Goal: Task Accomplishment & Management: Use online tool/utility

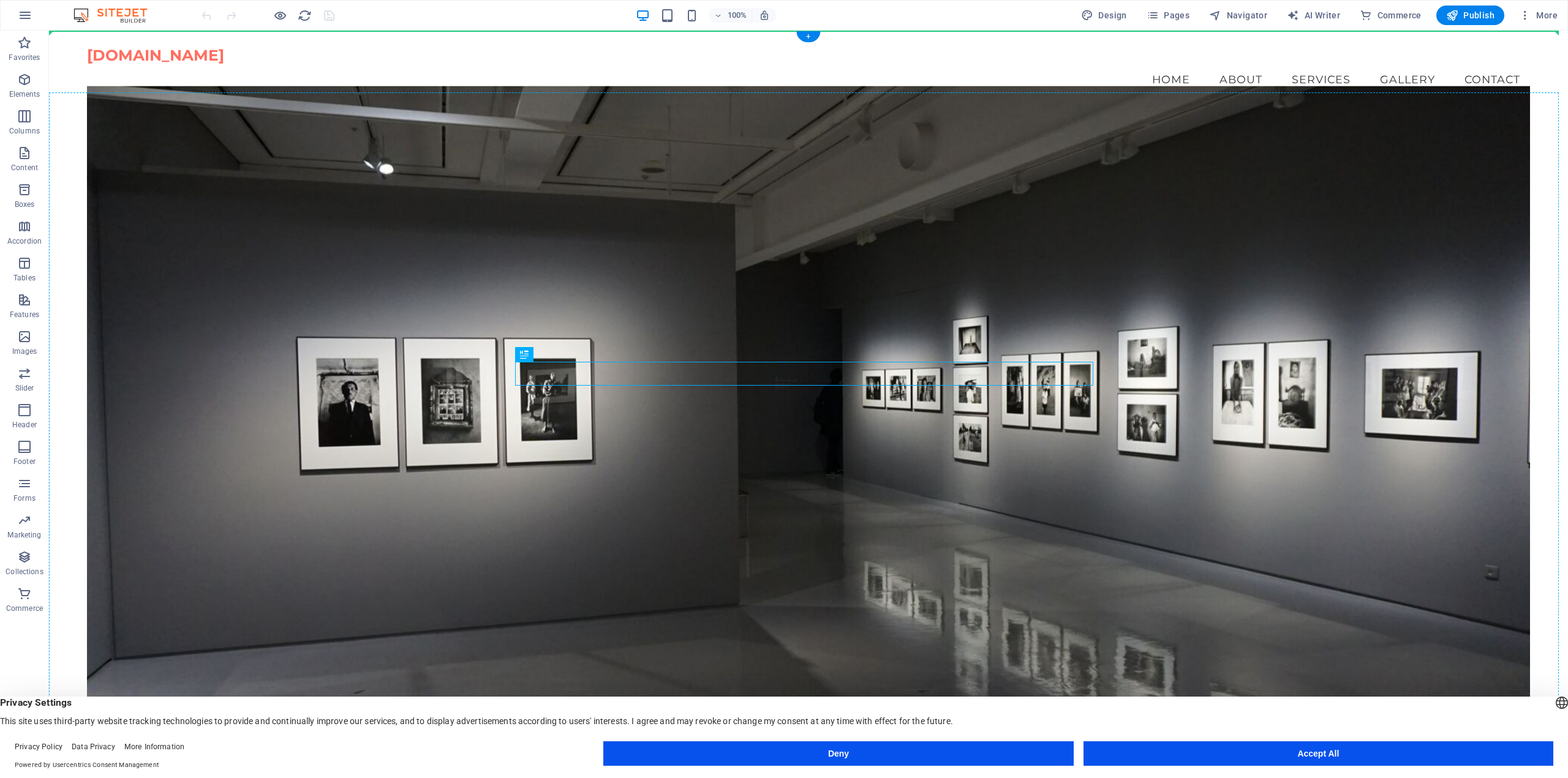
drag, startPoint x: 793, startPoint y: 378, endPoint x: 781, endPoint y: 342, distance: 37.9
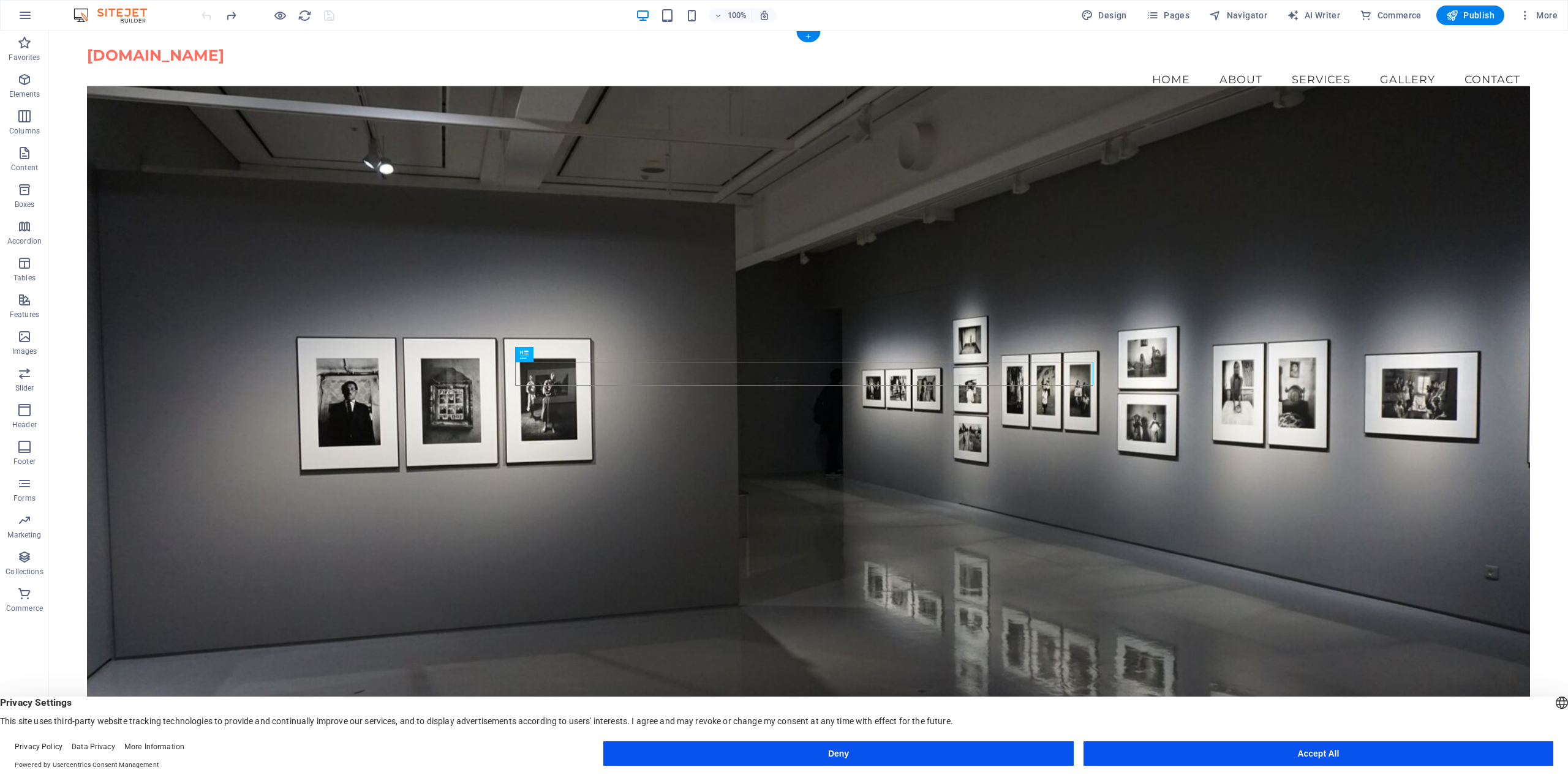
click at [827, 482] on figure at bounding box center [808, 417] width 1443 height 663
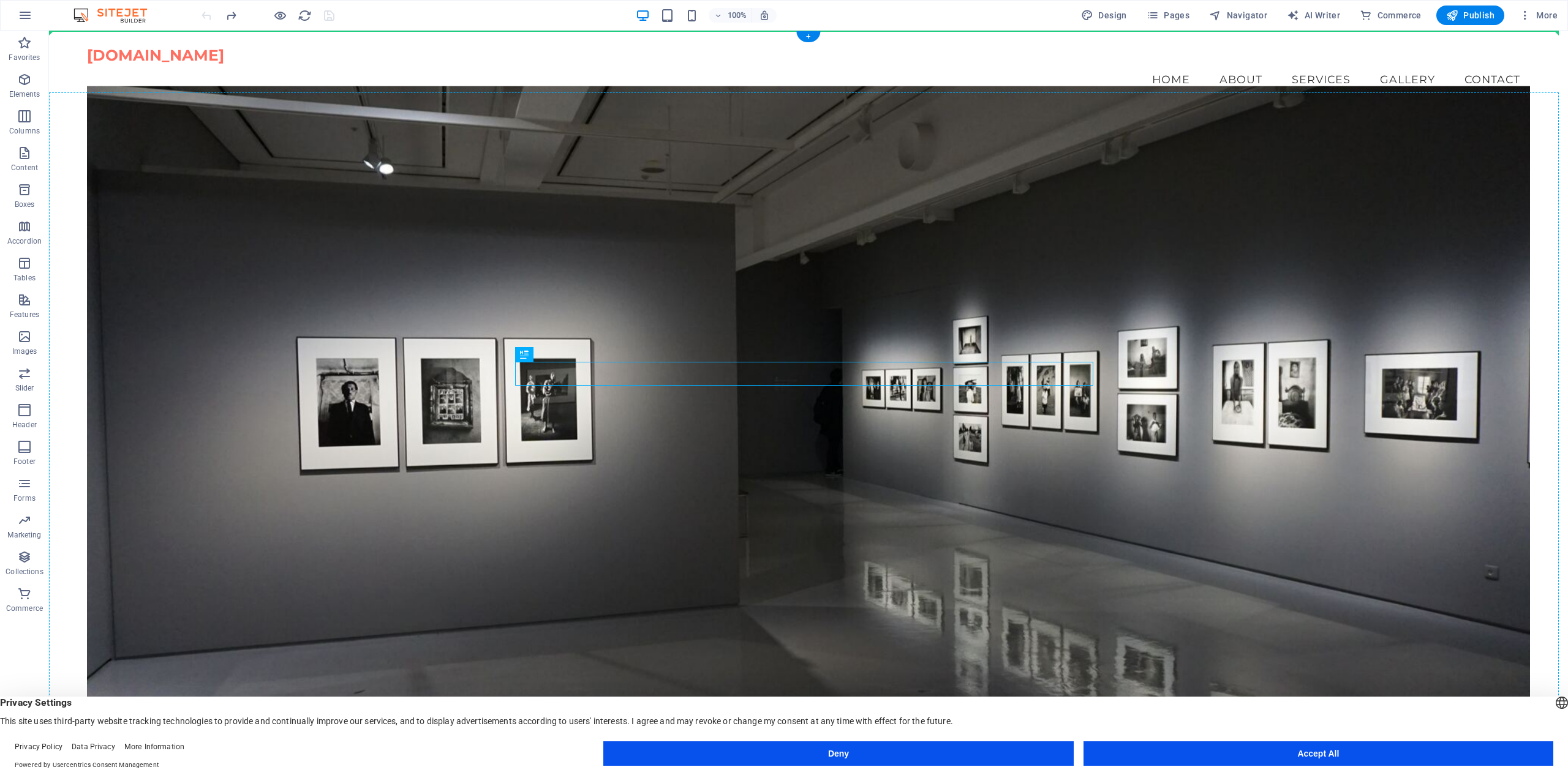
drag, startPoint x: 788, startPoint y: 371, endPoint x: 791, endPoint y: 362, distance: 9.5
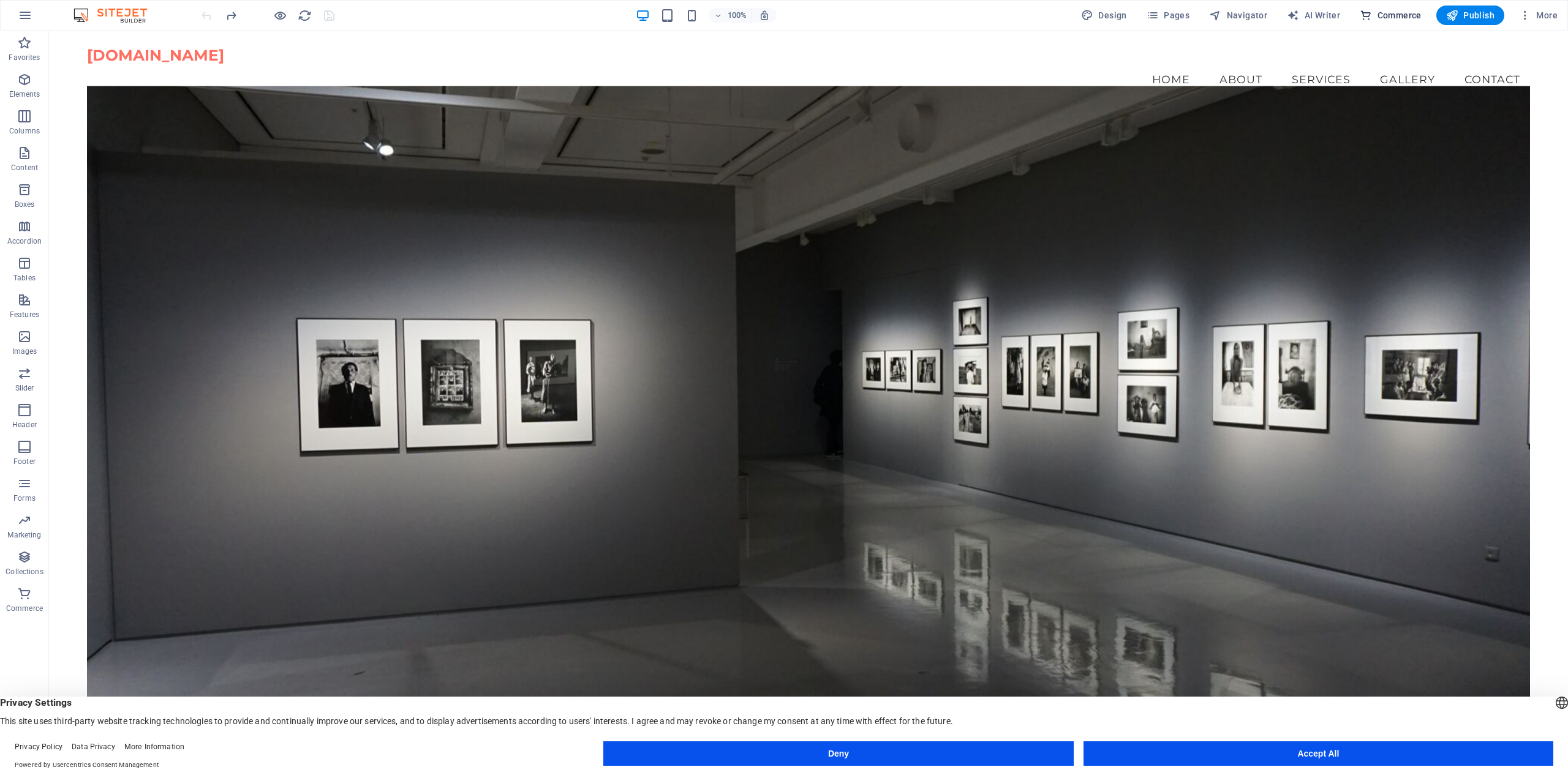
click at [1394, 15] on span "Commerce" at bounding box center [1391, 15] width 62 height 12
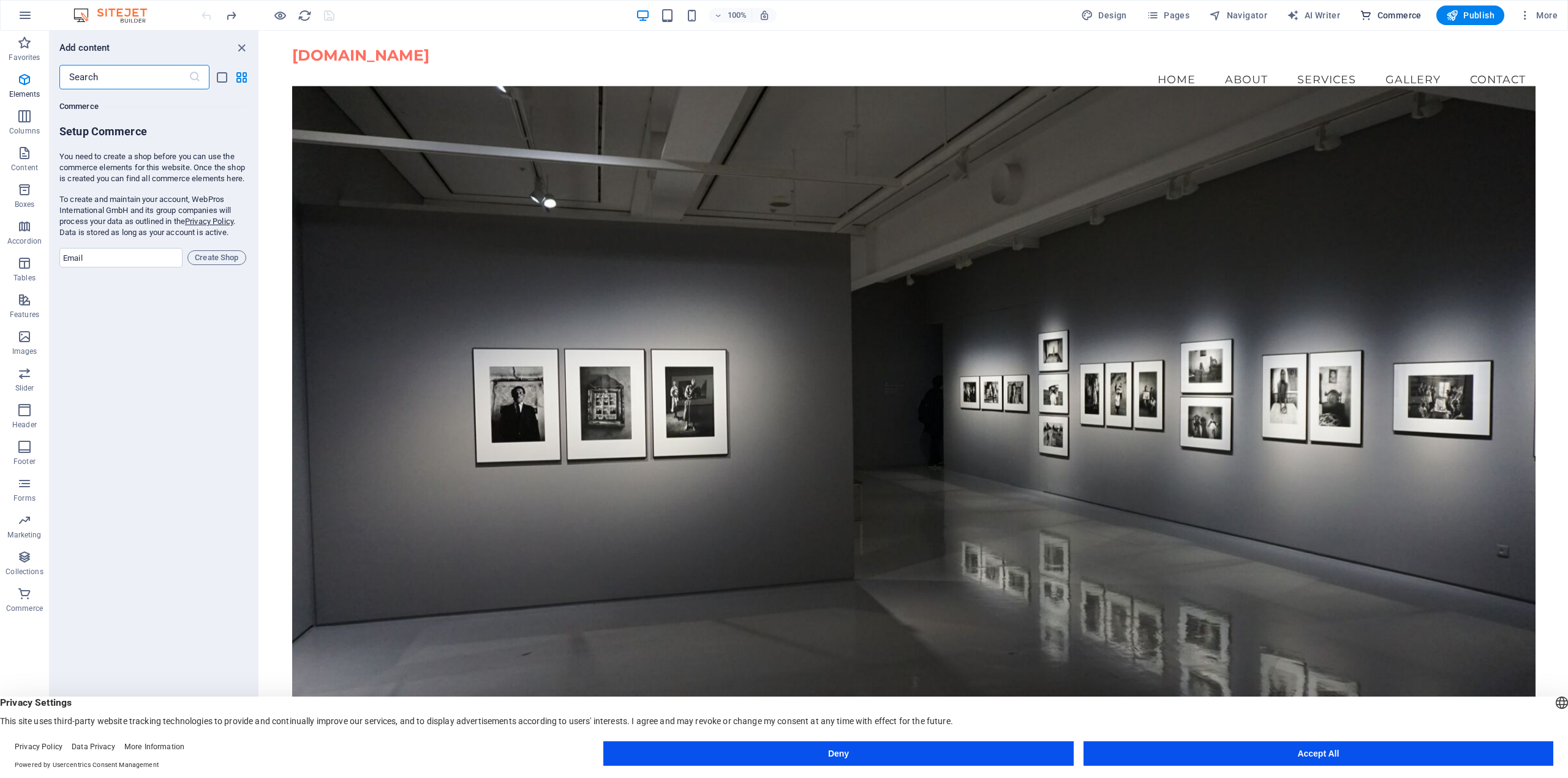
scroll to position [11799, 0]
drag, startPoint x: 74, startPoint y: 210, endPoint x: 237, endPoint y: 208, distance: 163.0
click at [235, 208] on p "To create and maintain your account, WebPros International GmbH and its group c…" at bounding box center [153, 216] width 187 height 44
click at [237, 208] on p "To create and maintain your account, WebPros International GmbH and its group c…" at bounding box center [153, 216] width 187 height 44
drag, startPoint x: 75, startPoint y: 222, endPoint x: 181, endPoint y: 223, distance: 106.0
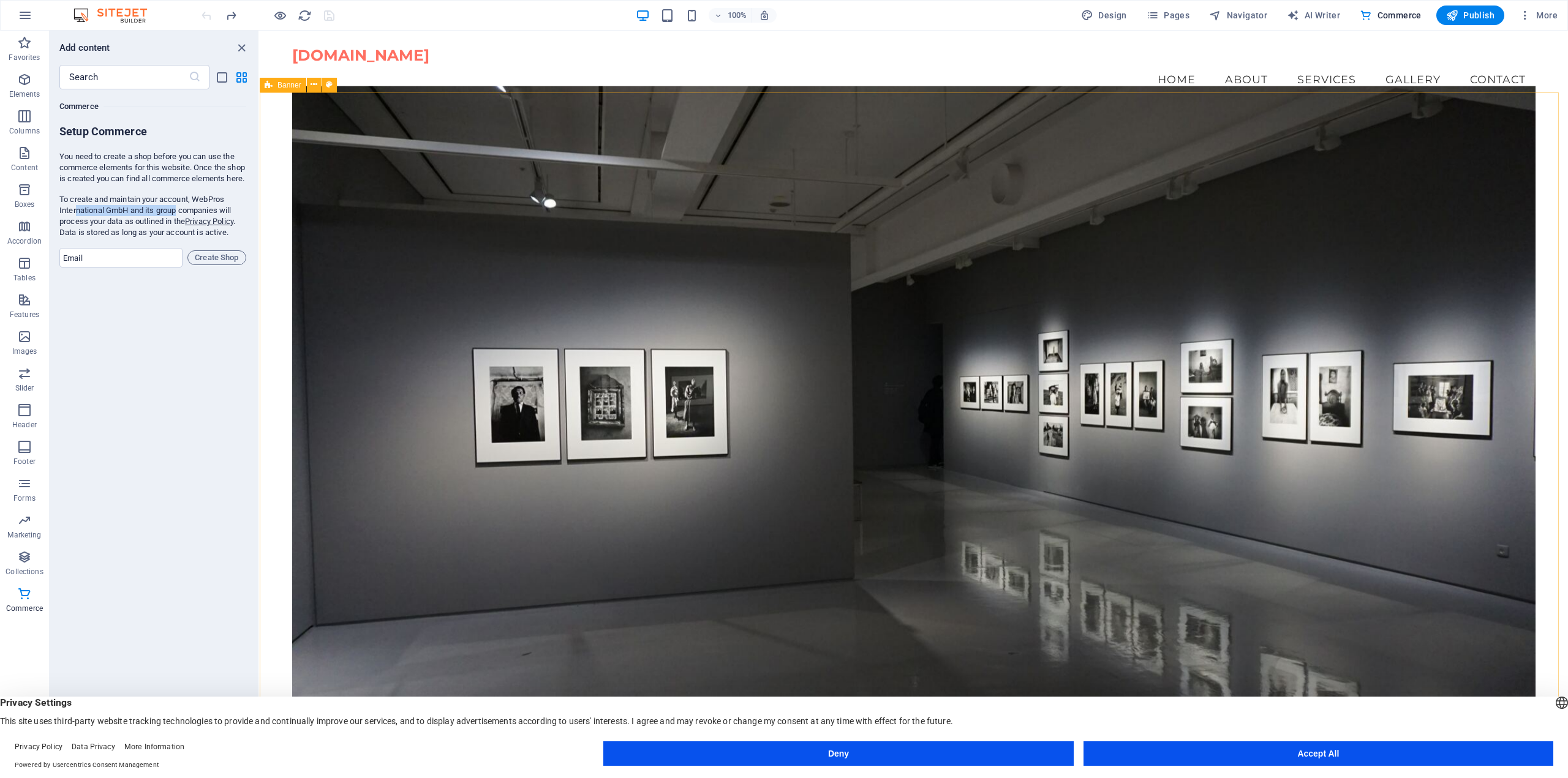
click at [180, 223] on p "To create and maintain your account, WebPros International GmbH and its group c…" at bounding box center [153, 216] width 187 height 44
drag, startPoint x: 71, startPoint y: 233, endPoint x: 137, endPoint y: 233, distance: 66.0
click at [137, 233] on p "To create and maintain your account, WebPros International GmbH and its group c…" at bounding box center [153, 216] width 187 height 44
click at [150, 291] on div "Favorites 1 Star Headline 1 Star Container Elements 1 Star Headline 1 Star Text…" at bounding box center [154, 419] width 209 height 659
click at [108, 268] on input "email" at bounding box center [121, 258] width 123 height 20
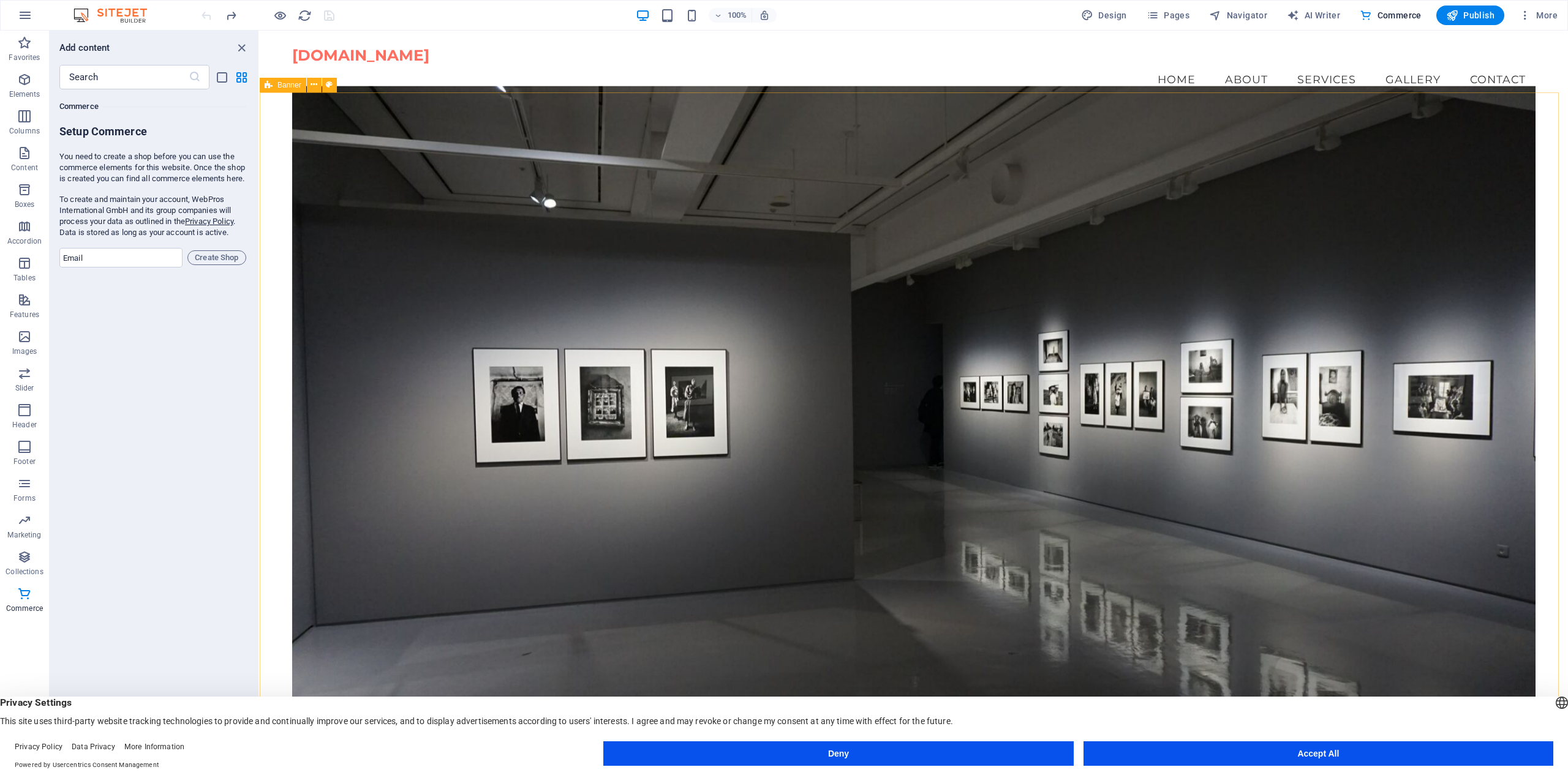
click at [86, 297] on div "Favorites 1 Star Headline 1 Star Container Elements 1 Star Headline 1 Star Text…" at bounding box center [154, 419] width 209 height 659
click at [22, 89] on p "Elements" at bounding box center [25, 94] width 32 height 10
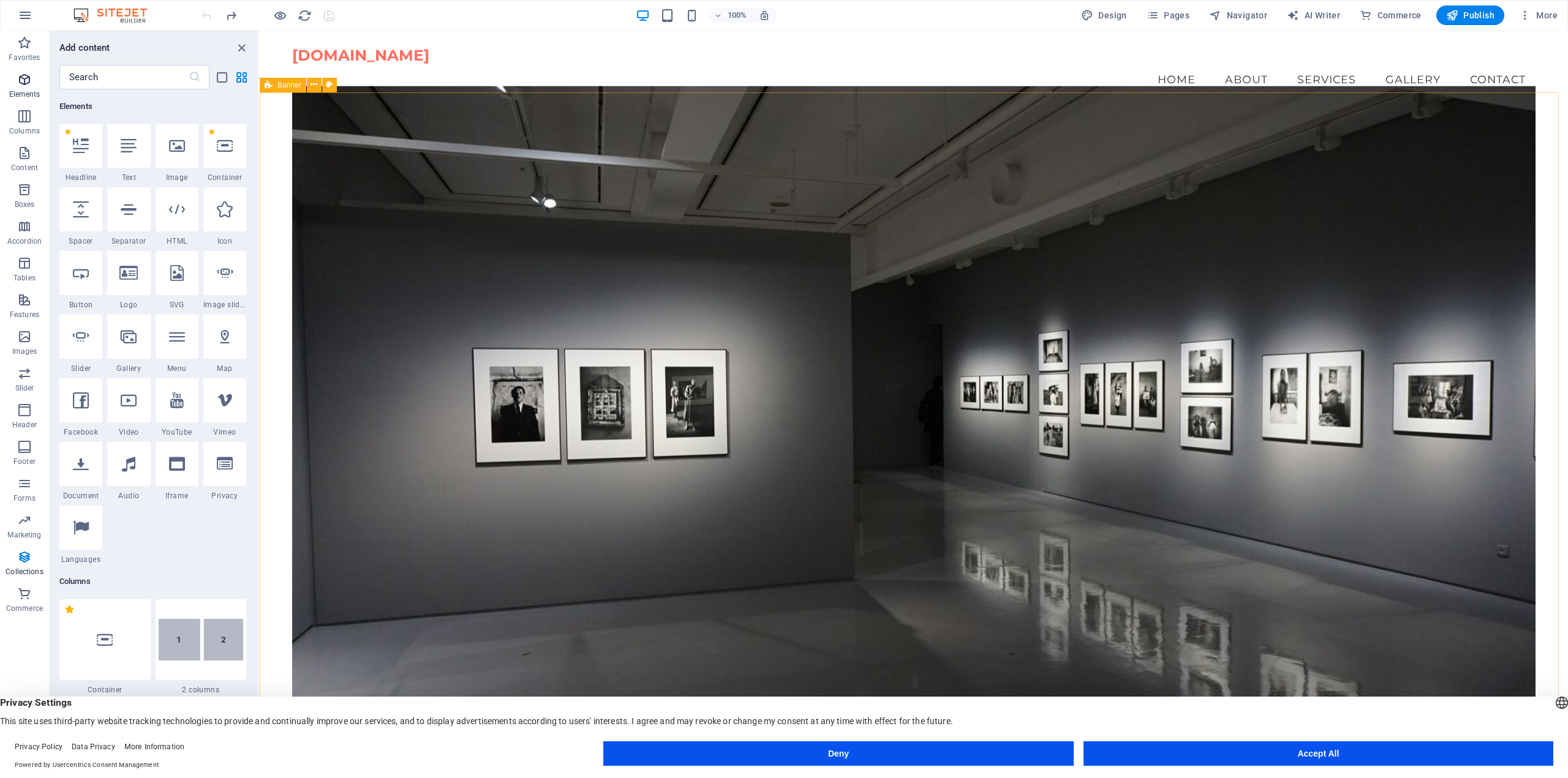
scroll to position [130, 0]
drag, startPoint x: 1236, startPoint y: 754, endPoint x: 978, endPoint y: 724, distance: 259.7
click at [1236, 754] on button "Accept All" at bounding box center [1318, 753] width 470 height 25
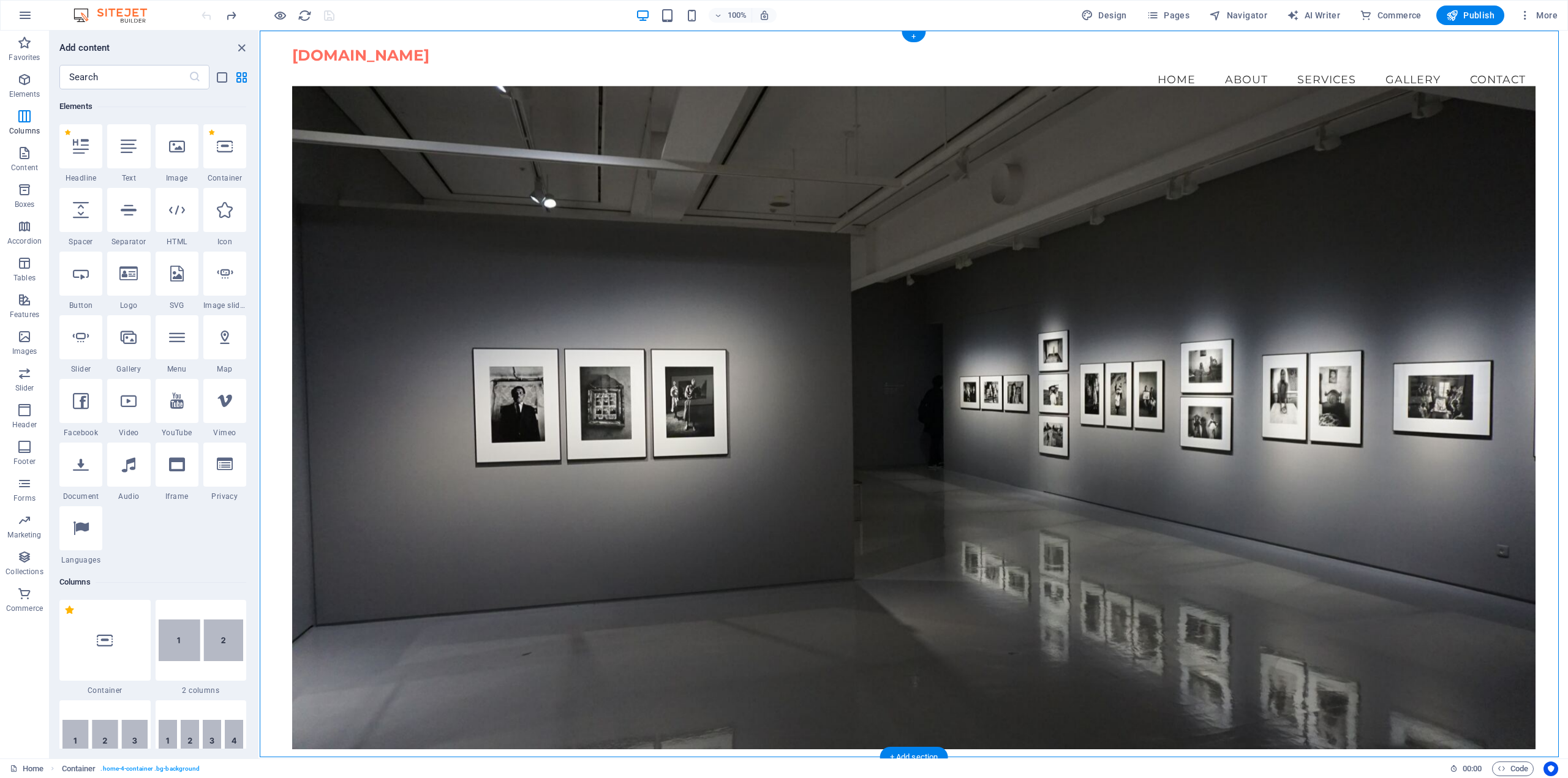
drag, startPoint x: 893, startPoint y: 386, endPoint x: 653, endPoint y: 307, distance: 252.7
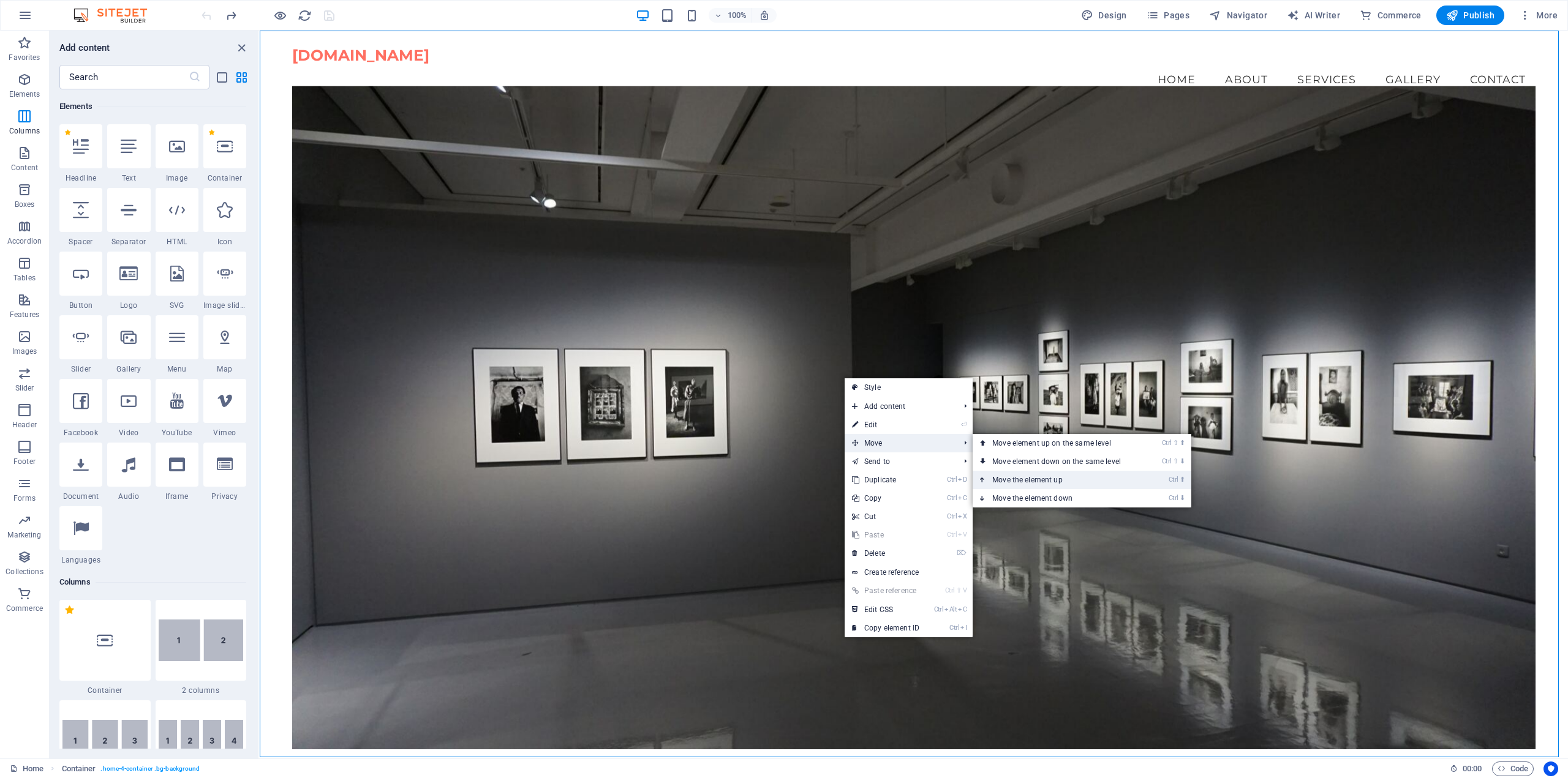
click at [1045, 478] on link "Ctrl ⬆ Move the element up" at bounding box center [1059, 480] width 173 height 18
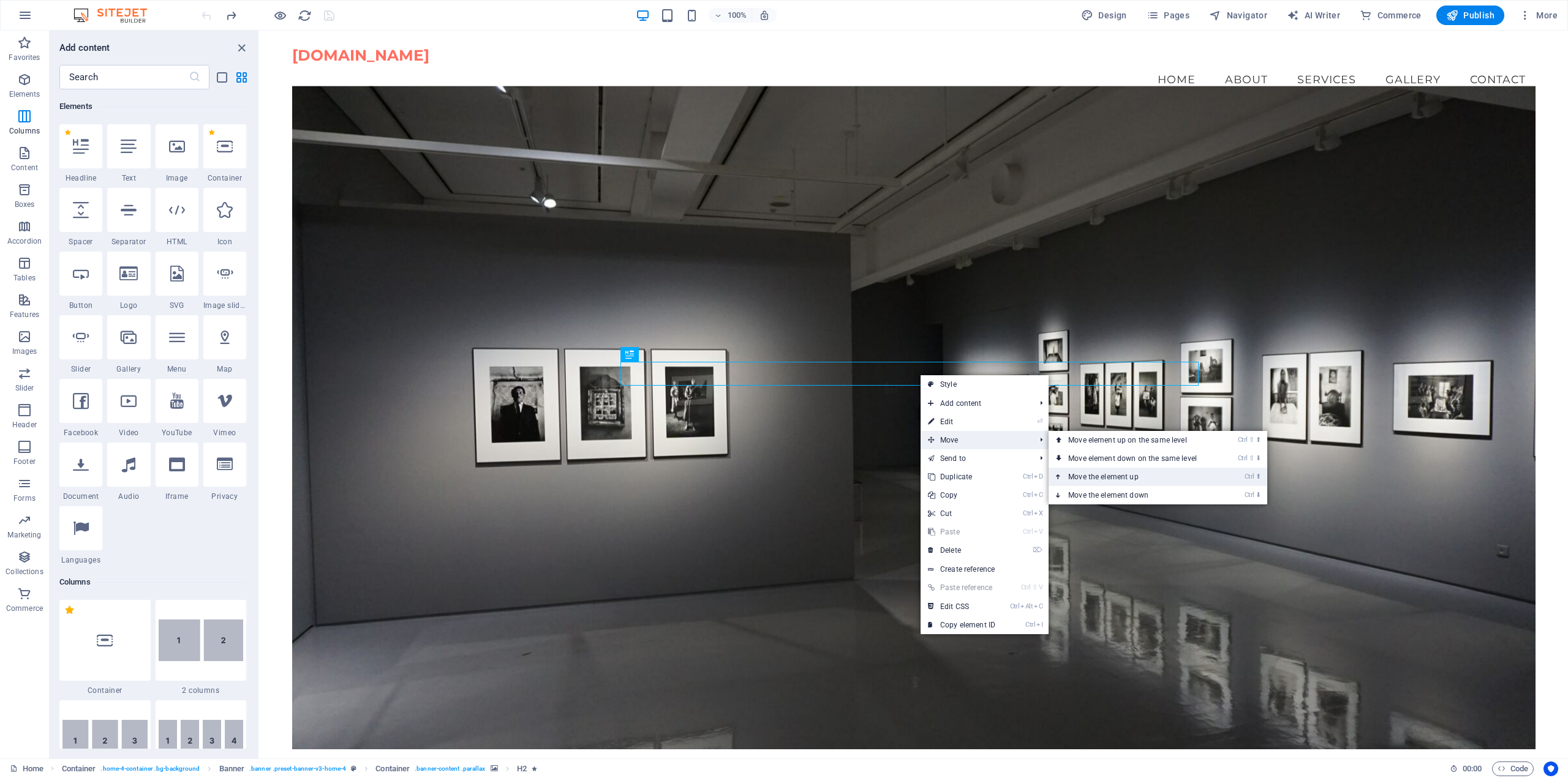
click at [1127, 475] on link "Ctrl ⬆ Move the element up" at bounding box center [1135, 477] width 173 height 18
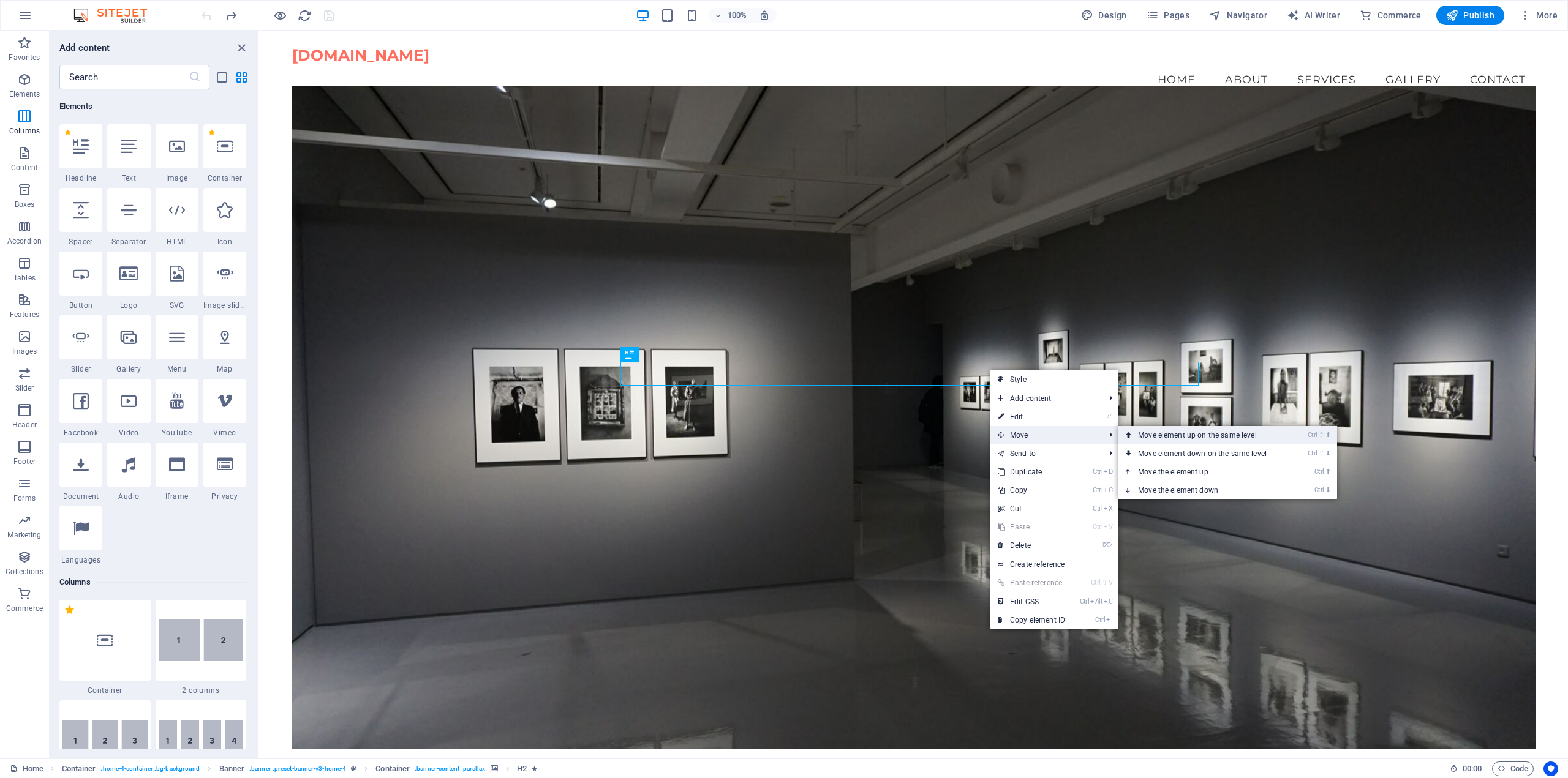
click at [1180, 434] on link "Ctrl ⇧ ⬆ Move element up on the same level" at bounding box center [1205, 435] width 173 height 18
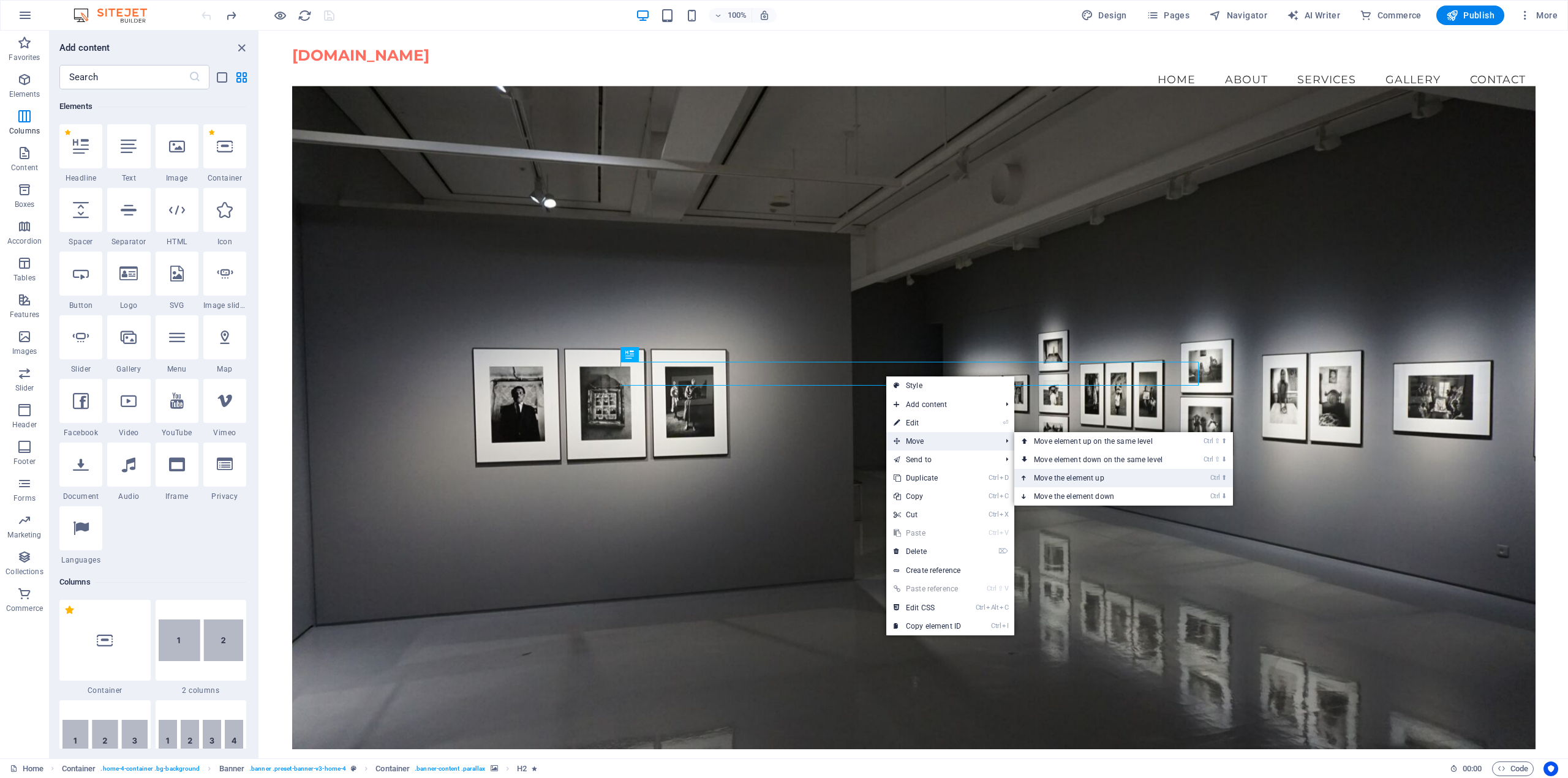
click at [1090, 478] on link "Ctrl ⬆ Move the element up" at bounding box center [1101, 478] width 173 height 18
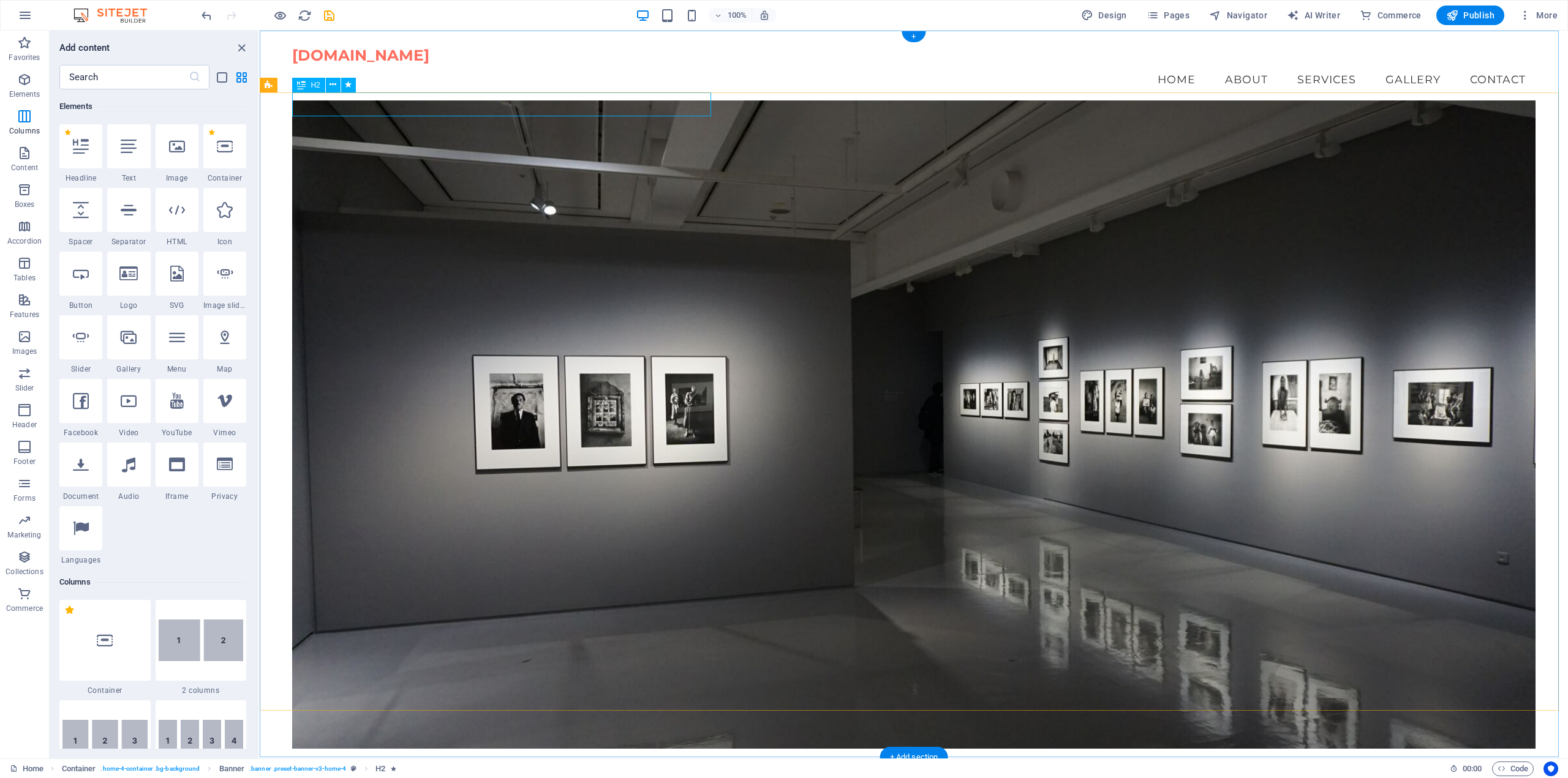
click at [649, 110] on div "Capture Your Moments with Photo Phoenix" at bounding box center [914, 123] width 1243 height 24
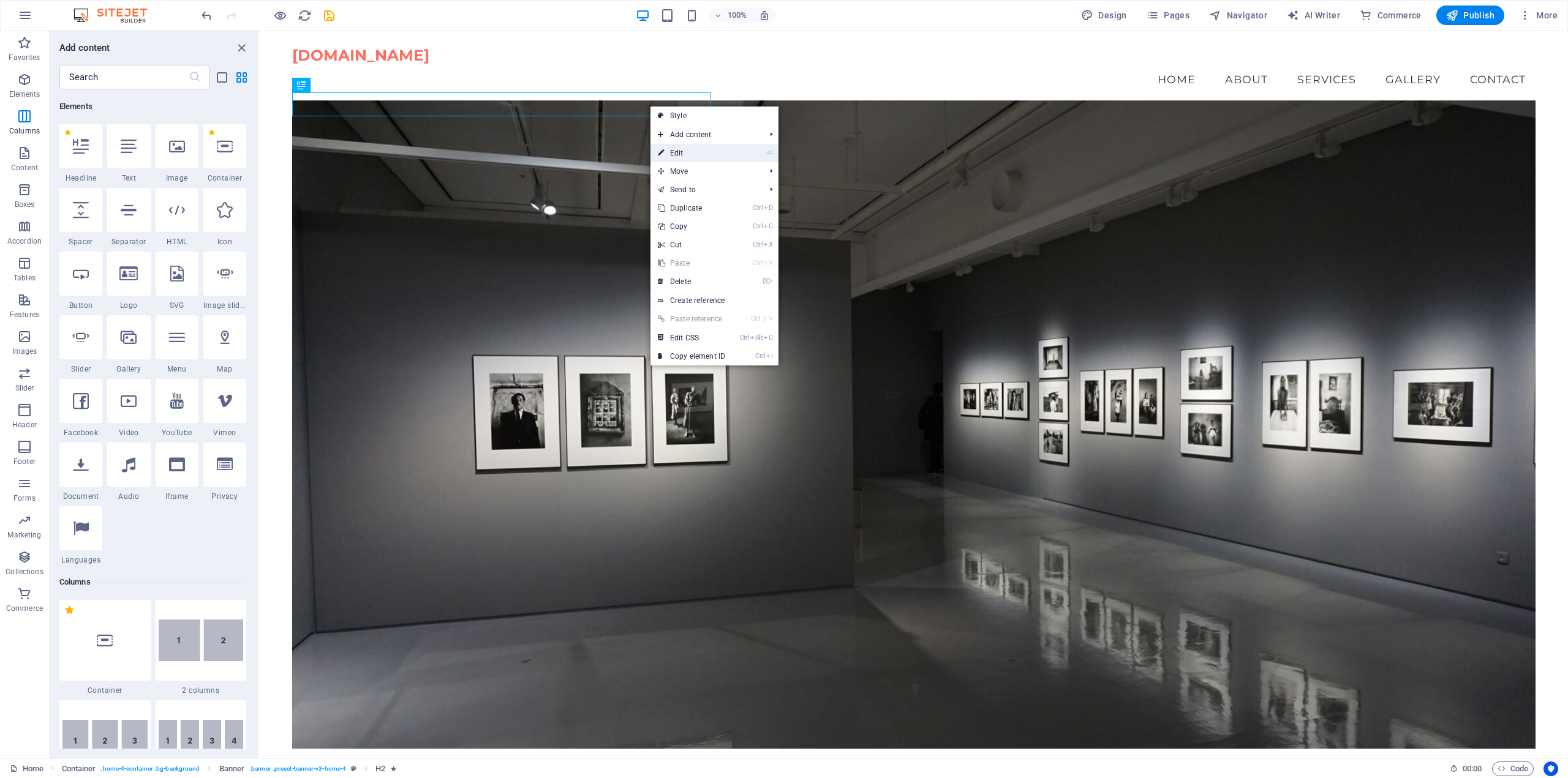
drag, startPoint x: 687, startPoint y: 152, endPoint x: 424, endPoint y: 122, distance: 264.7
click at [687, 152] on link "⏎ Edit" at bounding box center [691, 153] width 82 height 18
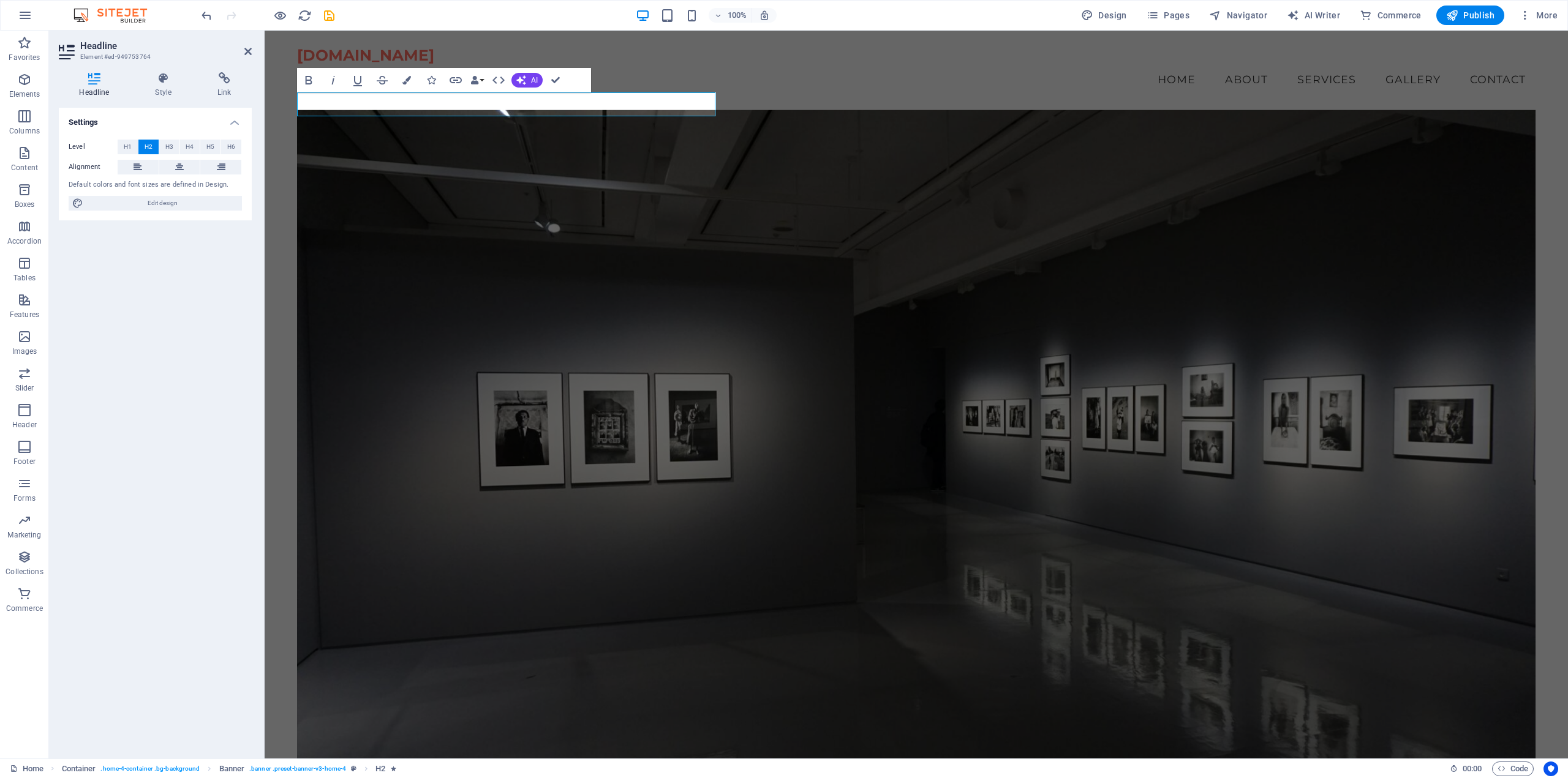
click at [582, 139] on figure at bounding box center [916, 441] width 1239 height 663
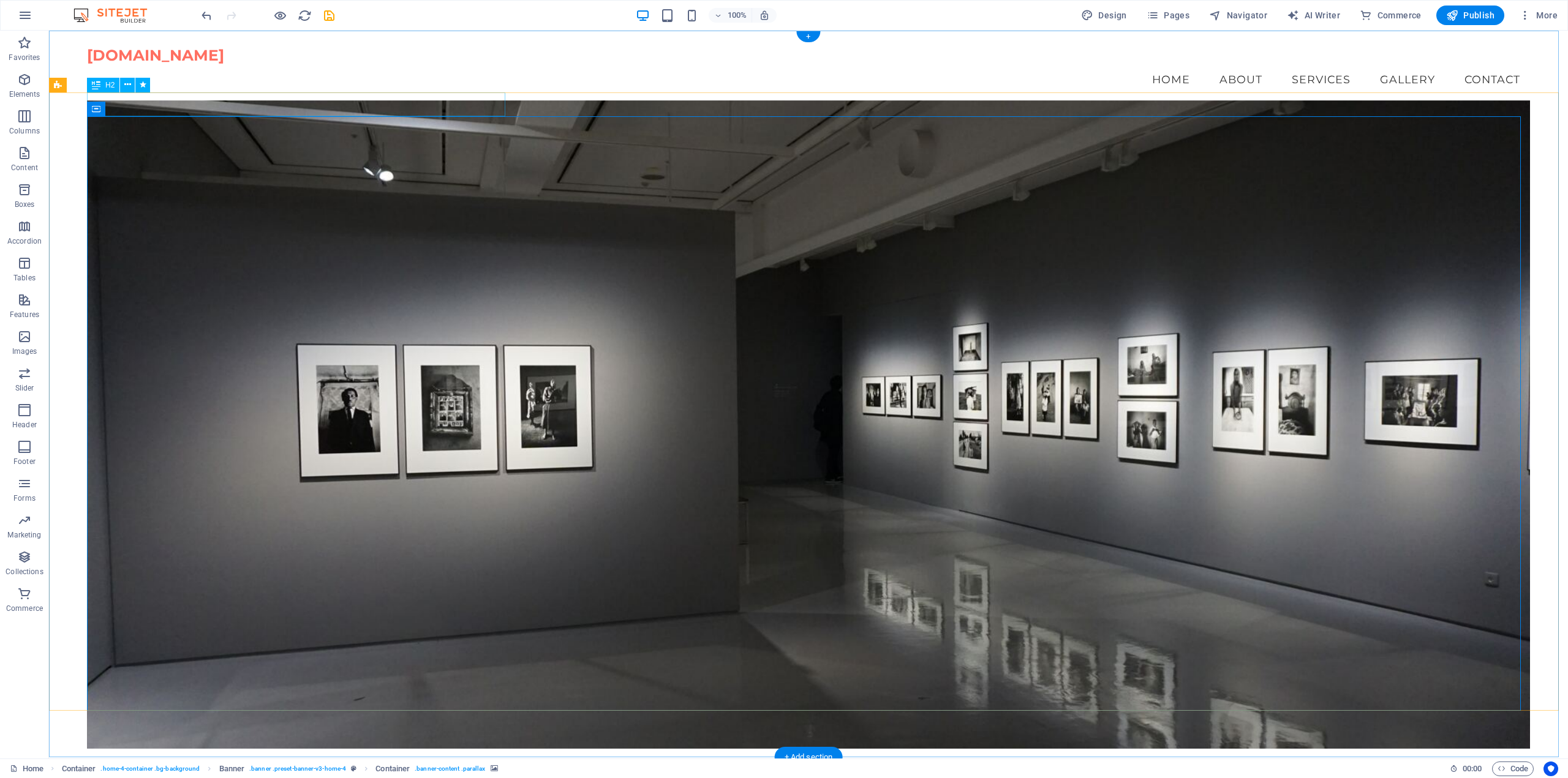
click at [497, 110] on div "Capture Your Moments with Photo Phoenix" at bounding box center [808, 123] width 1443 height 24
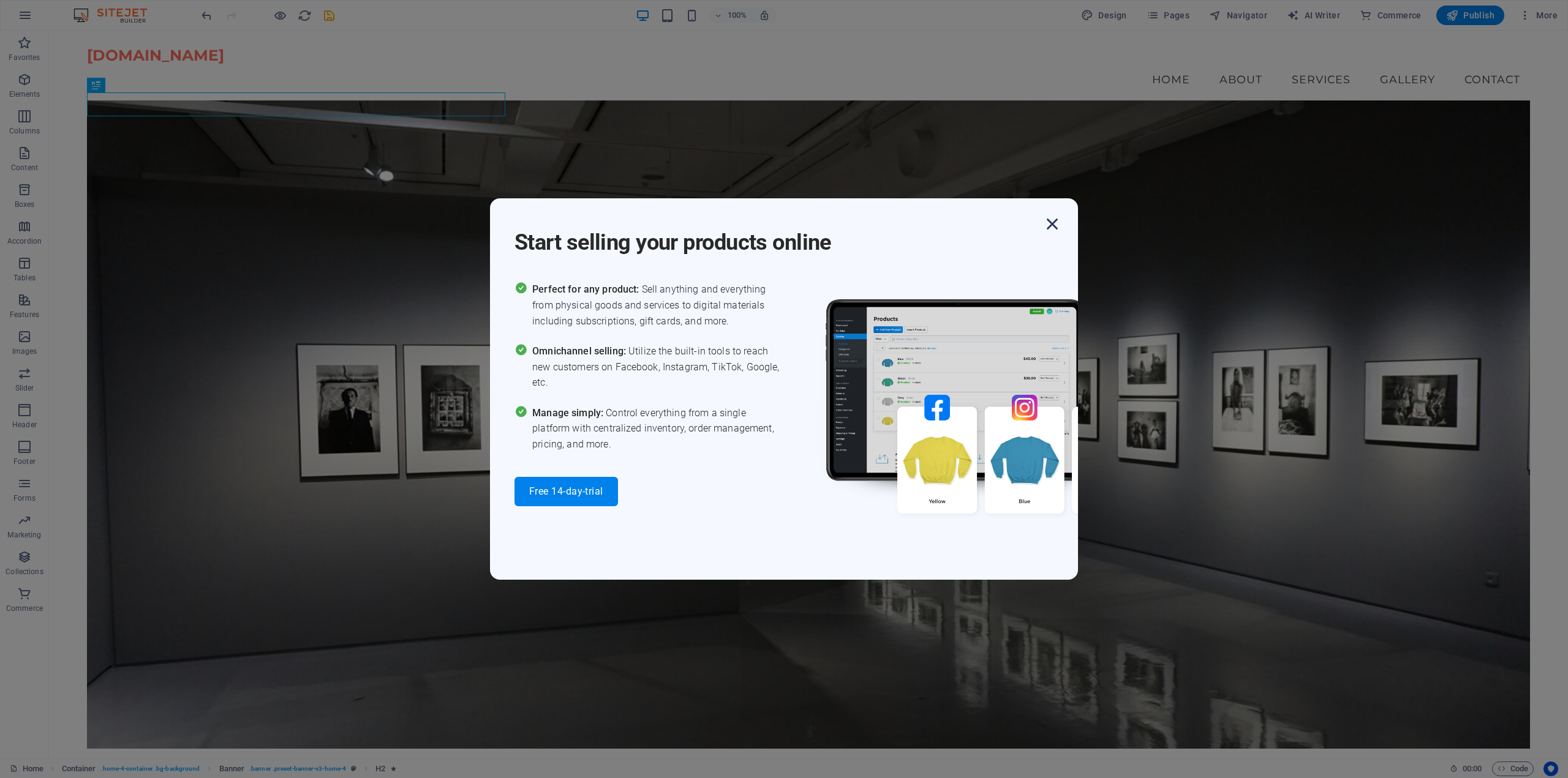
click at [1050, 221] on icon "button" at bounding box center [1052, 223] width 22 height 22
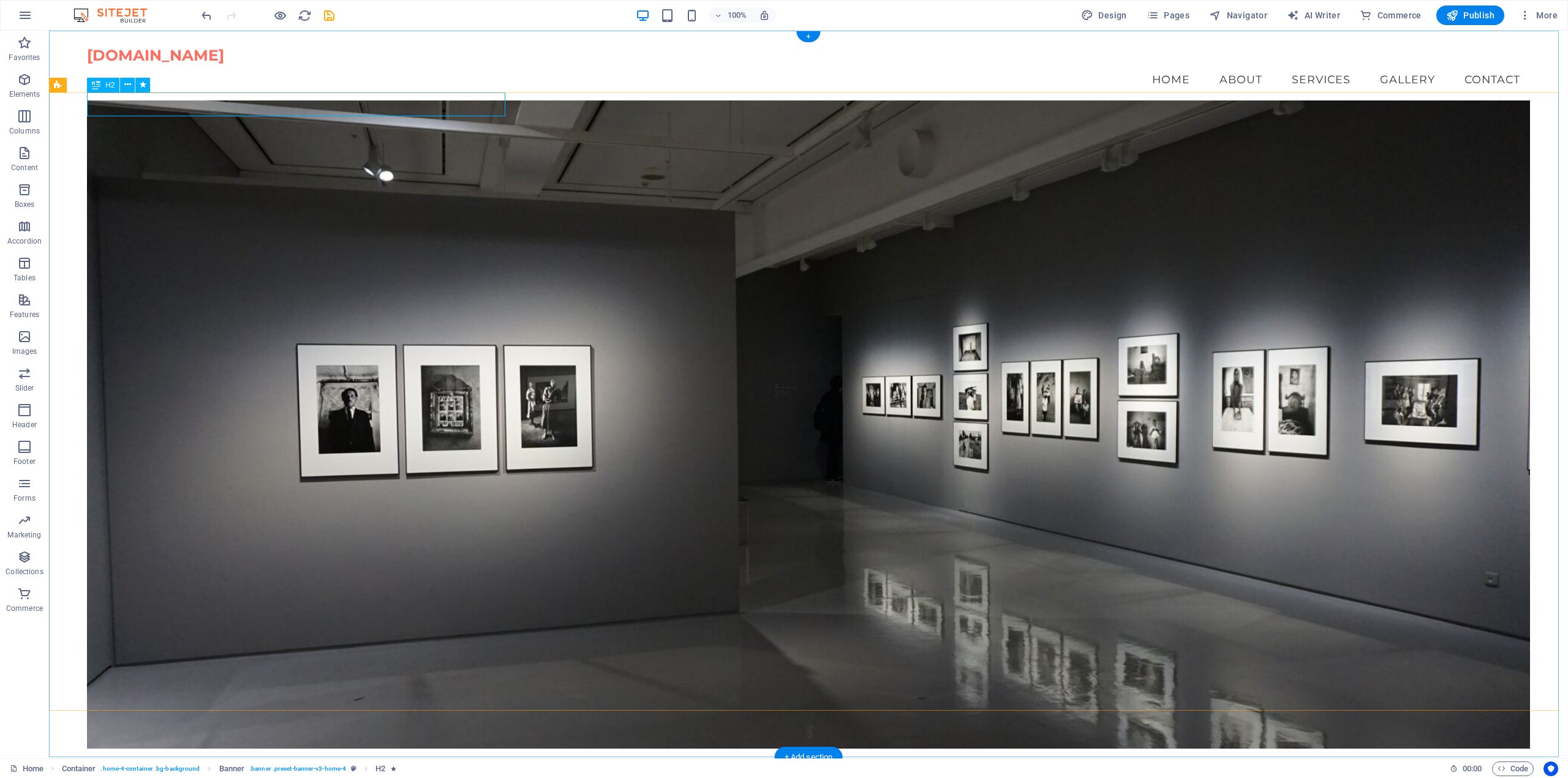
click at [408, 110] on div "Capture Your Moments with Photo Phoenix" at bounding box center [808, 123] width 1443 height 24
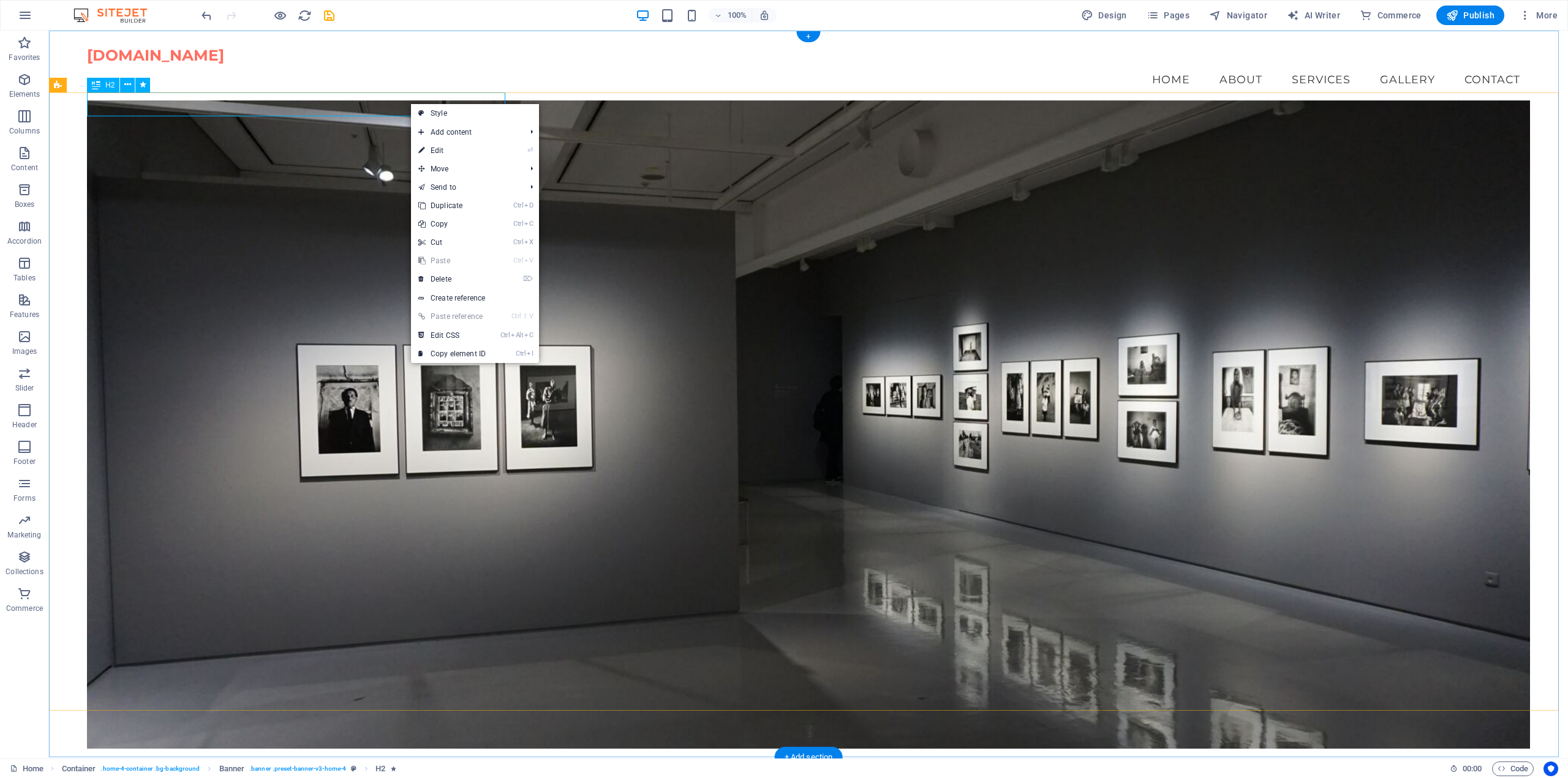
click at [410, 110] on div "Capture Your Moments with Photo Phoenix" at bounding box center [808, 123] width 1443 height 24
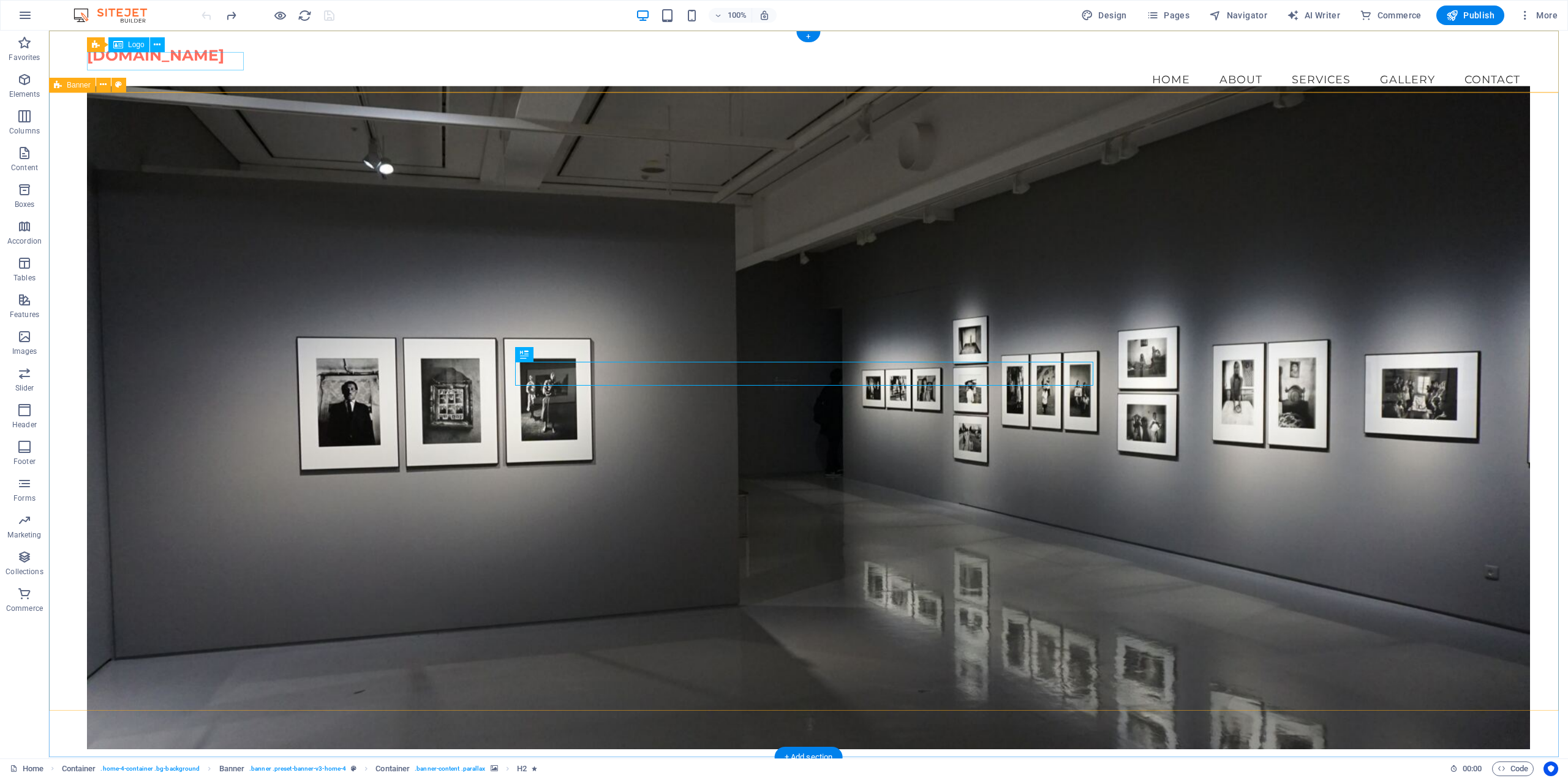
click at [187, 61] on div "[DOMAIN_NAME]" at bounding box center [808, 56] width 1443 height 18
drag, startPoint x: 147, startPoint y: 61, endPoint x: 184, endPoint y: 70, distance: 38.1
click at [184, 65] on div "[DOMAIN_NAME]" at bounding box center [808, 56] width 1443 height 18
drag, startPoint x: 183, startPoint y: 61, endPoint x: 229, endPoint y: 65, distance: 46.2
click at [229, 65] on div "[DOMAIN_NAME]" at bounding box center [808, 56] width 1443 height 18
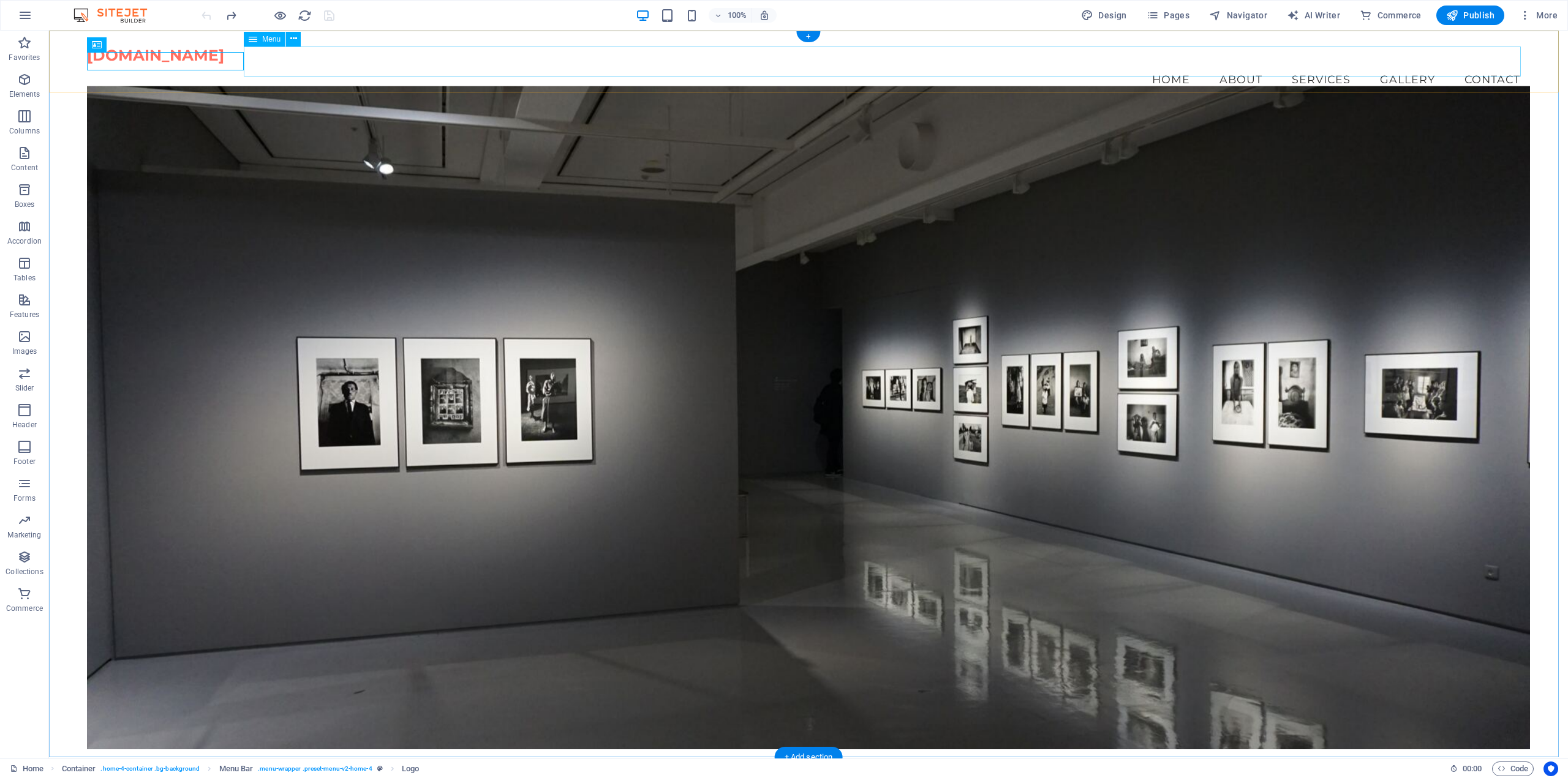
click at [865, 66] on nav "Home About Services Gallery Contact" at bounding box center [808, 80] width 1443 height 31
click at [128, 43] on span "Logo" at bounding box center [136, 45] width 17 height 8
click at [129, 44] on span "Logo" at bounding box center [136, 45] width 17 height 8
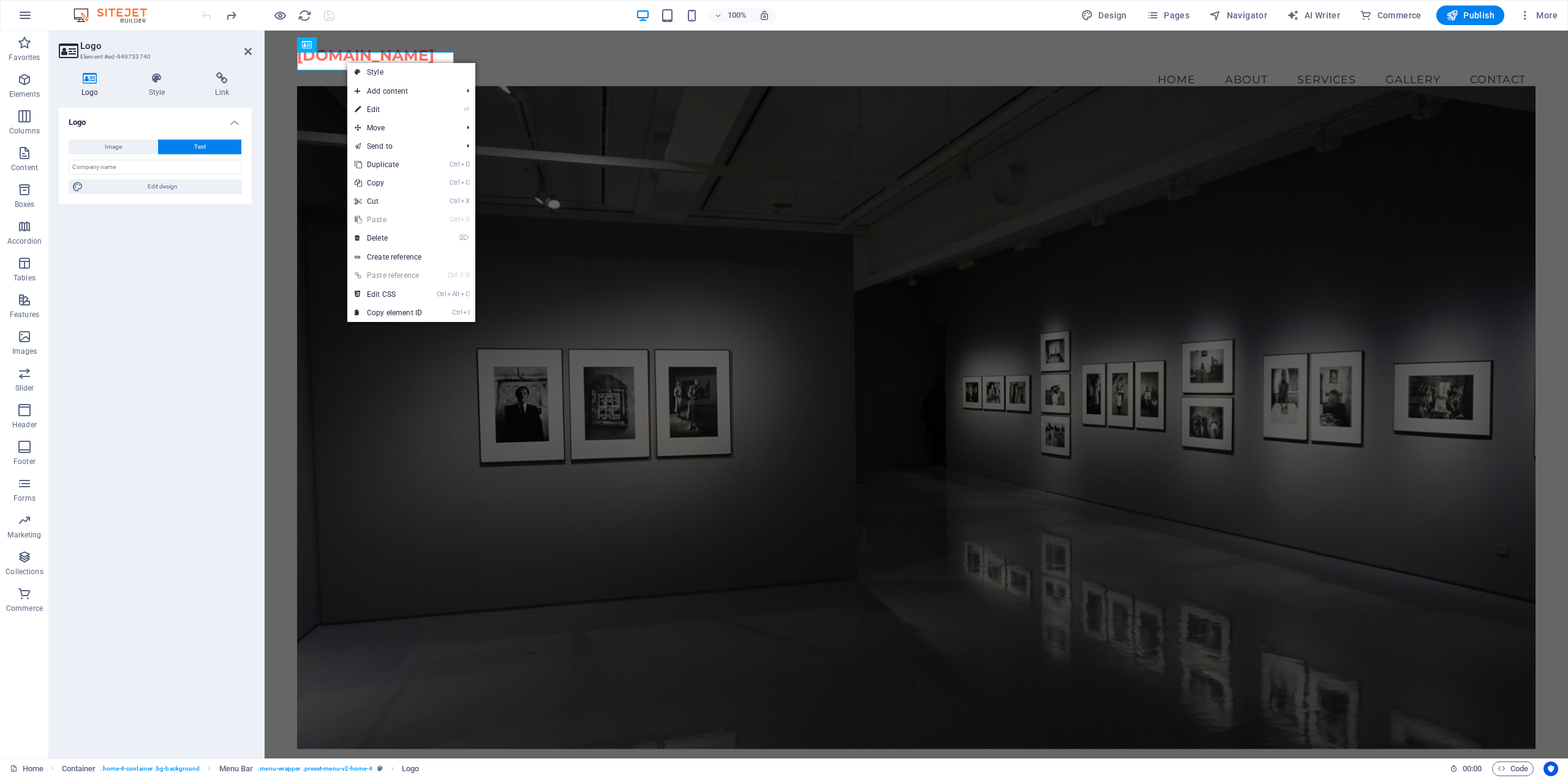
click at [87, 84] on icon at bounding box center [89, 78] width 62 height 12
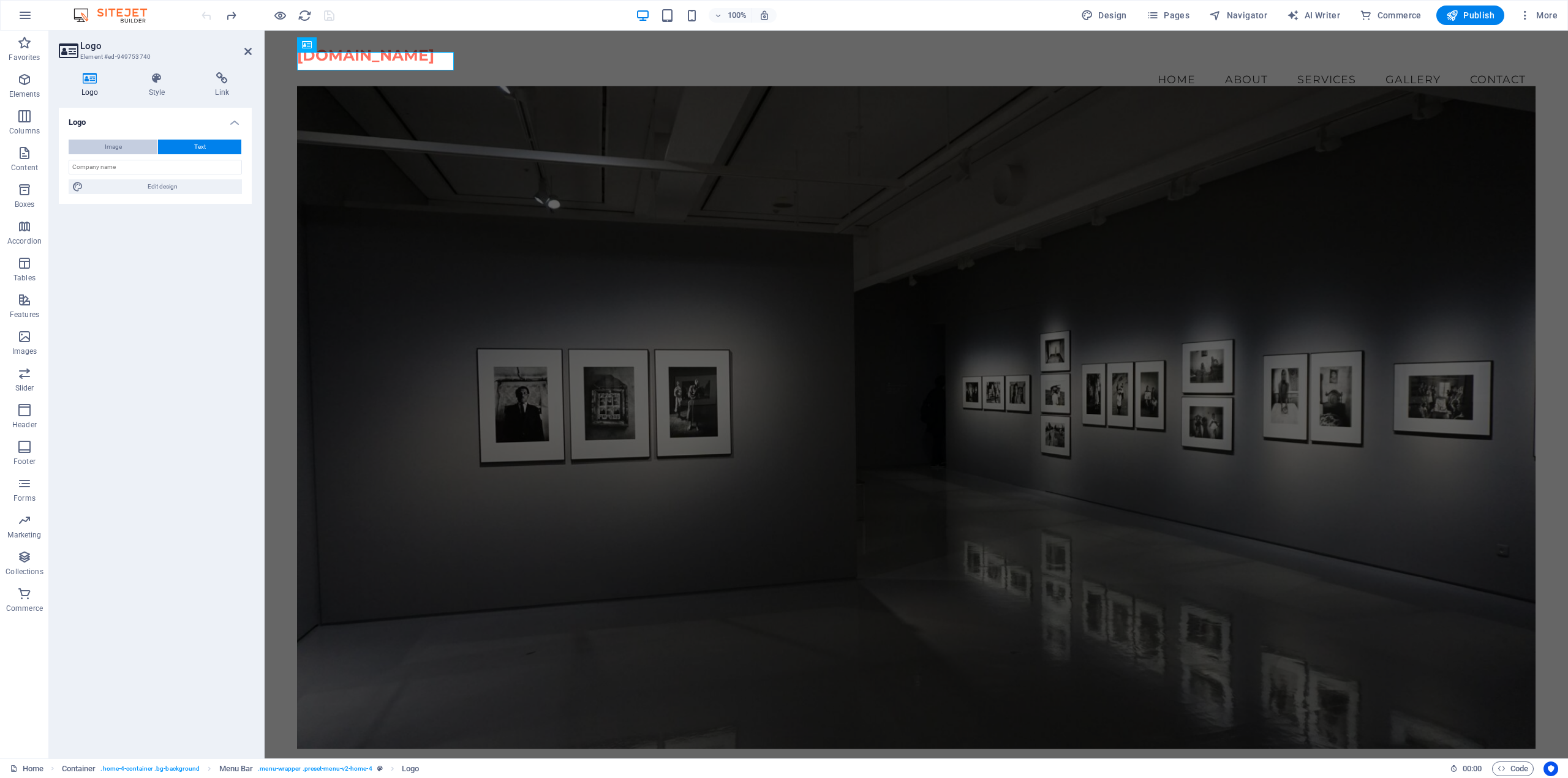
click at [122, 144] on button "Image" at bounding box center [113, 147] width 89 height 15
select select "DISABLED_OPTION_VALUE"
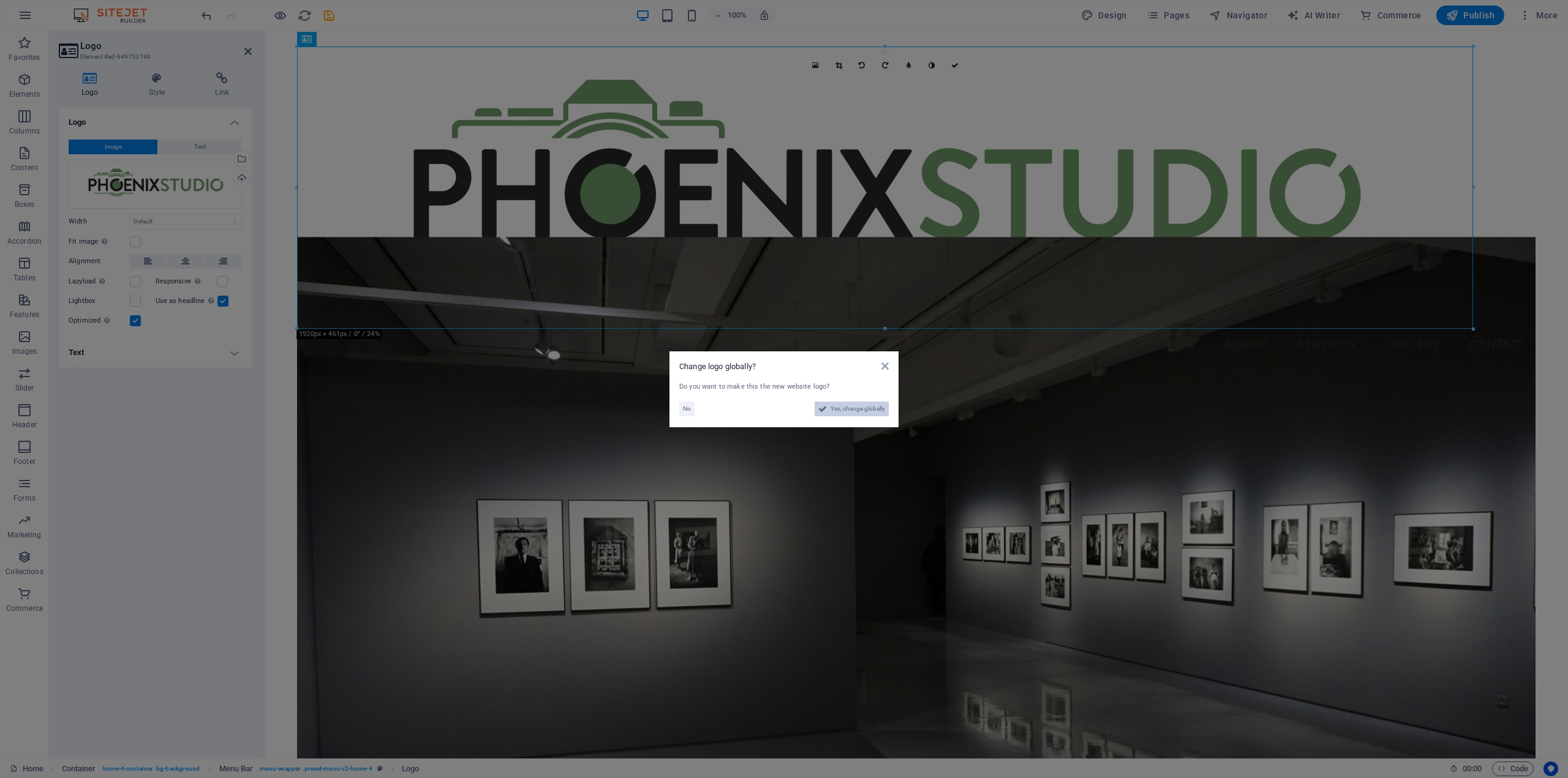
click at [849, 410] on span "Yes, change globally" at bounding box center [857, 409] width 54 height 15
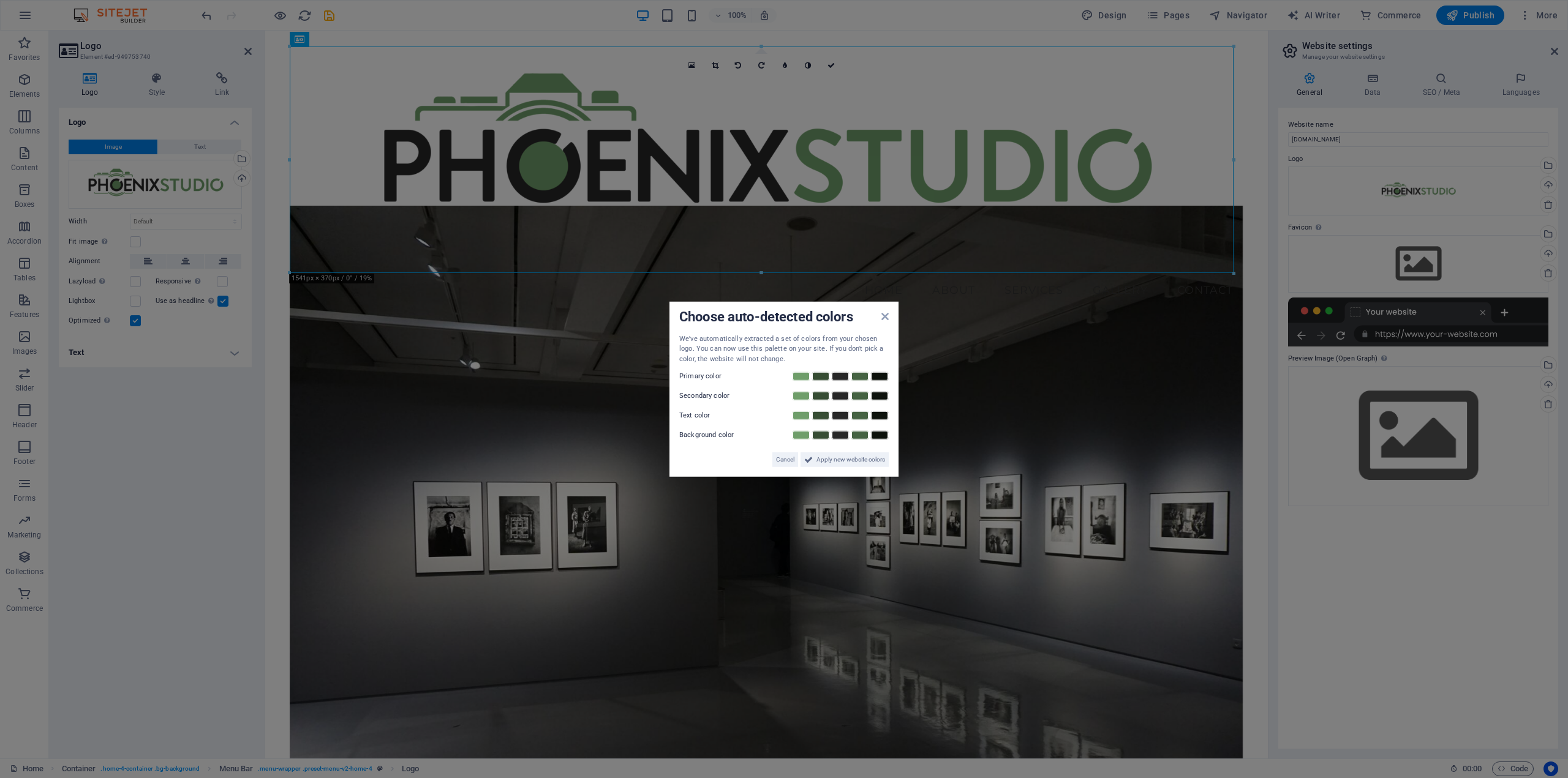
click at [1233, 48] on aside "Choose auto-detected colors We've automatically extracted a set of colors from …" at bounding box center [784, 389] width 1568 height 778
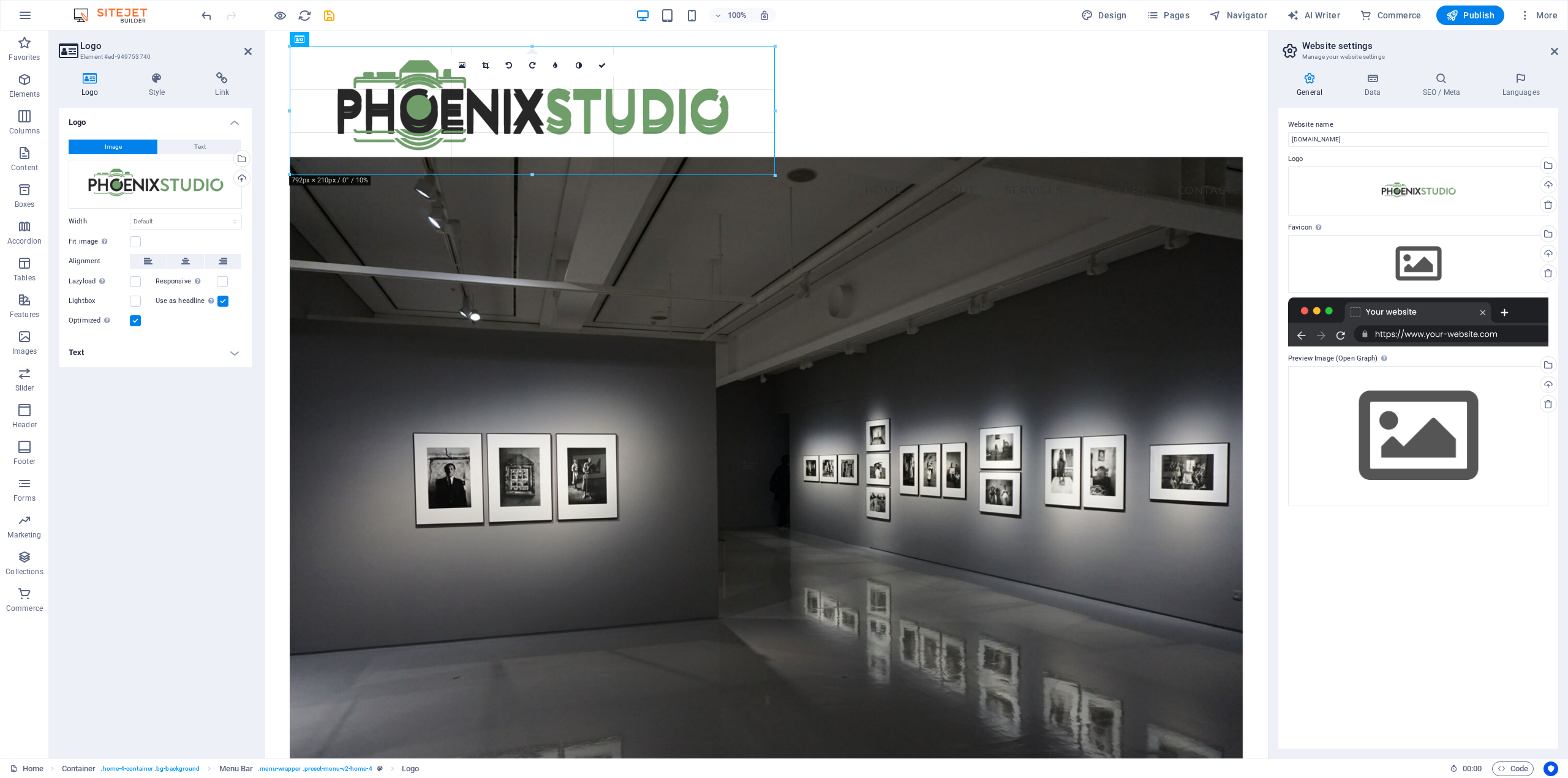
drag, startPoint x: 1233, startPoint y: 48, endPoint x: 647, endPoint y: 146, distance: 594.1
type input "792"
select select "px"
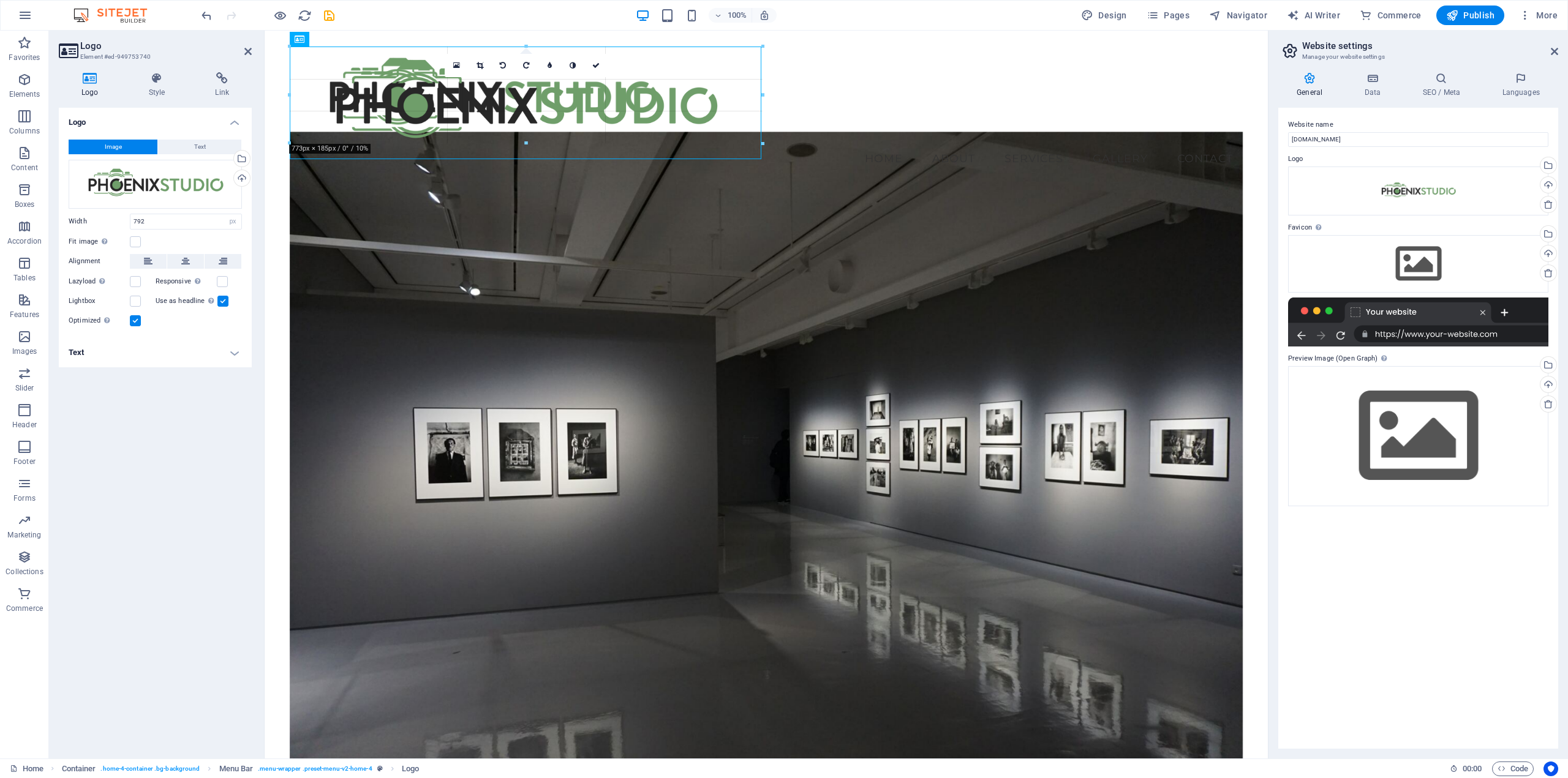
drag, startPoint x: 774, startPoint y: 109, endPoint x: 430, endPoint y: 86, distance: 344.8
type input "688"
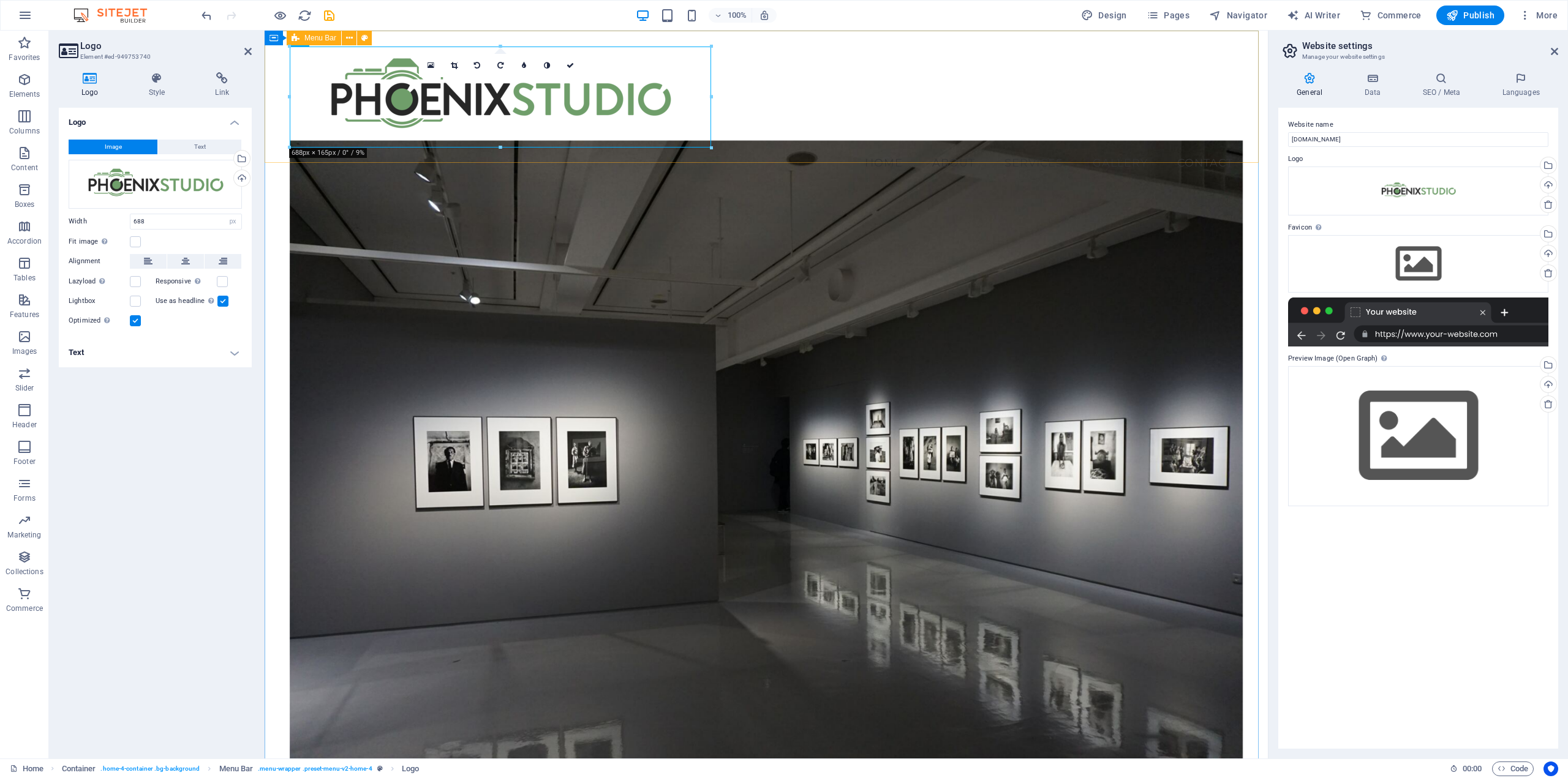
click at [785, 120] on div "Menu Home About Services Gallery Contact" at bounding box center [766, 112] width 1003 height 163
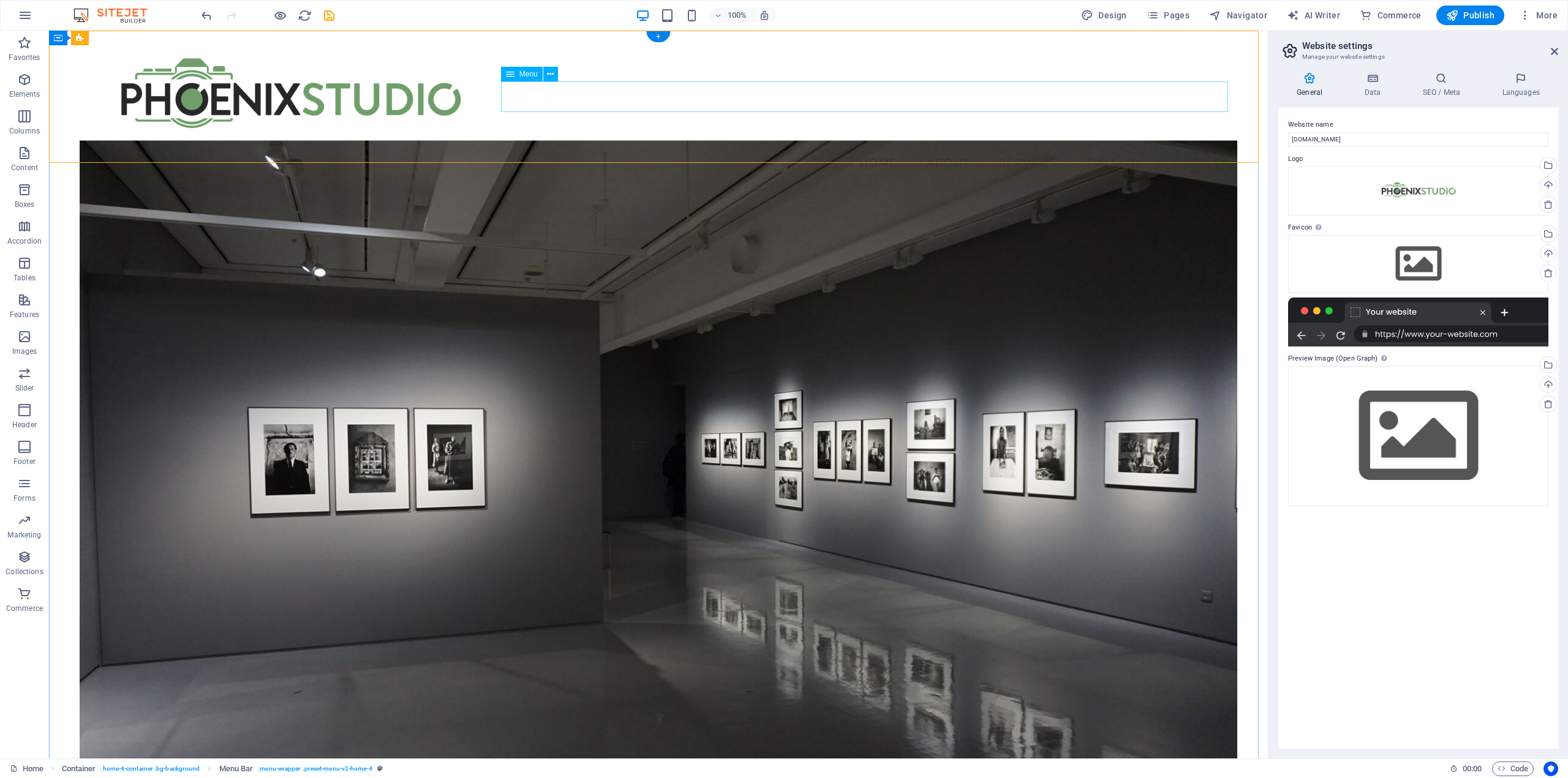
click at [1189, 147] on nav "Home About Services Gallery Contact" at bounding box center [659, 162] width 1158 height 31
click at [530, 76] on span "Menu" at bounding box center [529, 74] width 18 height 8
click at [549, 74] on icon at bounding box center [550, 74] width 7 height 13
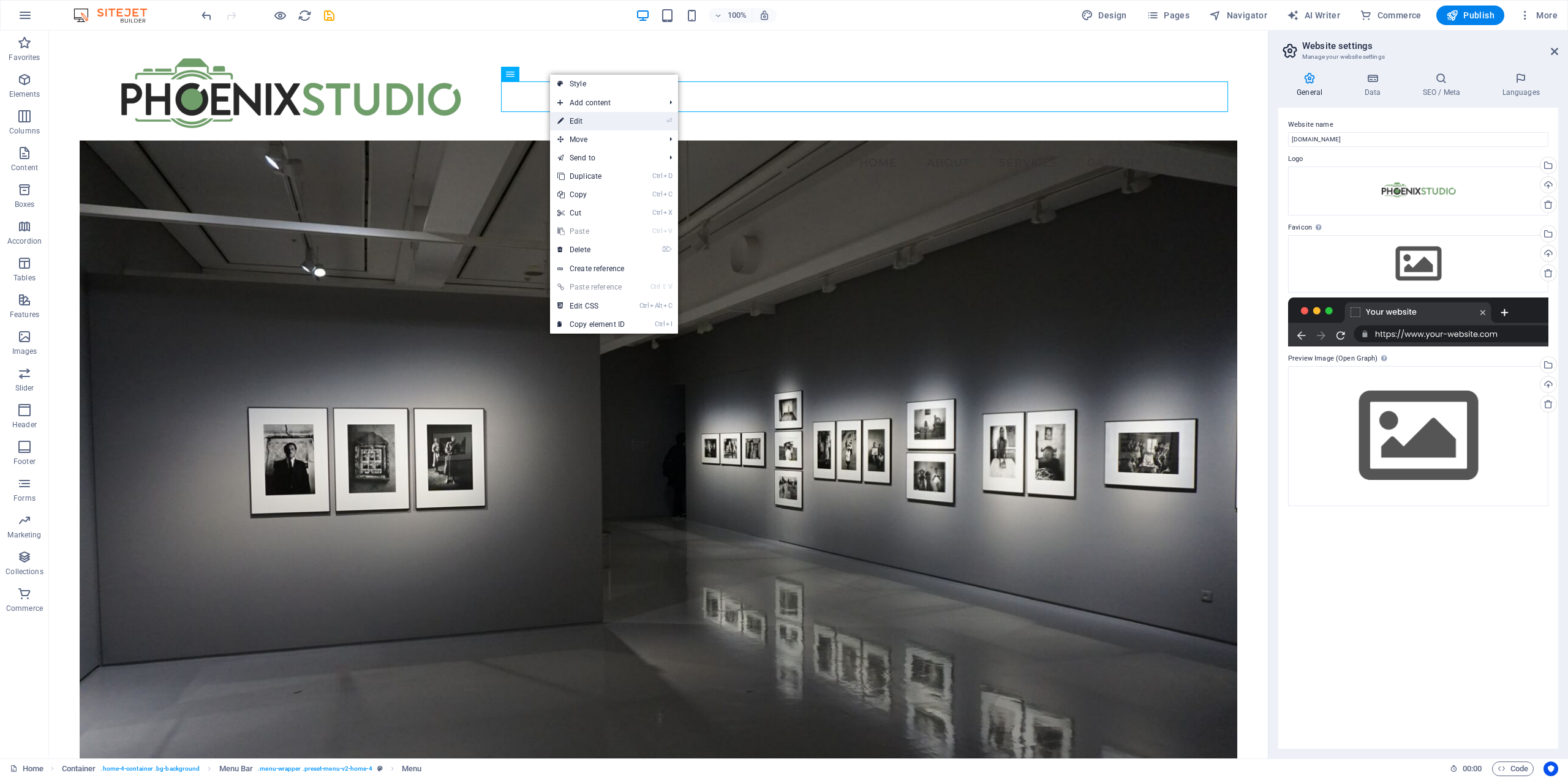
click at [585, 114] on link "⏎ Edit" at bounding box center [590, 121] width 82 height 18
select select
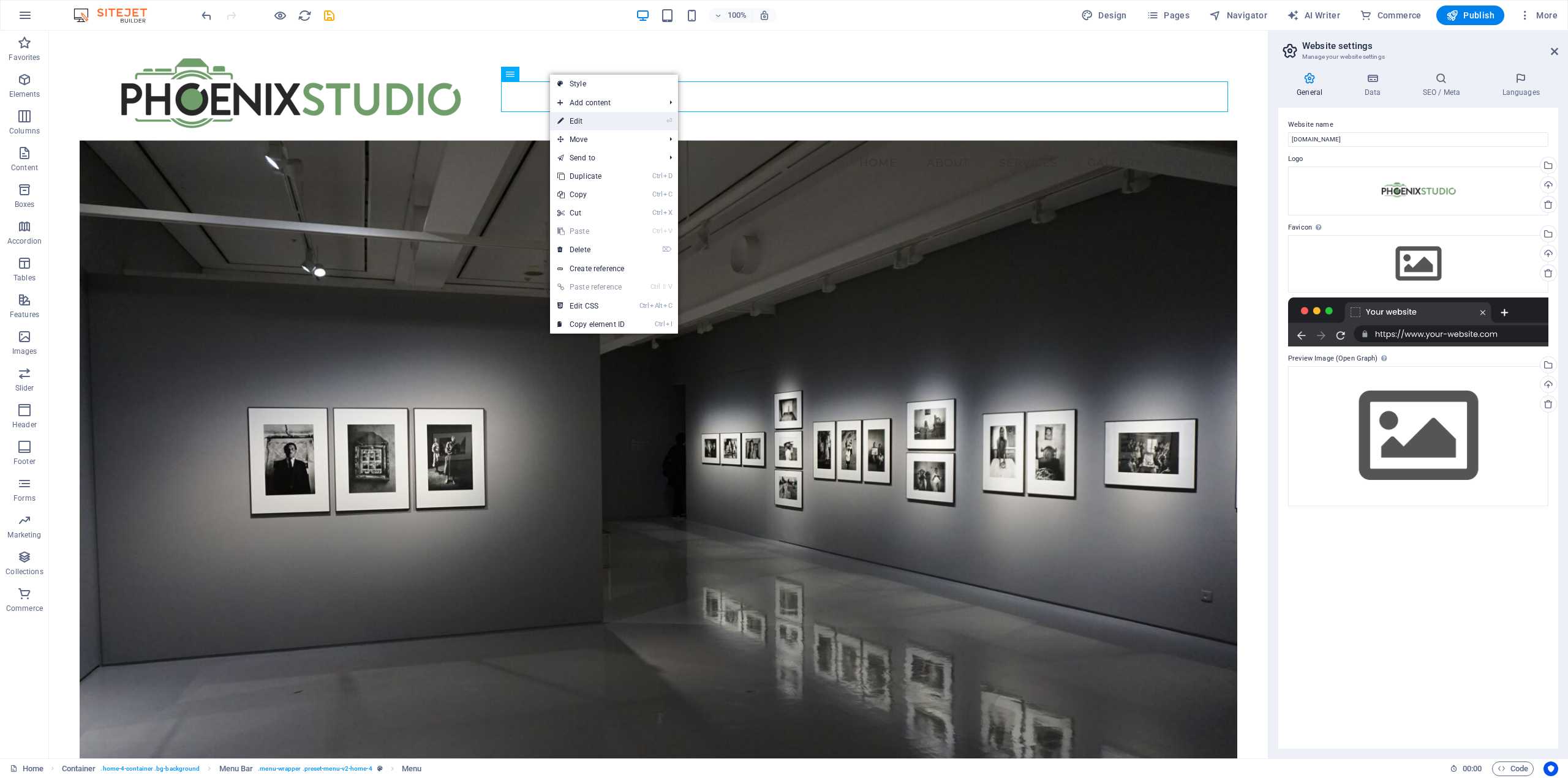
select select
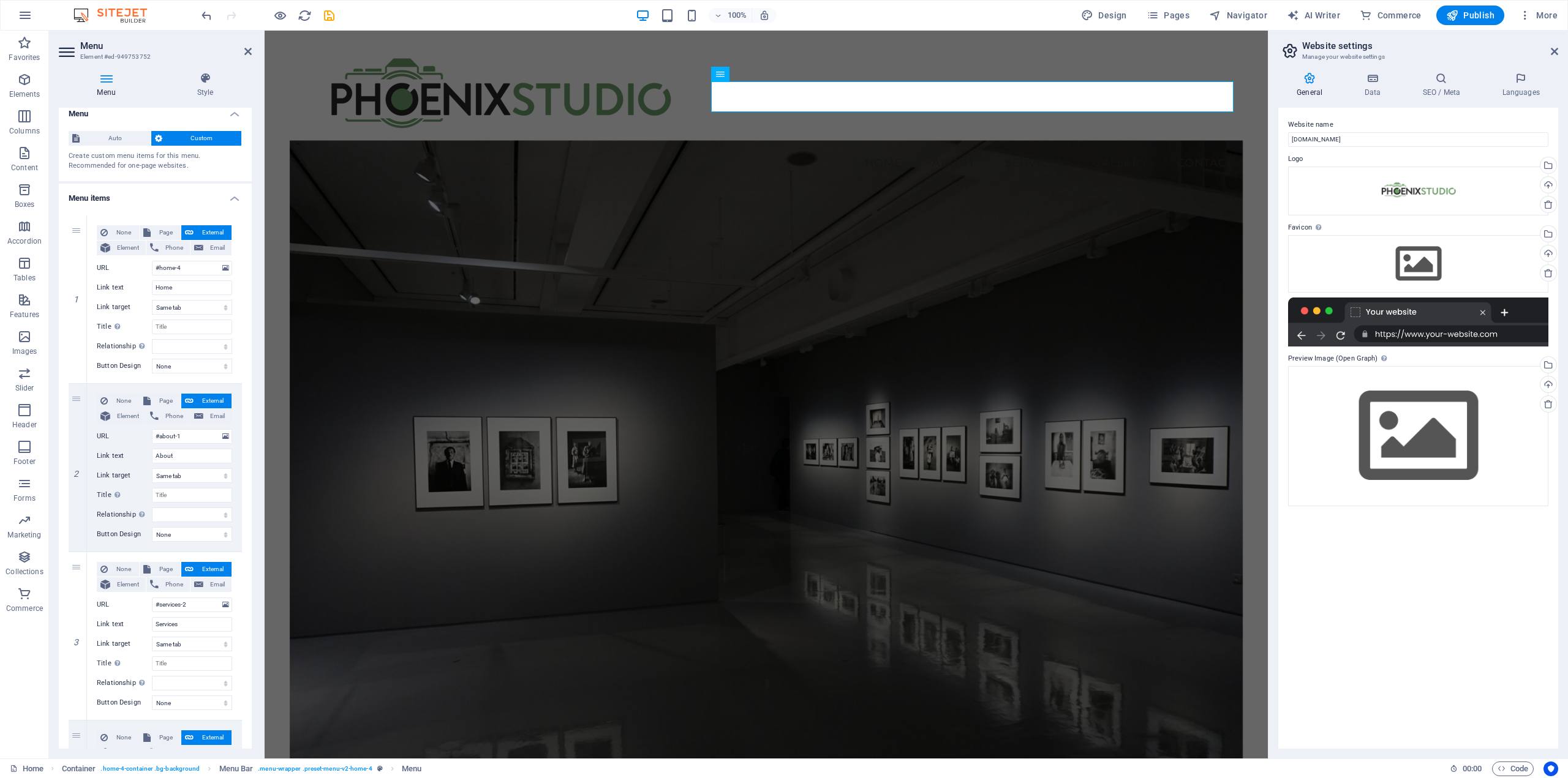
scroll to position [0, 0]
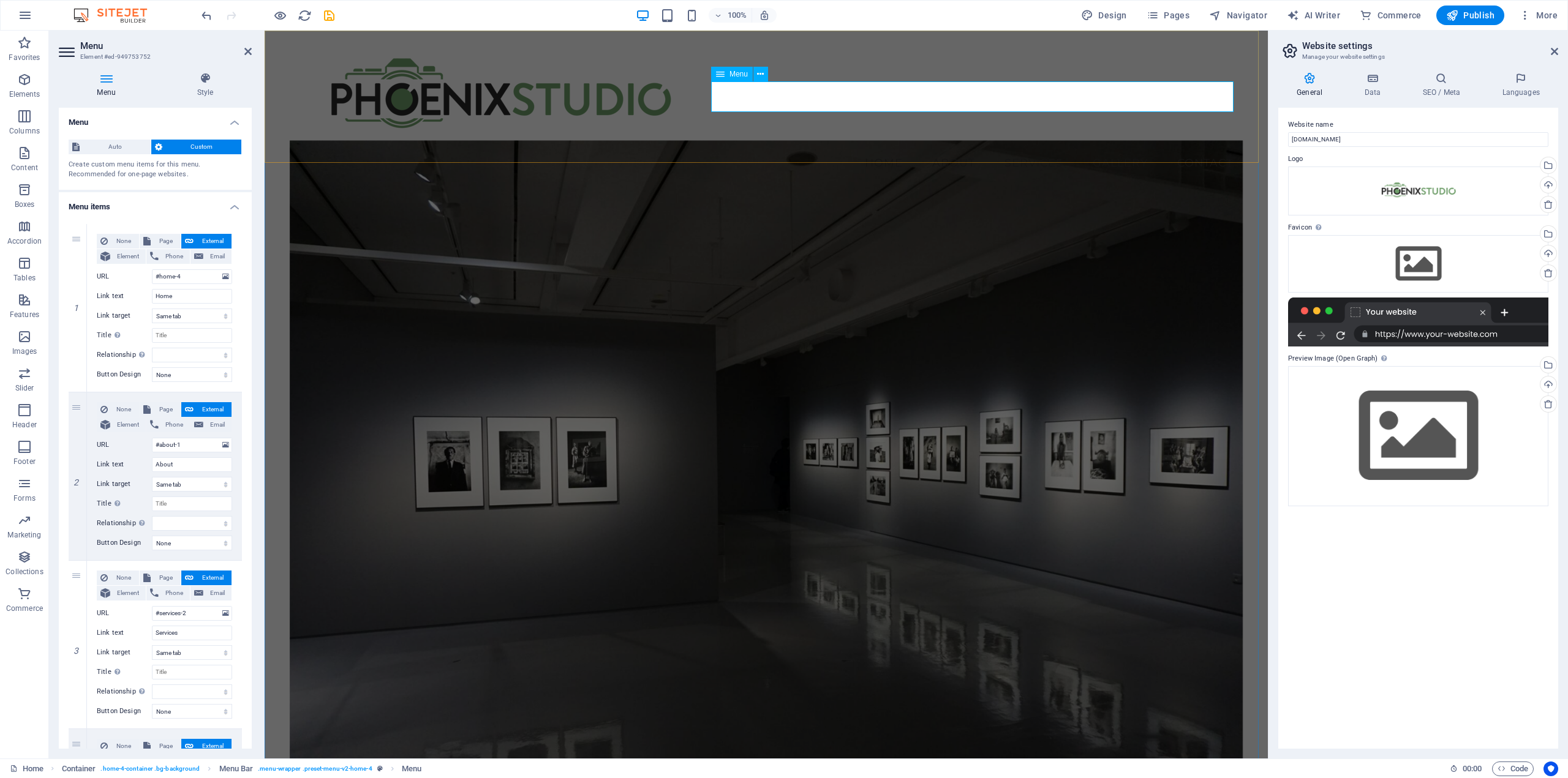
click at [880, 147] on nav "Home About Services Gallery Contact" at bounding box center [766, 162] width 953 height 31
click at [238, 72] on icon at bounding box center [205, 78] width 93 height 12
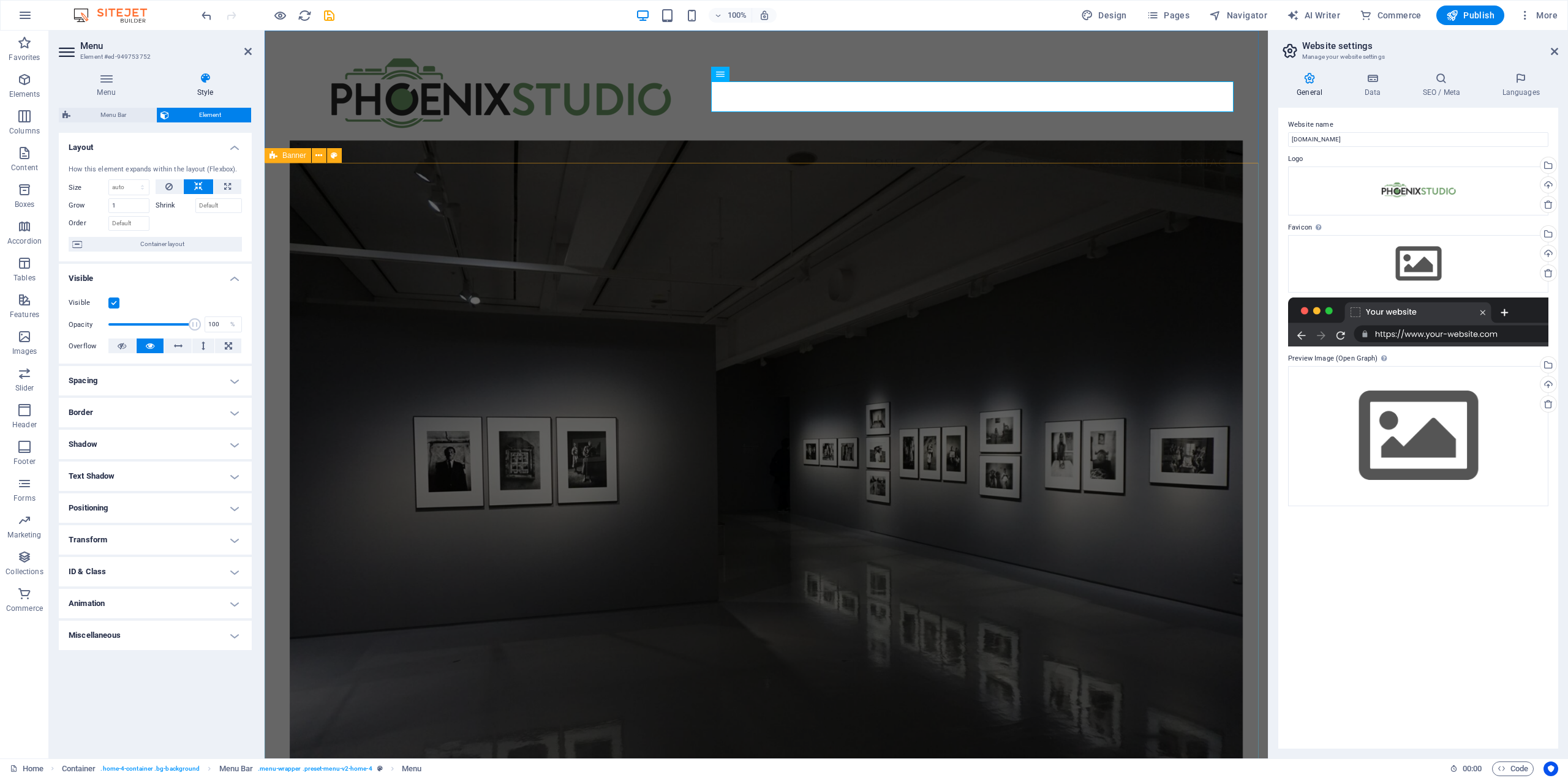
click at [384, 361] on figure at bounding box center [766, 472] width 953 height 663
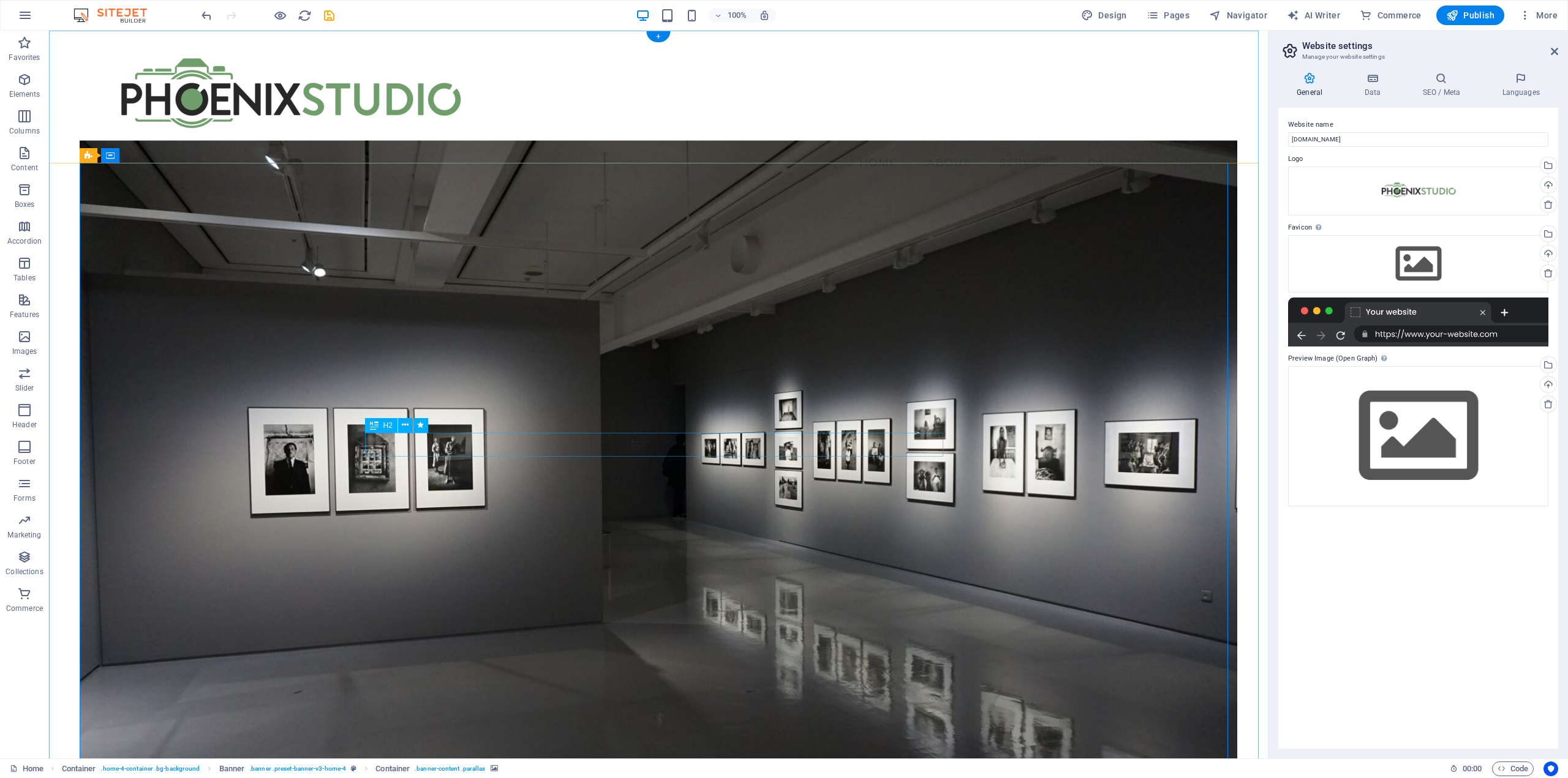
click at [540, 374] on figure at bounding box center [659, 472] width 1158 height 663
click at [121, 157] on span "Container" at bounding box center [114, 156] width 32 height 8
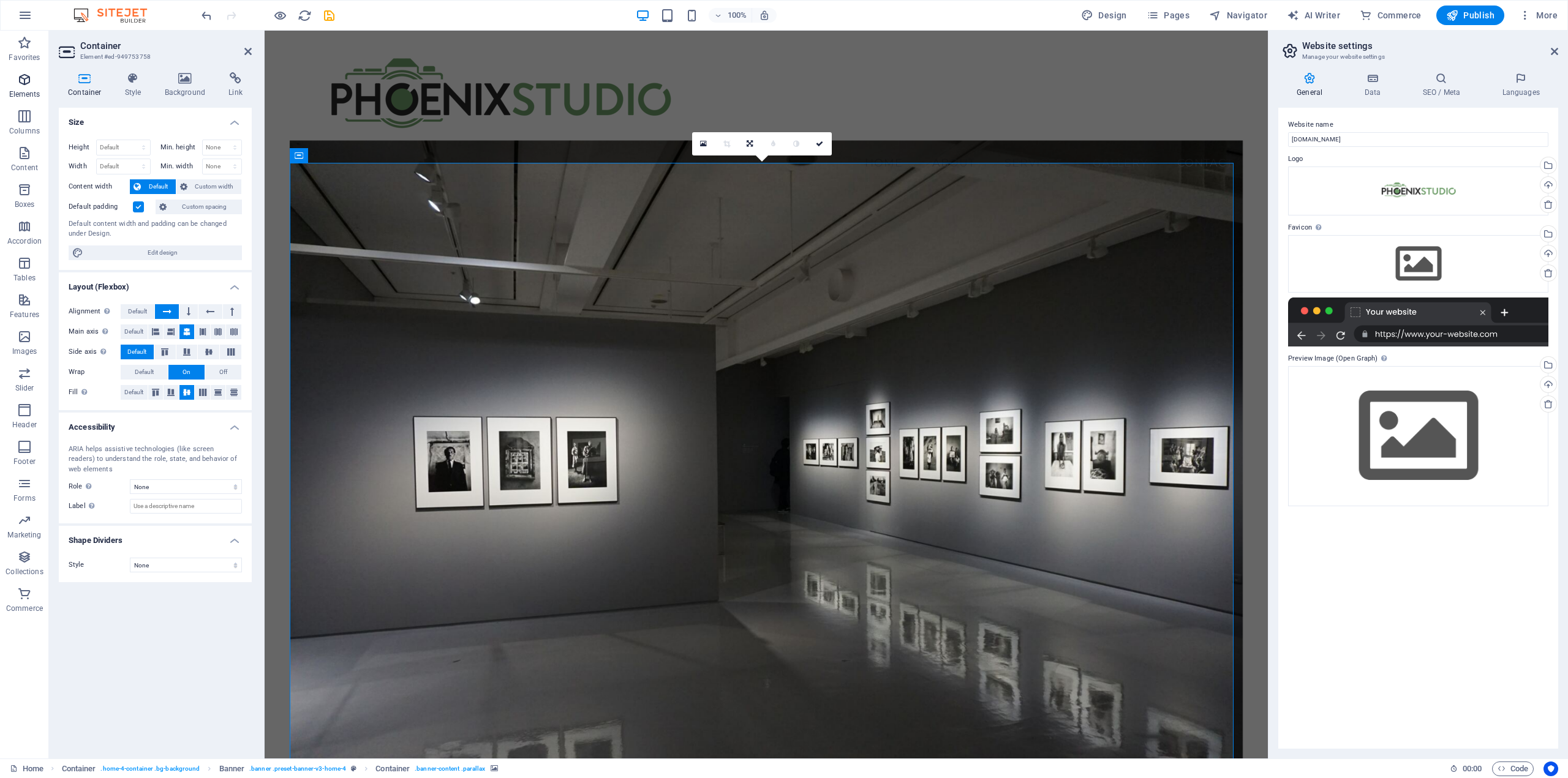
click at [23, 81] on icon "button" at bounding box center [25, 80] width 15 height 15
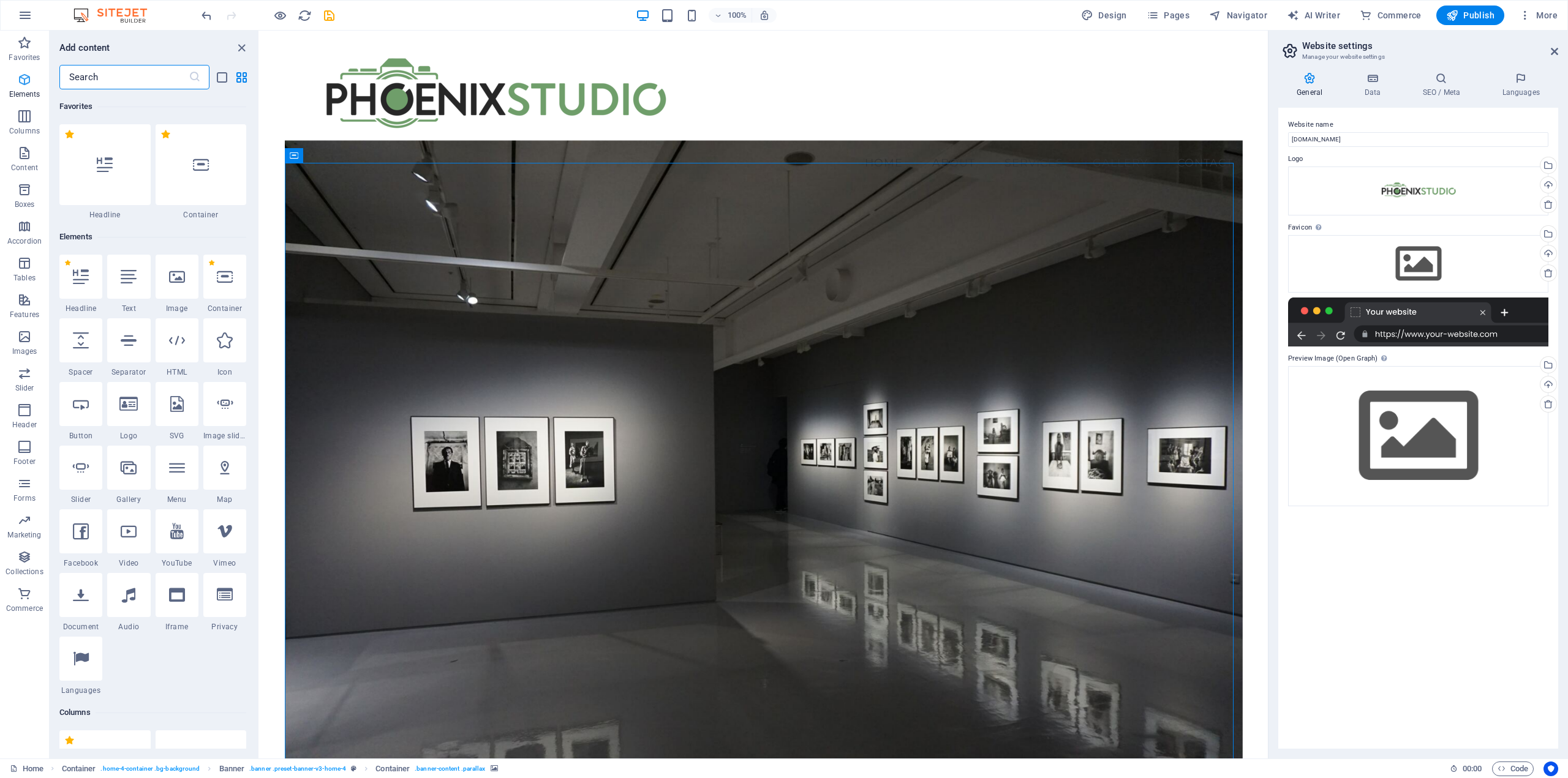
scroll to position [130, 0]
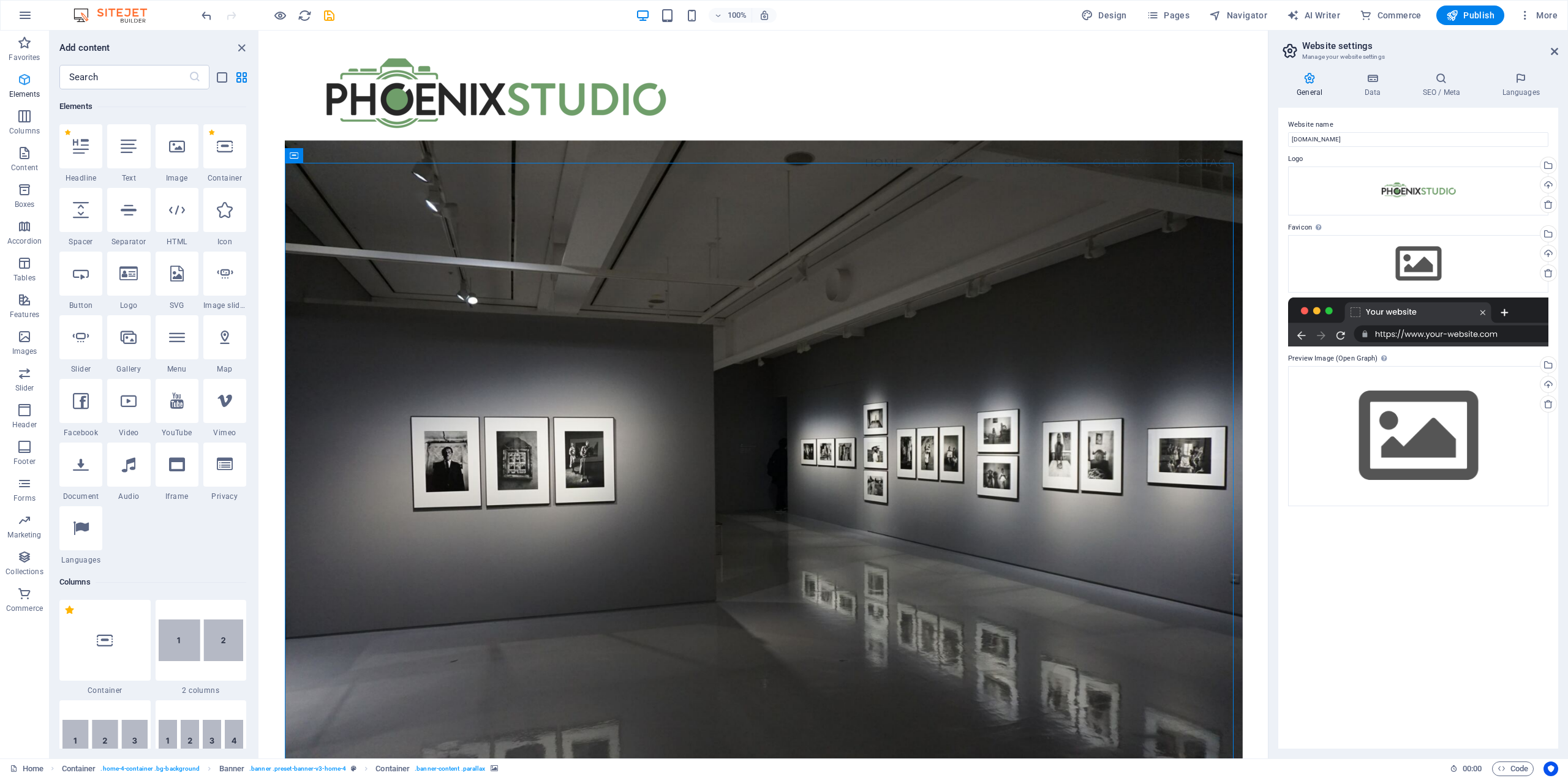
click at [23, 81] on icon "button" at bounding box center [25, 80] width 15 height 15
click at [125, 414] on div at bounding box center [129, 401] width 43 height 44
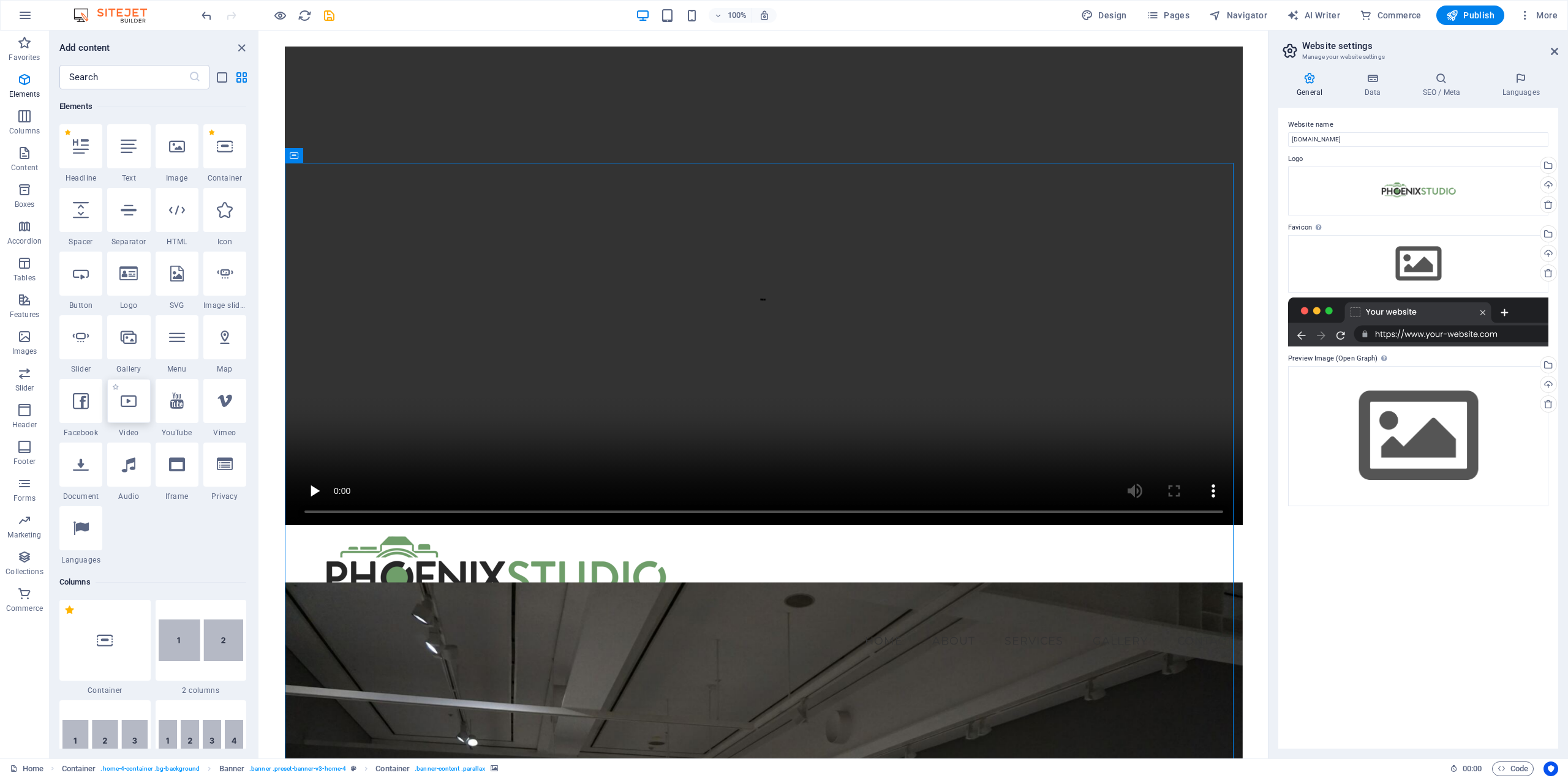
select select "%"
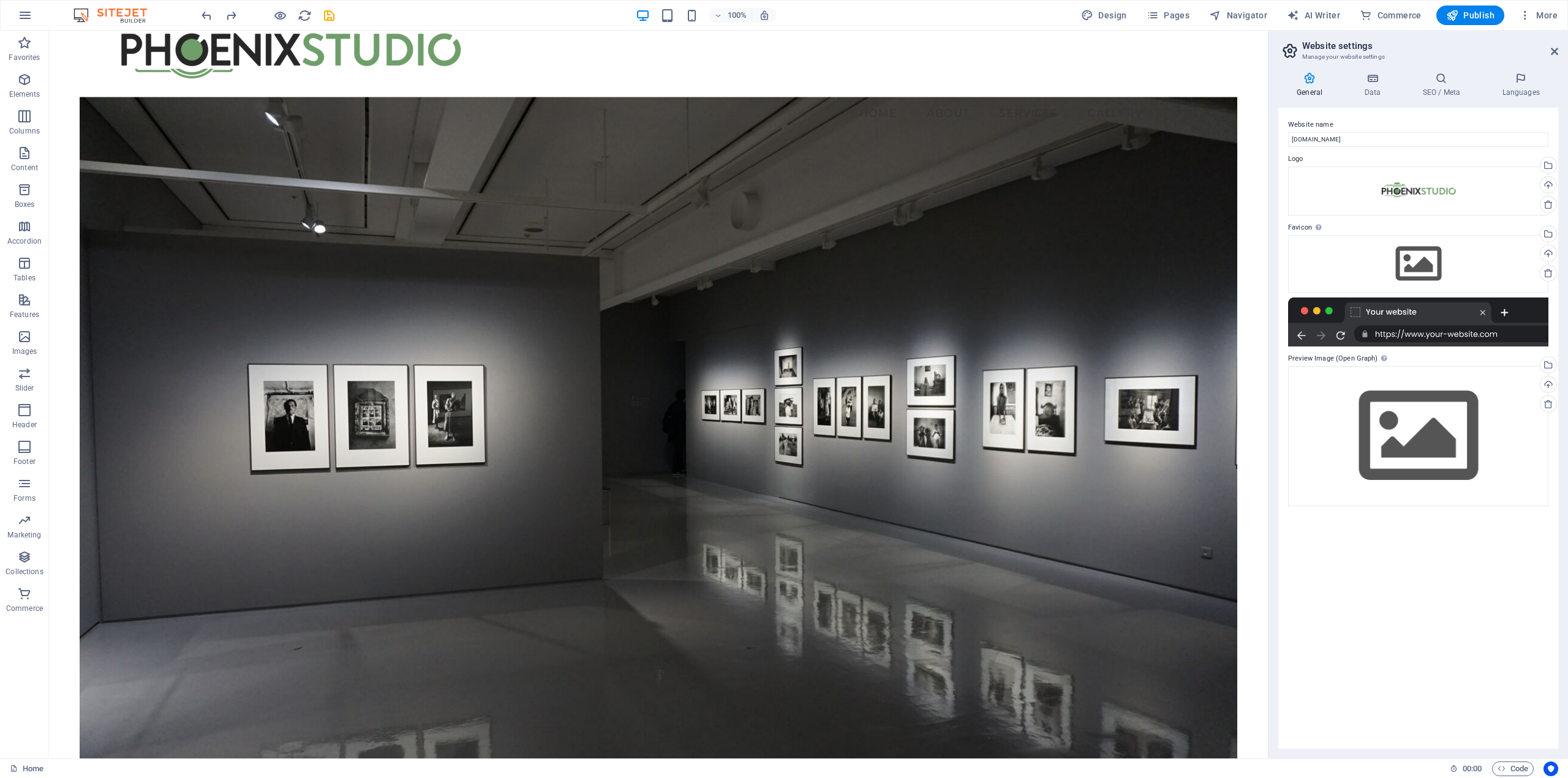
scroll to position [0, 0]
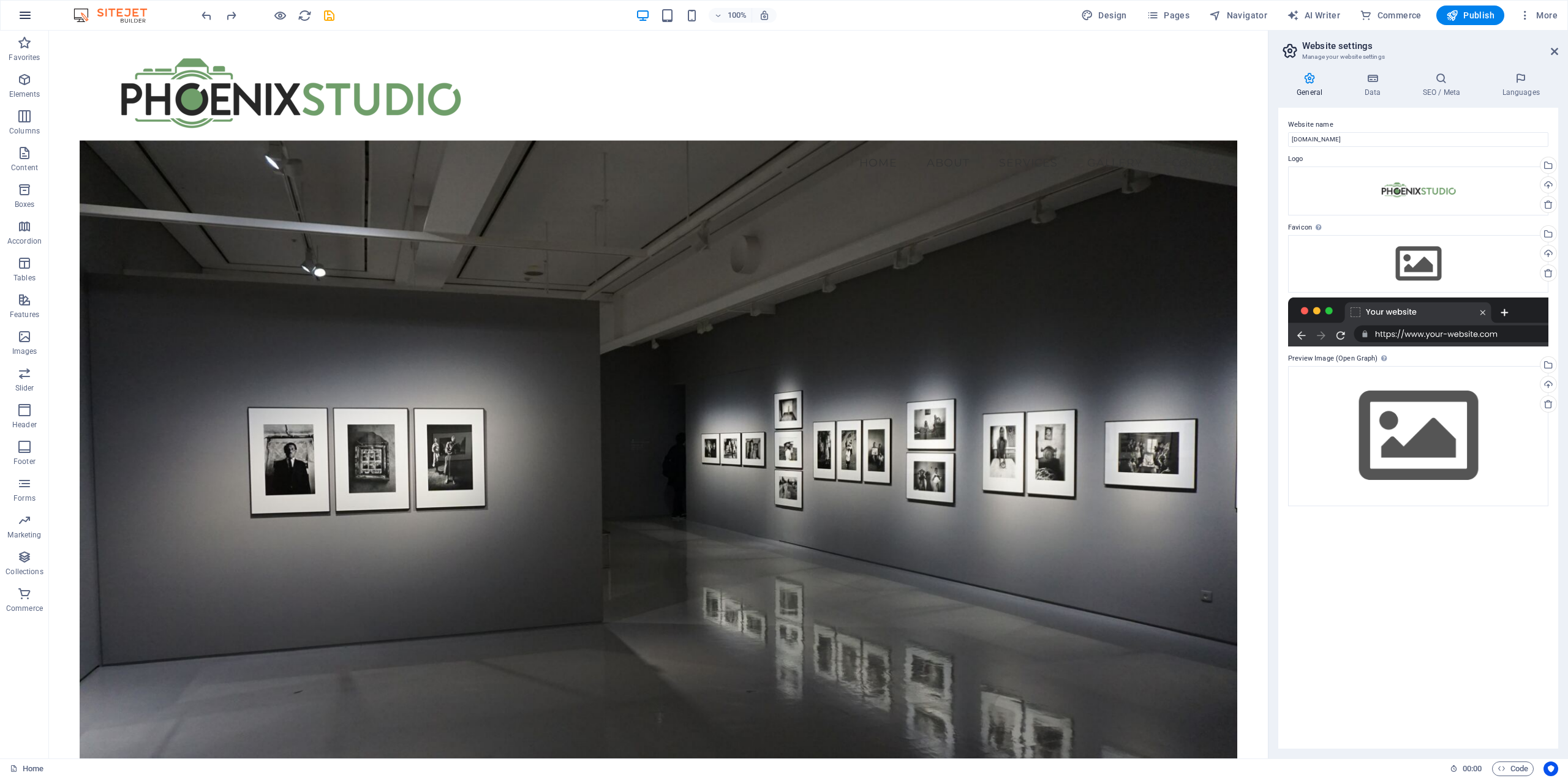
click at [22, 14] on icon "button" at bounding box center [26, 16] width 15 height 15
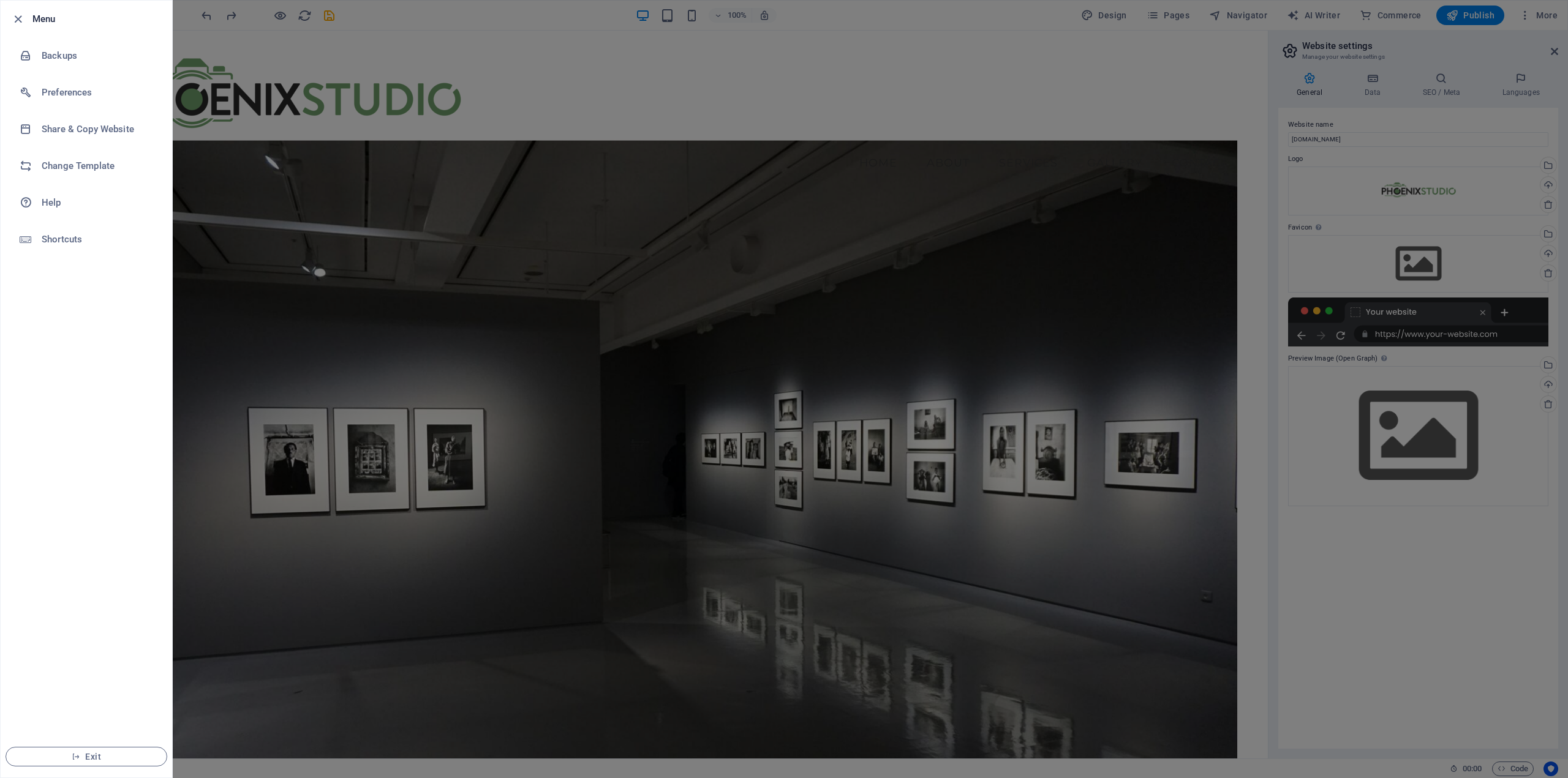
click at [641, 100] on div at bounding box center [784, 389] width 1568 height 778
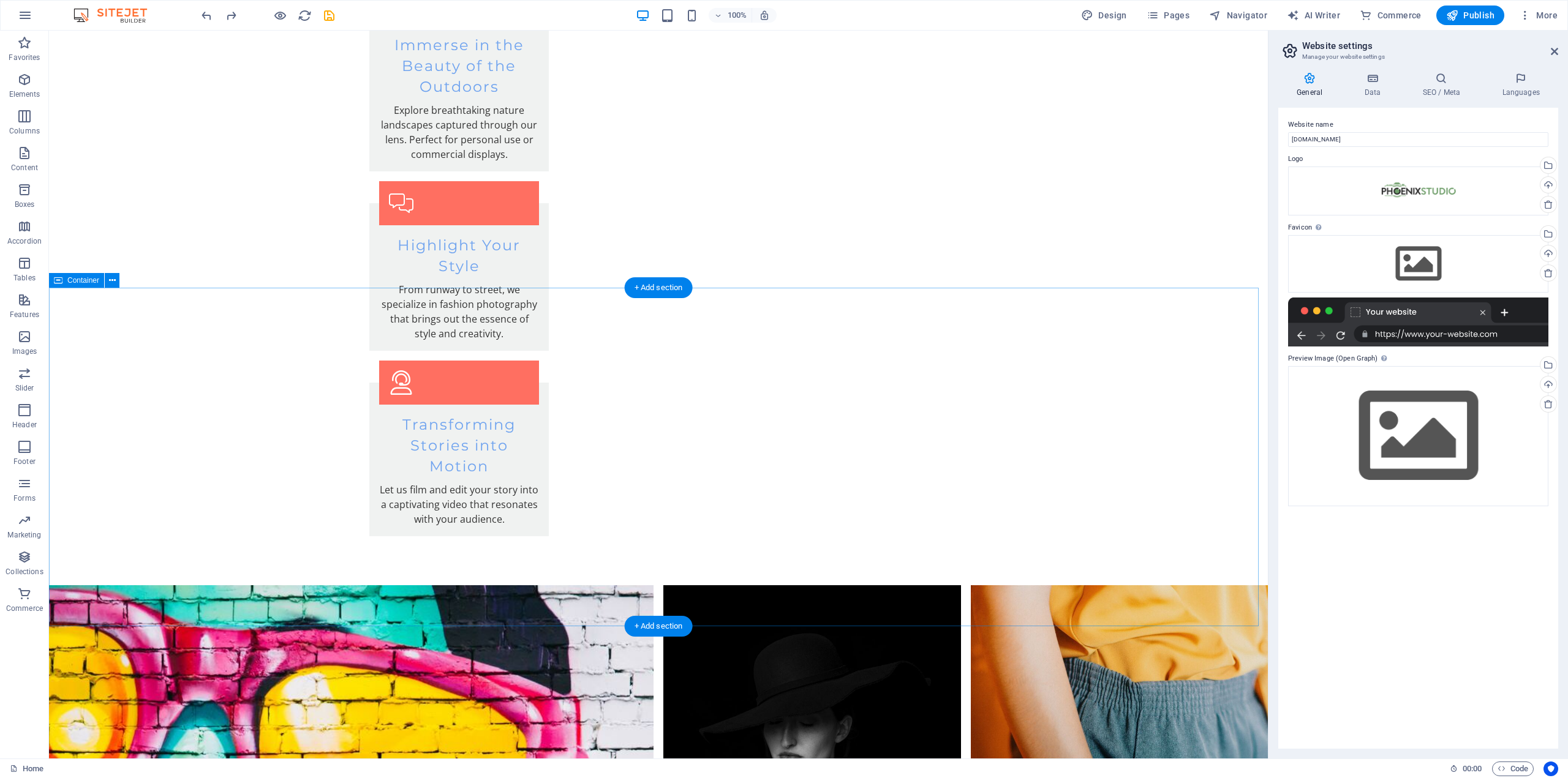
scroll to position [2469, 0]
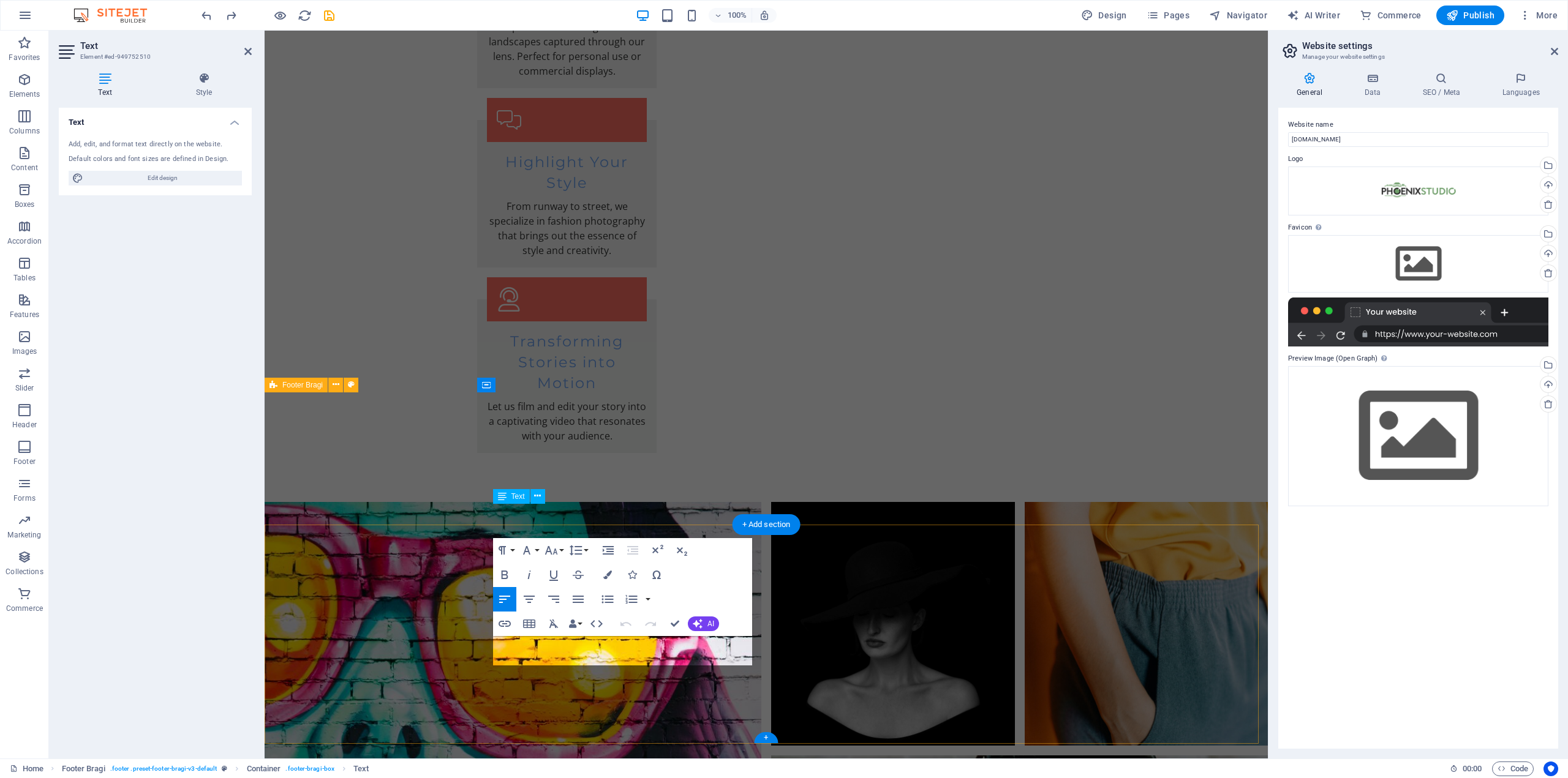
scroll to position [2308, 0]
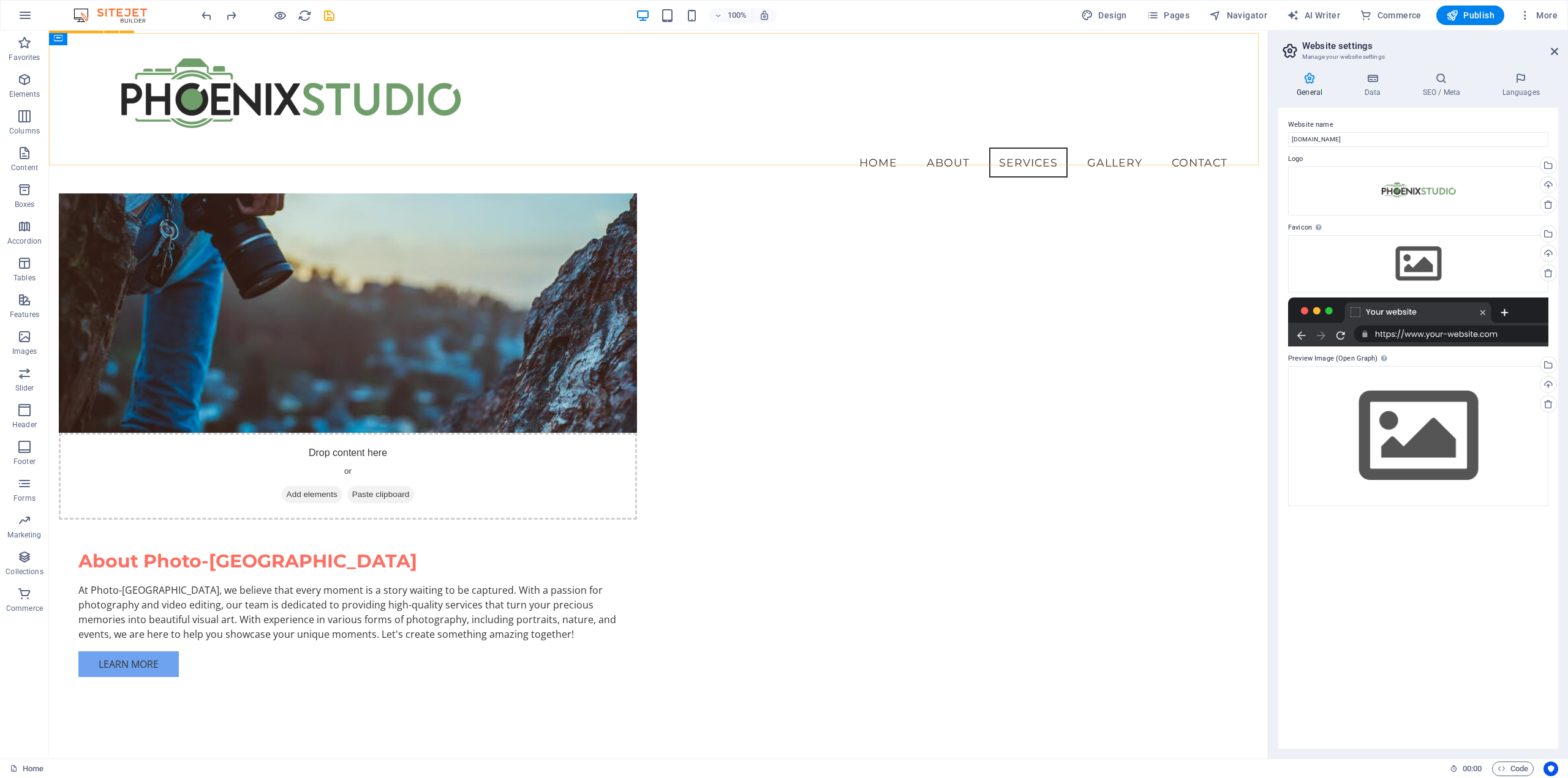
scroll to position [958, 0]
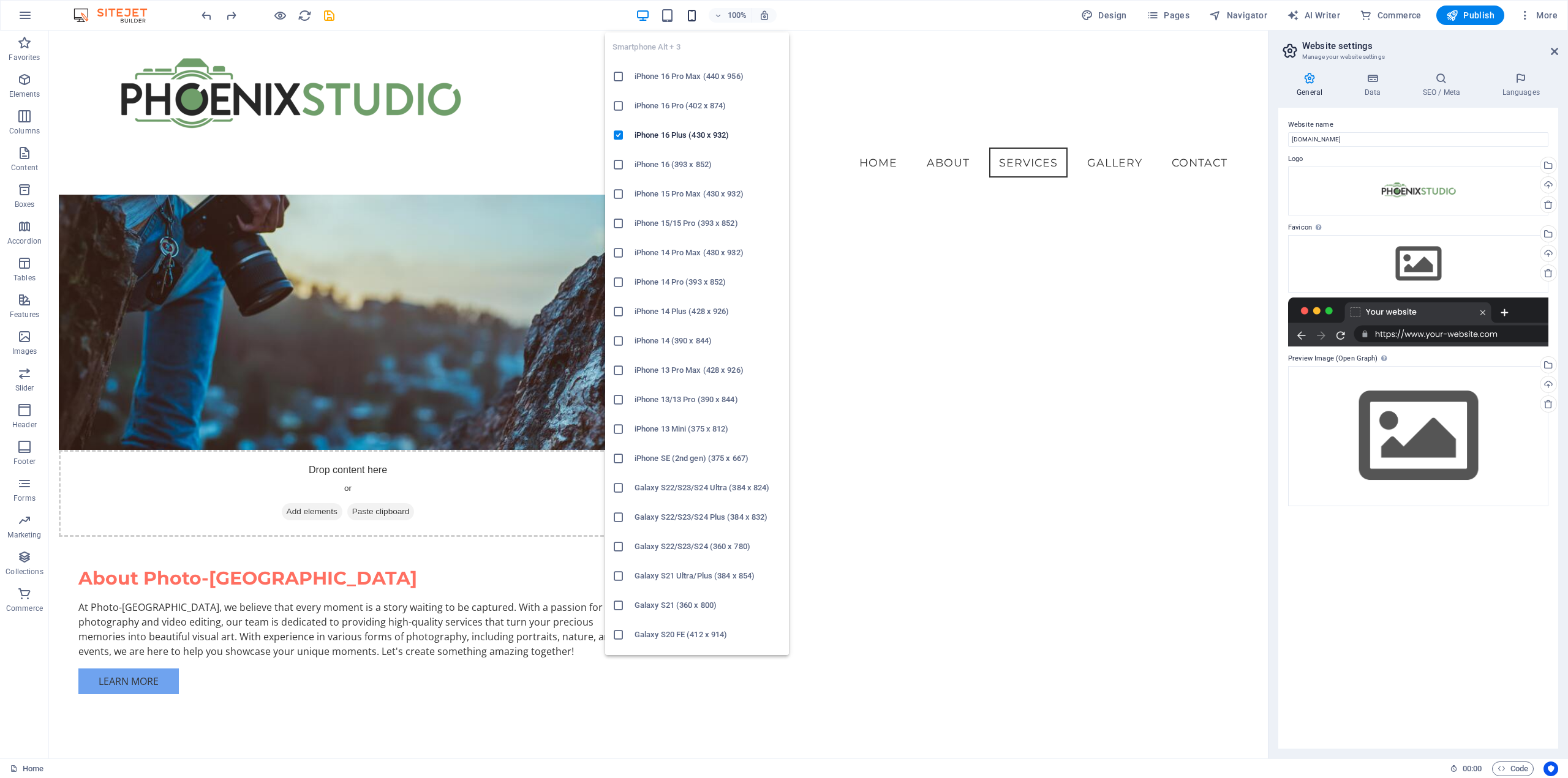
click at [693, 18] on icon "button" at bounding box center [692, 15] width 14 height 14
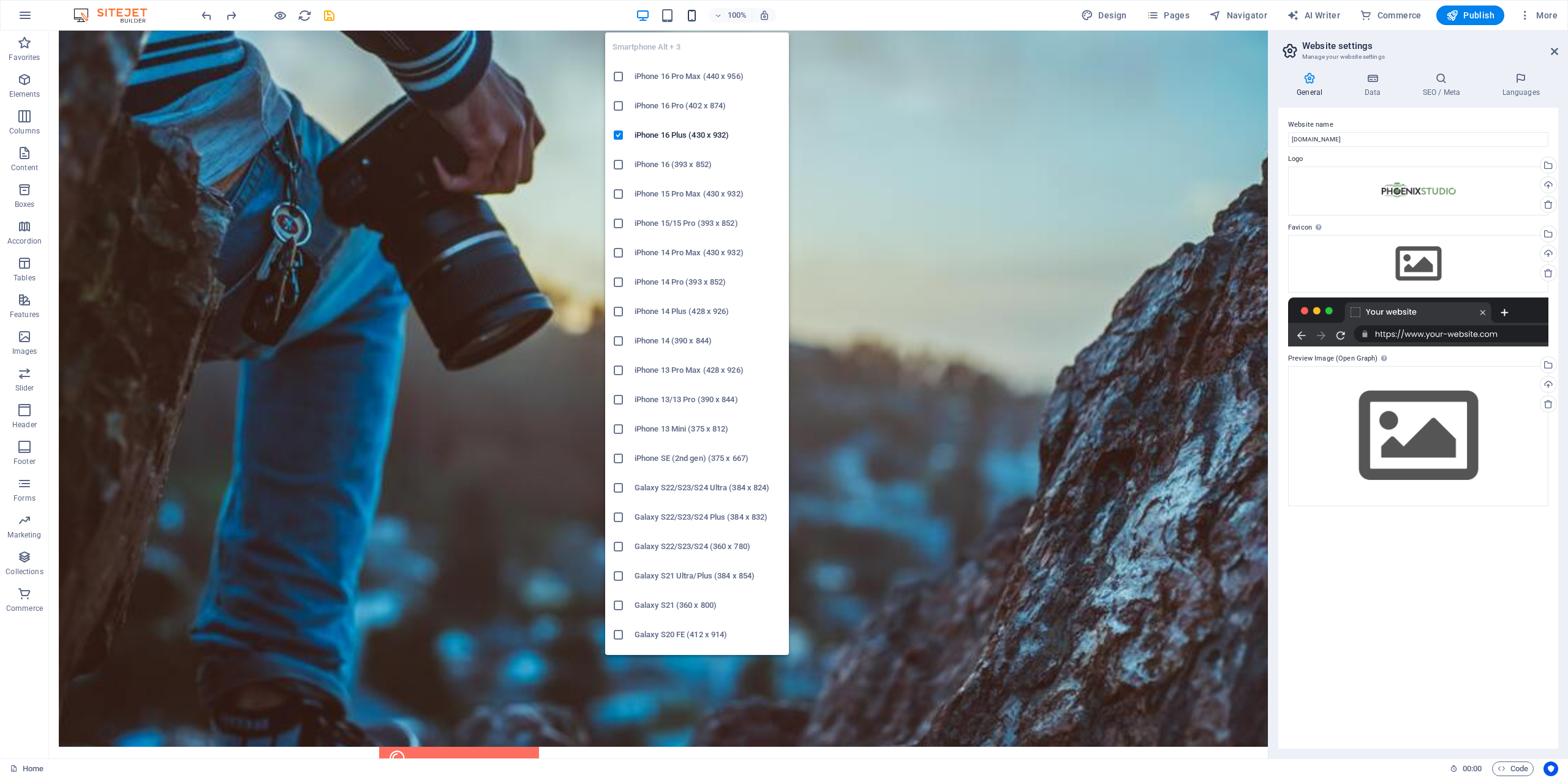
scroll to position [944, 0]
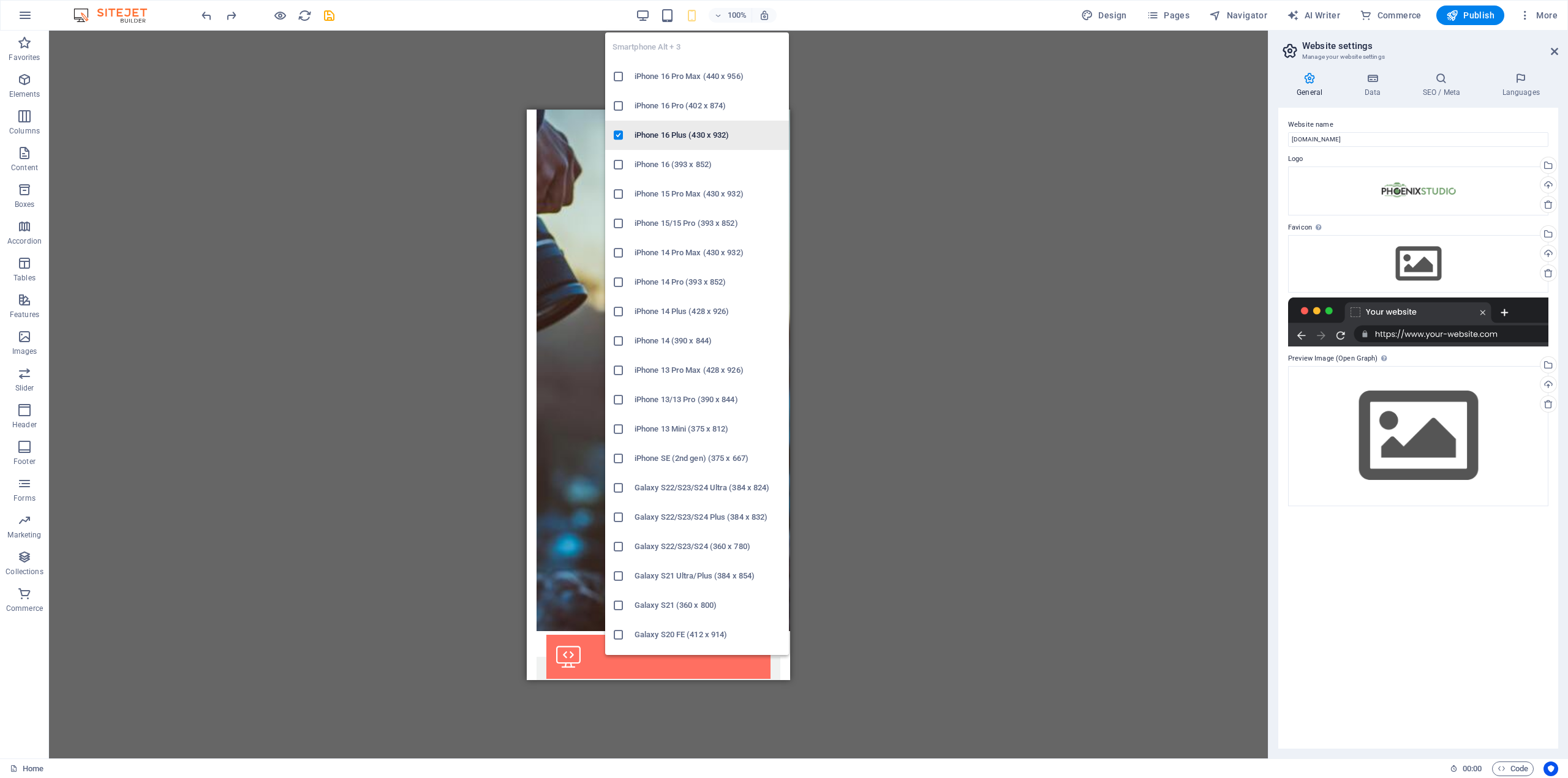
click at [712, 129] on h6 "iPhone 16 Plus (430 x 932)" at bounding box center [708, 135] width 147 height 15
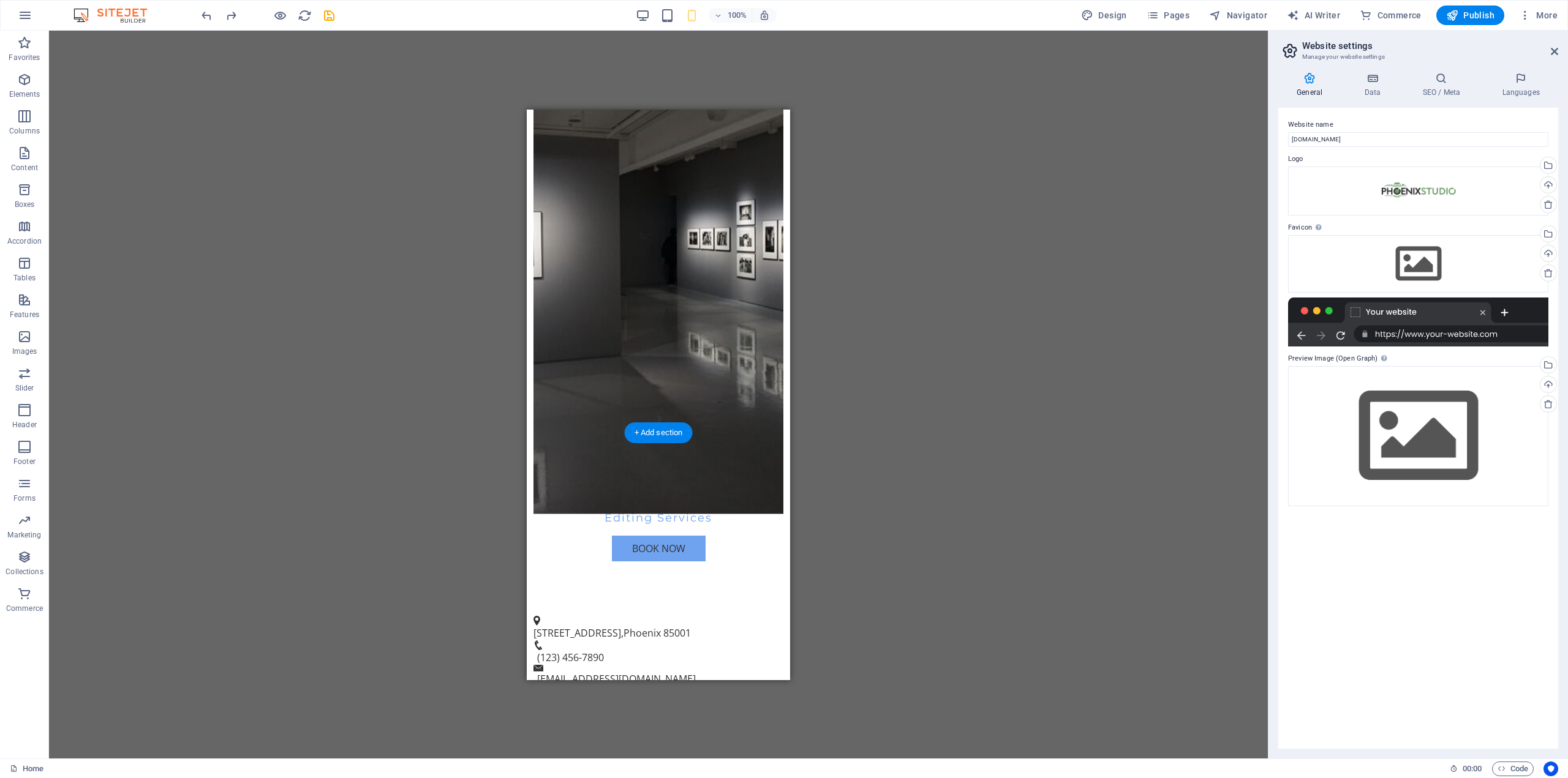
scroll to position [407, 0]
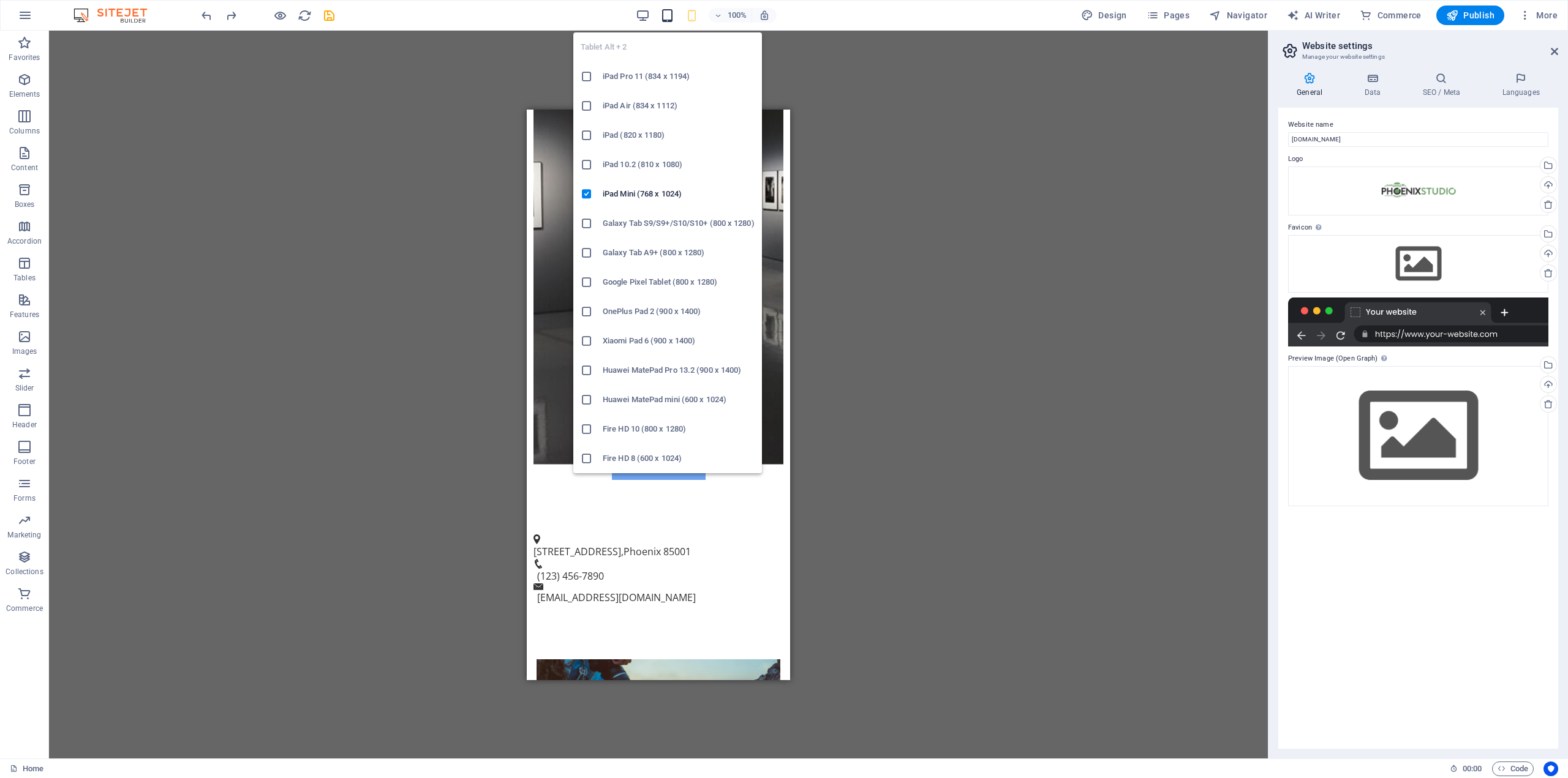
click at [666, 15] on icon "button" at bounding box center [667, 15] width 14 height 14
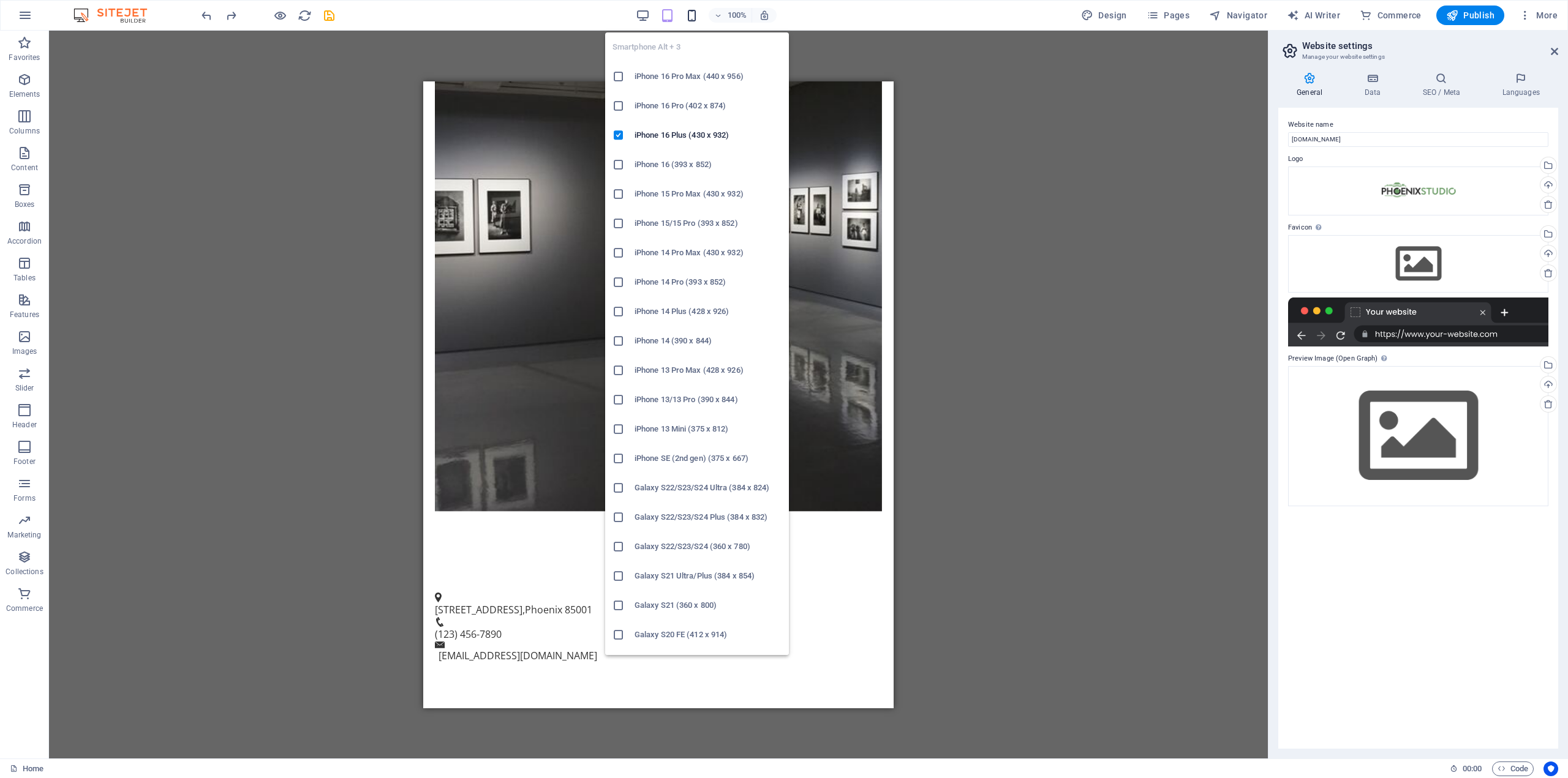
click at [693, 19] on icon "button" at bounding box center [692, 15] width 14 height 14
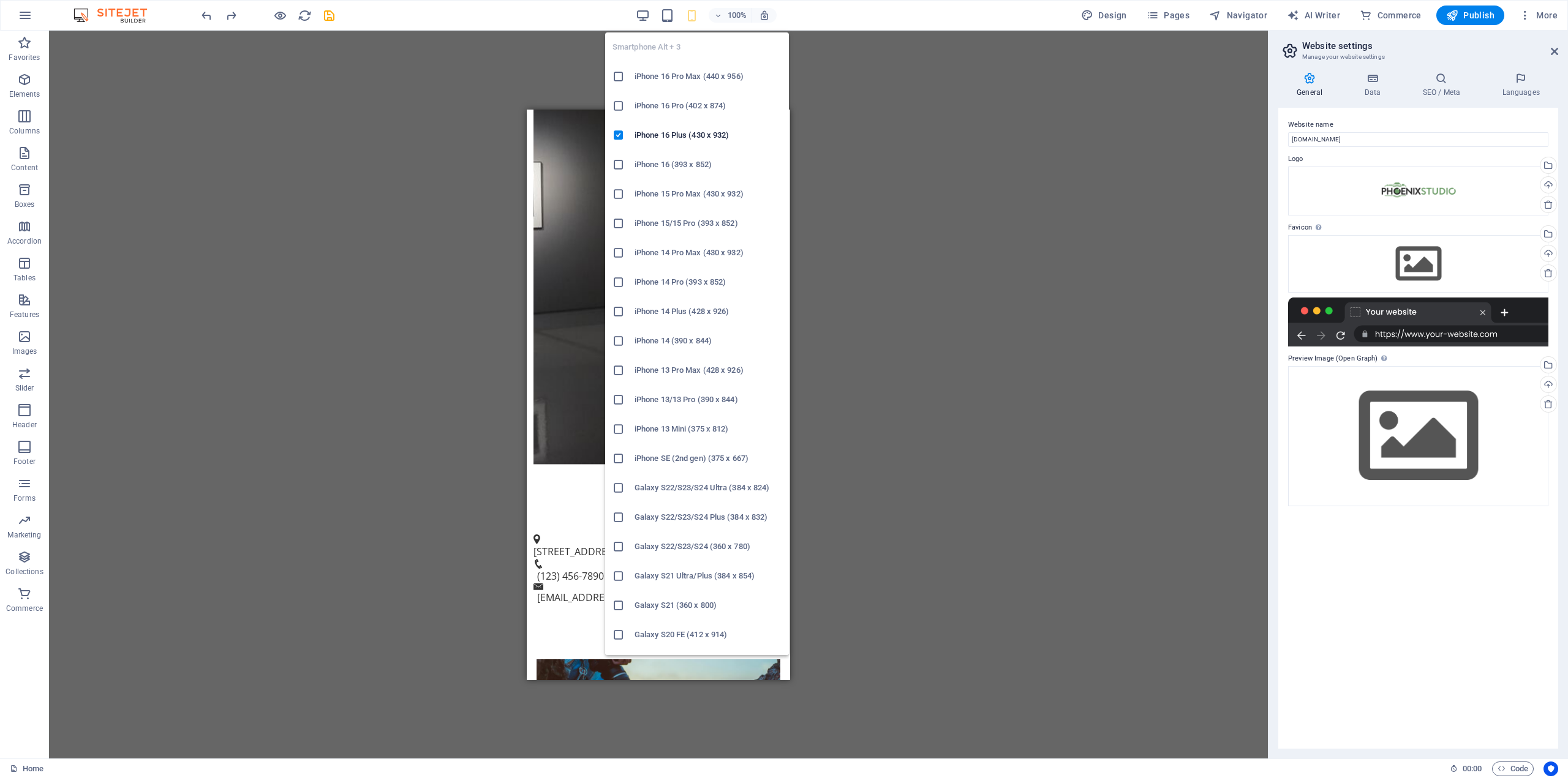
click at [695, 489] on h6 "Galaxy S22/S23/S24 Ultra (384 x 824)" at bounding box center [708, 488] width 147 height 15
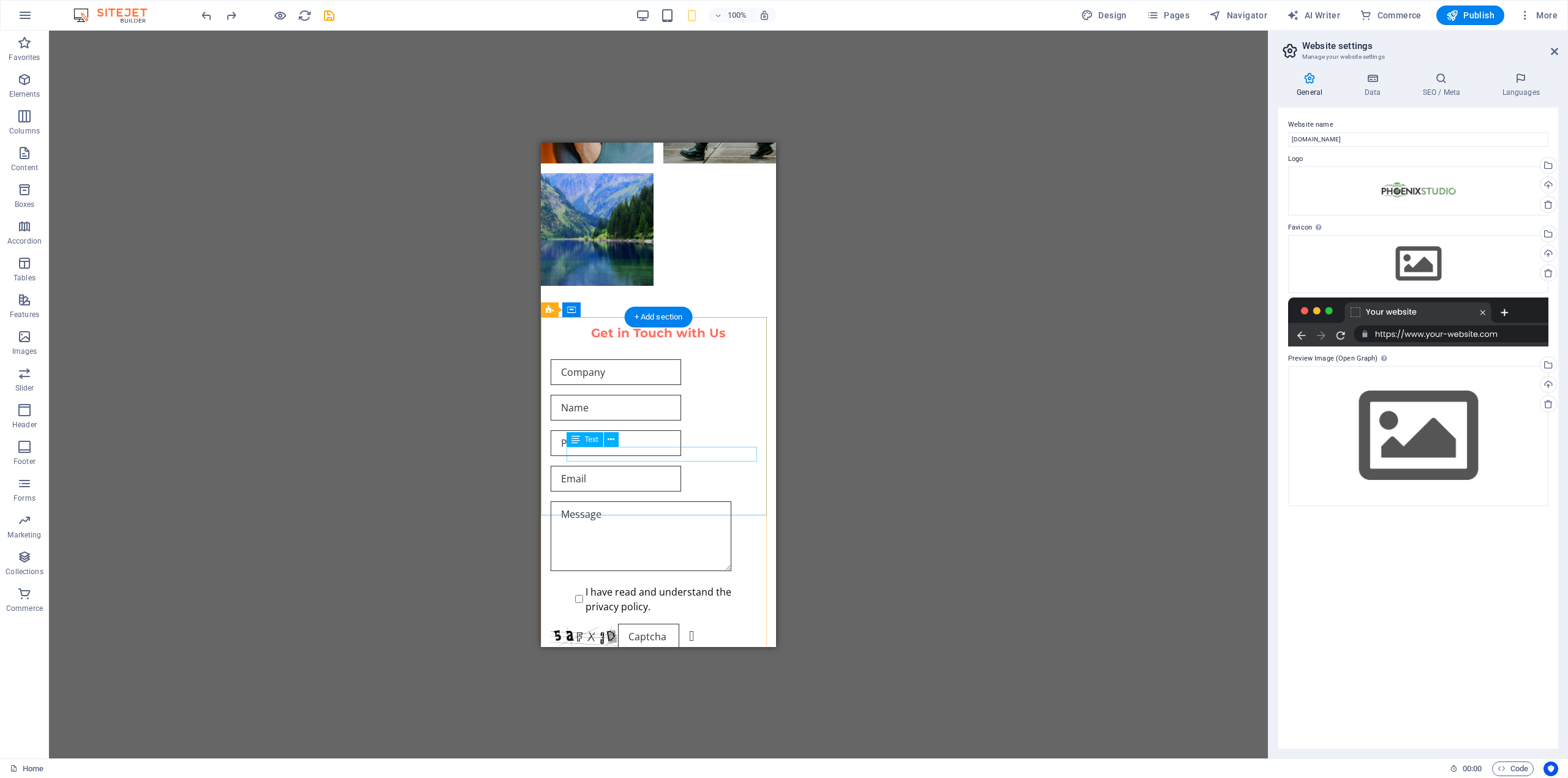
scroll to position [2820, 0]
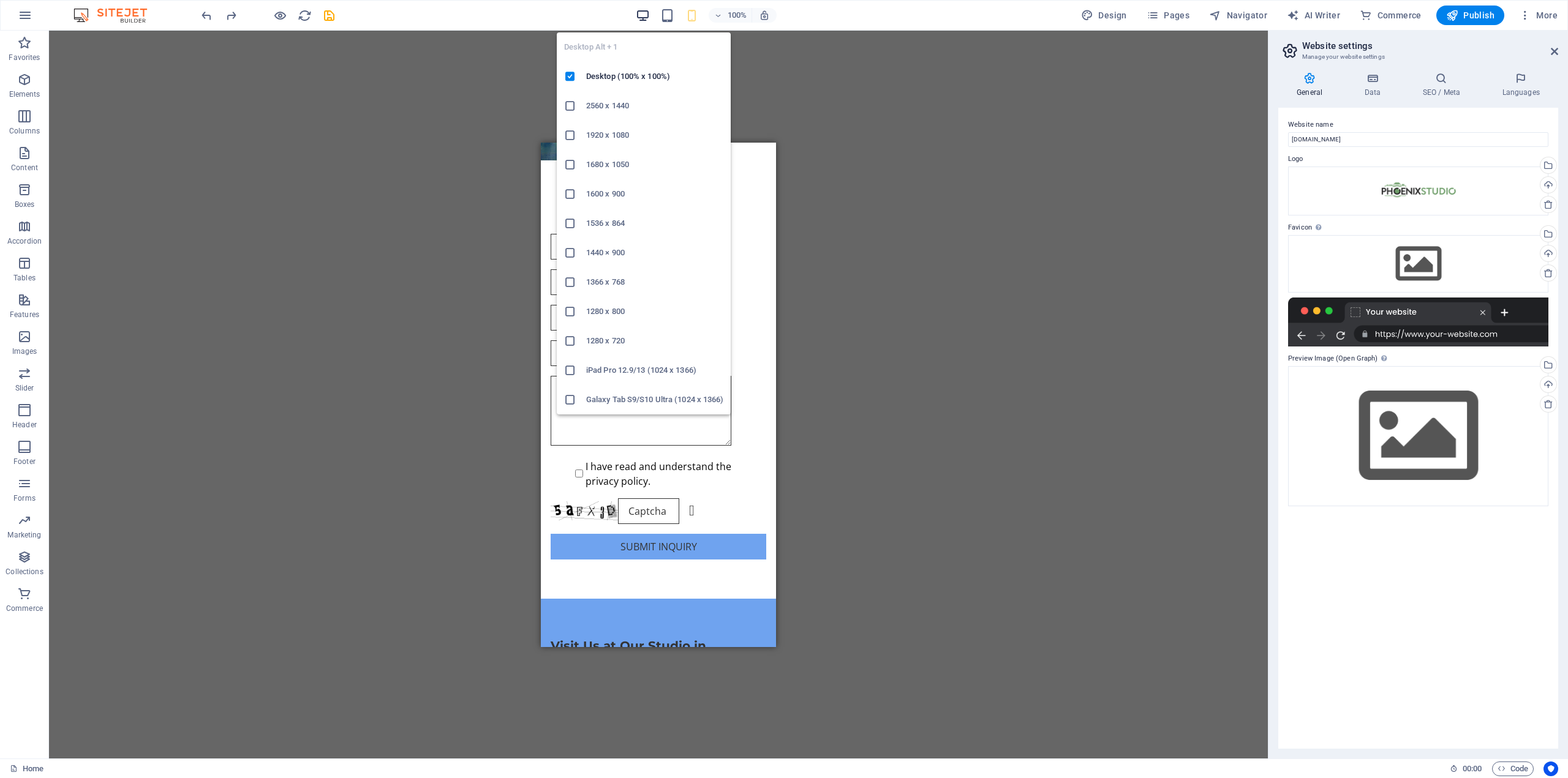
click at [642, 17] on icon "button" at bounding box center [642, 15] width 14 height 14
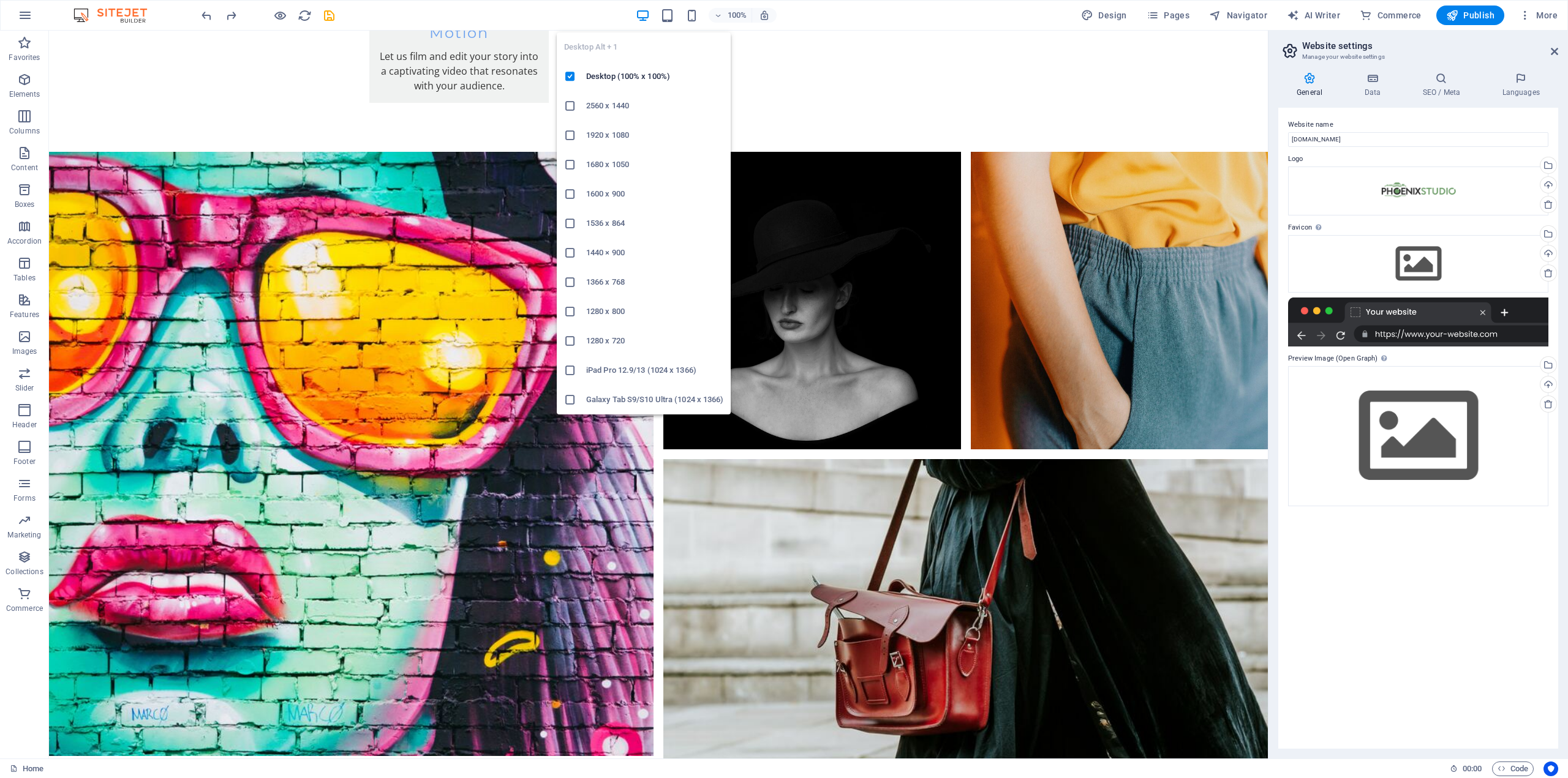
scroll to position [2469, 0]
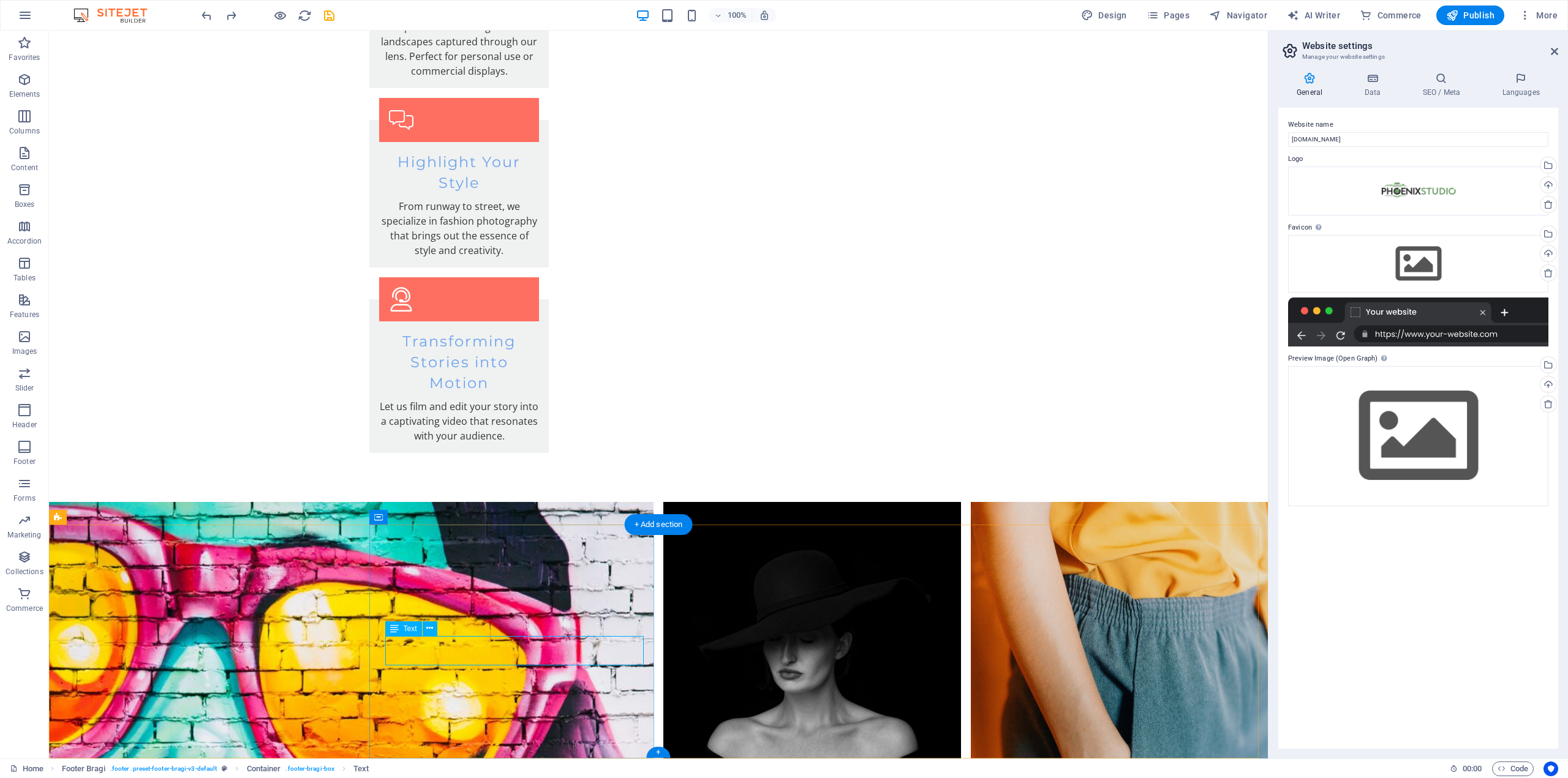
scroll to position [2308, 0]
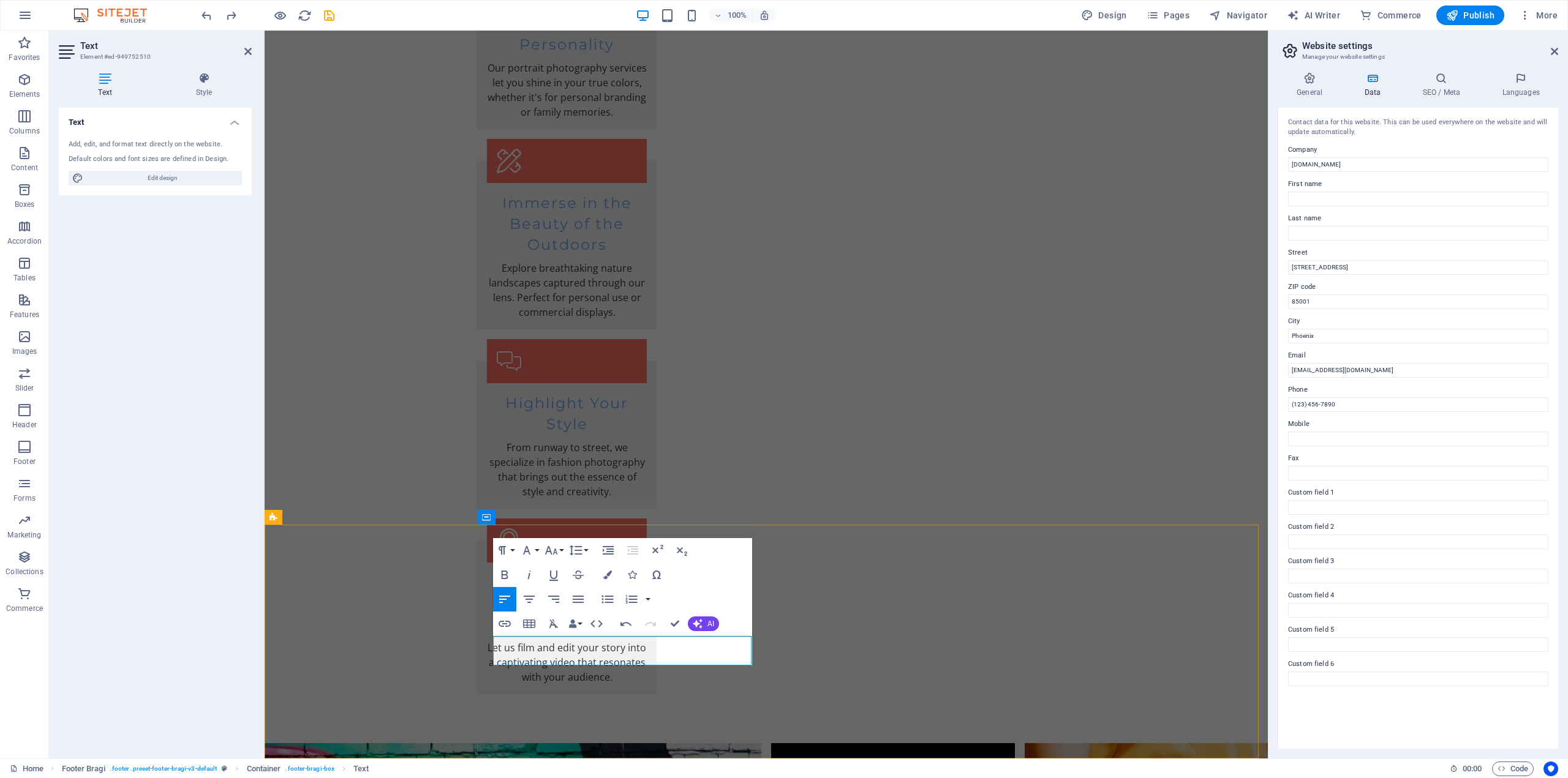
drag, startPoint x: 614, startPoint y: 642, endPoint x: 496, endPoint y: 659, distance: 119.2
drag, startPoint x: 549, startPoint y: 655, endPoint x: 538, endPoint y: 655, distance: 11.0
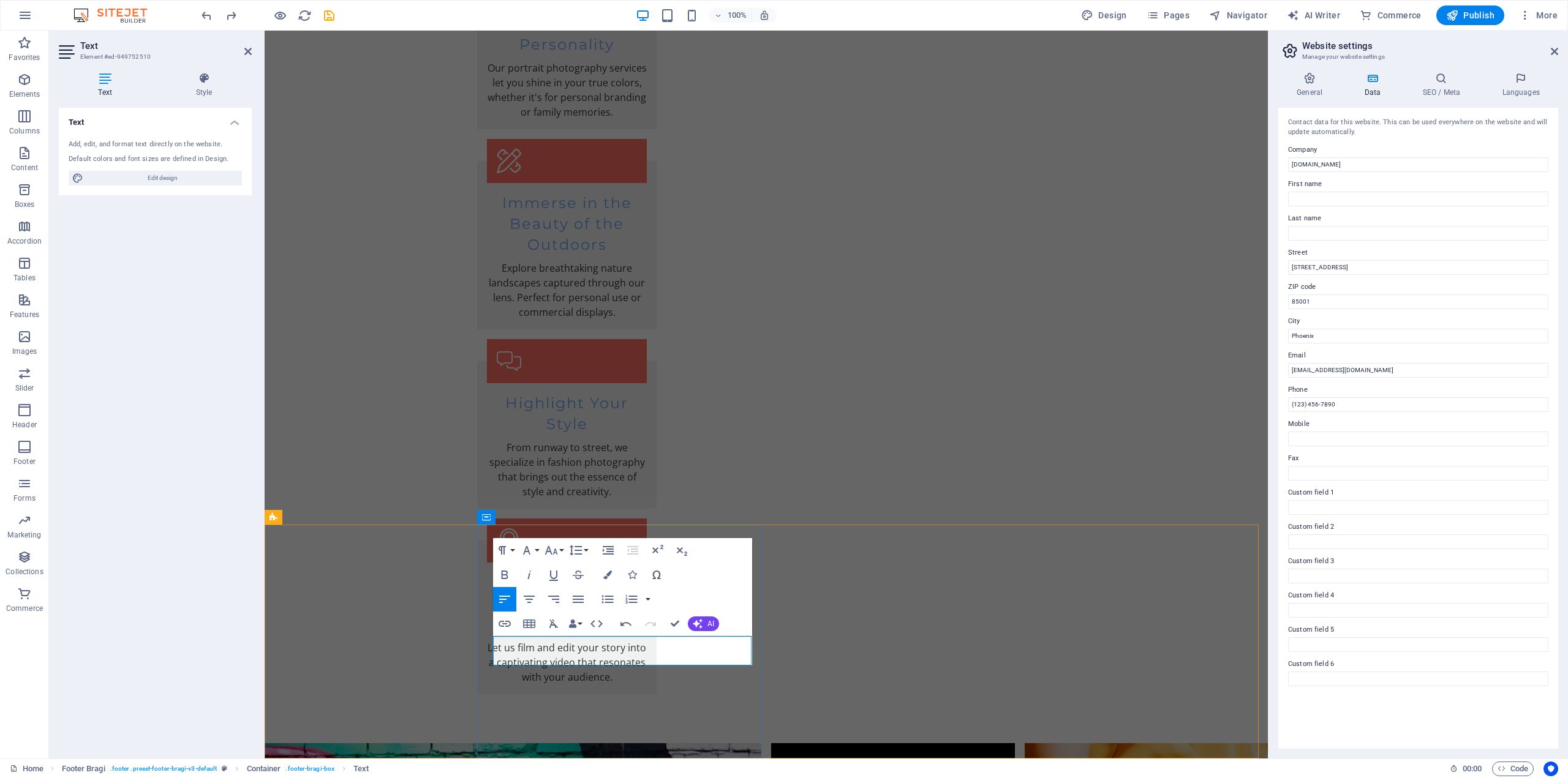
scroll to position [2293, 0]
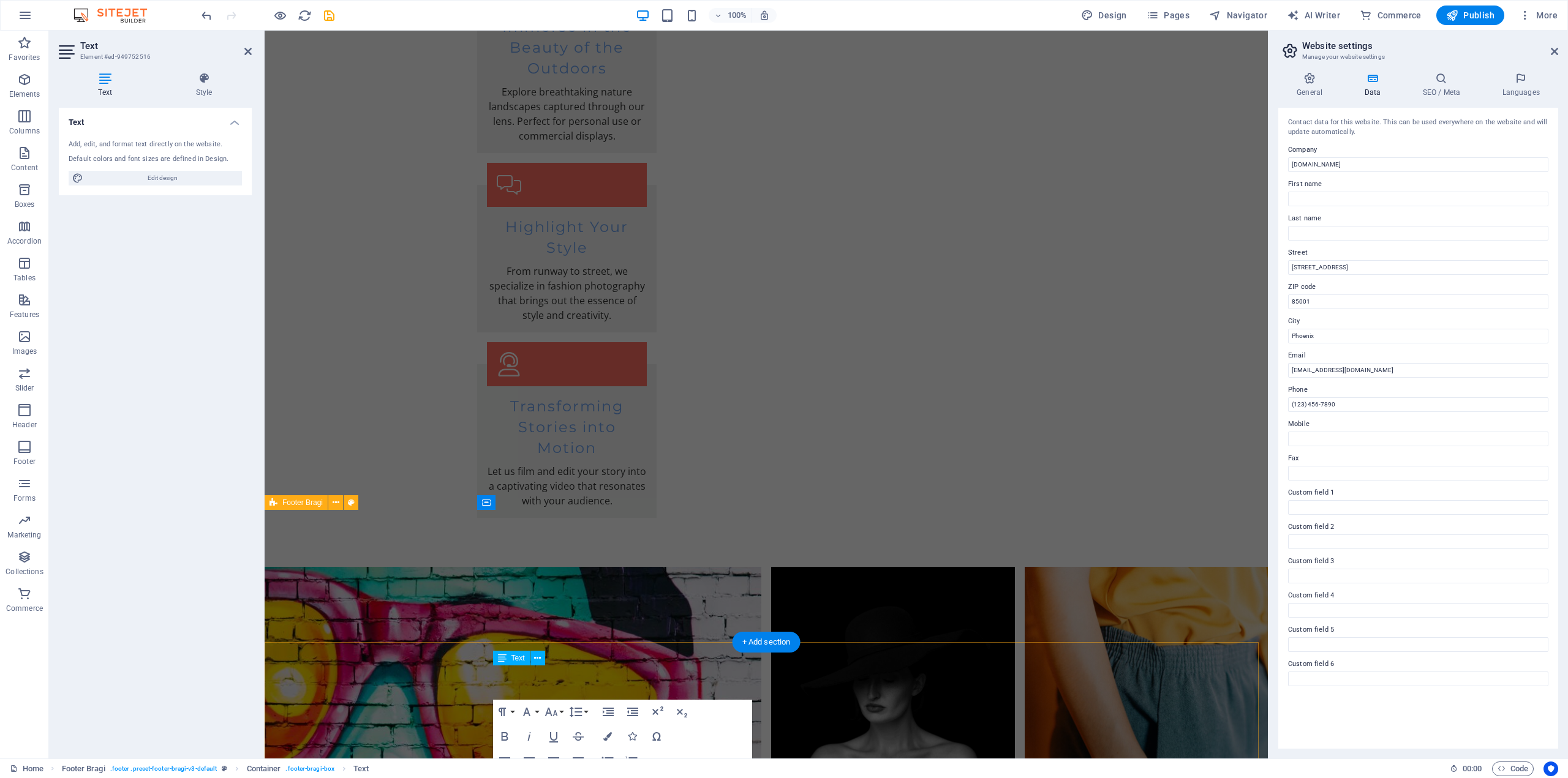
scroll to position [2322, 0]
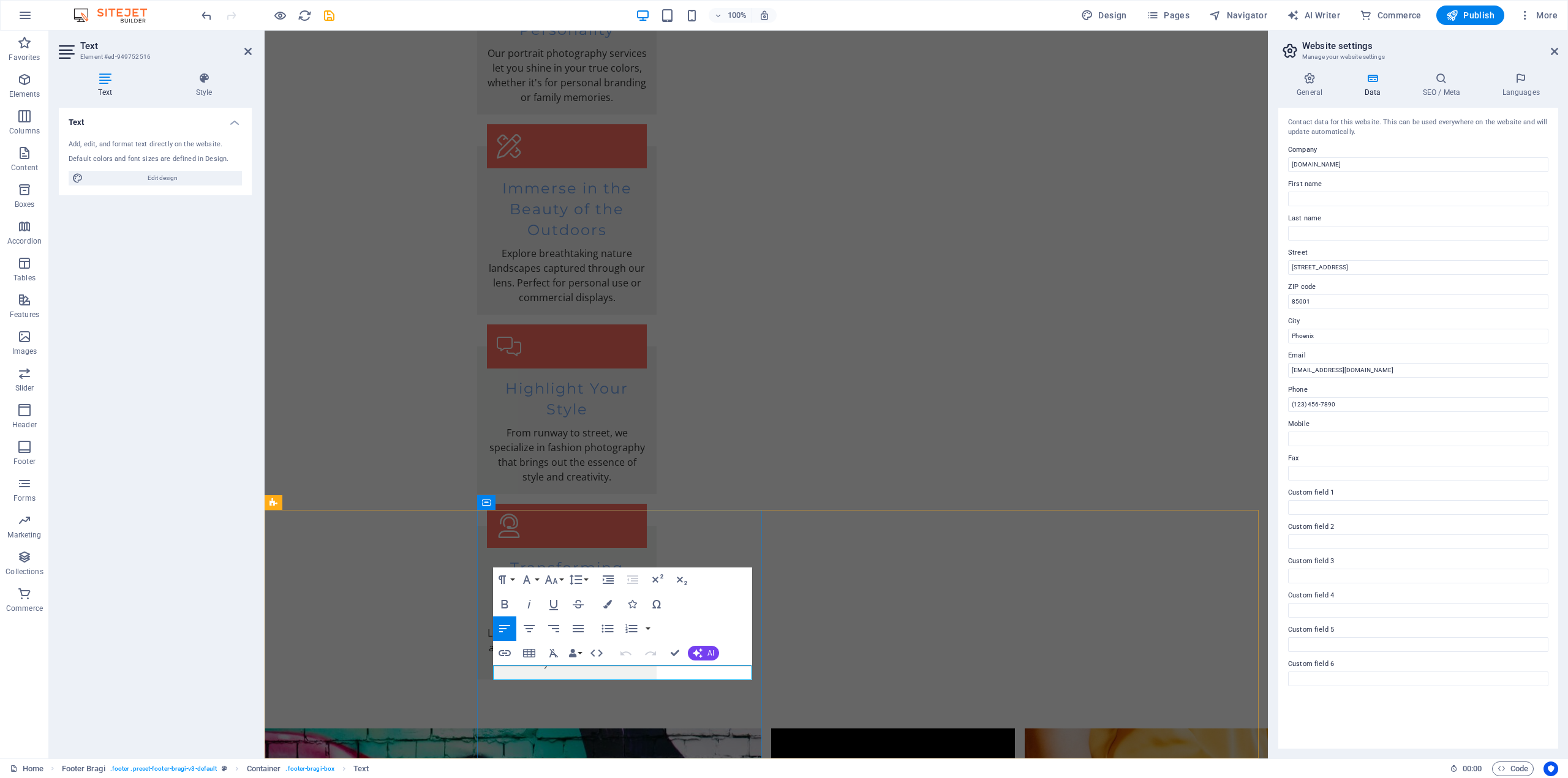
drag, startPoint x: 565, startPoint y: 674, endPoint x: 508, endPoint y: 671, distance: 57.1
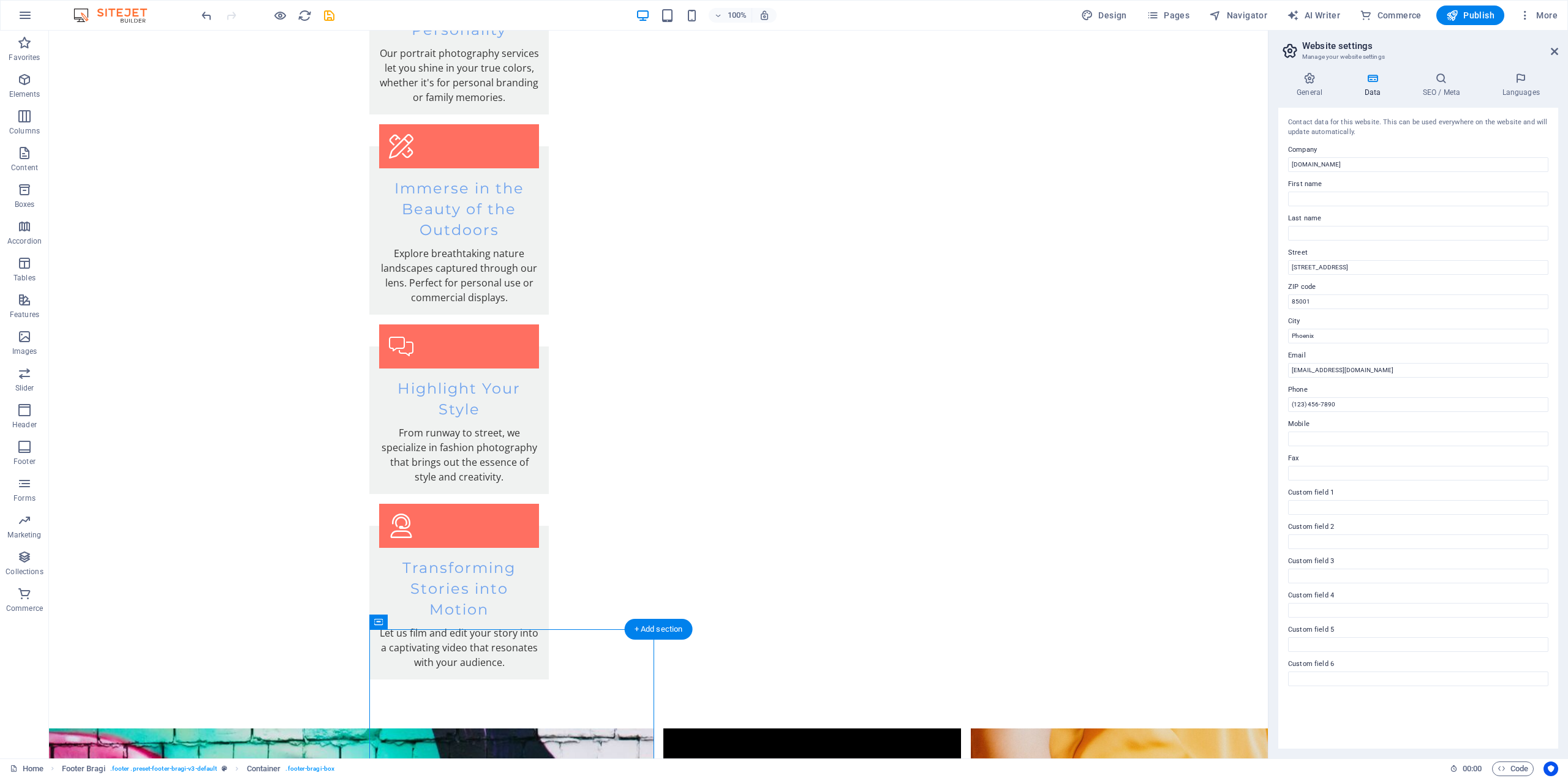
scroll to position [2484, 0]
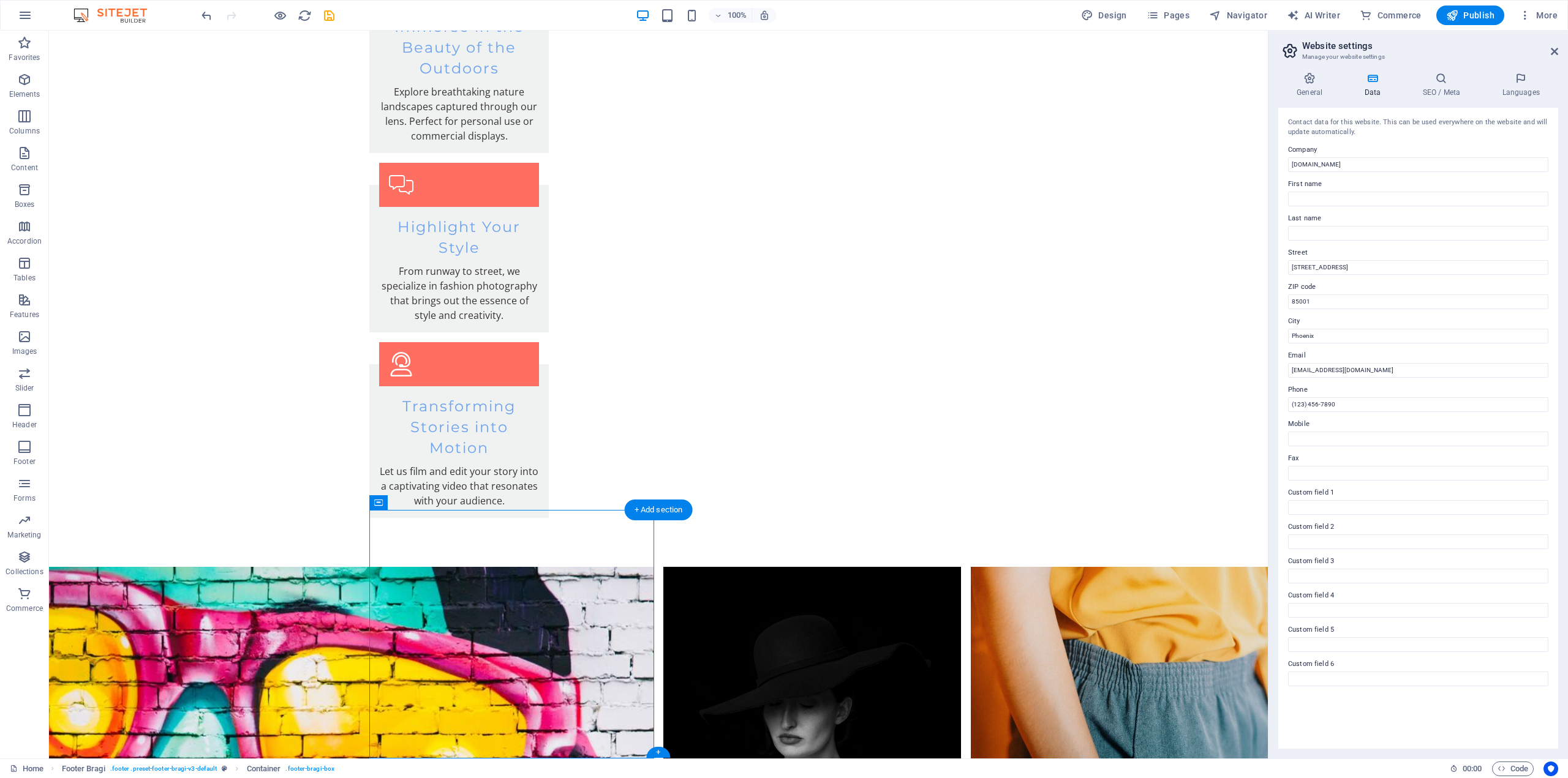
select select "px"
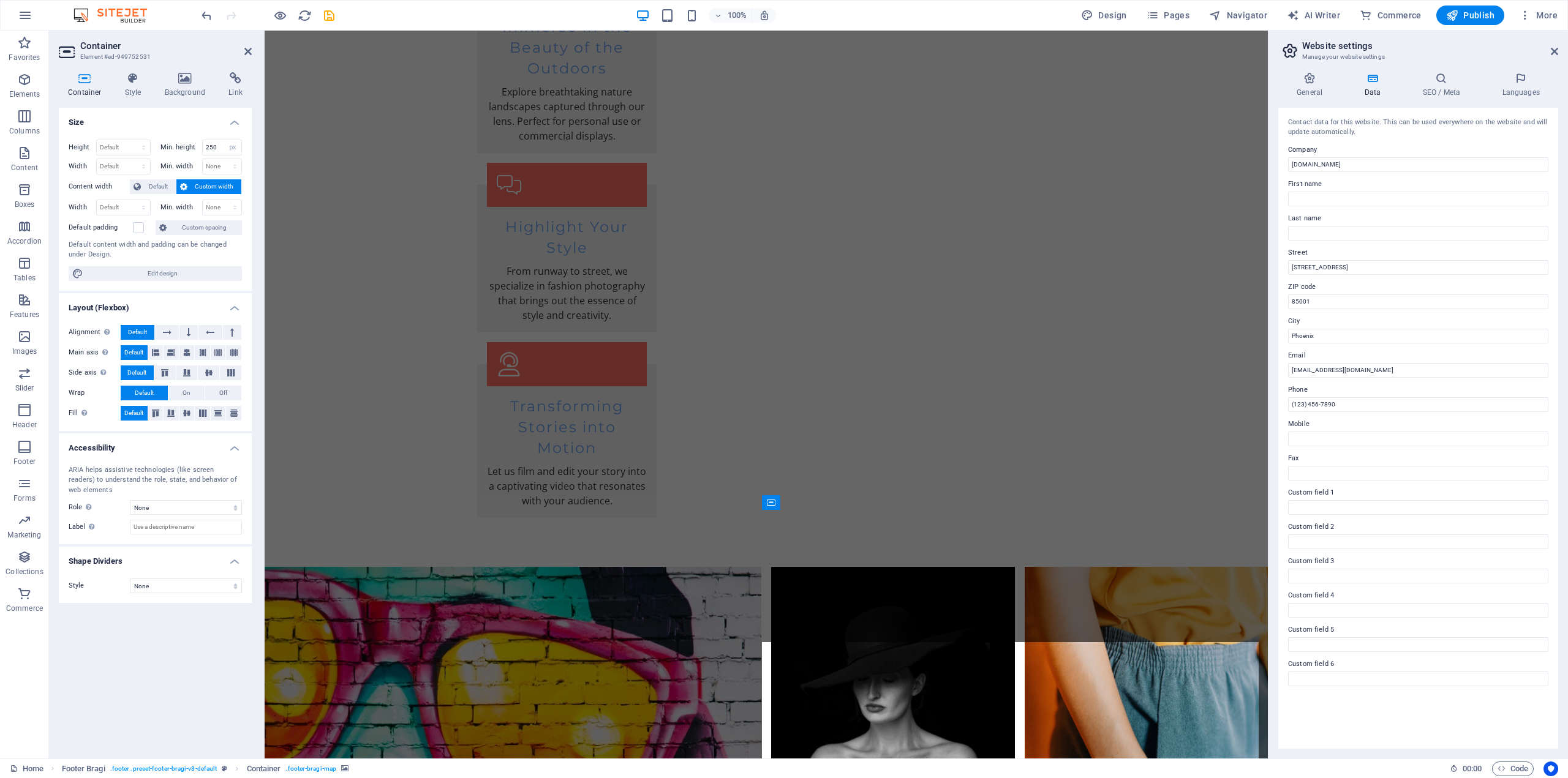
scroll to position [2322, 0]
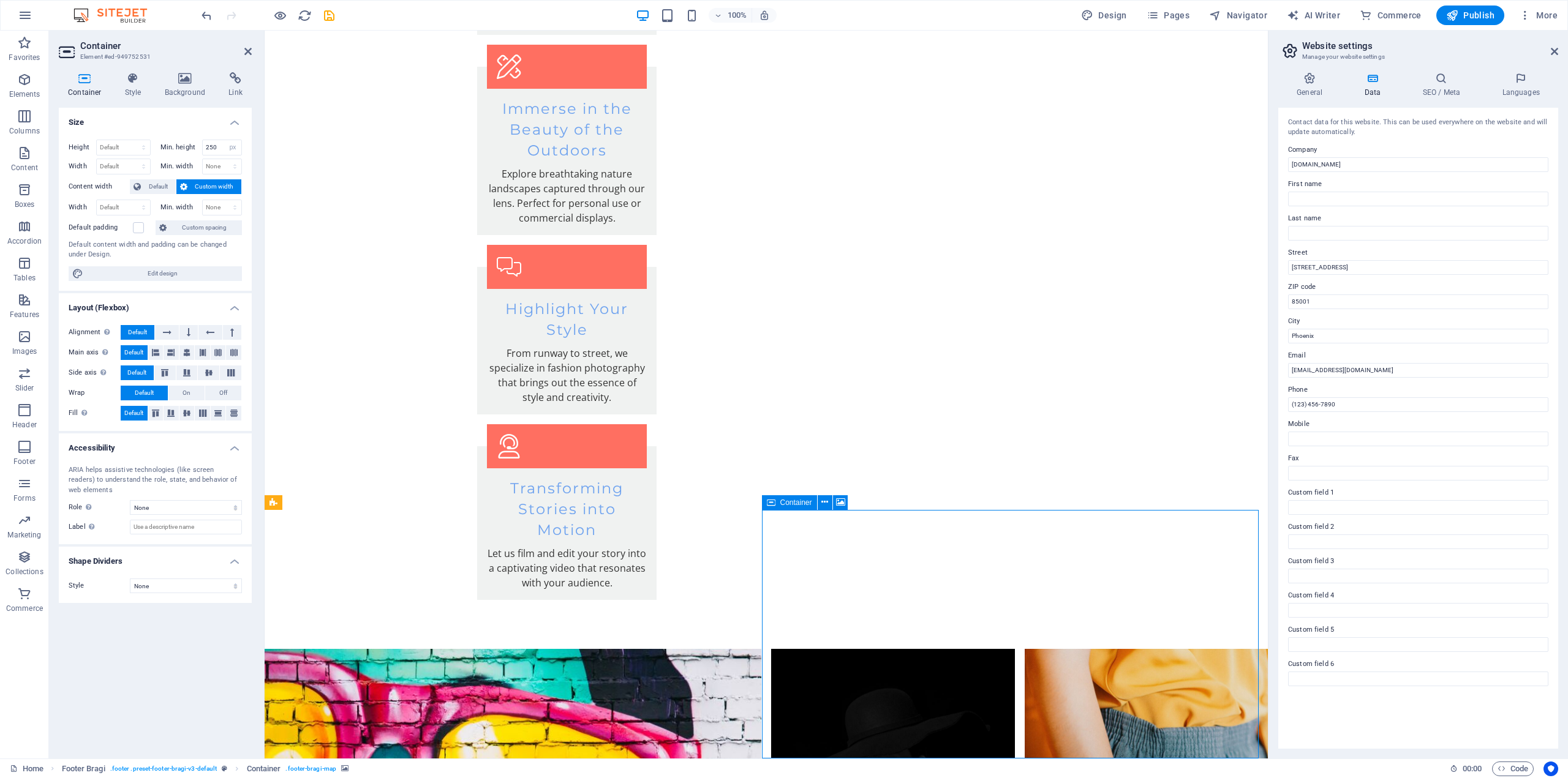
drag, startPoint x: 823, startPoint y: 549, endPoint x: 807, endPoint y: 549, distance: 16.0
drag, startPoint x: 490, startPoint y: 627, endPoint x: 523, endPoint y: 631, distance: 33.2
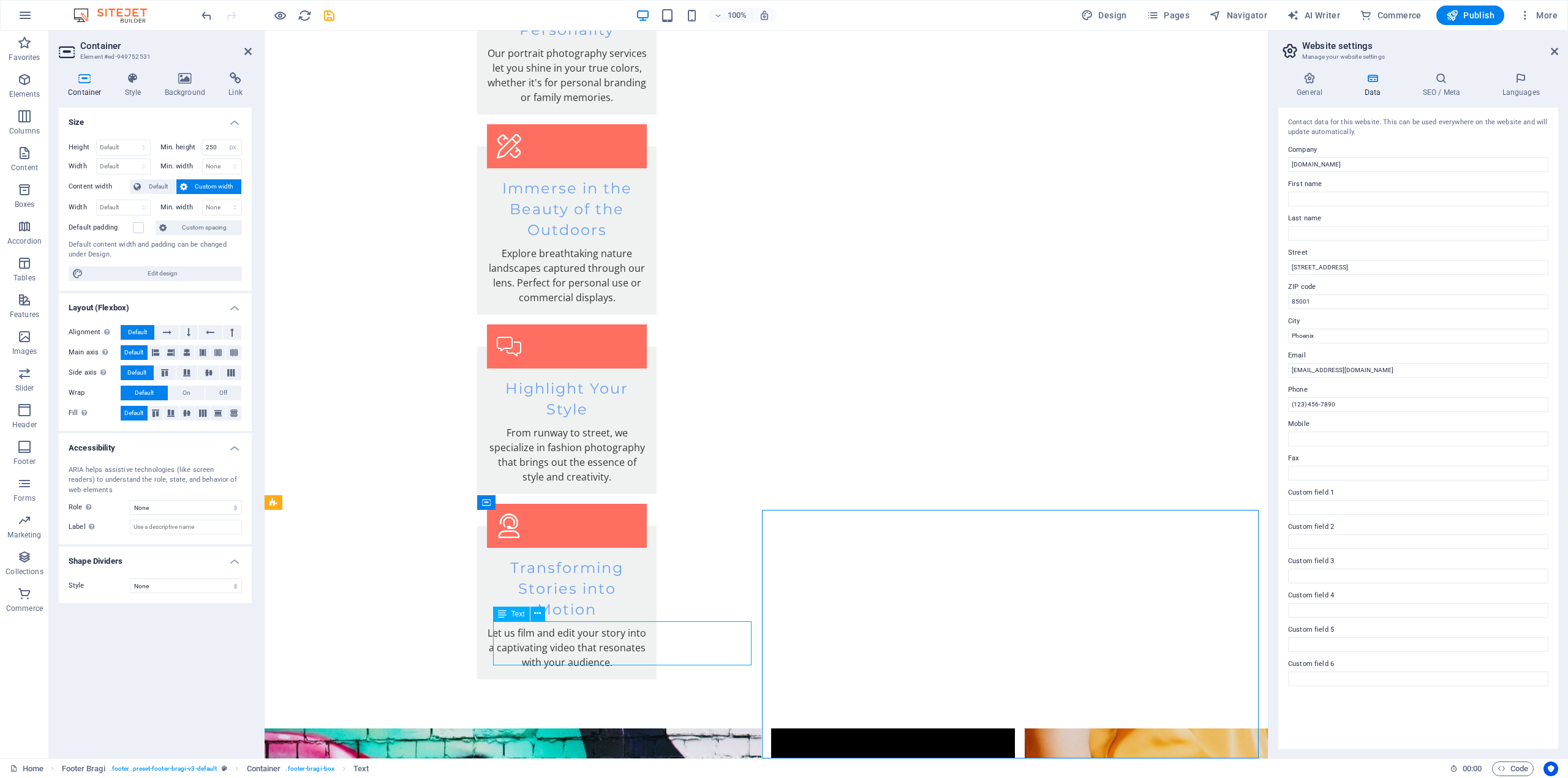
scroll to position [2484, 0]
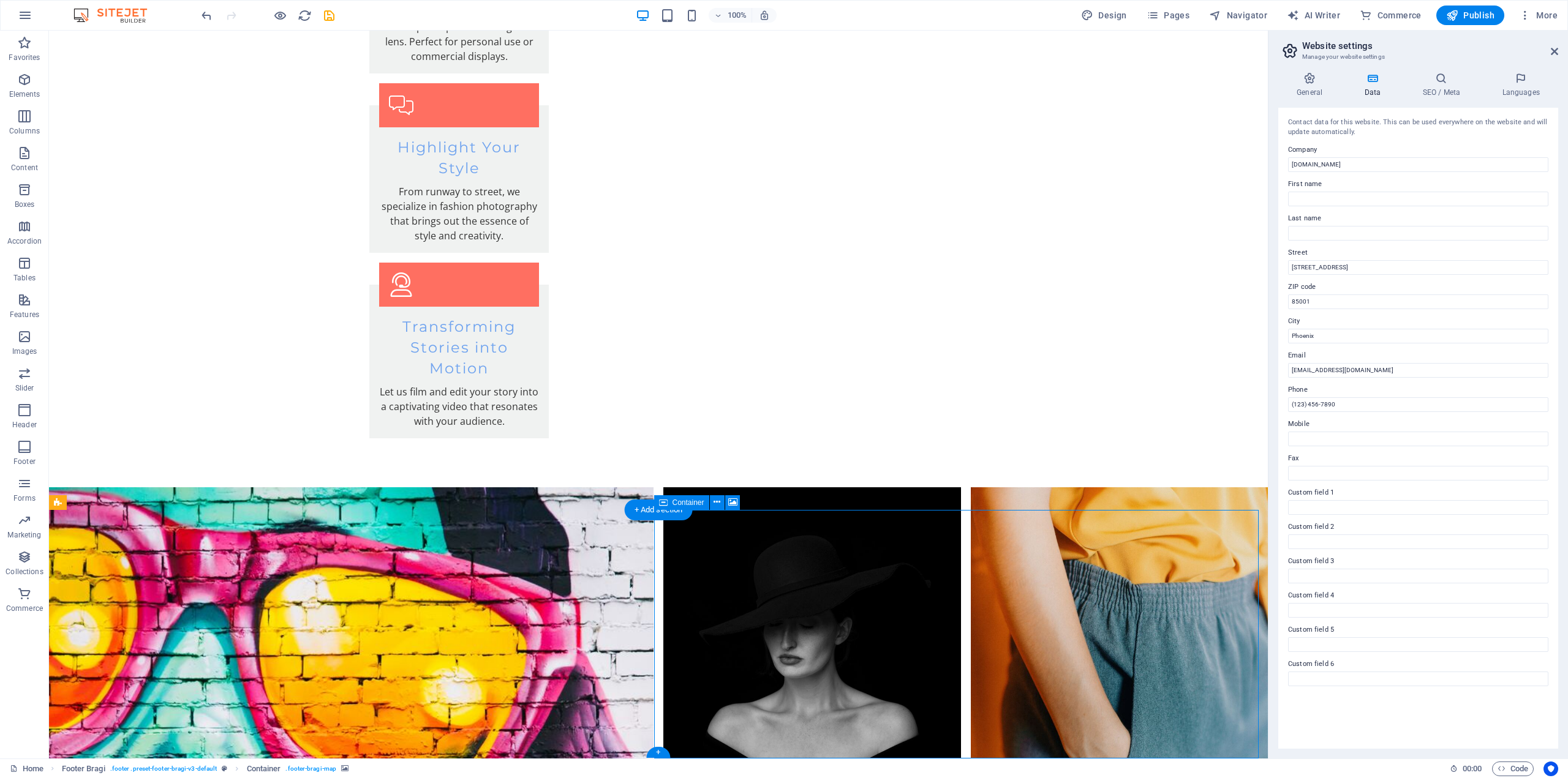
scroll to position [2322, 0]
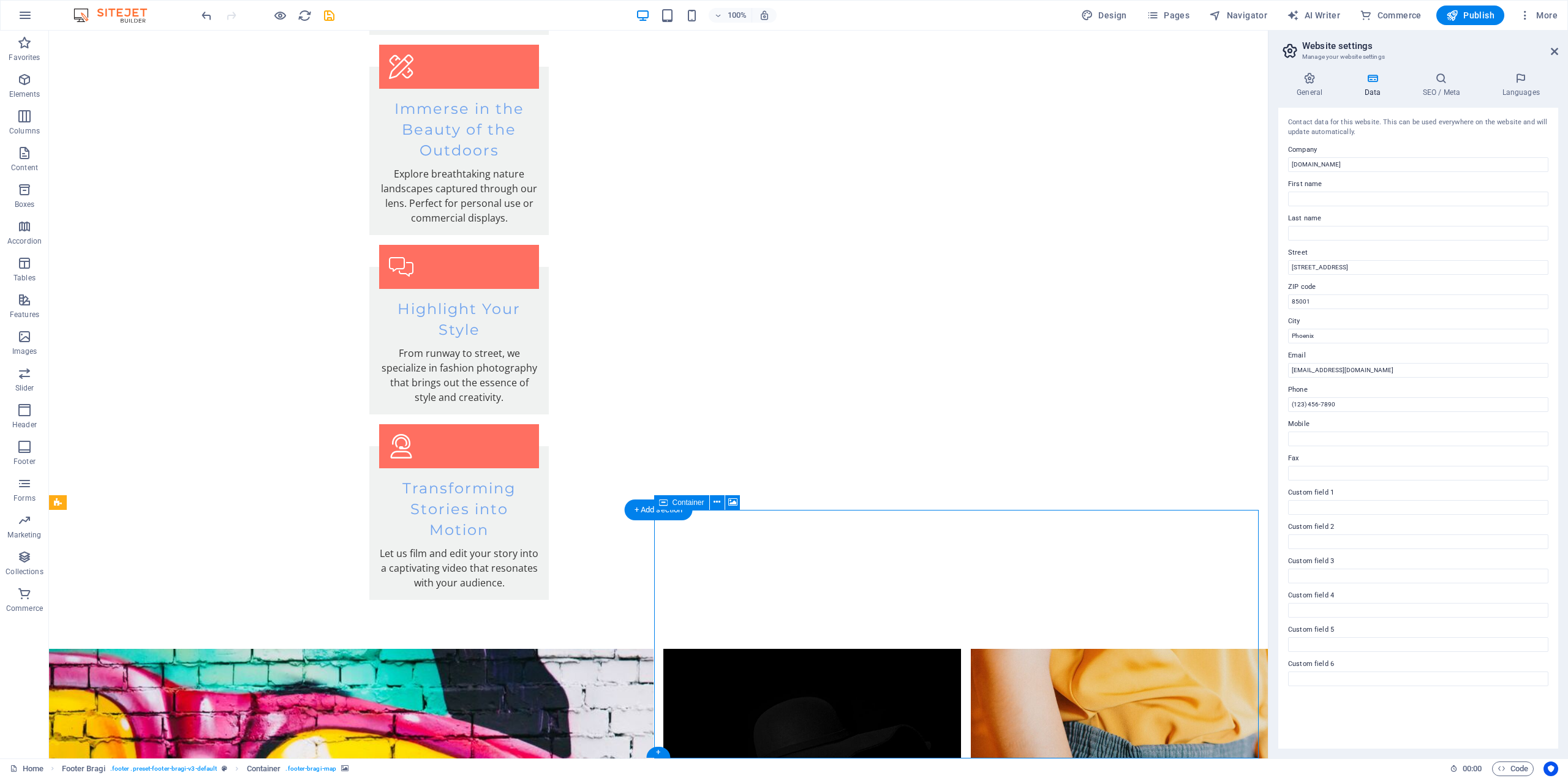
select select "px"
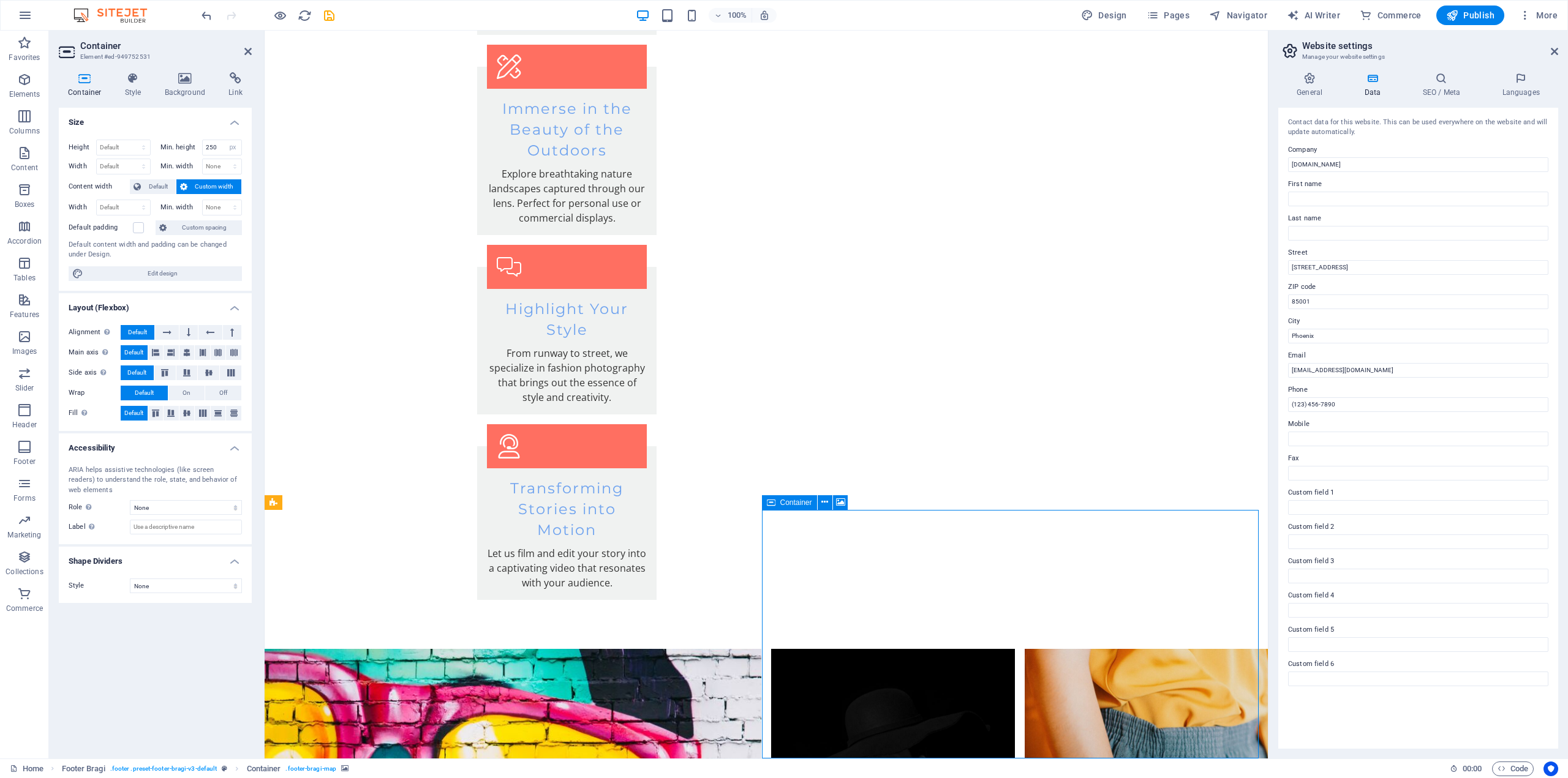
drag, startPoint x: 813, startPoint y: 550, endPoint x: 787, endPoint y: 550, distance: 26.0
click at [235, 79] on icon at bounding box center [235, 78] width 32 height 12
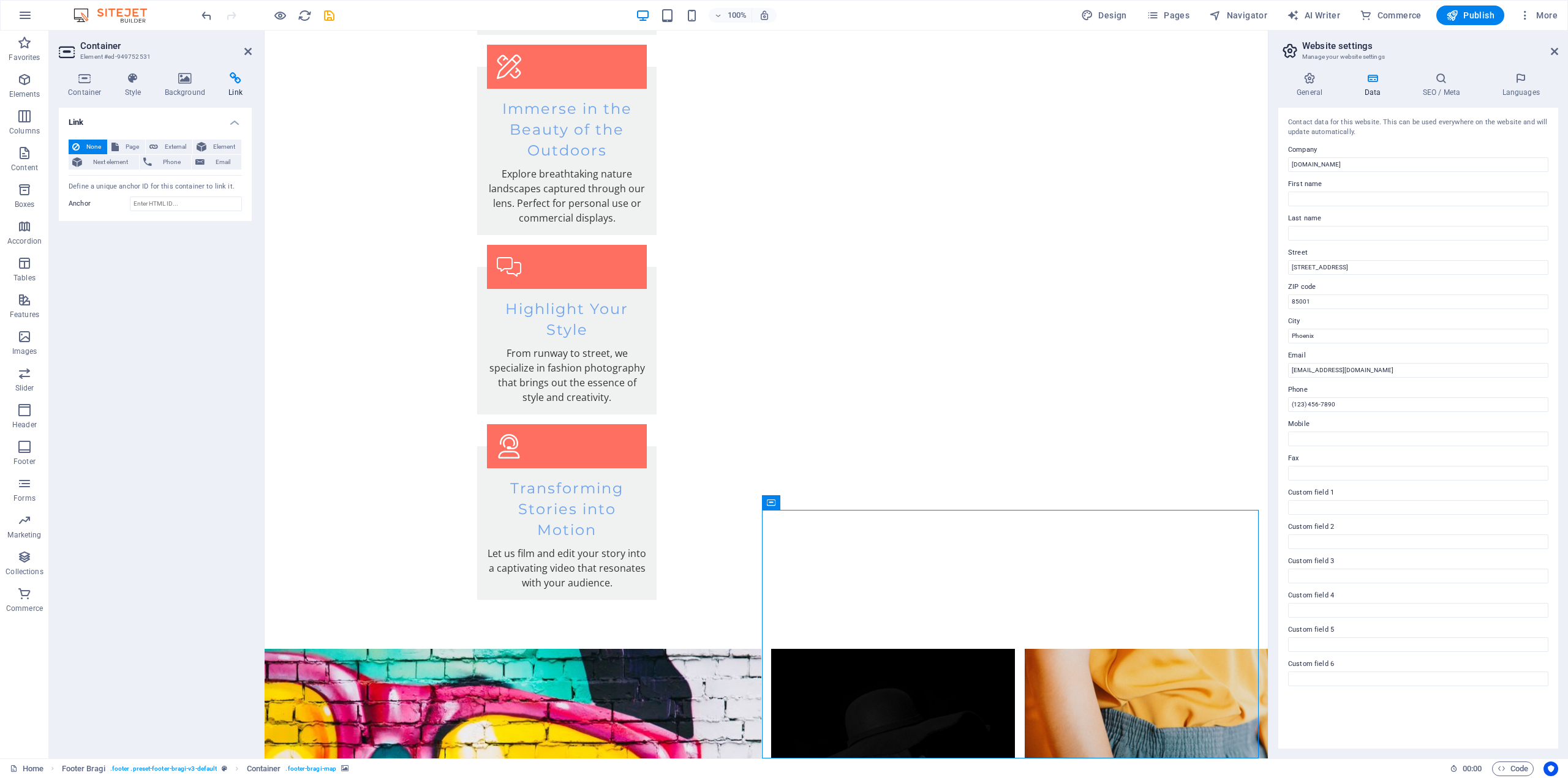
click at [116, 122] on h4 "Link" at bounding box center [155, 118] width 193 height 22
drag, startPoint x: 116, startPoint y: 122, endPoint x: 98, endPoint y: 125, distance: 18.2
click at [98, 125] on h4 "Link" at bounding box center [155, 122] width 193 height 29
click at [239, 81] on icon at bounding box center [235, 78] width 32 height 12
drag, startPoint x: 198, startPoint y: 118, endPoint x: 155, endPoint y: 120, distance: 43.0
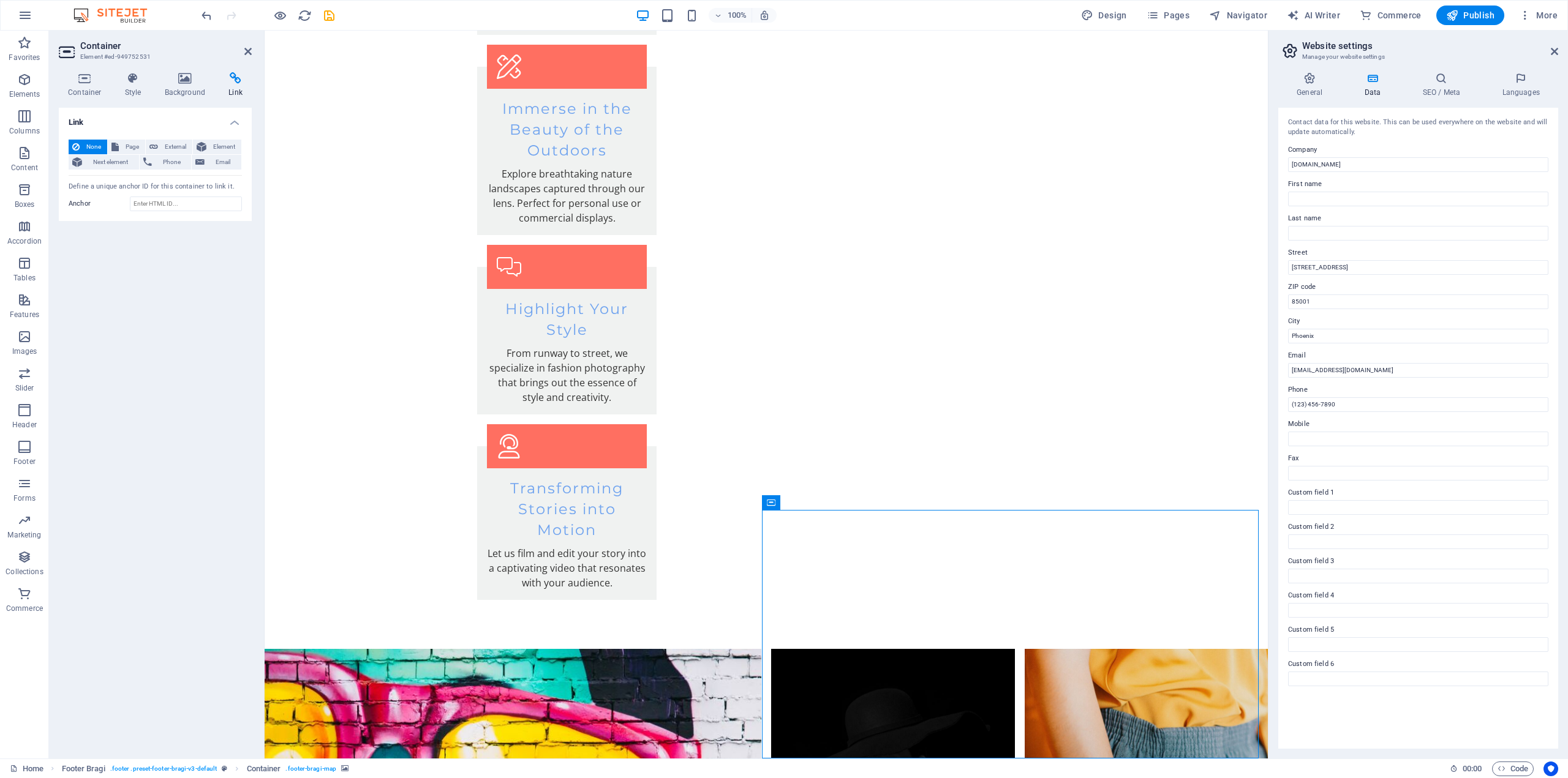
click at [155, 120] on h4 "Link" at bounding box center [155, 118] width 193 height 22
click at [155, 120] on h4 "Link" at bounding box center [155, 122] width 193 height 29
click at [147, 199] on input "Anchor" at bounding box center [186, 204] width 112 height 15
paste input "[URL][DOMAIN_NAME]"
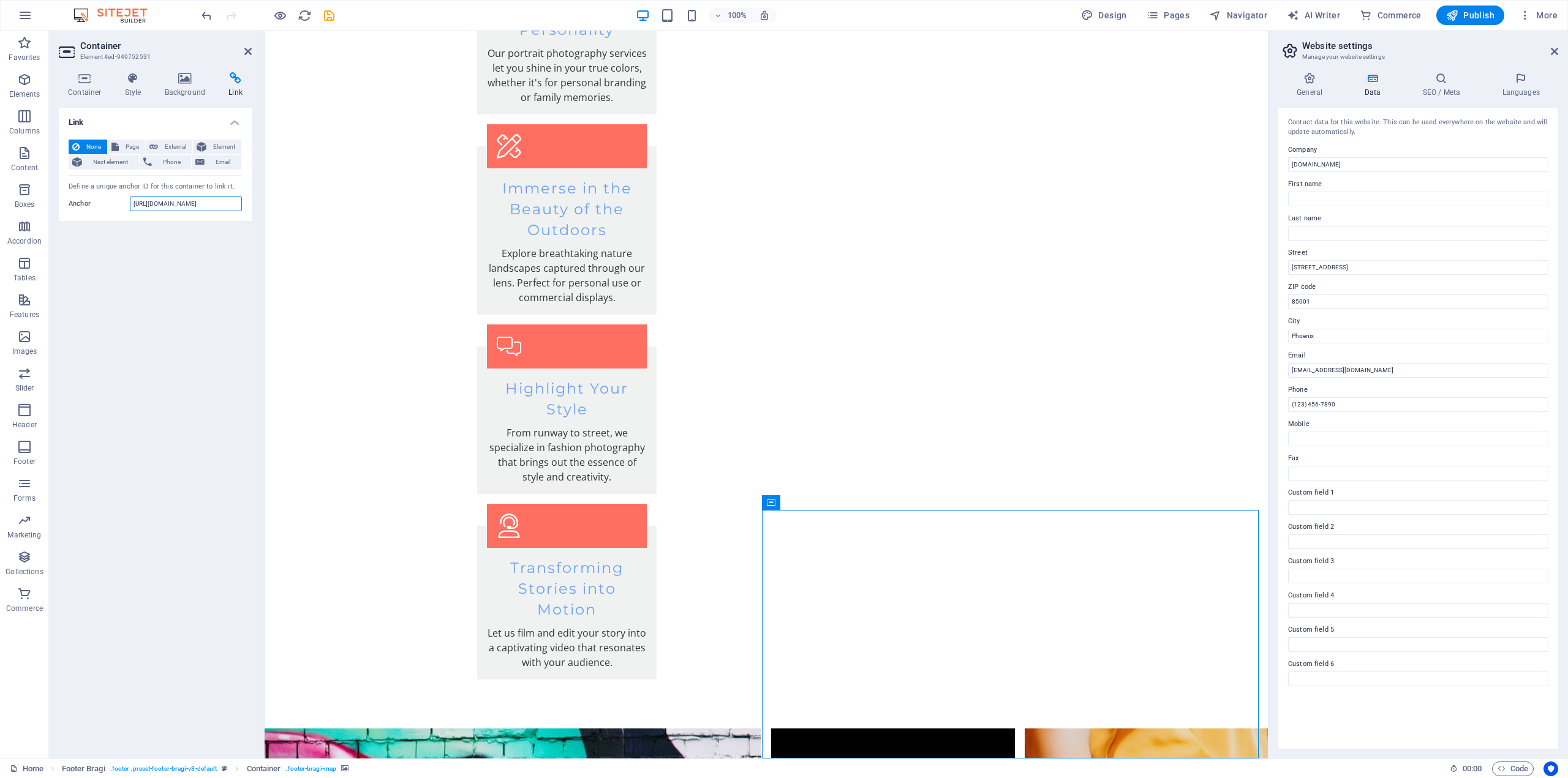
type input "[URL][DOMAIN_NAME]"
click at [111, 229] on div "Link None Page External Element Next element Phone Email Page Home Subpage Lega…" at bounding box center [155, 428] width 193 height 641
click at [157, 122] on h4 "Link" at bounding box center [155, 118] width 193 height 22
click at [176, 124] on h4 "Link" at bounding box center [155, 122] width 193 height 29
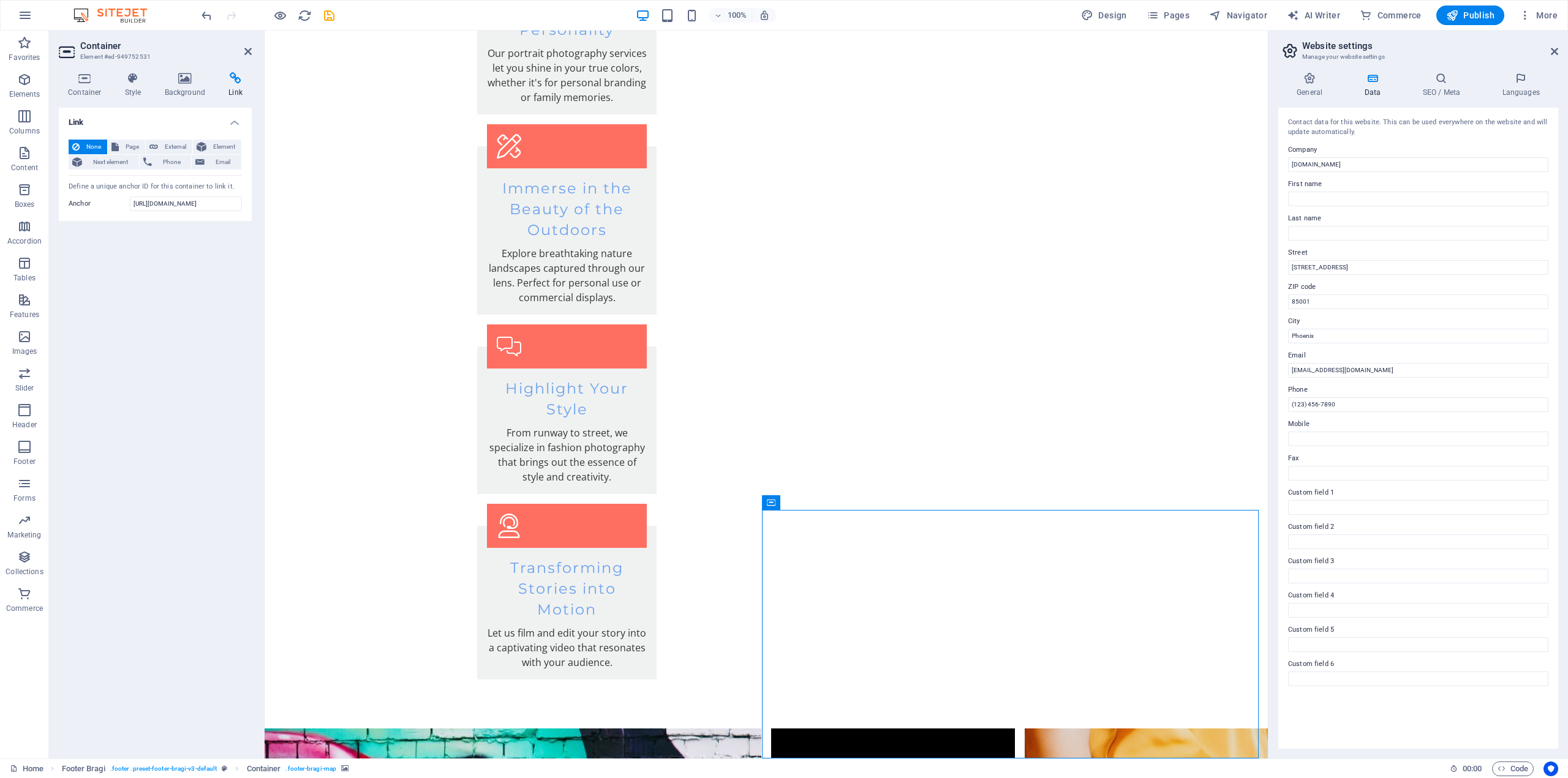
click at [90, 186] on div "Define a unique anchor ID for this container to link it." at bounding box center [155, 187] width 173 height 11
click at [160, 160] on span "Phone" at bounding box center [171, 162] width 32 height 15
click at [135, 297] on div "Link None Page External Element Next element Phone Email Page Home Subpage Lega…" at bounding box center [155, 428] width 193 height 641
click at [215, 163] on span "Email" at bounding box center [223, 162] width 29 height 15
click at [212, 146] on span "Element" at bounding box center [223, 147] width 28 height 15
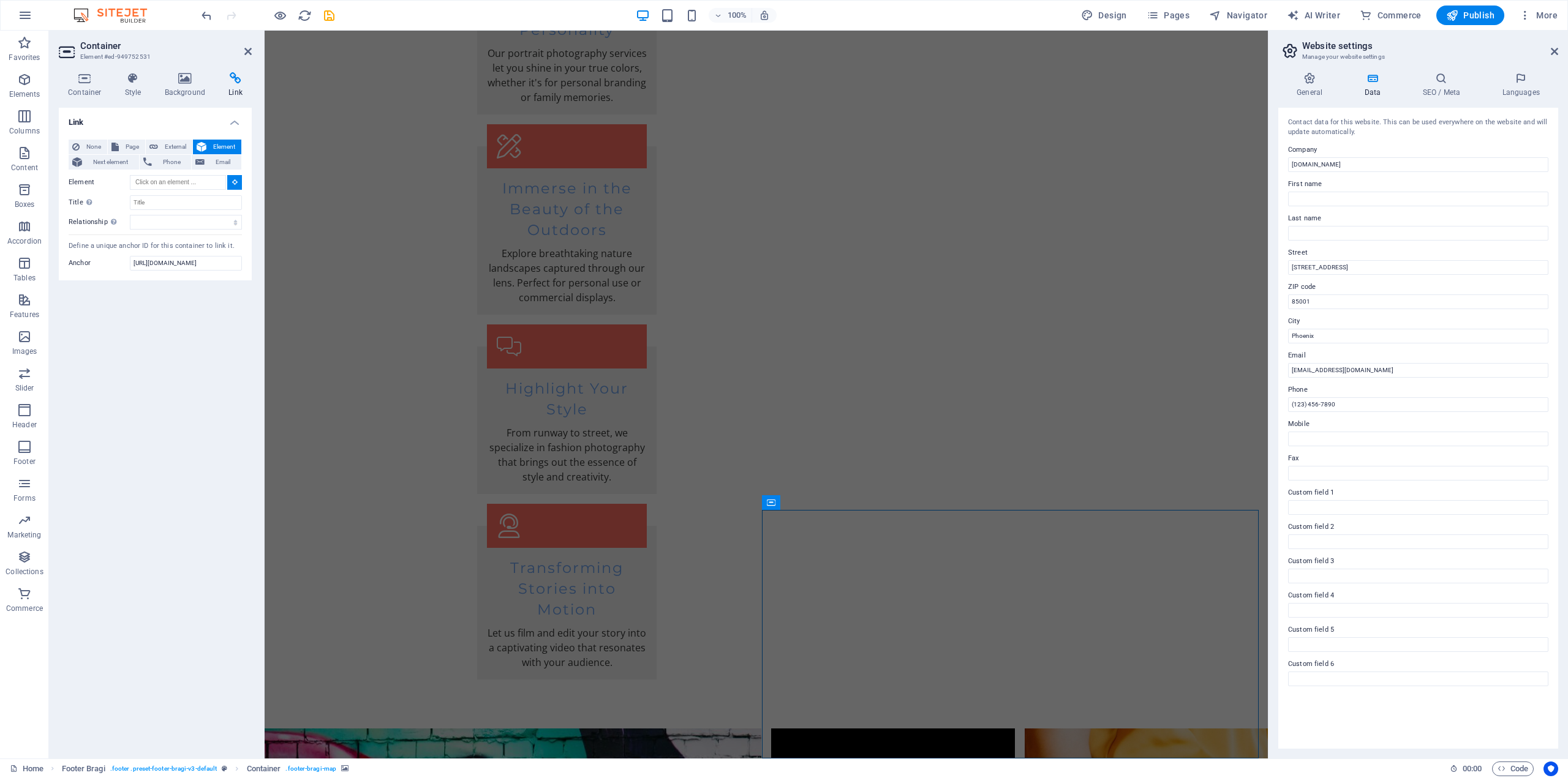
click at [177, 303] on div "Link None Page External Element Next element Phone Email Page Home Subpage Lega…" at bounding box center [155, 428] width 193 height 641
click at [120, 143] on button "Page" at bounding box center [126, 147] width 38 height 15
select select
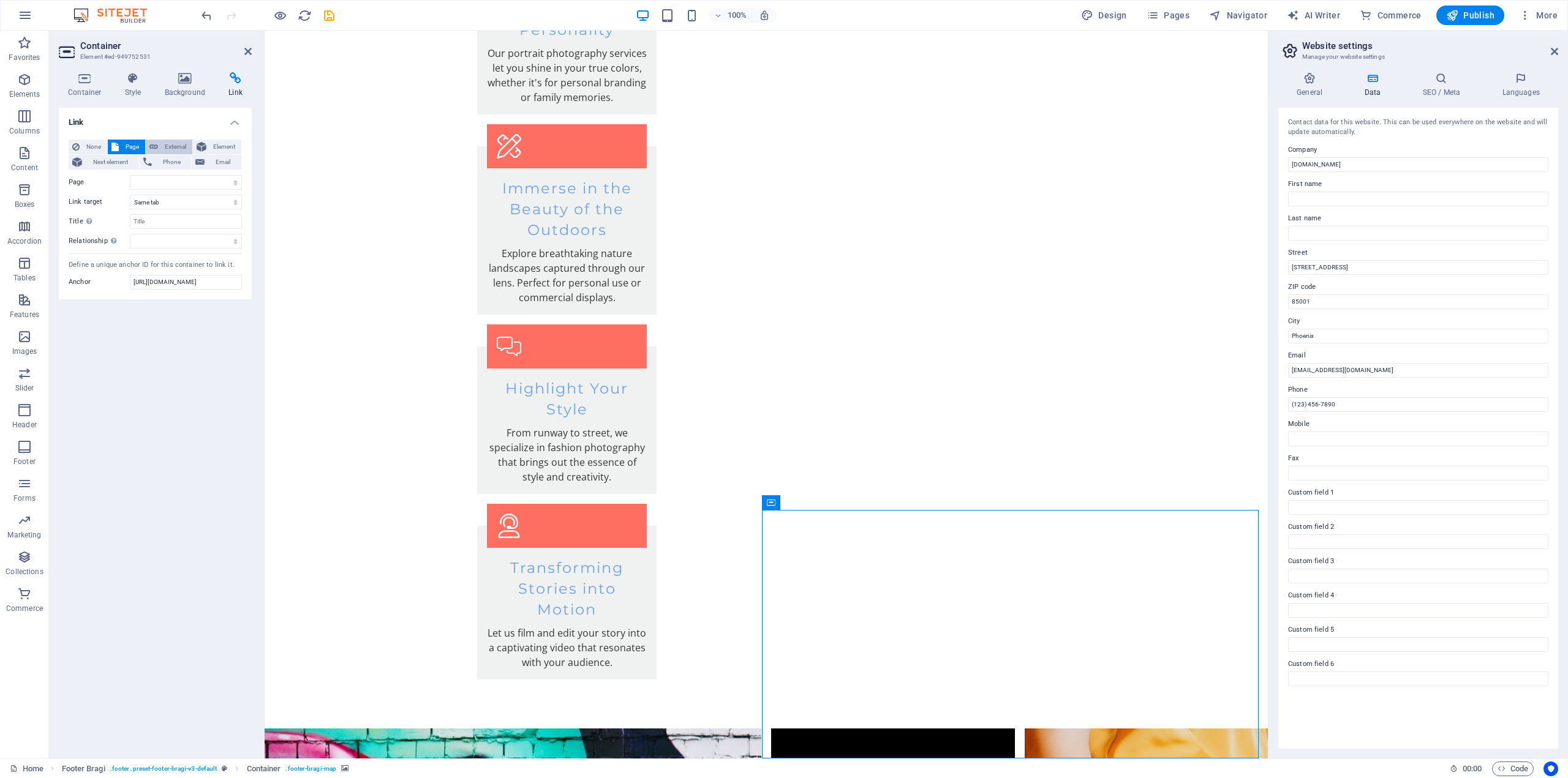
click at [168, 144] on span "External" at bounding box center [175, 147] width 27 height 15
select select "blank"
paste input "[URL][DOMAIN_NAME]"
type input "[URL][DOMAIN_NAME]"
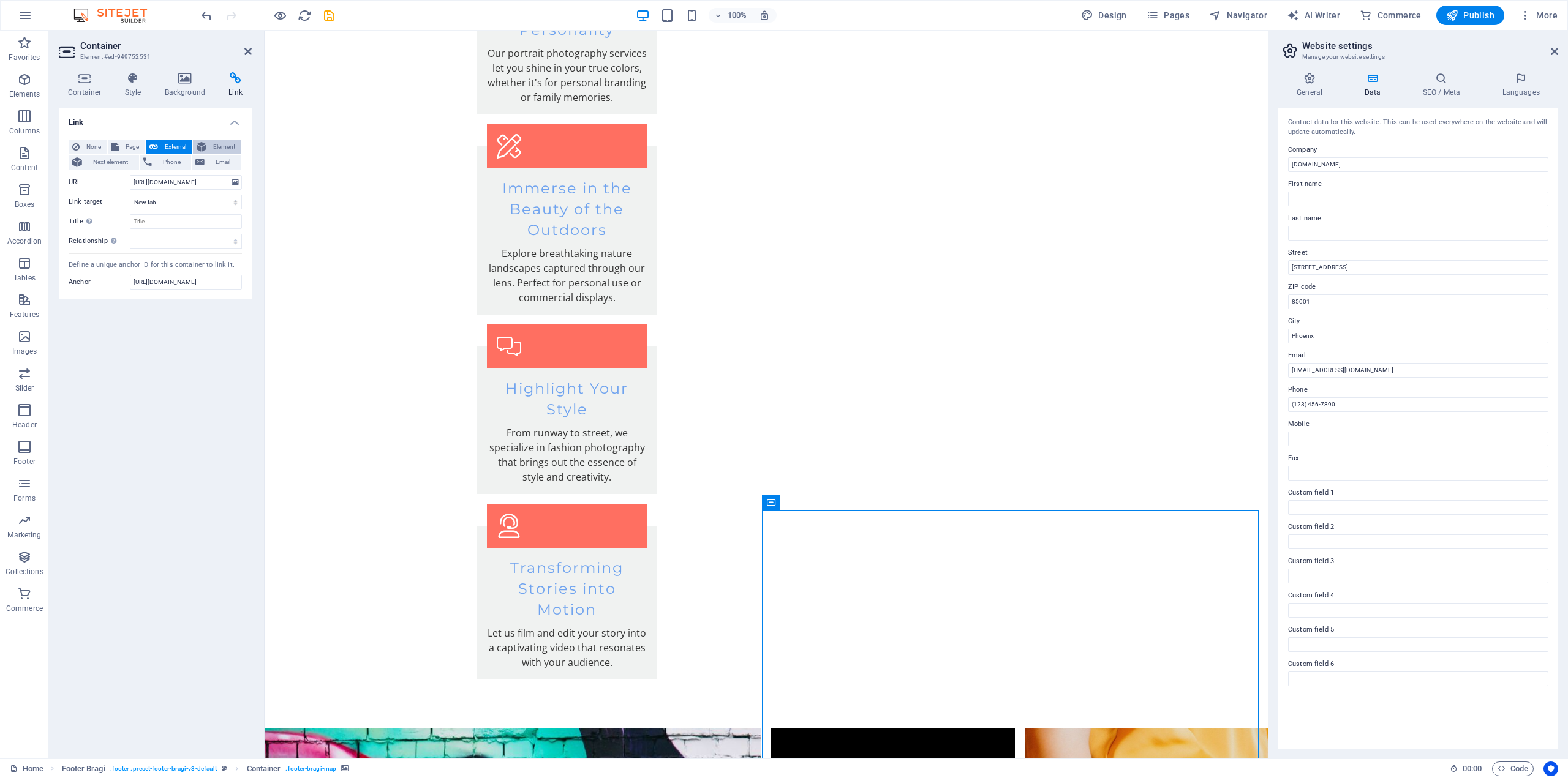
scroll to position [0, 0]
click at [217, 147] on span "Element" at bounding box center [223, 147] width 28 height 15
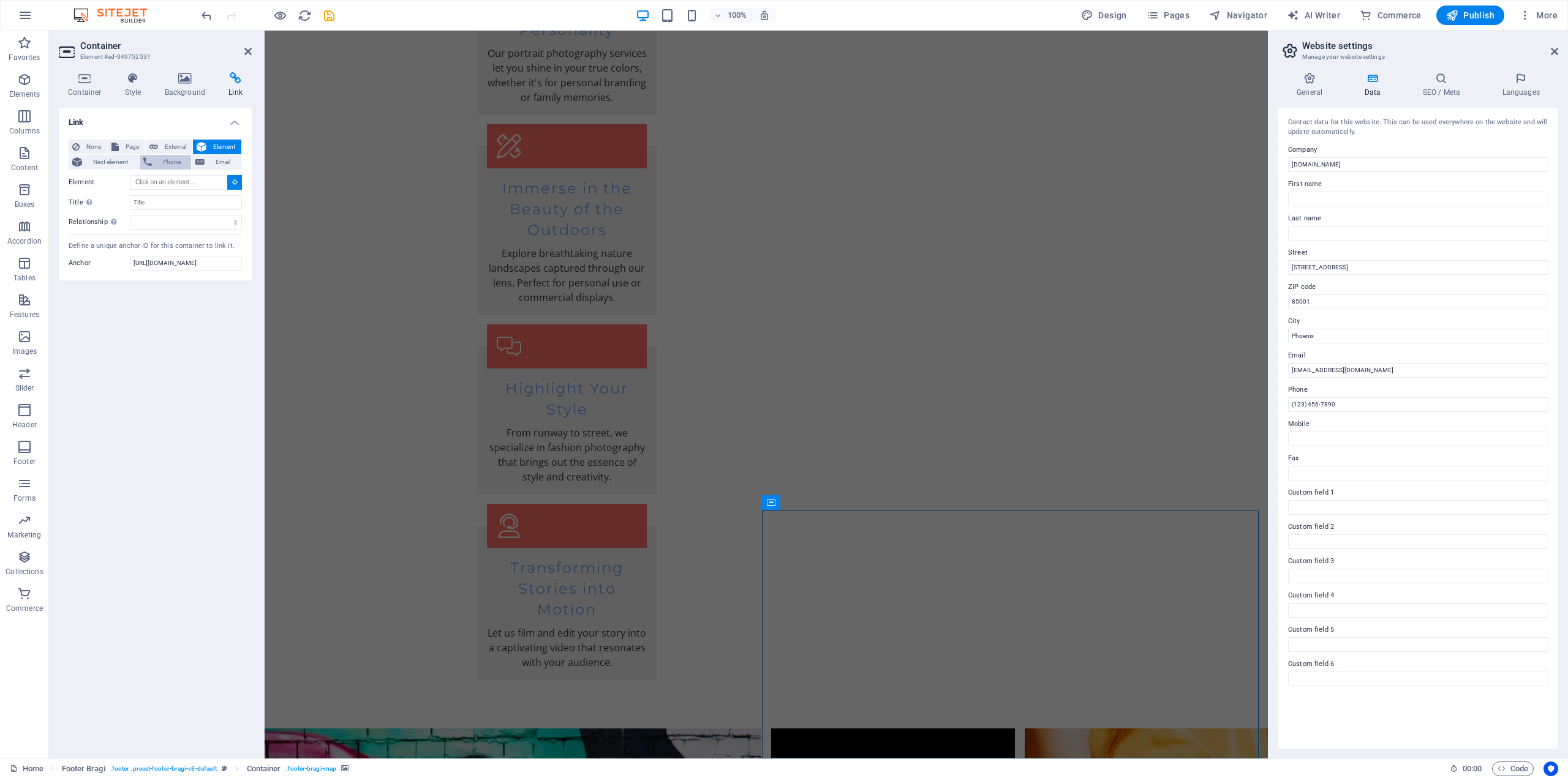
click at [162, 159] on span "Phone" at bounding box center [171, 162] width 32 height 15
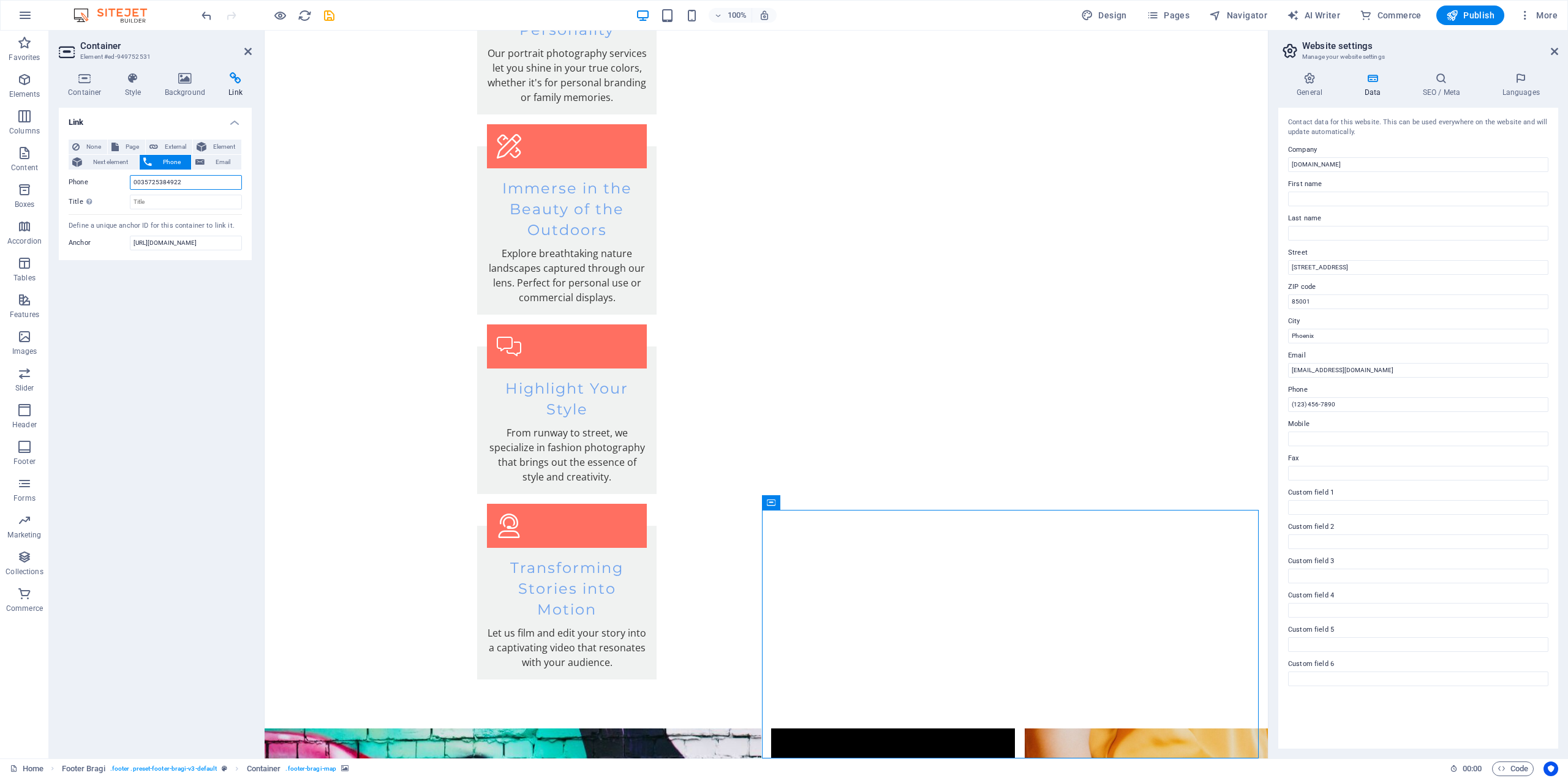
type input "0035725384922"
click at [108, 196] on label "Title Additional link description, should not be the same as the link text. The…" at bounding box center [99, 202] width 61 height 15
click at [130, 196] on input "Title Additional link description, should not be the same as the link text. The…" at bounding box center [186, 202] width 112 height 15
click at [210, 161] on span "Email" at bounding box center [223, 162] width 29 height 15
type input "[EMAIL_ADDRESS][DOMAIN_NAME]"
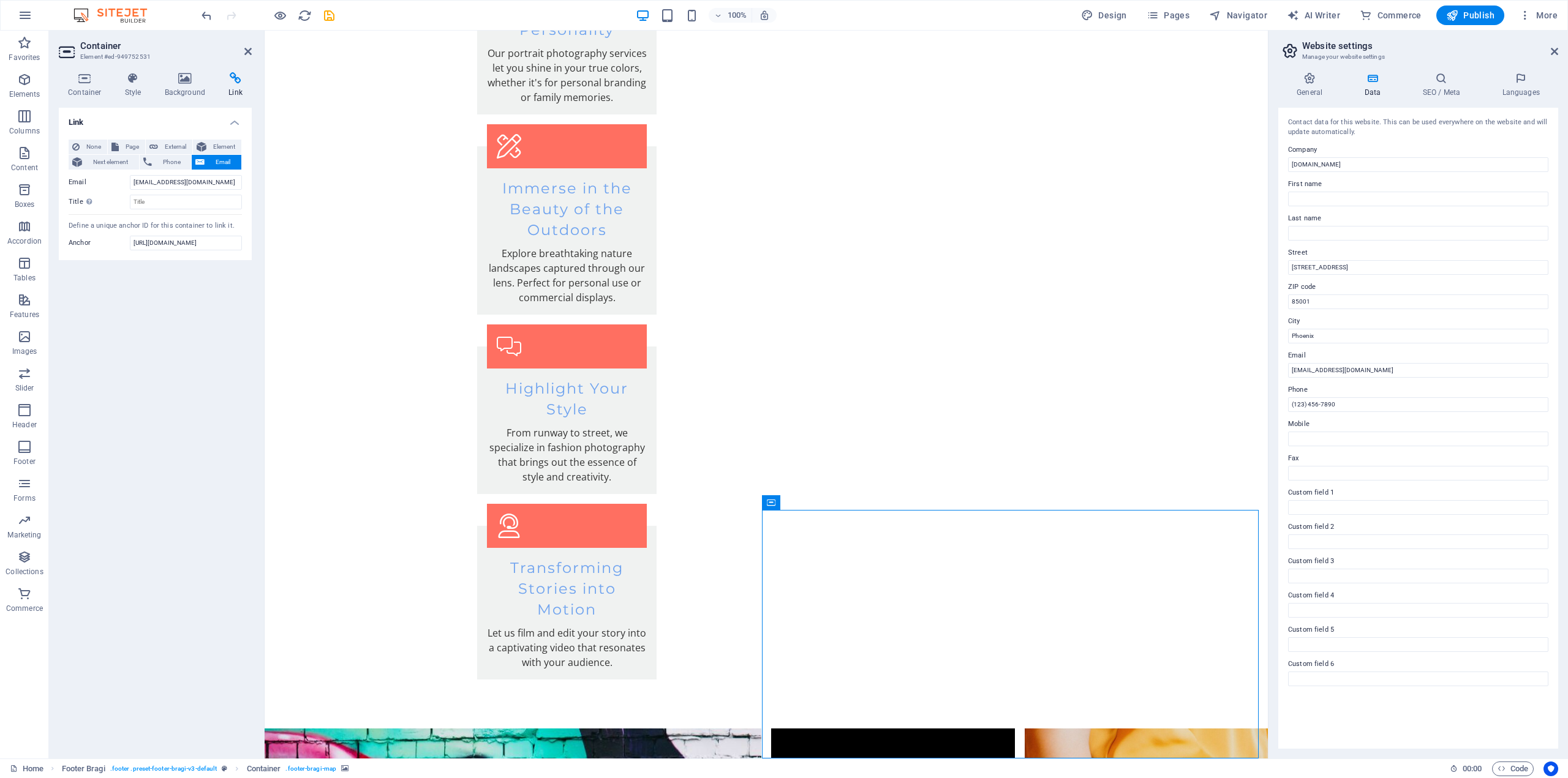
click at [156, 312] on div "Link None Page External Element Next element Phone Email Page Home Subpage Lega…" at bounding box center [155, 428] width 193 height 641
click at [94, 146] on span "None" at bounding box center [93, 147] width 20 height 15
click at [132, 143] on span "Page" at bounding box center [132, 147] width 19 height 15
select select
click at [160, 182] on select "Home Subpage Legal Notice Privacy" at bounding box center [186, 183] width 112 height 15
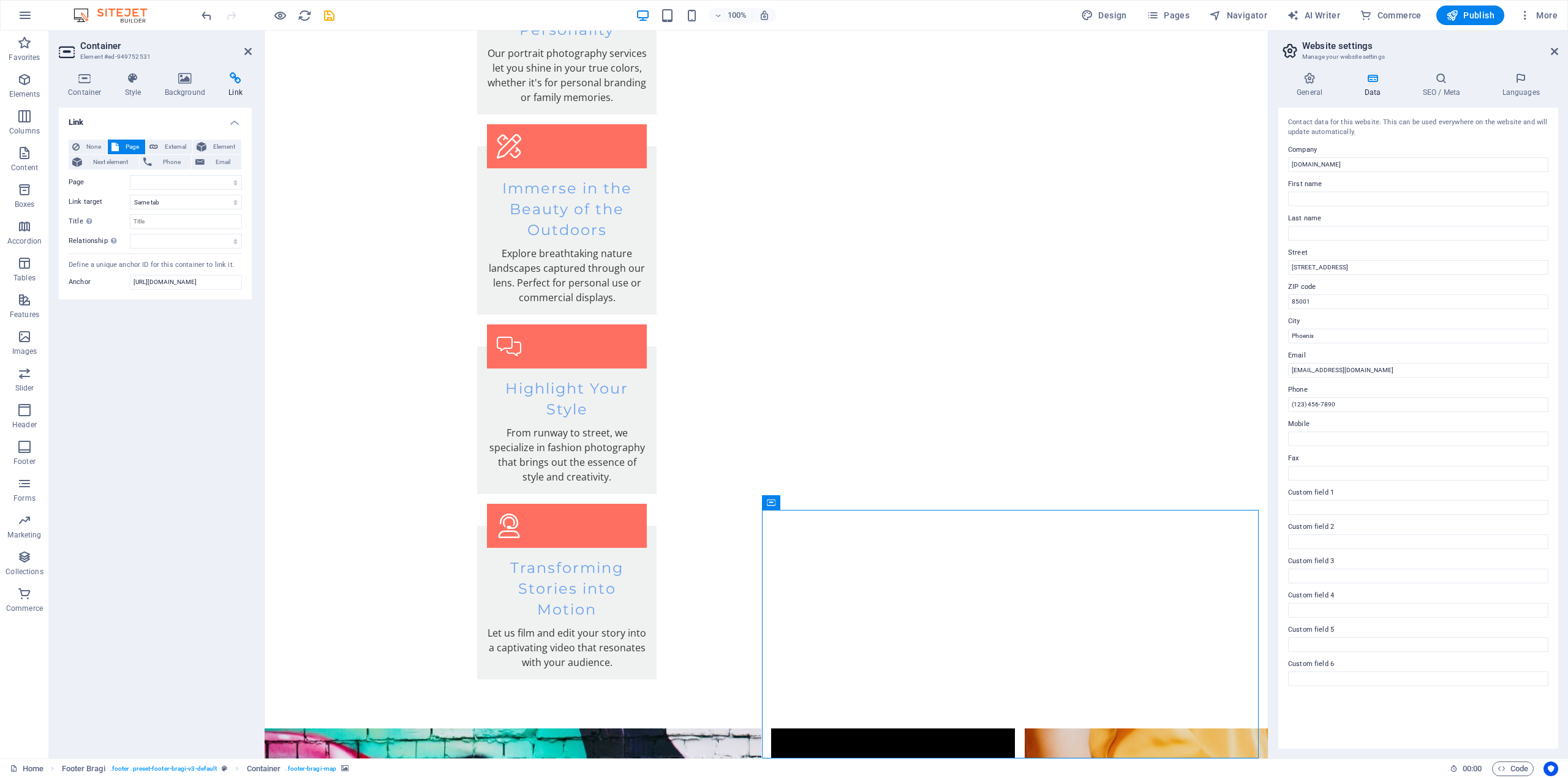
click at [156, 335] on div "Link None Page External Element Next element Phone Email Page Home Subpage Lega…" at bounding box center [155, 428] width 193 height 641
click at [174, 147] on span "External" at bounding box center [175, 147] width 27 height 15
select select "blank"
click at [235, 122] on h4 "Link" at bounding box center [155, 118] width 193 height 22
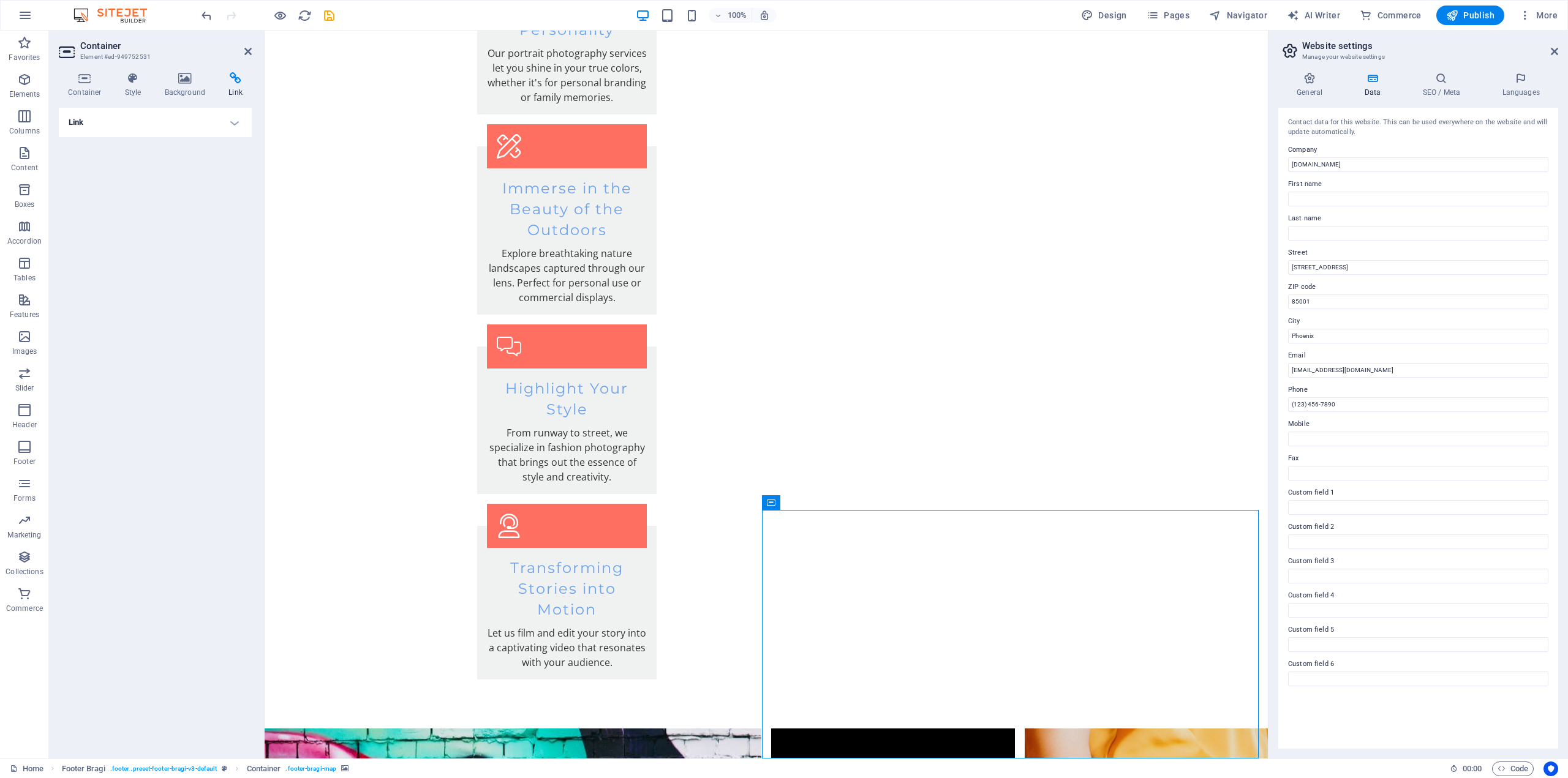
click at [214, 189] on div "Link None Page External Element Next element Phone Email Page Home Subpage Lega…" at bounding box center [155, 428] width 193 height 641
click at [796, 500] on span "Container" at bounding box center [796, 503] width 32 height 8
click at [823, 506] on icon at bounding box center [824, 502] width 7 height 13
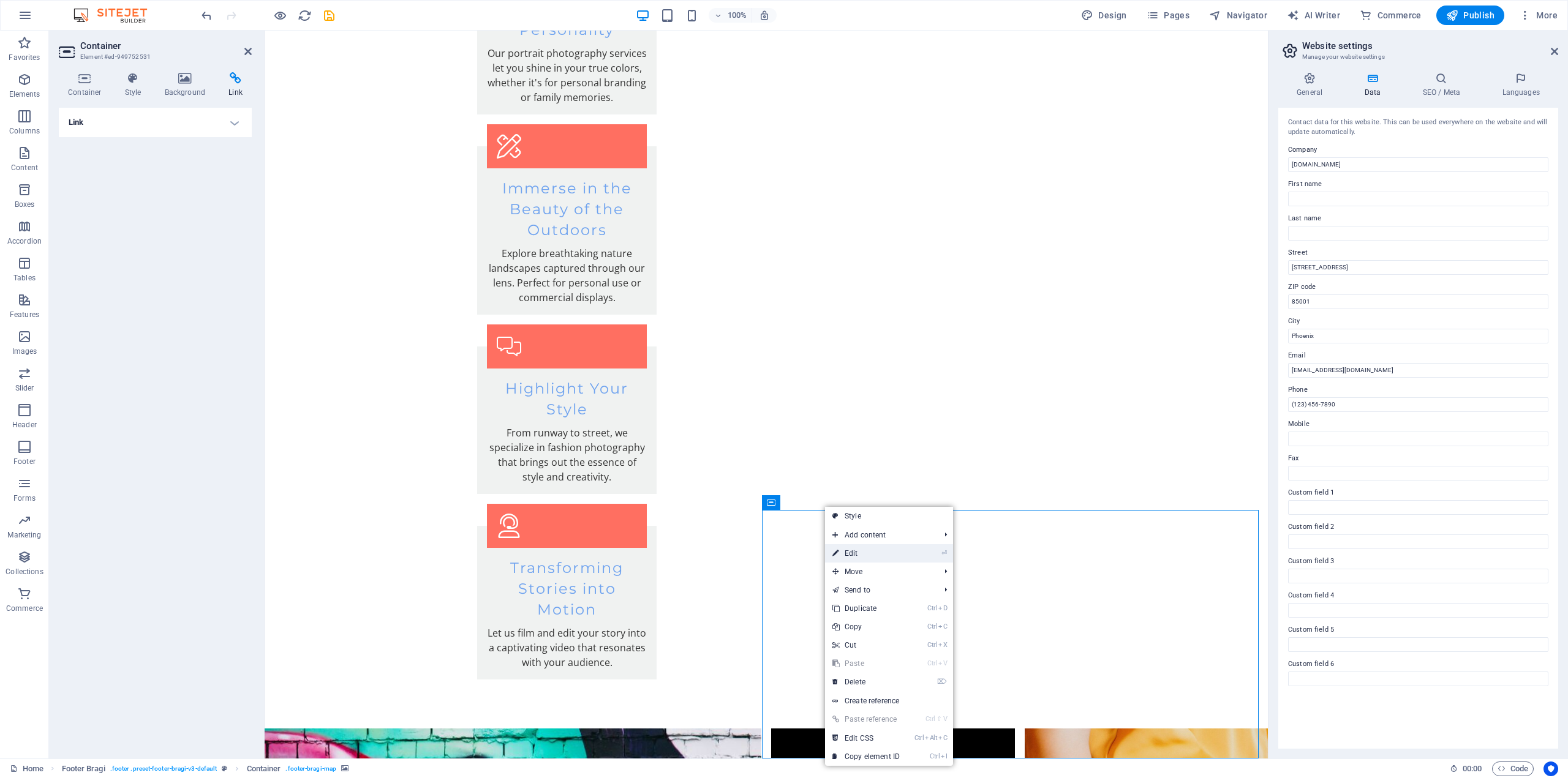
click at [844, 552] on link "⏎ Edit" at bounding box center [866, 553] width 82 height 18
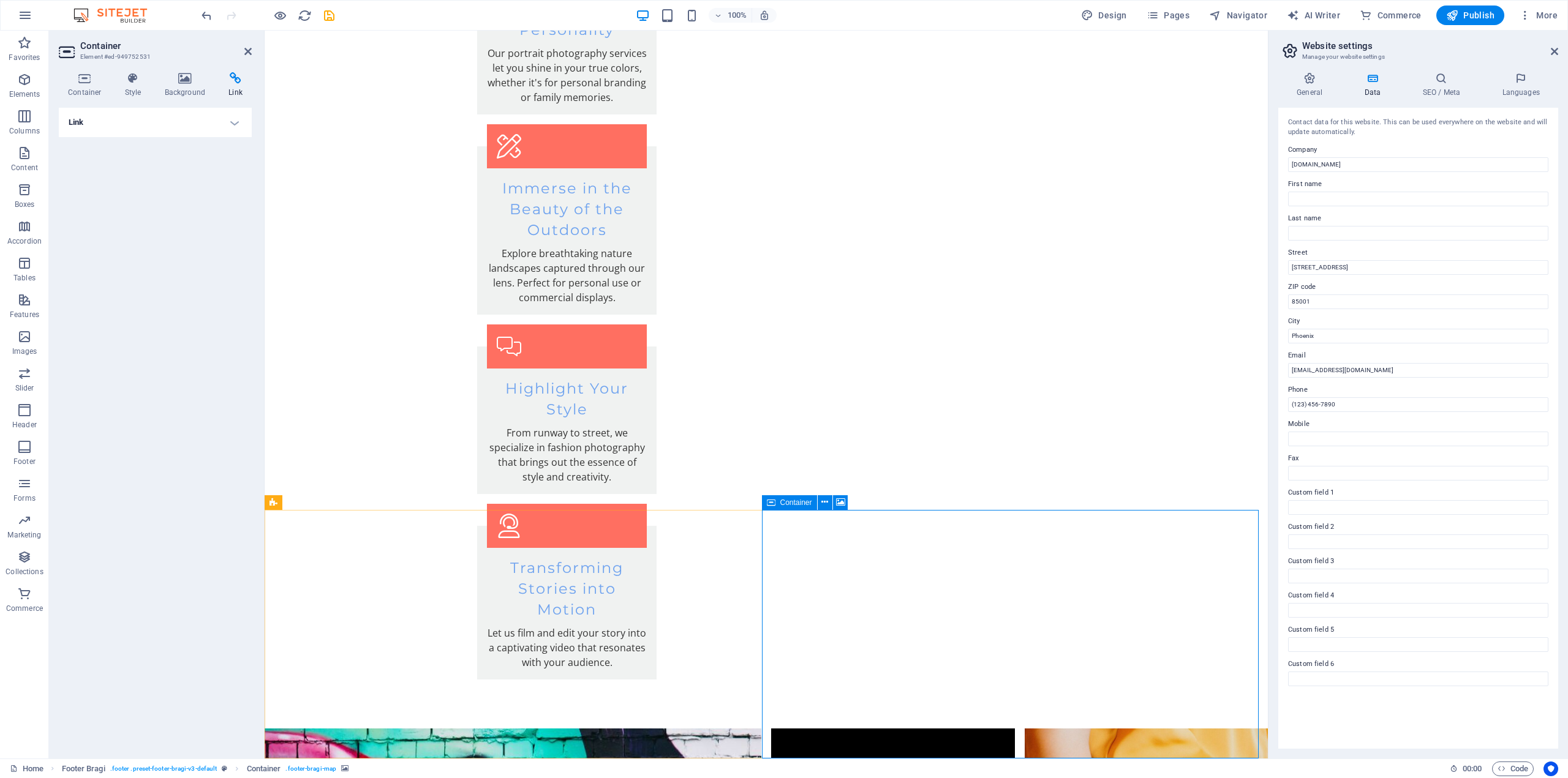
click at [801, 503] on span "Container" at bounding box center [796, 503] width 32 height 8
click at [772, 502] on icon at bounding box center [771, 503] width 8 height 15
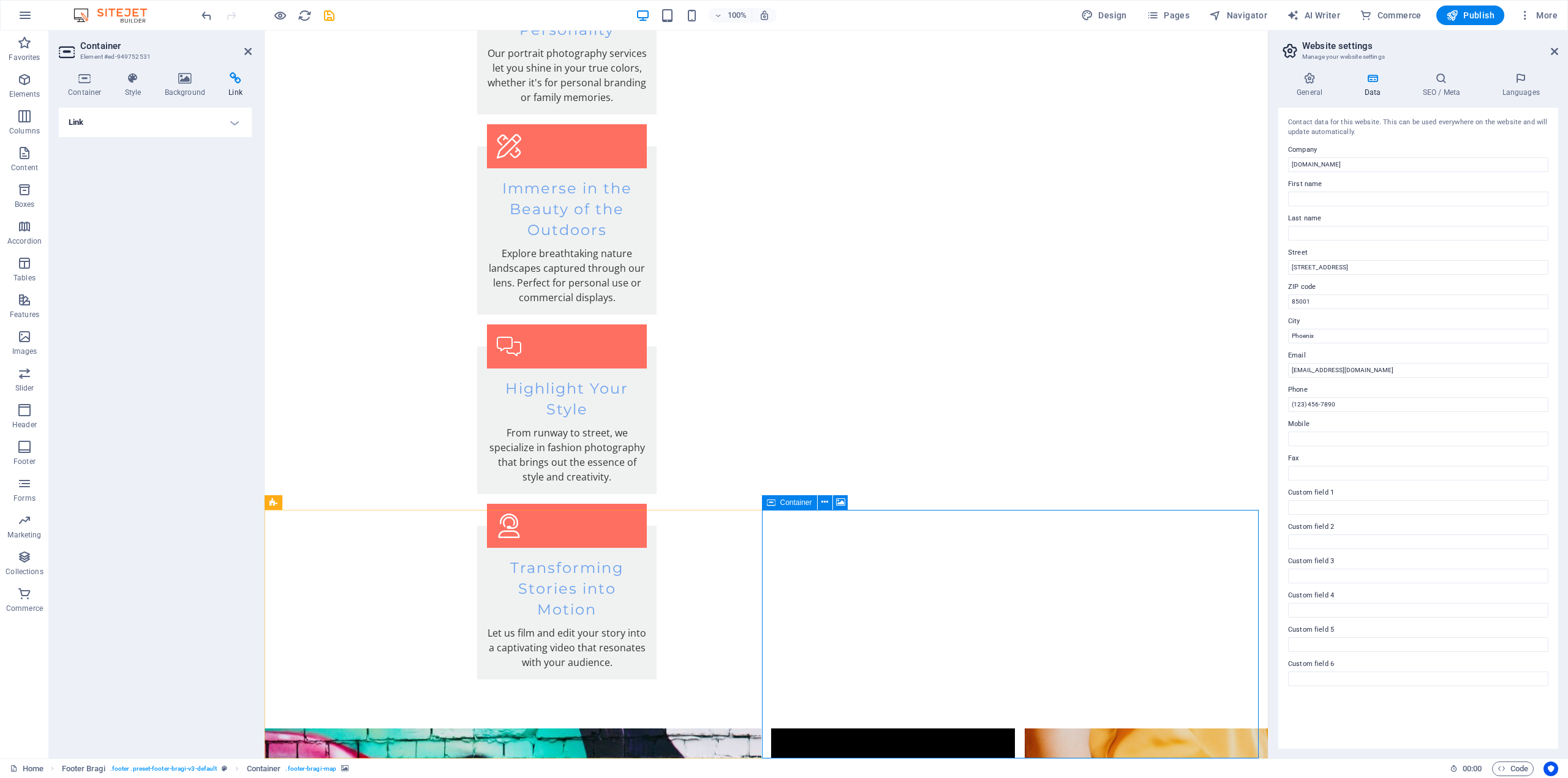
click at [772, 502] on icon at bounding box center [771, 503] width 8 height 15
click at [822, 502] on icon at bounding box center [824, 502] width 7 height 13
click at [71, 51] on icon at bounding box center [68, 52] width 18 height 20
click at [99, 56] on h3 "Element #ed-949752531" at bounding box center [153, 56] width 147 height 11
click at [183, 79] on icon at bounding box center [185, 78] width 59 height 12
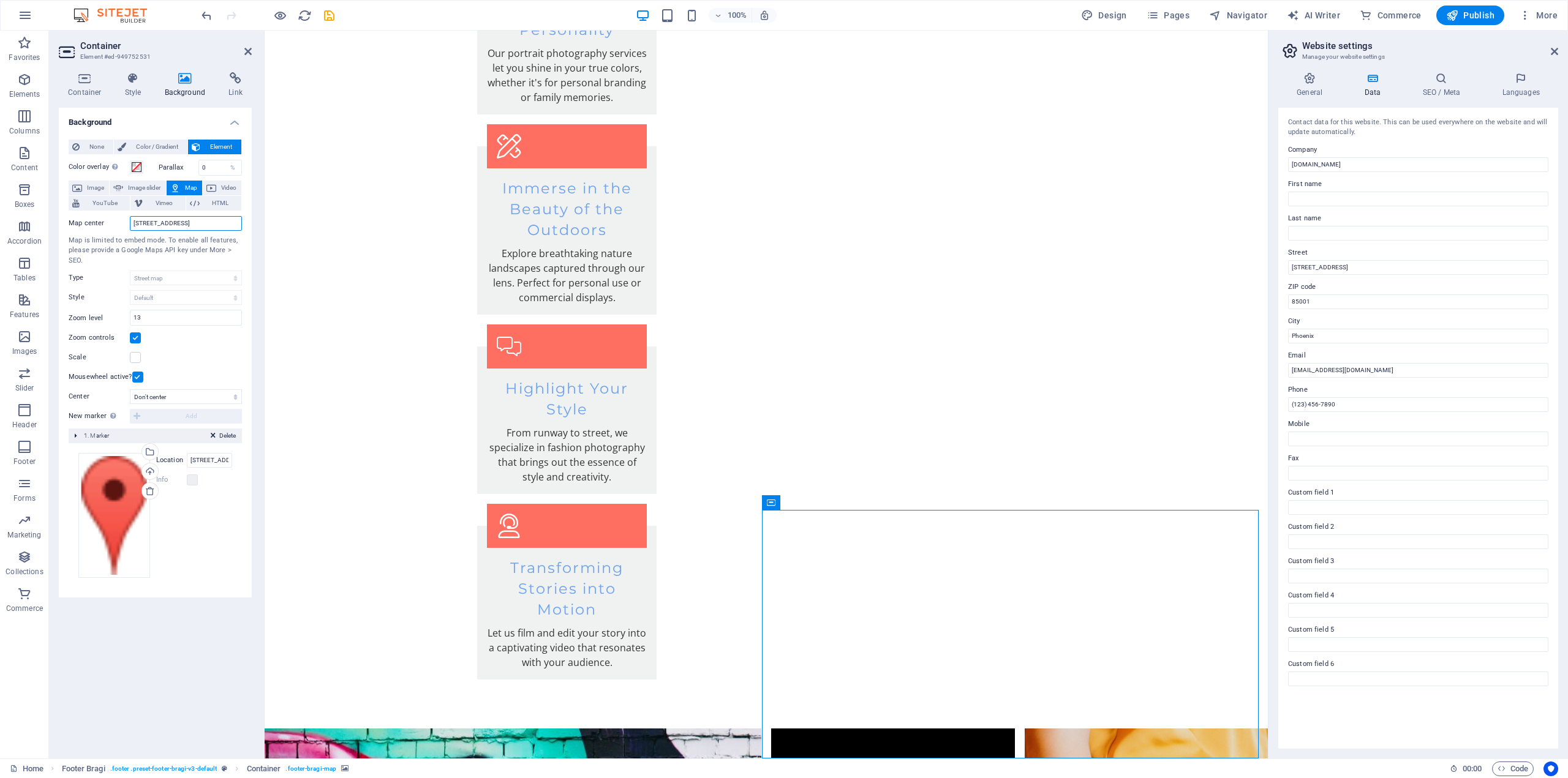
click at [193, 219] on input "[STREET_ADDRESS]" at bounding box center [186, 224] width 112 height 15
drag, startPoint x: 211, startPoint y: 223, endPoint x: 119, endPoint y: 225, distance: 92.0
click at [119, 225] on div "Map center [STREET_ADDRESS]" at bounding box center [155, 224] width 173 height 15
type input "[STREET_ADDRESS][PERSON_NAME]"
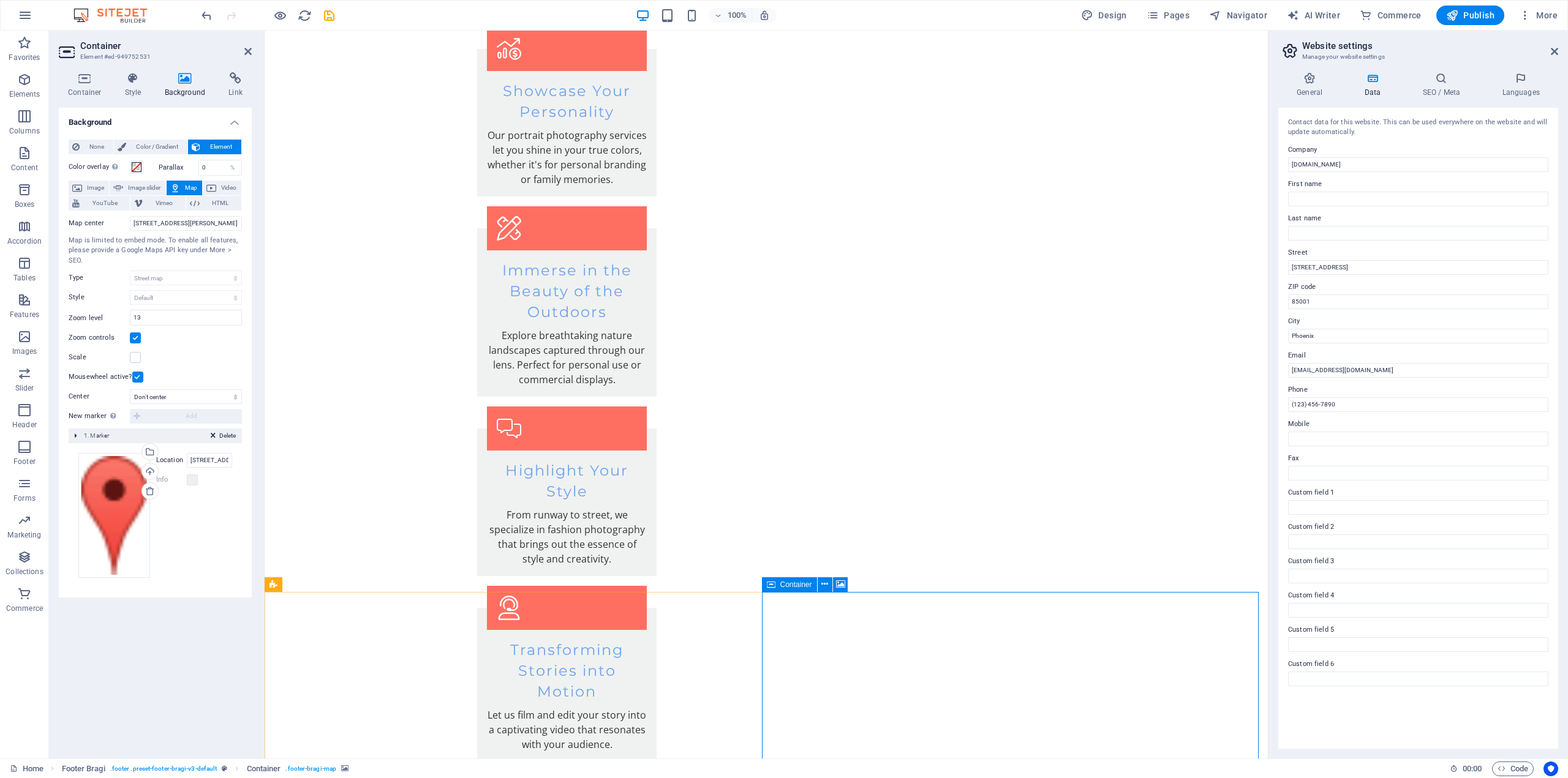
scroll to position [2322, 0]
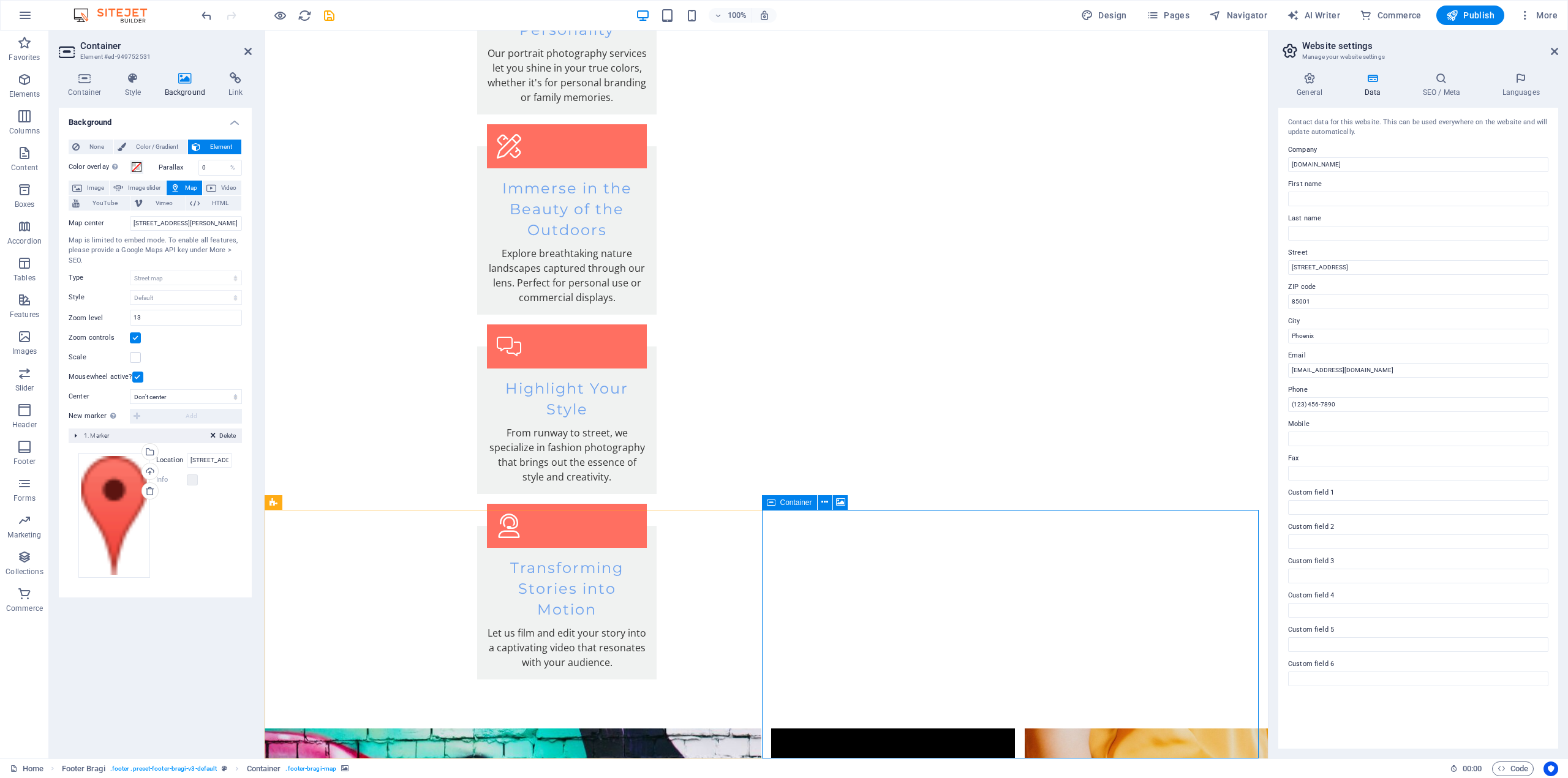
drag, startPoint x: 1124, startPoint y: 681, endPoint x: 1099, endPoint y: 658, distance: 34.0
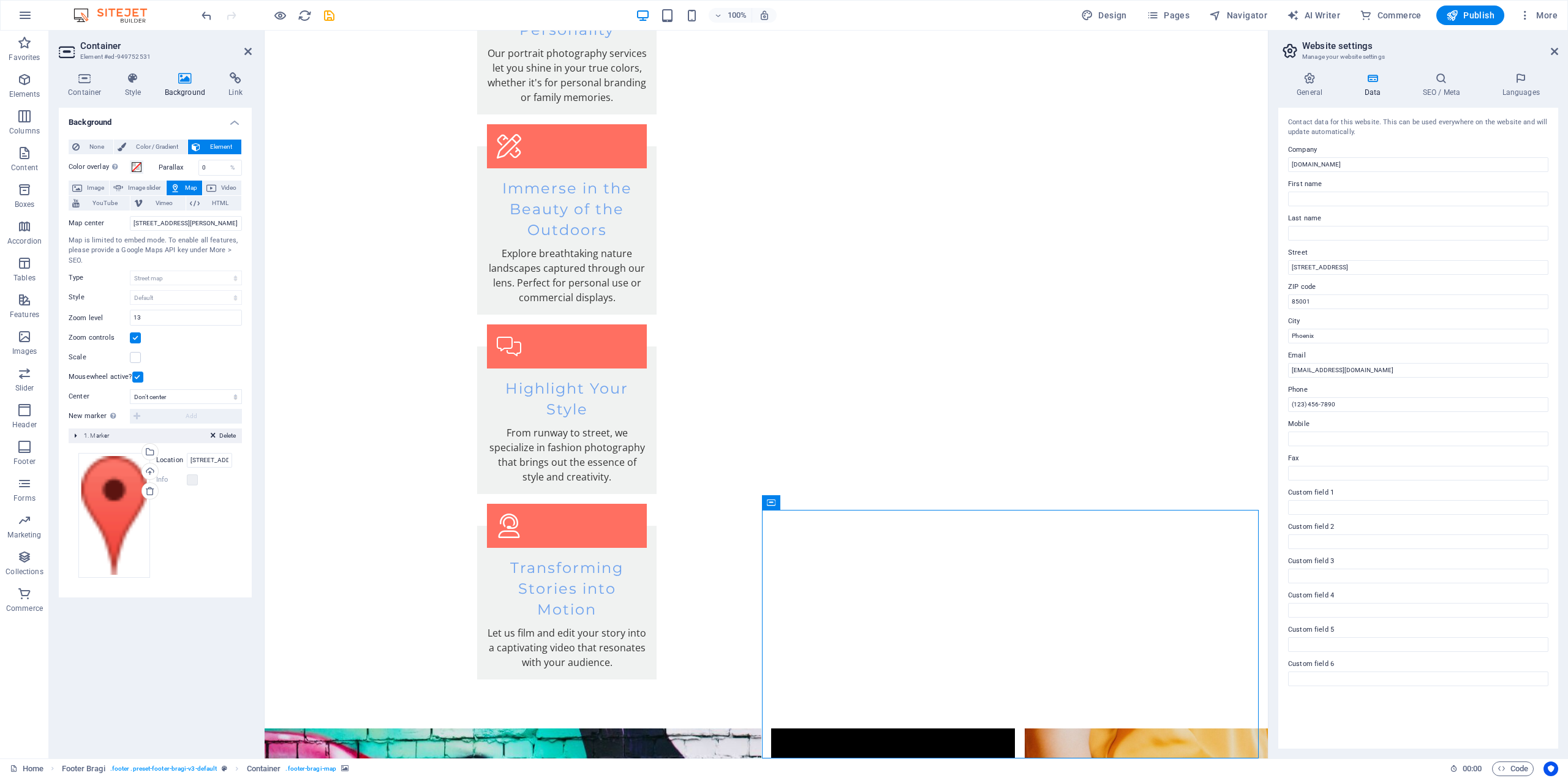
click at [118, 219] on label "Map center" at bounding box center [99, 224] width 61 height 15
click at [130, 219] on input "[STREET_ADDRESS][PERSON_NAME]" at bounding box center [186, 224] width 112 height 15
click at [232, 84] on icon at bounding box center [235, 78] width 32 height 12
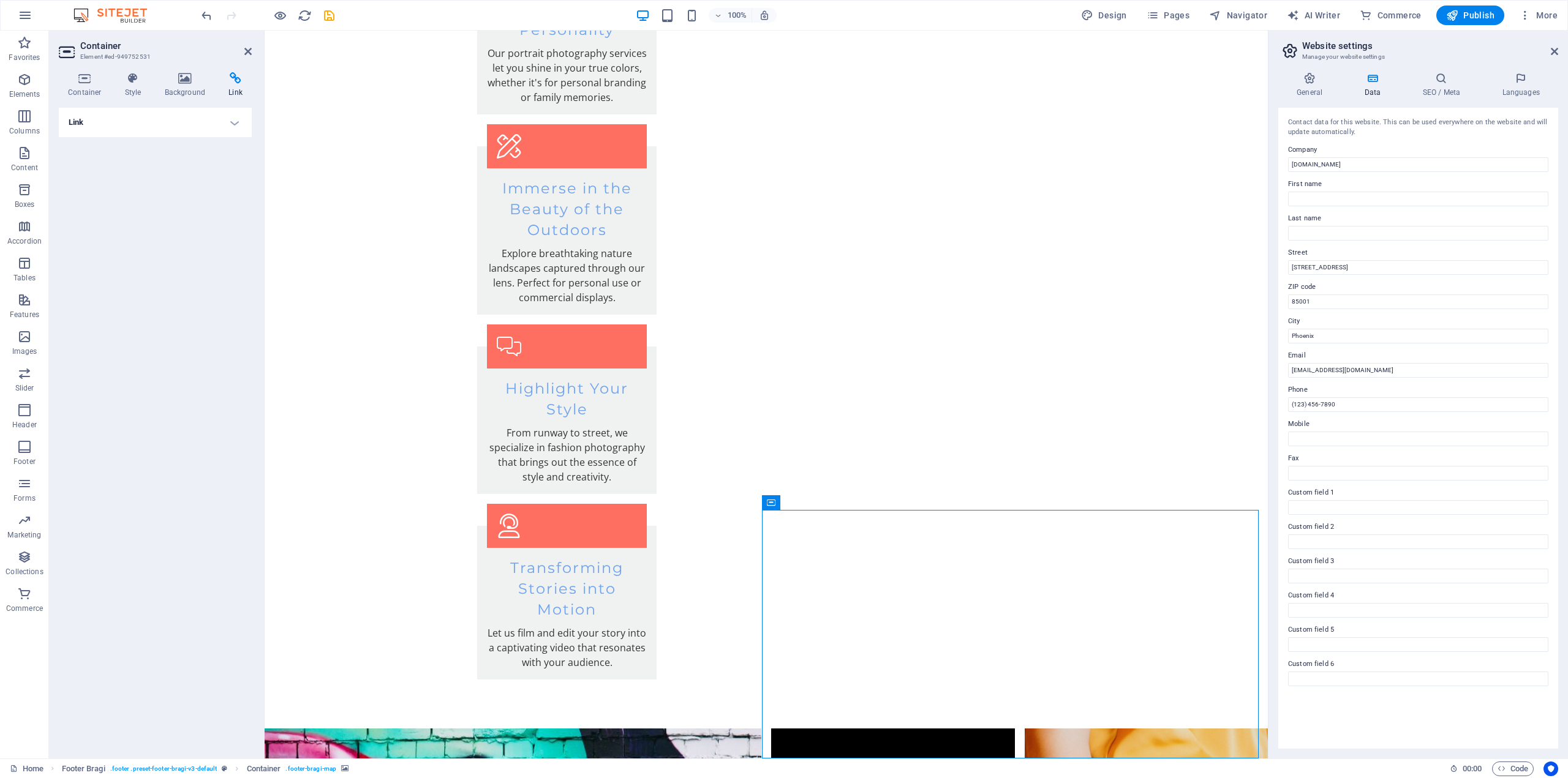
click at [235, 118] on h4 "Link" at bounding box center [155, 122] width 193 height 29
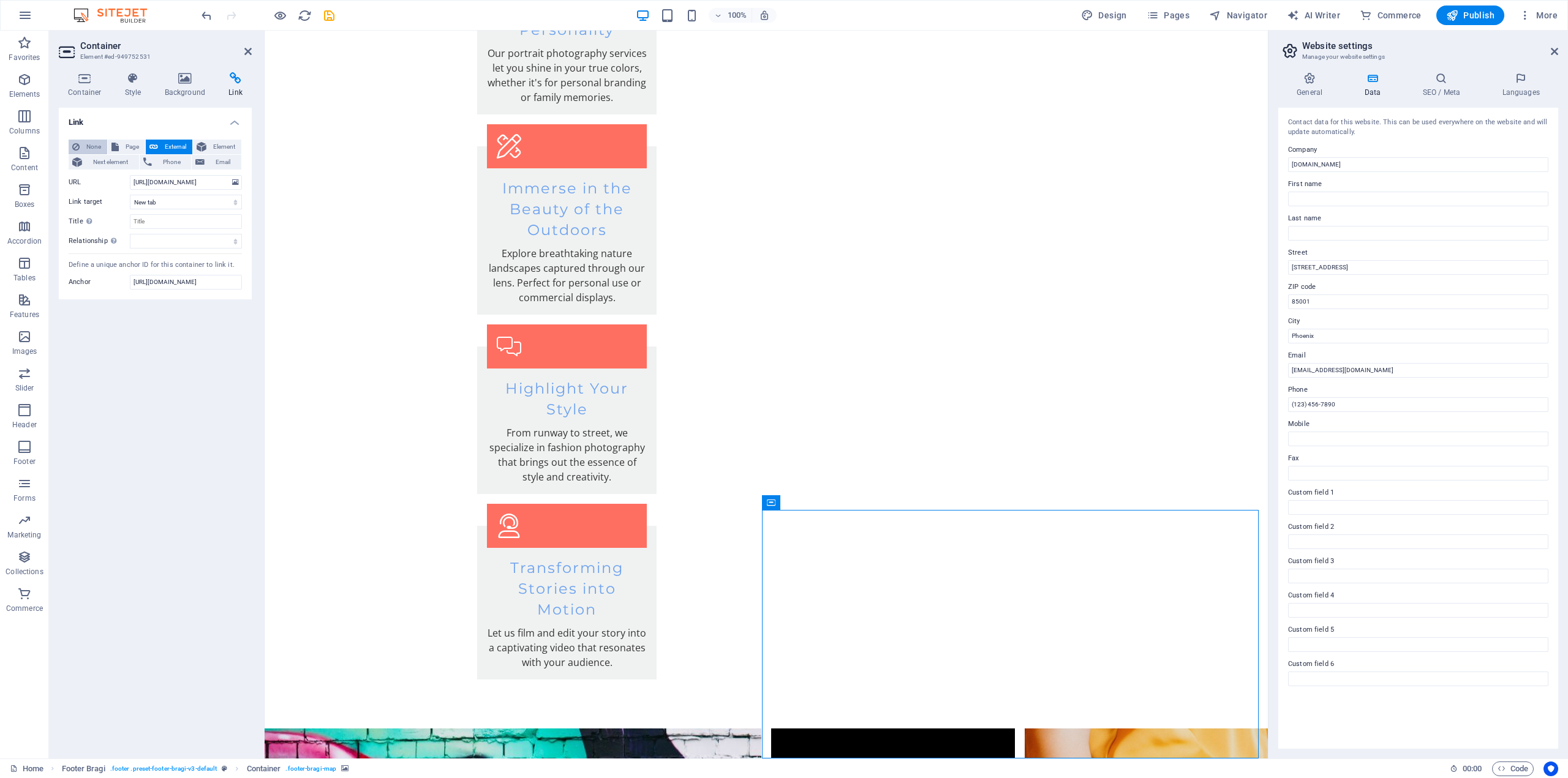
click at [90, 144] on span "None" at bounding box center [93, 147] width 20 height 15
click at [148, 162] on icon at bounding box center [147, 162] width 8 height 15
click at [140, 300] on div "Link None Page External Element Next element Phone Email Page Home Subpage Lega…" at bounding box center [155, 428] width 193 height 641
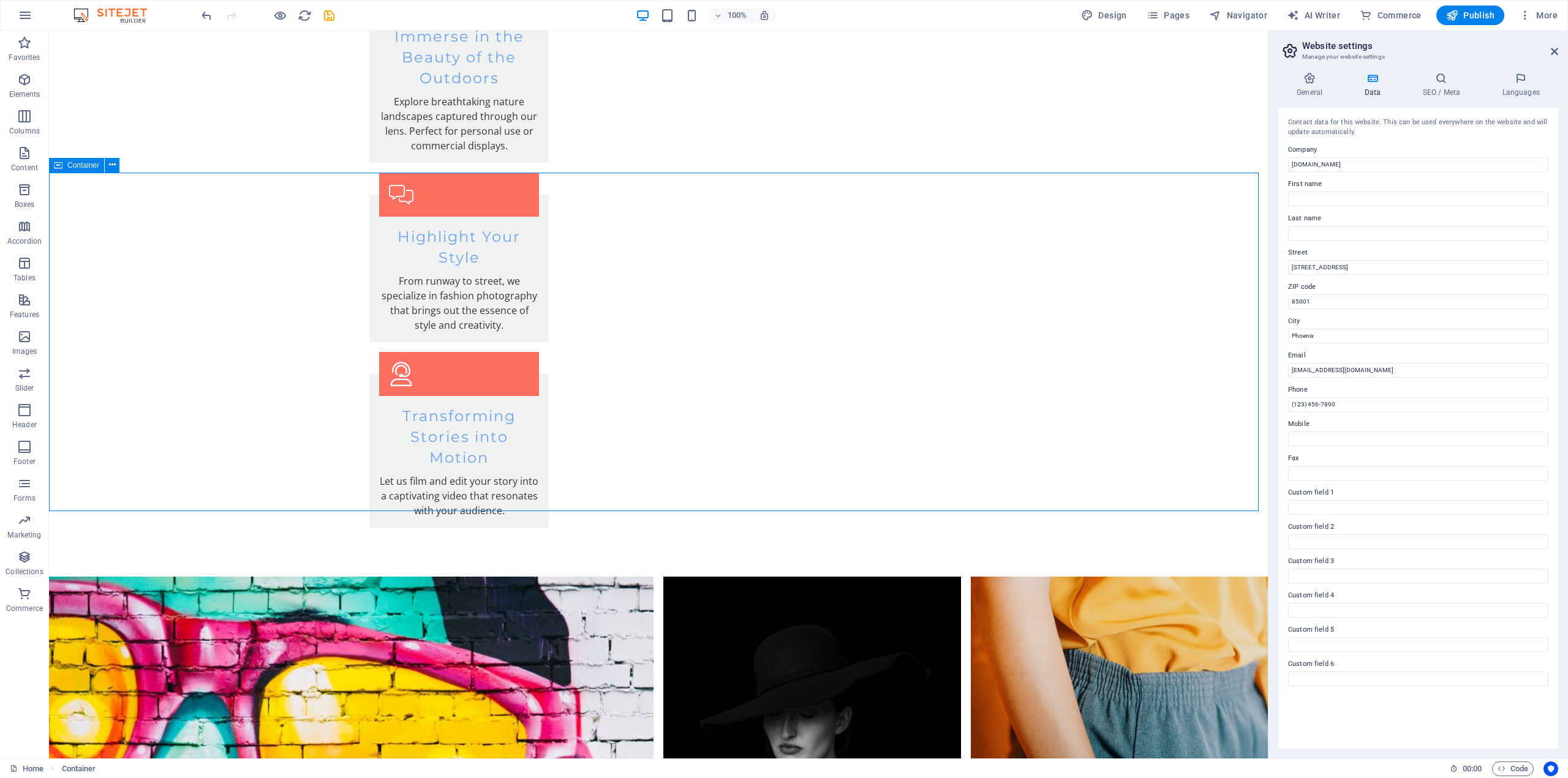
scroll to position [2484, 0]
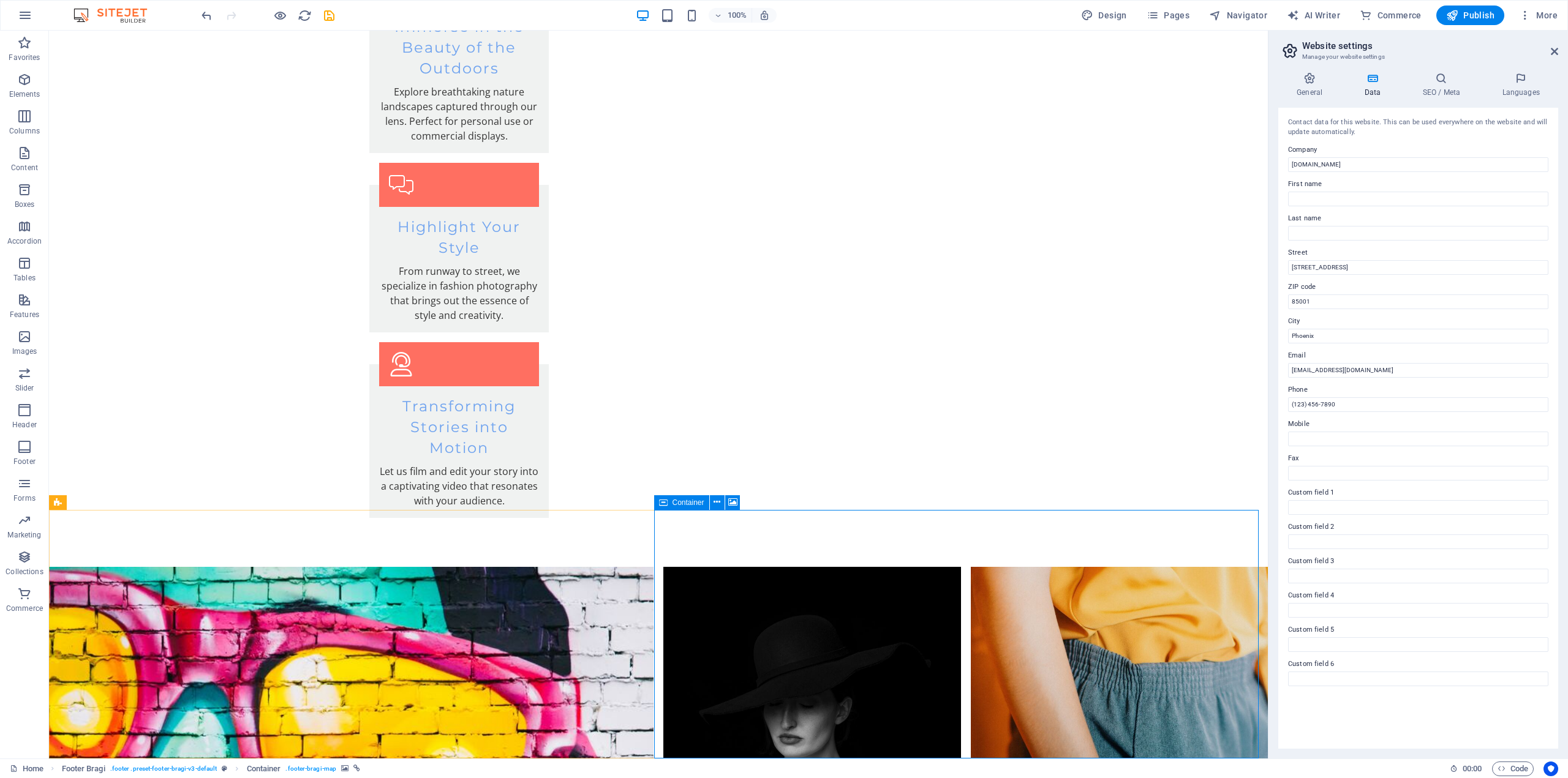
click at [662, 502] on icon at bounding box center [663, 503] width 8 height 15
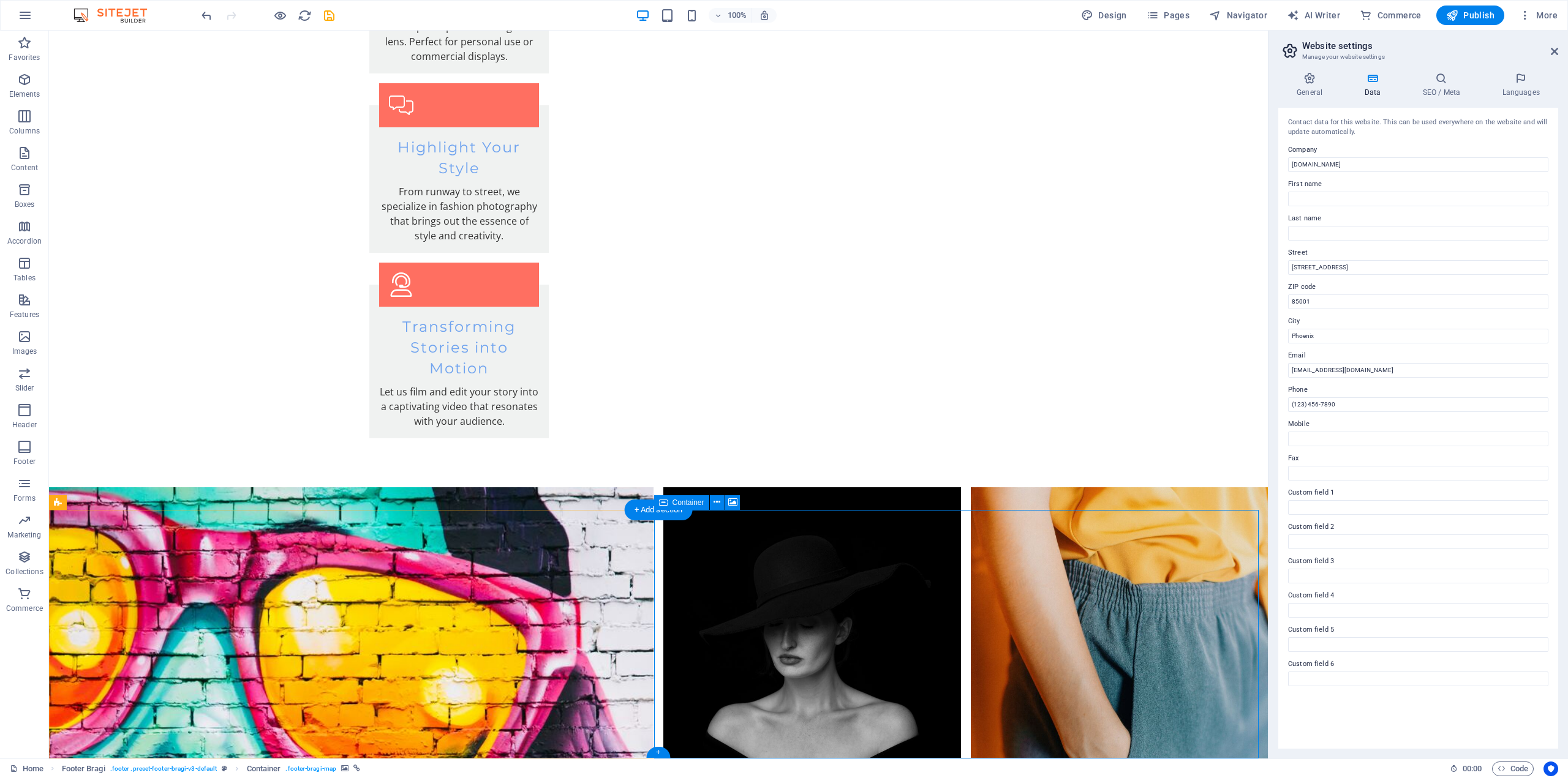
select select "px"
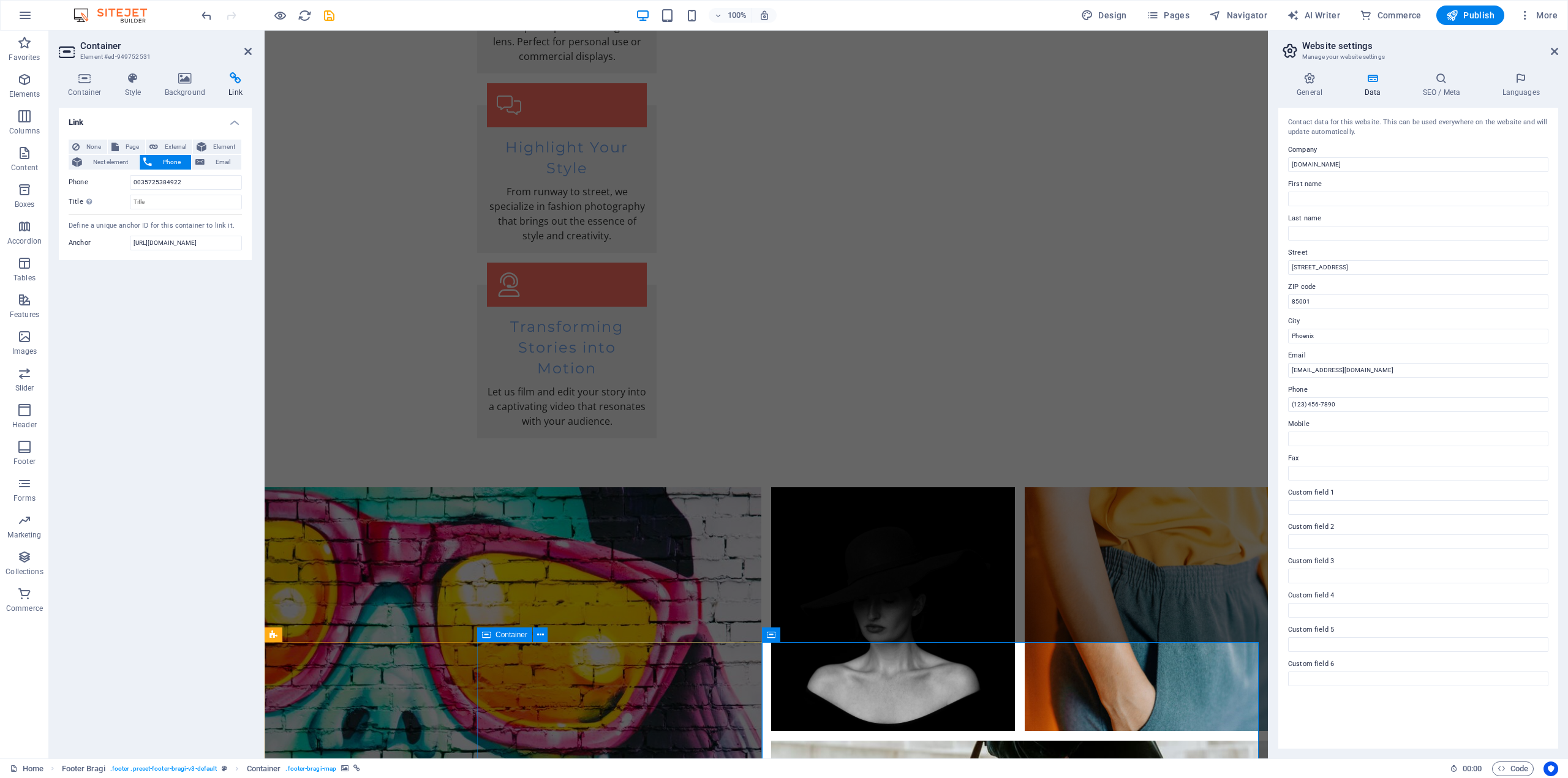
scroll to position [2322, 0]
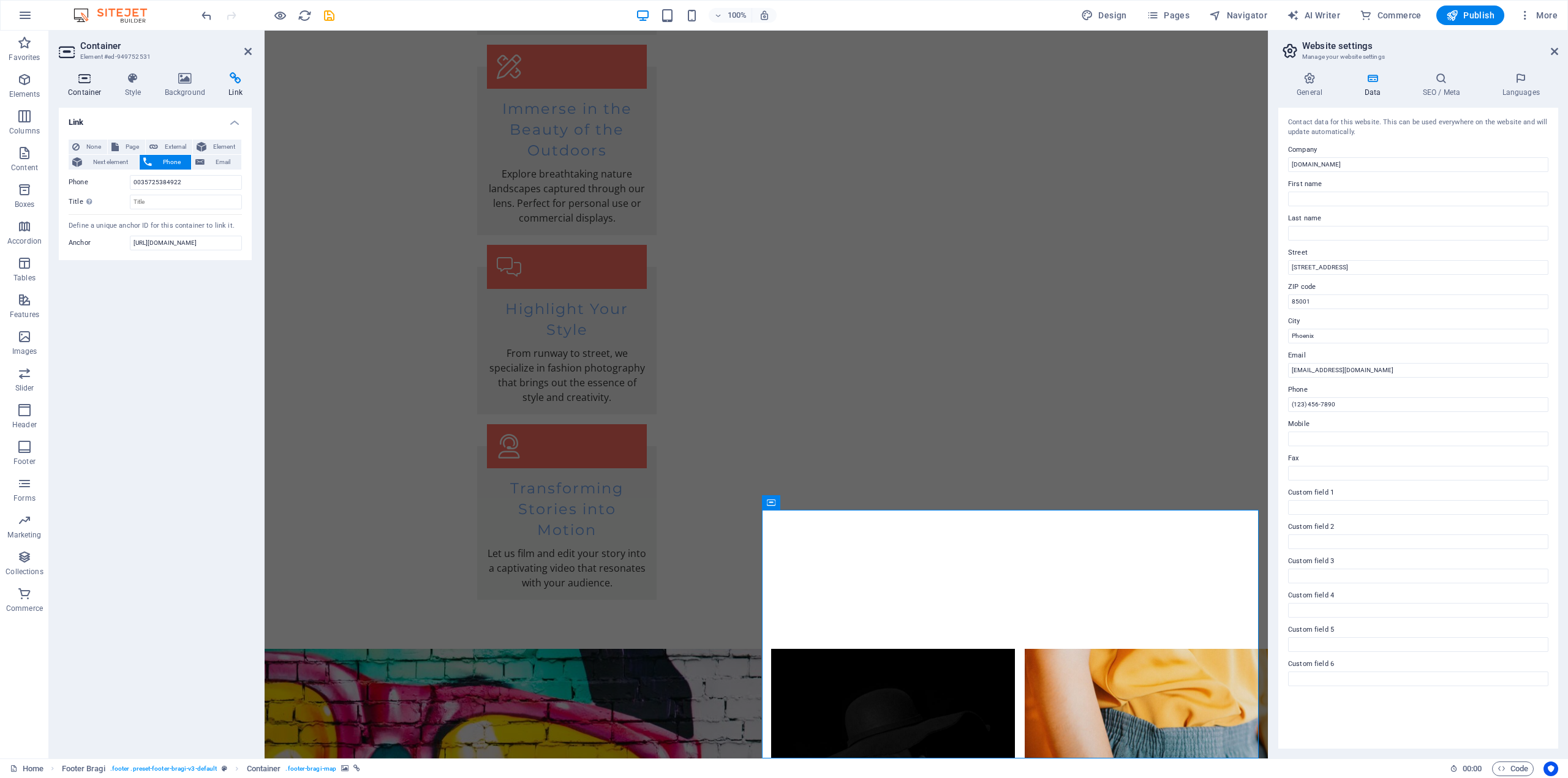
click at [87, 75] on icon at bounding box center [84, 78] width 52 height 12
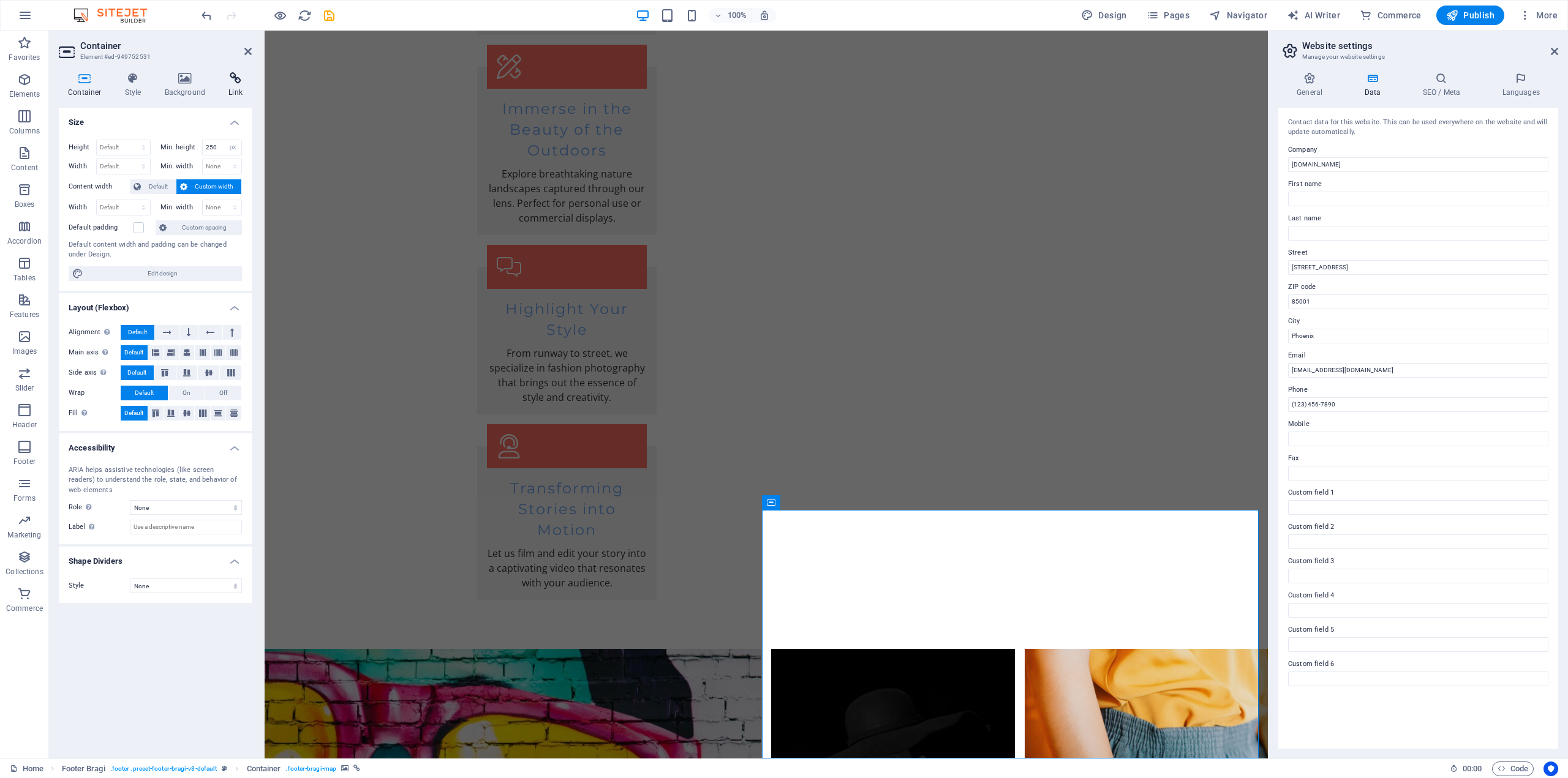
click at [236, 82] on icon at bounding box center [235, 78] width 32 height 12
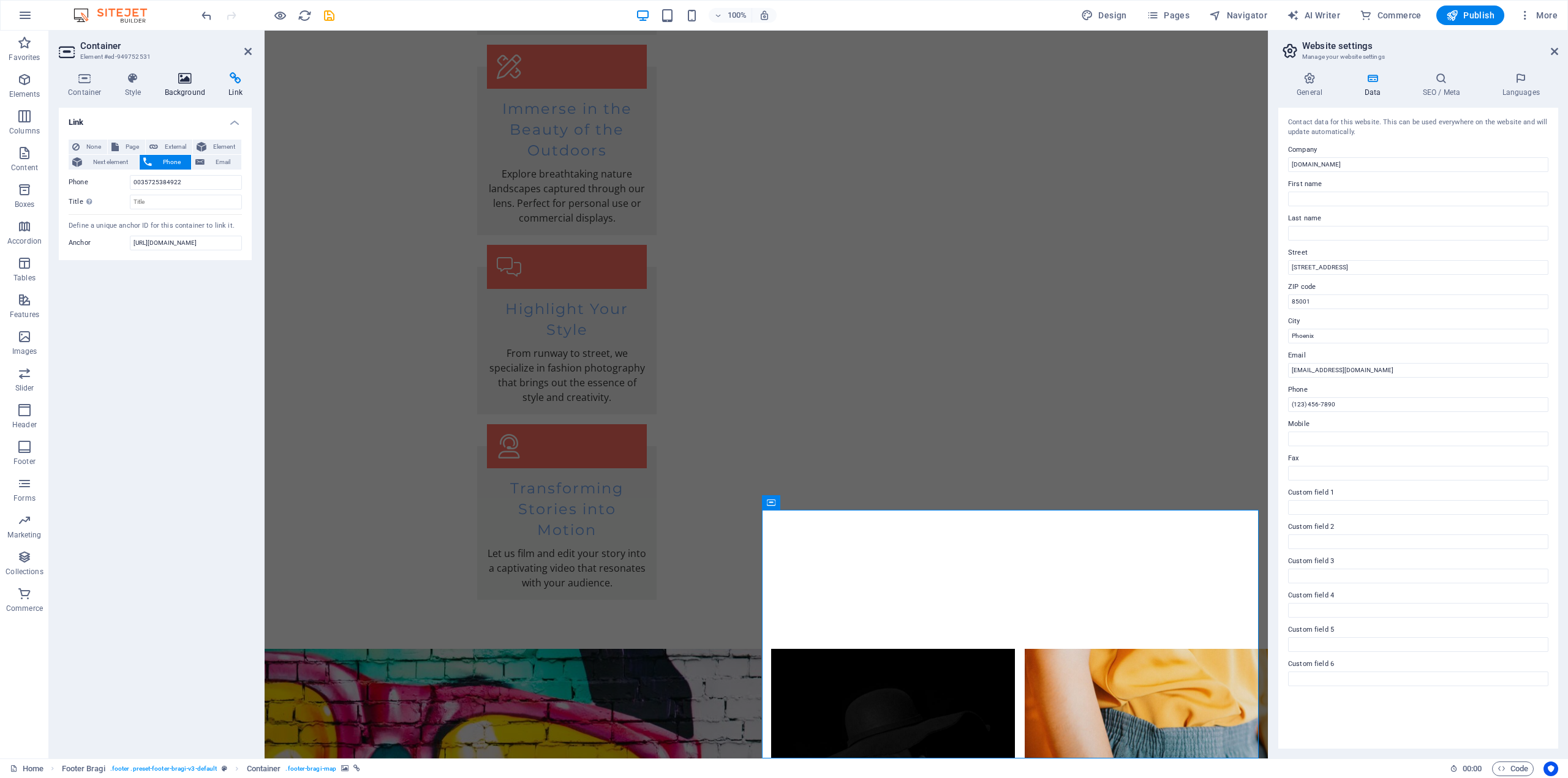
click at [175, 81] on icon at bounding box center [185, 78] width 59 height 12
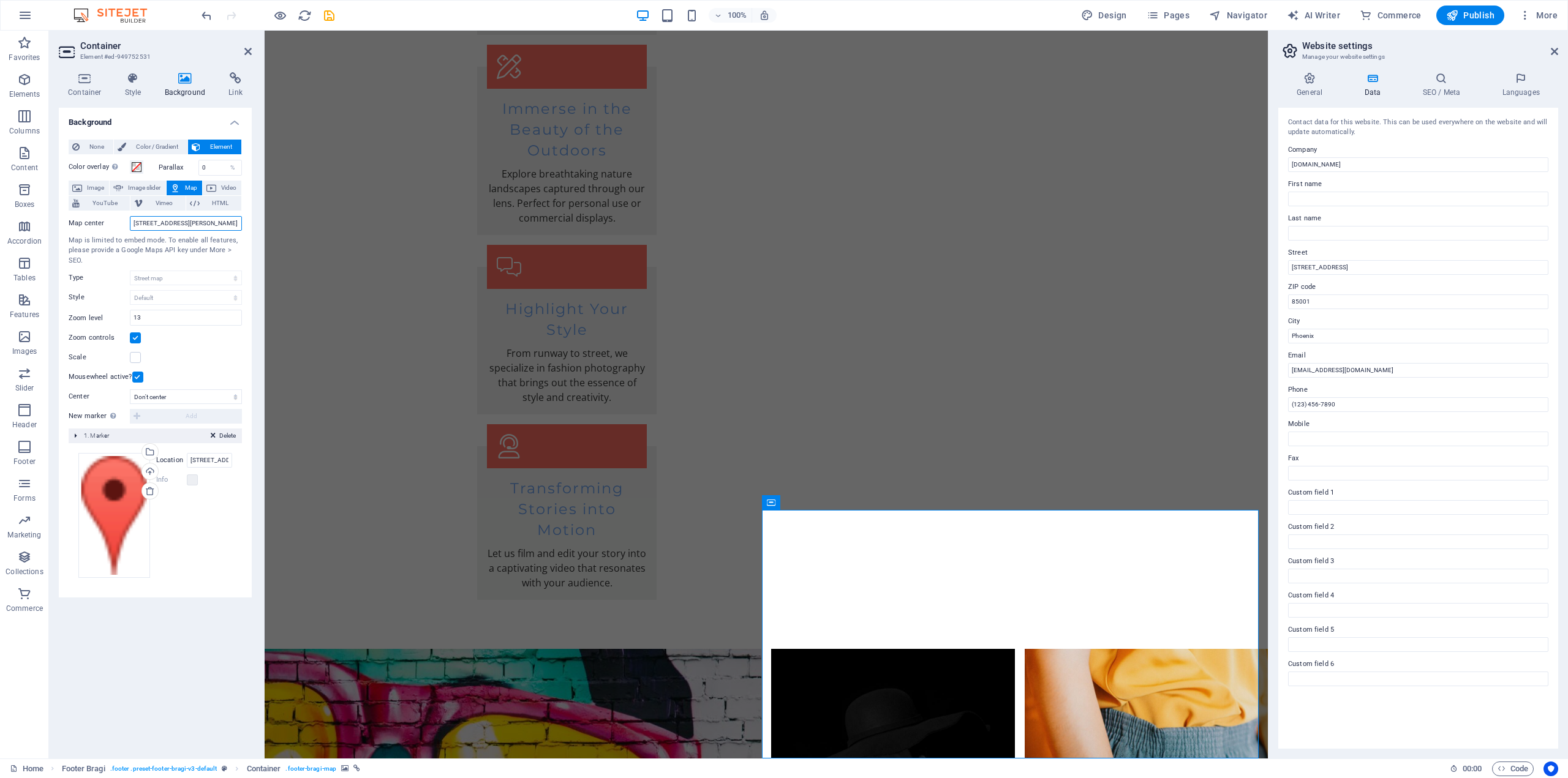
scroll to position [0, 4]
drag, startPoint x: 135, startPoint y: 223, endPoint x: 261, endPoint y: 227, distance: 126.1
click at [261, 227] on div "Container Style Background Link Size Height Default px rem % vh vw Min. height …" at bounding box center [155, 410] width 213 height 696
paste input "[URL][DOMAIN_NAME]"
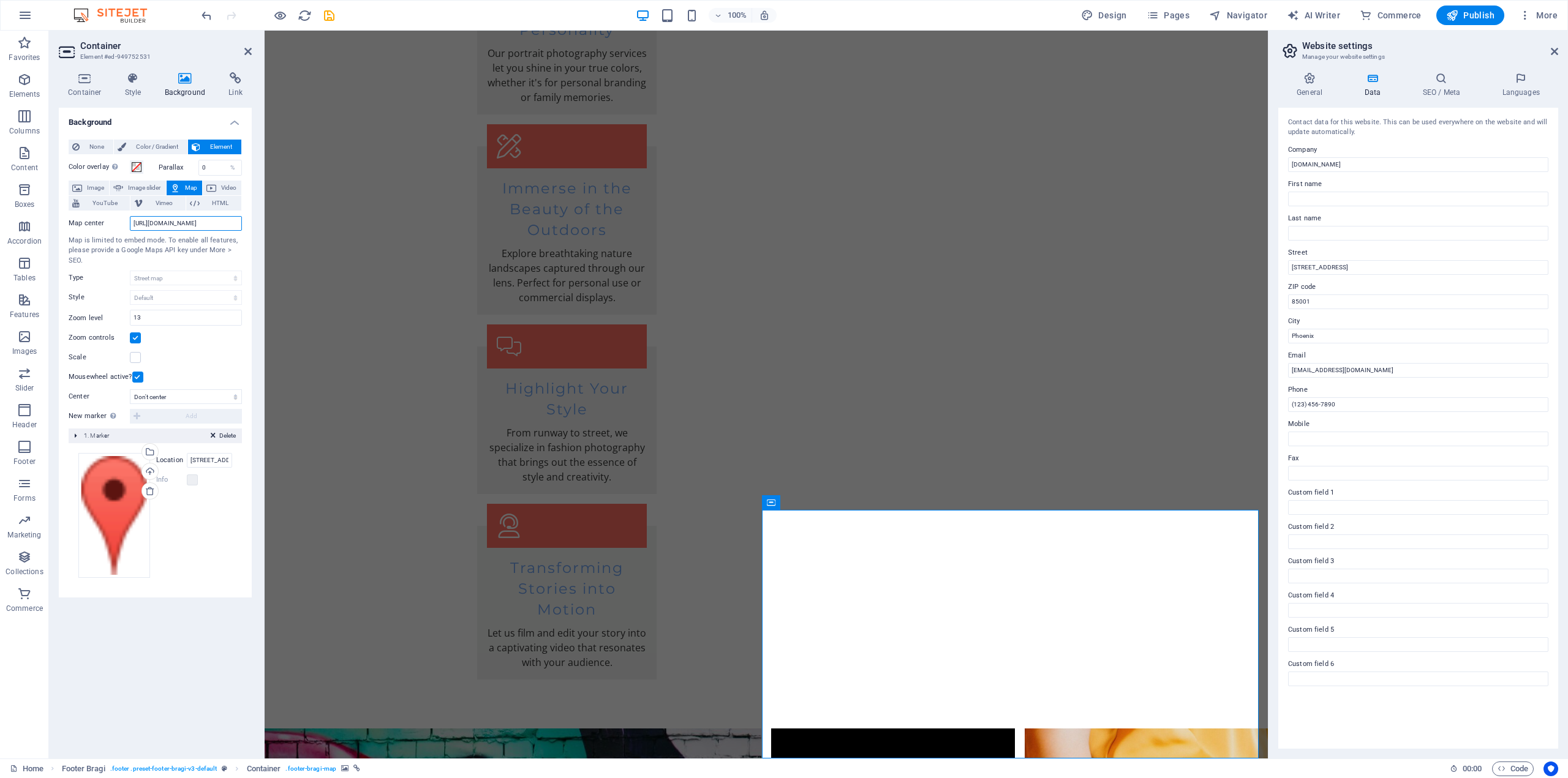
scroll to position [0, 0]
drag, startPoint x: 196, startPoint y: 223, endPoint x: 117, endPoint y: 226, distance: 79.1
click at [117, 226] on div "Map center [URL][DOMAIN_NAME]" at bounding box center [155, 224] width 173 height 15
paste input "ES5AAwHR799"
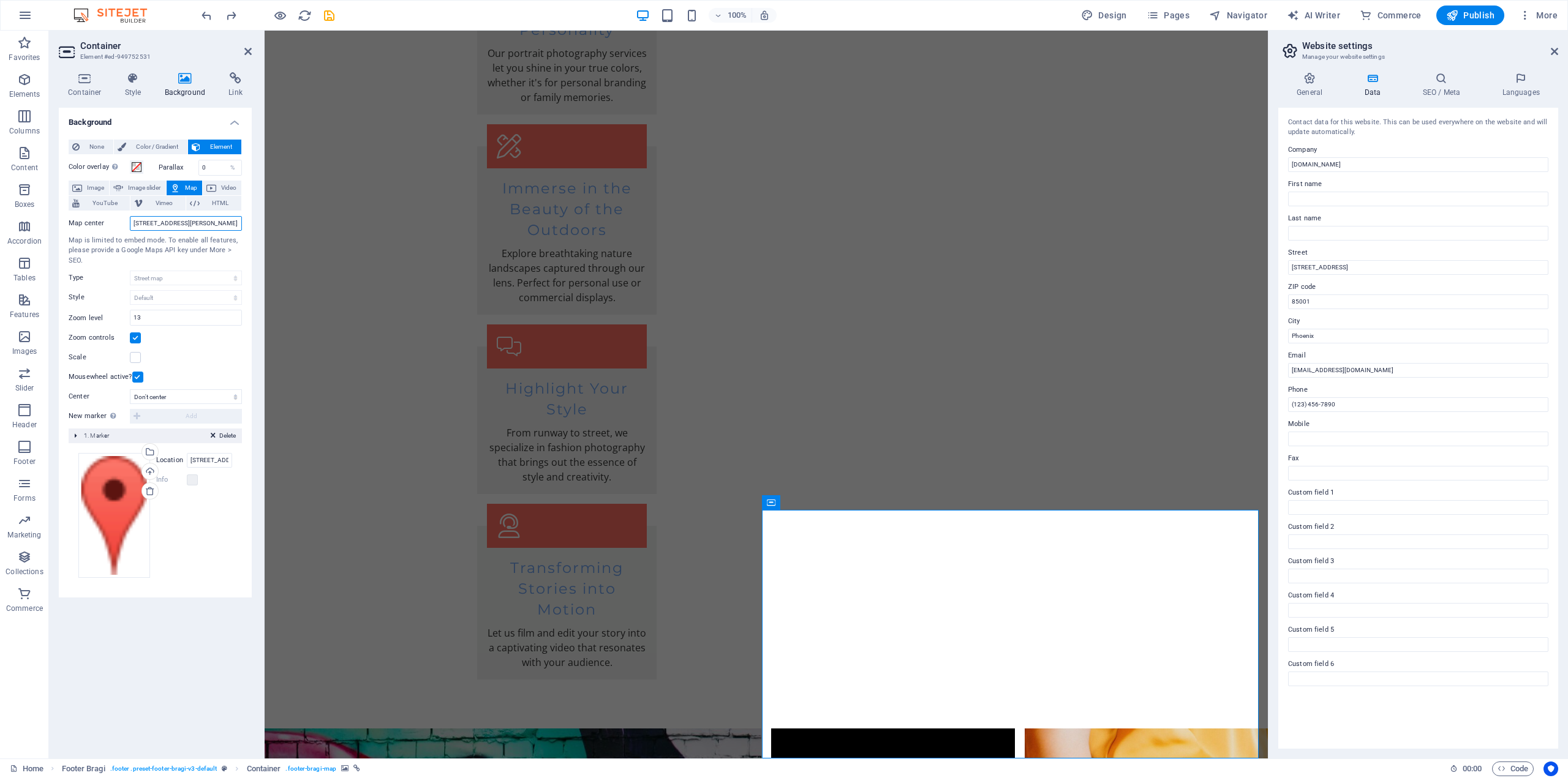
type input "[STREET_ADDRESS][PERSON_NAME]"
click at [147, 246] on div "Map is limited to embed mode. To enable all features, please provide a Google M…" at bounding box center [155, 251] width 173 height 31
click at [827, 501] on icon at bounding box center [824, 502] width 7 height 13
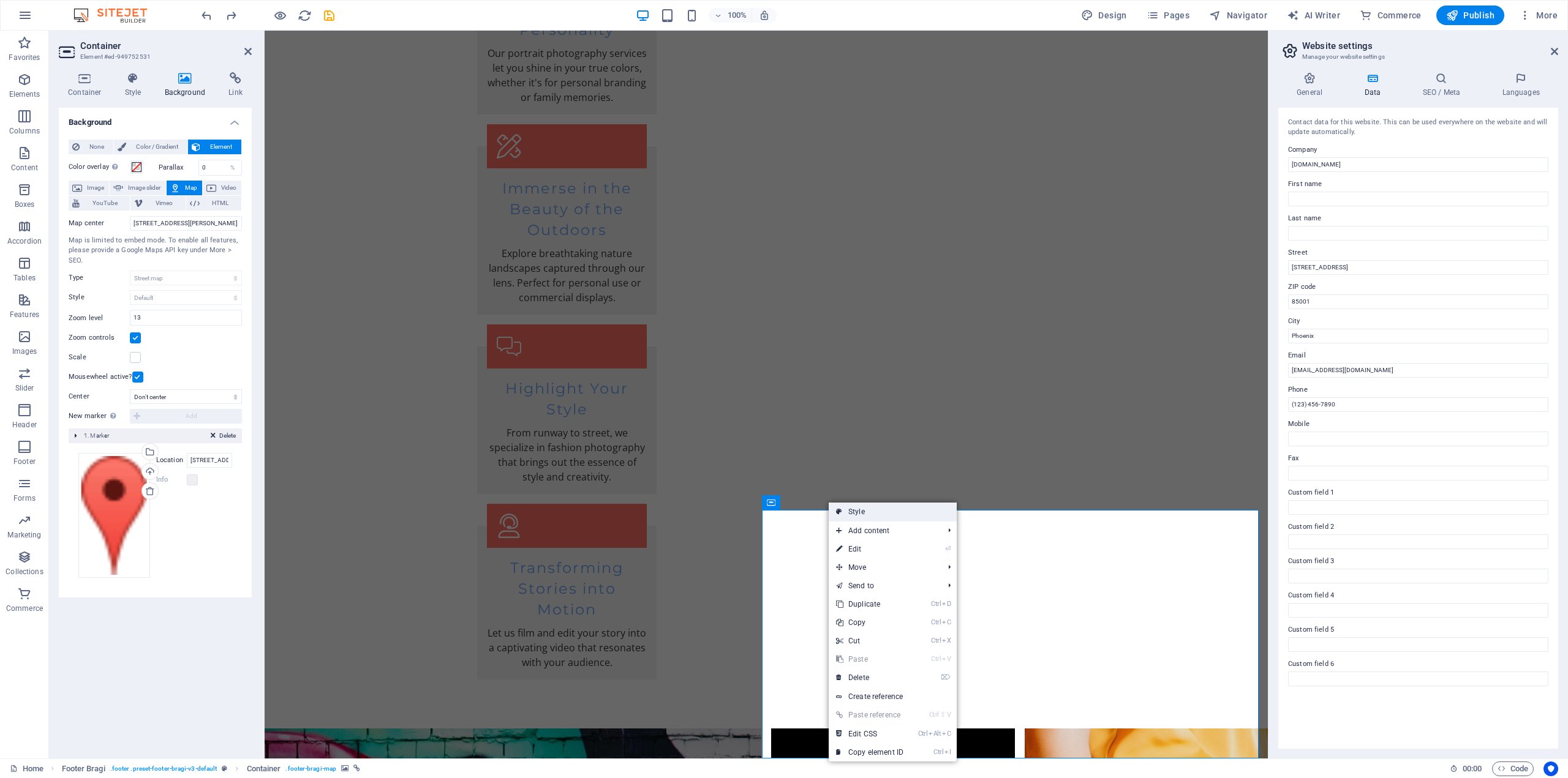
click at [845, 510] on link "Style" at bounding box center [893, 512] width 128 height 18
select select "%"
select select "rem"
select select "px"
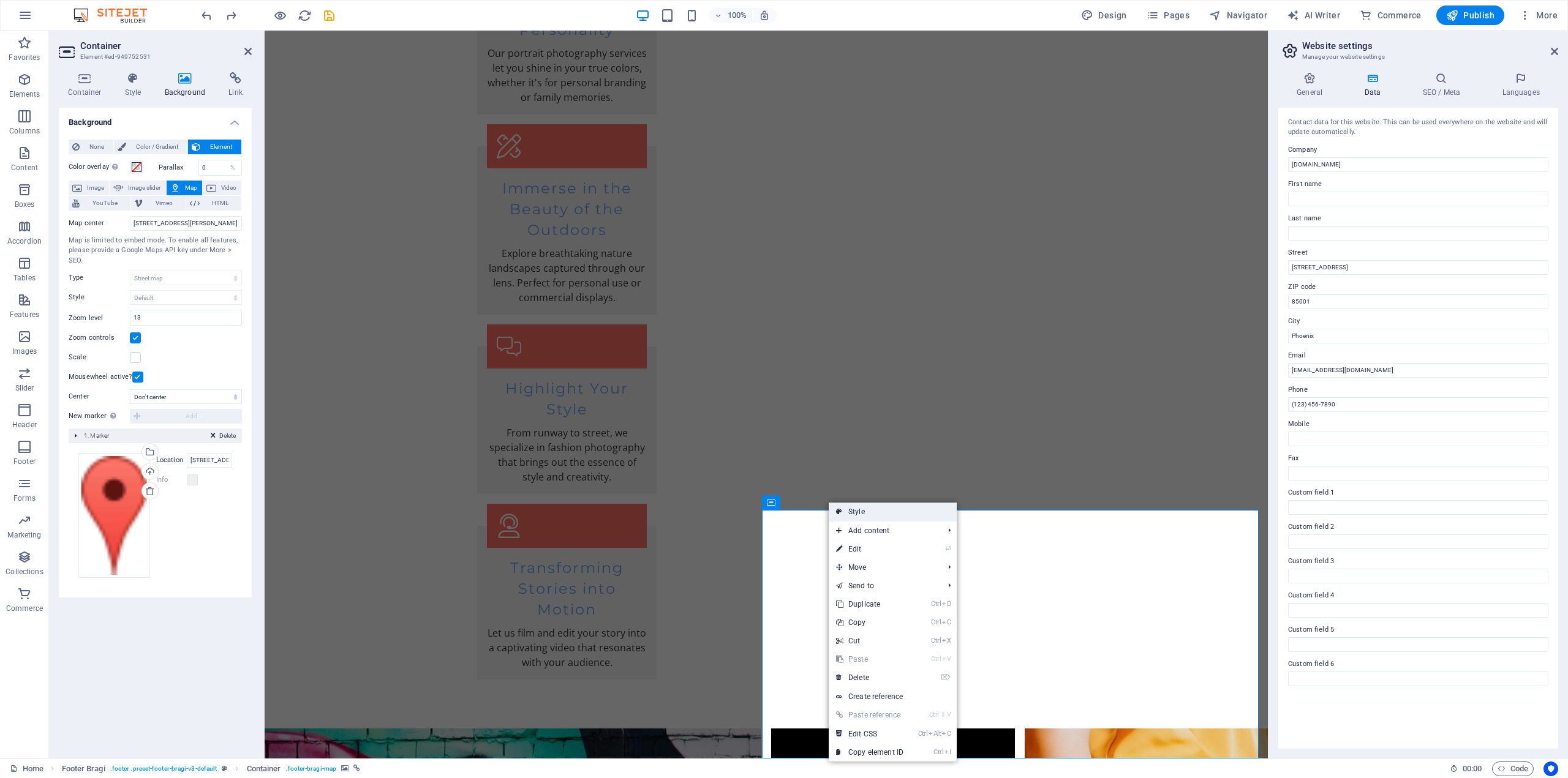
select select "rem"
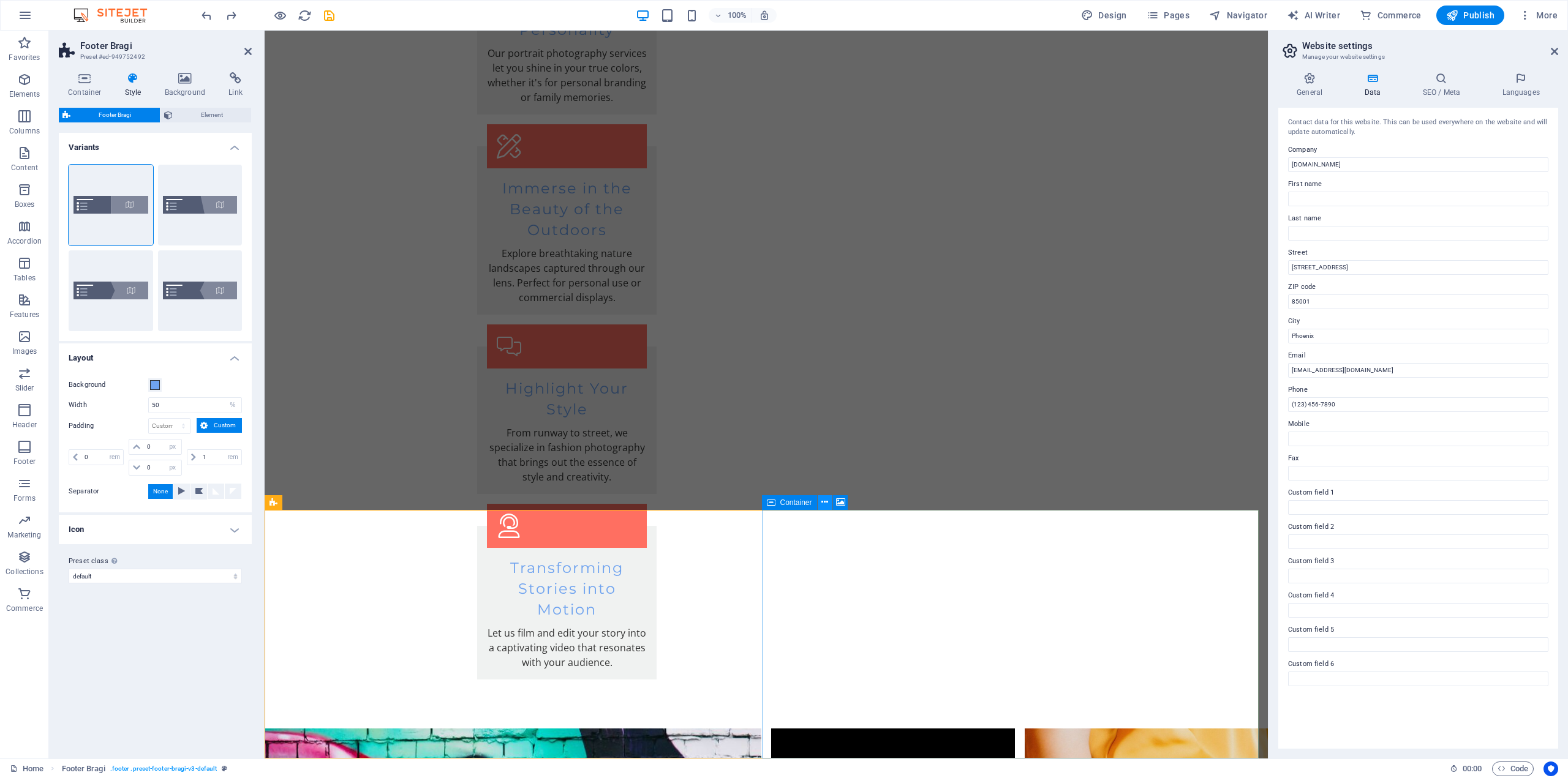
click at [823, 503] on icon at bounding box center [824, 502] width 7 height 13
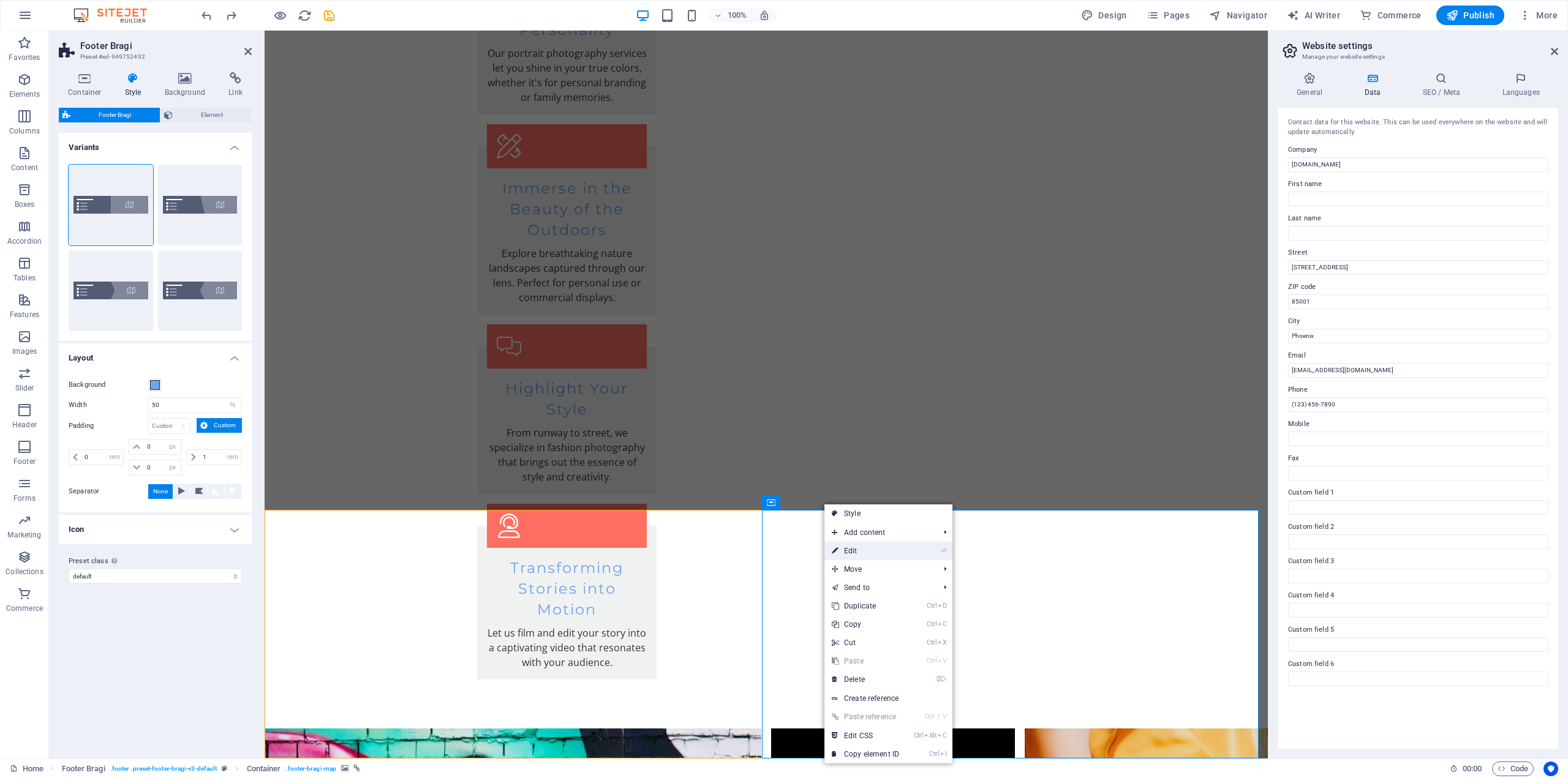
click at [863, 551] on link "⏎ Edit" at bounding box center [865, 551] width 82 height 18
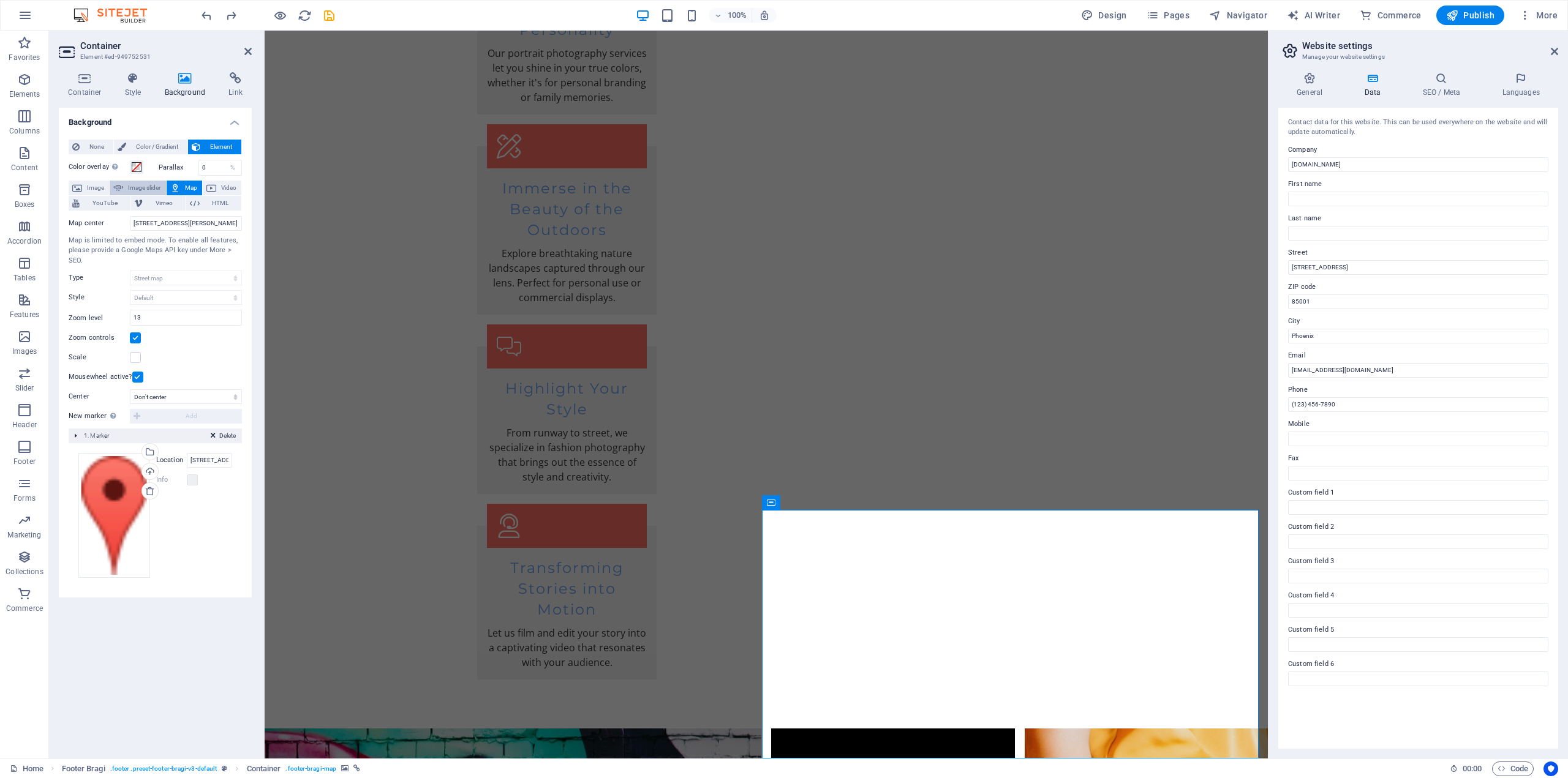
click at [144, 186] on span "Image slider" at bounding box center [144, 188] width 35 height 15
select select "ms"
select select "s"
select select "progressive"
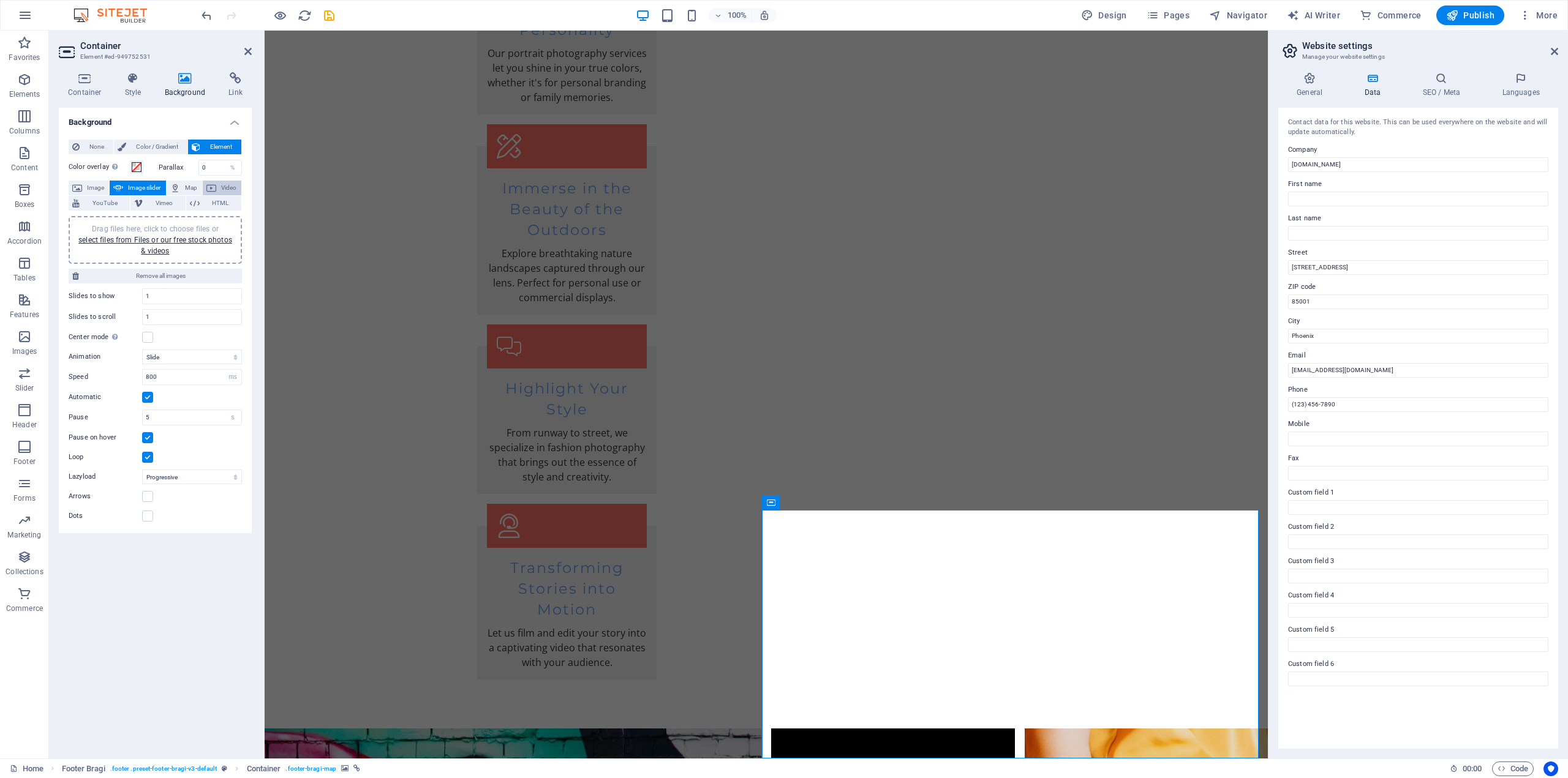
click at [220, 185] on span "Video" at bounding box center [229, 188] width 18 height 15
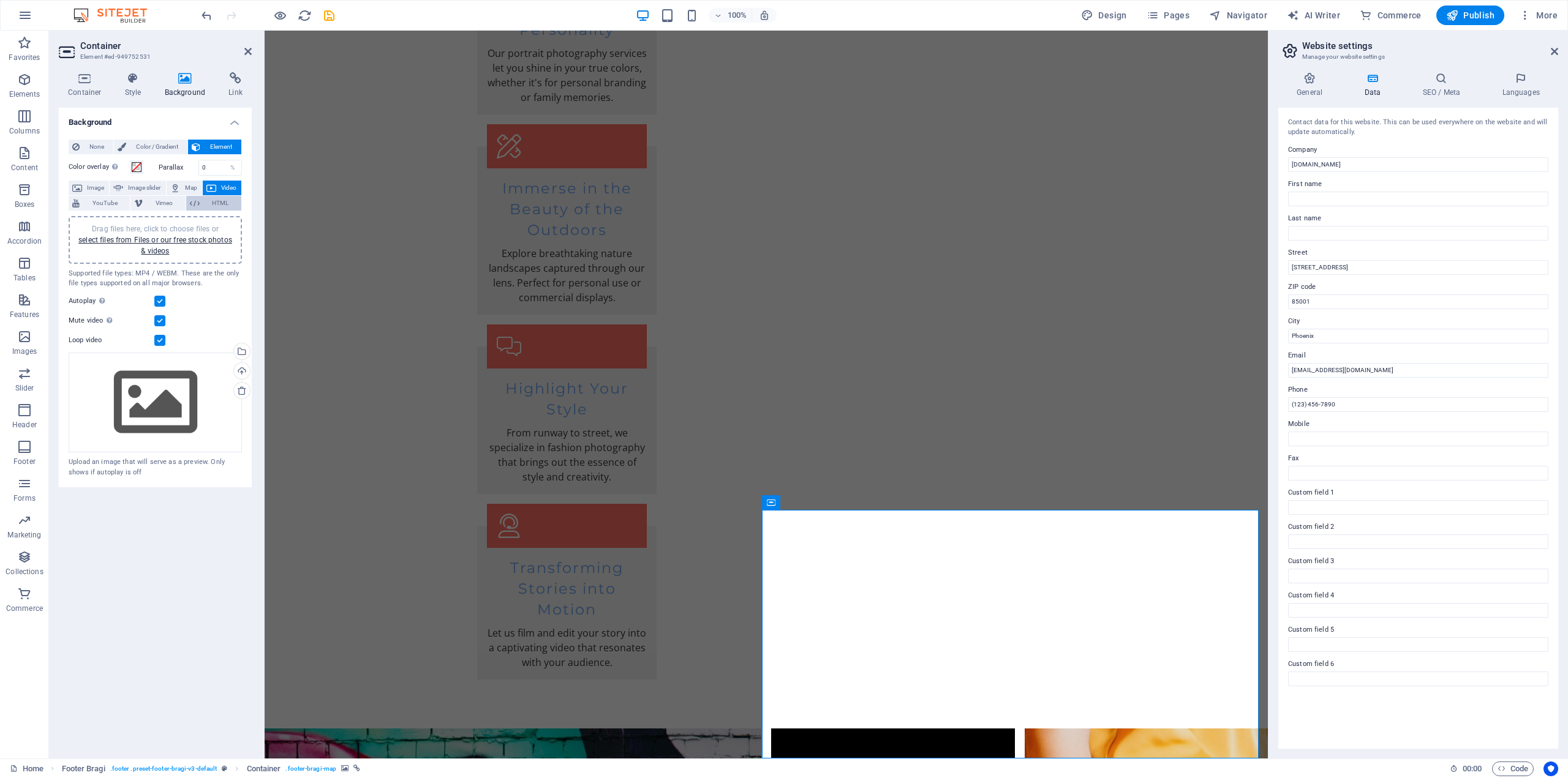
click at [228, 204] on span "HTML" at bounding box center [220, 204] width 35 height 15
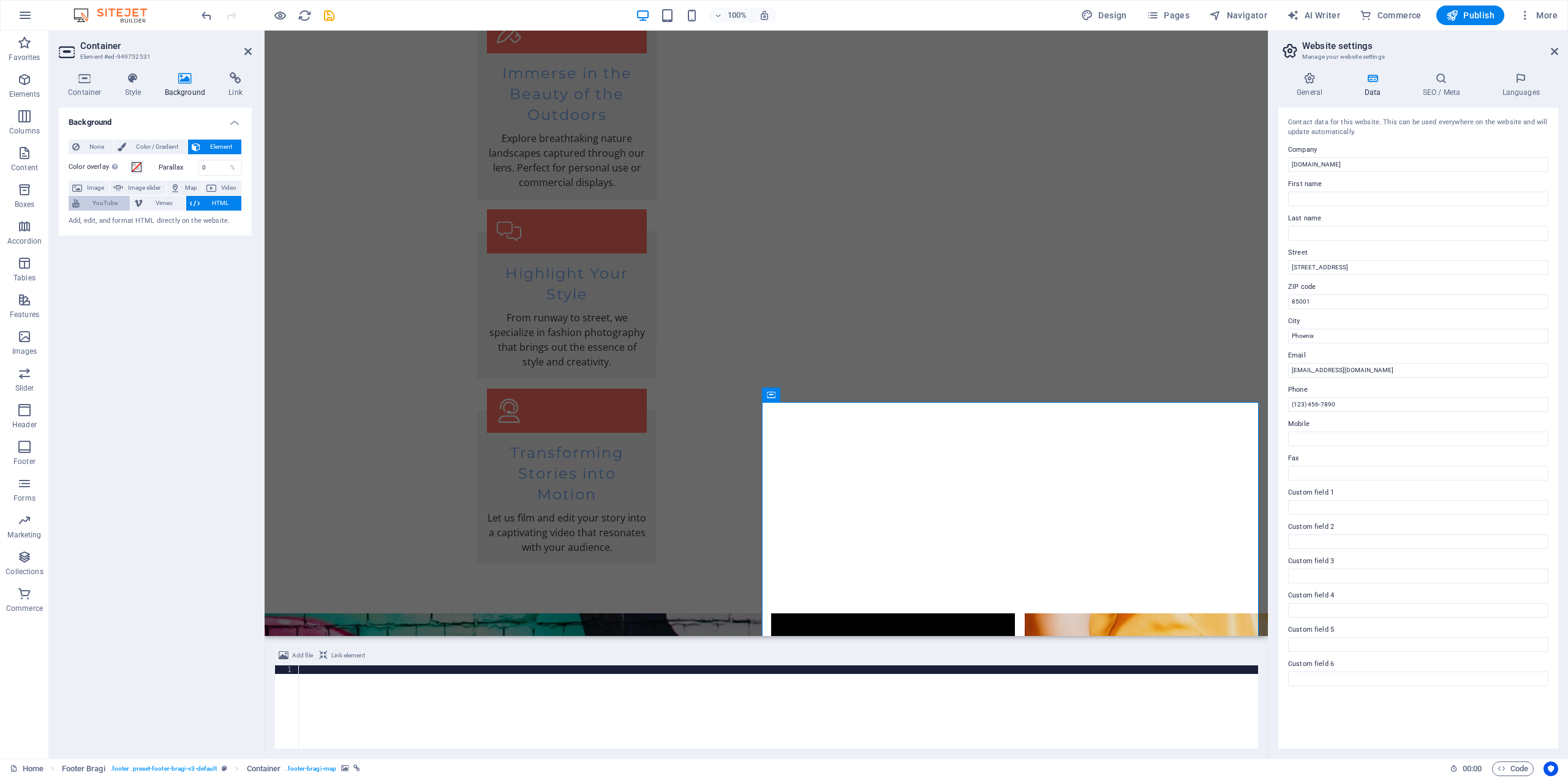
click at [110, 202] on span "YouTube" at bounding box center [105, 204] width 43 height 15
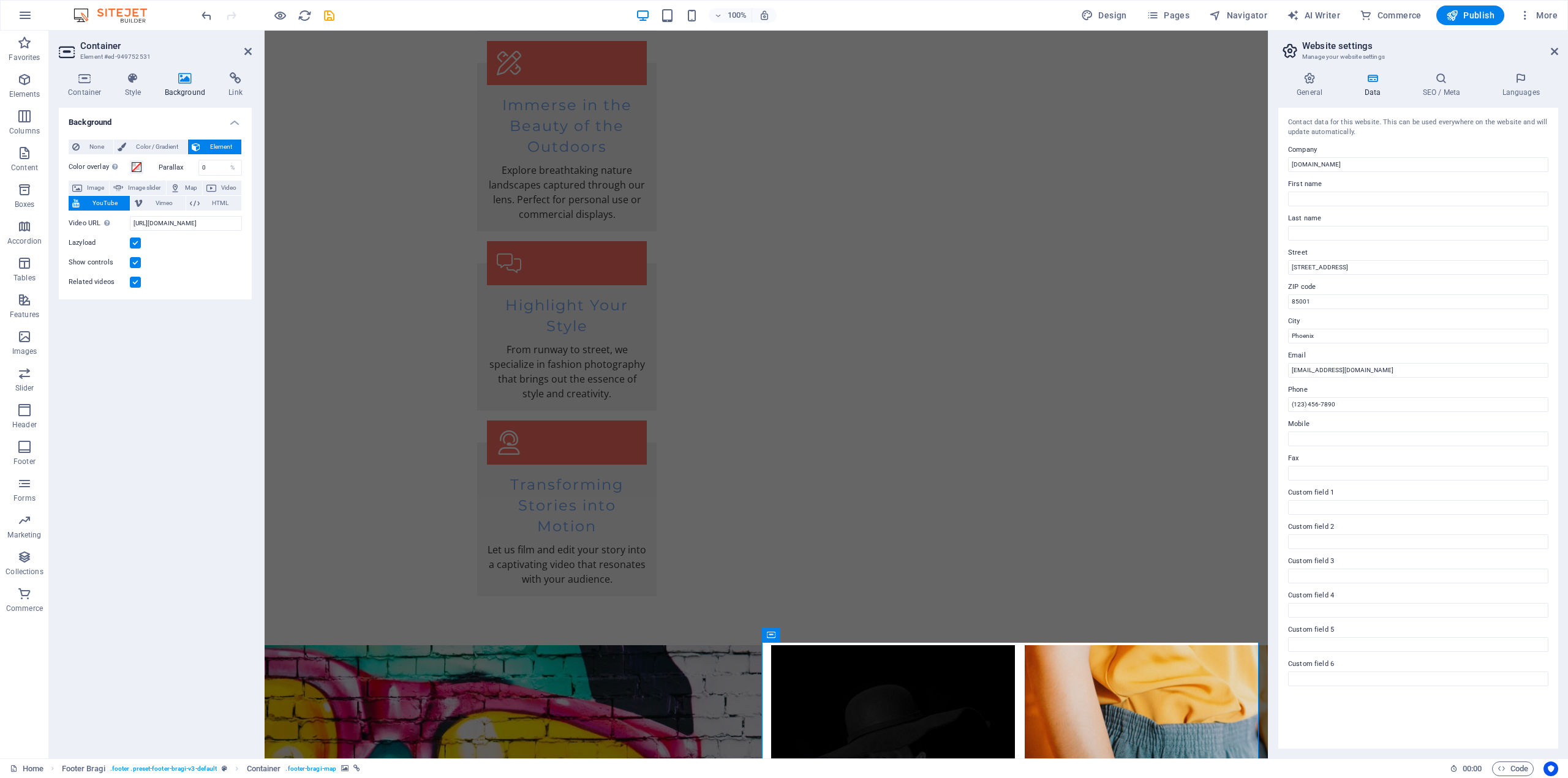
scroll to position [2322, 0]
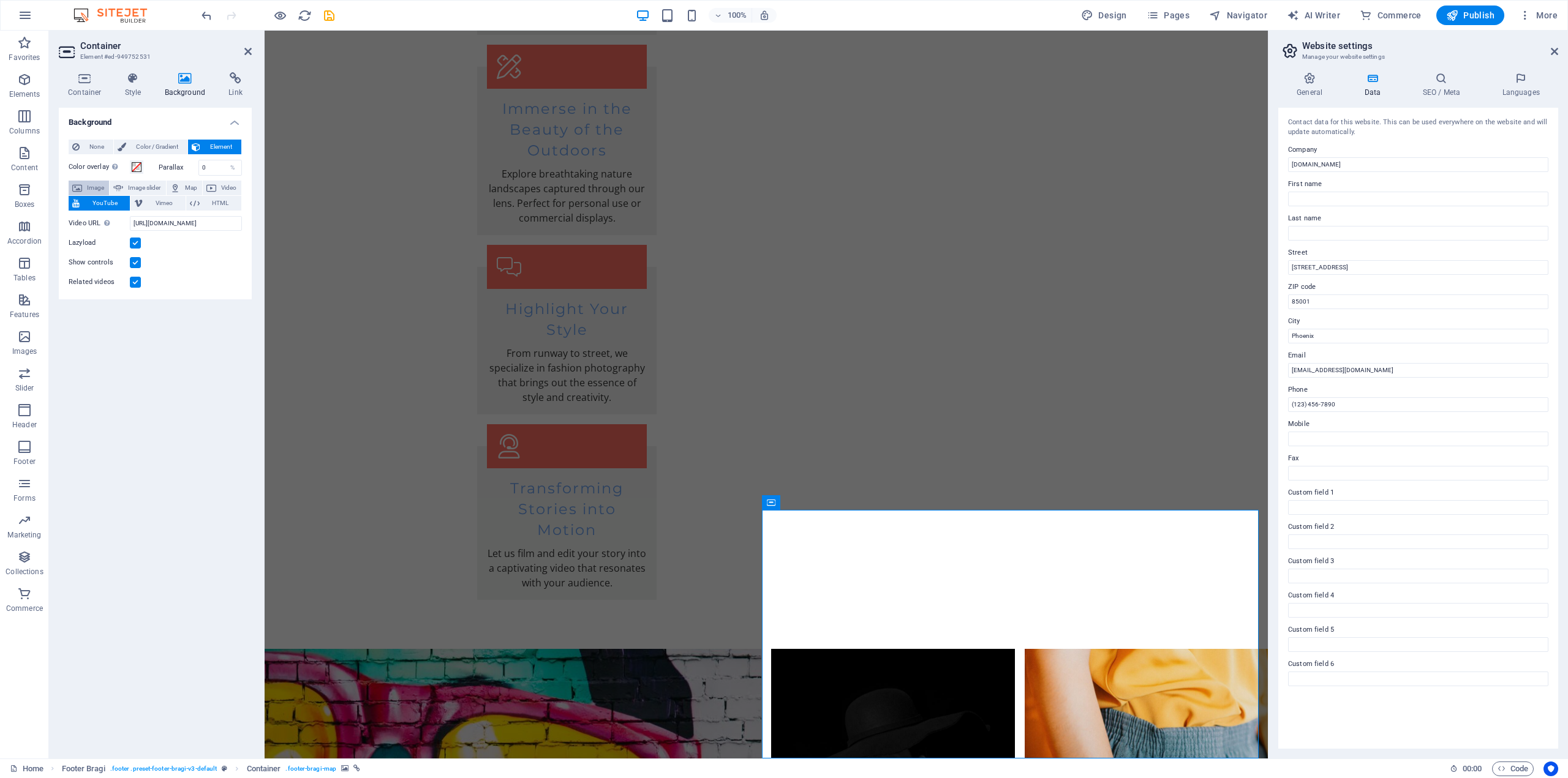
click at [100, 187] on span "Image" at bounding box center [96, 188] width 20 height 15
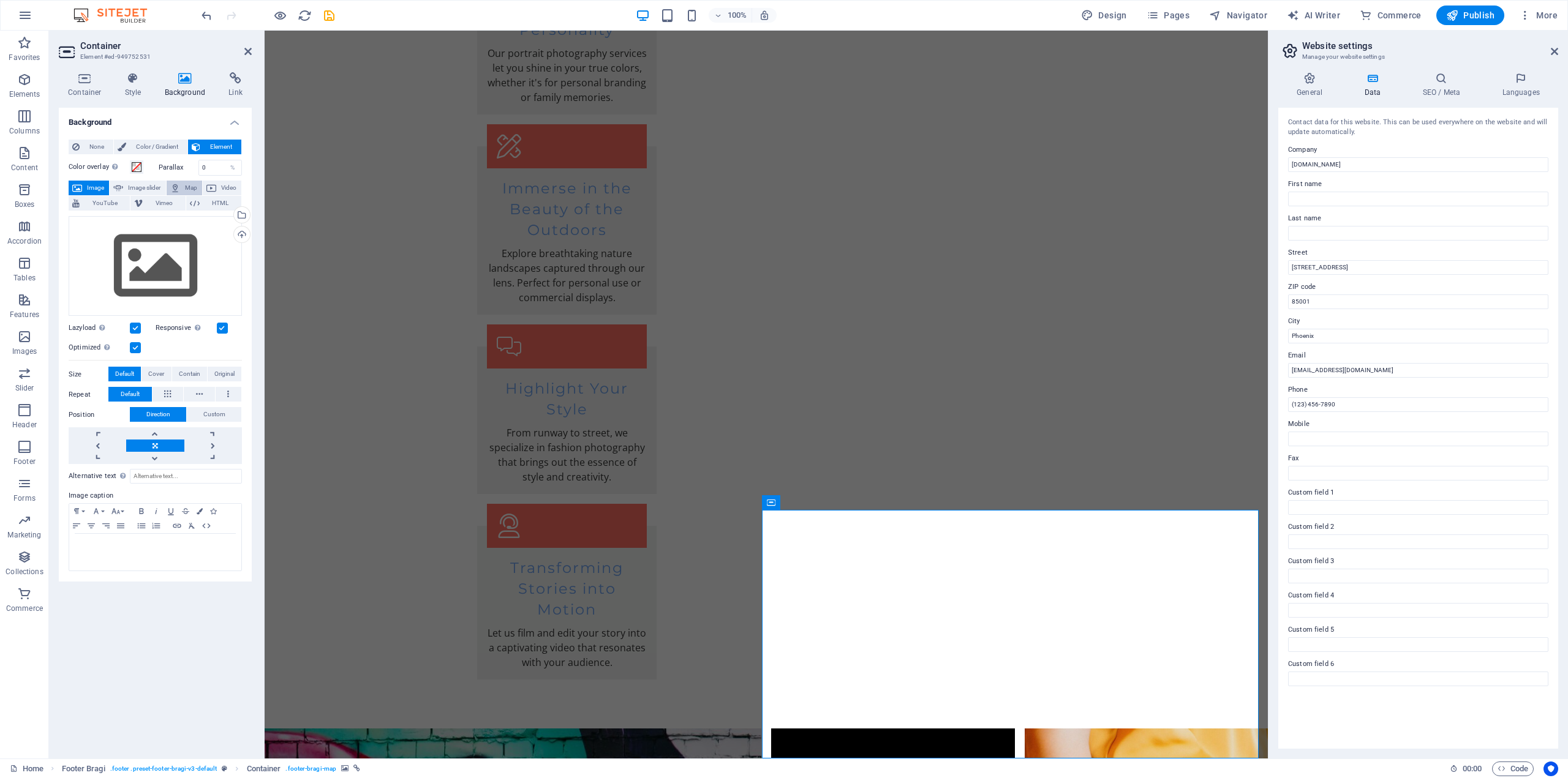
click at [191, 186] on span "Map" at bounding box center [191, 188] width 15 height 15
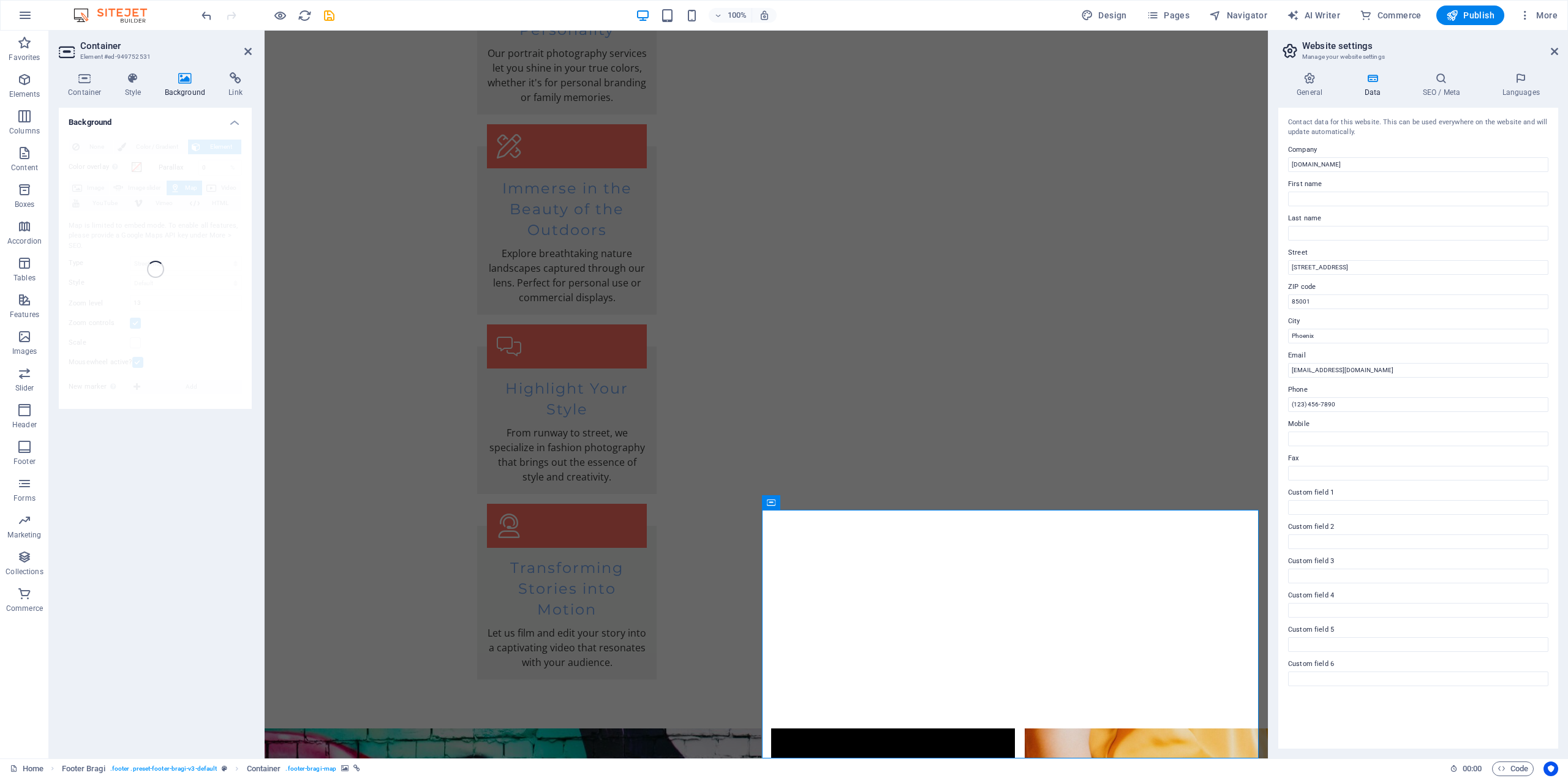
click at [180, 443] on div "Background None Color / Gradient Element Stretch background to full-width Color…" at bounding box center [155, 428] width 193 height 641
click at [1354, 199] on input "First name" at bounding box center [1418, 199] width 260 height 15
drag, startPoint x: 1340, startPoint y: 262, endPoint x: 1280, endPoint y: 269, distance: 60.4
click at [1280, 269] on div "Contact data for this website. This can be used everywhere on the website and w…" at bounding box center [1418, 428] width 280 height 641
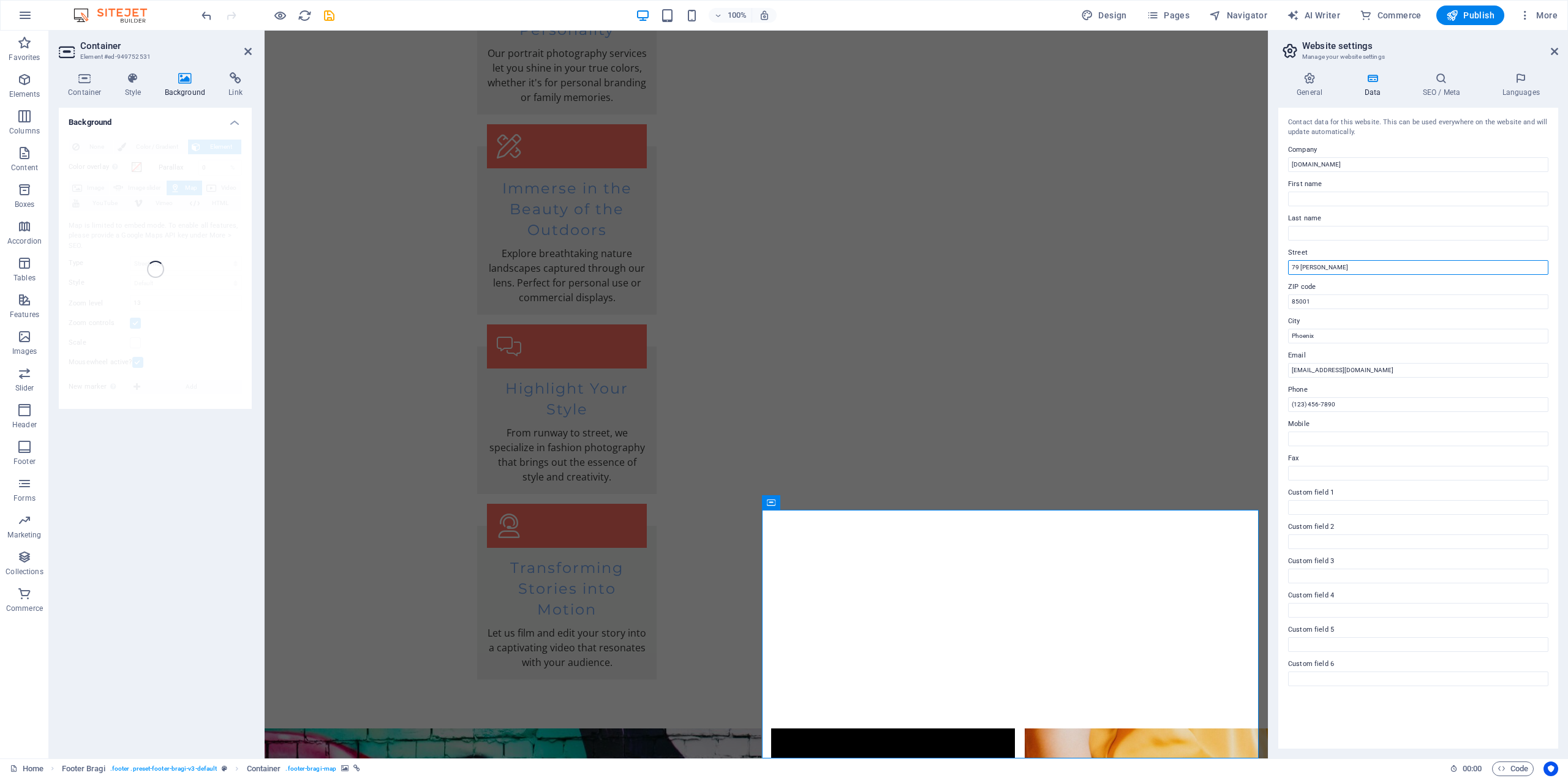
type input "79 [PERSON_NAME]"
click at [1315, 297] on div "ZIP code 85001" at bounding box center [1418, 294] width 260 height 29
drag, startPoint x: 1581, startPoint y: 328, endPoint x: 1247, endPoint y: 298, distance: 335.3
type input "3070"
drag, startPoint x: 1590, startPoint y: 364, endPoint x: 1264, endPoint y: 343, distance: 326.7
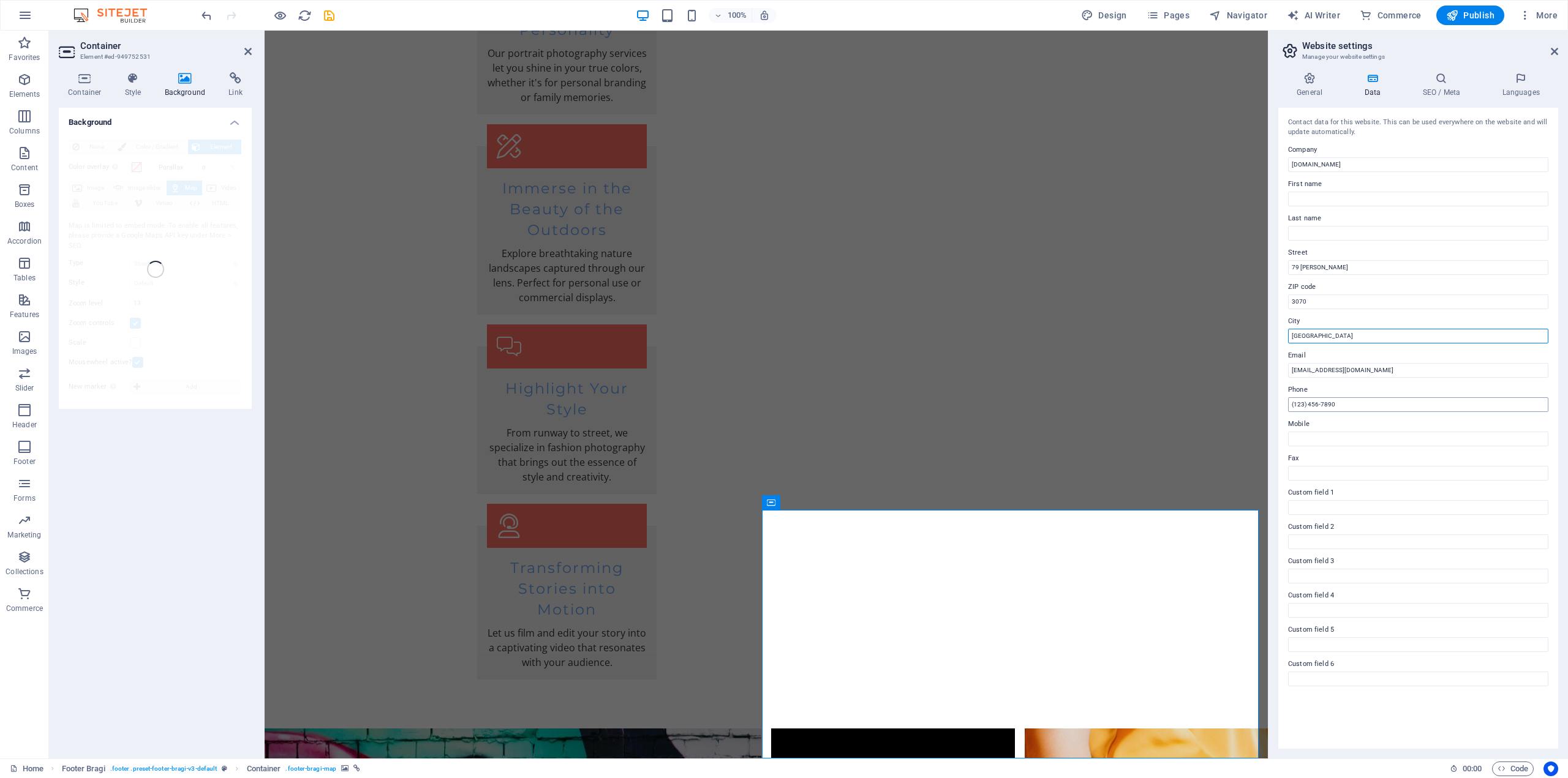
type input "[GEOGRAPHIC_DATA]"
click at [1348, 404] on input "(123) 456-7890" at bounding box center [1418, 405] width 260 height 15
drag, startPoint x: 1604, startPoint y: 436, endPoint x: 1266, endPoint y: 413, distance: 338.8
click at [1306, 405] on input "0035725384922" at bounding box center [1418, 405] width 260 height 15
click at [1309, 410] on input "0035725384922" at bounding box center [1418, 405] width 260 height 15
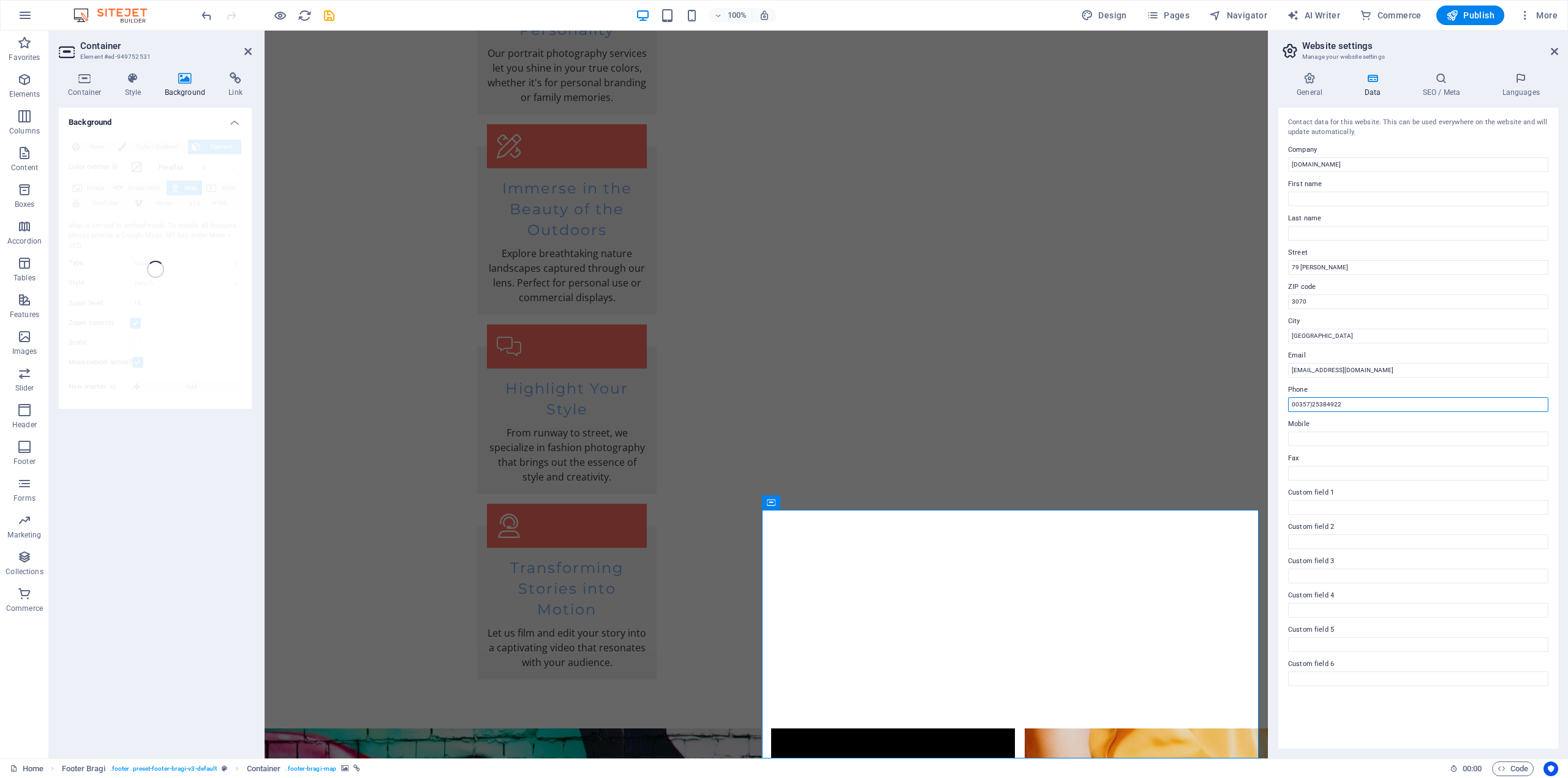
click at [1292, 404] on input "00357)25384922" at bounding box center [1418, 405] width 260 height 15
type input "[PHONE_NUMBER]"
click at [1377, 423] on label "Mobile" at bounding box center [1418, 425] width 260 height 15
click at [1377, 431] on input "Mobile" at bounding box center [1418, 439] width 260 height 15
click at [1314, 80] on icon at bounding box center [1309, 78] width 62 height 12
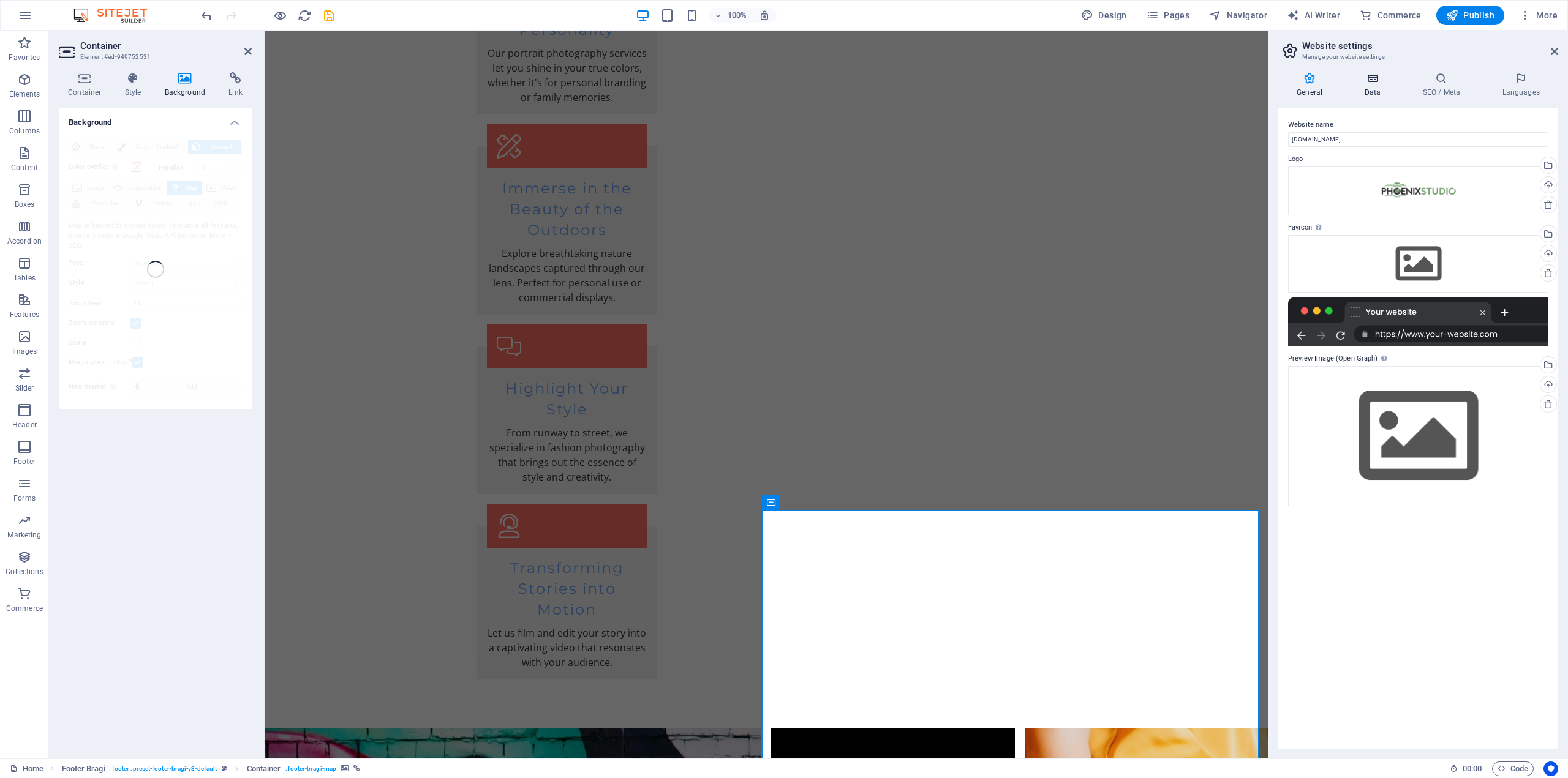
click at [1369, 85] on h4 "Data" at bounding box center [1374, 85] width 58 height 26
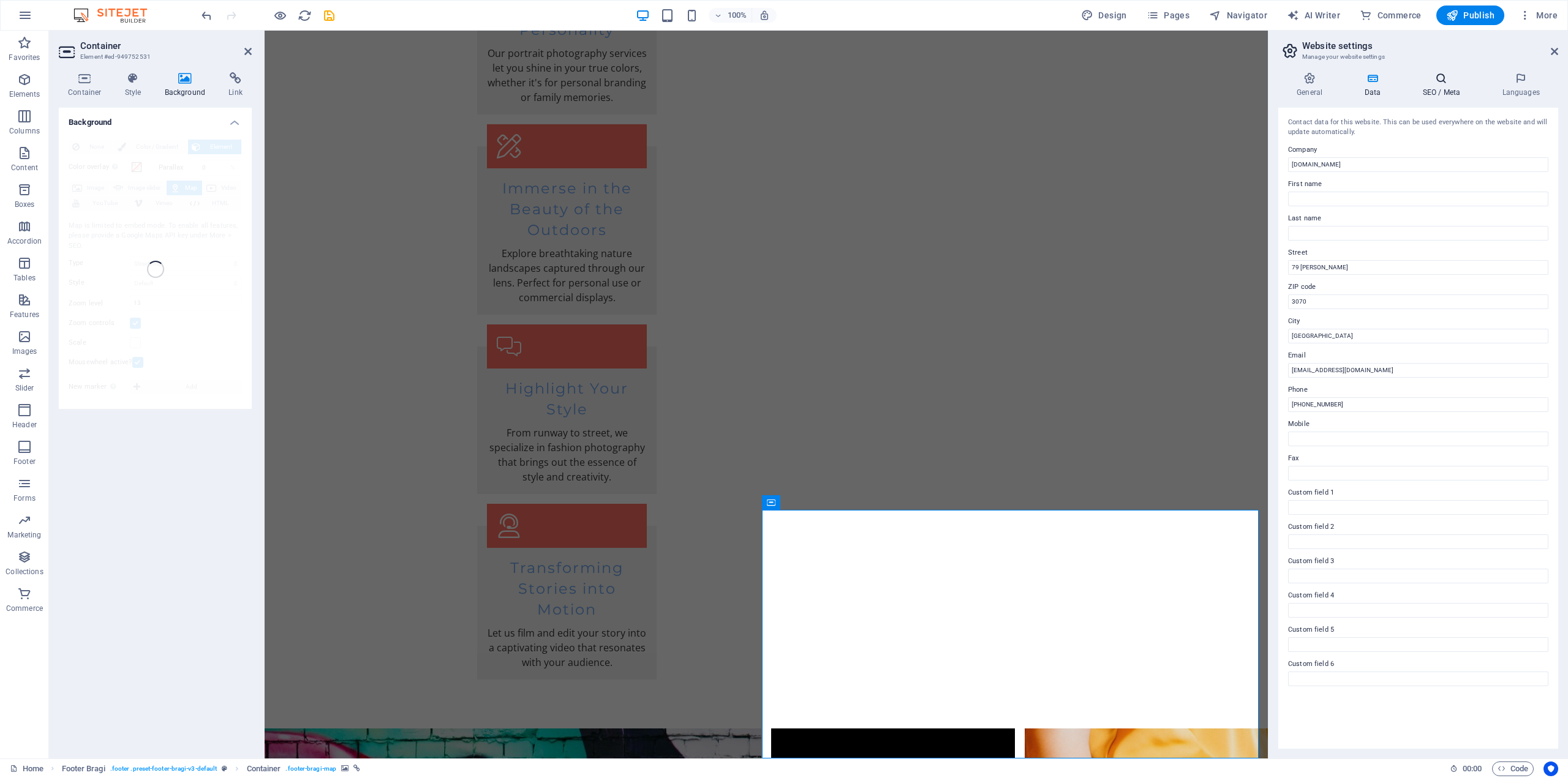
click at [1433, 91] on h4 "SEO / Meta" at bounding box center [1444, 85] width 80 height 26
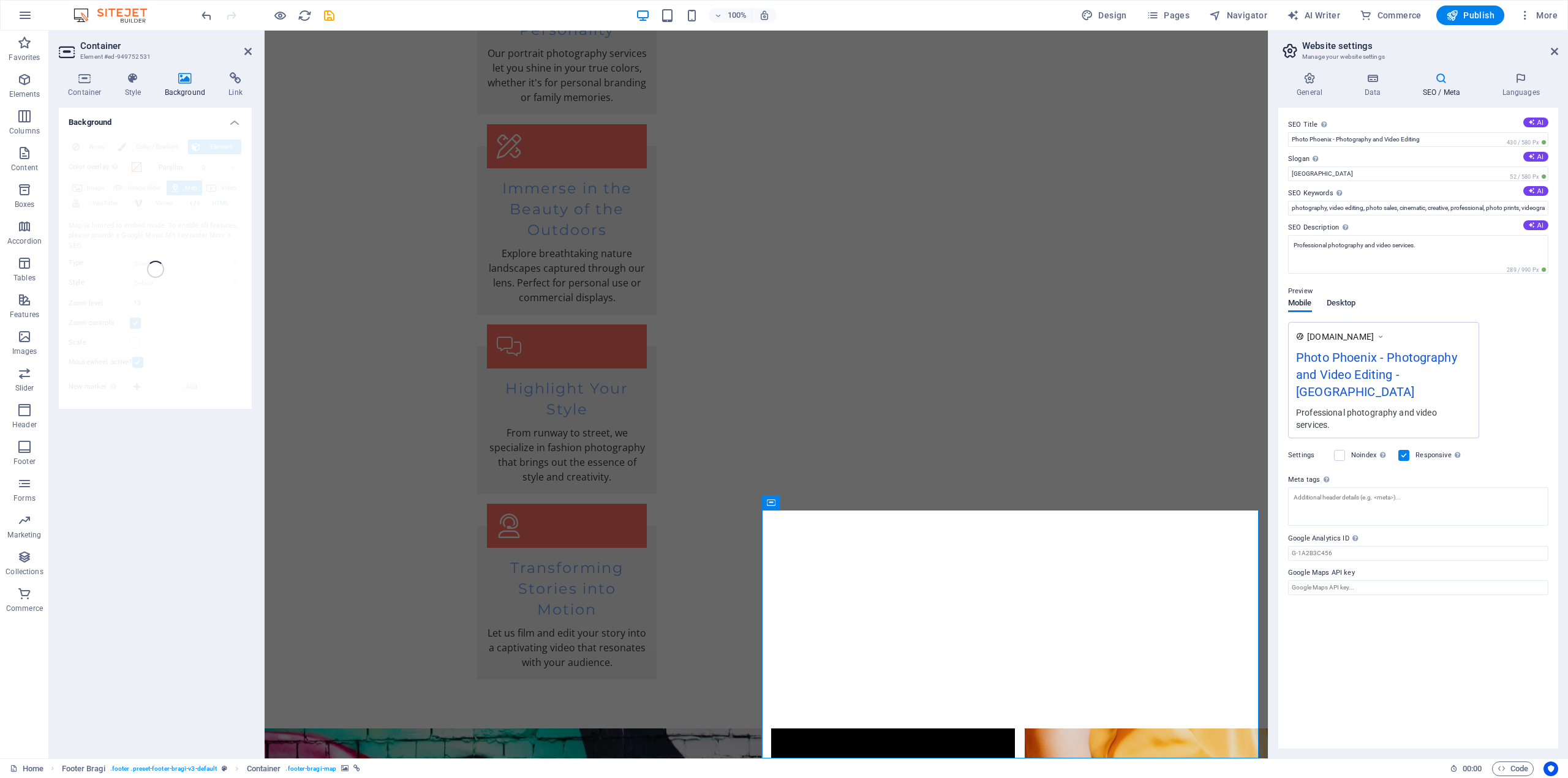
click at [1348, 305] on span "Desktop" at bounding box center [1341, 304] width 29 height 17
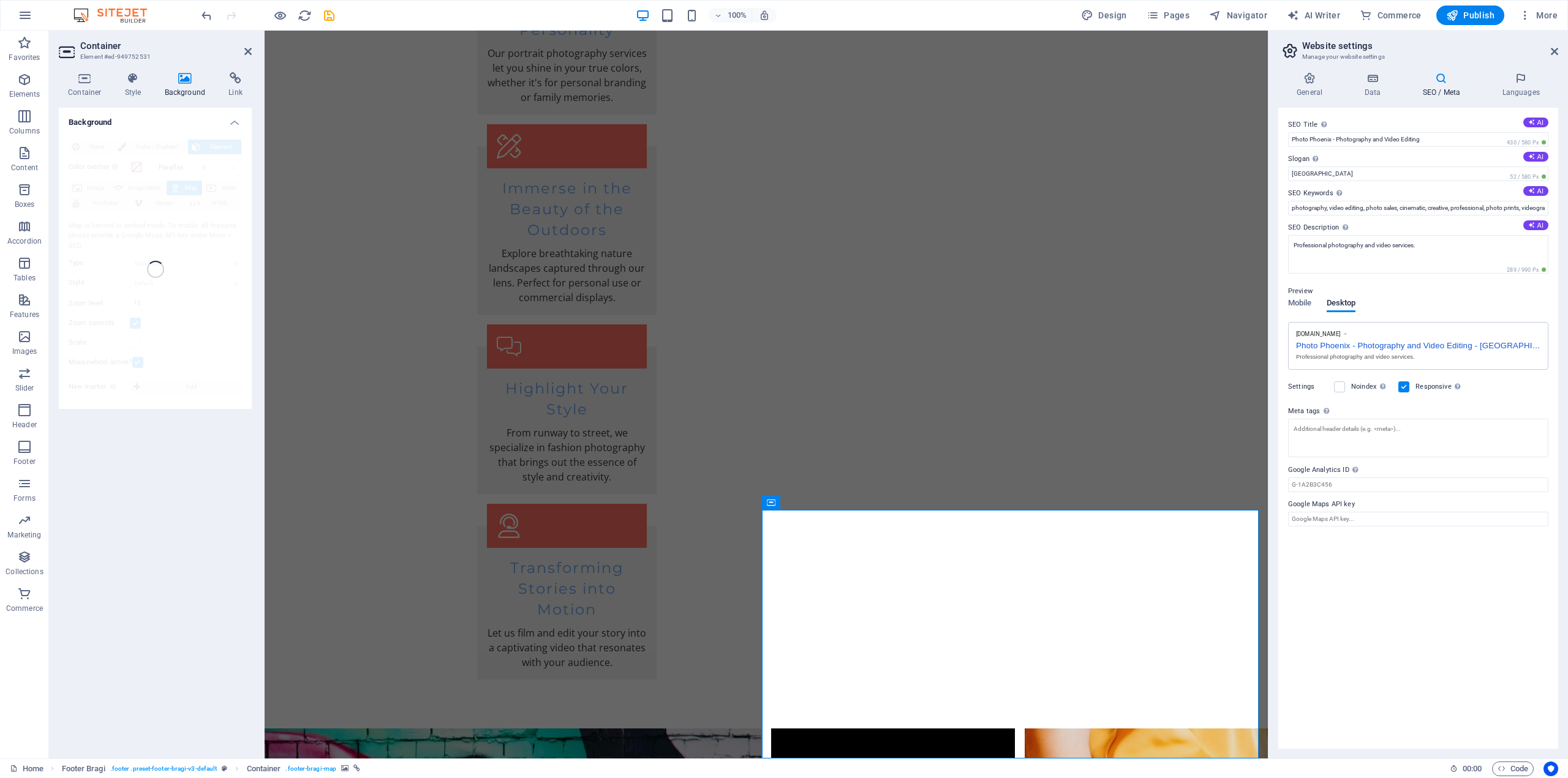
click at [1492, 346] on div "Photo Phoenix - Photography and Video Editing - [GEOGRAPHIC_DATA]" at bounding box center [1418, 344] width 244 height 13
click at [1300, 305] on span "Mobile" at bounding box center [1300, 304] width 24 height 17
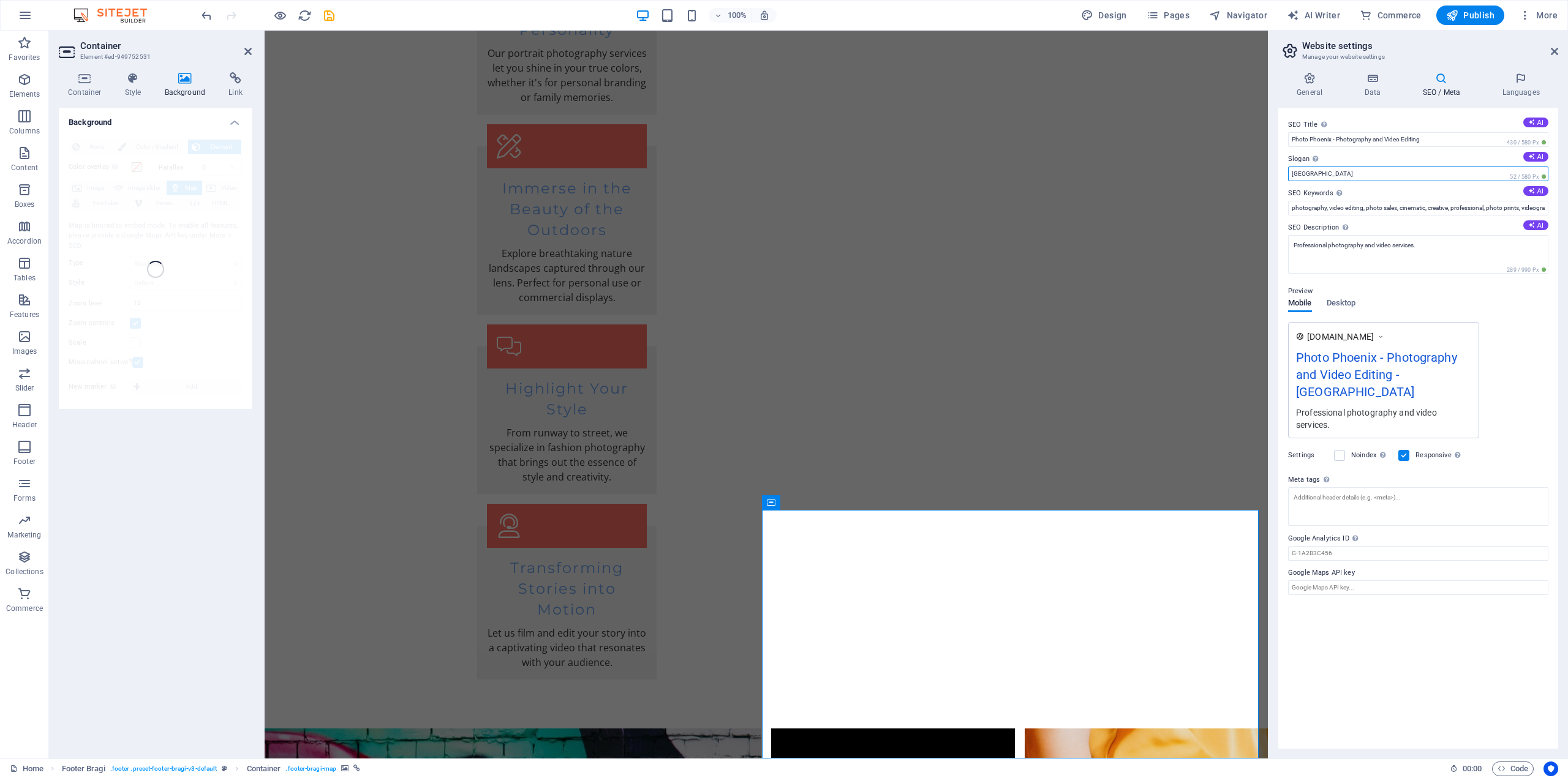
drag, startPoint x: 1313, startPoint y: 170, endPoint x: 1284, endPoint y: 180, distance: 30.7
click at [1284, 180] on div "SEO Title The title of your website - make it something that stands out in sear…" at bounding box center [1418, 428] width 280 height 641
click at [1500, 358] on div "[DOMAIN_NAME] Photo Phoenix - Photography and Video Editing Professional photog…" at bounding box center [1418, 371] width 260 height 99
click at [1509, 397] on div "[DOMAIN_NAME] Photo Phoenix - Photography and Video Editing Professional photog…" at bounding box center [1418, 371] width 260 height 99
click at [1377, 80] on icon at bounding box center [1372, 78] width 53 height 12
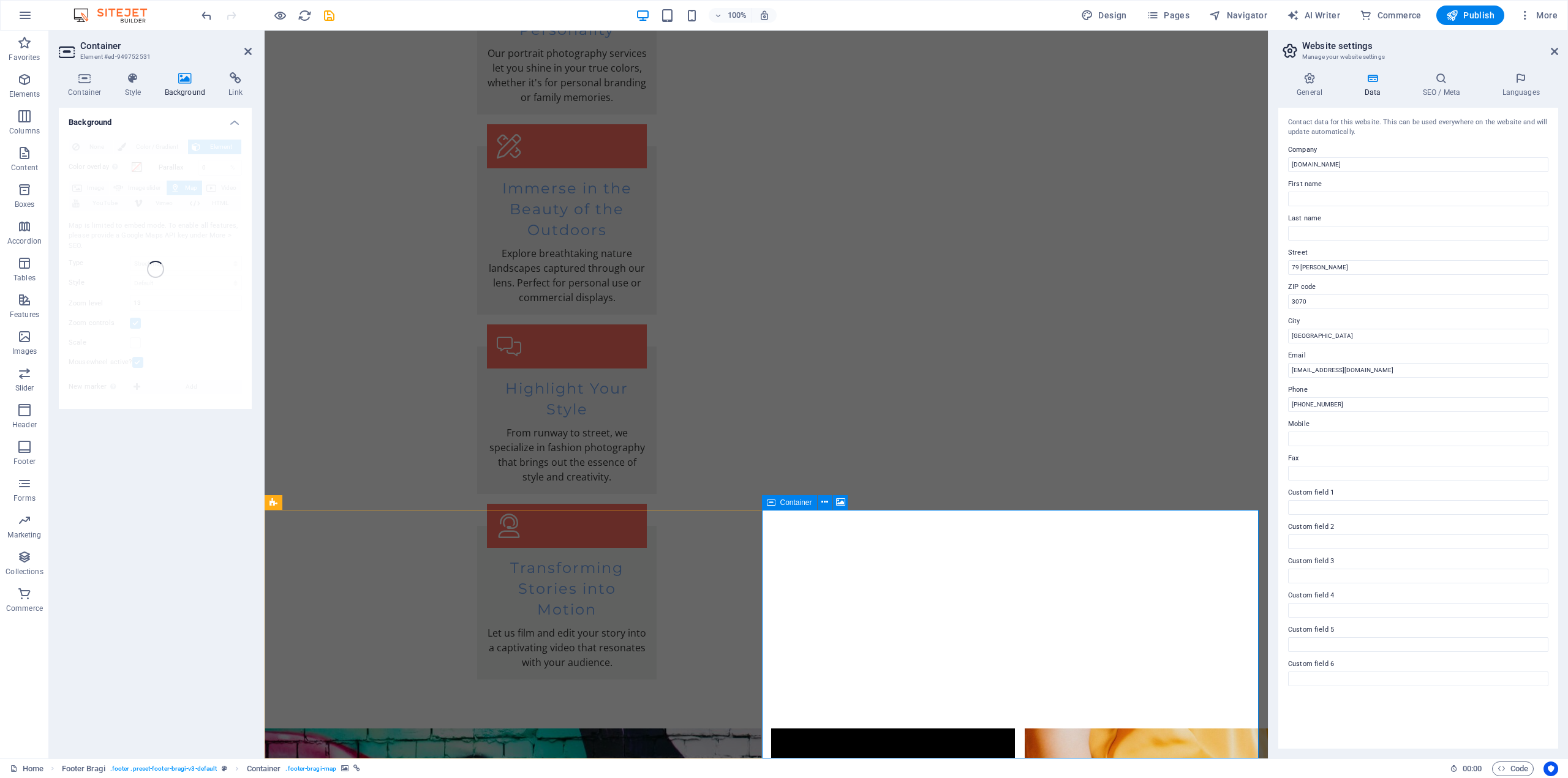
click at [85, 80] on icon at bounding box center [84, 78] width 52 height 12
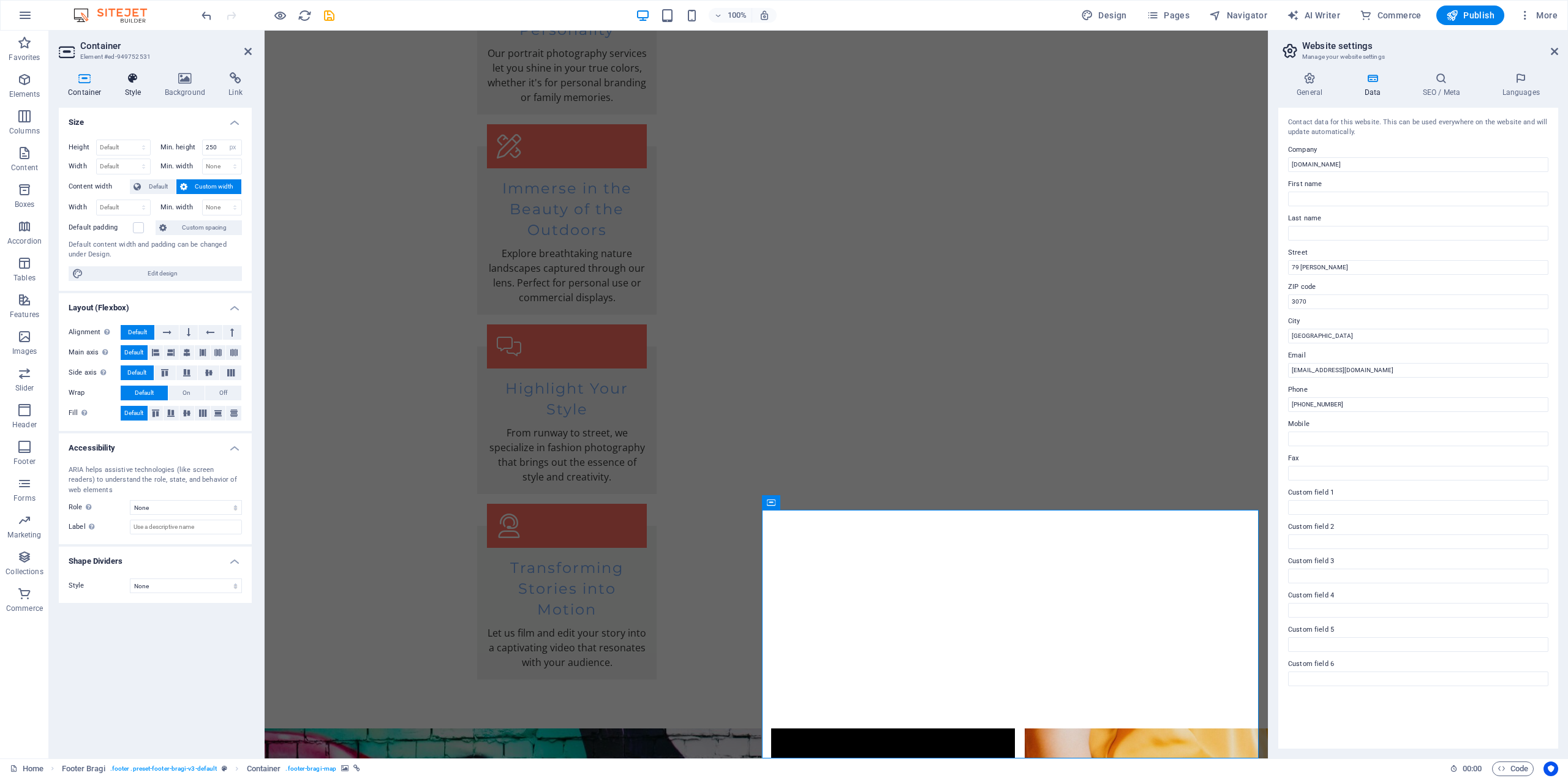
click at [134, 85] on h4 "Style" at bounding box center [135, 85] width 40 height 26
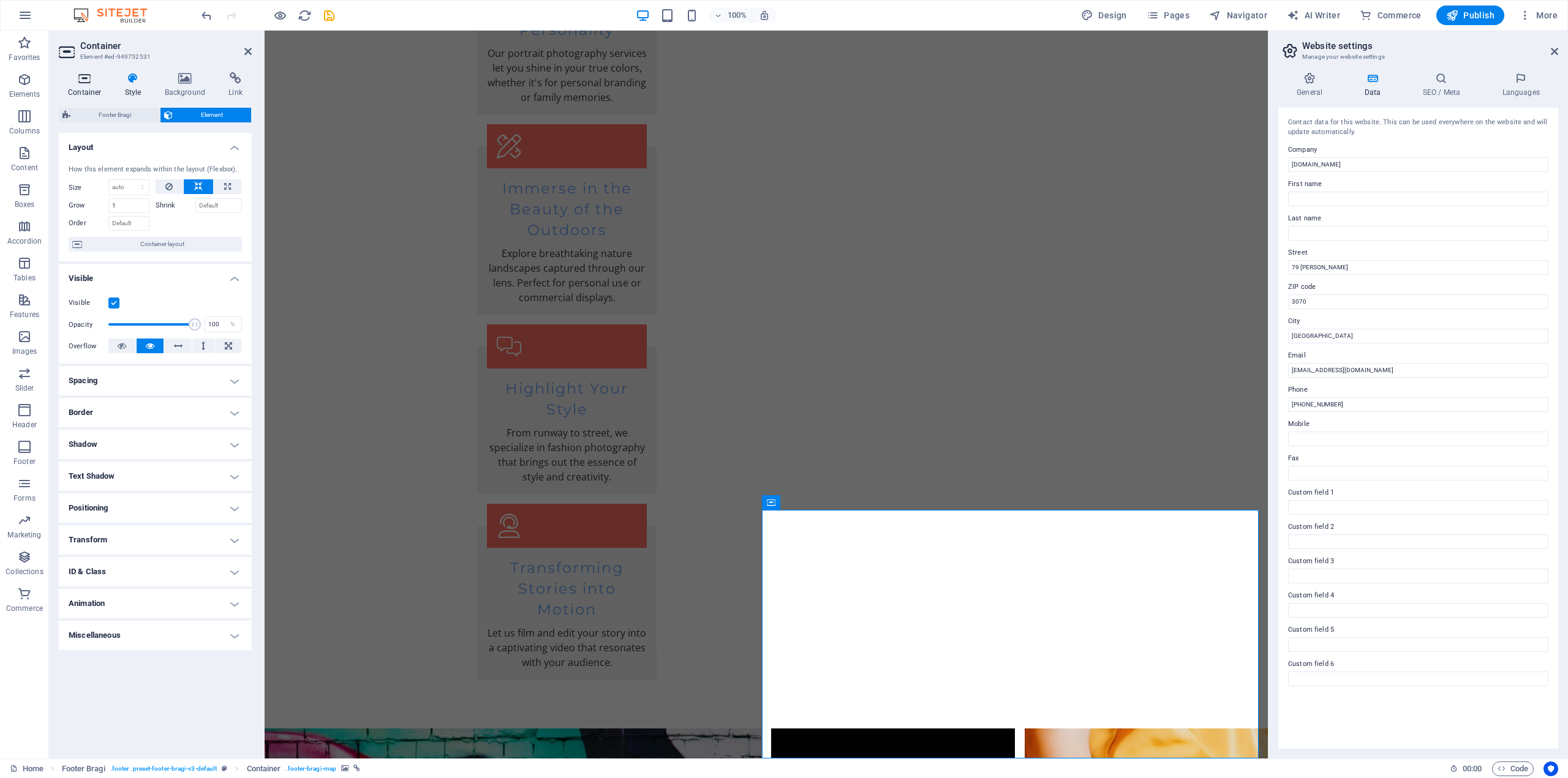
click at [87, 82] on icon at bounding box center [84, 78] width 52 height 12
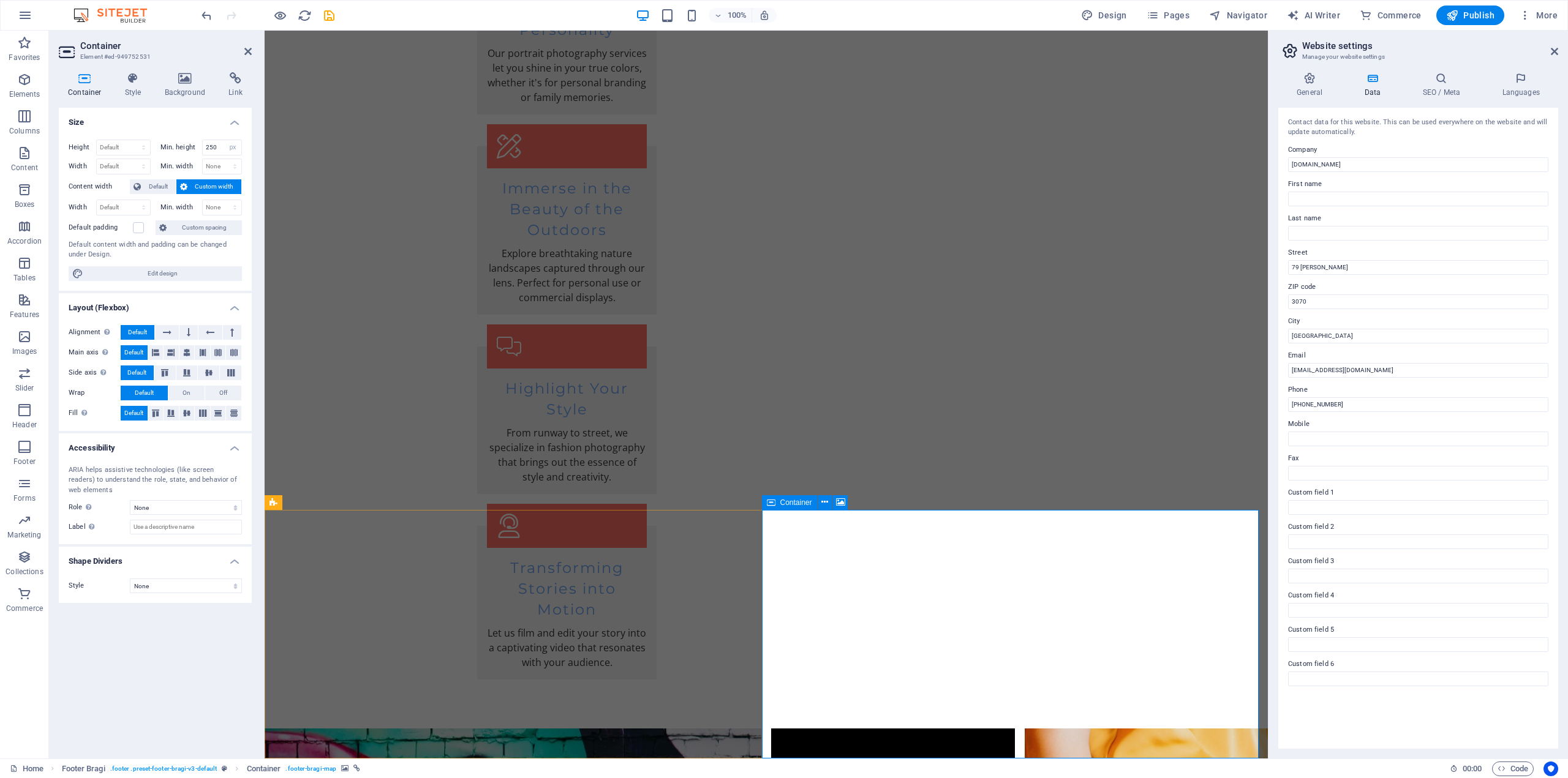
click at [130, 89] on h4 "Style" at bounding box center [135, 85] width 40 height 26
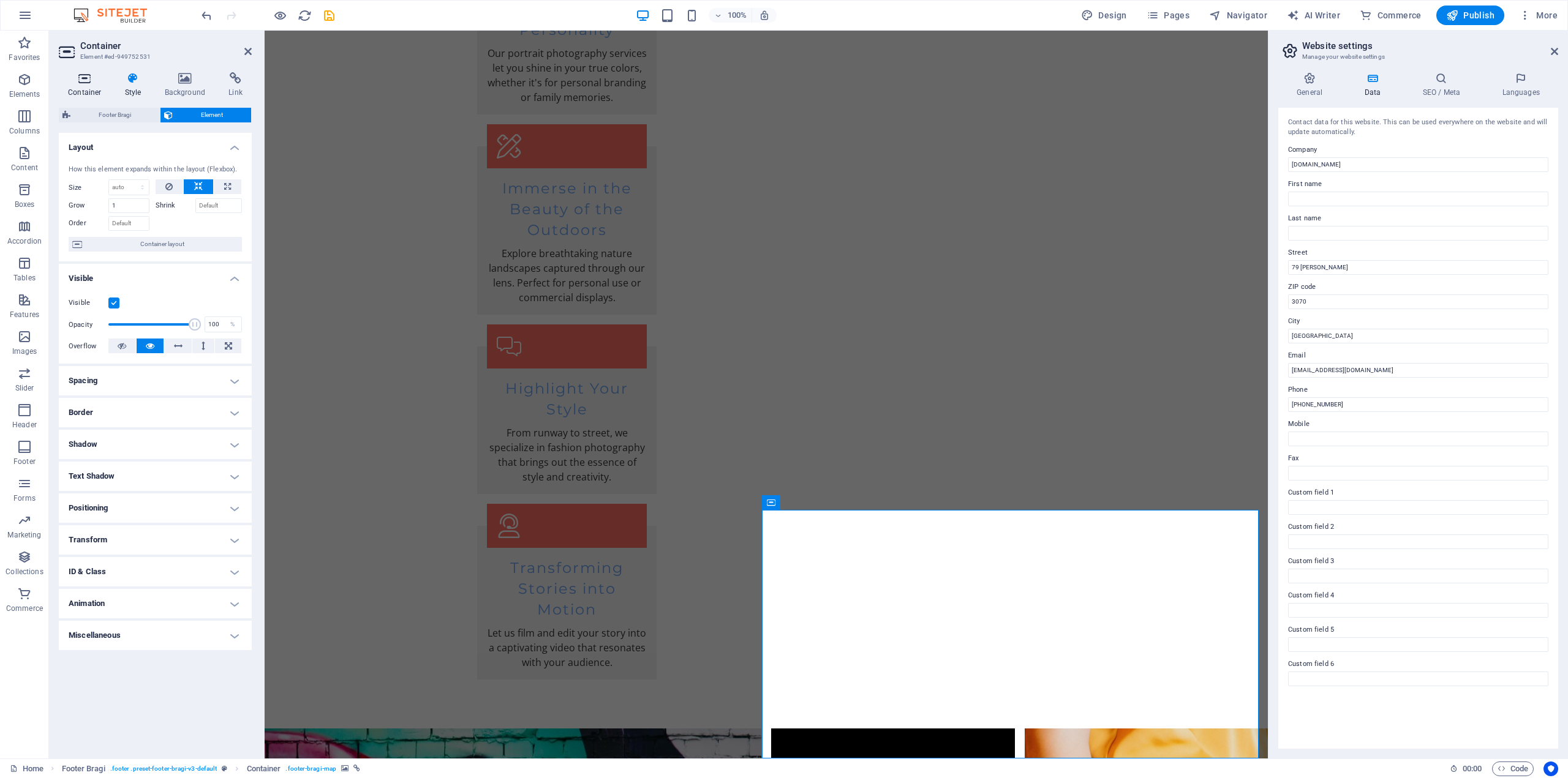
click at [81, 80] on icon at bounding box center [84, 78] width 52 height 12
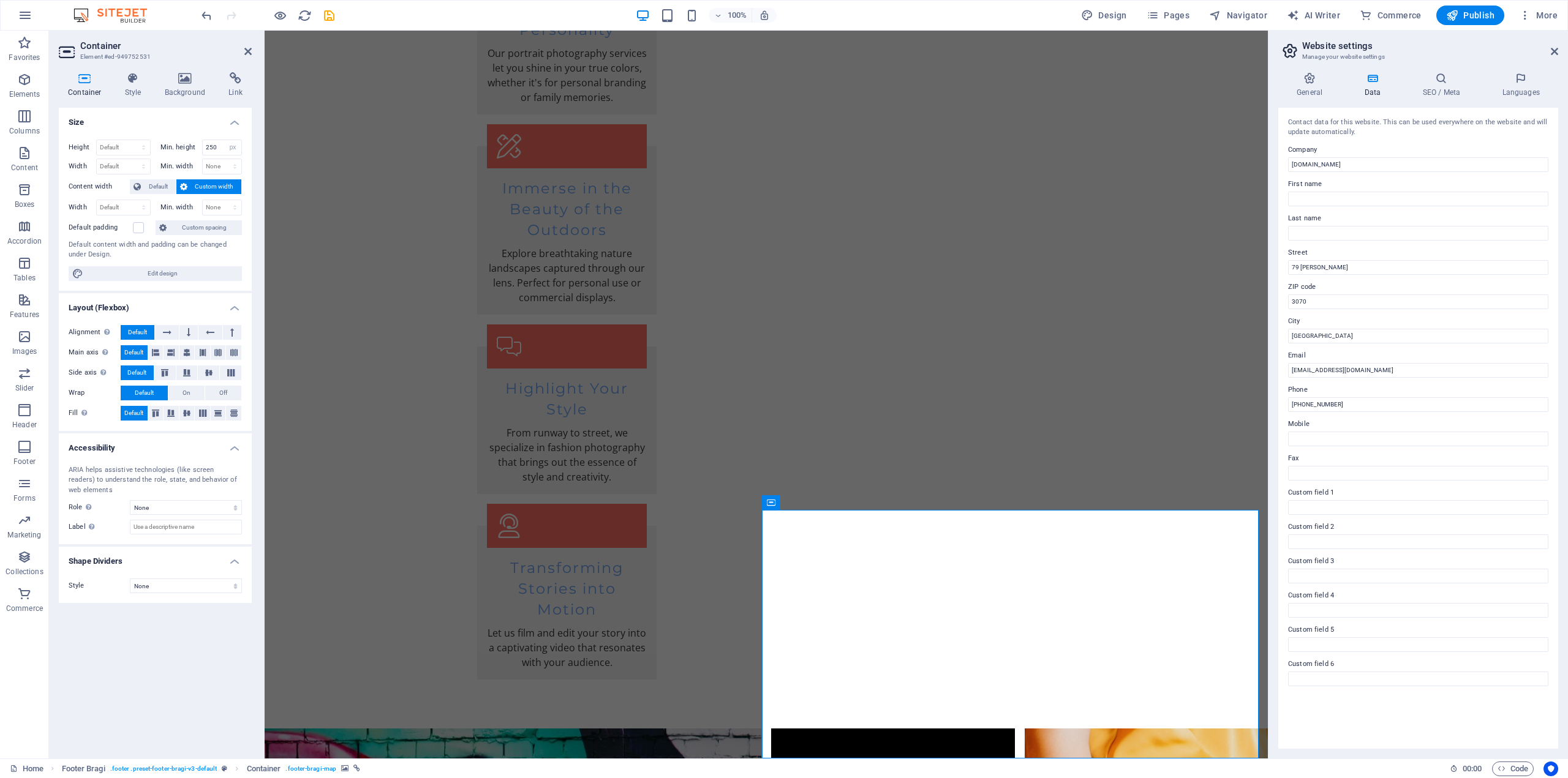
click at [103, 55] on h3 "Element #ed-949752531" at bounding box center [153, 56] width 147 height 11
click at [236, 84] on icon at bounding box center [235, 78] width 32 height 12
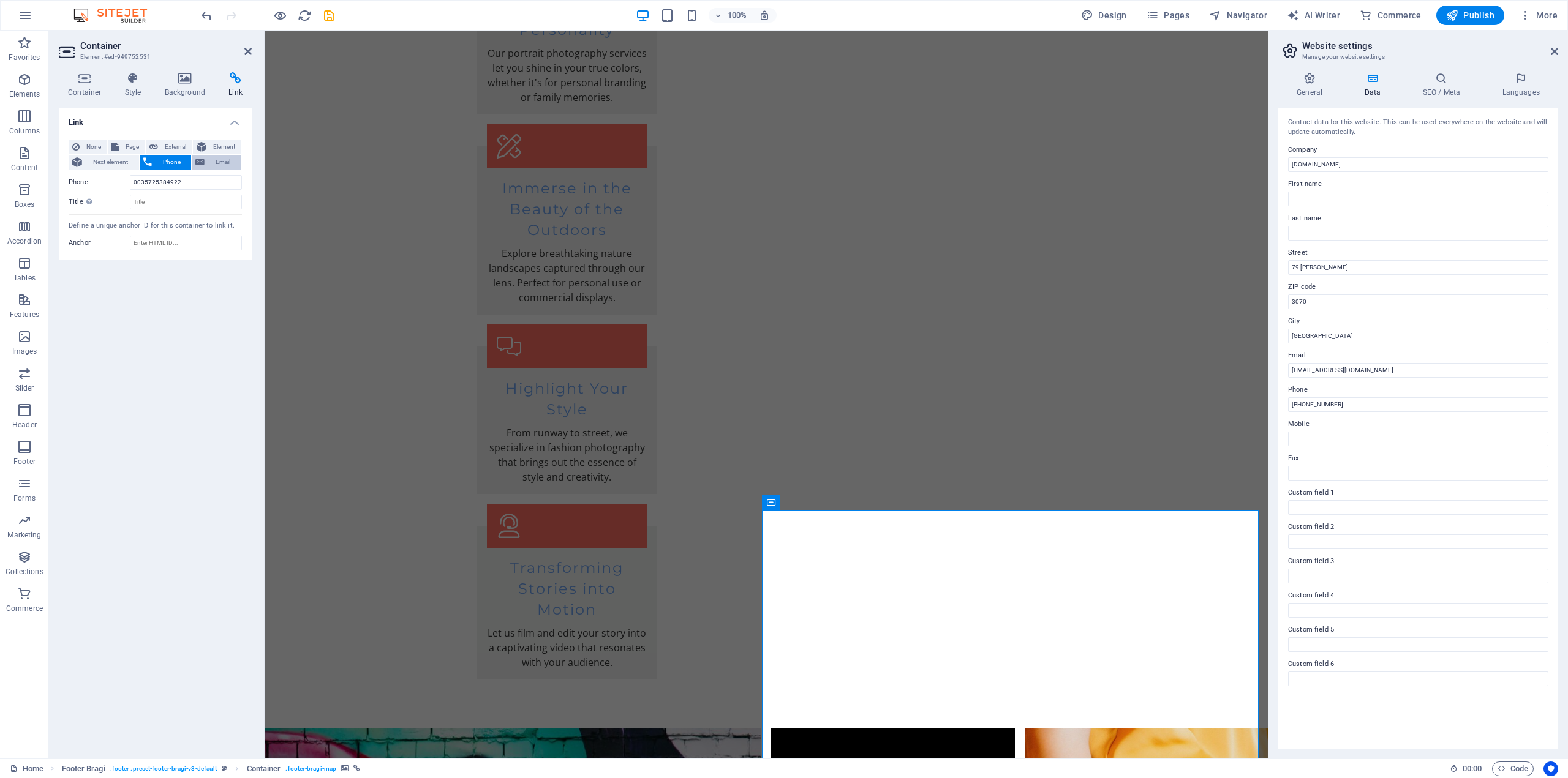
click at [210, 165] on span "Email" at bounding box center [223, 162] width 29 height 15
click at [224, 149] on span "Element" at bounding box center [223, 147] width 28 height 15
type input "#ed-949752531"
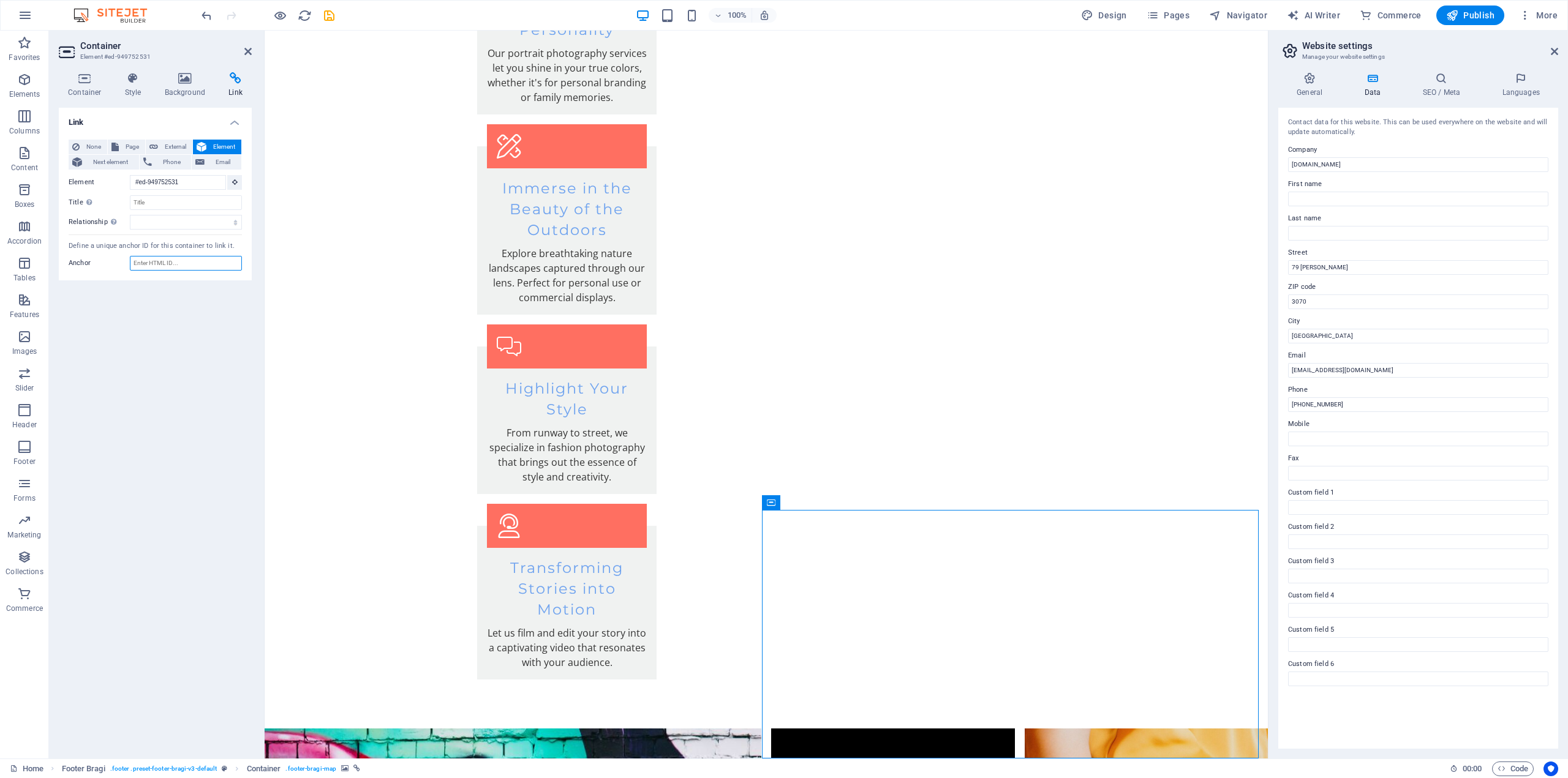
click at [154, 264] on input "Anchor" at bounding box center [186, 263] width 112 height 15
paste input "[URL][DOMAIN_NAME]"
type input "[URL][DOMAIN_NAME]"
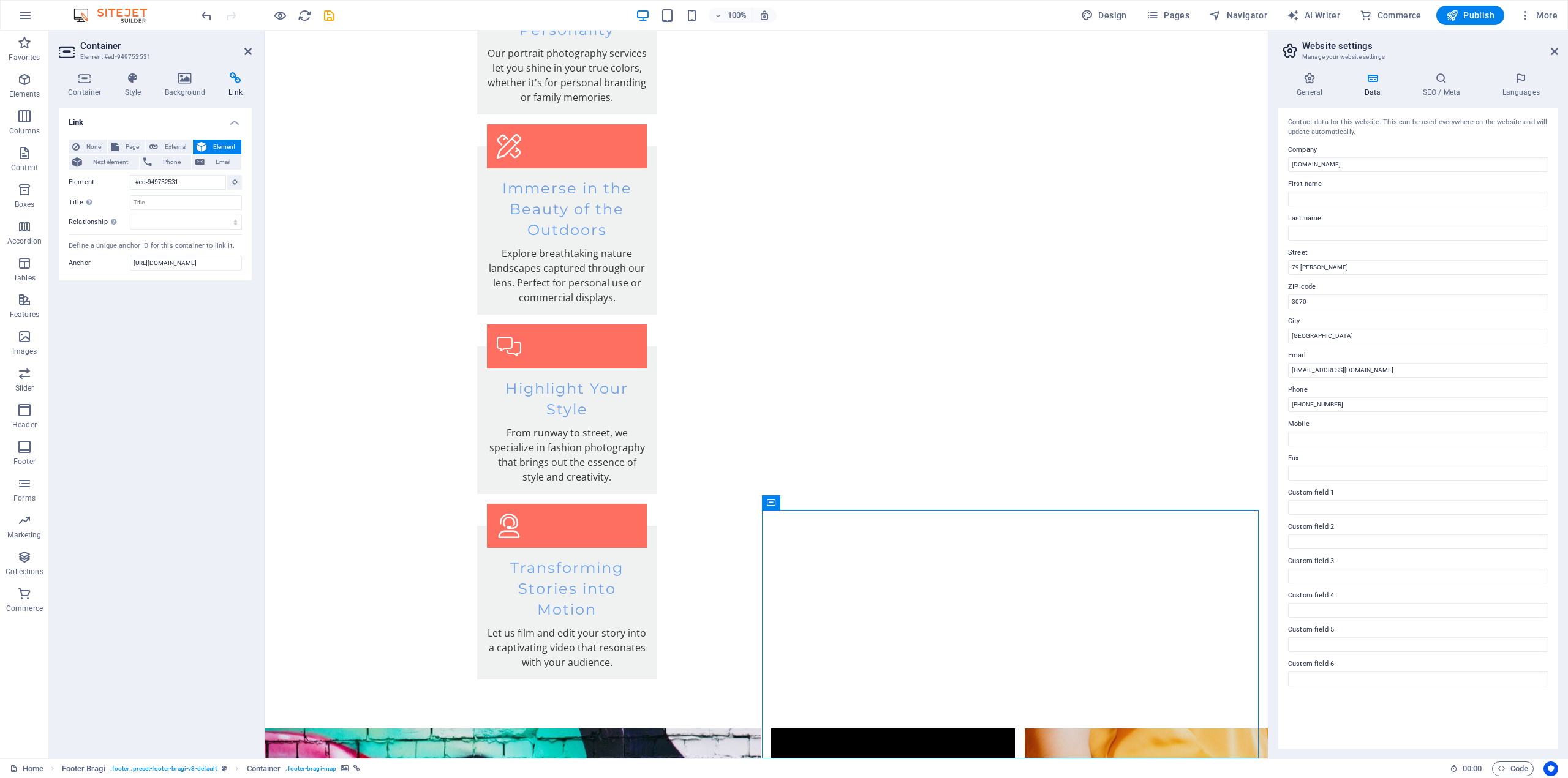
click at [164, 369] on div "Link None Page External Element Next element Phone Email Page Home Subpage Lega…" at bounding box center [155, 428] width 193 height 641
click at [109, 247] on div "Define a unique anchor ID for this container to link it." at bounding box center [155, 247] width 173 height 11
click at [125, 147] on span "Page" at bounding box center [132, 147] width 19 height 15
select select
click at [166, 204] on select "New tab Same tab Overlay" at bounding box center [186, 202] width 112 height 15
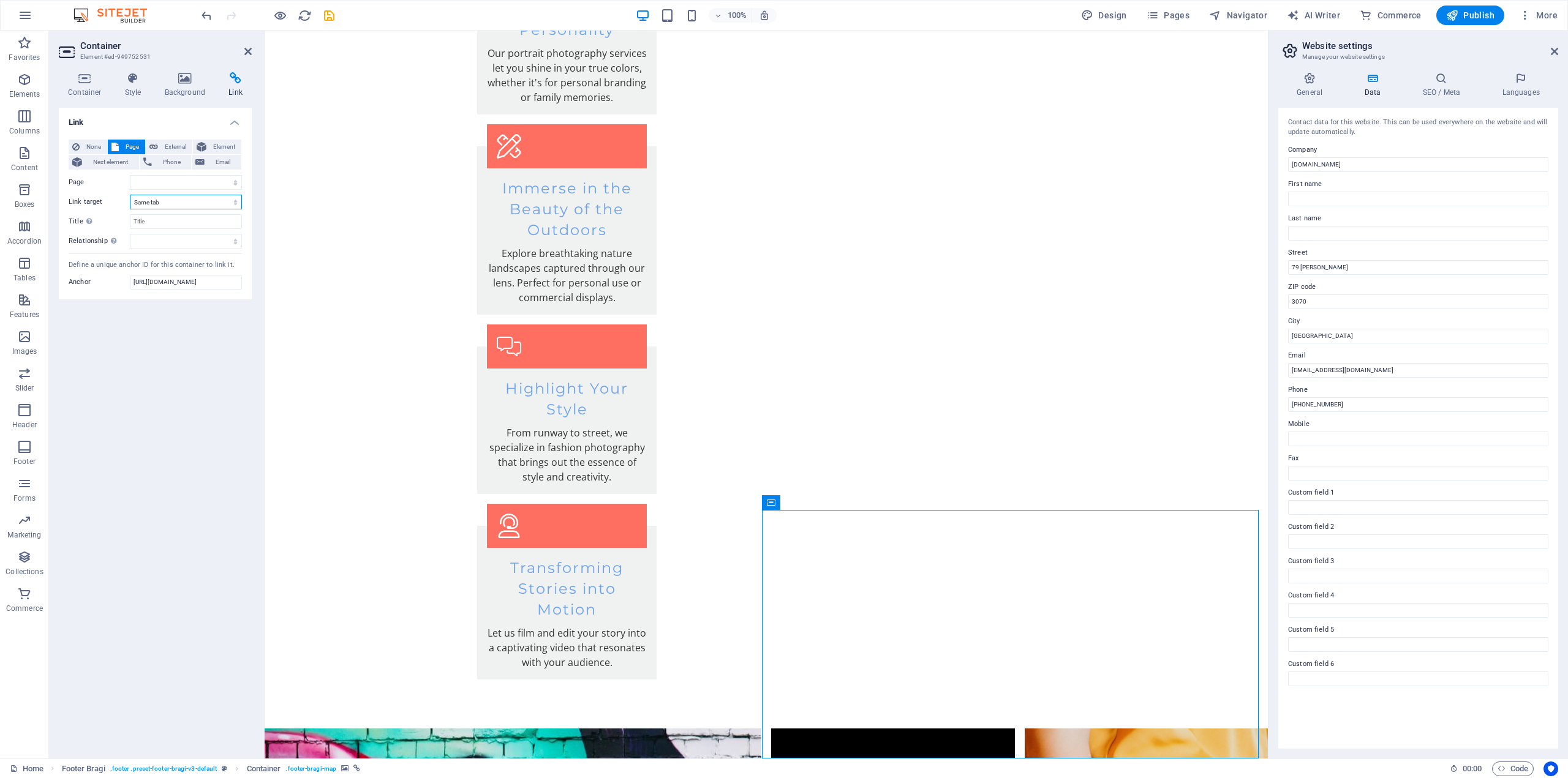
click at [166, 204] on select "New tab Same tab Overlay" at bounding box center [186, 202] width 112 height 15
click at [147, 117] on h4 "Link" at bounding box center [155, 118] width 193 height 22
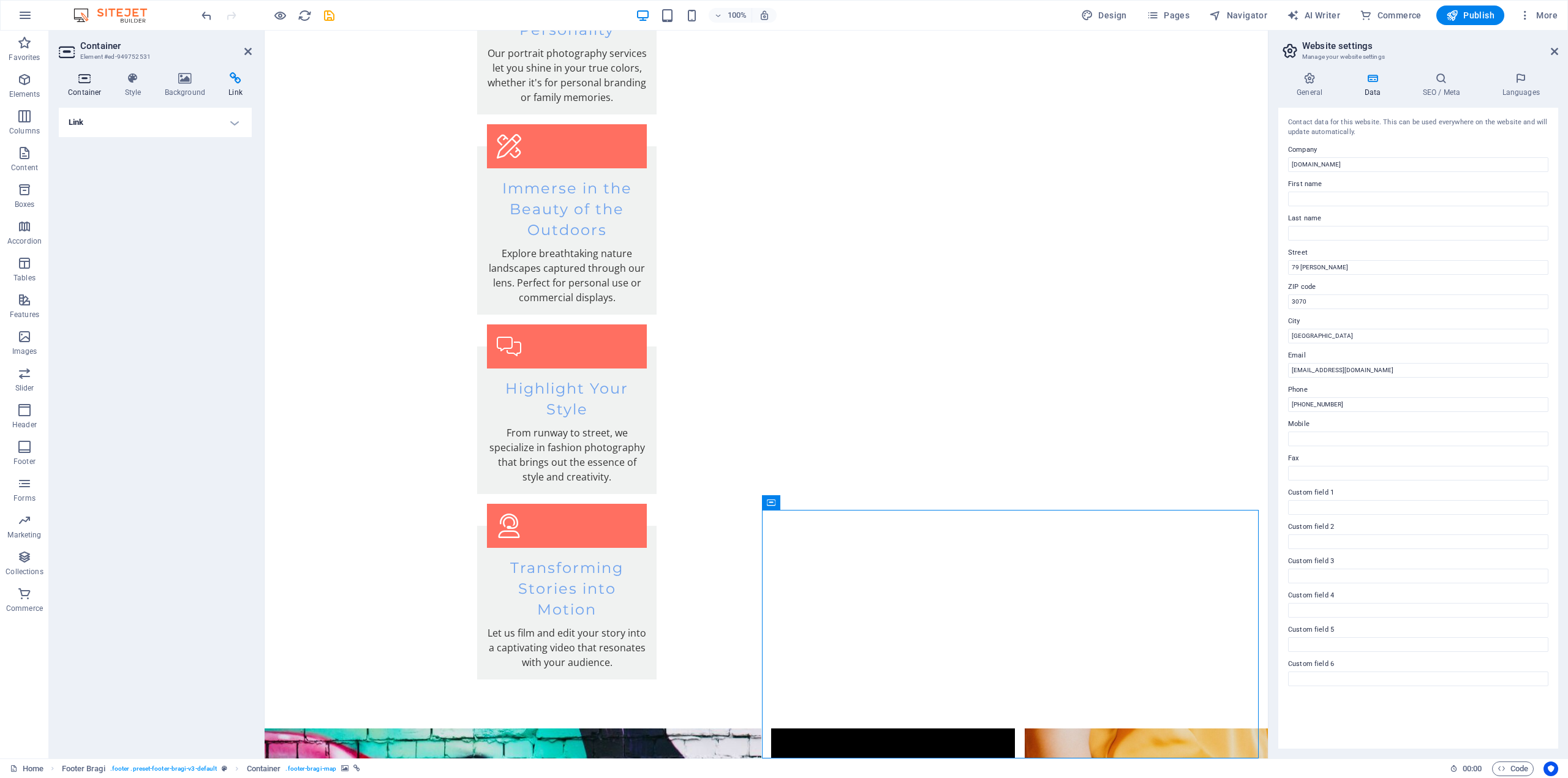
click at [88, 80] on icon at bounding box center [84, 78] width 52 height 12
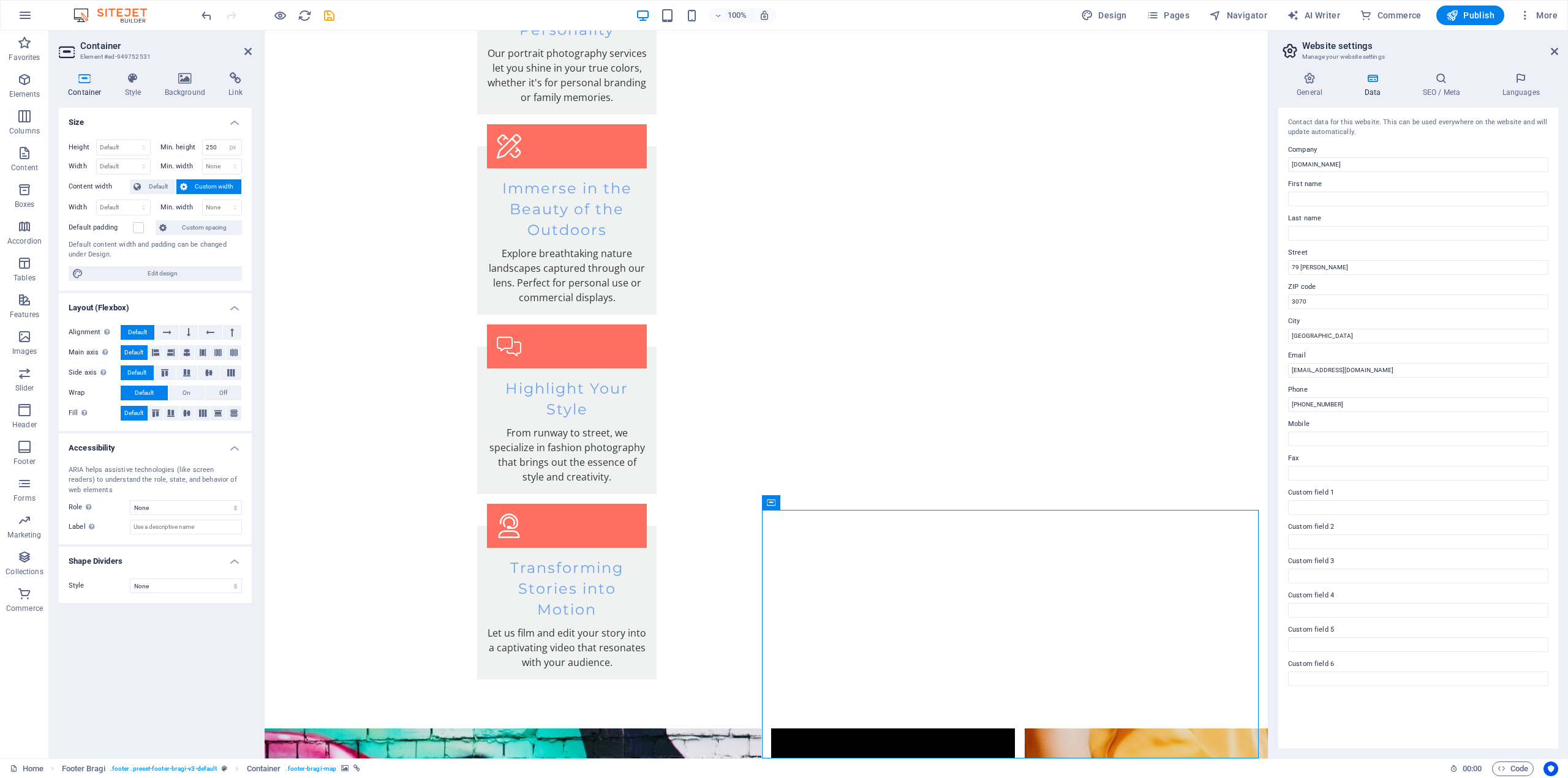
scroll to position [2322, 0]
drag, startPoint x: 1263, startPoint y: 619, endPoint x: 1533, endPoint y: 678, distance: 276.4
click at [1306, 86] on h4 "General" at bounding box center [1312, 85] width 68 height 26
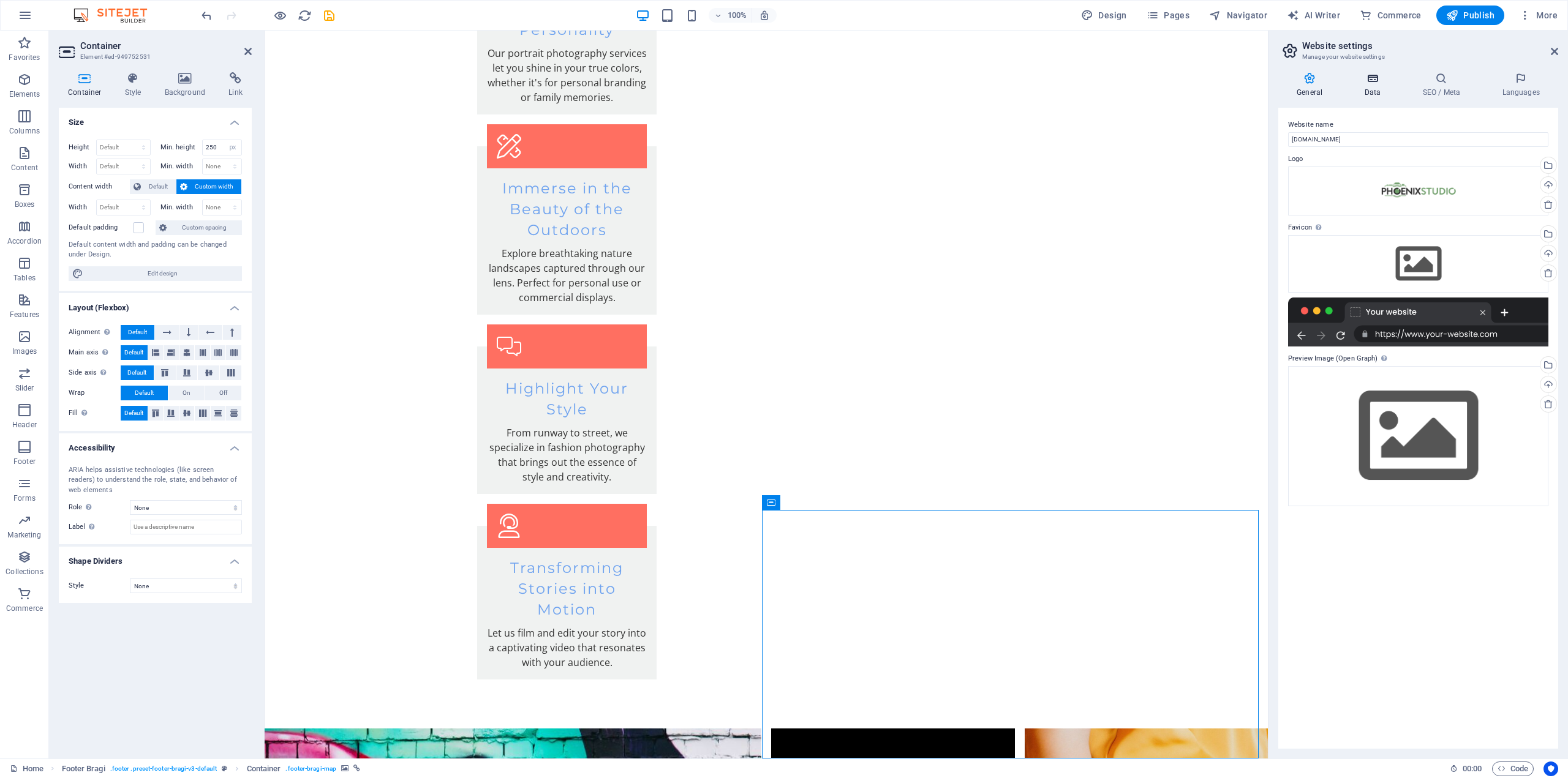
click at [1373, 89] on h4 "Data" at bounding box center [1374, 85] width 58 height 26
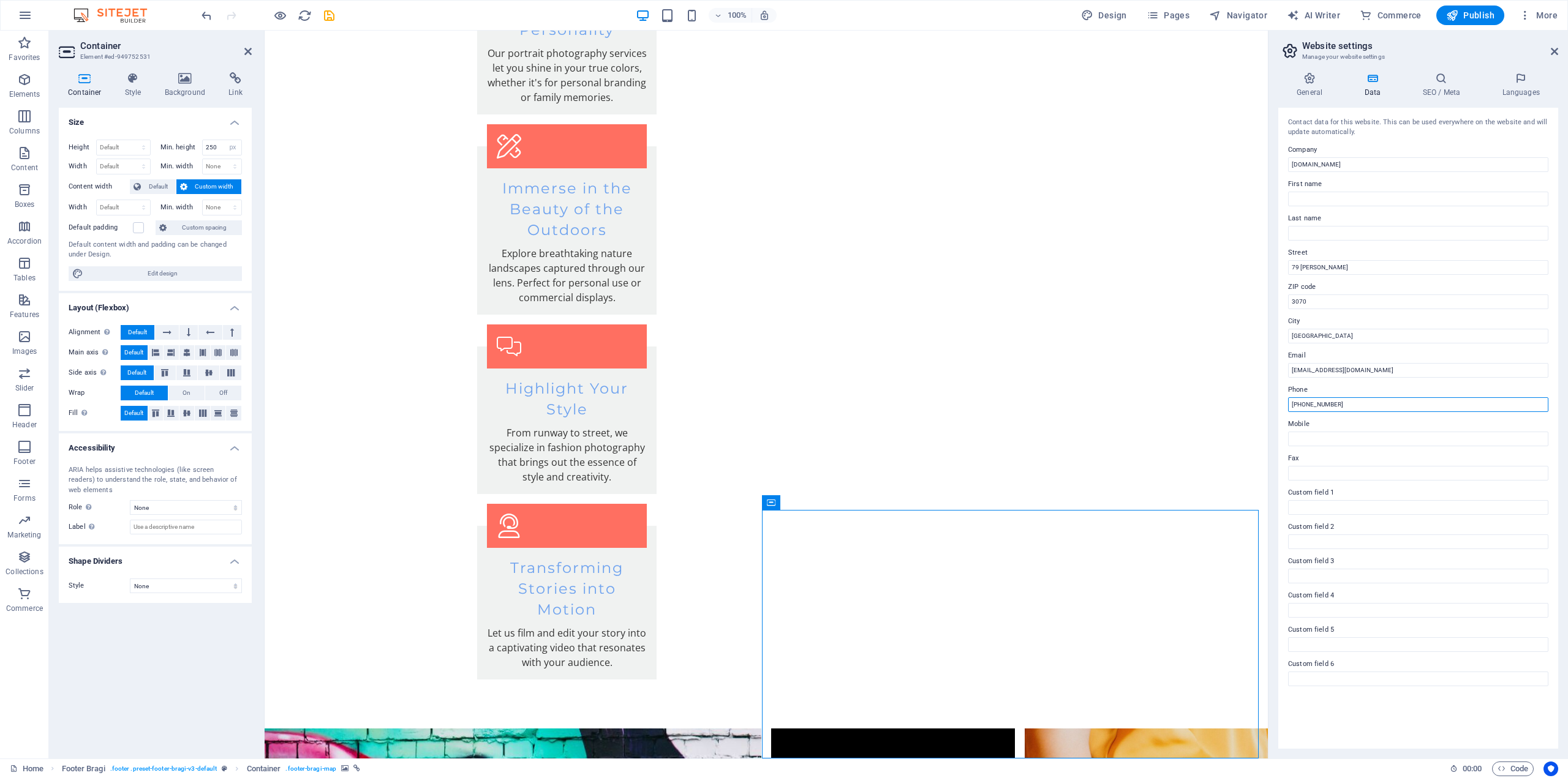
click at [1315, 407] on input "[PHONE_NUMBER]" at bounding box center [1418, 405] width 260 height 15
click at [1313, 407] on input "[PHONE_NUMBER]" at bounding box center [1418, 405] width 260 height 15
drag, startPoint x: 1300, startPoint y: 410, endPoint x: 1293, endPoint y: 410, distance: 7.0
click at [1293, 410] on input "[PHONE_NUMBER]" at bounding box center [1418, 405] width 260 height 15
type input "[PHONE_NUMBER]"
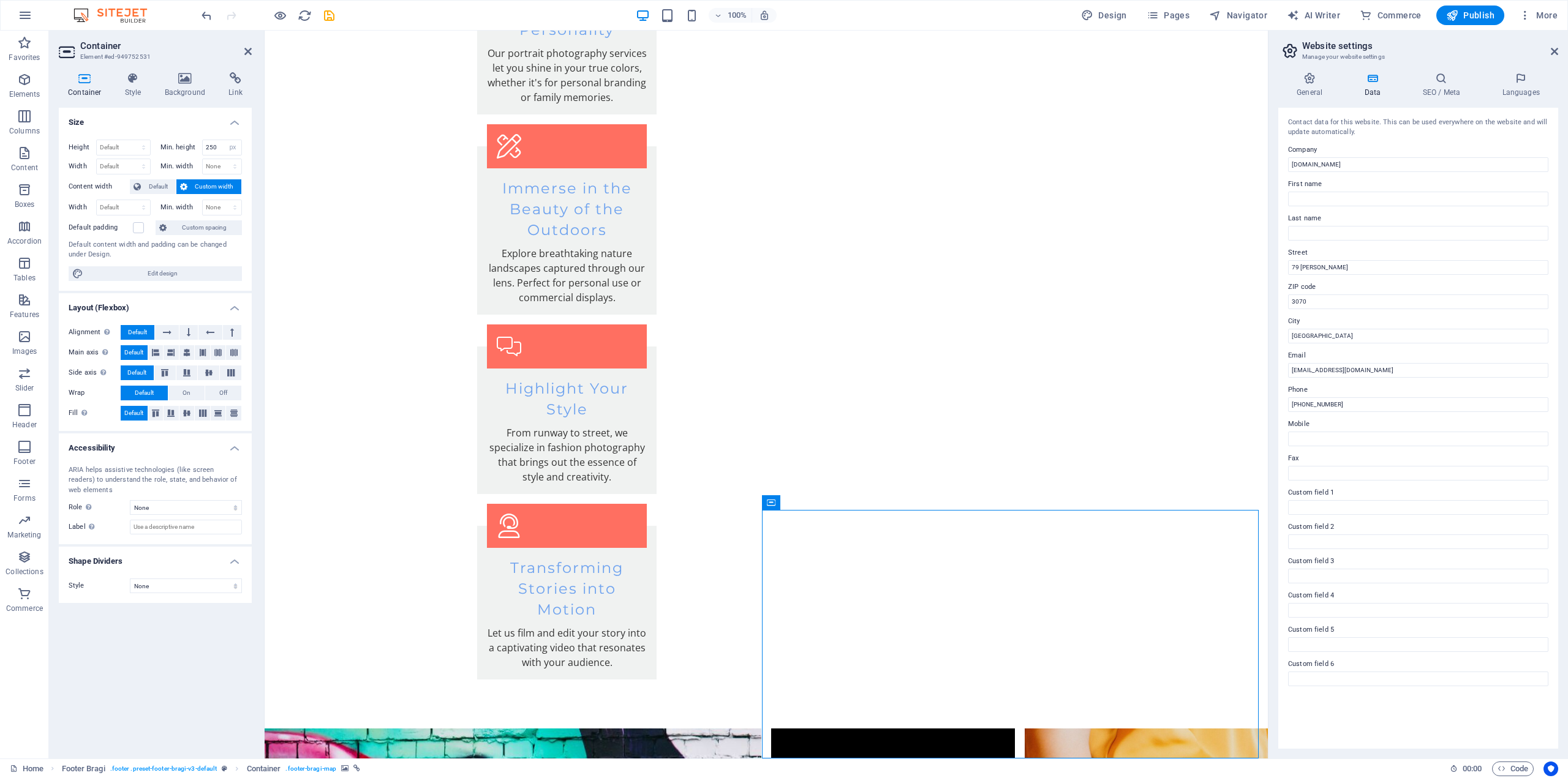
click at [1332, 419] on label "Mobile" at bounding box center [1418, 425] width 260 height 15
click at [1332, 431] on input "Mobile" at bounding box center [1418, 439] width 260 height 15
click at [1428, 87] on h4 "SEO / Meta" at bounding box center [1444, 85] width 80 height 26
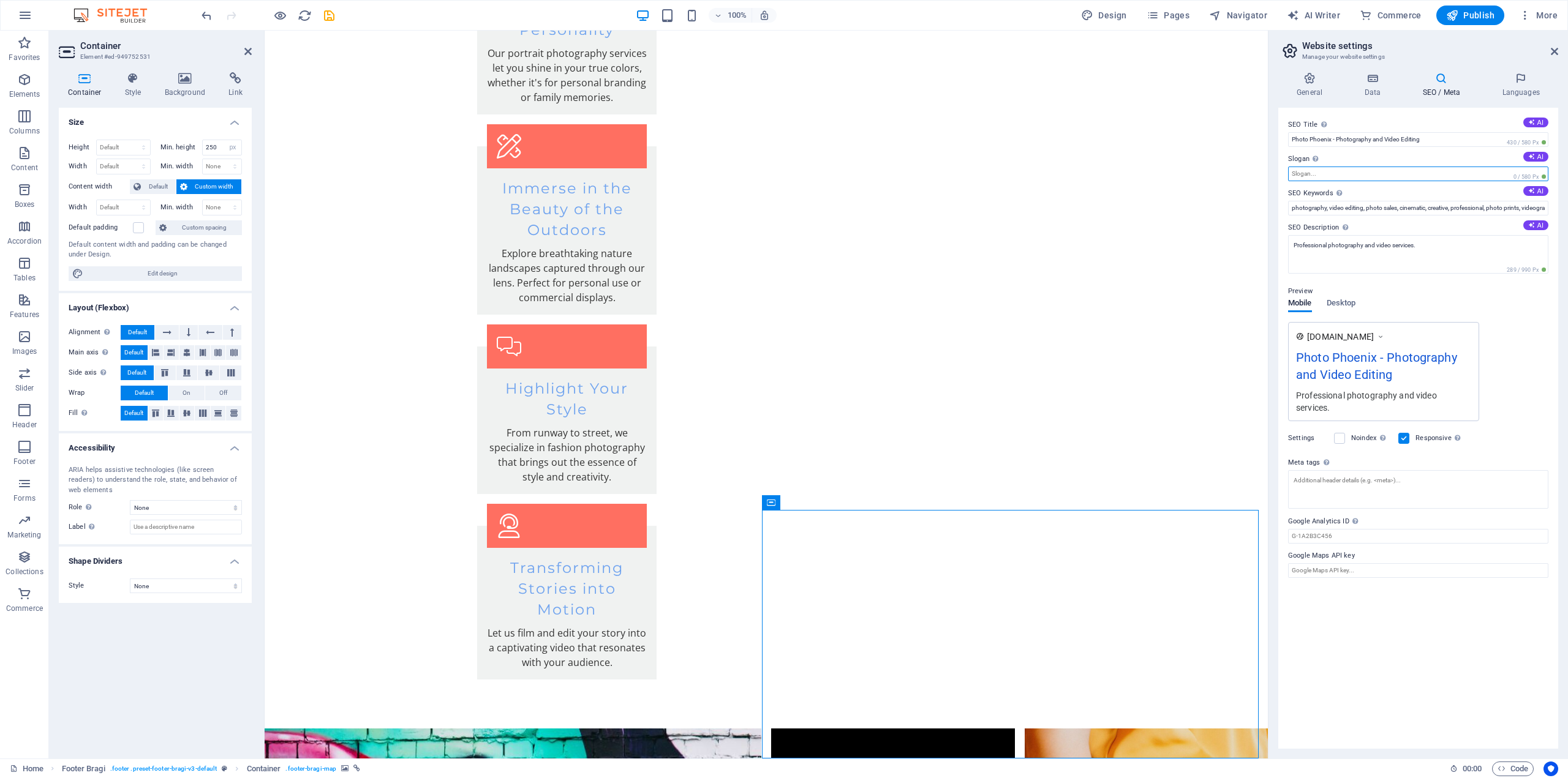
click at [1313, 174] on input "Slogan The slogan of your website. AI" at bounding box center [1418, 174] width 260 height 15
type input "[GEOGRAPHIC_DATA]"
click at [1514, 345] on div "[DOMAIN_NAME] Photo Phoenix - Photography and Video Editing - [GEOGRAPHIC_DATA]…" at bounding box center [1418, 380] width 260 height 117
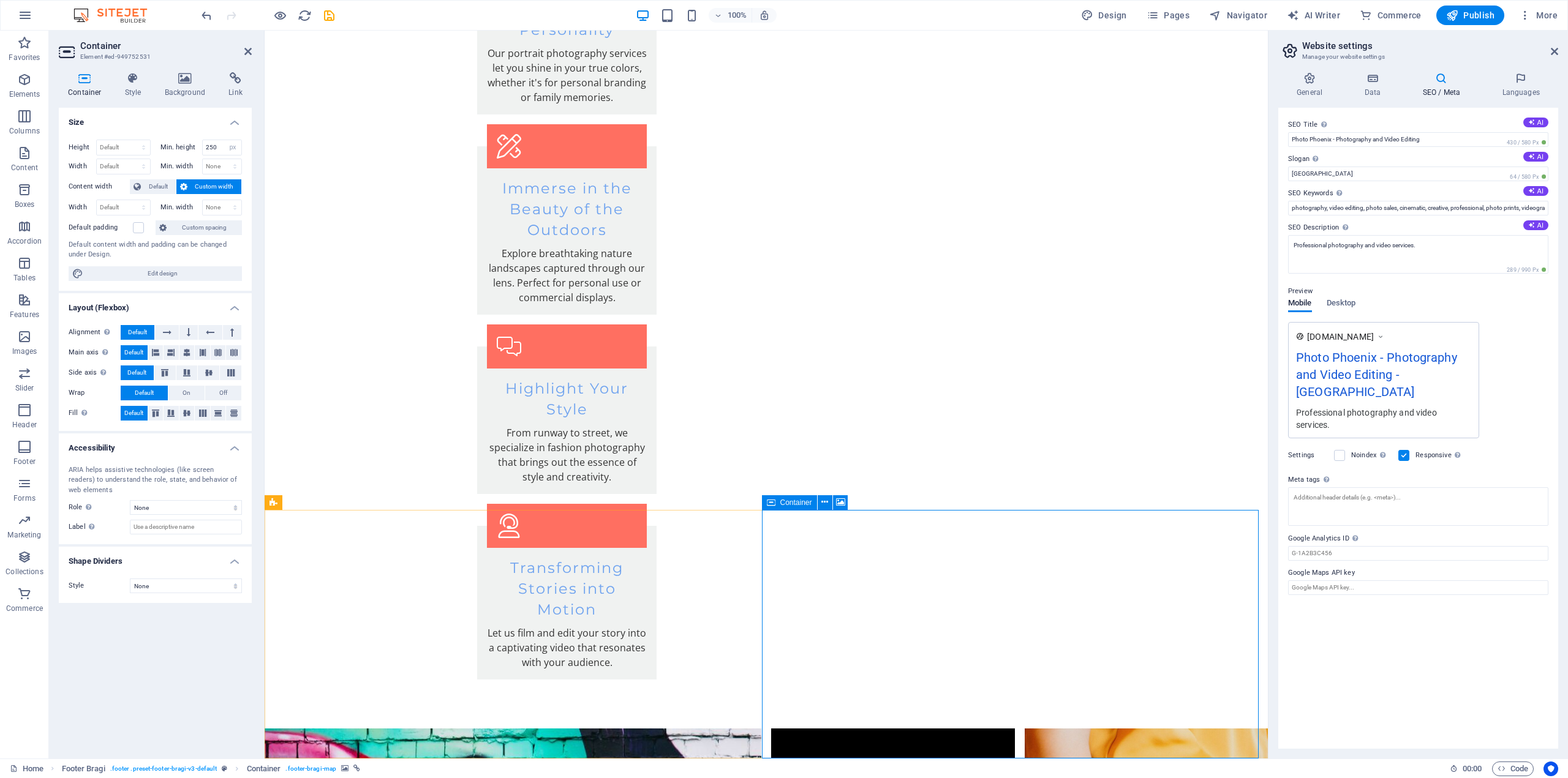
click at [147, 273] on span "Edit design" at bounding box center [162, 274] width 151 height 15
select select "rem"
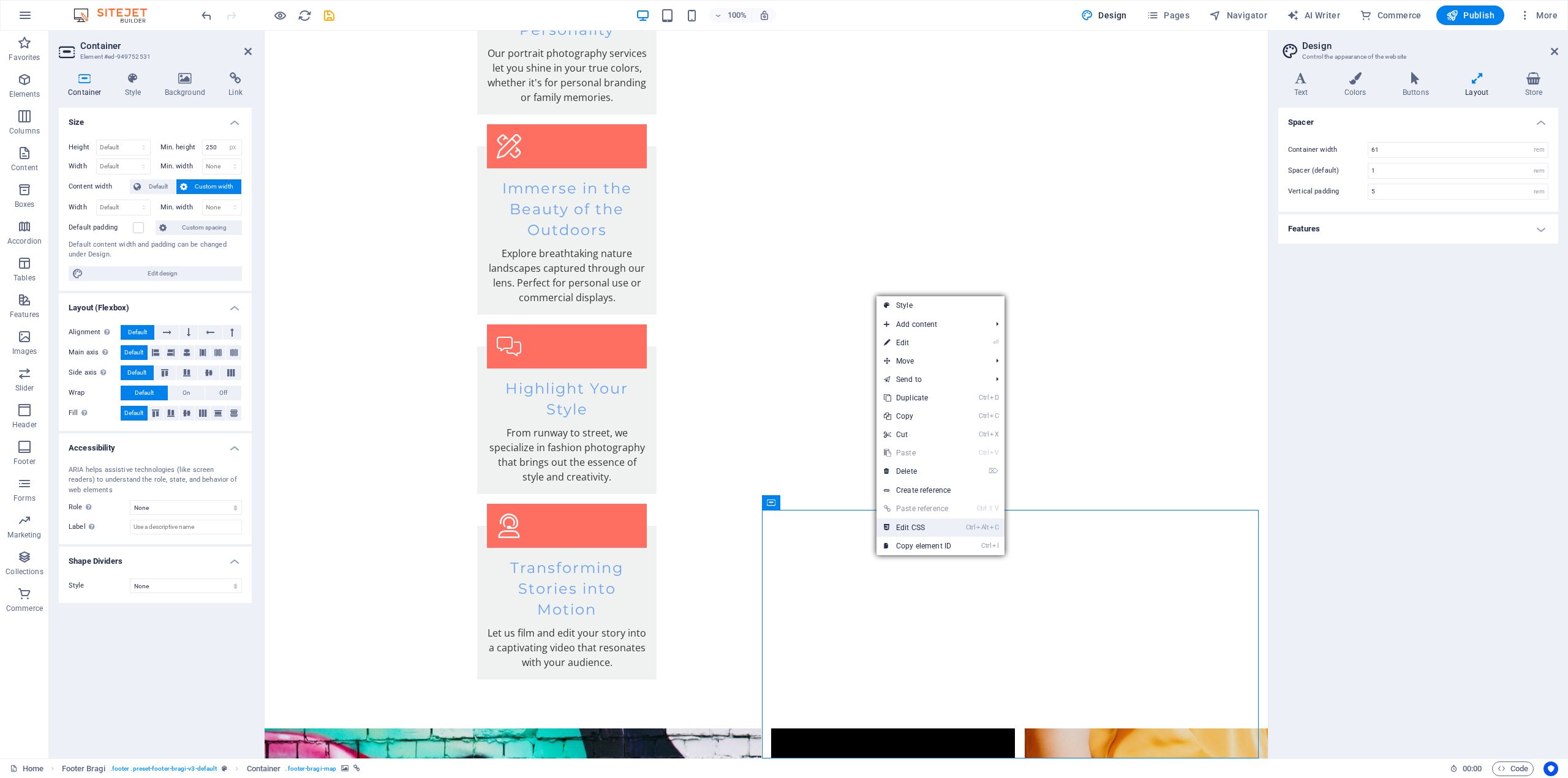
click at [914, 528] on link "Ctrl Alt C Edit CSS" at bounding box center [917, 528] width 82 height 18
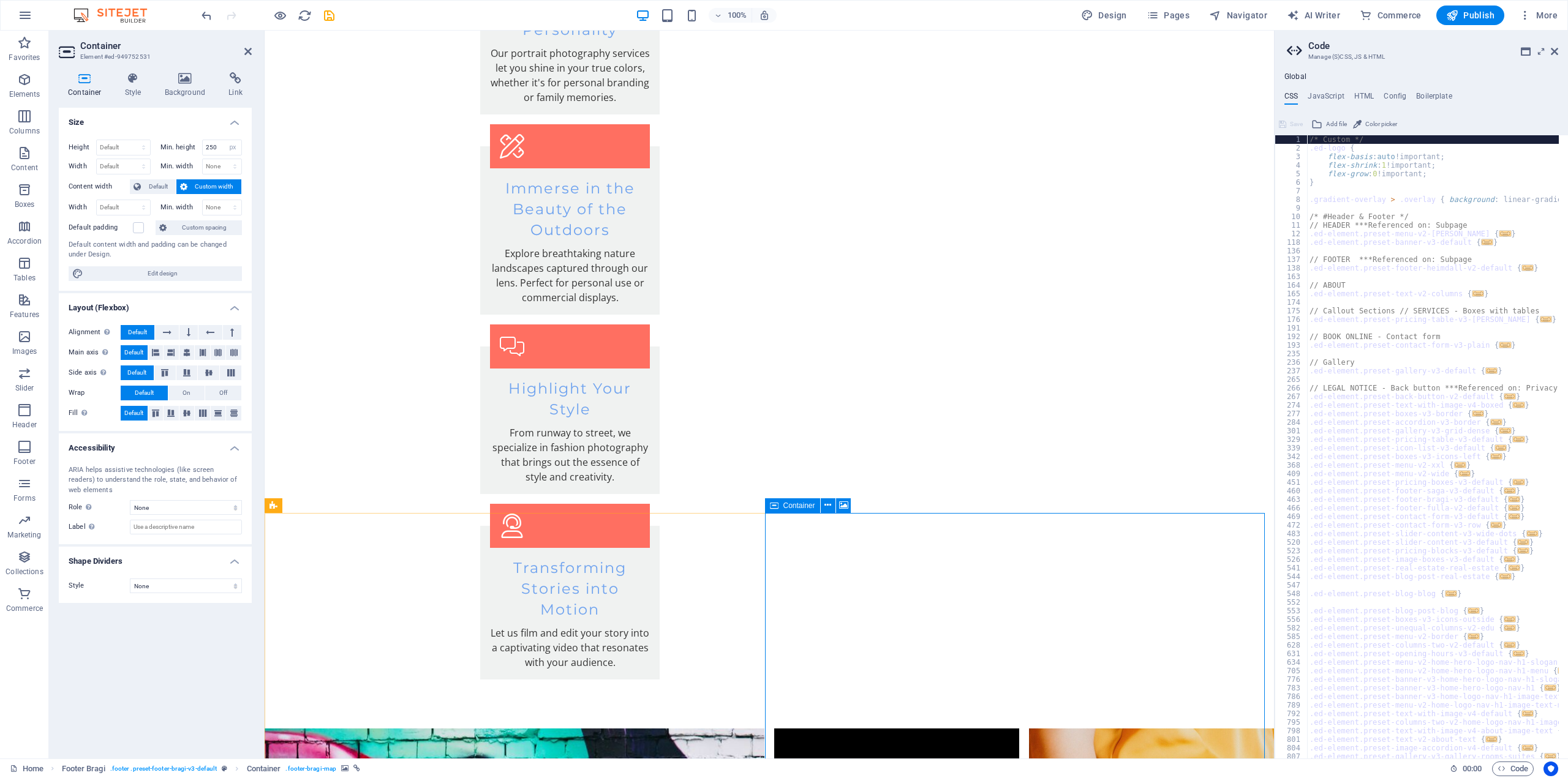
scroll to position [2323, 0]
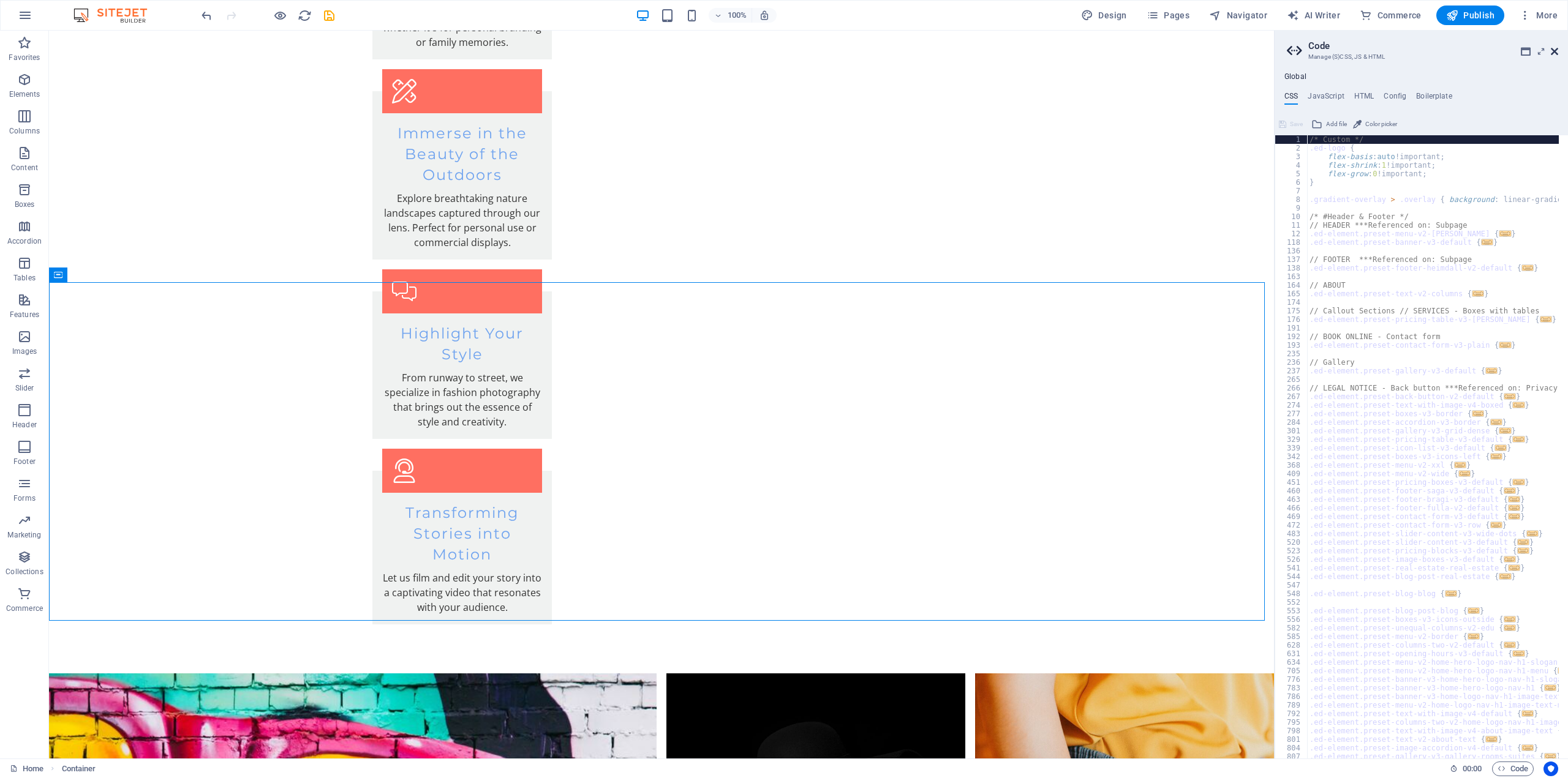
click at [1557, 49] on icon at bounding box center [1554, 51] width 8 height 10
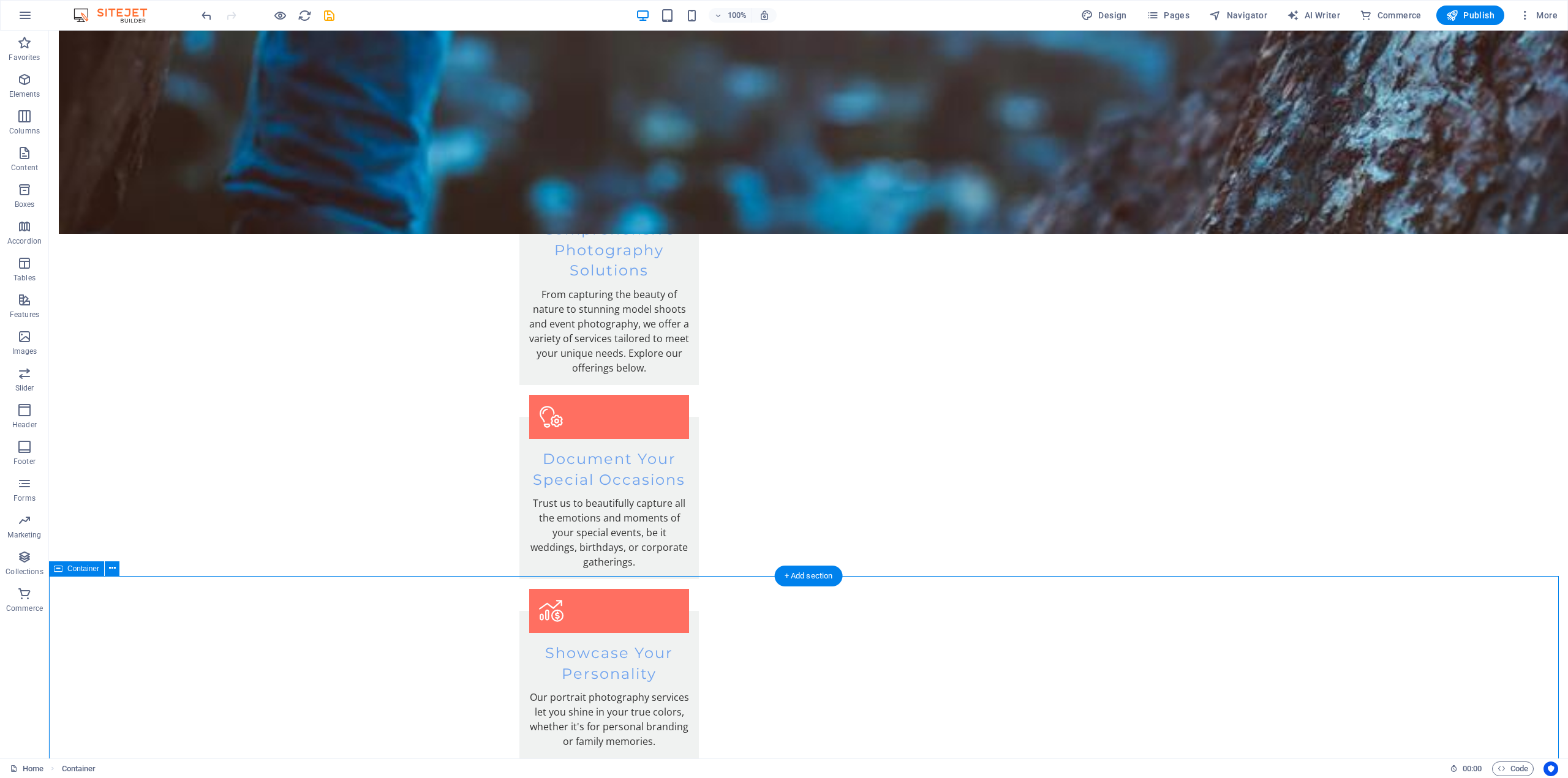
scroll to position [2708, 0]
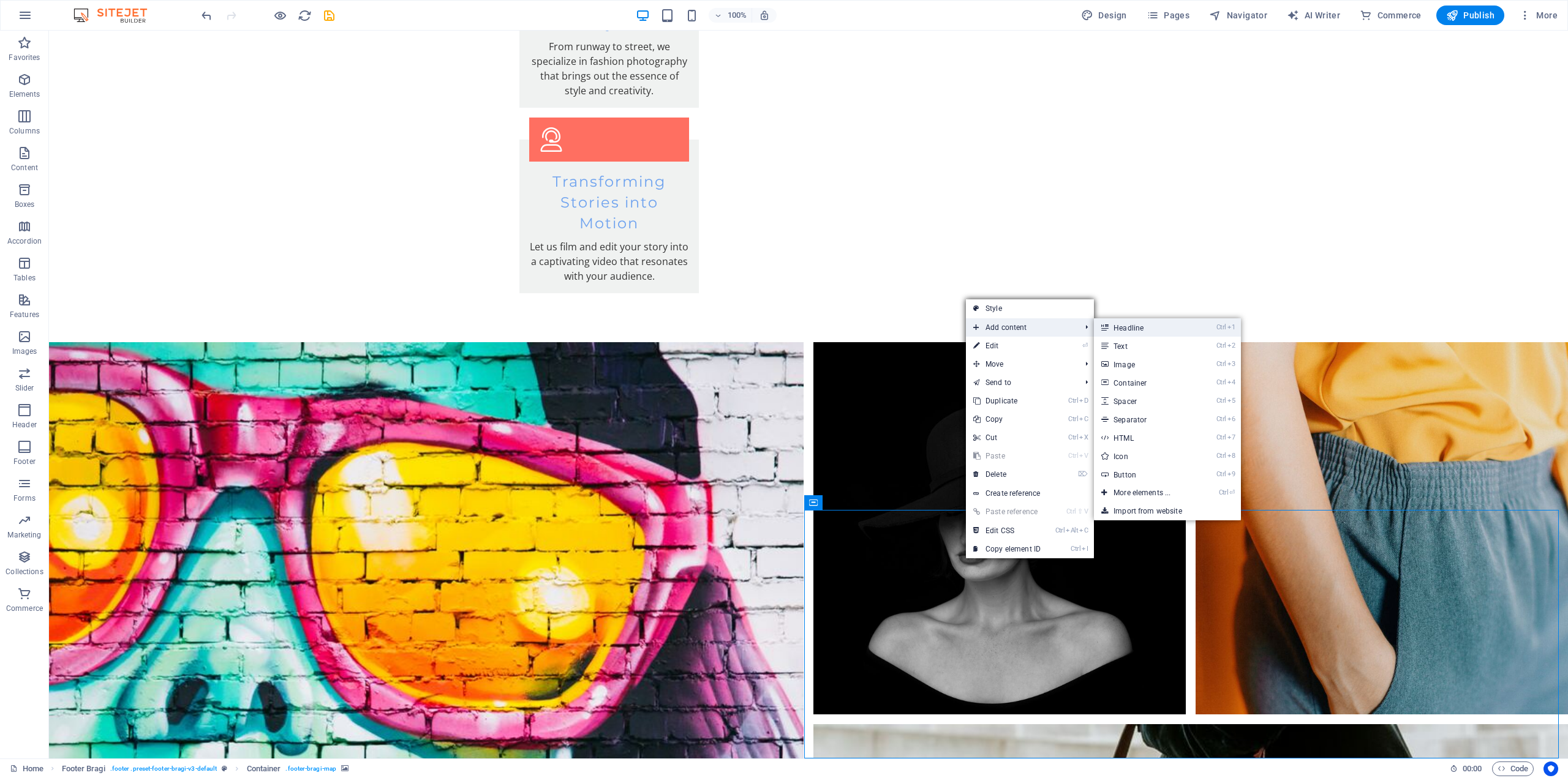
click at [1129, 328] on link "Ctrl 1 Headline" at bounding box center [1145, 328] width 101 height 18
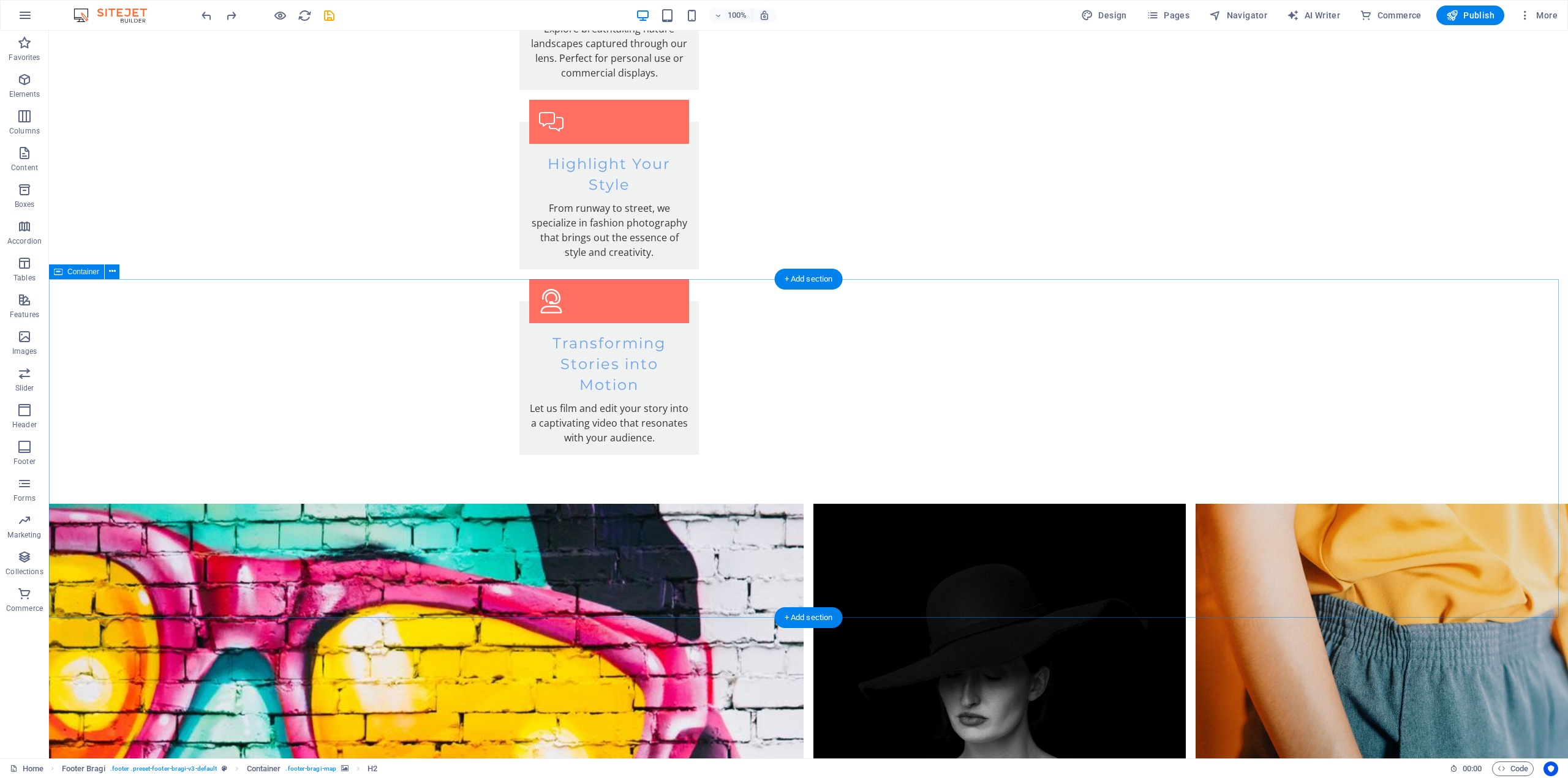
scroll to position [2601, 0]
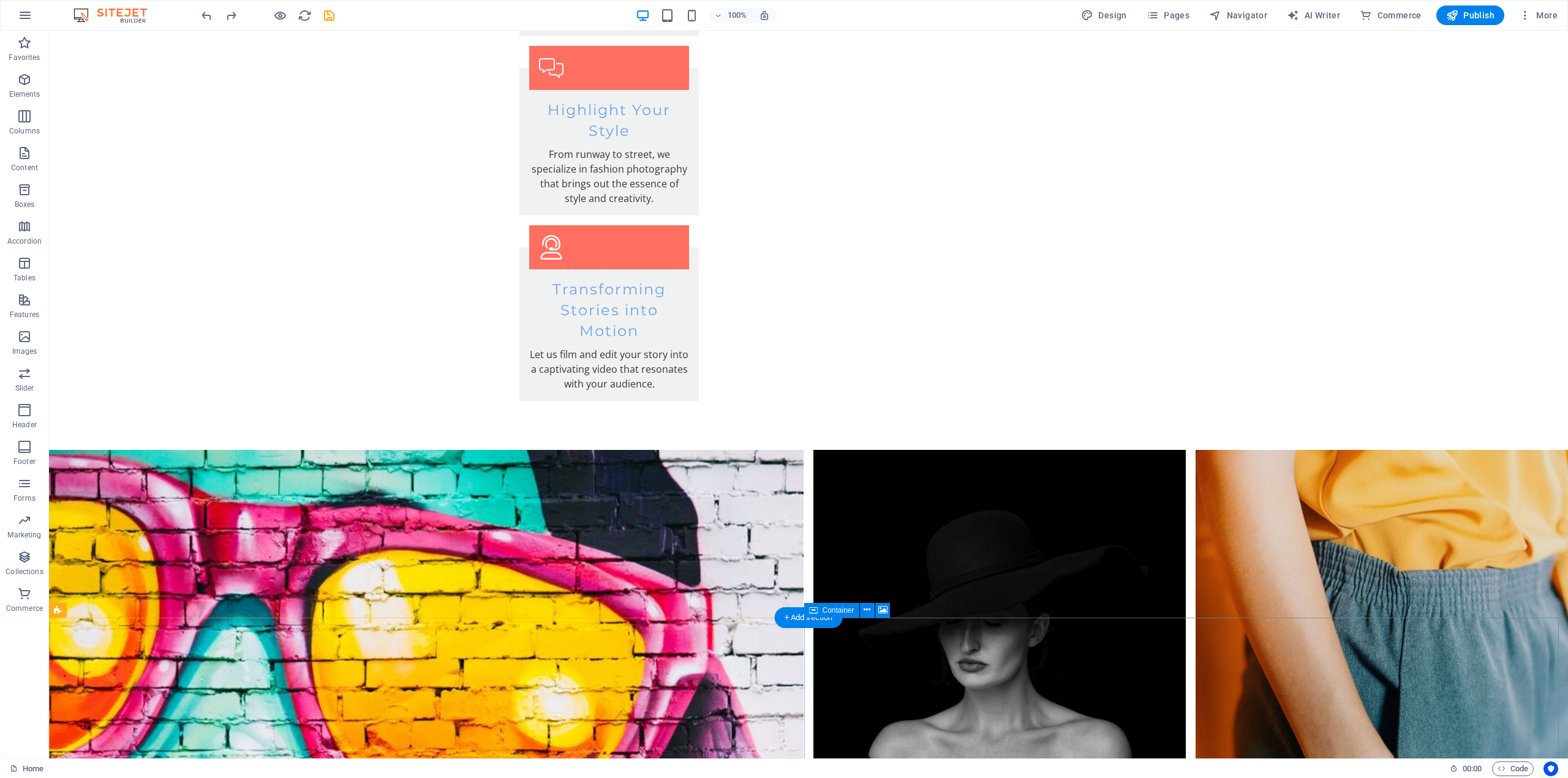
select select "px"
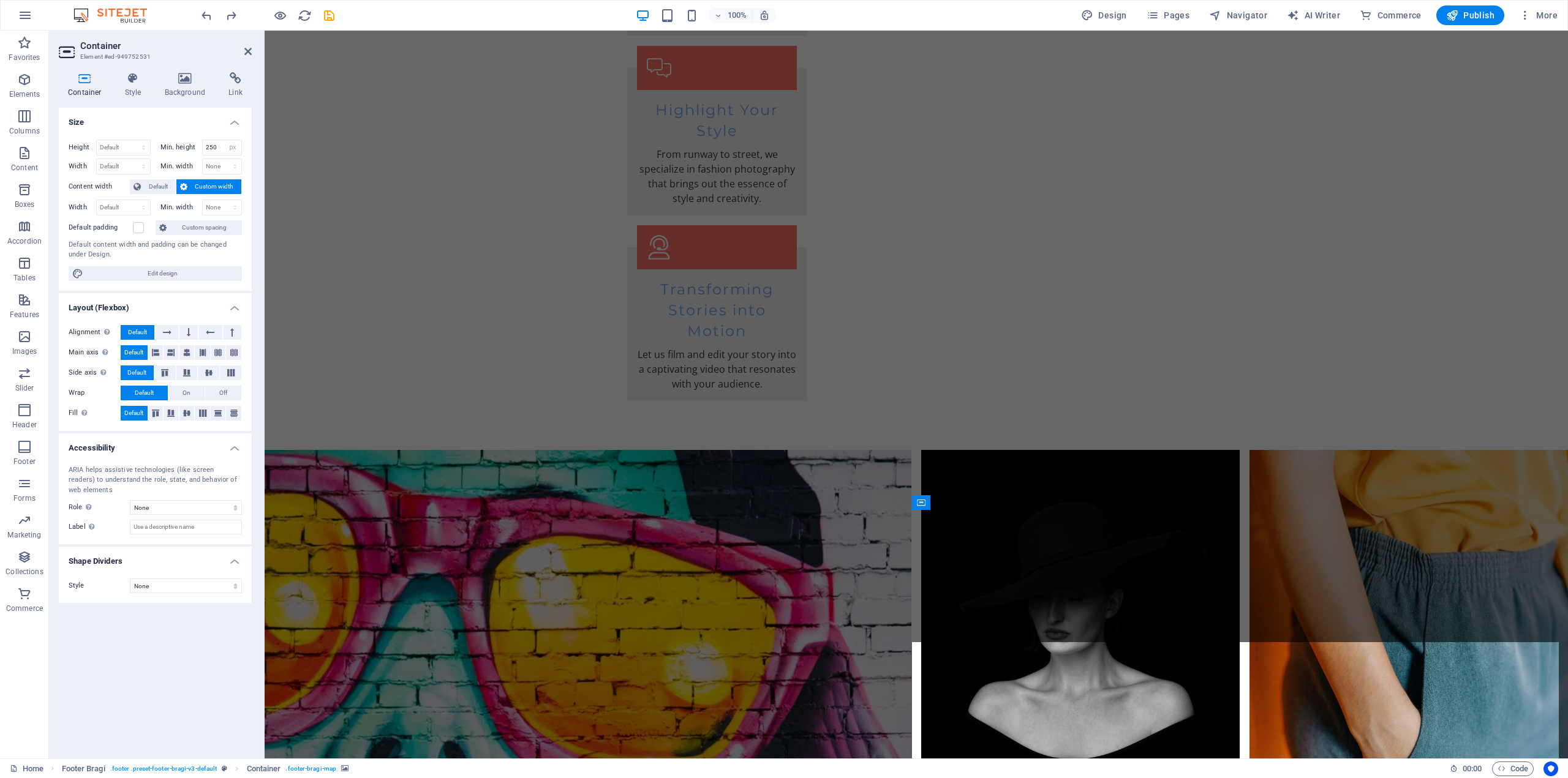
scroll to position [2547, 0]
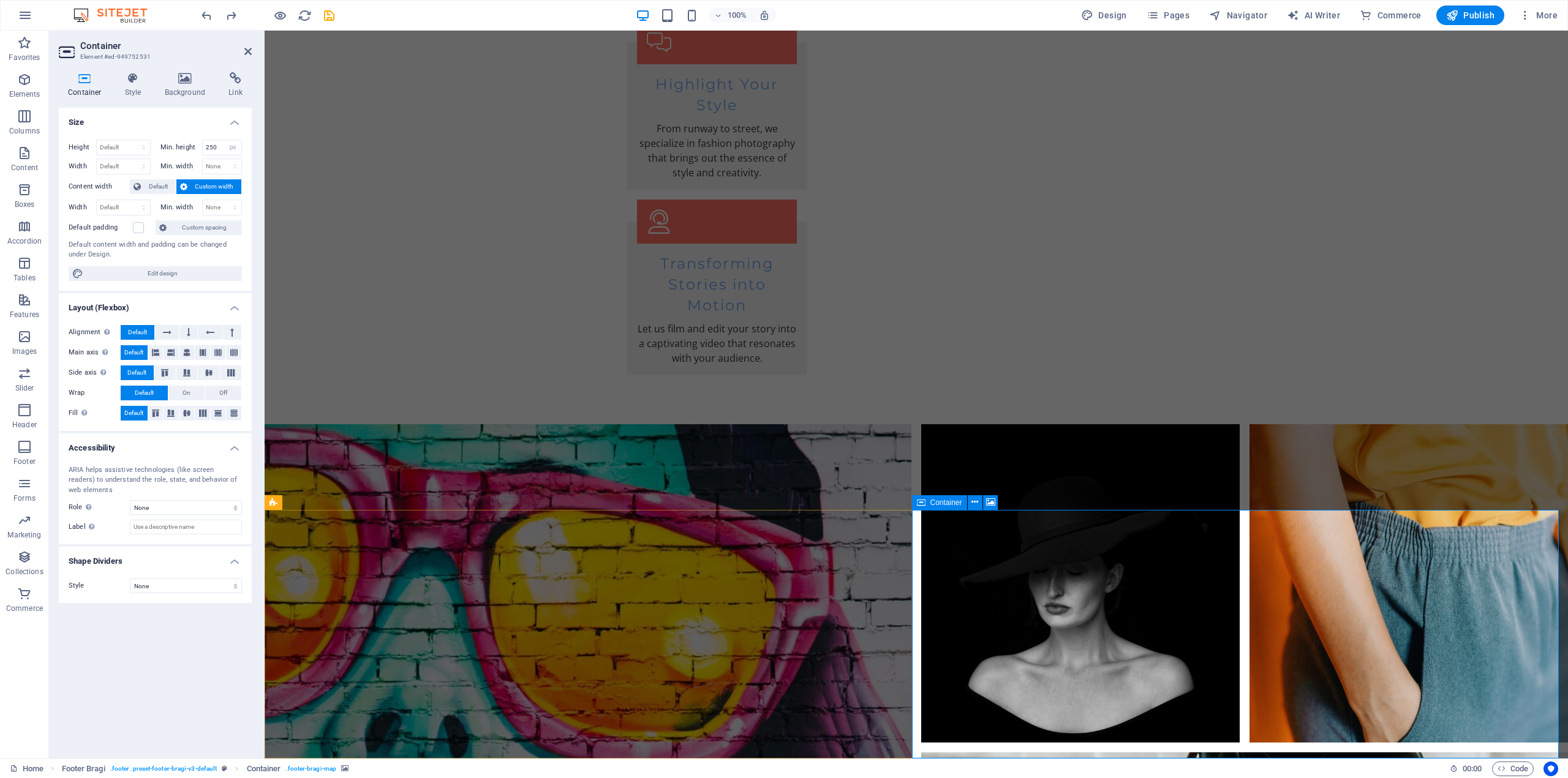
click at [937, 503] on span "Container" at bounding box center [946, 503] width 32 height 8
click at [939, 503] on span "Container" at bounding box center [946, 503] width 32 height 8
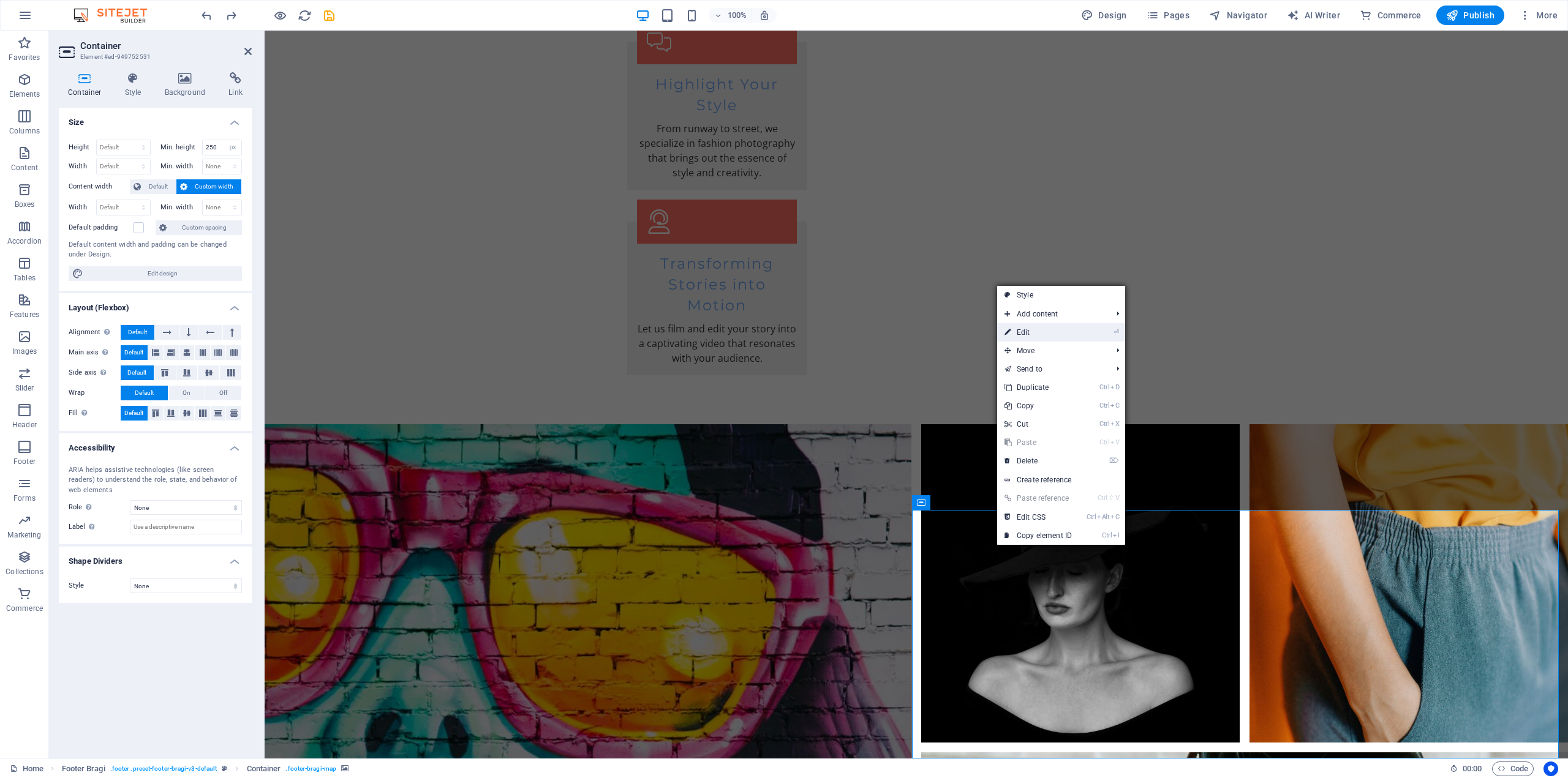
click at [1038, 331] on link "⏎ Edit" at bounding box center [1038, 332] width 82 height 18
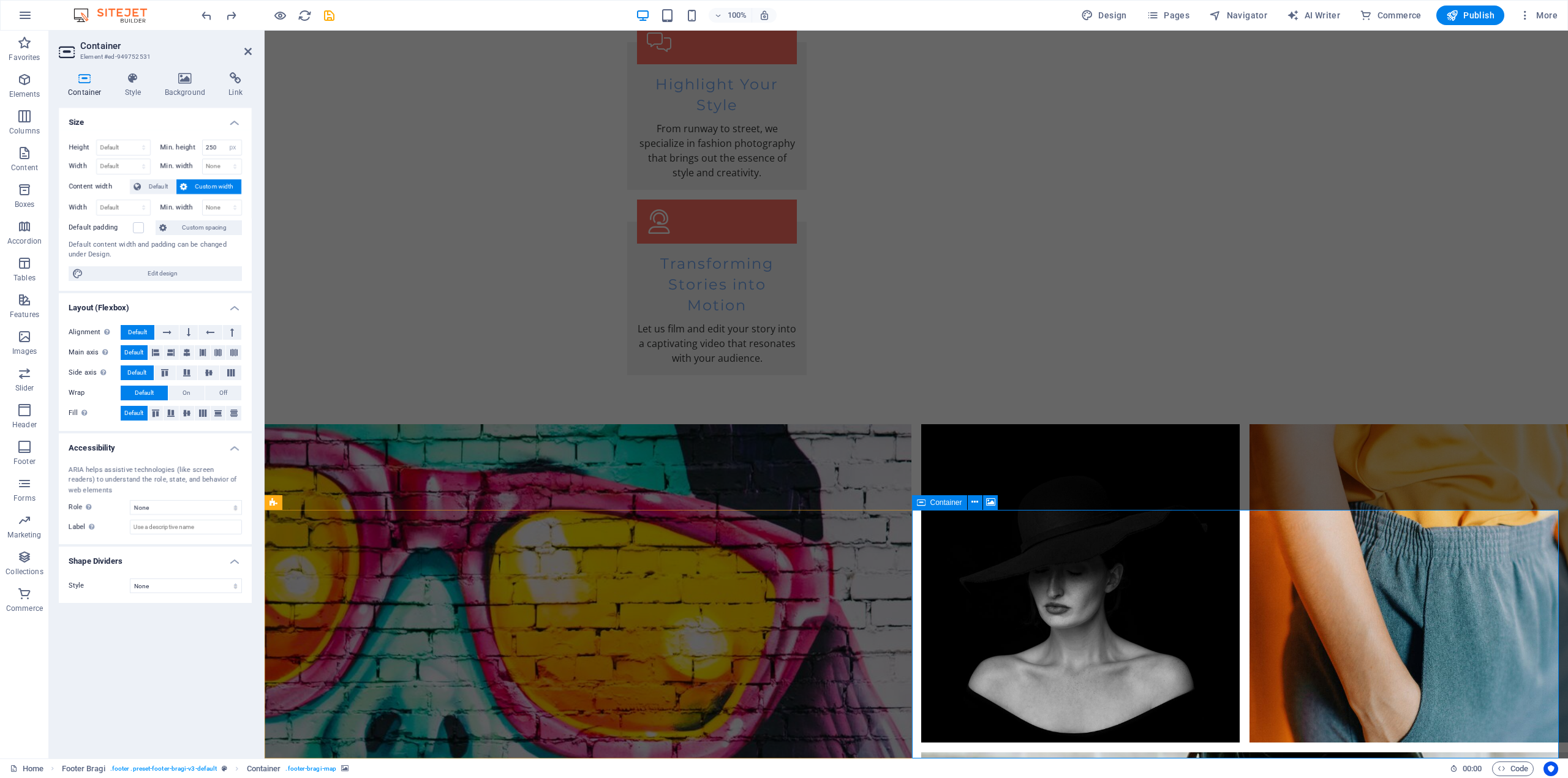
drag, startPoint x: 161, startPoint y: 200, endPoint x: 170, endPoint y: 201, distance: 9.1
click at [165, 198] on div "Height Default px rem % vh vw Min. height 250 None px rem % vh vw Width Default…" at bounding box center [155, 210] width 193 height 161
click at [206, 531] on input "Label Use the ARIA label to provide a clear and descriptive name for elements t…" at bounding box center [186, 527] width 112 height 15
click at [232, 83] on icon at bounding box center [235, 78] width 32 height 12
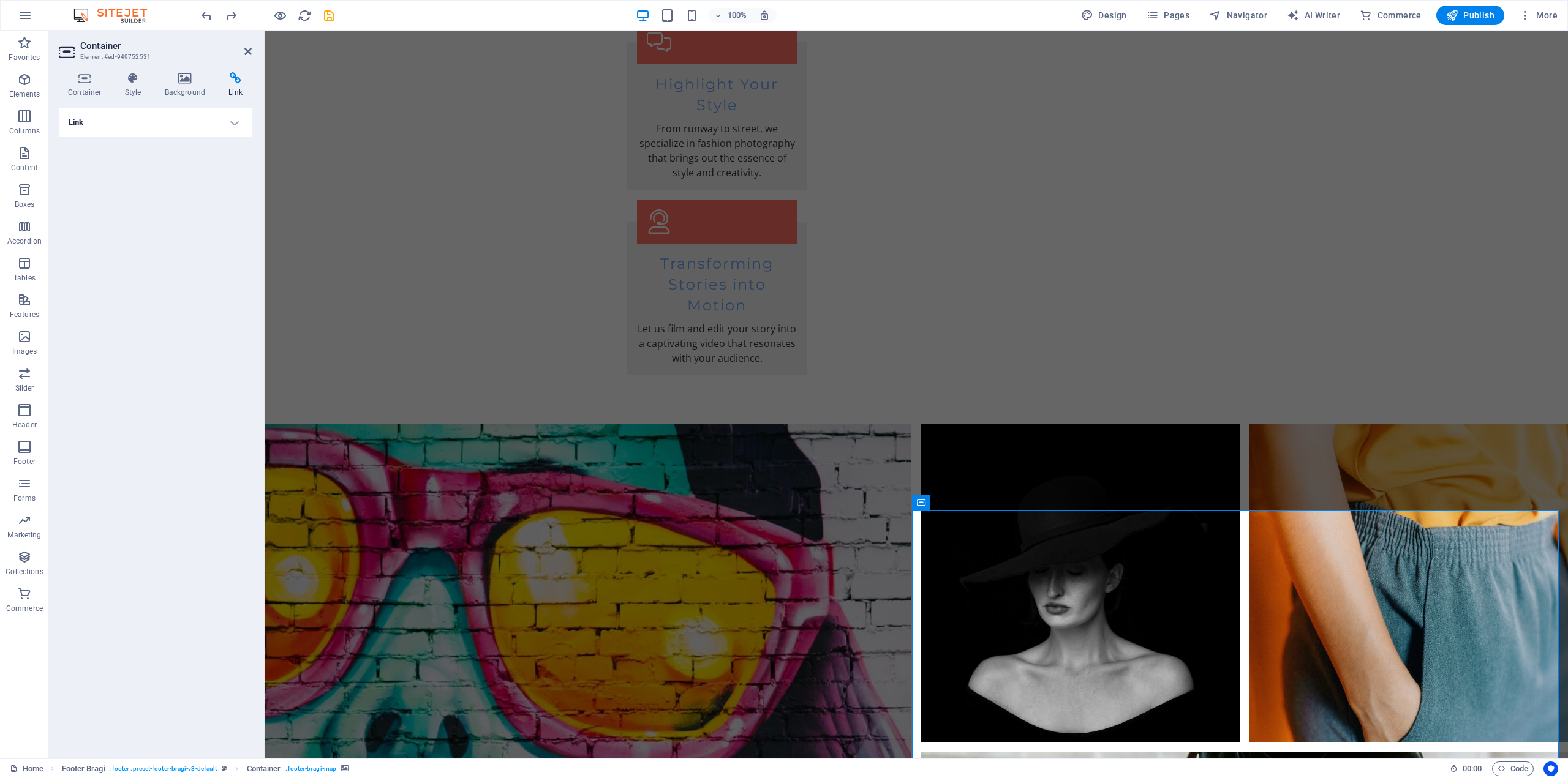
drag, startPoint x: 230, startPoint y: 120, endPoint x: 236, endPoint y: 123, distance: 6.7
click at [230, 120] on h4 "Link" at bounding box center [155, 122] width 193 height 29
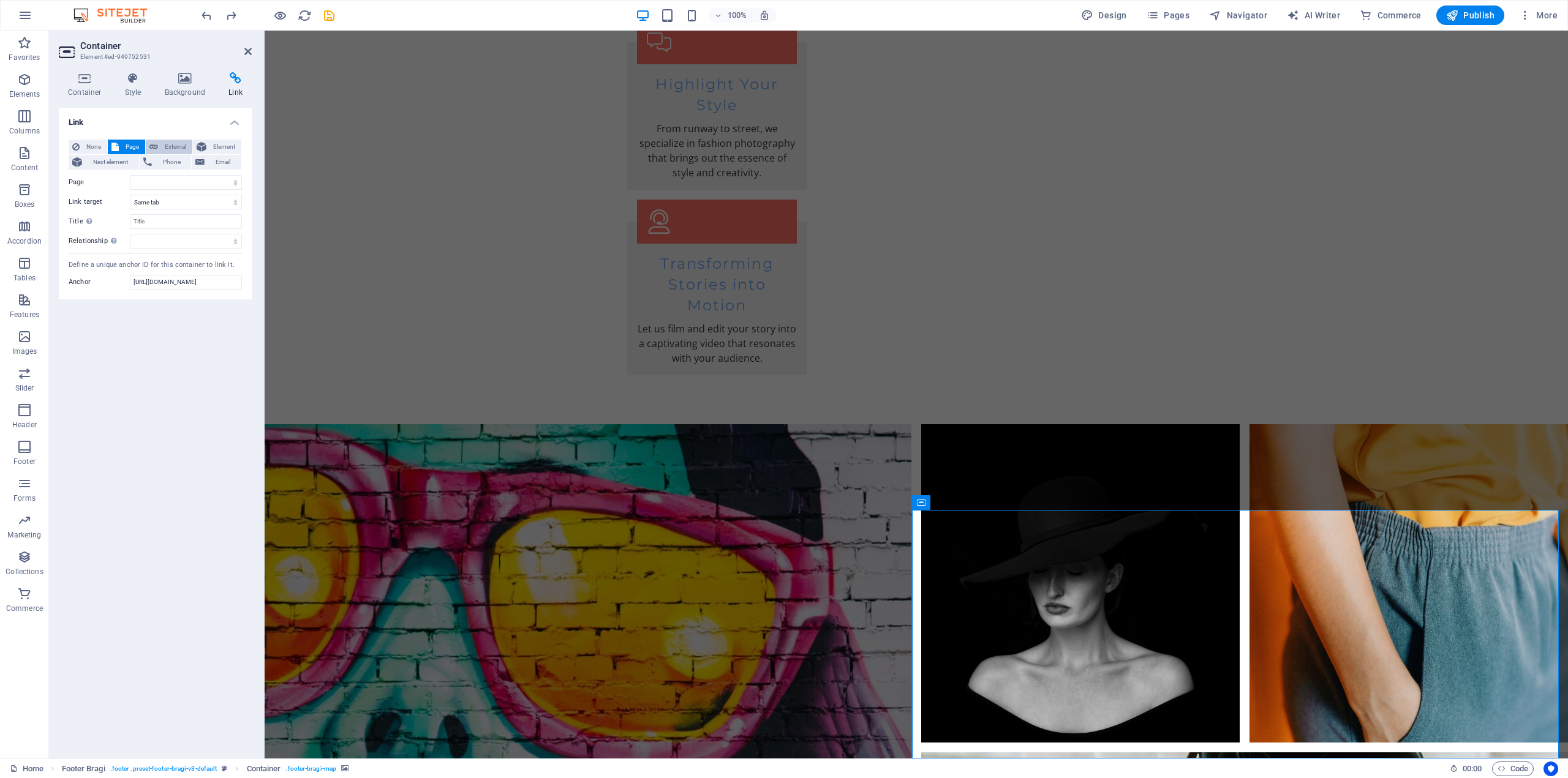
click at [177, 145] on span "External" at bounding box center [175, 147] width 27 height 15
select select "blank"
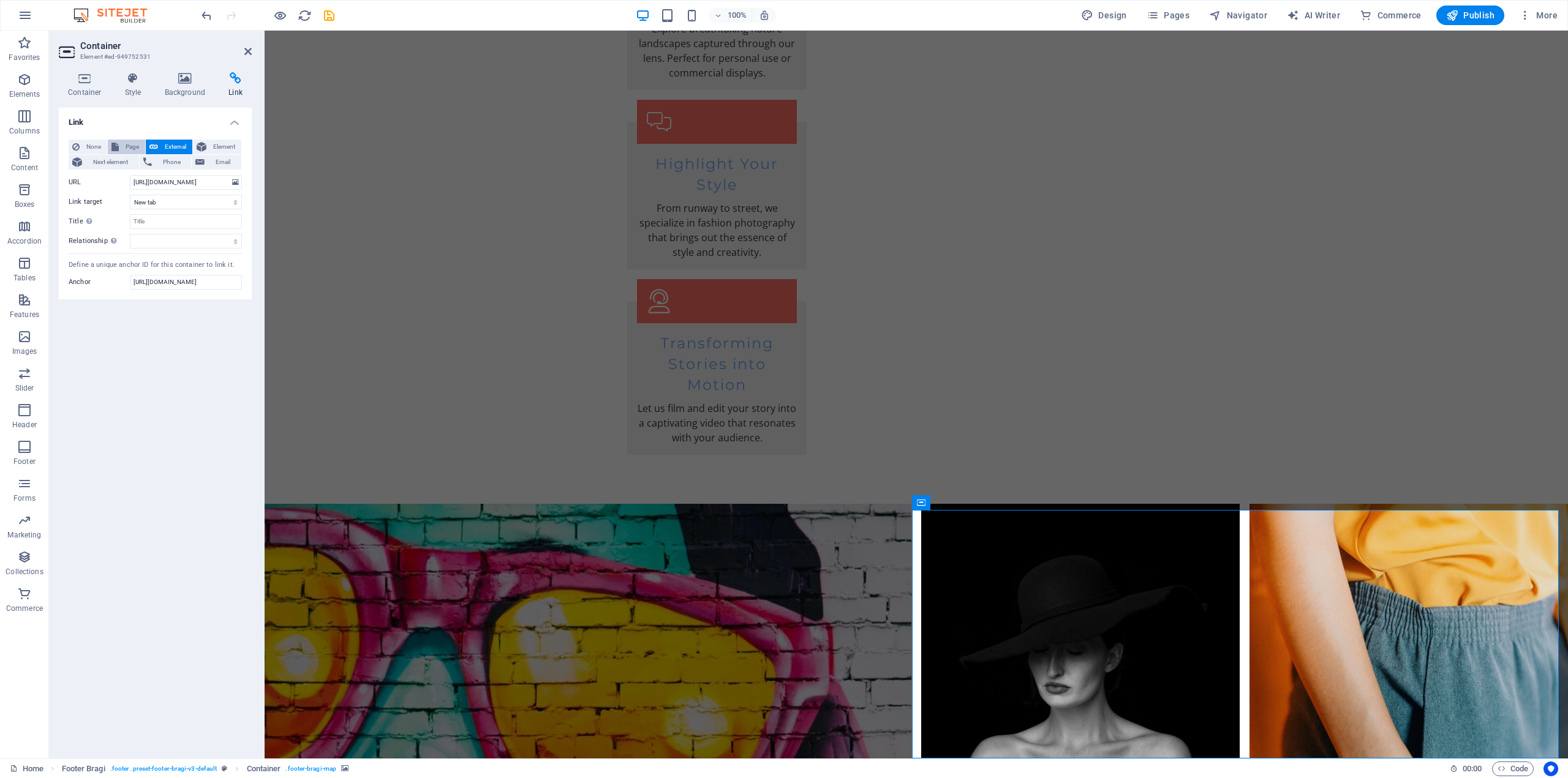
scroll to position [0, 0]
click at [132, 144] on span "Page" at bounding box center [132, 147] width 19 height 15
select select
click at [207, 144] on button "Element" at bounding box center [217, 147] width 48 height 15
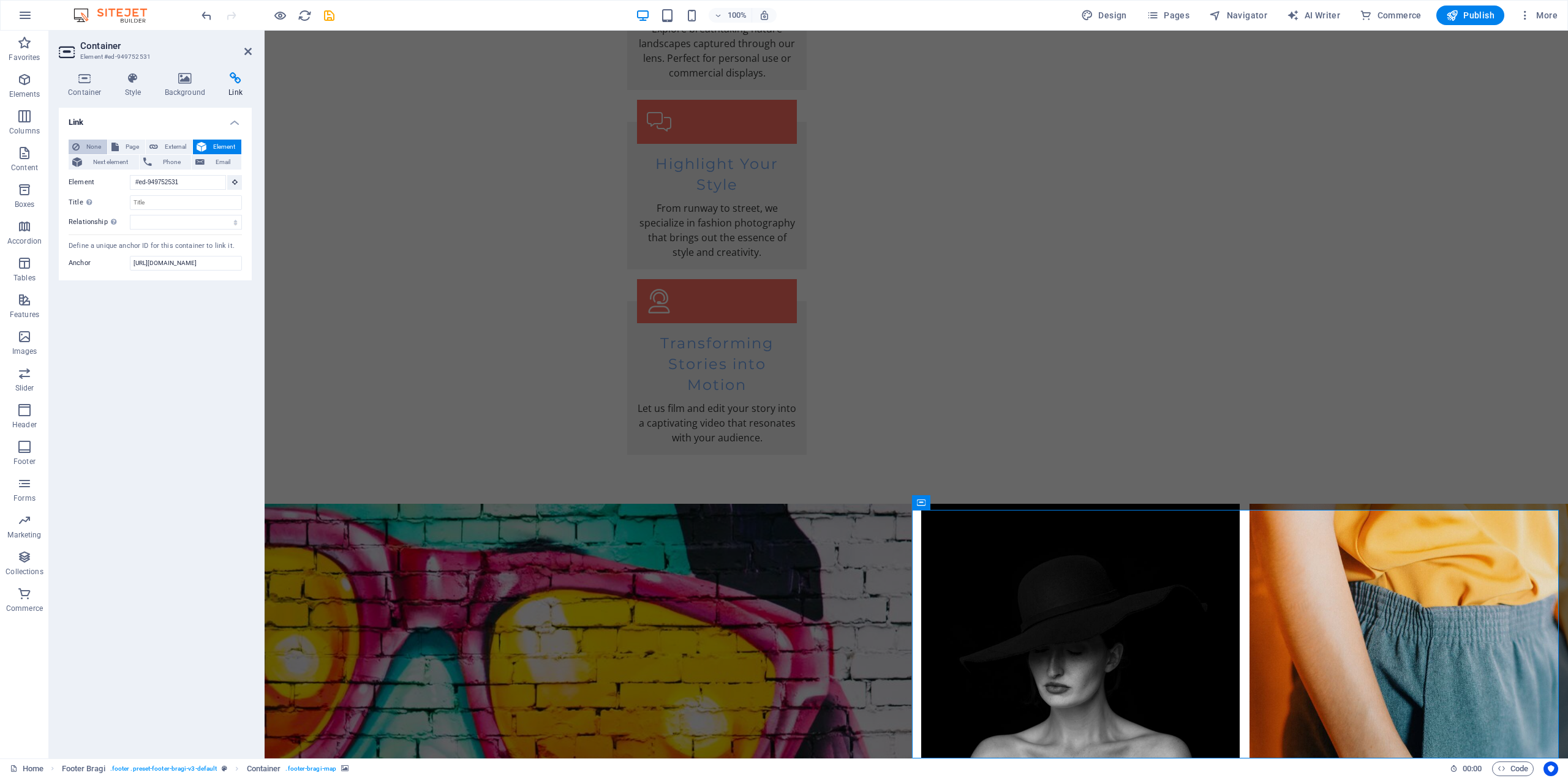
click at [89, 144] on span "None" at bounding box center [93, 147] width 20 height 15
click at [138, 129] on h4 "Link" at bounding box center [155, 118] width 193 height 22
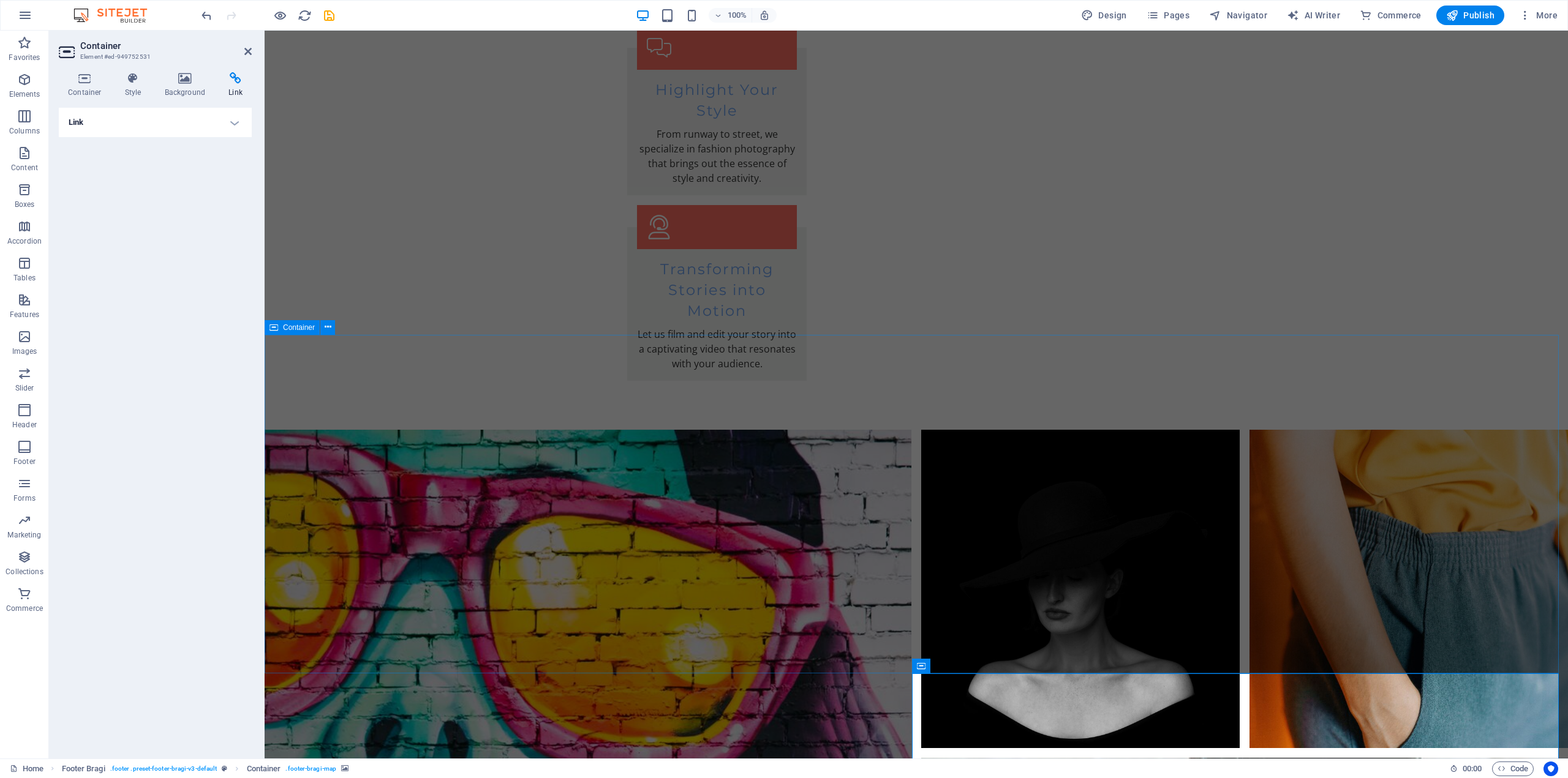
scroll to position [2547, 0]
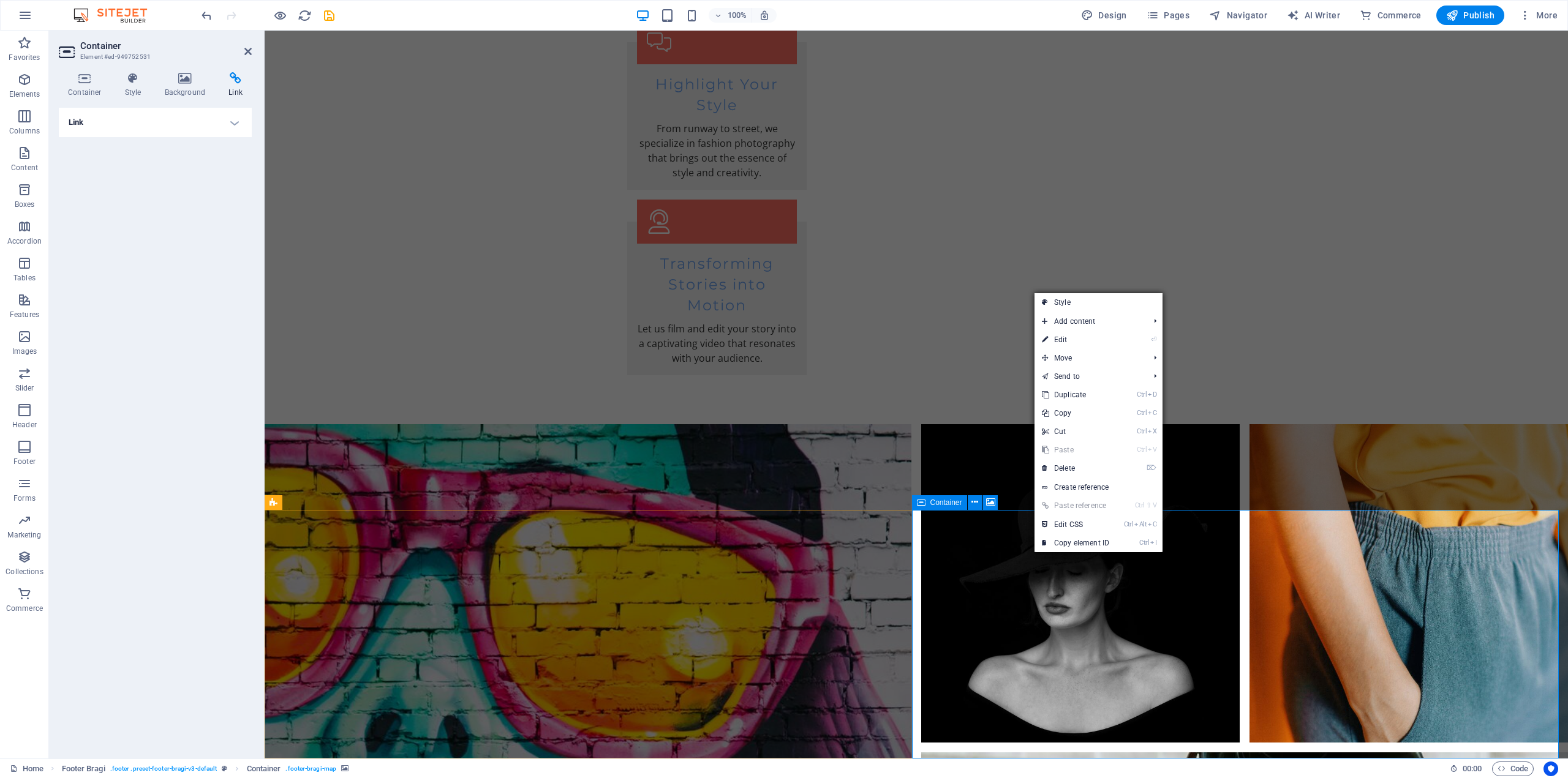
click at [1068, 526] on link "Ctrl Alt C Edit CSS" at bounding box center [1075, 525] width 82 height 18
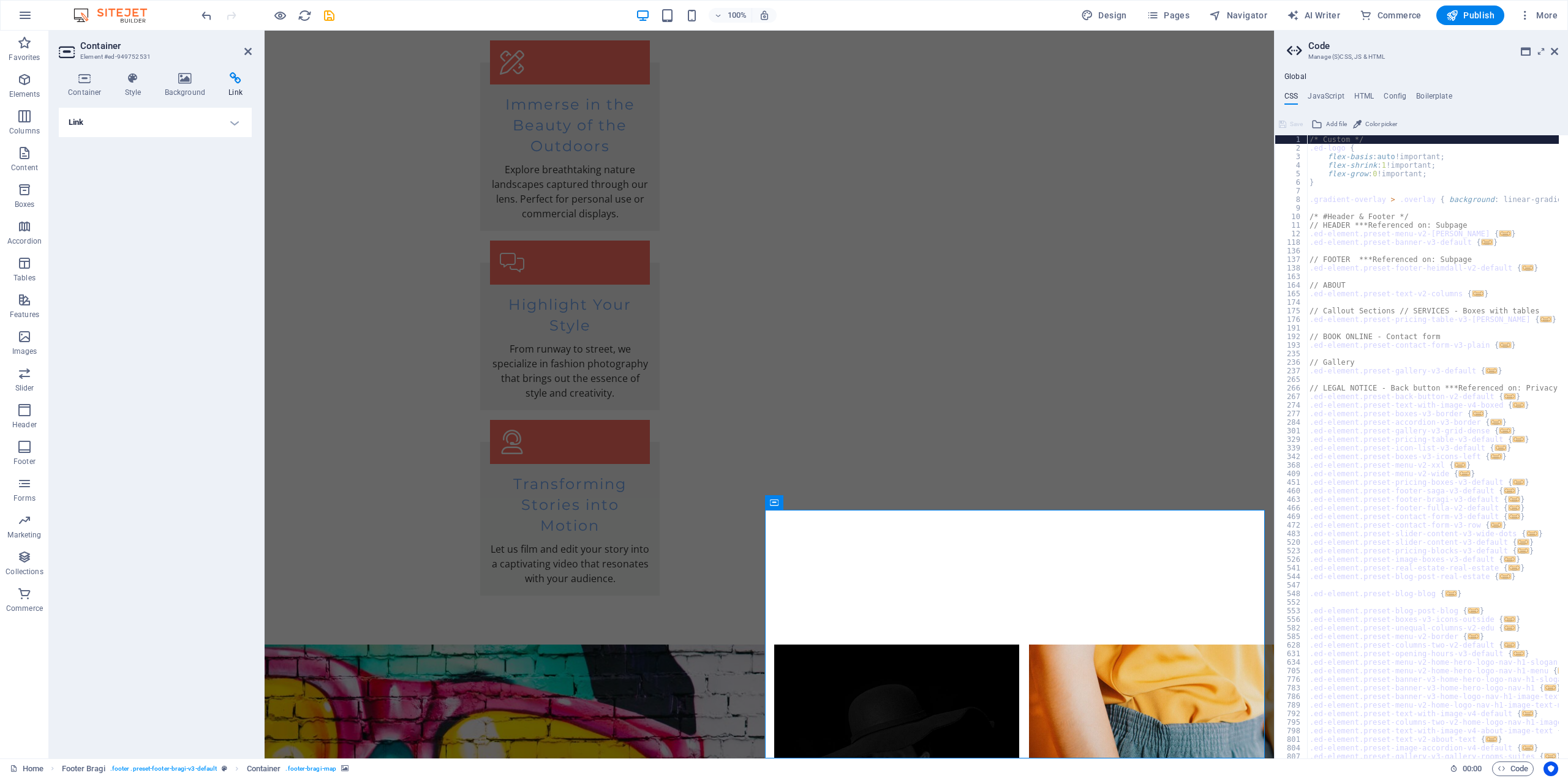
scroll to position [0, 0]
click at [1331, 96] on h4 "JavaScript" at bounding box center [1326, 98] width 36 height 14
type textarea "/* JS for preset "Menu V2" */"
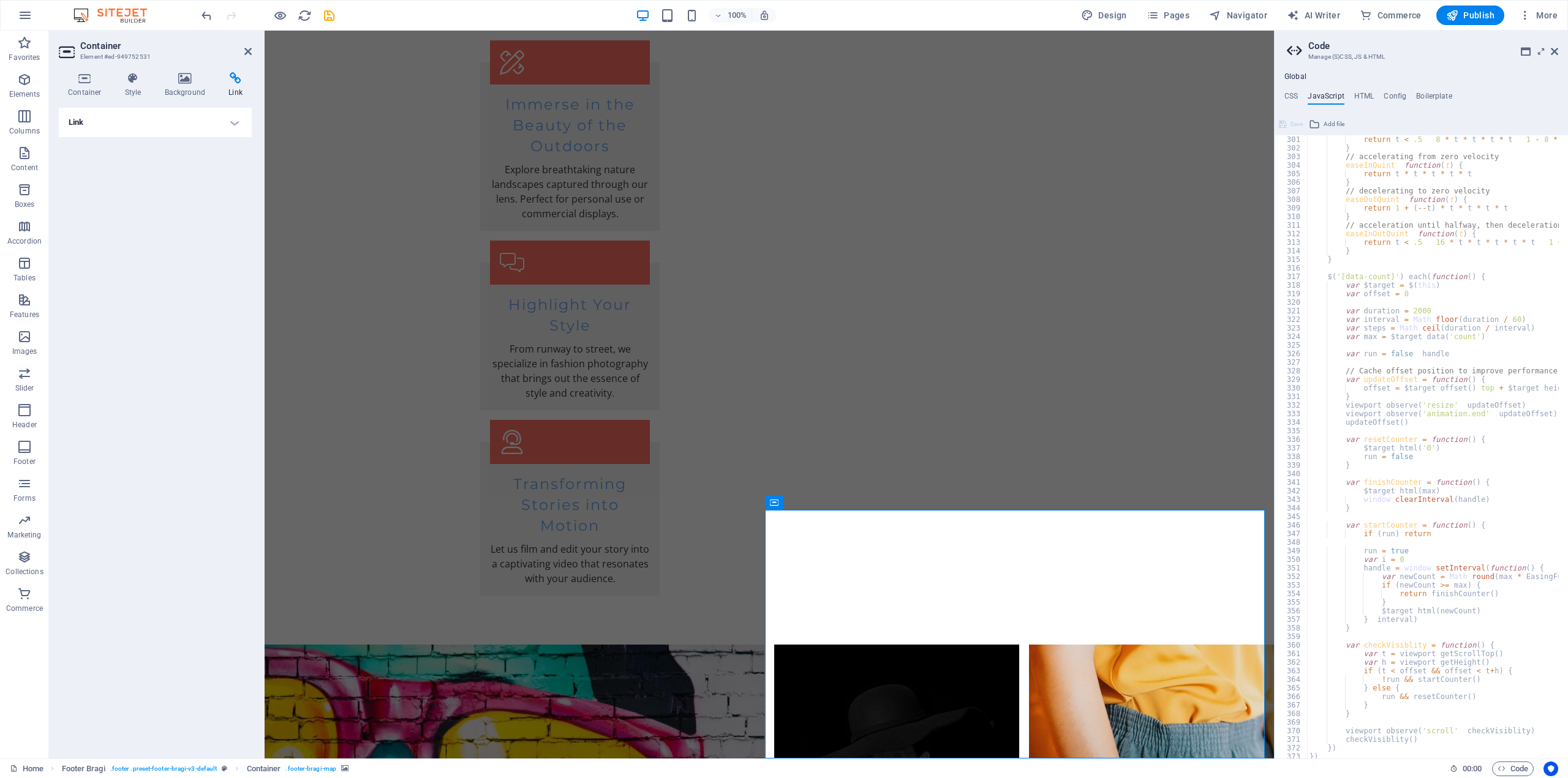
scroll to position [2643, 0]
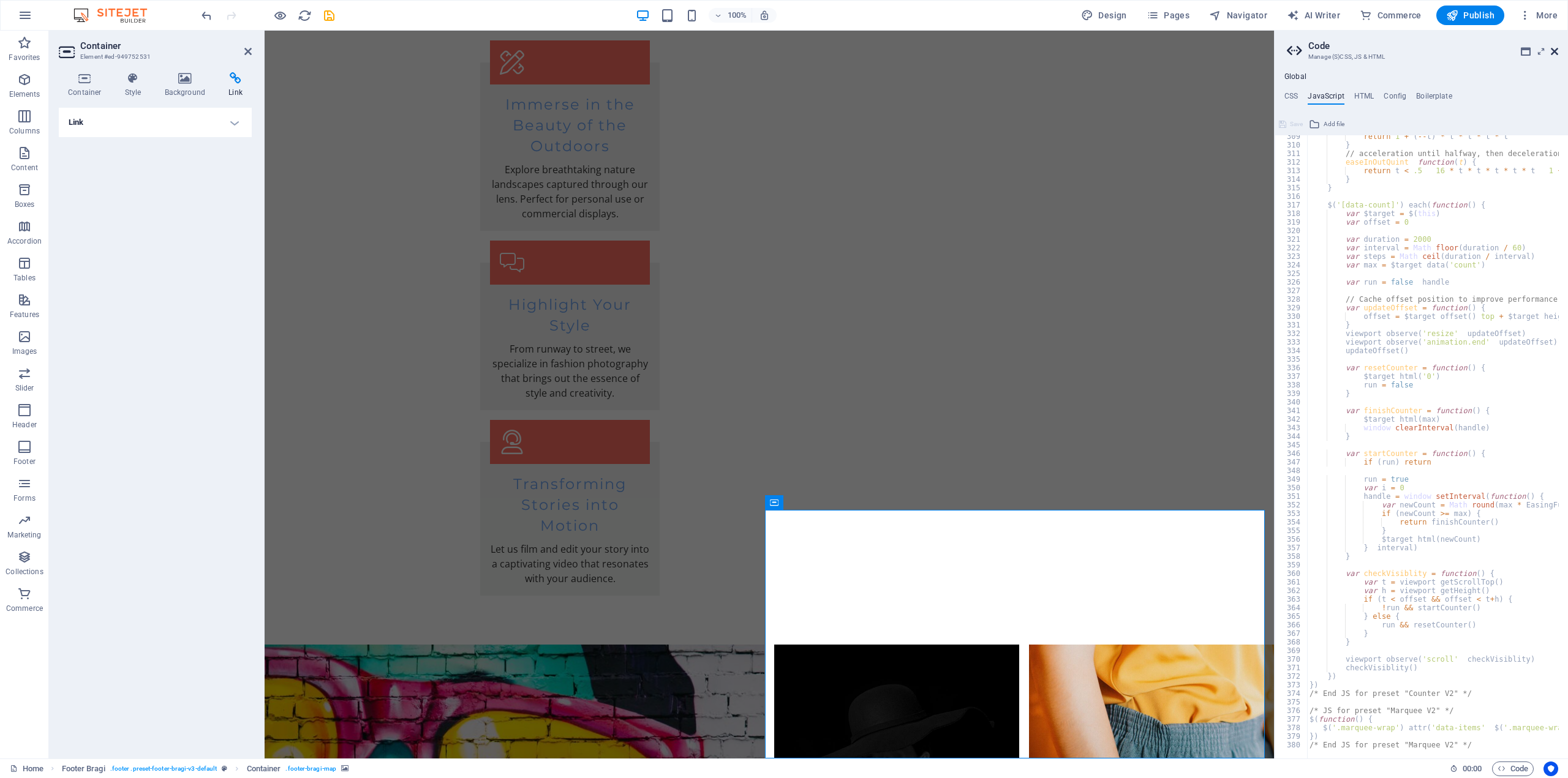
click at [1554, 49] on icon at bounding box center [1554, 51] width 8 height 10
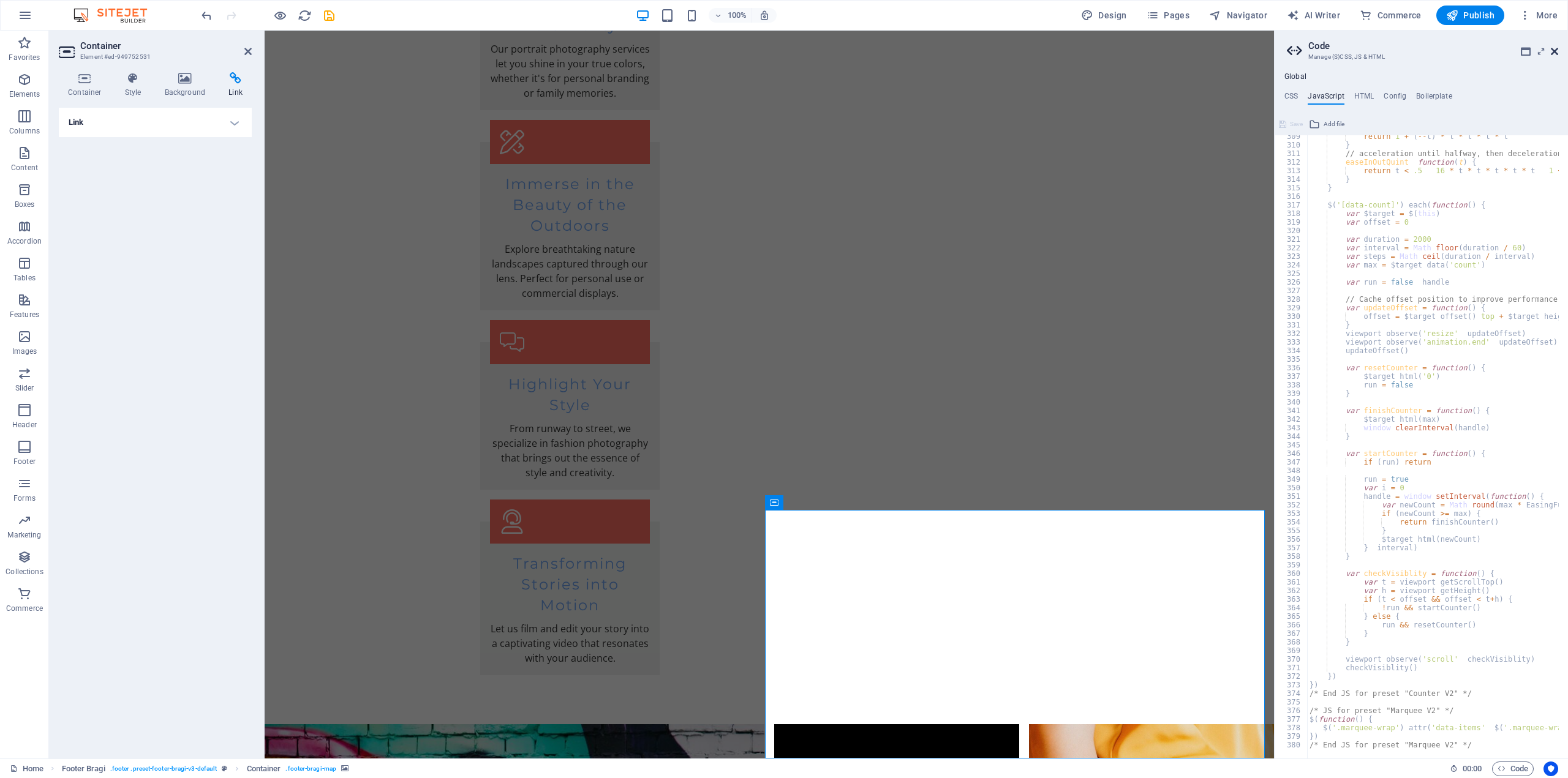
scroll to position [2547, 0]
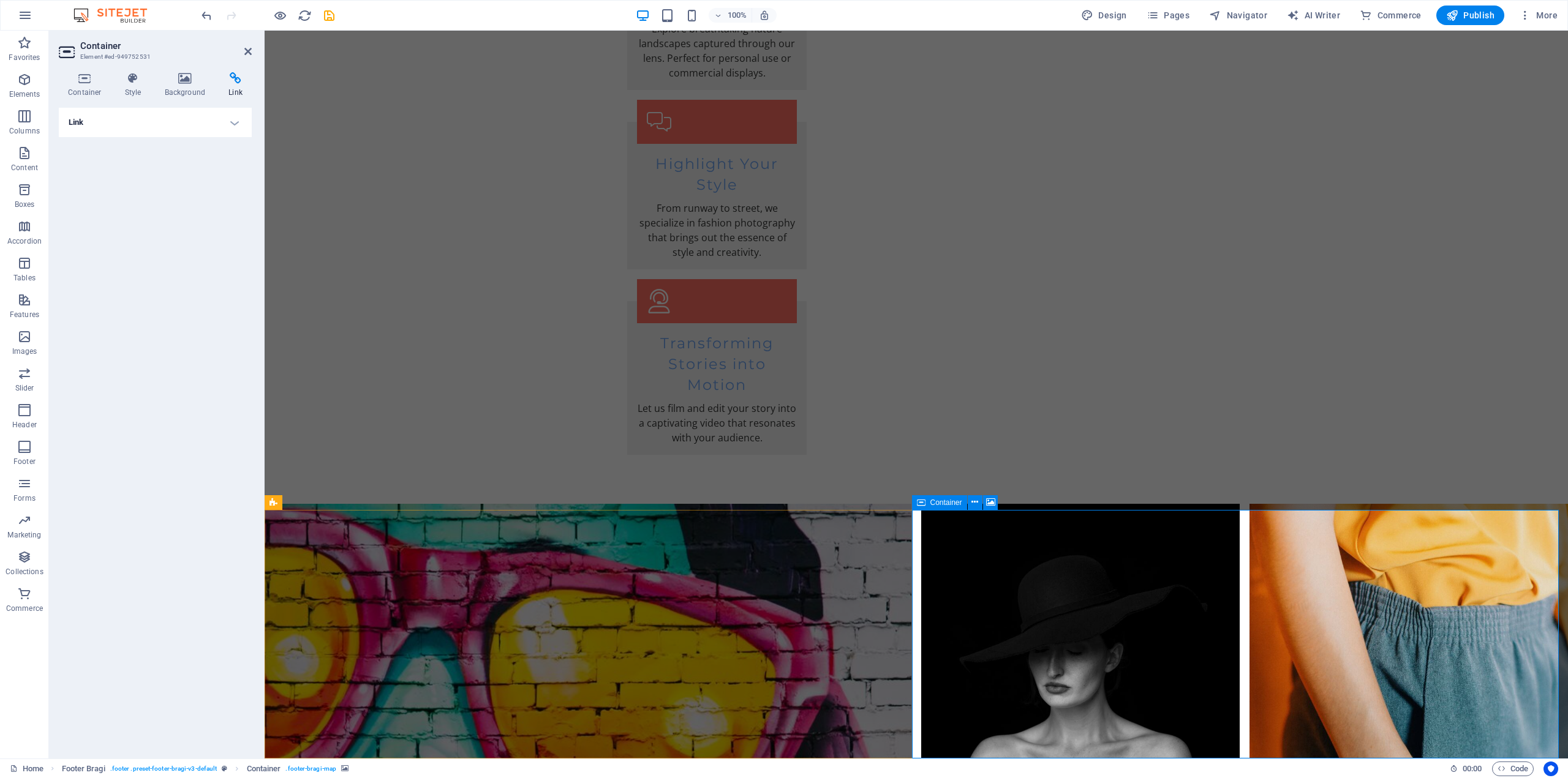
click at [20, 153] on icon "button" at bounding box center [25, 153] width 15 height 15
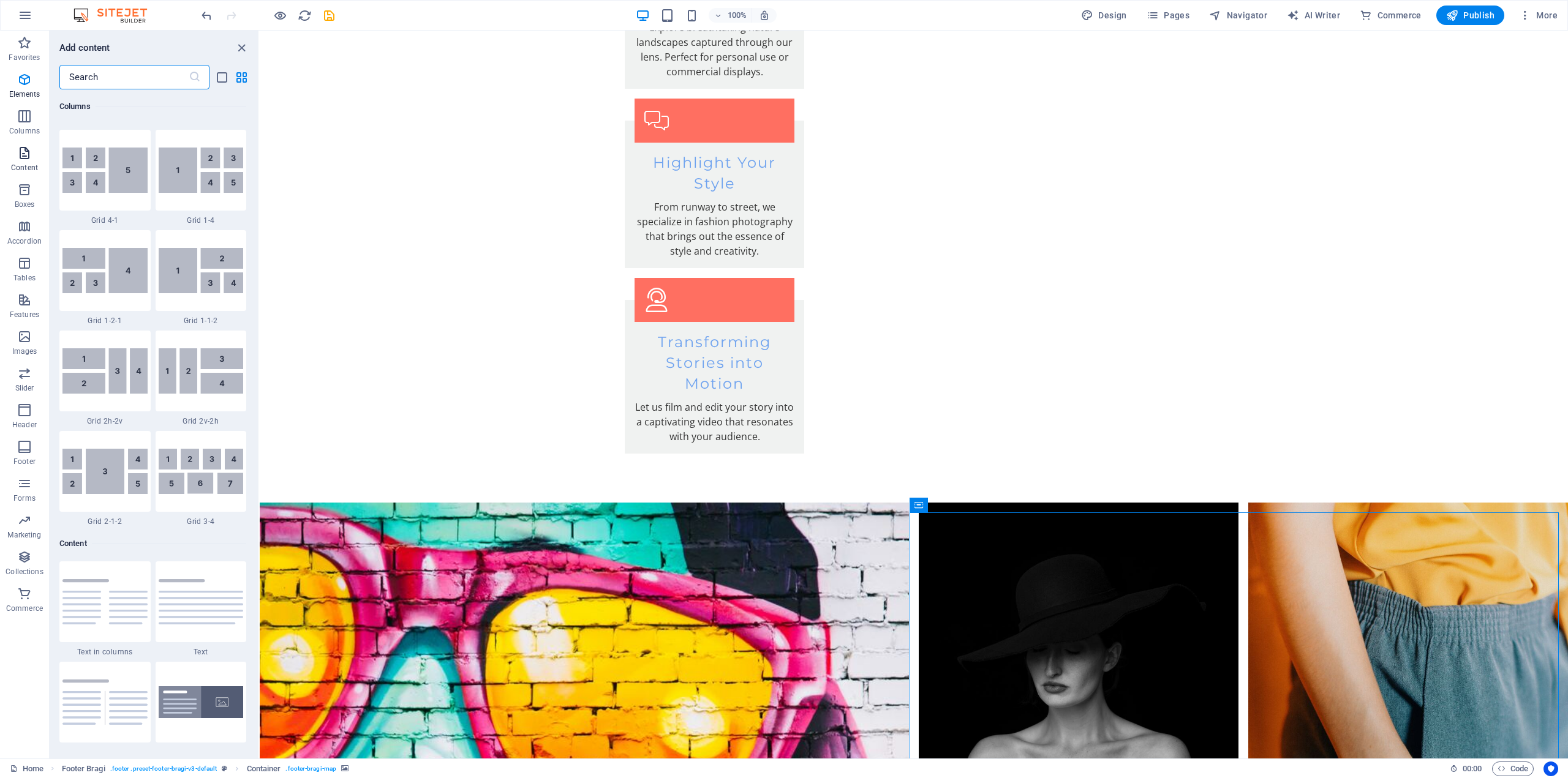
scroll to position [2142, 0]
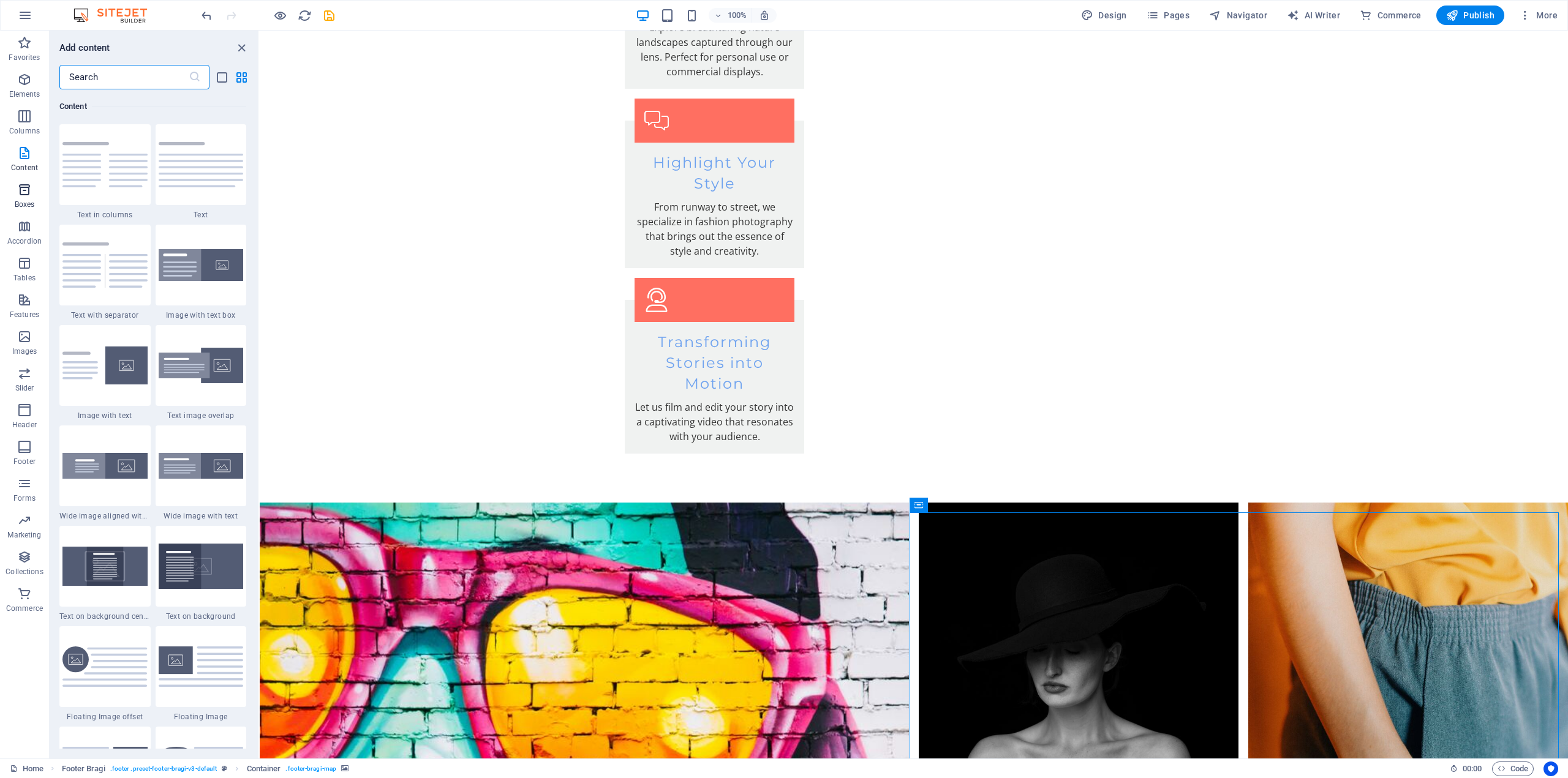
click at [27, 195] on icon "button" at bounding box center [25, 190] width 15 height 15
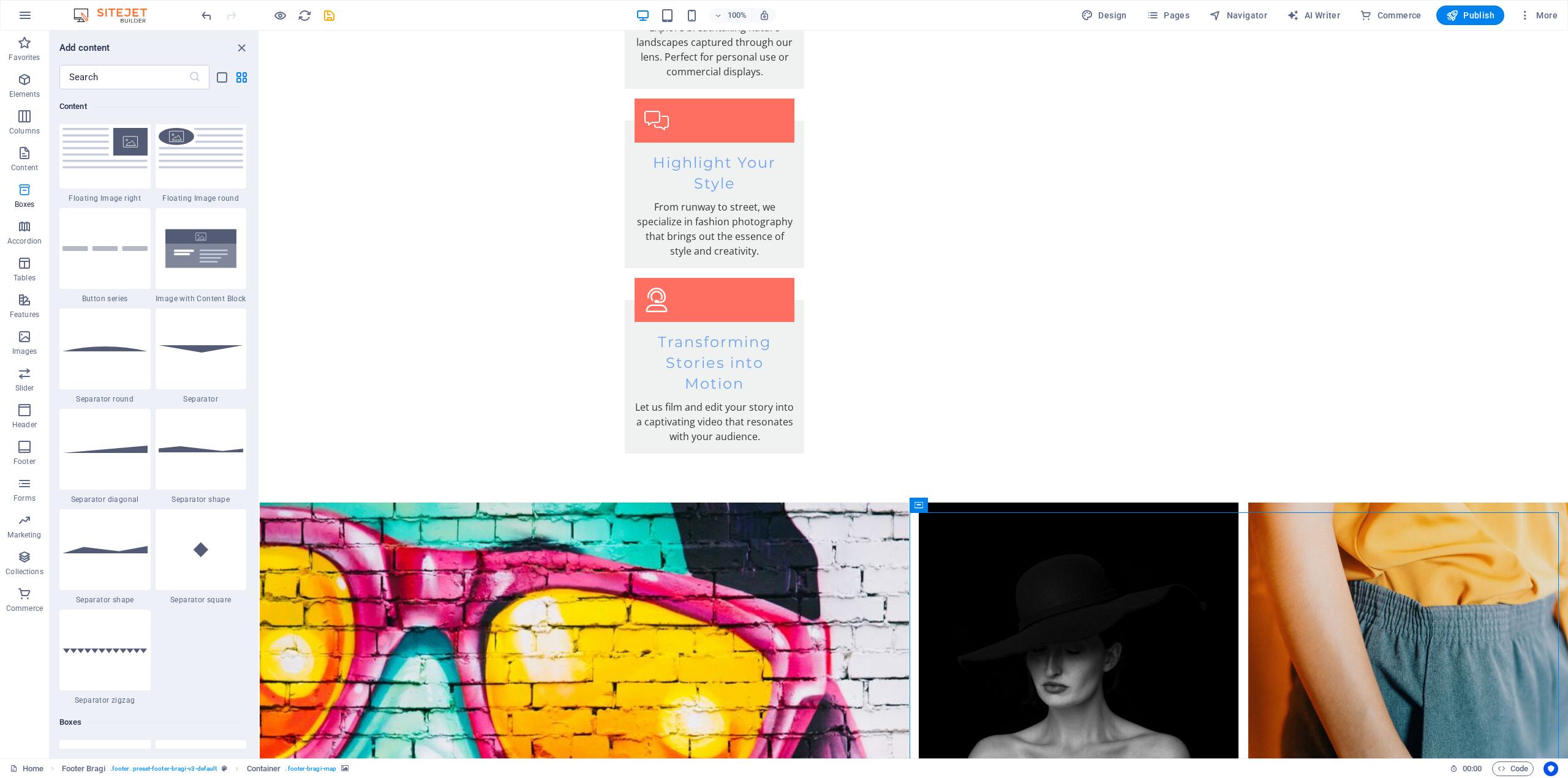
scroll to position [3377, 0]
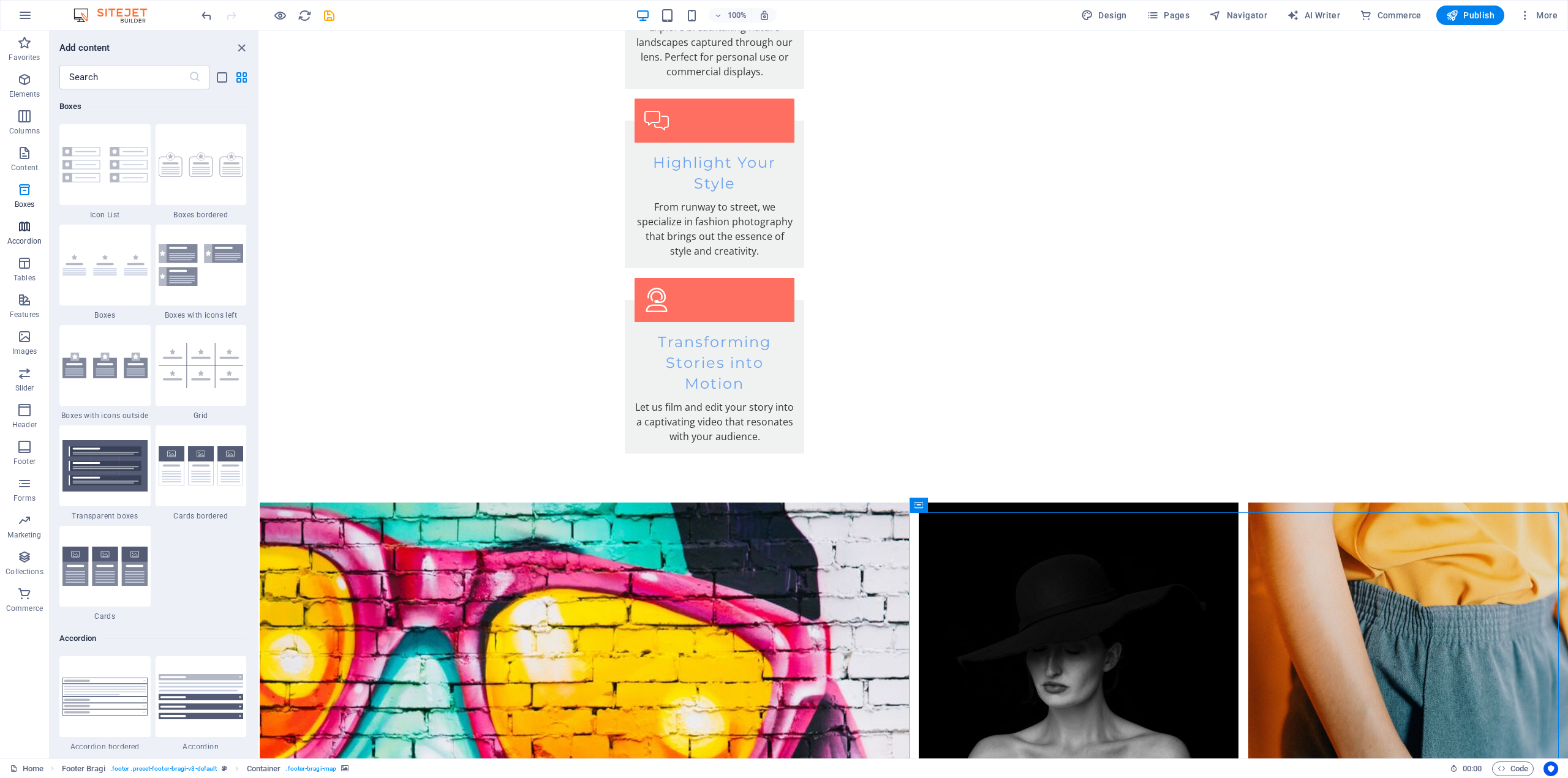
click at [22, 229] on icon "button" at bounding box center [25, 227] width 15 height 15
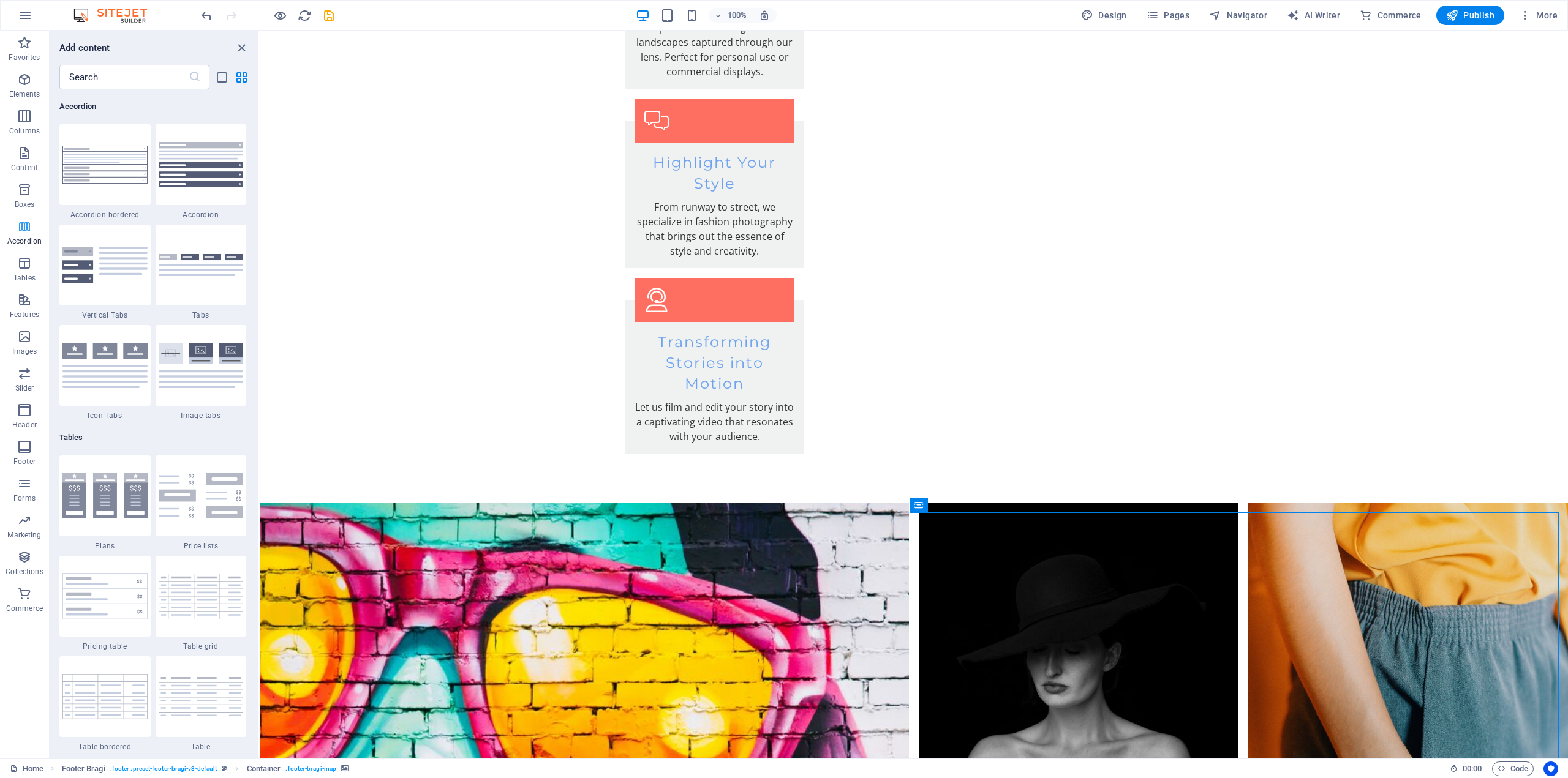
scroll to position [3909, 0]
click at [22, 268] on icon "button" at bounding box center [25, 263] width 15 height 15
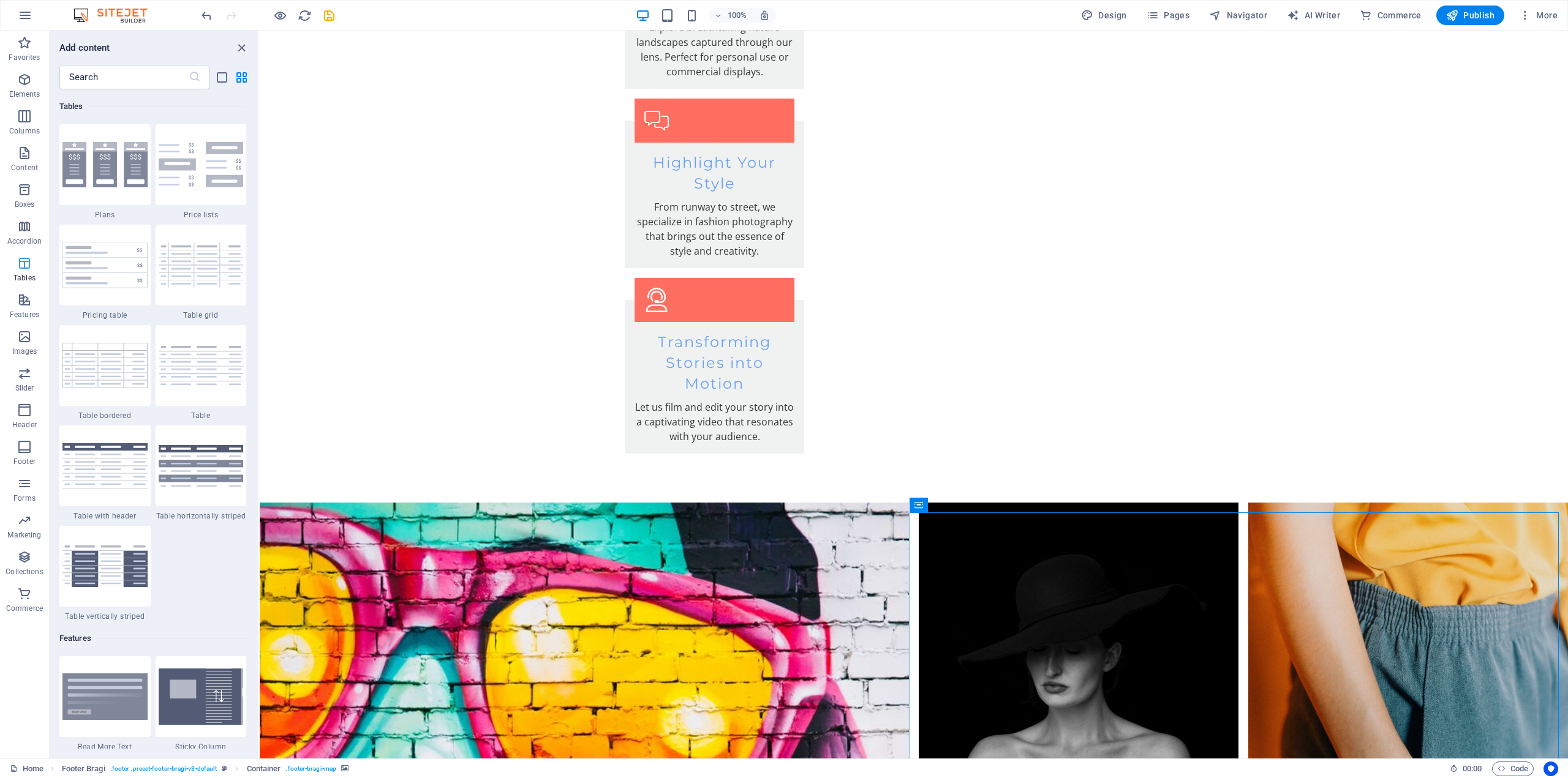
scroll to position [4240, 0]
click at [25, 600] on icon "button" at bounding box center [25, 594] width 15 height 15
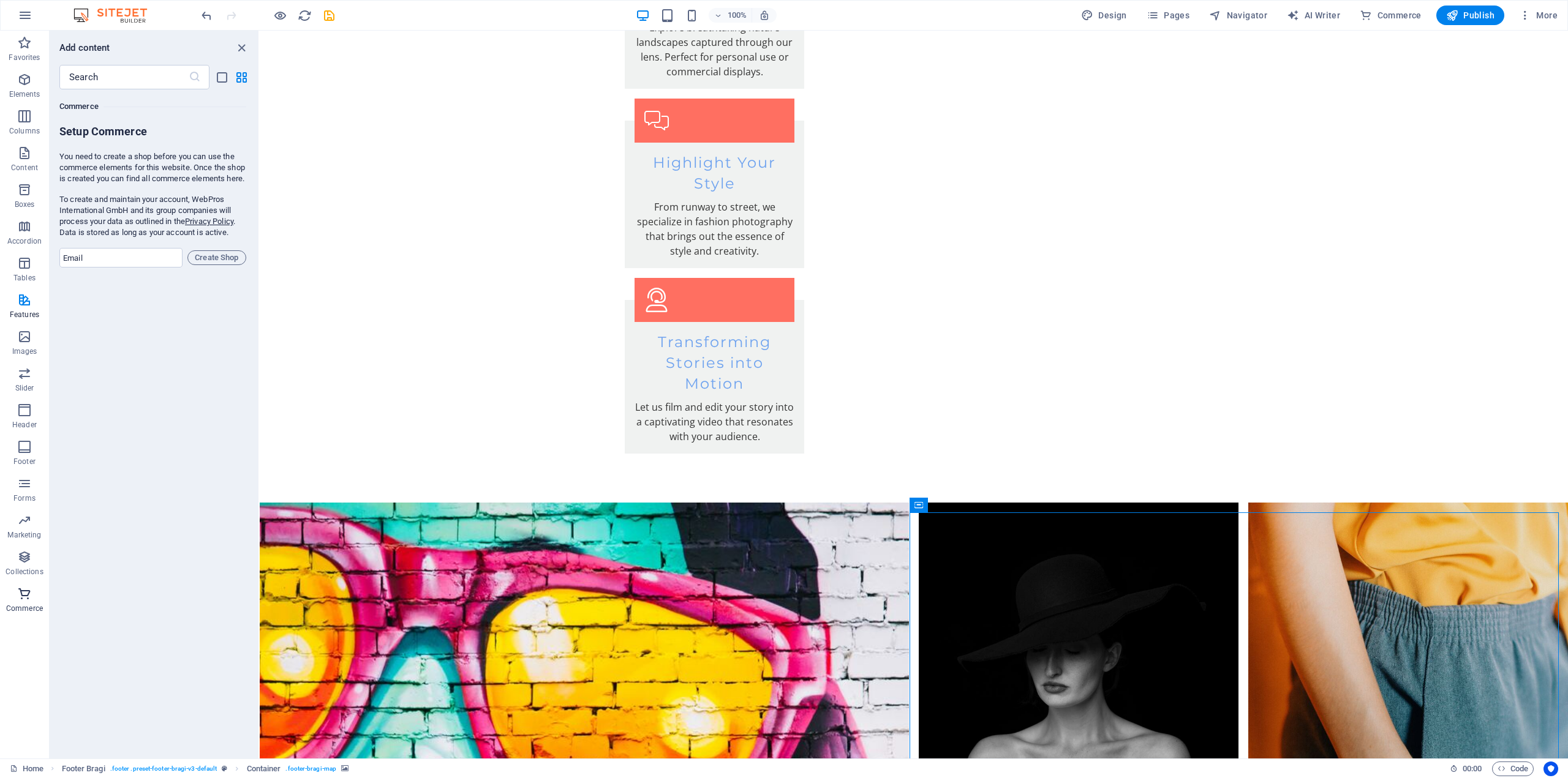
scroll to position [11799, 0]
click at [26, 13] on icon "button" at bounding box center [26, 16] width 15 height 15
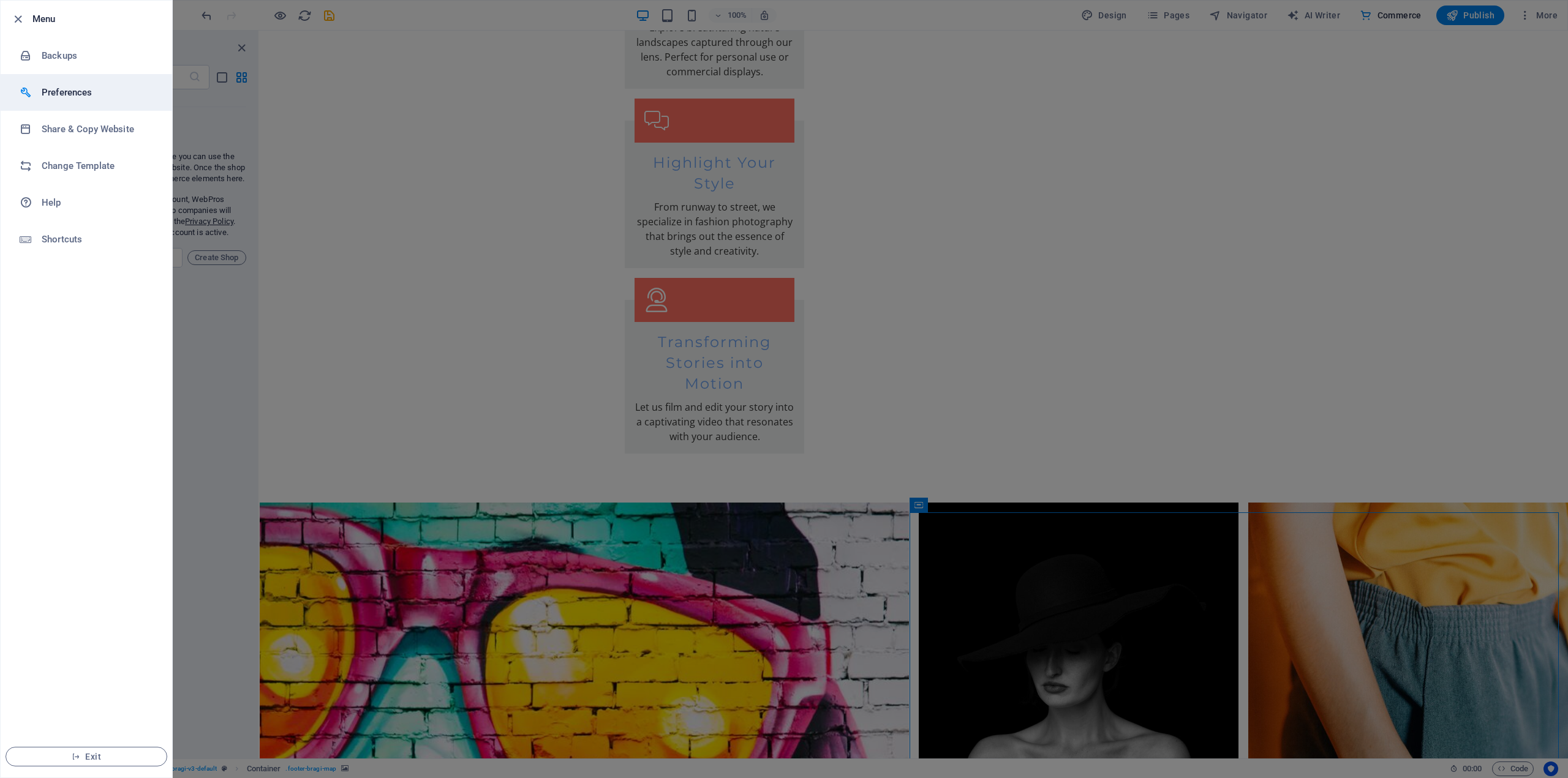
click at [68, 86] on h6 "Preferences" at bounding box center [98, 92] width 114 height 15
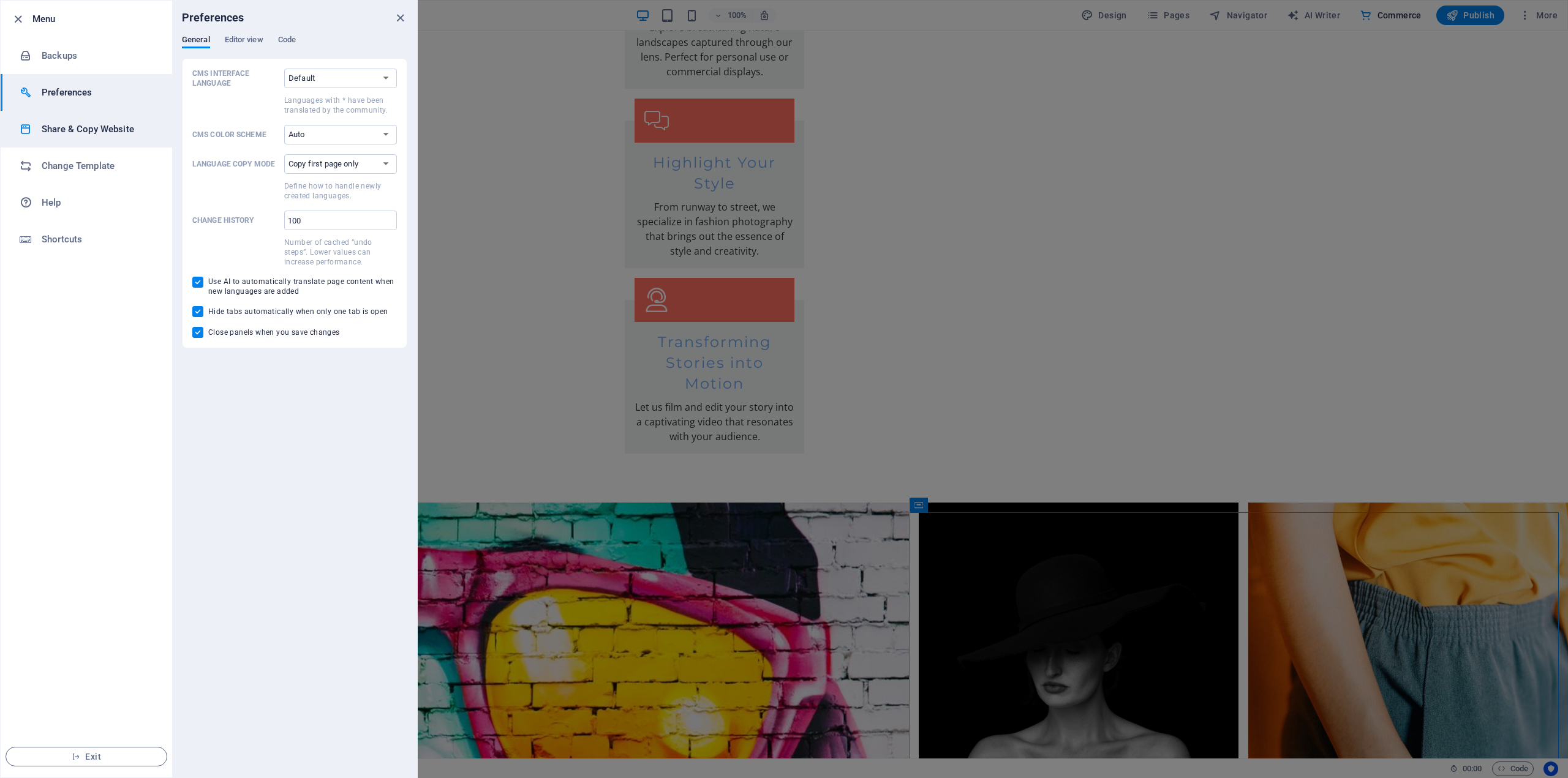
click at [111, 124] on h6 "Share & Copy Website" at bounding box center [98, 129] width 114 height 15
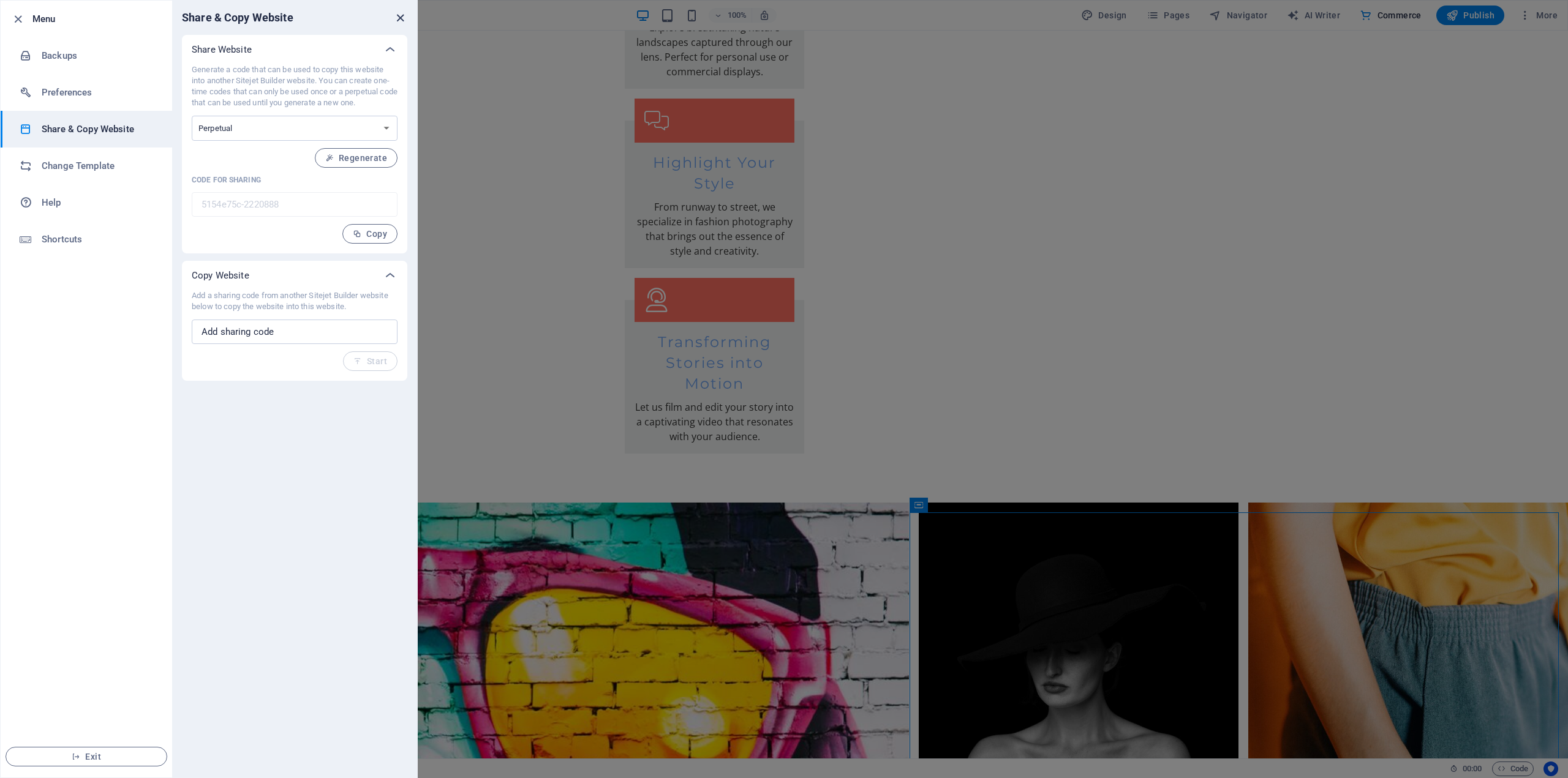
click at [402, 14] on icon "close" at bounding box center [400, 18] width 14 height 14
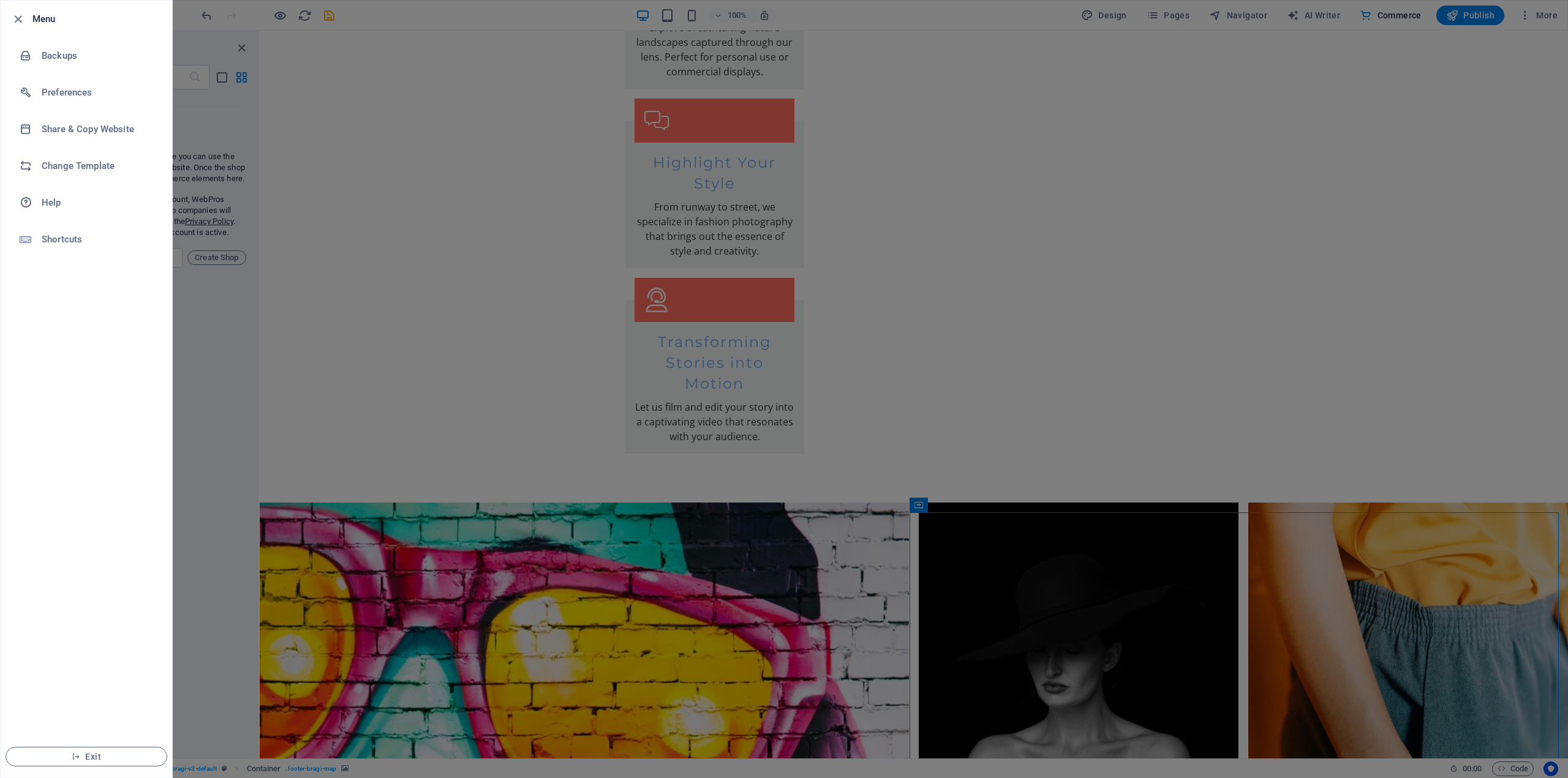
click at [213, 312] on div at bounding box center [784, 389] width 1568 height 778
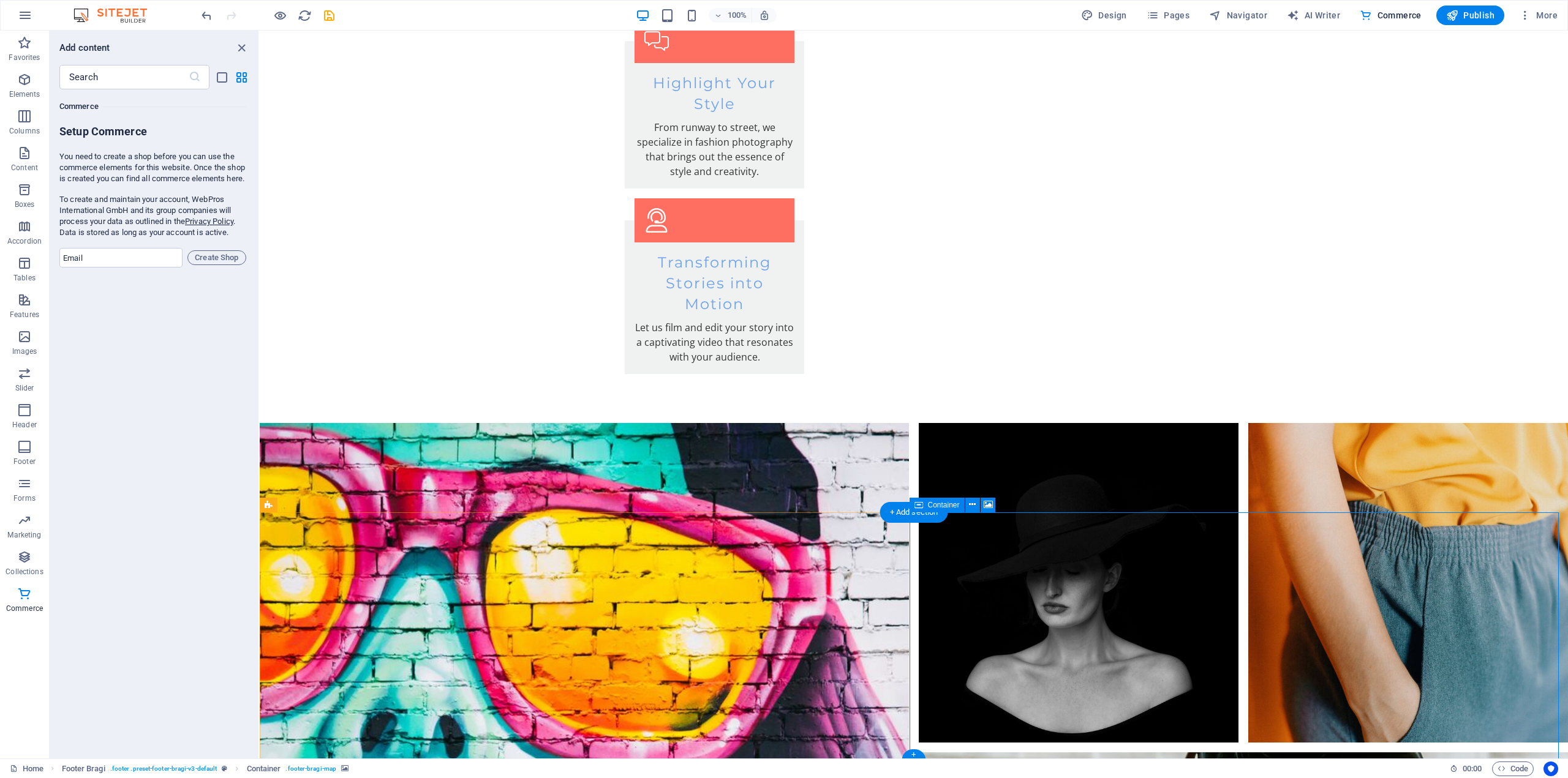
scroll to position [2547, 0]
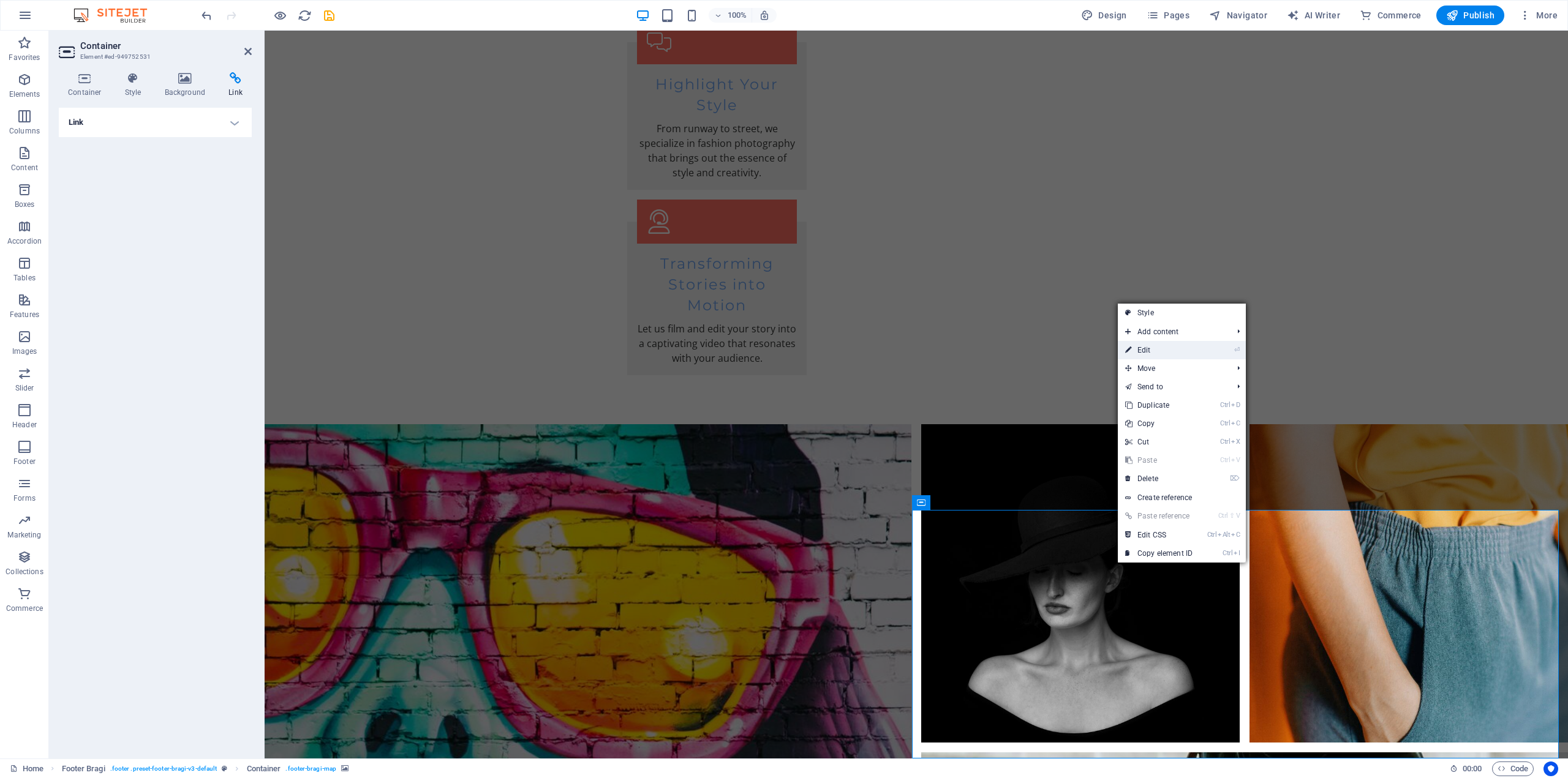
click at [1157, 350] on link "⏎ Edit" at bounding box center [1158, 350] width 82 height 18
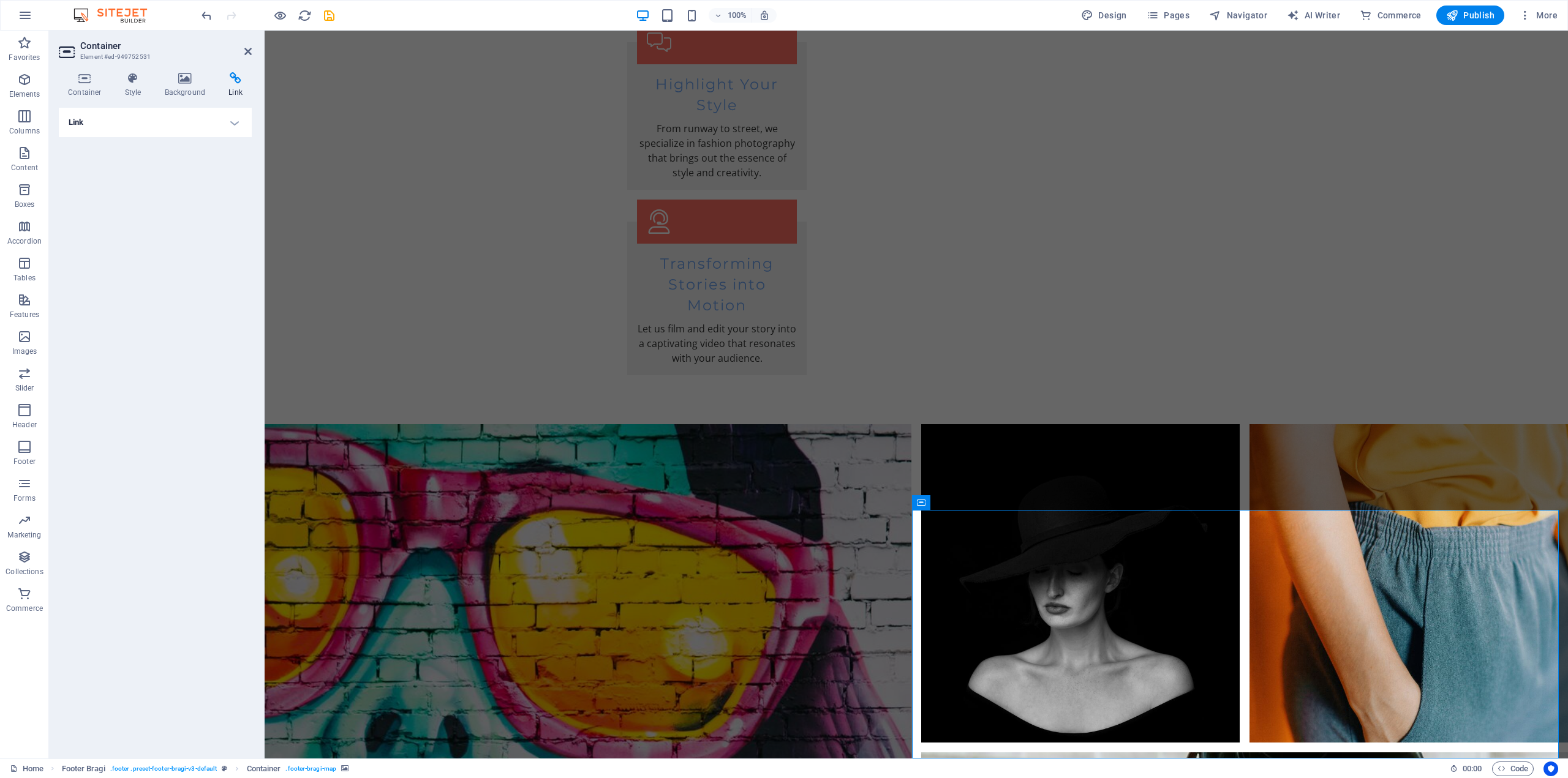
click at [220, 123] on h4 "Link" at bounding box center [155, 122] width 193 height 29
click at [91, 83] on icon at bounding box center [84, 78] width 52 height 12
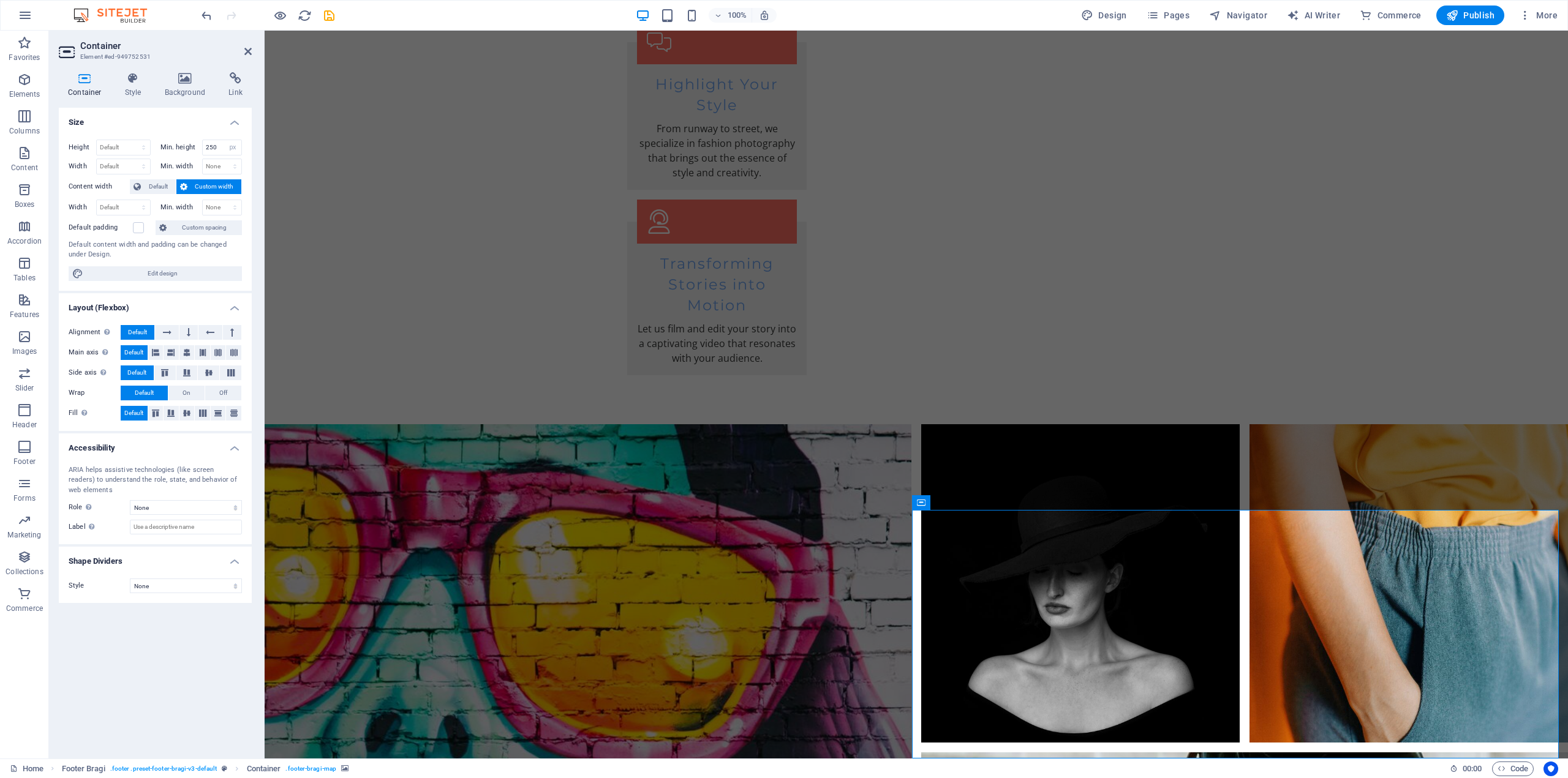
click at [111, 308] on h4 "Layout (Flexbox)" at bounding box center [155, 304] width 193 height 22
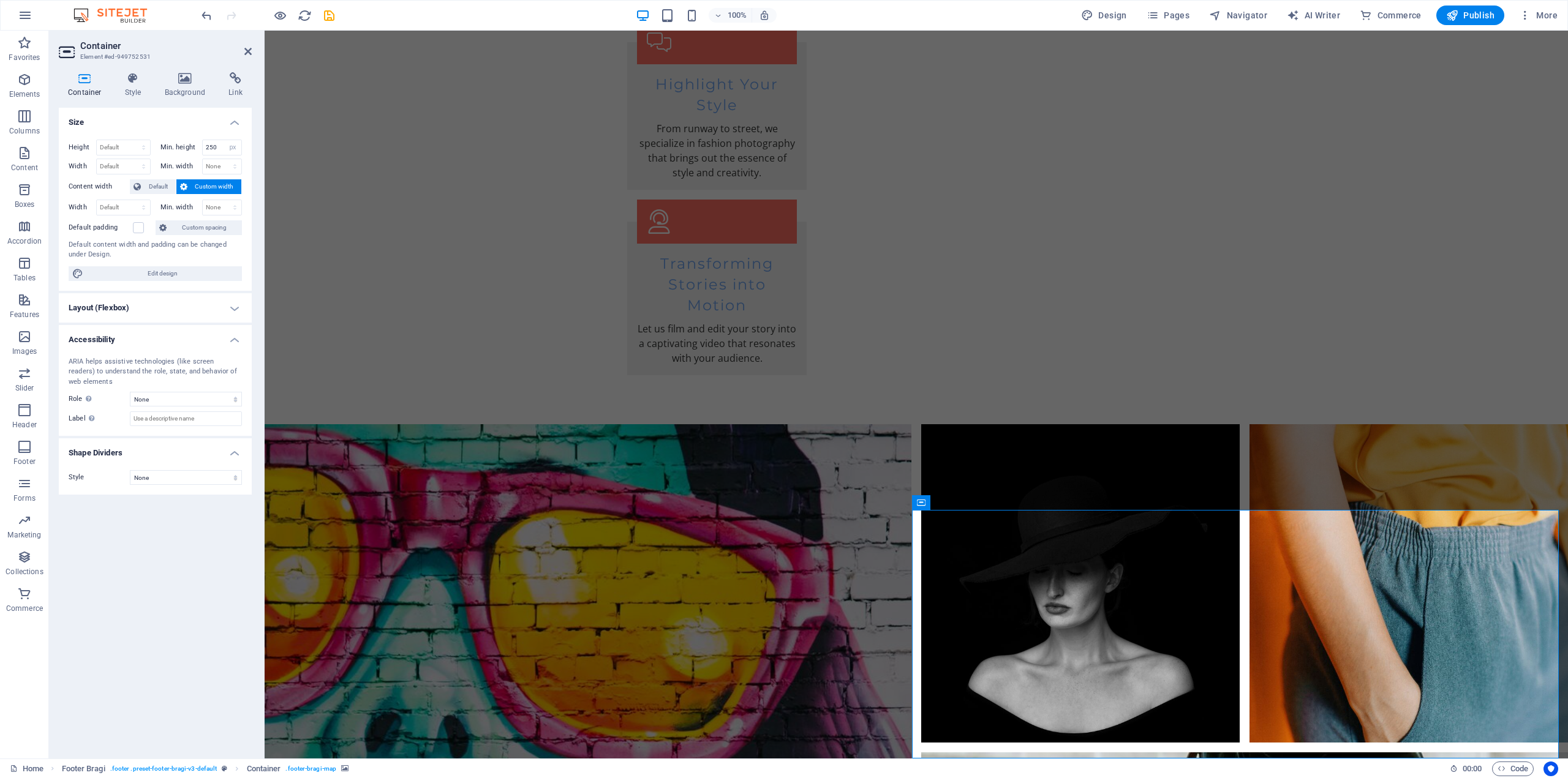
click at [111, 308] on h4 "Layout (Flexbox)" at bounding box center [155, 307] width 193 height 29
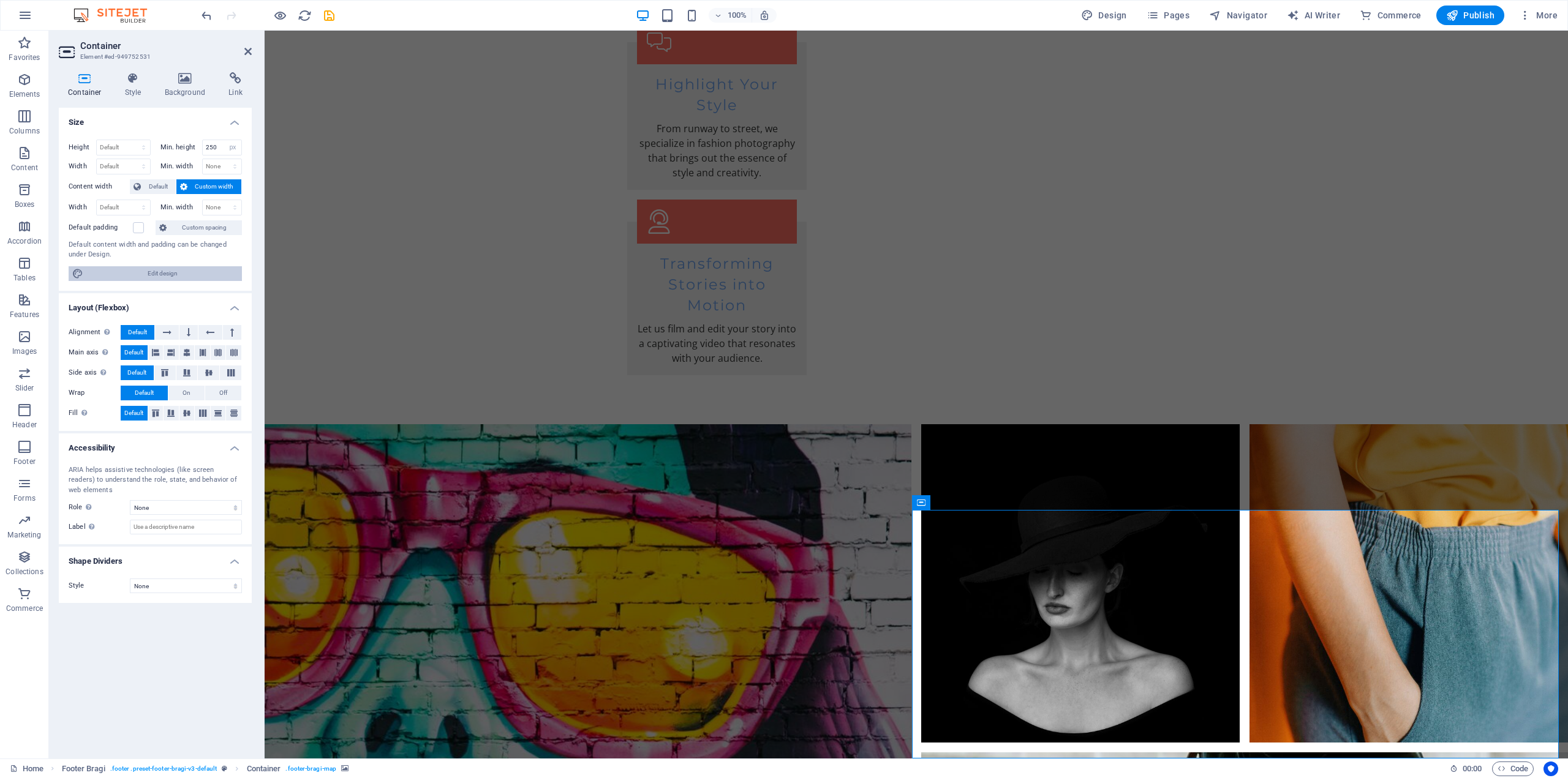
click at [170, 274] on span "Edit design" at bounding box center [162, 274] width 151 height 15
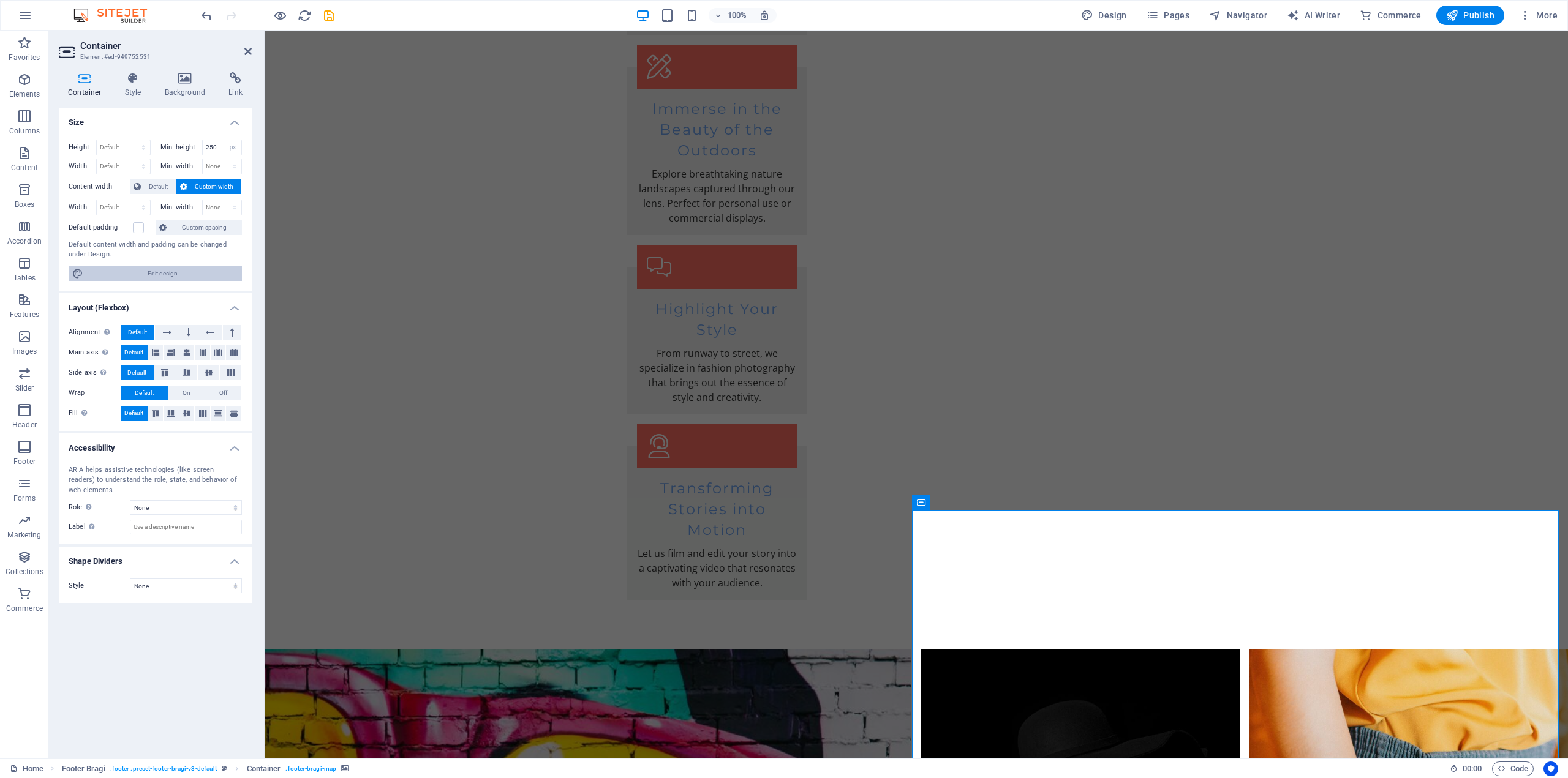
select select "rem"
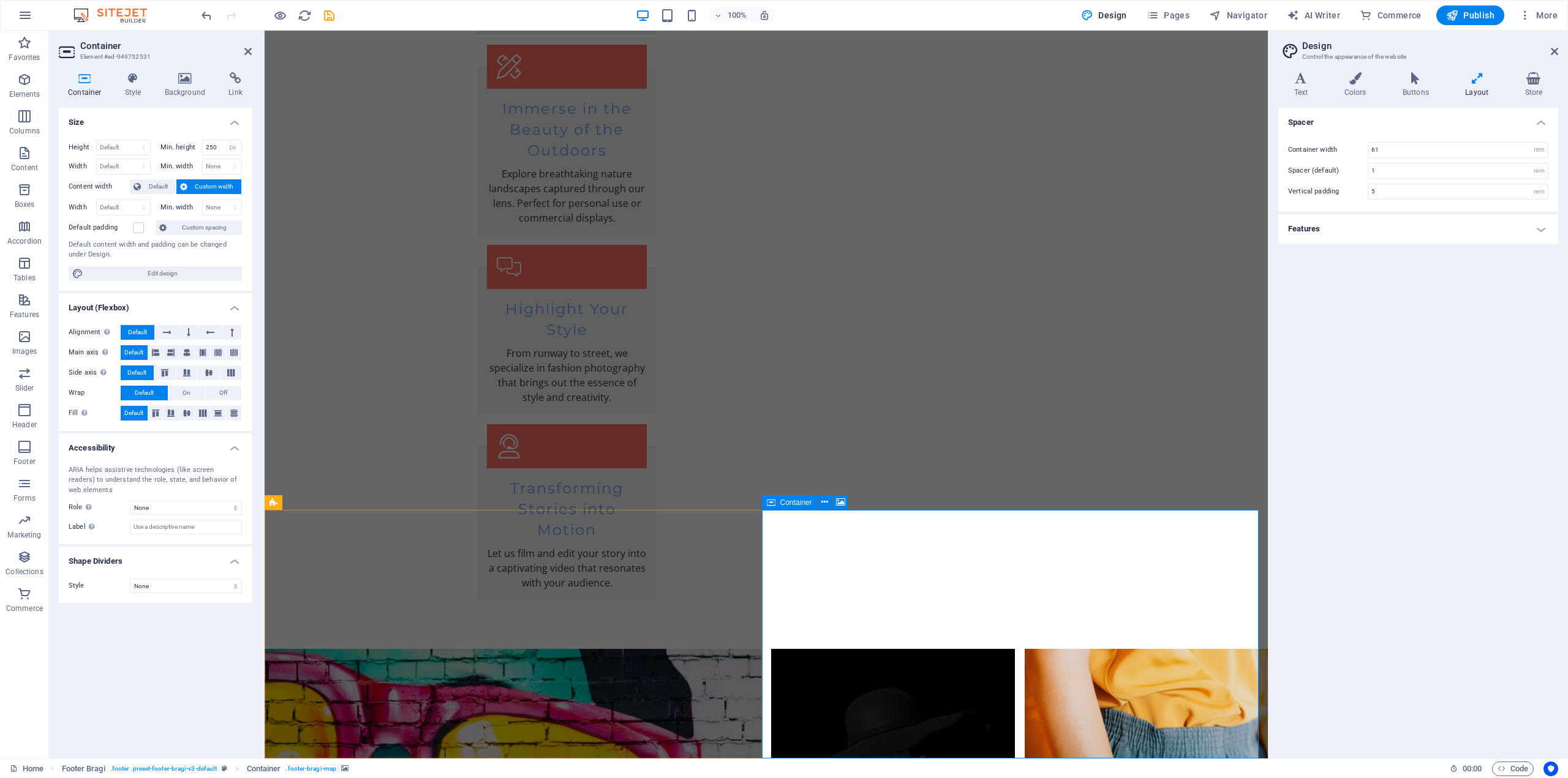
click at [1161, 8] on button "Pages" at bounding box center [1168, 15] width 53 height 20
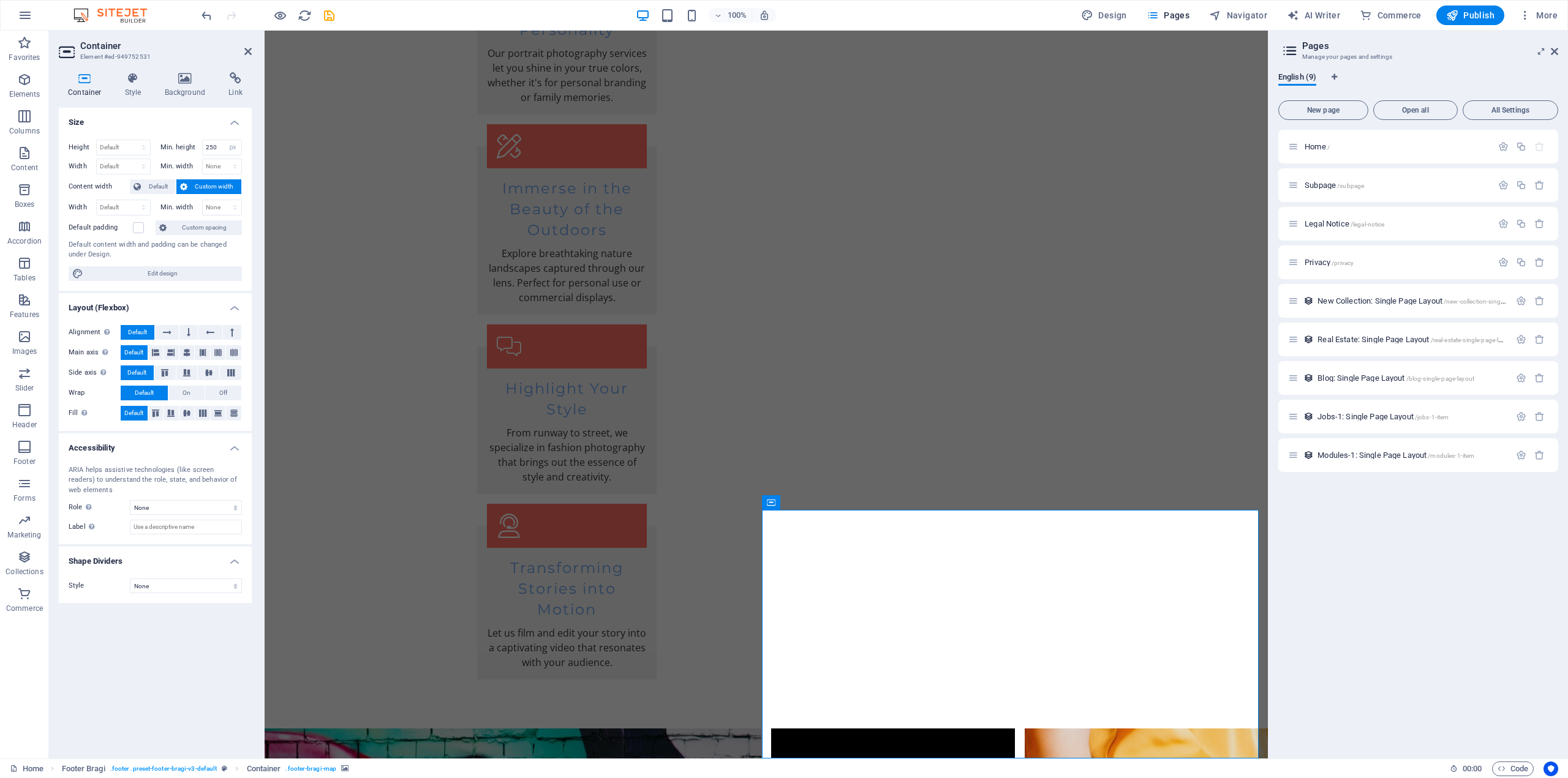
click at [1309, 44] on h2 "Pages" at bounding box center [1430, 46] width 256 height 11
click at [1436, 72] on div "English (9)" at bounding box center [1418, 83] width 280 height 23
click at [1178, 10] on span "Pages" at bounding box center [1168, 15] width 43 height 12
click at [1250, 15] on span "Navigator" at bounding box center [1238, 15] width 58 height 12
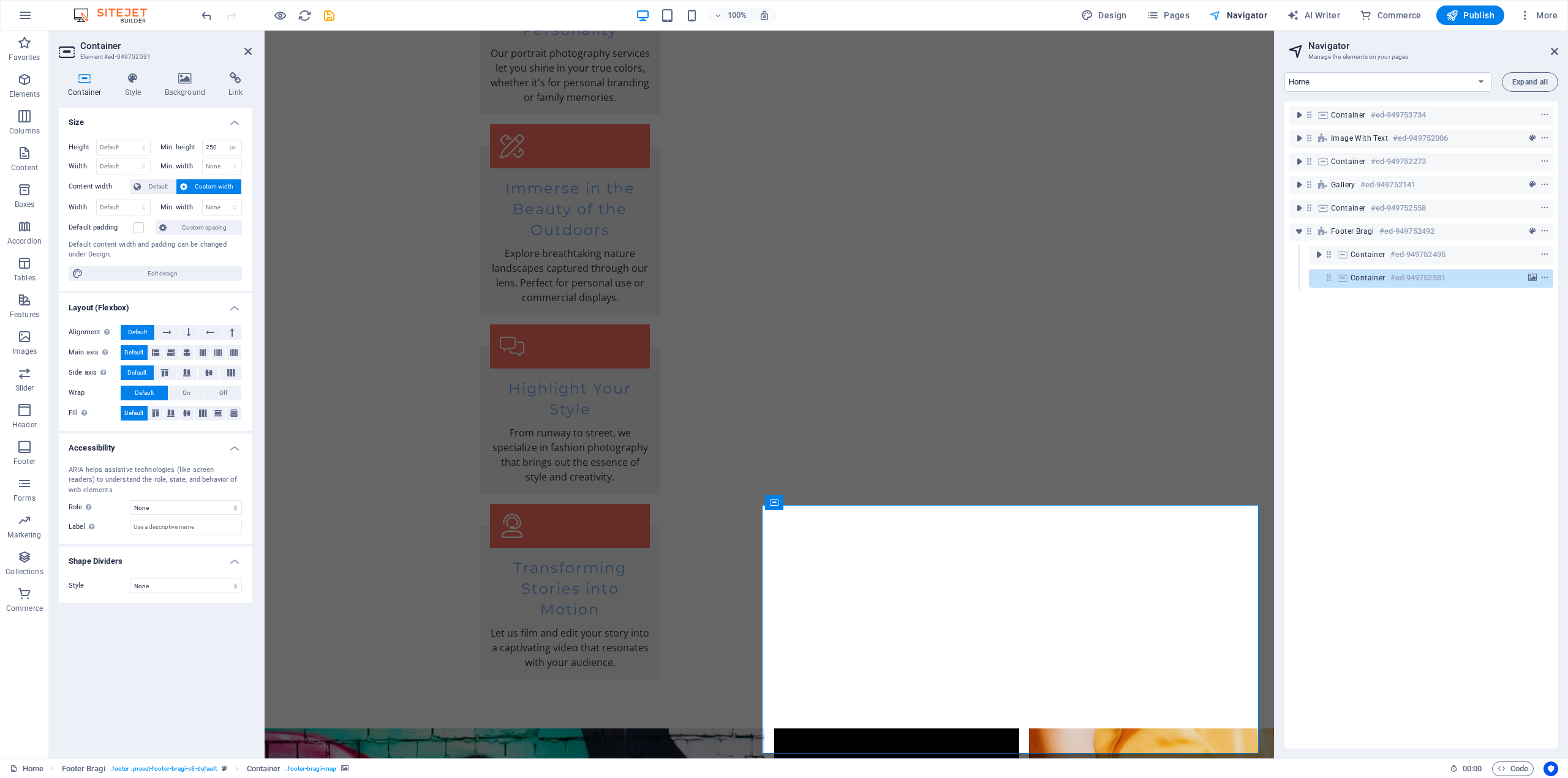
scroll to position [2326, 0]
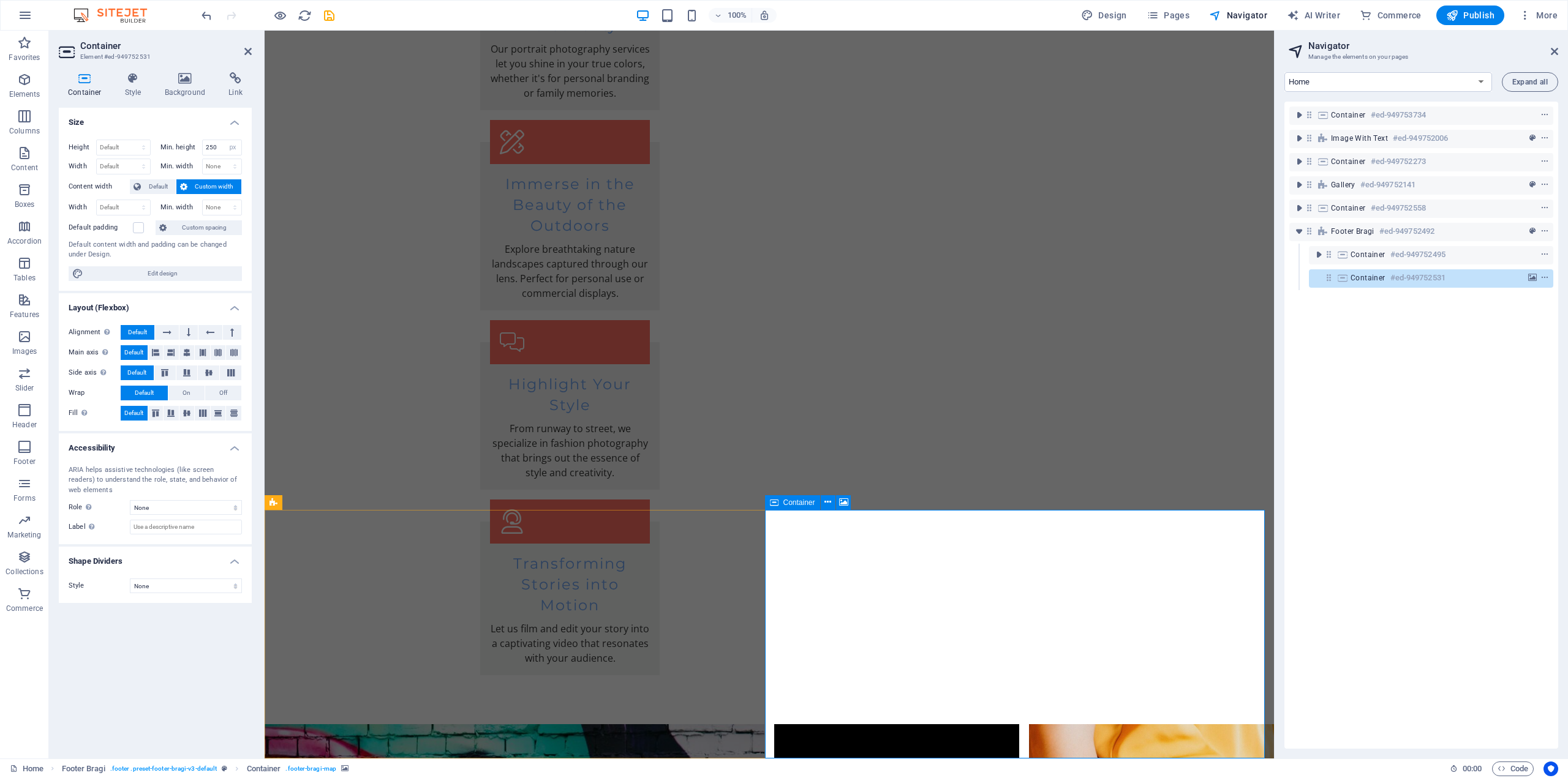
click at [1372, 272] on div "Container #ed-949752531" at bounding box center [1421, 278] width 141 height 15
click at [1544, 280] on icon "context-menu" at bounding box center [1544, 277] width 8 height 8
click at [1386, 507] on div "Container #ed-949753734 Image with text #ed-949752006 Container #ed-949752273 G…" at bounding box center [1421, 425] width 274 height 647
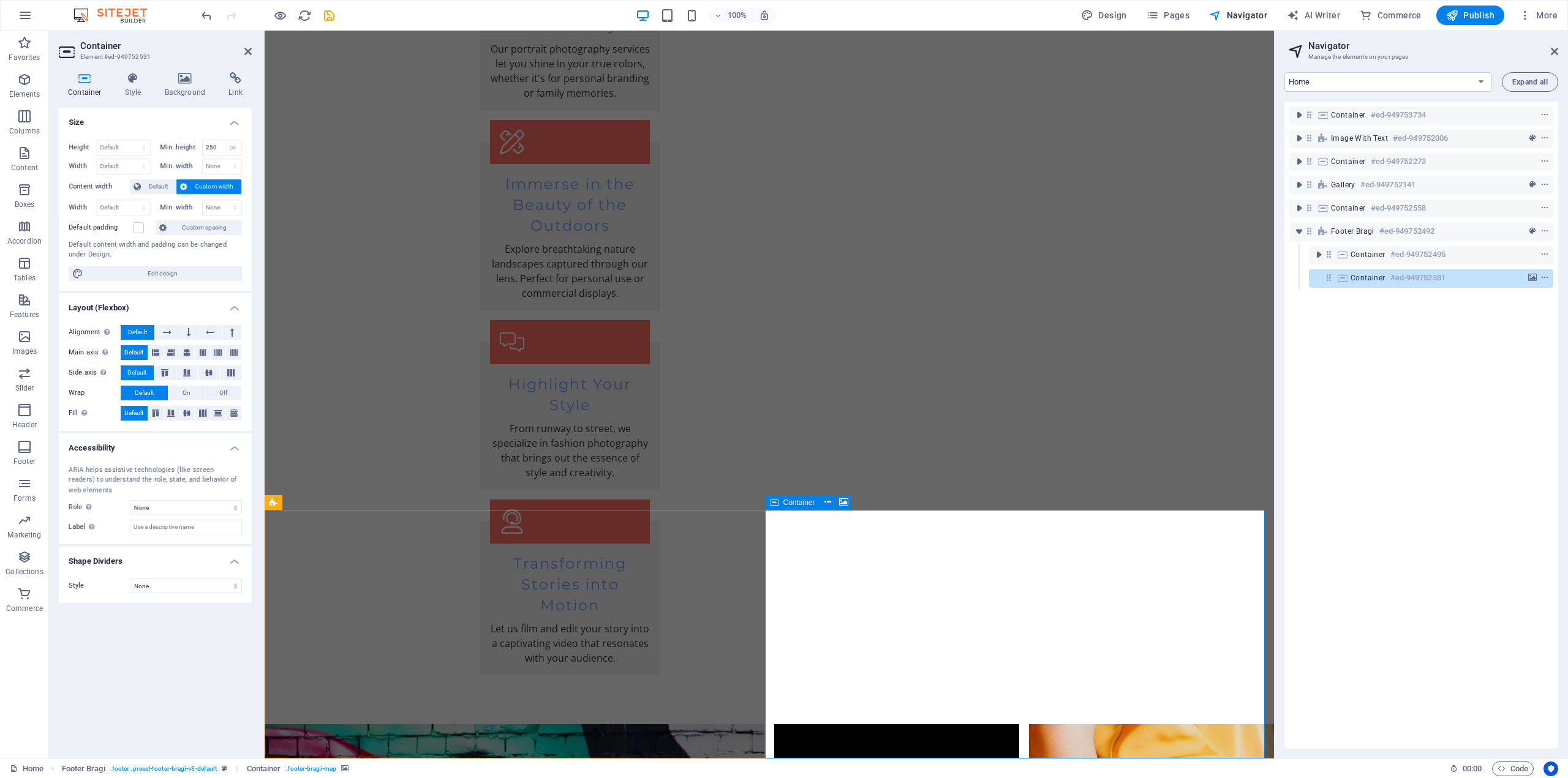
click at [1540, 11] on span "More" at bounding box center [1538, 15] width 38 height 12
click at [1511, 44] on h6 "Website Settings" at bounding box center [1512, 47] width 73 height 15
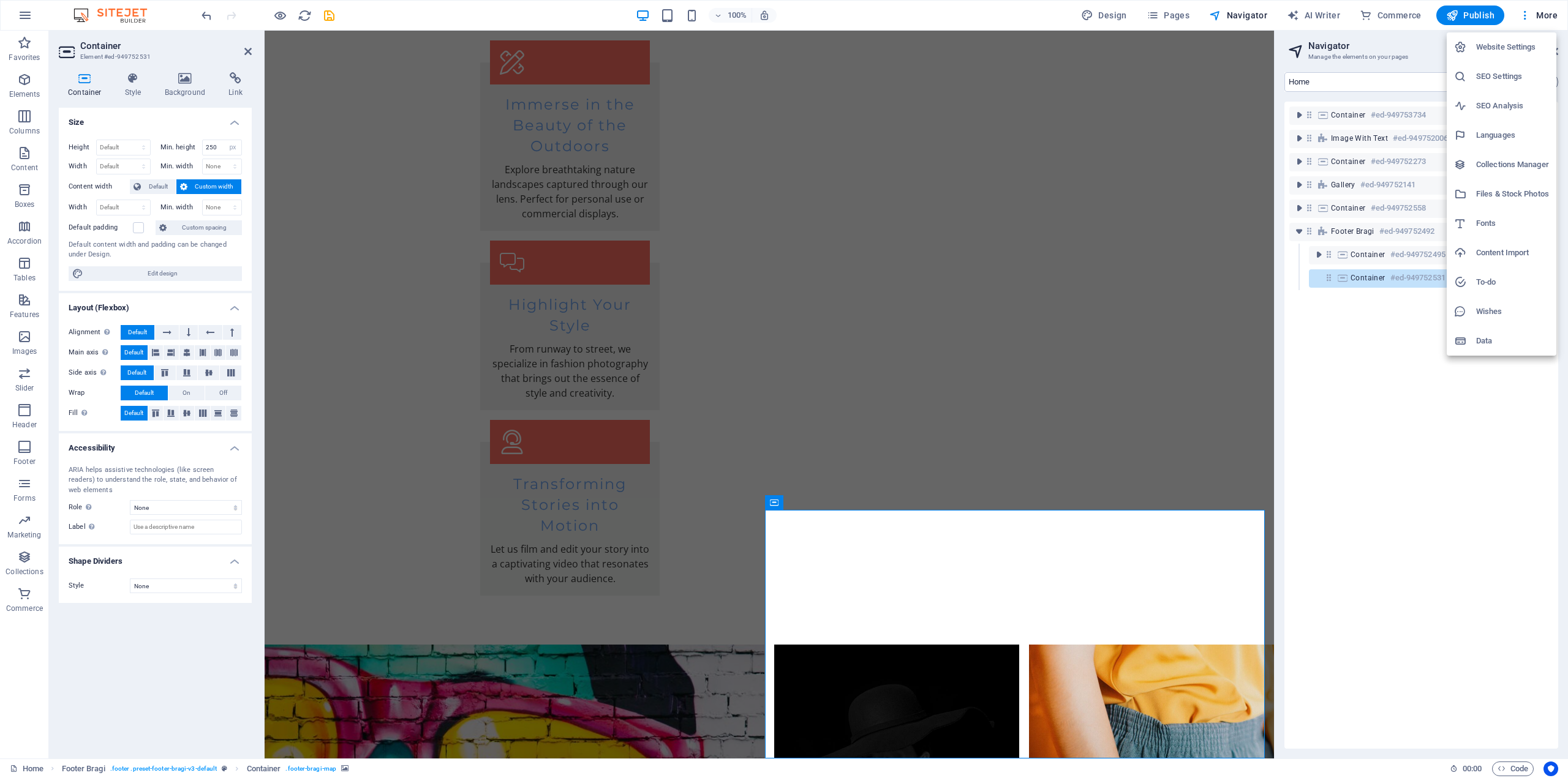
scroll to position [2322, 0]
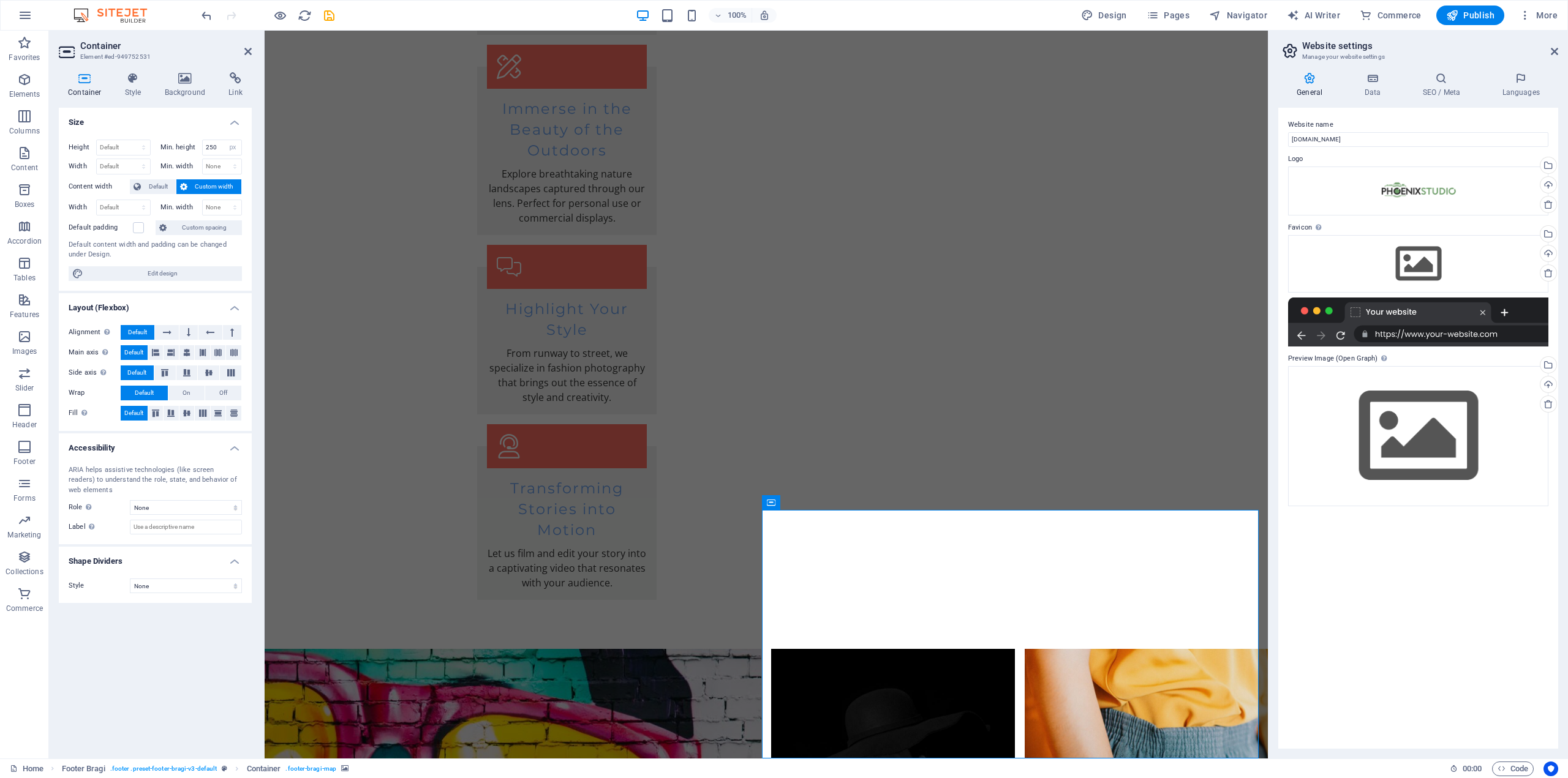
click at [1431, 335] on div at bounding box center [1418, 322] width 260 height 49
click at [1410, 573] on div "Website name [DOMAIN_NAME] Logo Drag files here, click to choose files or selec…" at bounding box center [1418, 428] width 280 height 641
click at [1372, 84] on icon at bounding box center [1372, 78] width 53 height 12
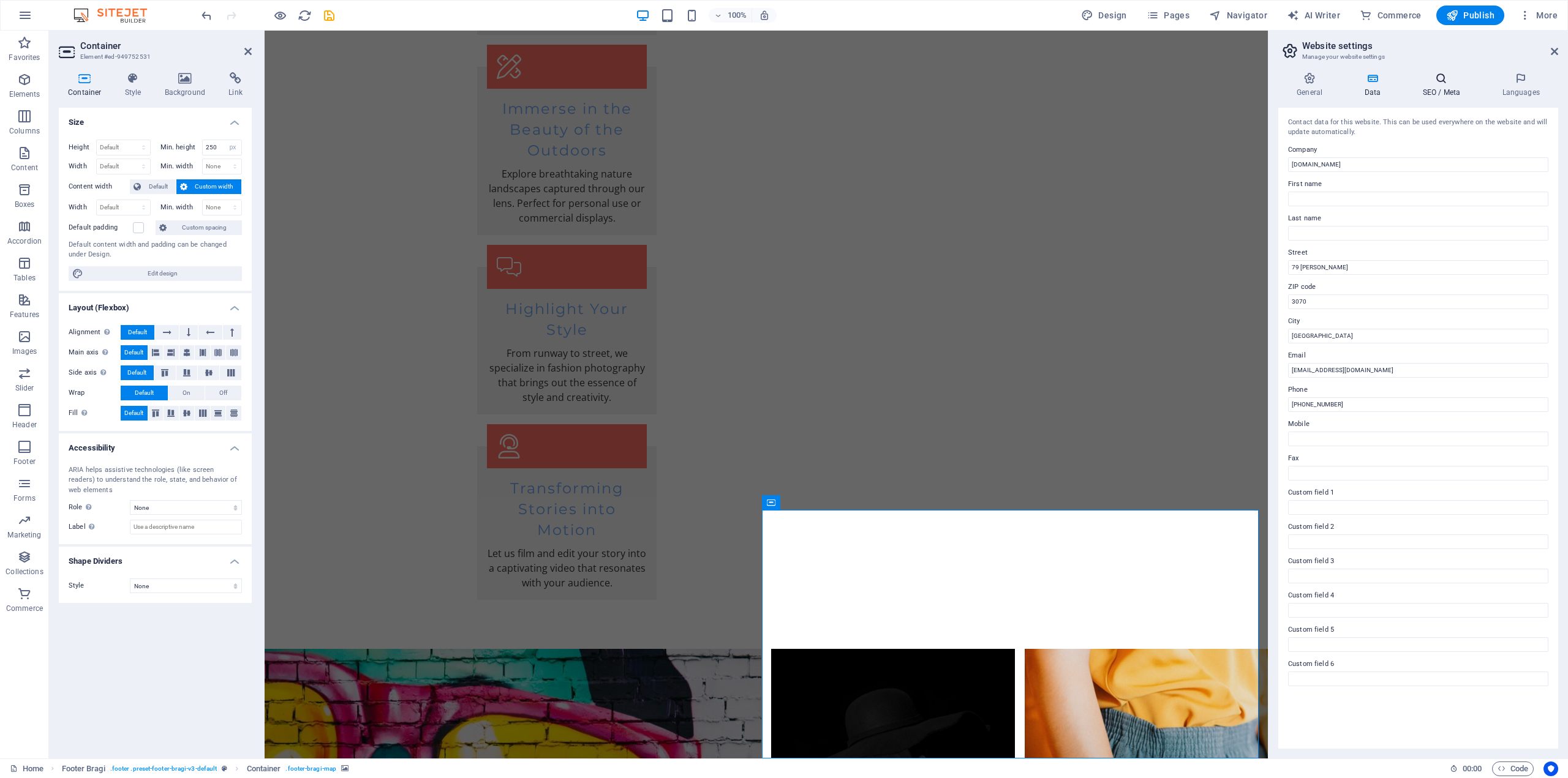
click at [1430, 89] on h4 "SEO / Meta" at bounding box center [1444, 85] width 80 height 26
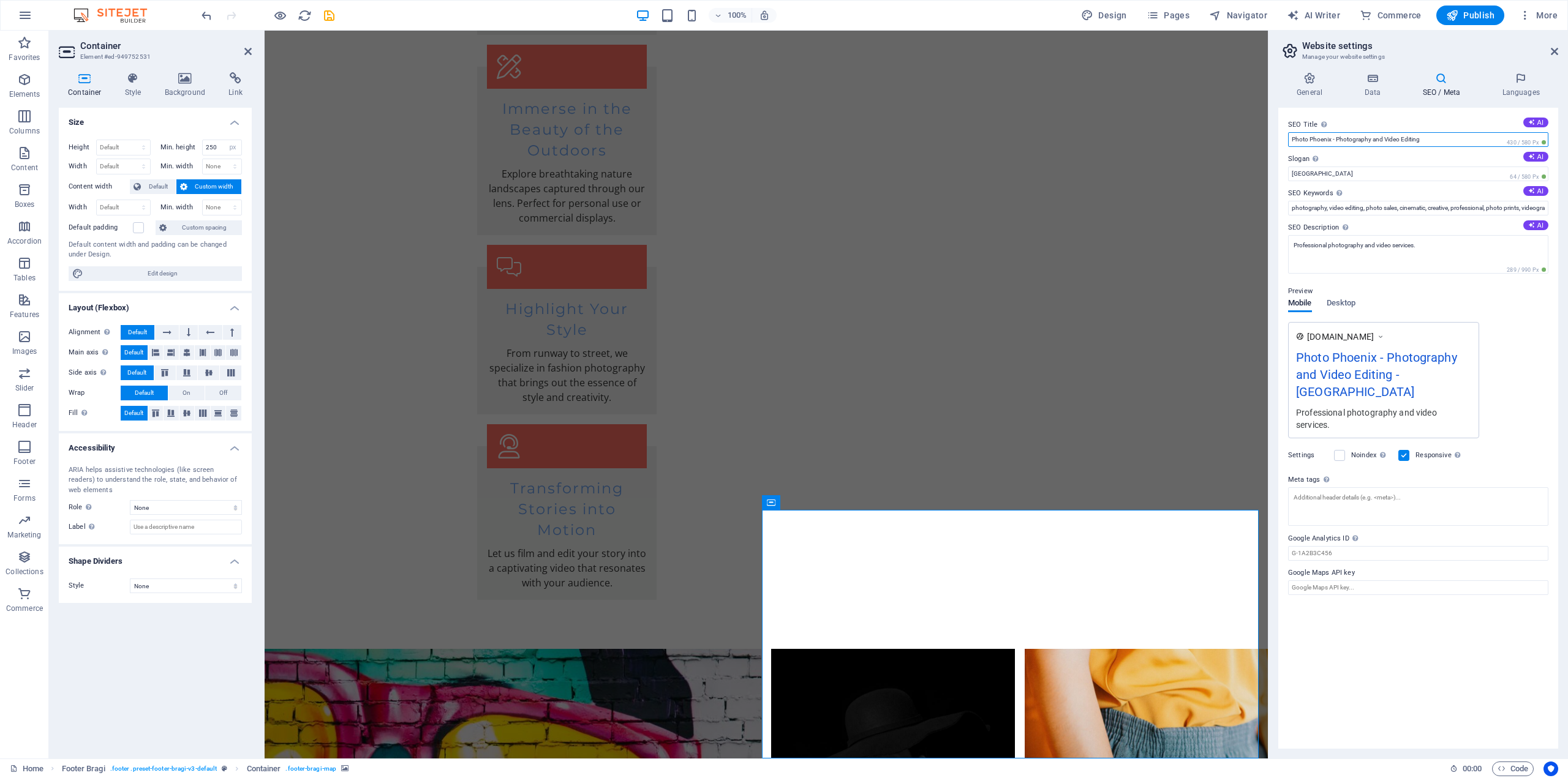
click at [1395, 134] on input "Photo Phoenix - Photography and Video Editing" at bounding box center [1418, 140] width 260 height 15
click at [1347, 305] on span "Desktop" at bounding box center [1341, 304] width 29 height 17
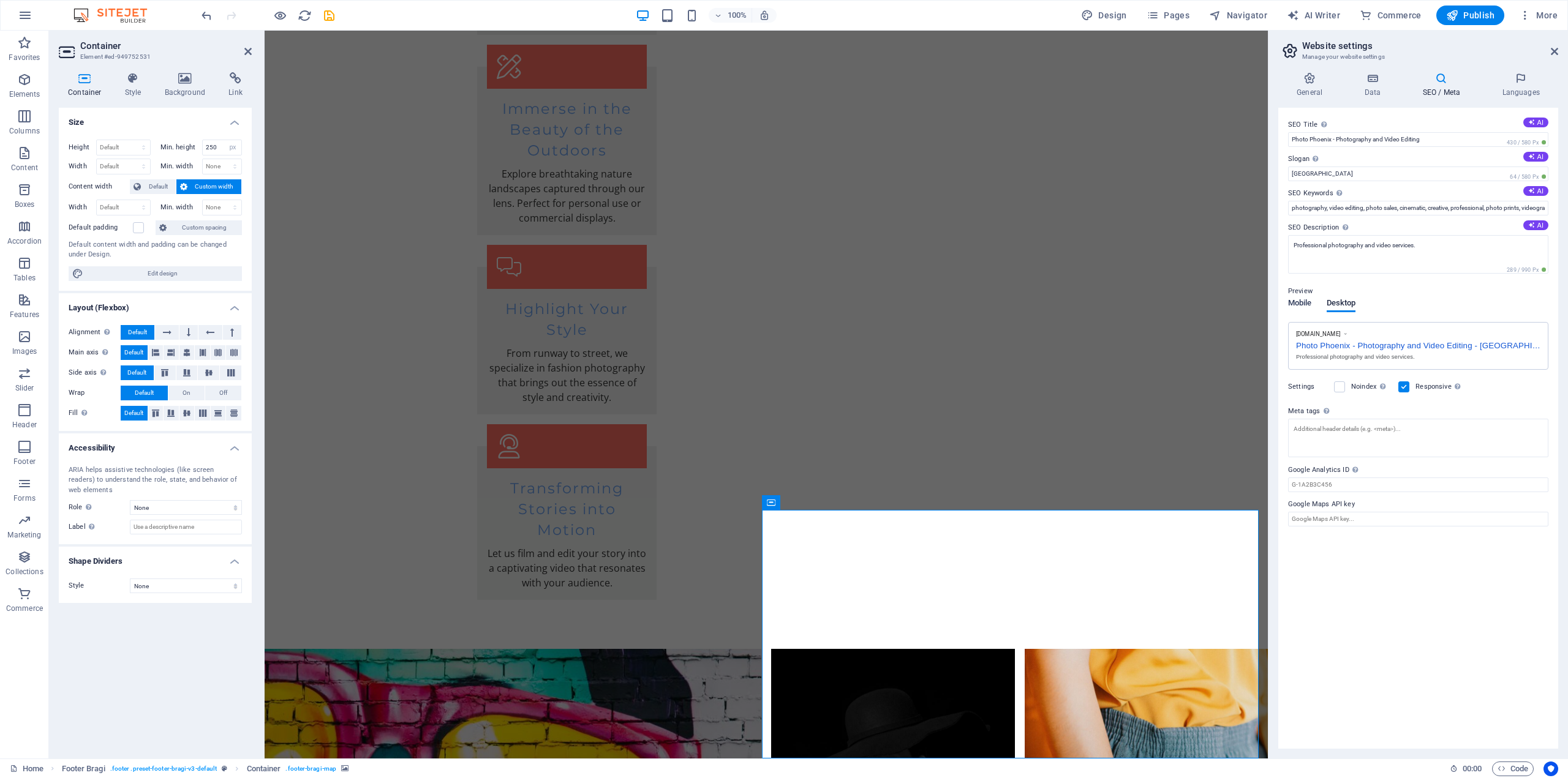
click at [1296, 298] on span "Mobile" at bounding box center [1300, 304] width 24 height 17
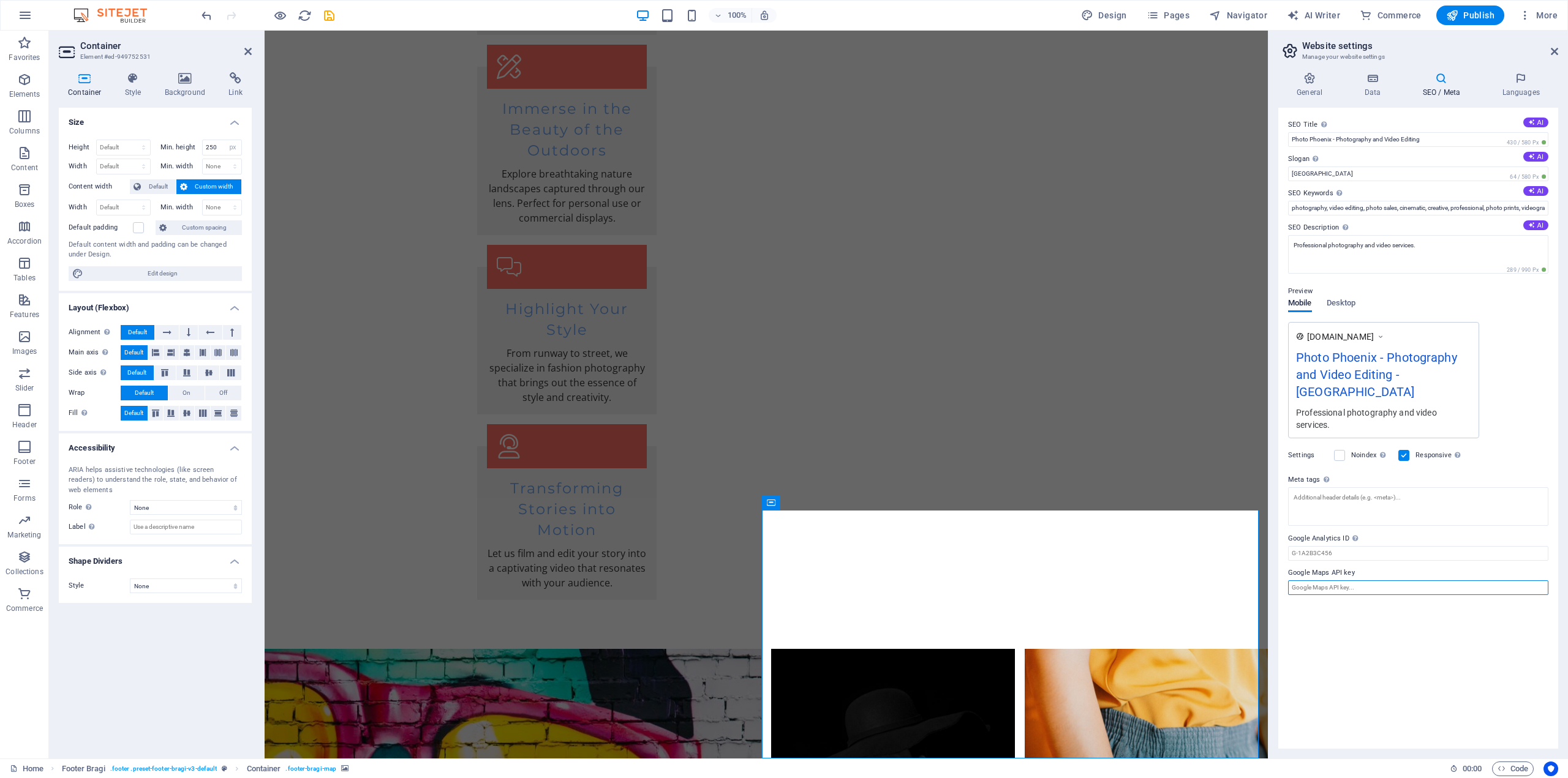
click at [1315, 580] on input "Google Maps API key" at bounding box center [1418, 588] width 260 height 15
paste input "[URL][DOMAIN_NAME]"
type input "[URL][DOMAIN_NAME]"
click at [1418, 602] on div "SEO Title The title of your website - make it something that stands out in sear…" at bounding box center [1418, 428] width 280 height 641
click at [1297, 487] on textarea "Meta tags Enter HTML code here that will be placed inside the tags of your webs…" at bounding box center [1418, 511] width 260 height 48
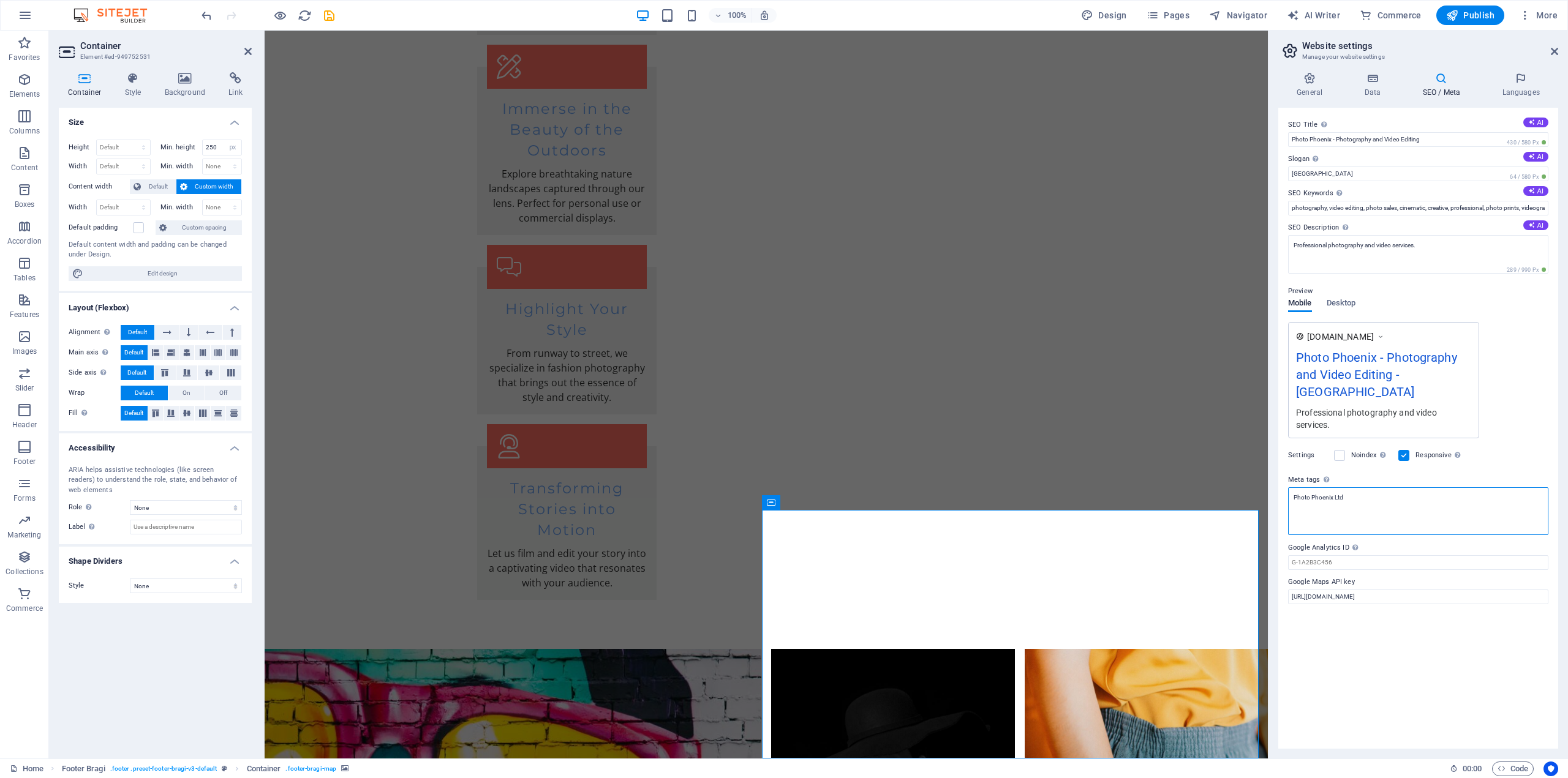
type textarea "Photo Phoenix Ltd"
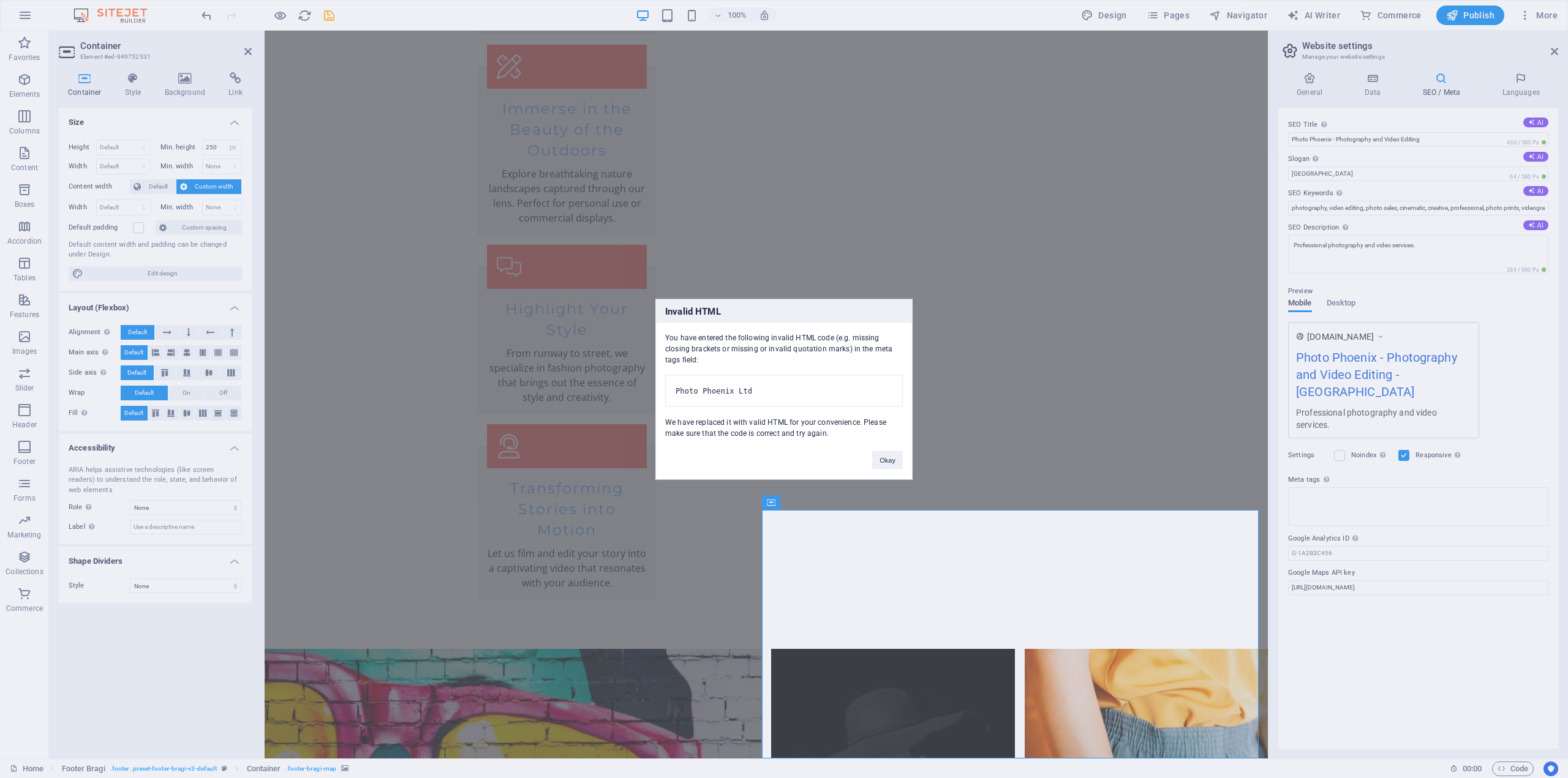
click at [1414, 664] on body "[DOMAIN_NAME] Home Favorites Elements Columns Content Boxes Accordion Tables Fe…" at bounding box center [784, 389] width 1568 height 778
click at [888, 462] on button "Okay" at bounding box center [887, 459] width 31 height 18
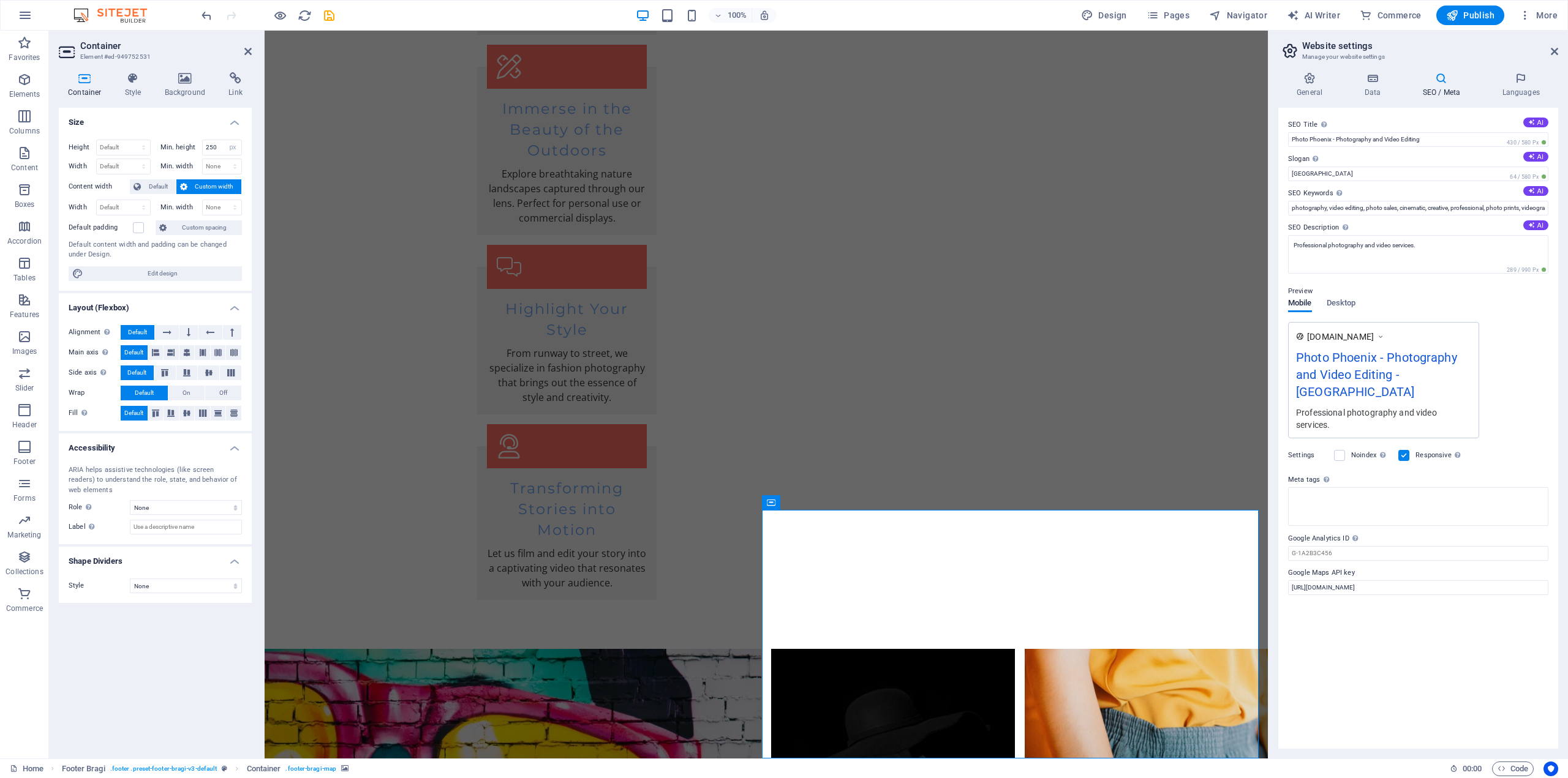
click at [1443, 634] on div "SEO Title The title of your website - make it something that stands out in sear…" at bounding box center [1418, 428] width 280 height 641
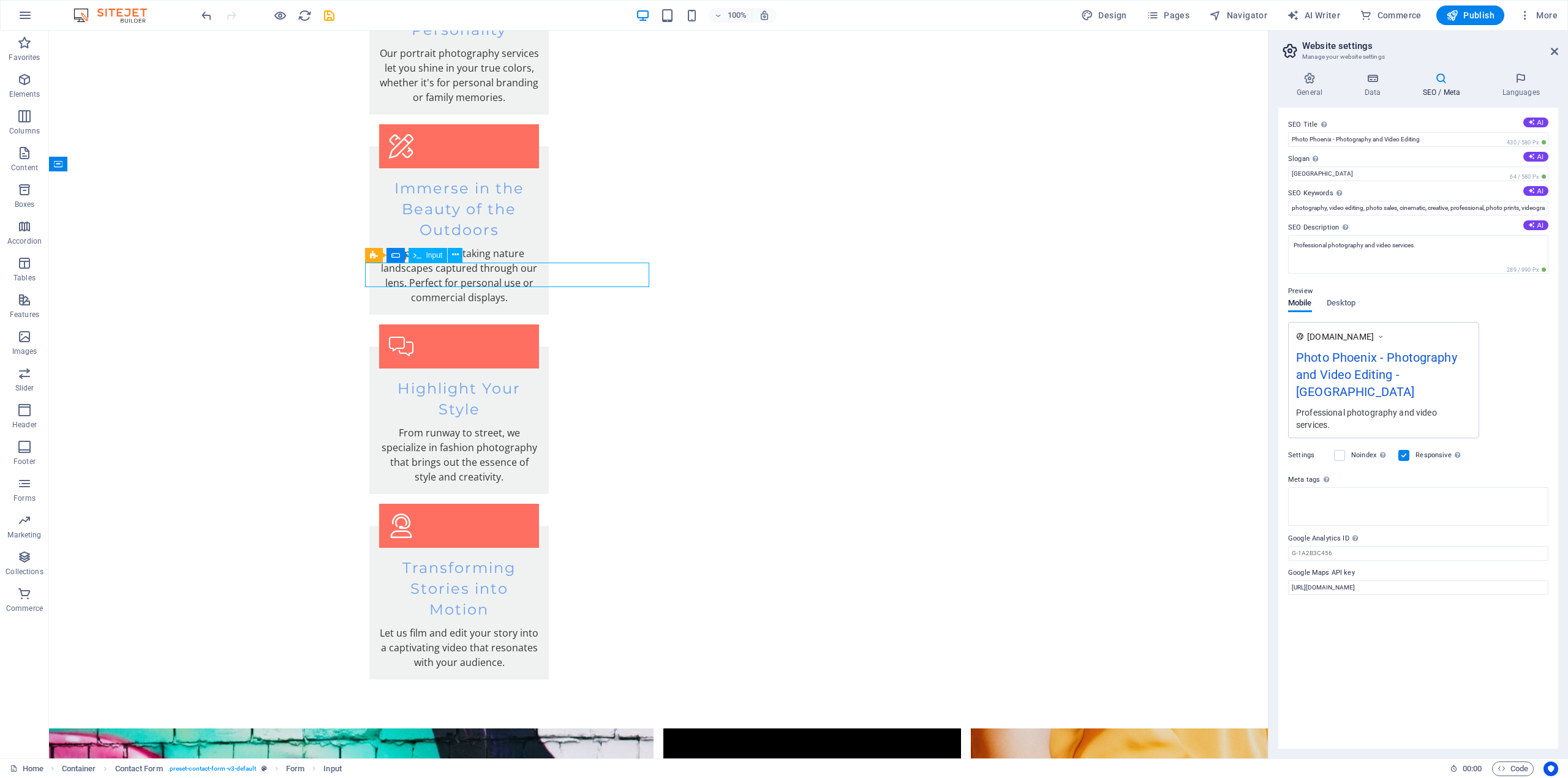
scroll to position [2484, 0]
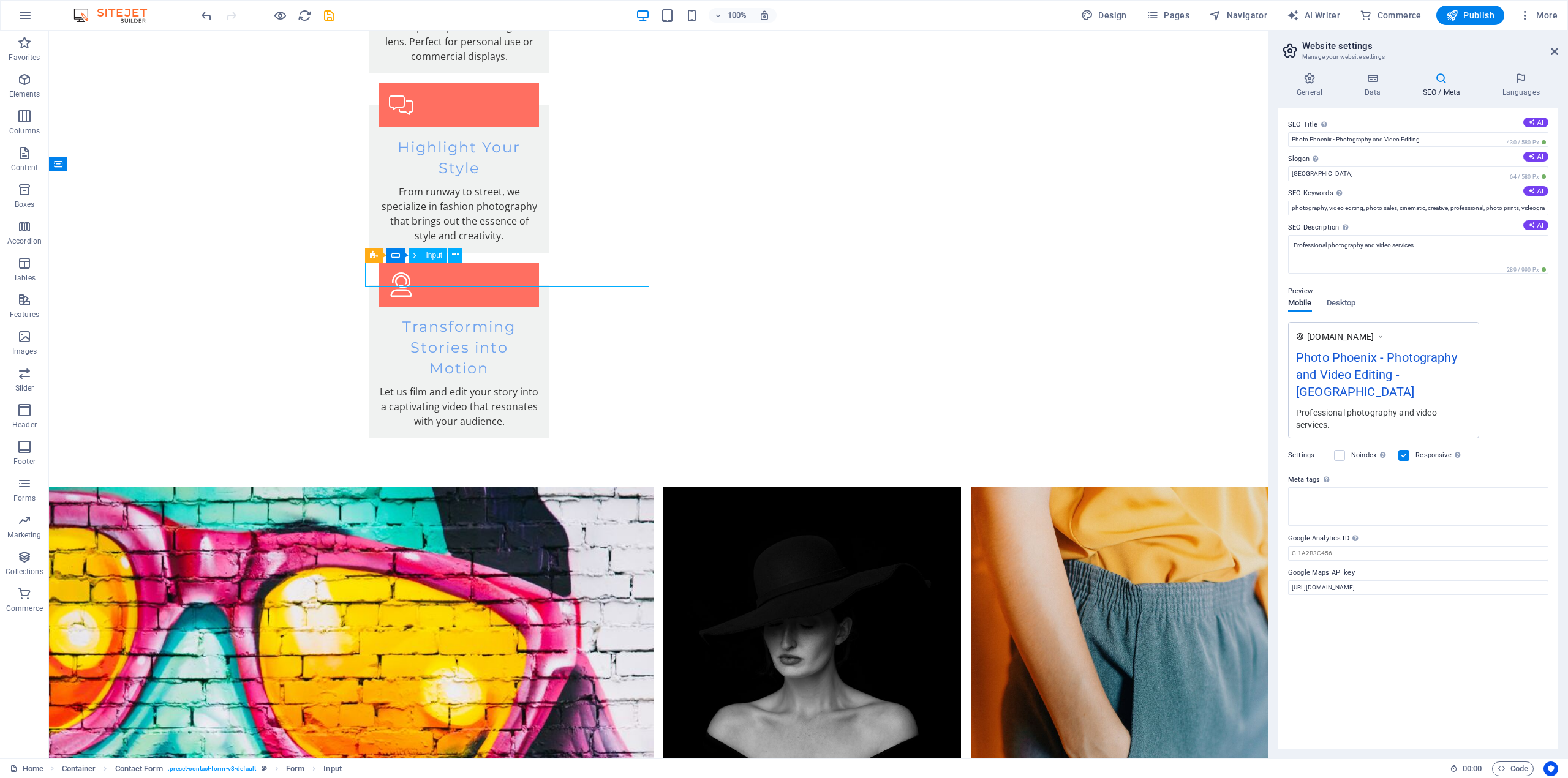
scroll to position [2322, 0]
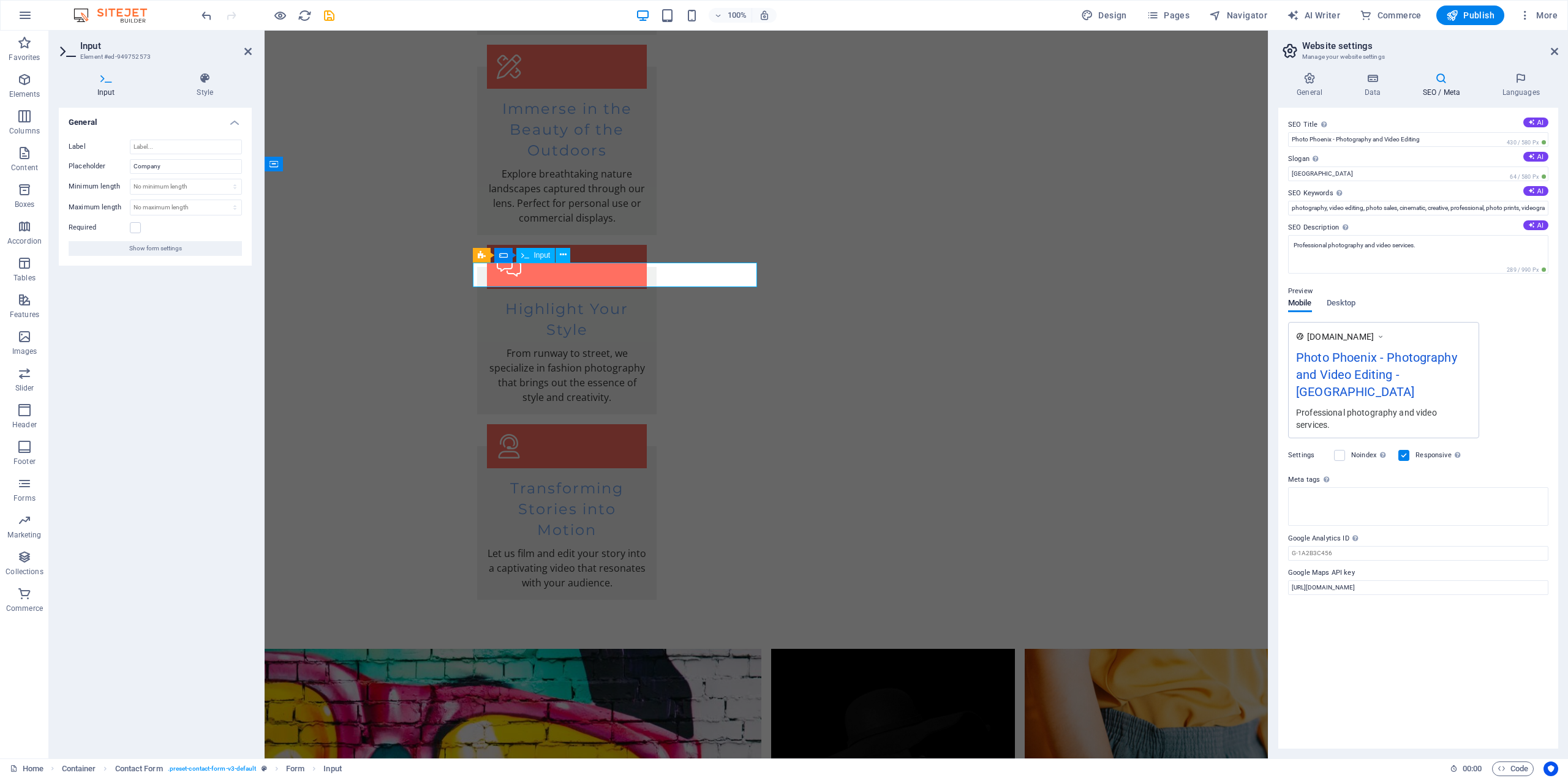
drag, startPoint x: 757, startPoint y: 276, endPoint x: 541, endPoint y: 276, distance: 216.0
type input "Photo Phoenix LTD"
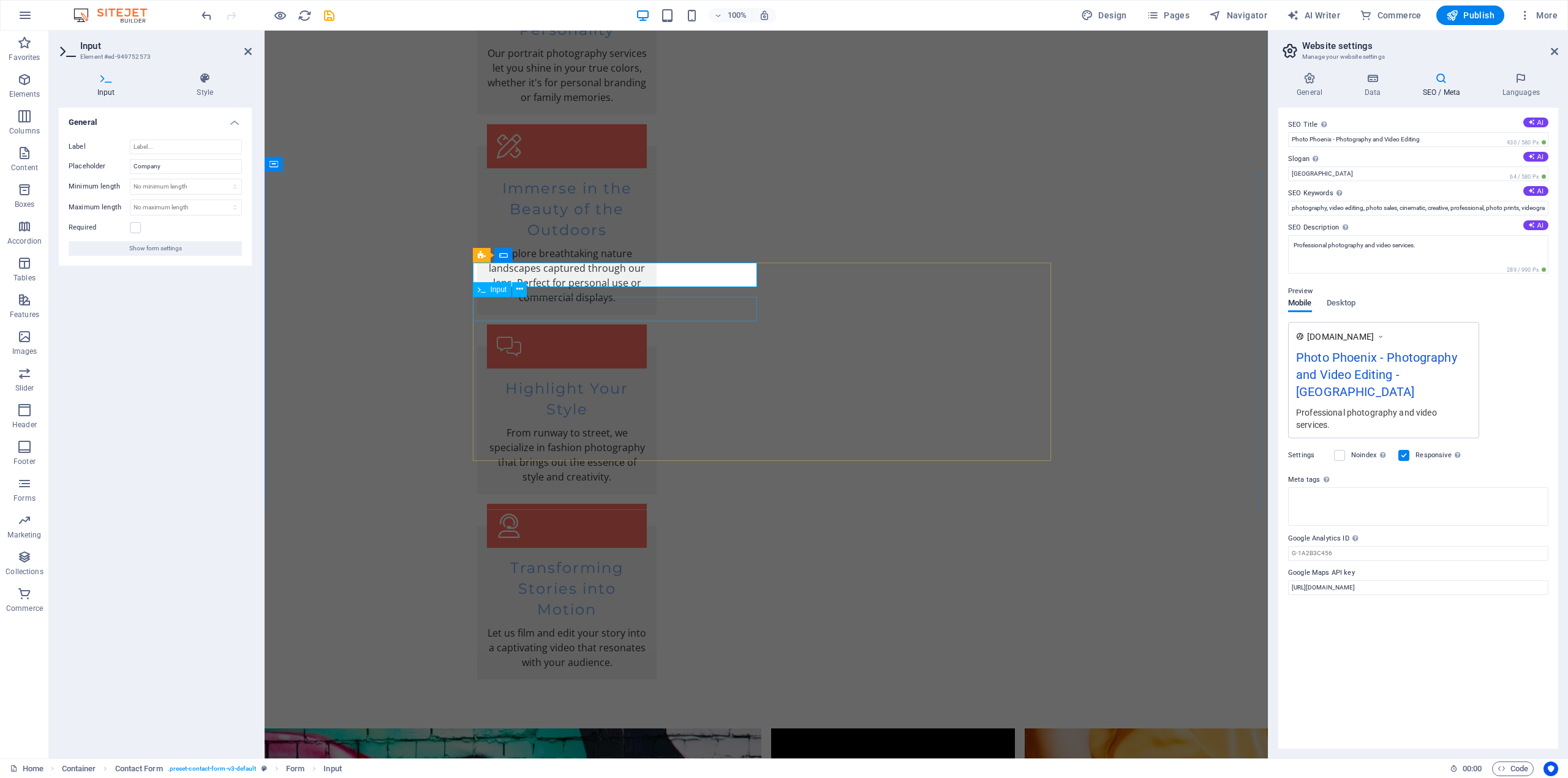
scroll to position [2376, 0]
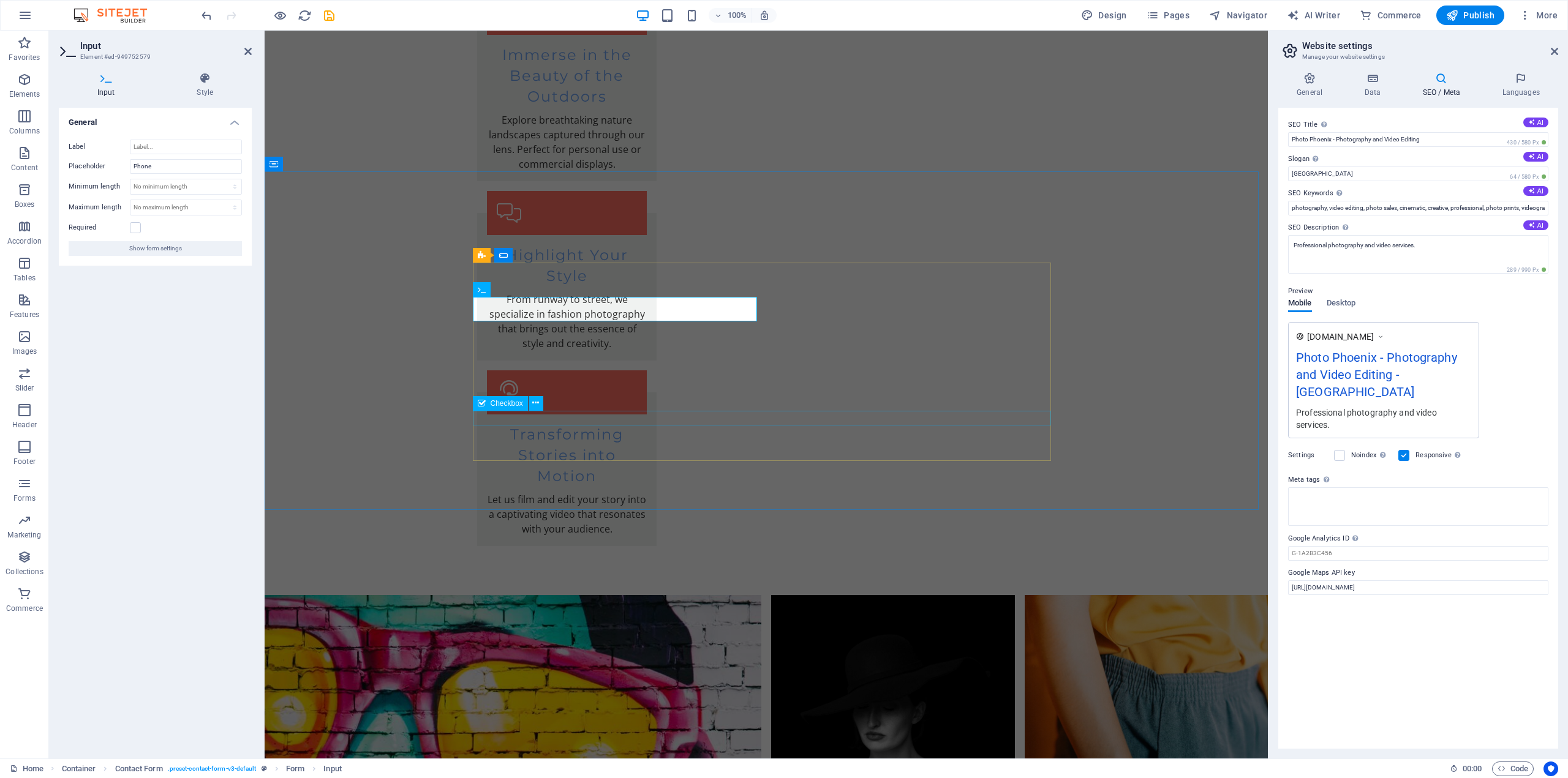
scroll to position [2322, 0]
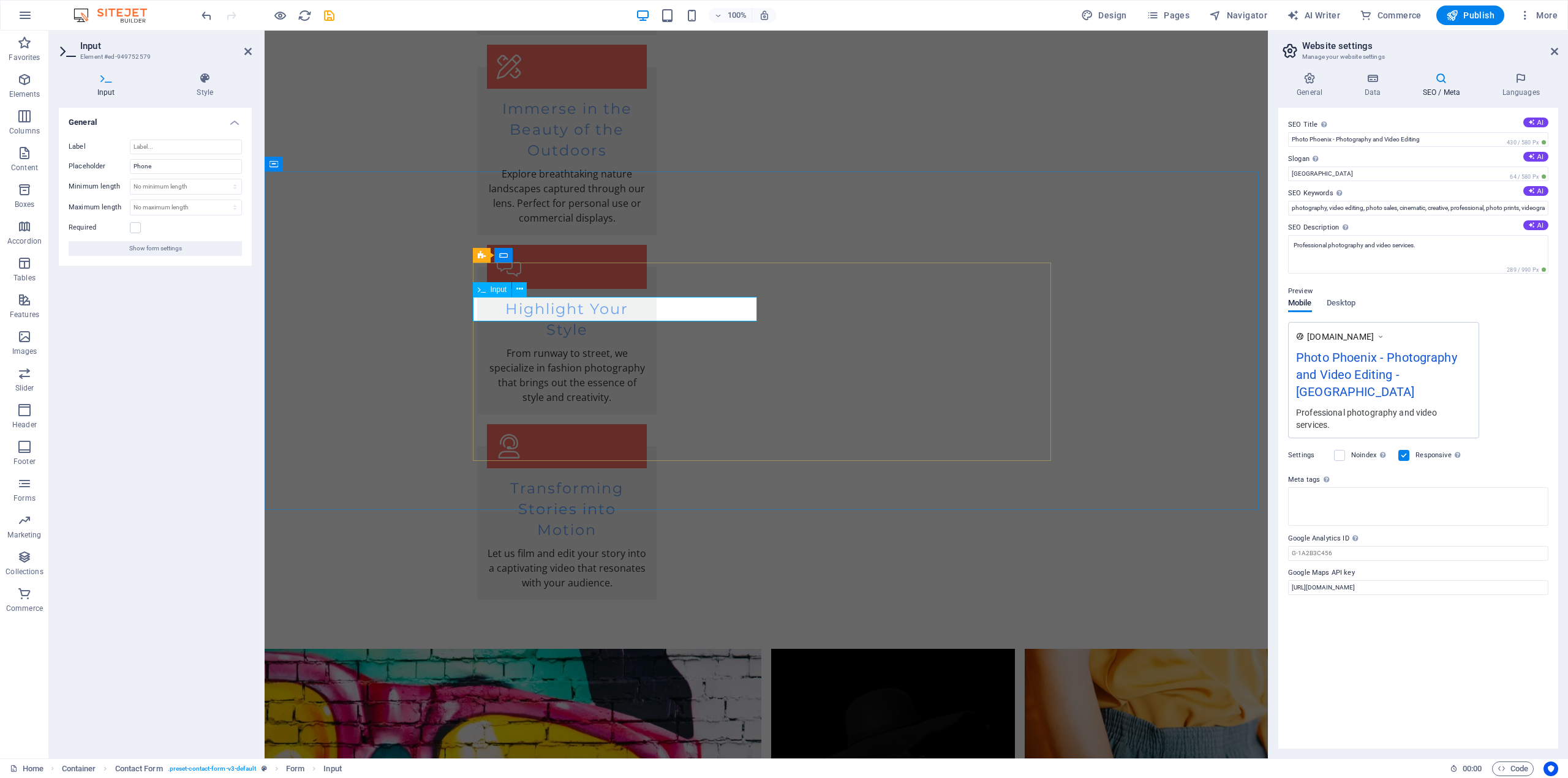
type input "[PHONE_NUMBER]"
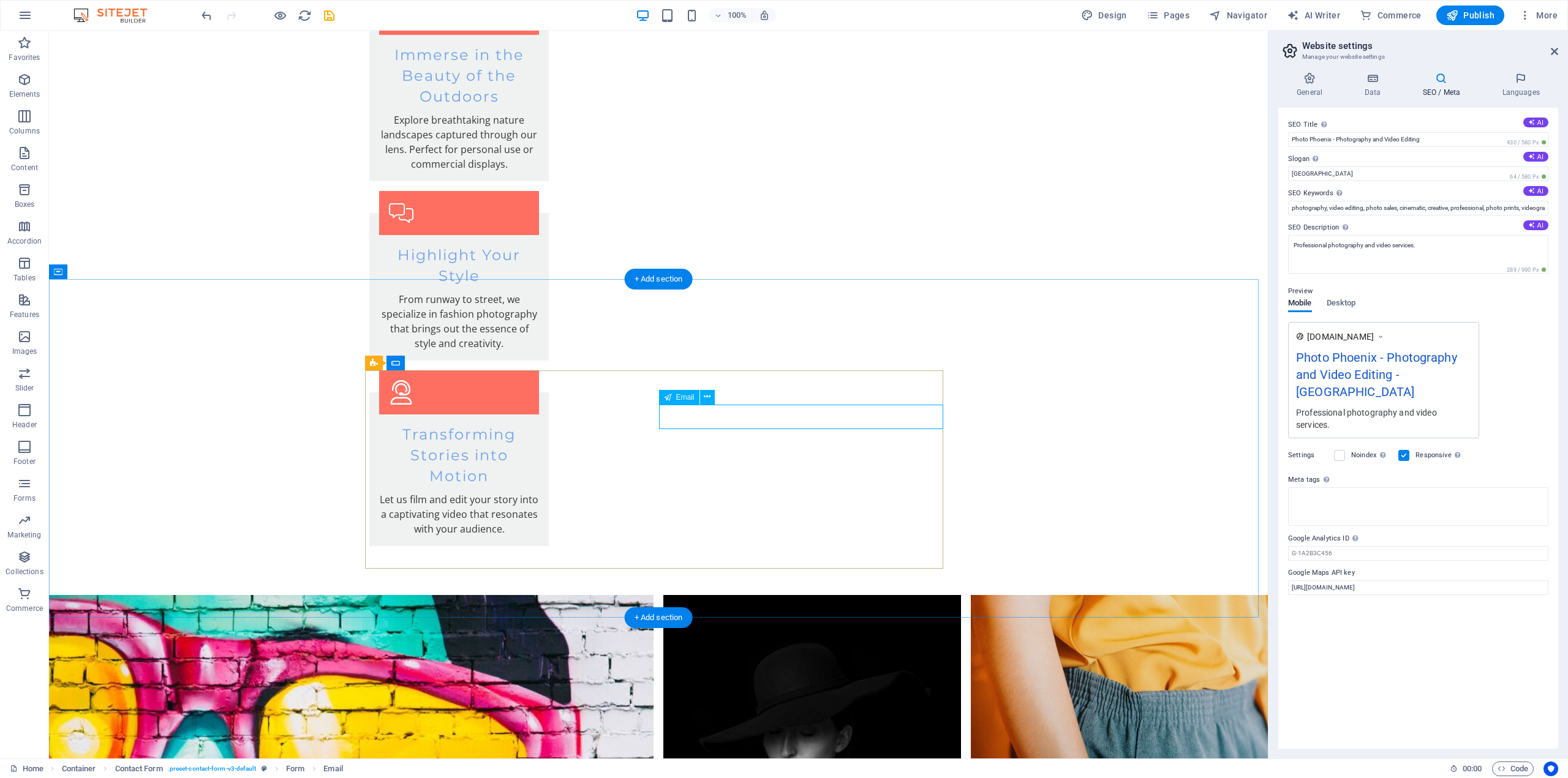
scroll to position [2322, 0]
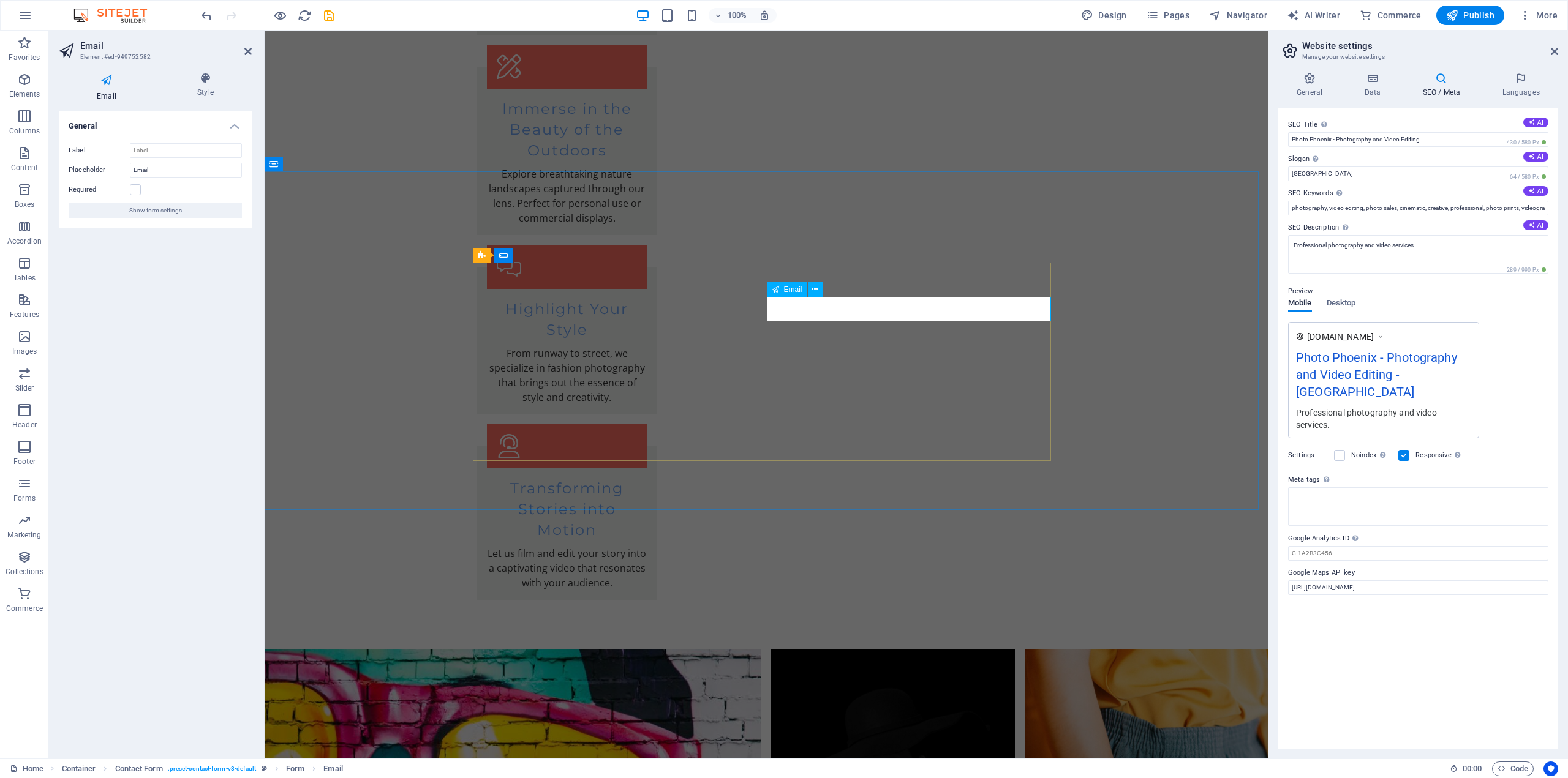
type input "[EMAIL_ADDRESS][DOMAIN_NAME]"
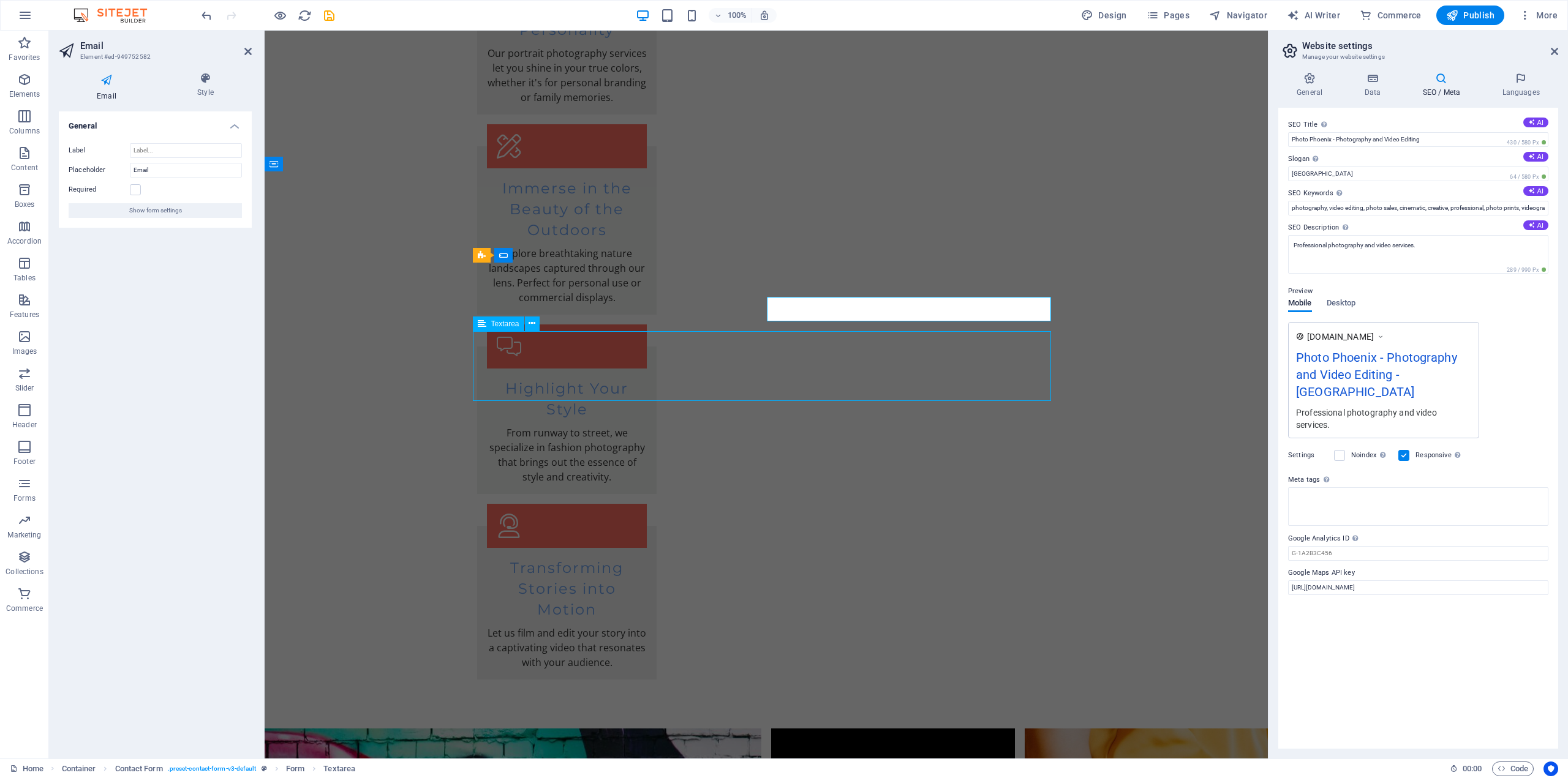
scroll to position [2376, 0]
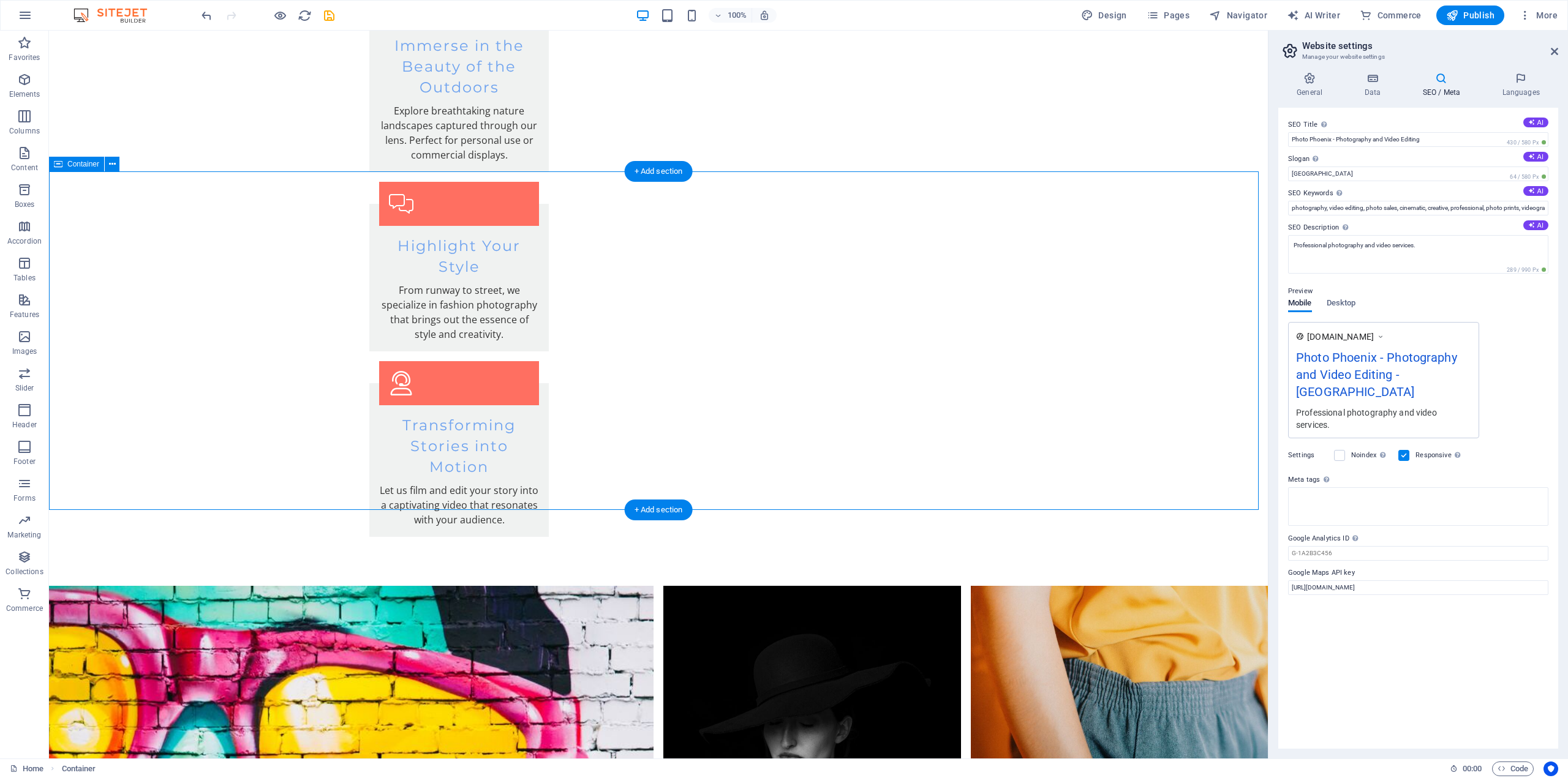
scroll to position [2484, 0]
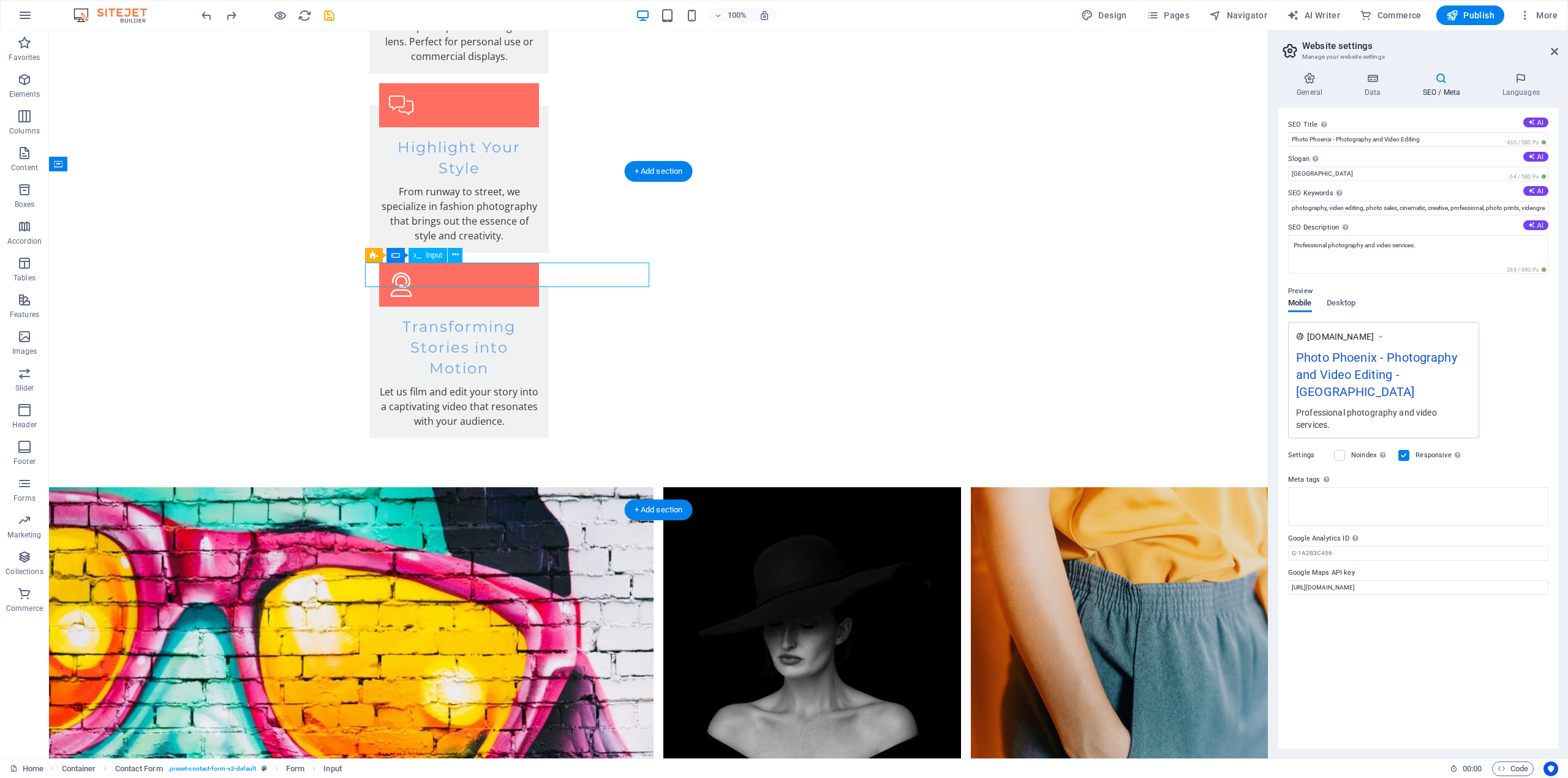
scroll to position [2322, 0]
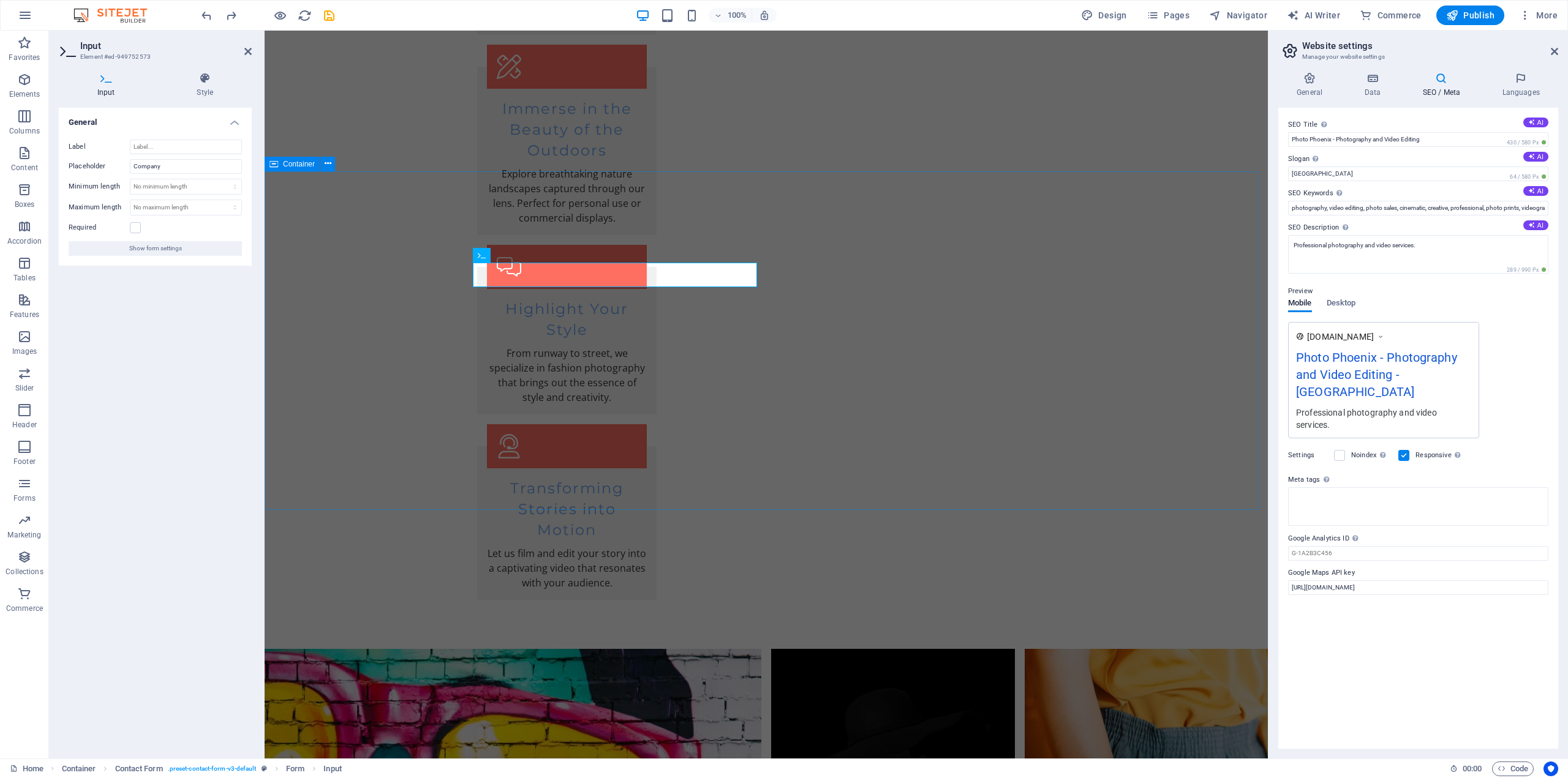
drag, startPoint x: 572, startPoint y: 276, endPoint x: 432, endPoint y: 288, distance: 140.5
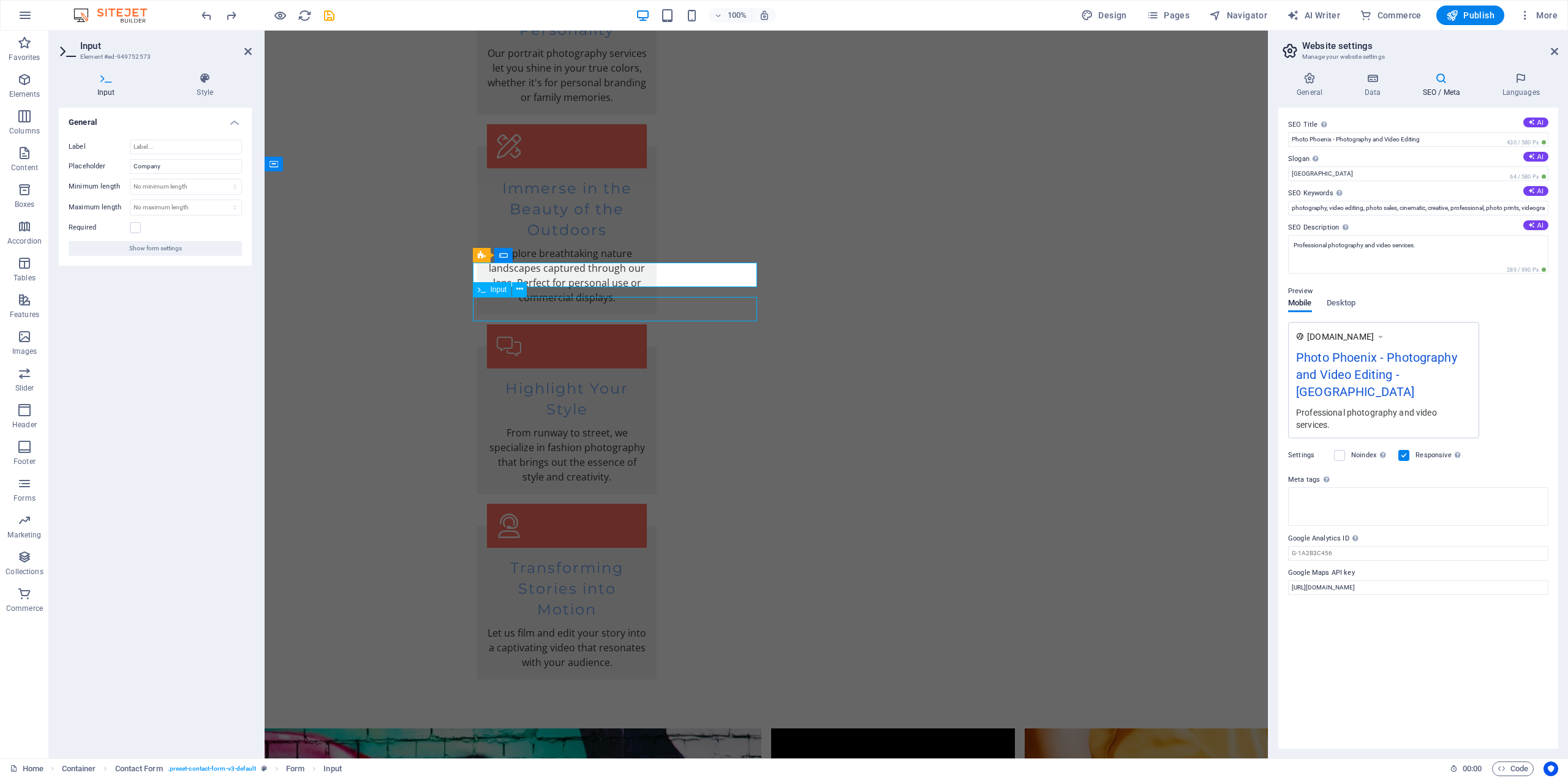
scroll to position [2376, 0]
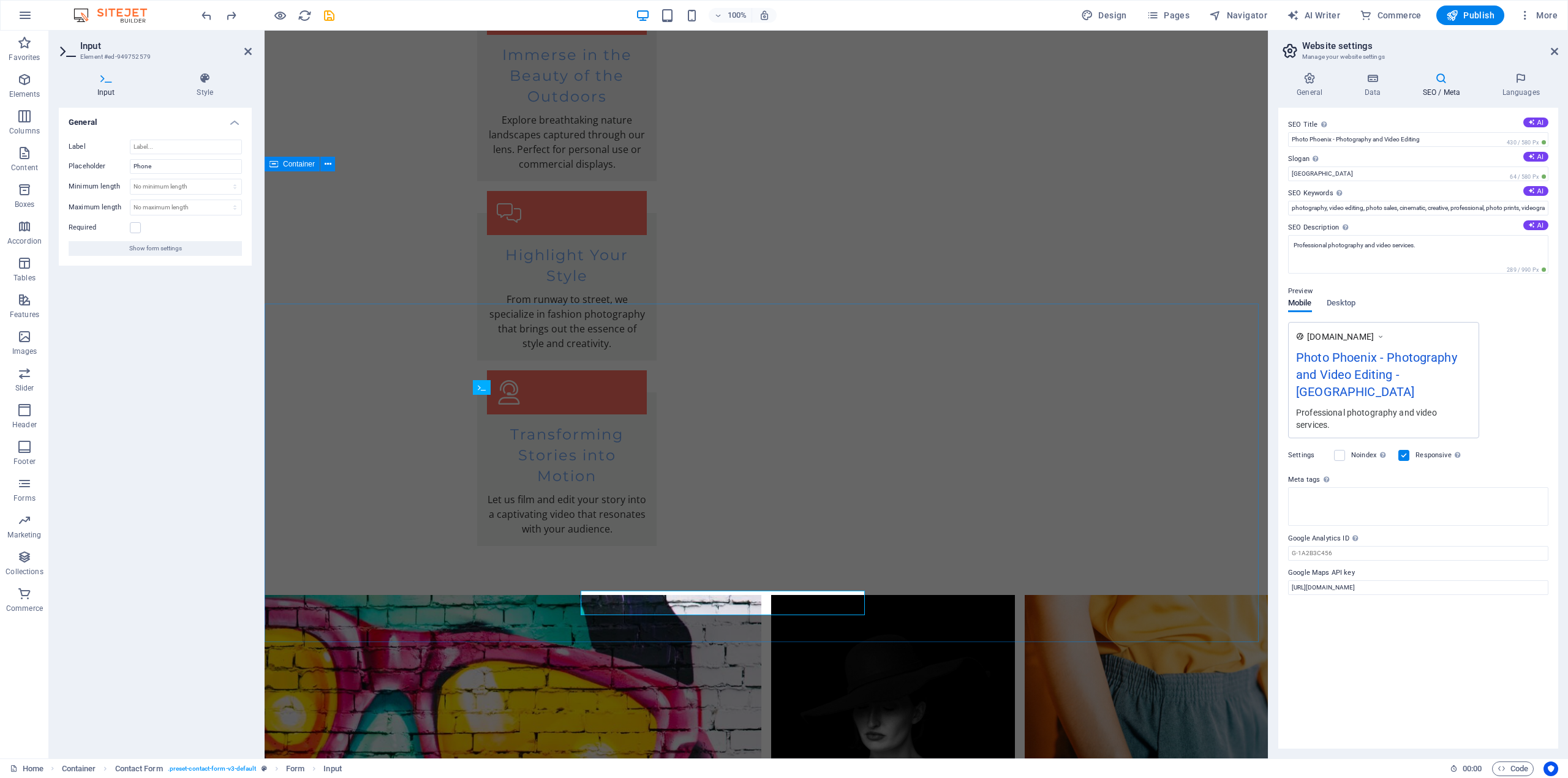
scroll to position [2322, 0]
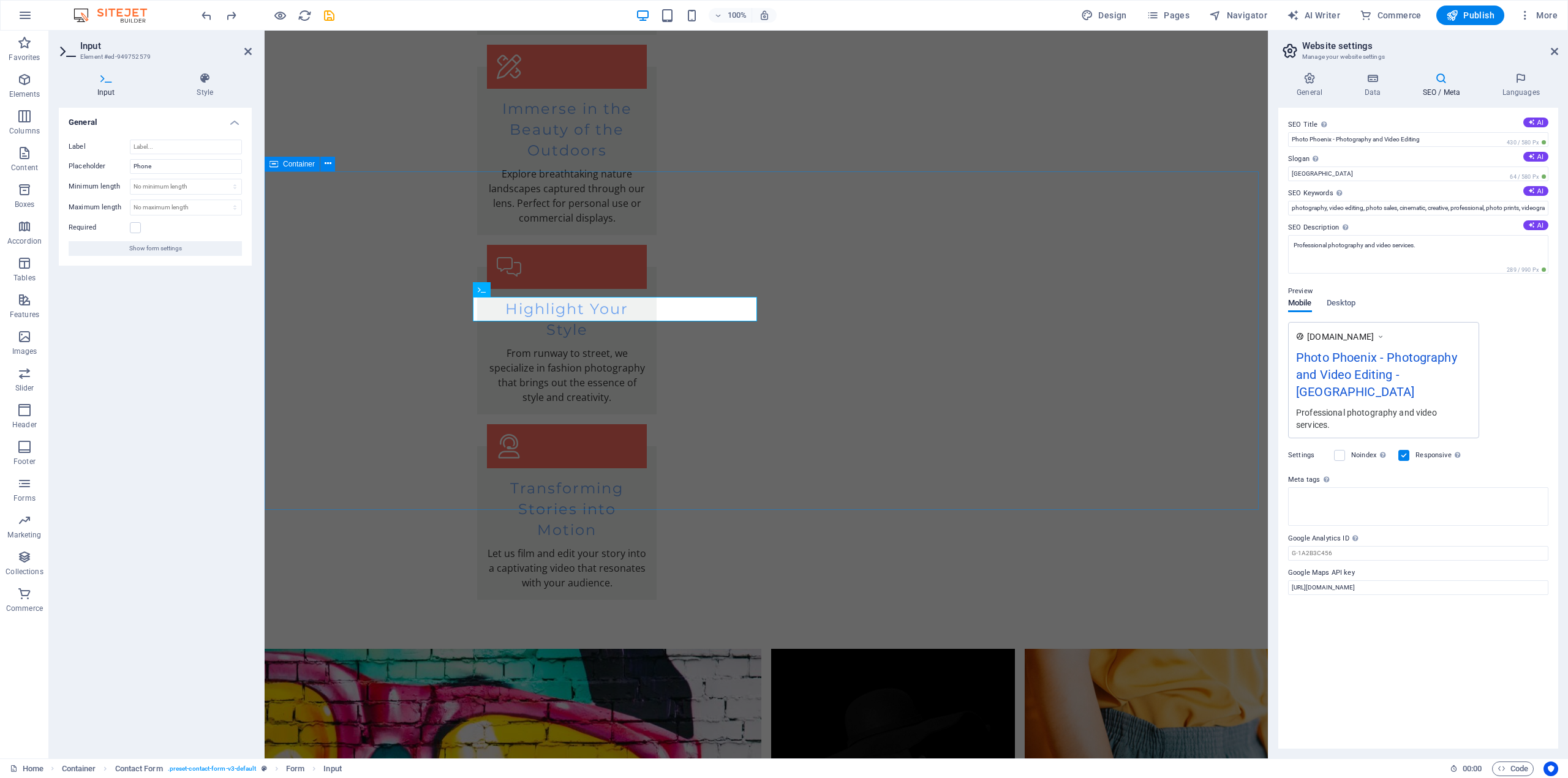
drag, startPoint x: 557, startPoint y: 315, endPoint x: 409, endPoint y: 319, distance: 148.1
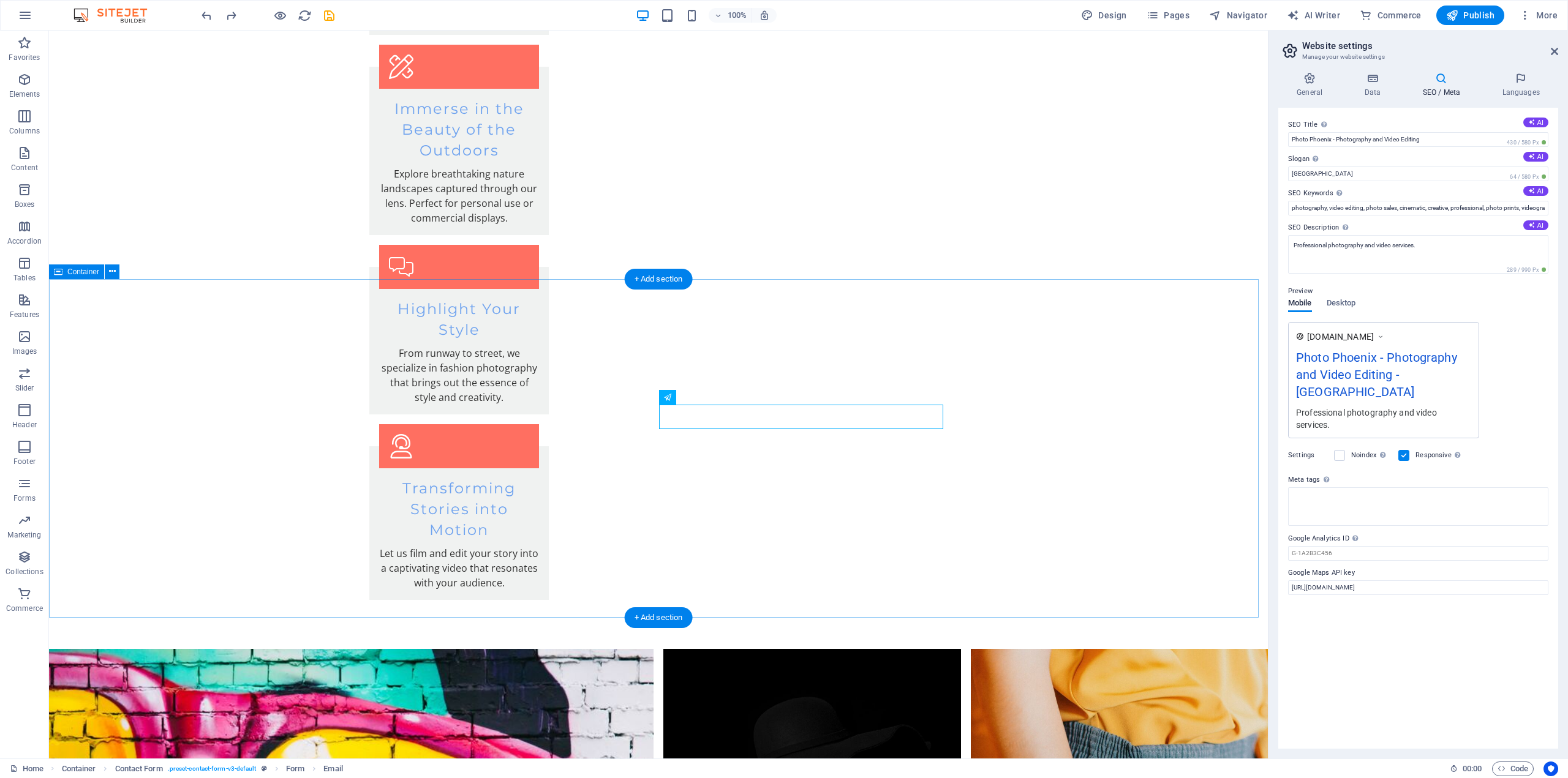
scroll to position [2376, 0]
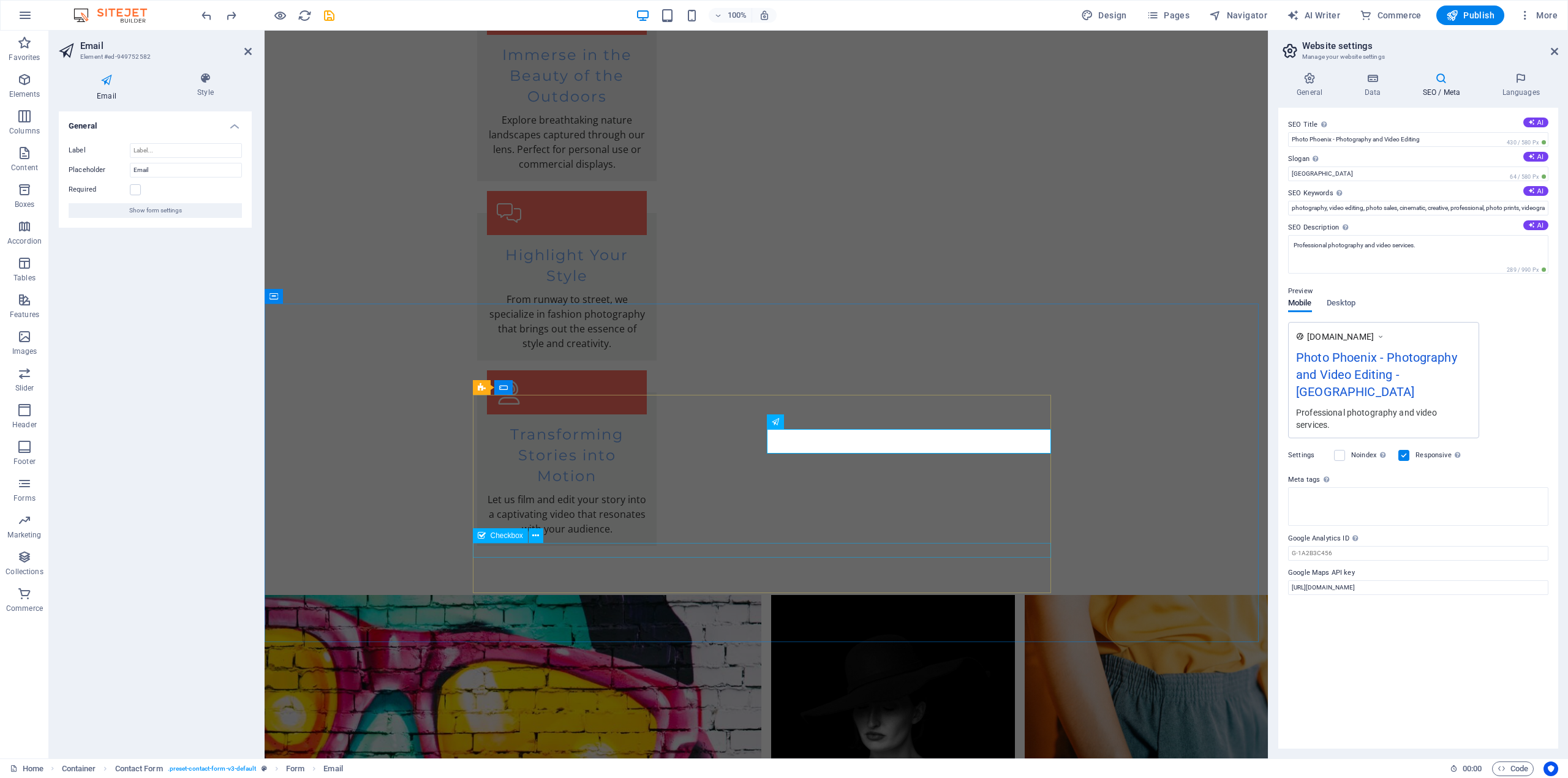
scroll to position [2322, 0]
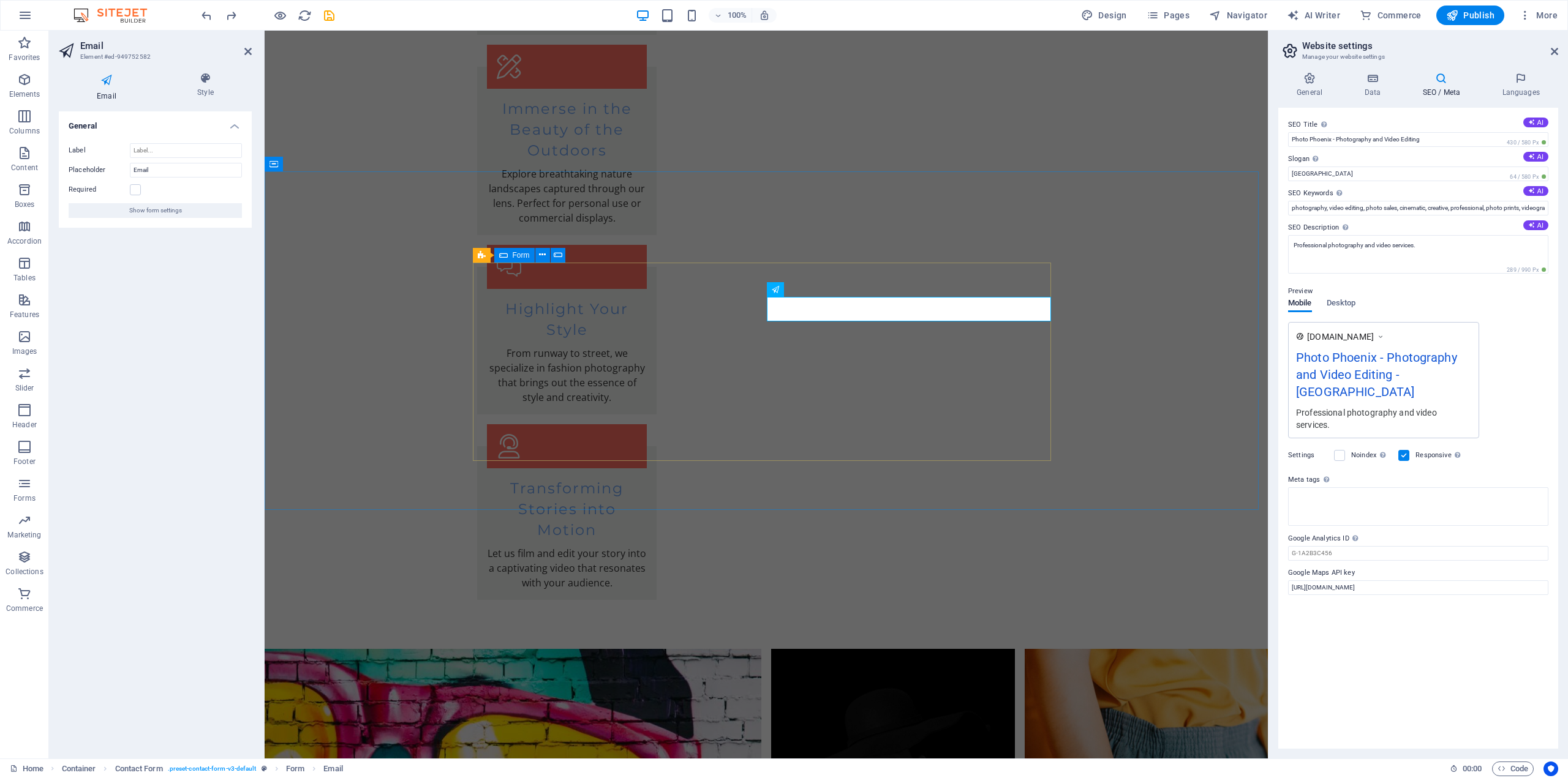
drag, startPoint x: 941, startPoint y: 311, endPoint x: 774, endPoint y: 322, distance: 167.4
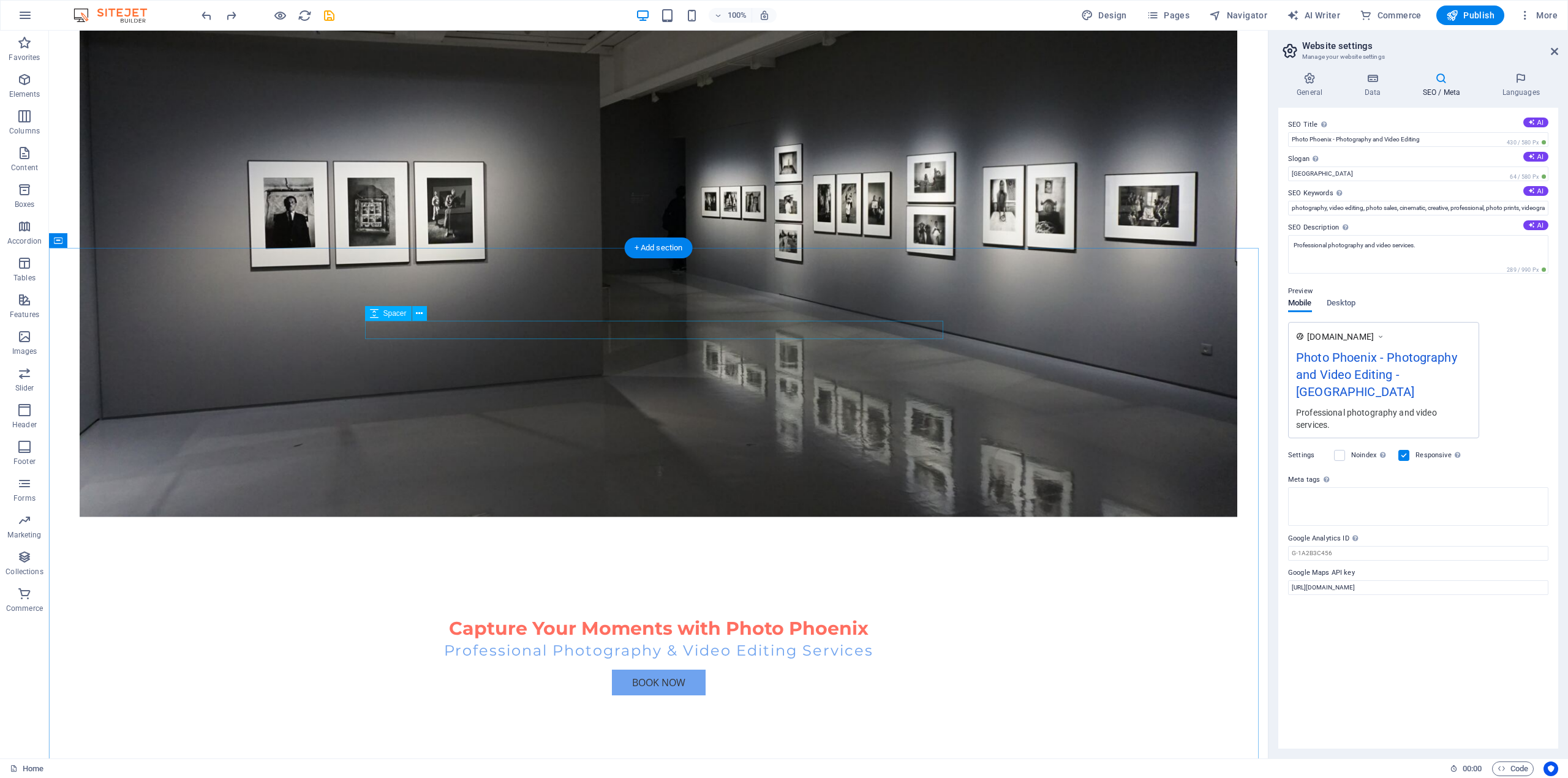
scroll to position [0, 0]
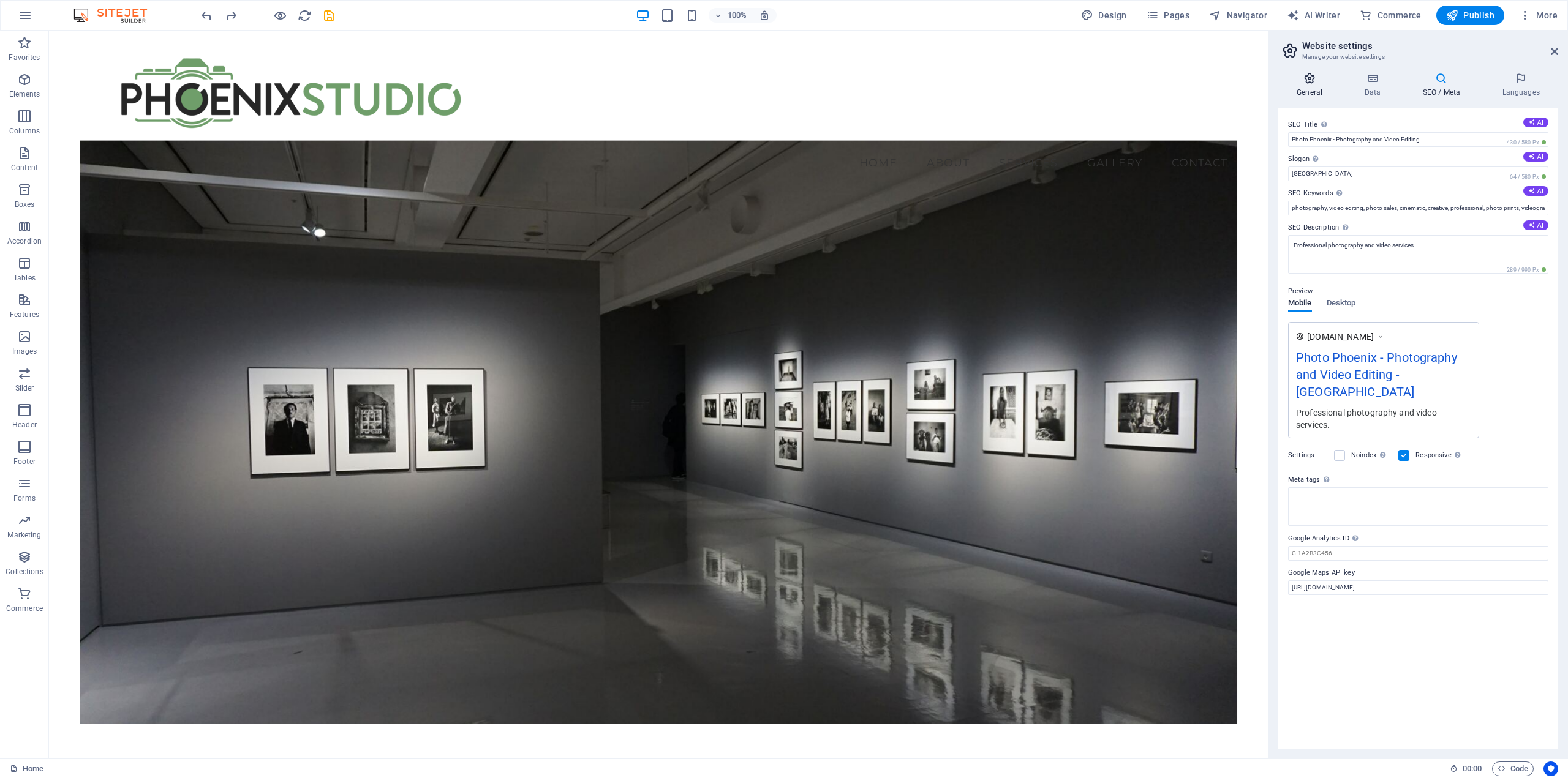
click at [1308, 87] on h4 "General" at bounding box center [1312, 85] width 68 height 26
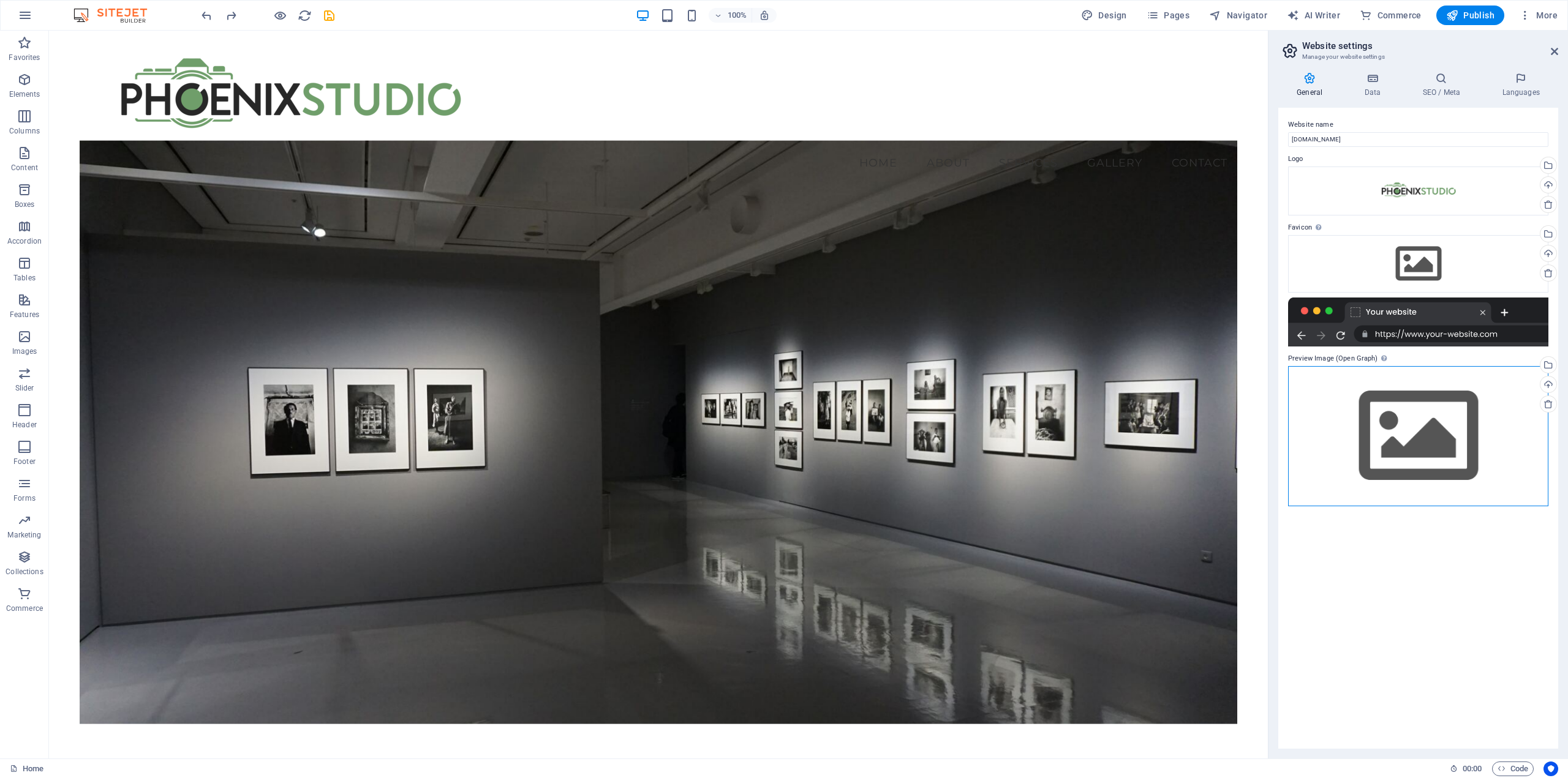
click at [1402, 413] on div "Drag files here, click to choose files or select files from Files or our free s…" at bounding box center [1418, 436] width 260 height 141
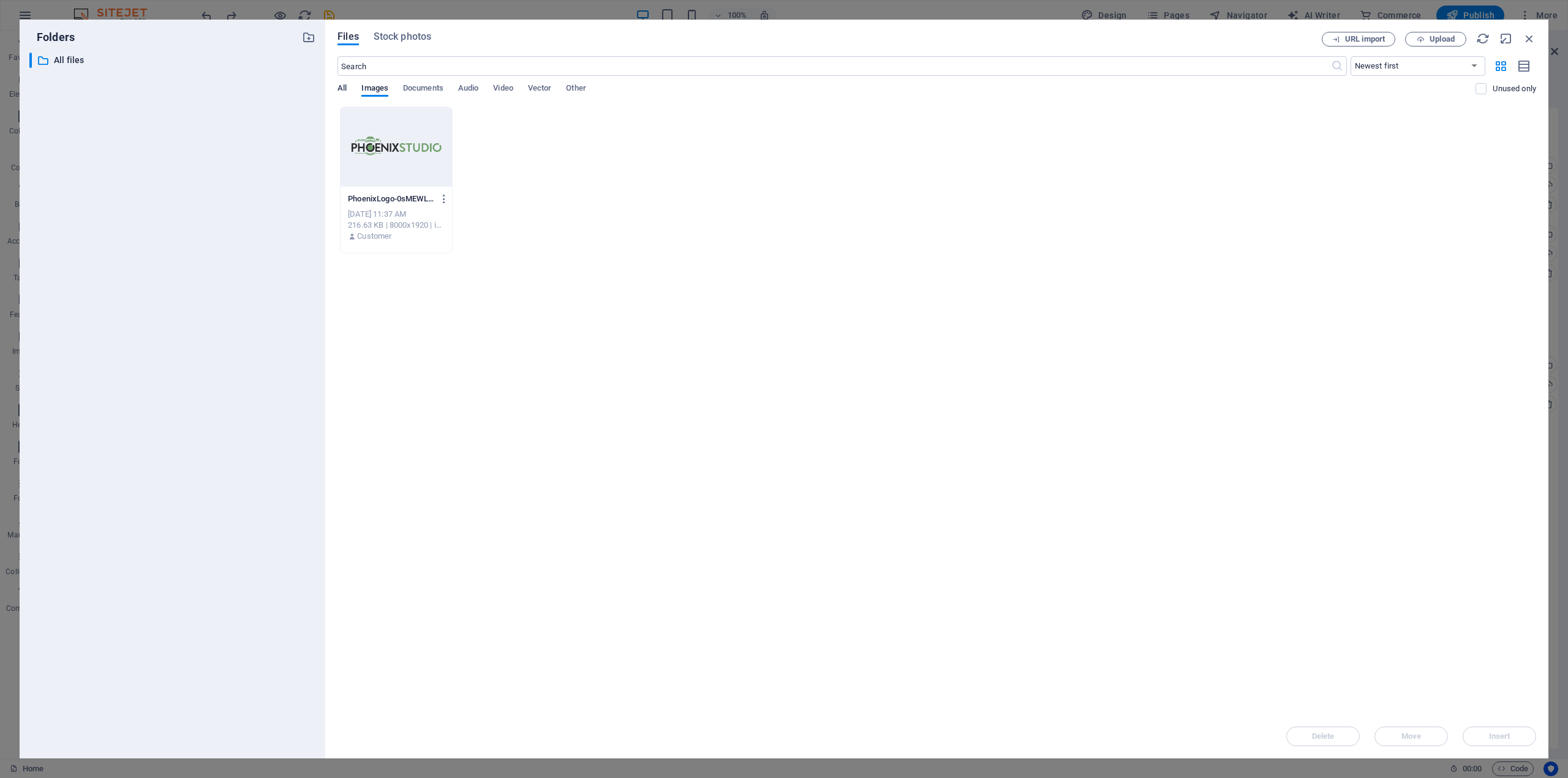
click at [343, 85] on span "All" at bounding box center [342, 89] width 9 height 17
click at [375, 91] on span "Images" at bounding box center [375, 89] width 27 height 17
click at [411, 87] on span "Documents" at bounding box center [423, 89] width 41 height 17
click at [466, 90] on span "Audio" at bounding box center [468, 89] width 20 height 17
click at [505, 91] on span "Video" at bounding box center [503, 89] width 20 height 17
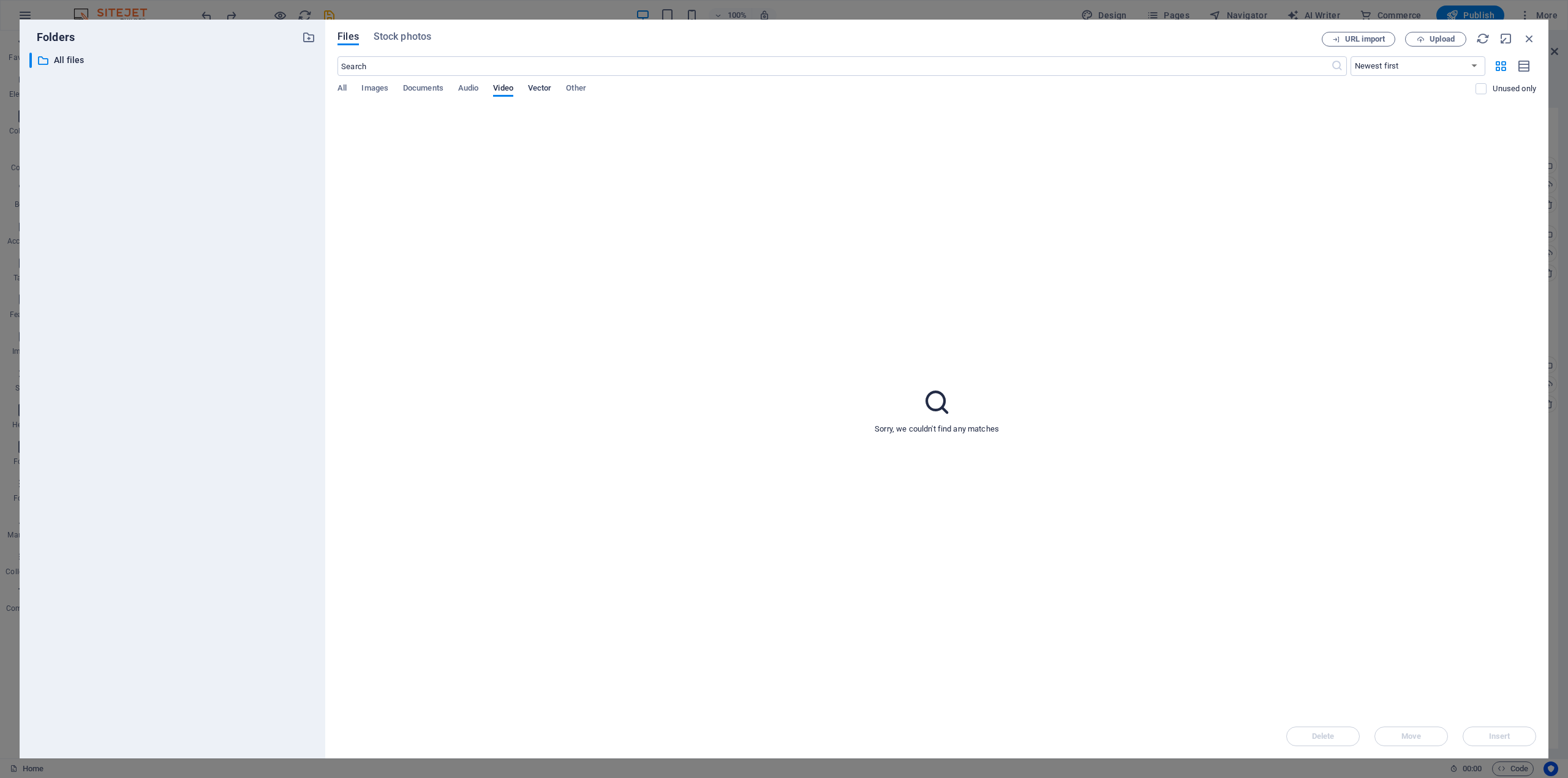
click at [540, 92] on span "Vector" at bounding box center [540, 89] width 24 height 17
drag, startPoint x: 582, startPoint y: 84, endPoint x: 535, endPoint y: 72, distance: 48.5
click at [582, 84] on span "Other" at bounding box center [576, 89] width 20 height 17
click at [412, 40] on span "Stock photos" at bounding box center [402, 37] width 58 height 15
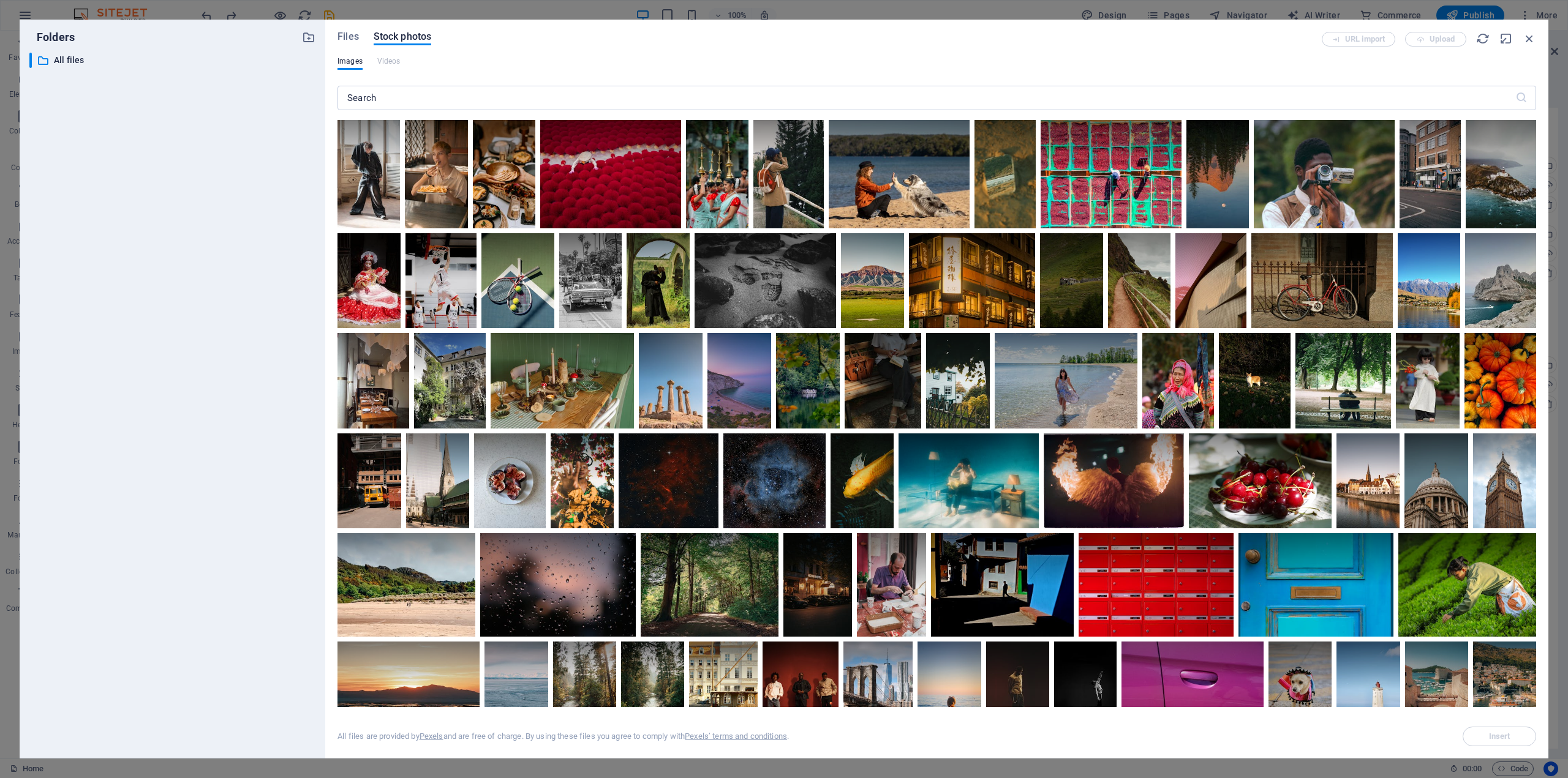
click at [1536, 37] on div "Files Stock photos URL import Upload Images Videos ​ All files are provided by …" at bounding box center [936, 389] width 1224 height 739
click at [1528, 35] on icon "button" at bounding box center [1530, 38] width 14 height 14
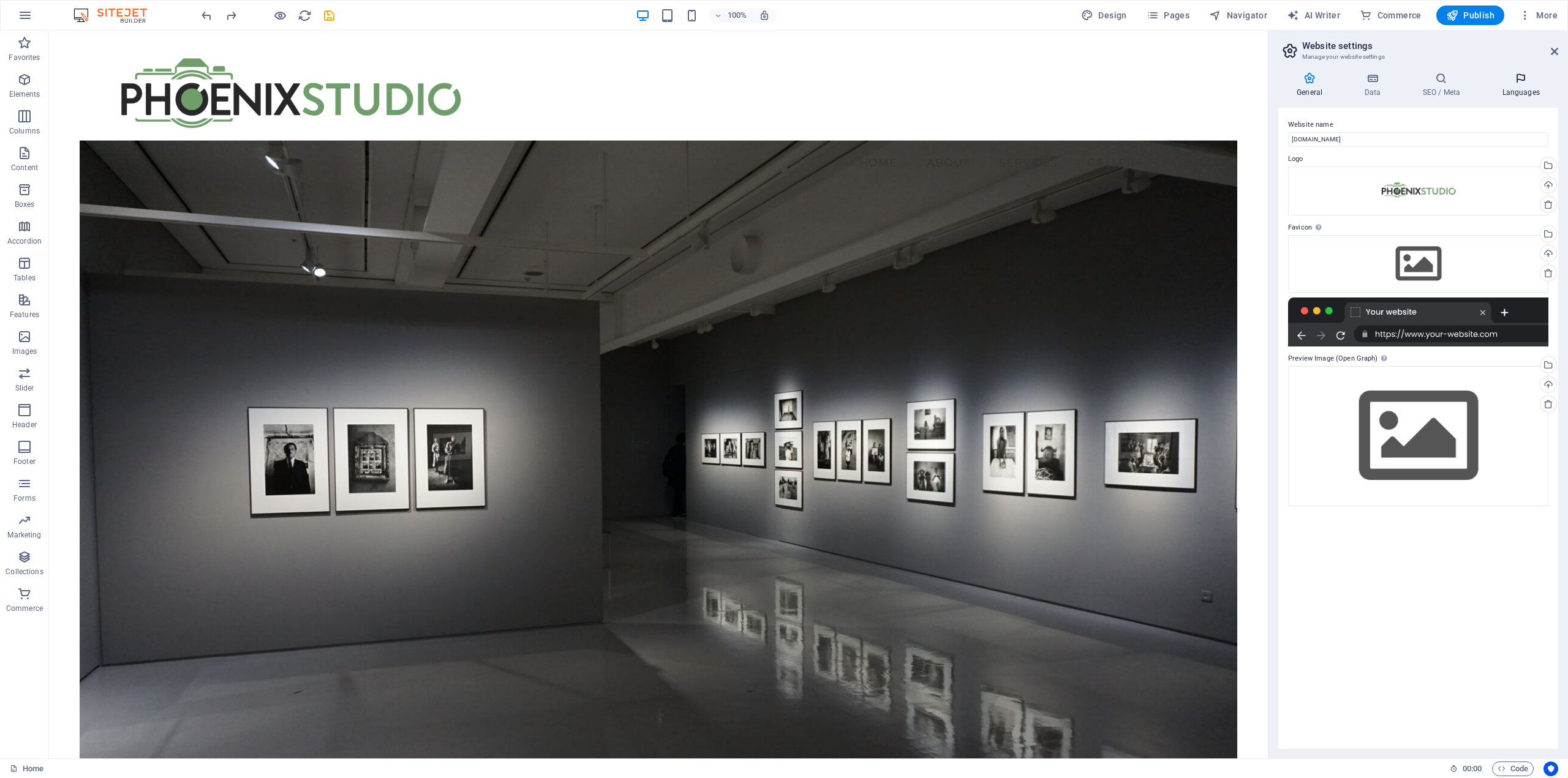
click at [1524, 83] on icon at bounding box center [1521, 78] width 74 height 12
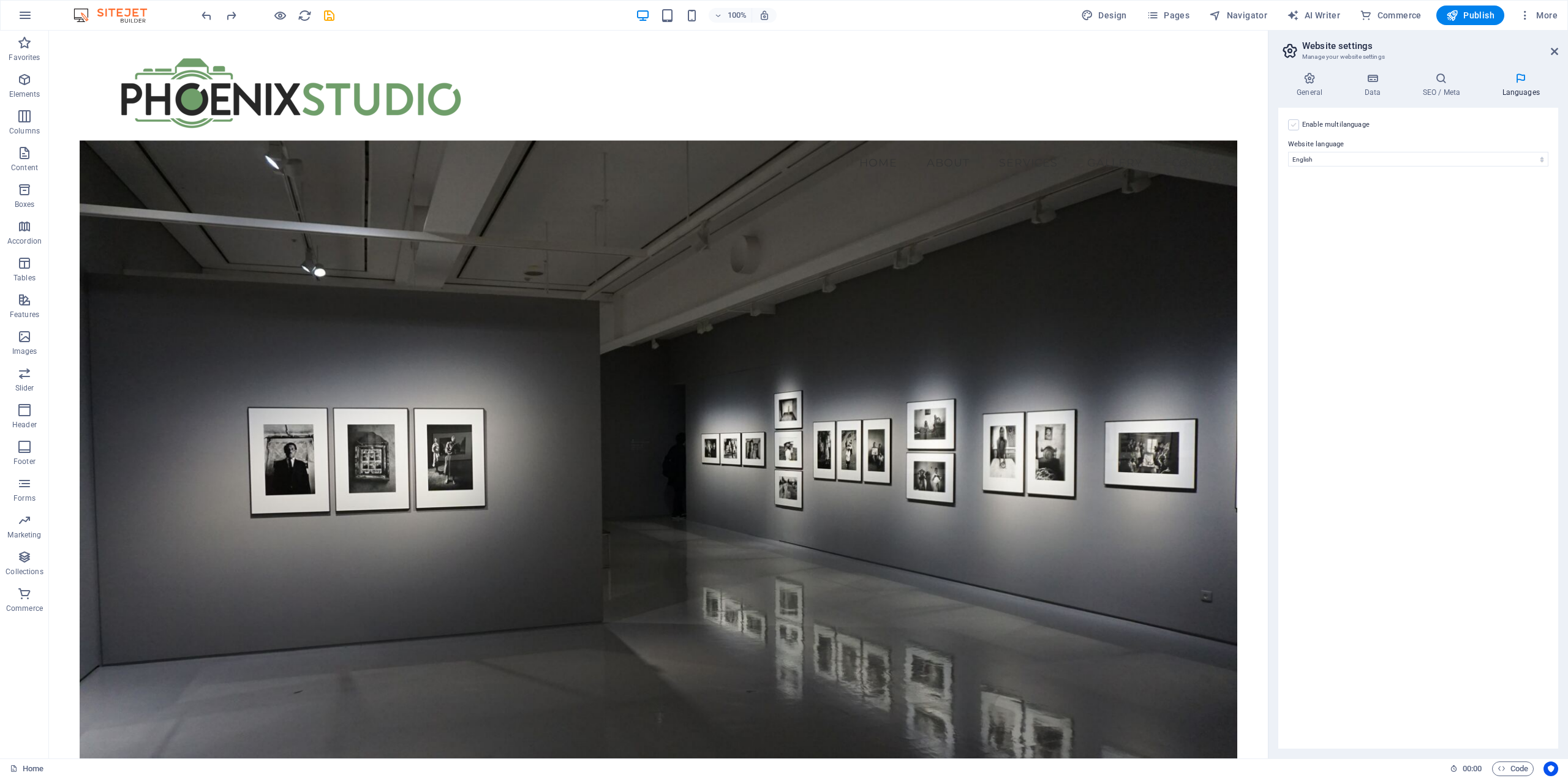
click at [1297, 124] on label at bounding box center [1294, 125] width 11 height 11
click at [0, 0] on input "Enable multilanguage To disable multilanguage delete all languages until only o…" at bounding box center [0, 0] width 0 height 0
click at [1410, 213] on select "Abkhazian Afar Afrikaans Akan Albanian Amharic Arabic Aragonese Armenian Assame…" at bounding box center [1418, 219] width 204 height 15
select select "56"
click at [1316, 211] on select "Abkhazian Afar Afrikaans Akan Albanian Amharic Arabic Aragonese Armenian Assame…" at bounding box center [1418, 219] width 204 height 15
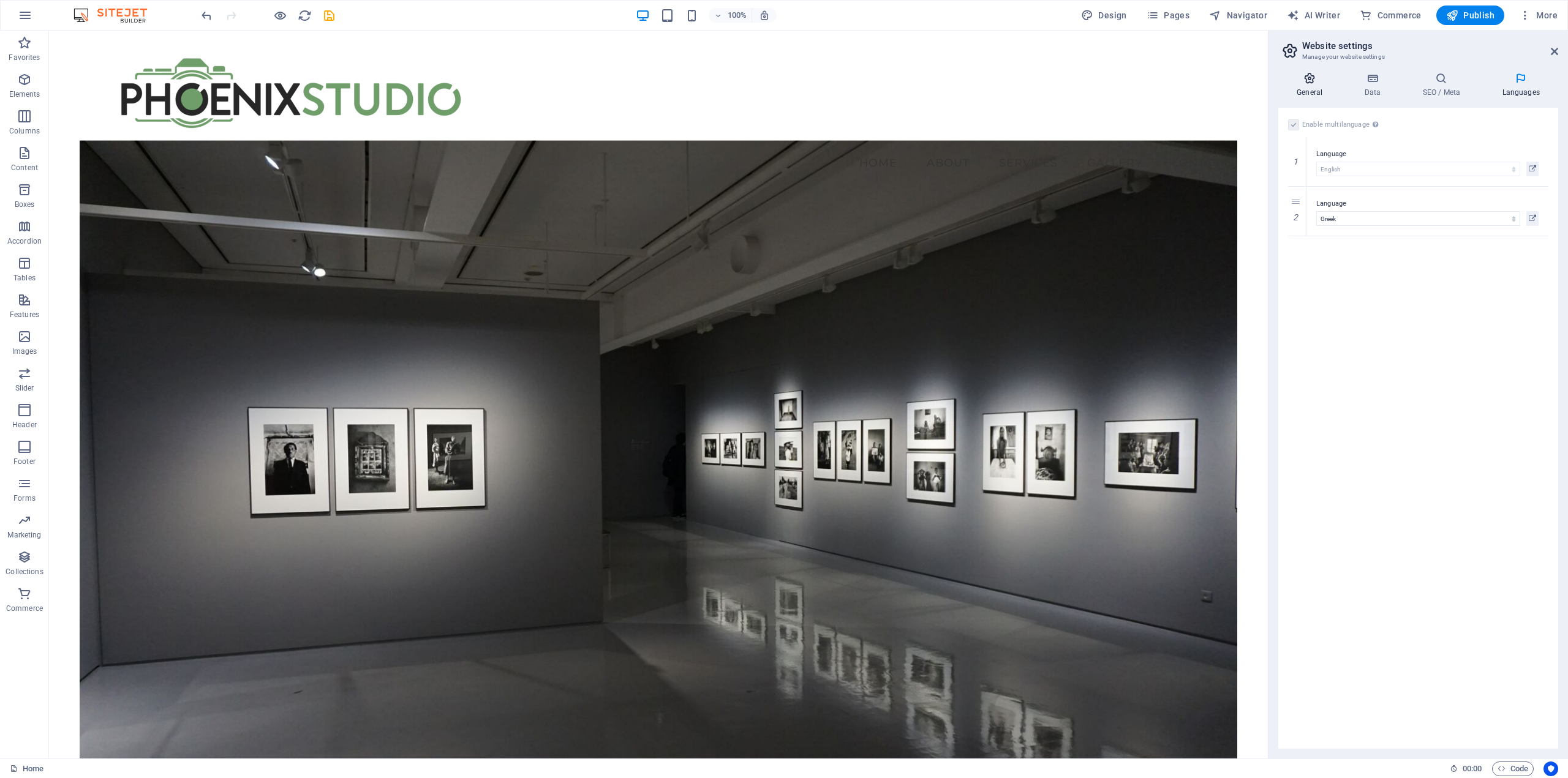
click at [1315, 84] on icon at bounding box center [1309, 78] width 62 height 12
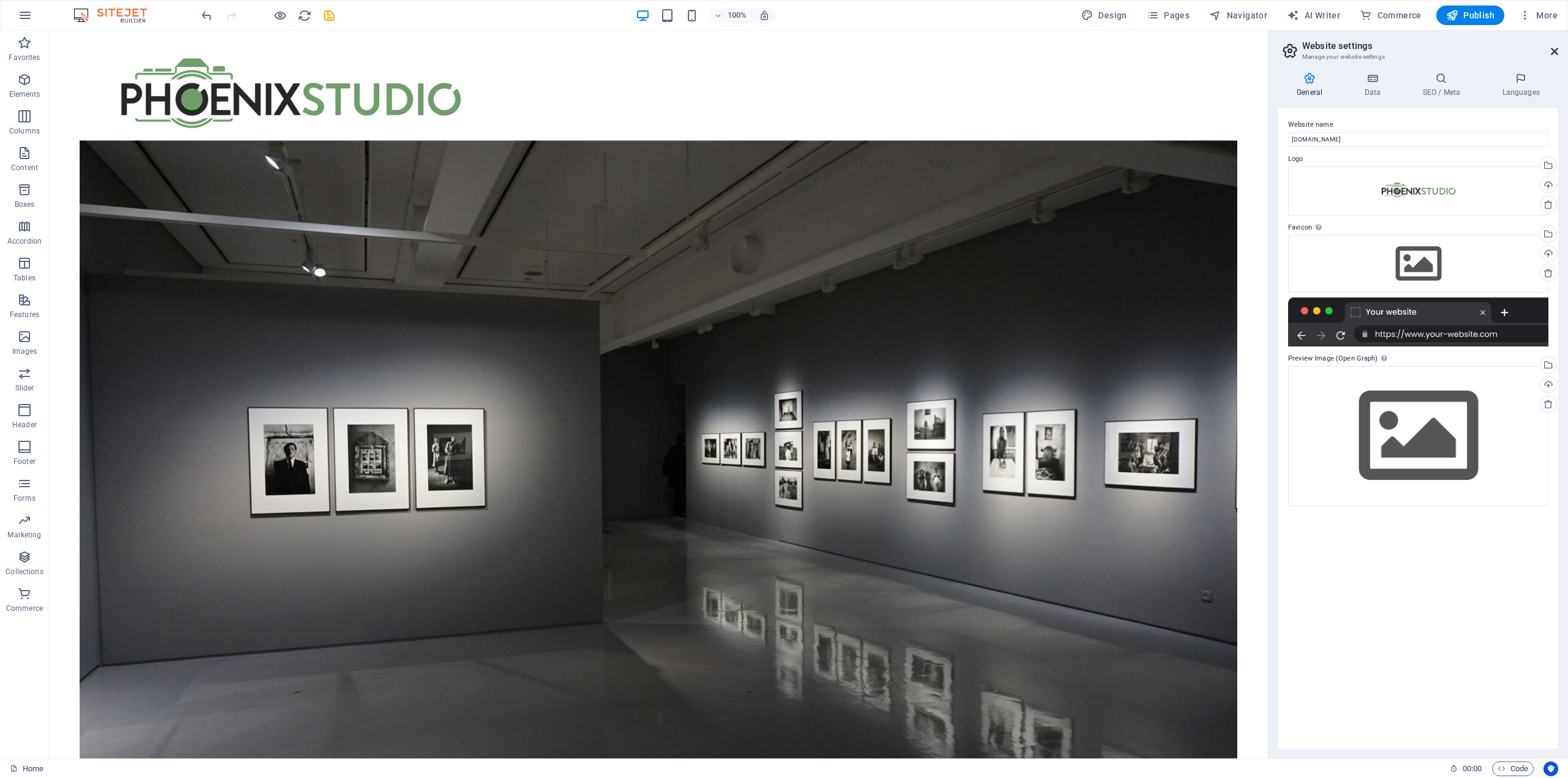
click at [1553, 50] on icon at bounding box center [1554, 51] width 8 height 10
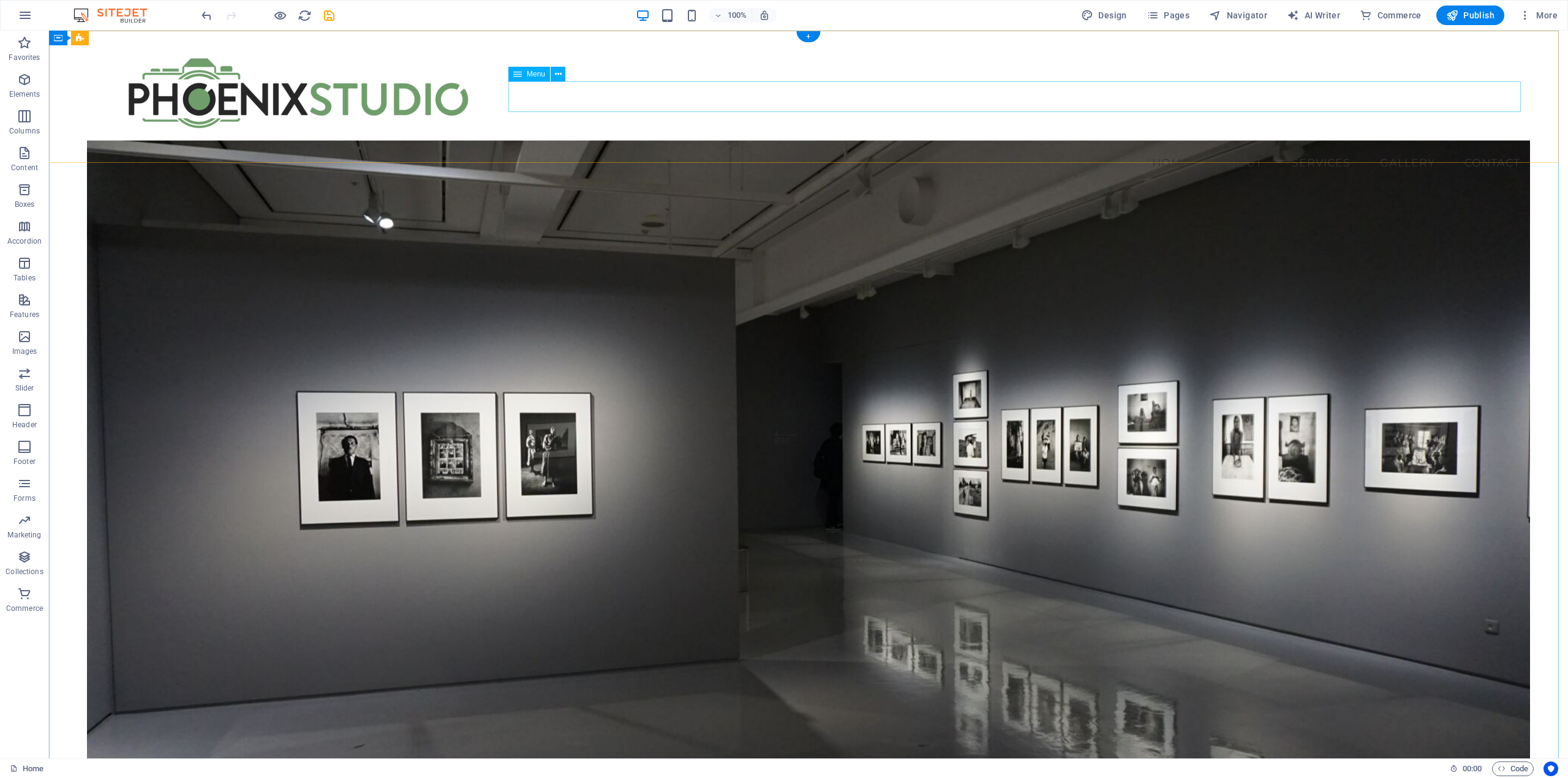
click at [1167, 147] on nav "Home About Services Gallery Contact" at bounding box center [808, 162] width 1443 height 31
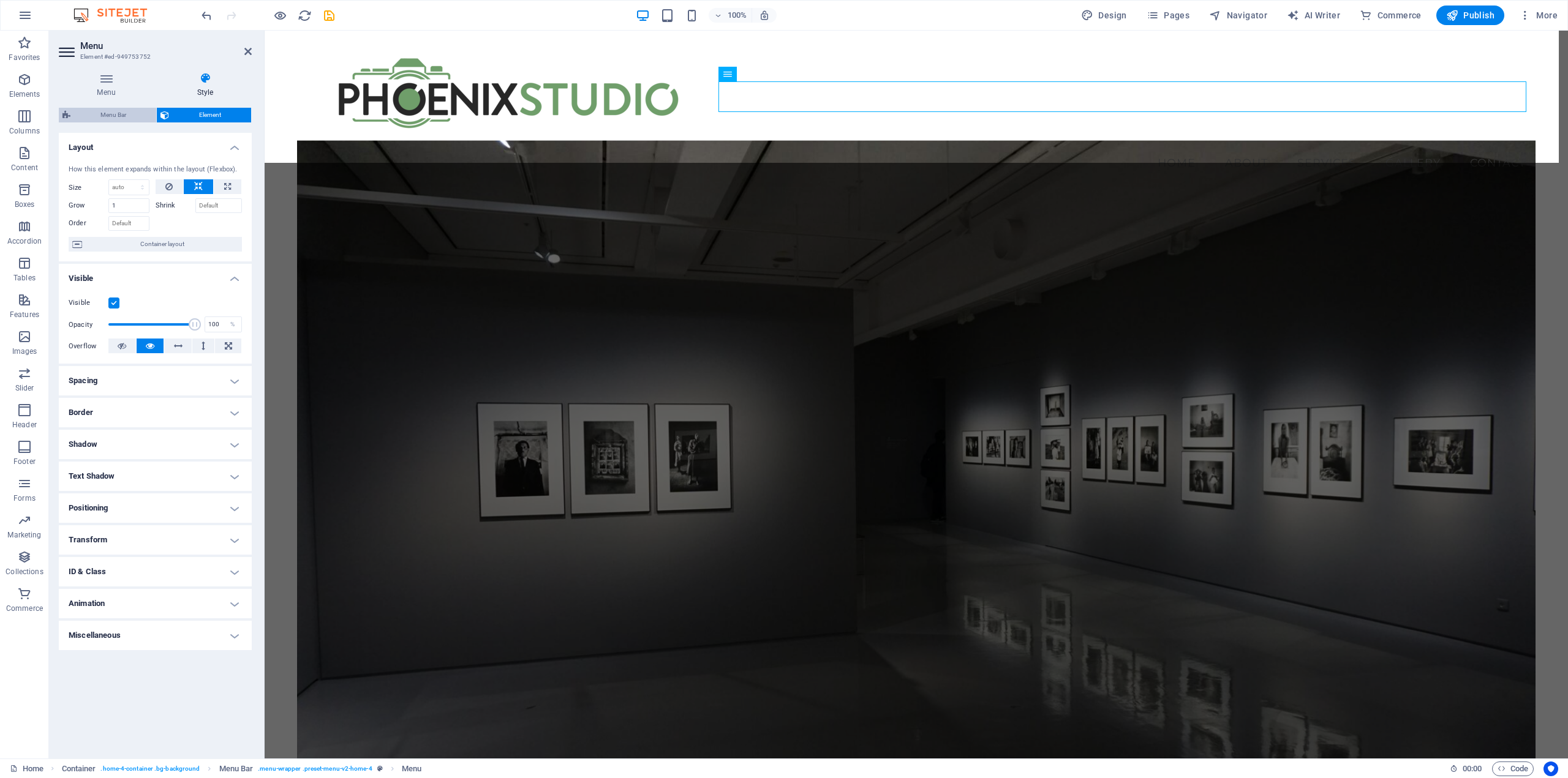
click at [114, 114] on span "Menu Bar" at bounding box center [114, 115] width 78 height 15
select select "vw"
select select "rem"
select select "vw"
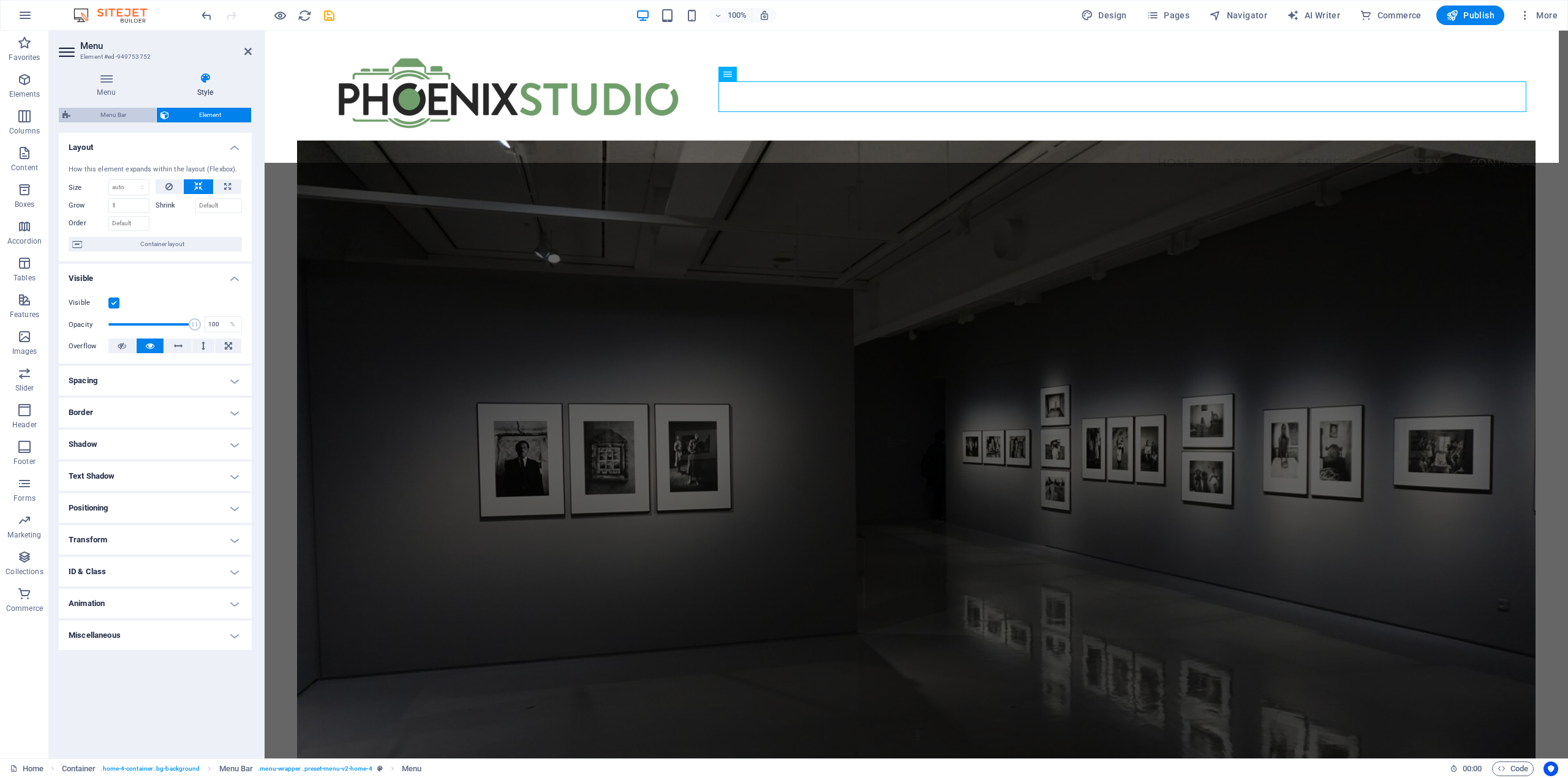
select select "preset-menu-v2-home-4"
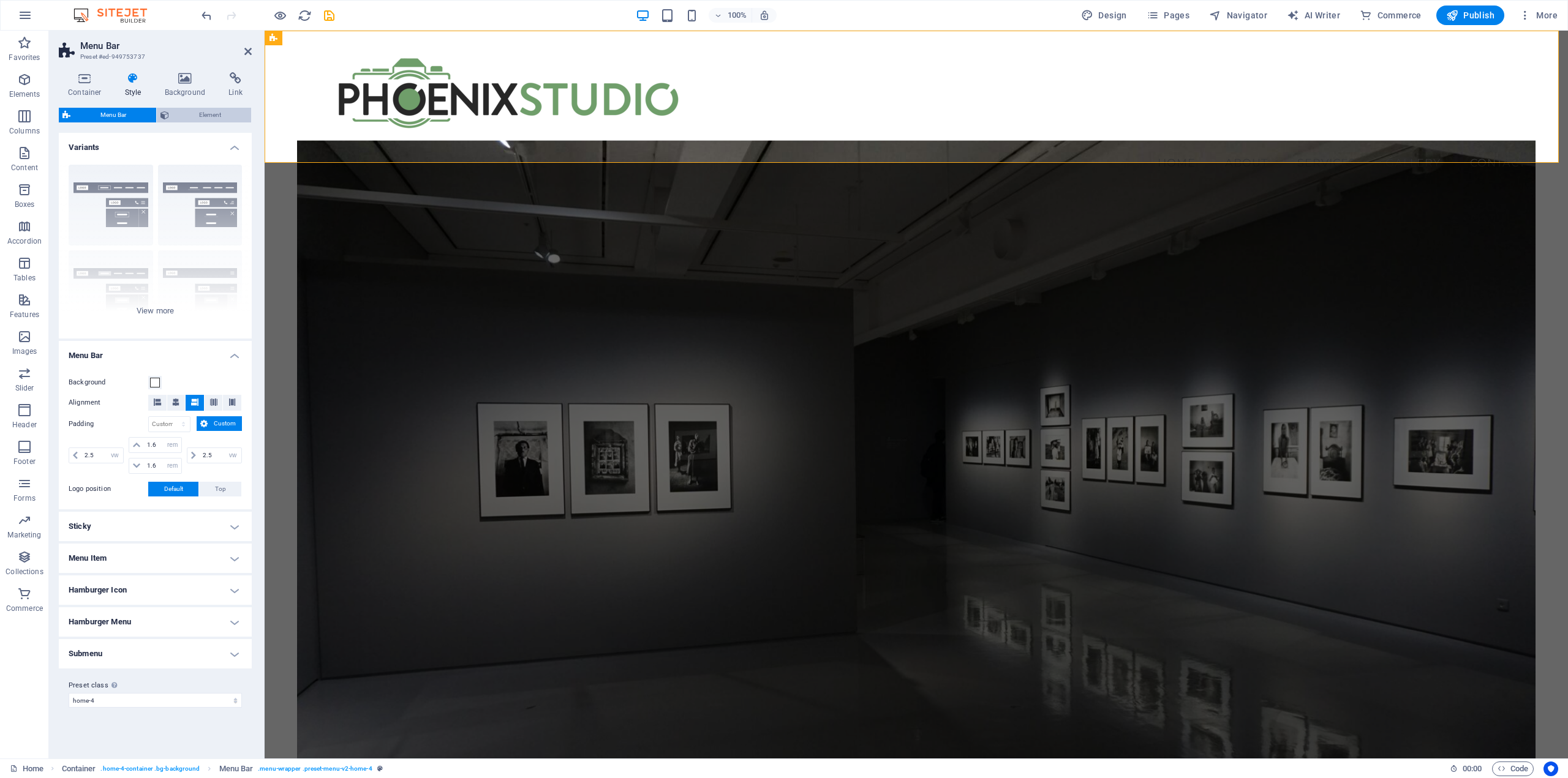
click at [218, 117] on span "Element" at bounding box center [210, 115] width 74 height 15
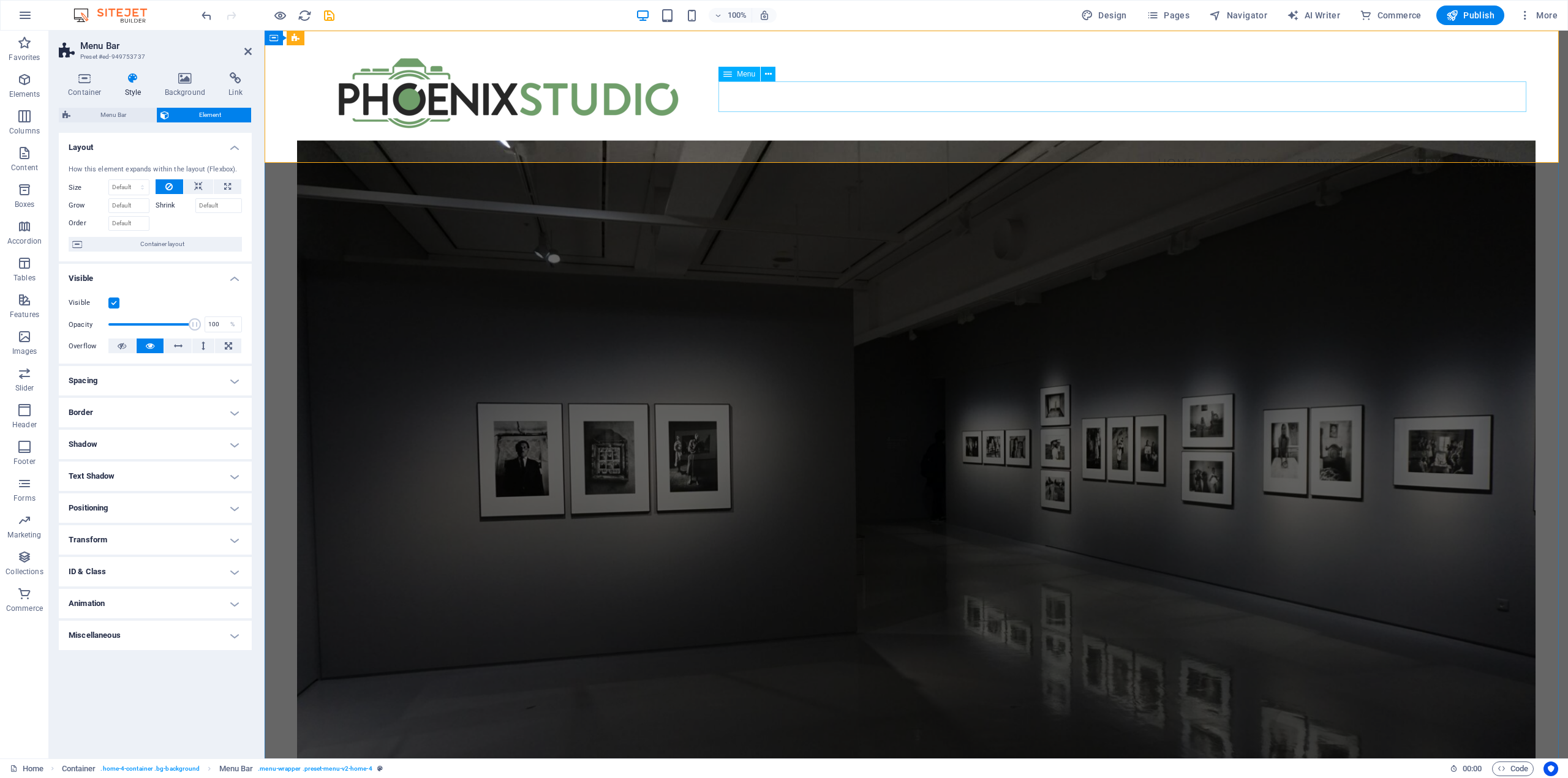
click at [1300, 147] on nav "Home About Services Gallery Contact" at bounding box center [916, 162] width 1239 height 31
click at [1268, 147] on nav "Home About Services Gallery Contact" at bounding box center [916, 162] width 1239 height 31
click at [1267, 147] on nav "Home About Services Gallery Contact" at bounding box center [916, 162] width 1239 height 31
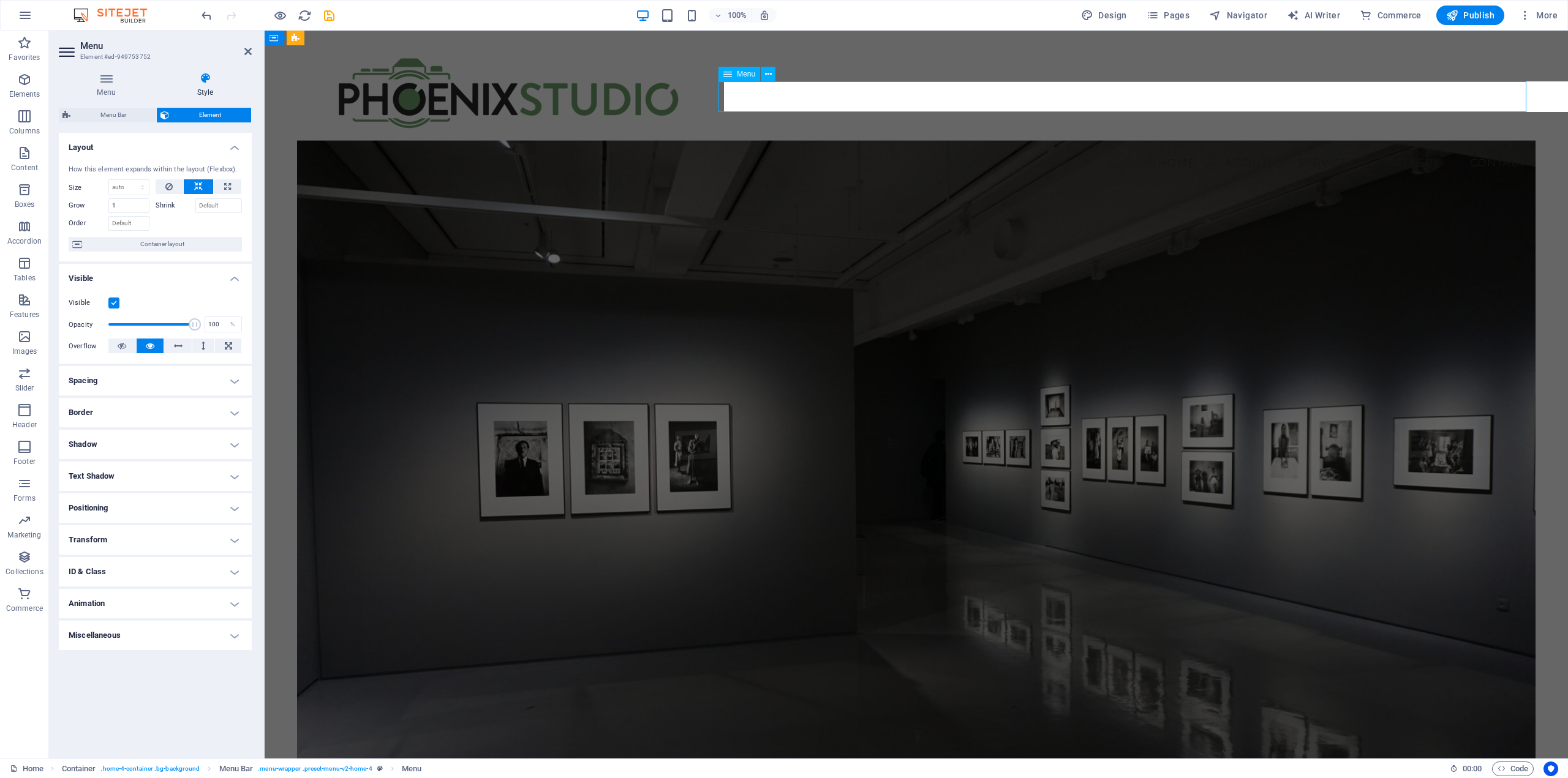
click at [1267, 147] on nav "Home About Services Gallery Contact" at bounding box center [916, 162] width 1239 height 31
click at [108, 242] on span "Container layout" at bounding box center [162, 244] width 153 height 15
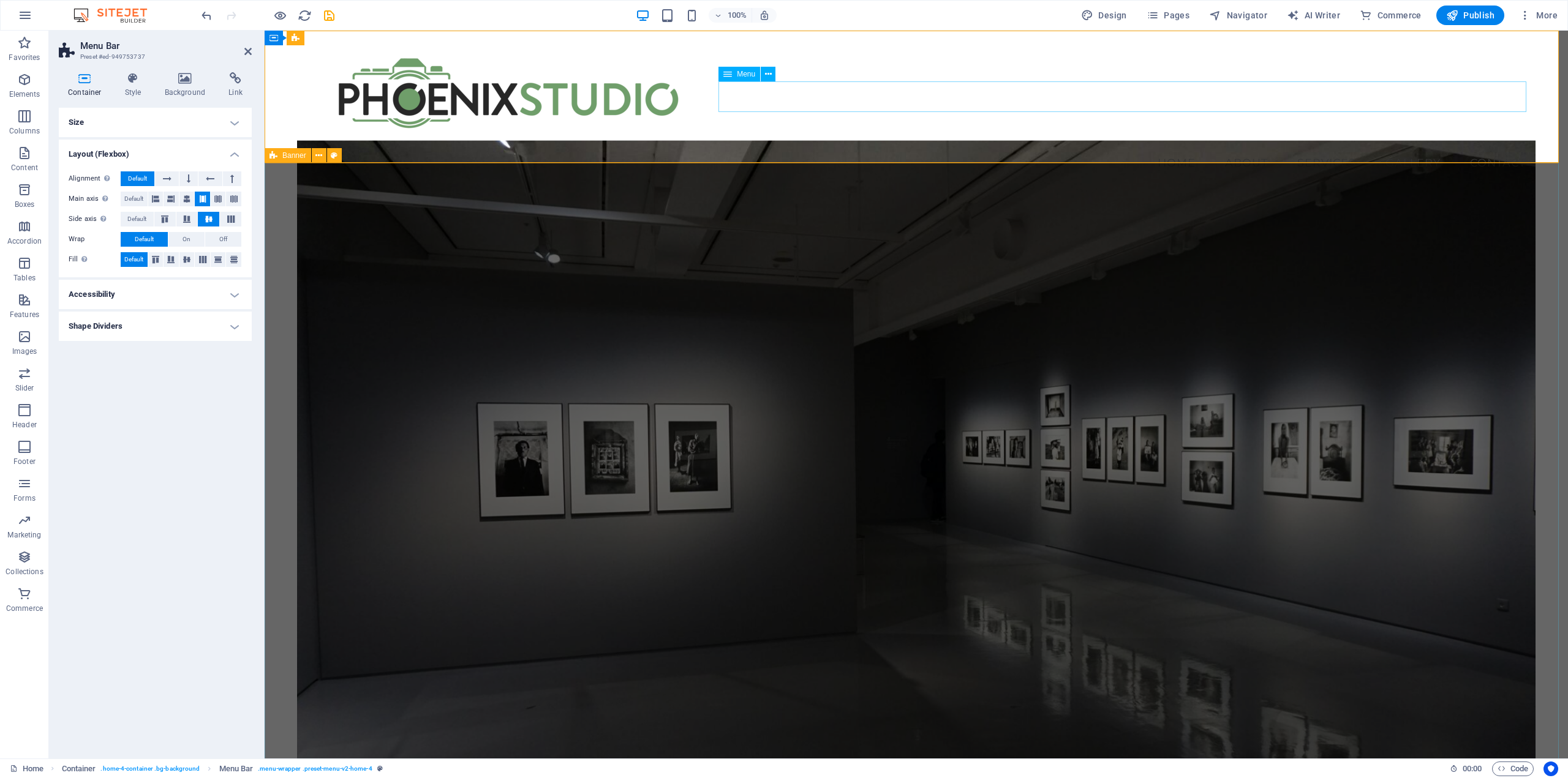
click at [1126, 147] on nav "Home About Services Gallery Contact" at bounding box center [916, 162] width 1239 height 31
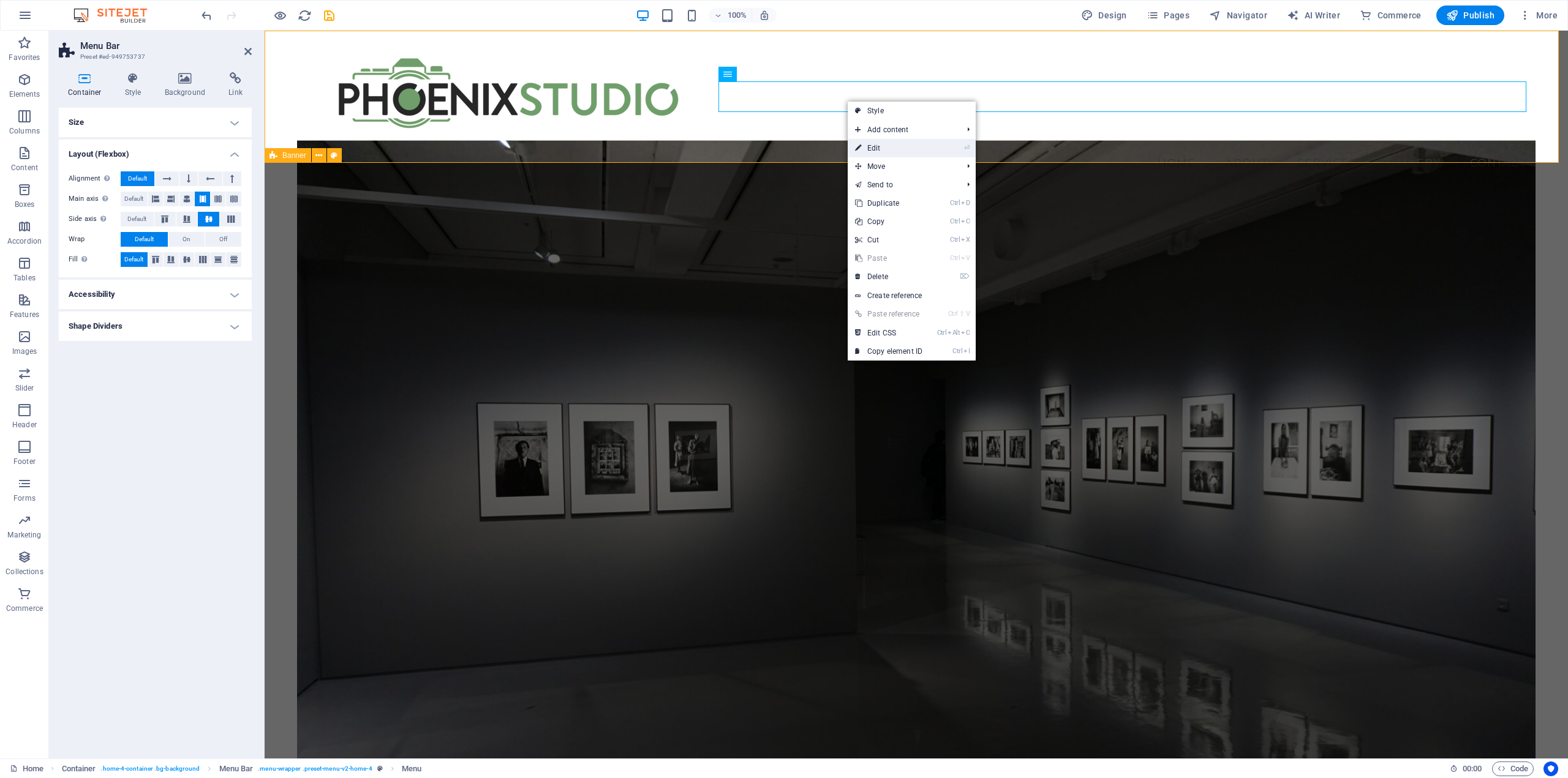
click at [877, 142] on link "⏎ Edit" at bounding box center [888, 148] width 82 height 18
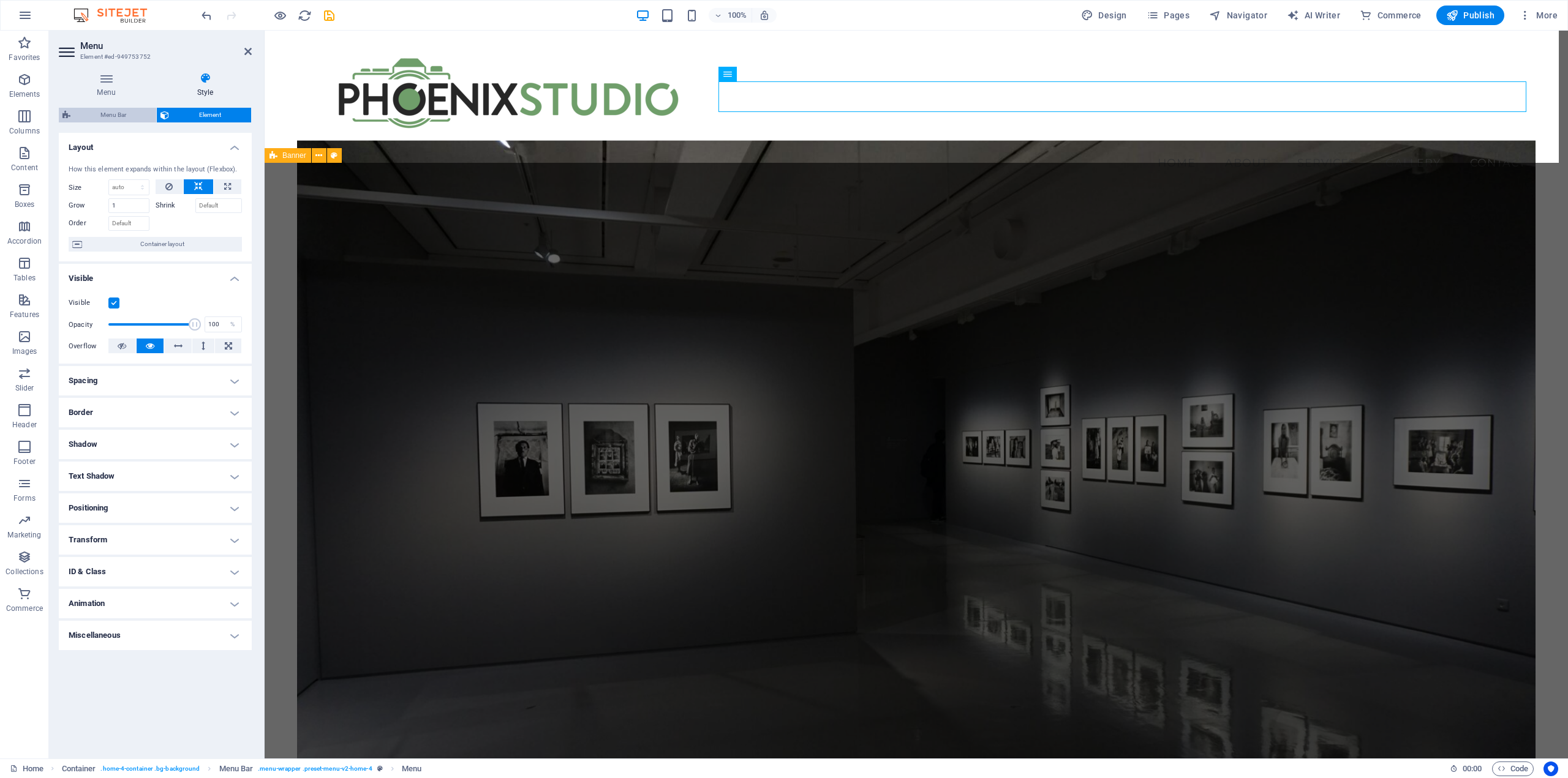
click at [104, 117] on span "Menu Bar" at bounding box center [114, 115] width 78 height 15
select select "vw"
select select "rem"
select select "vw"
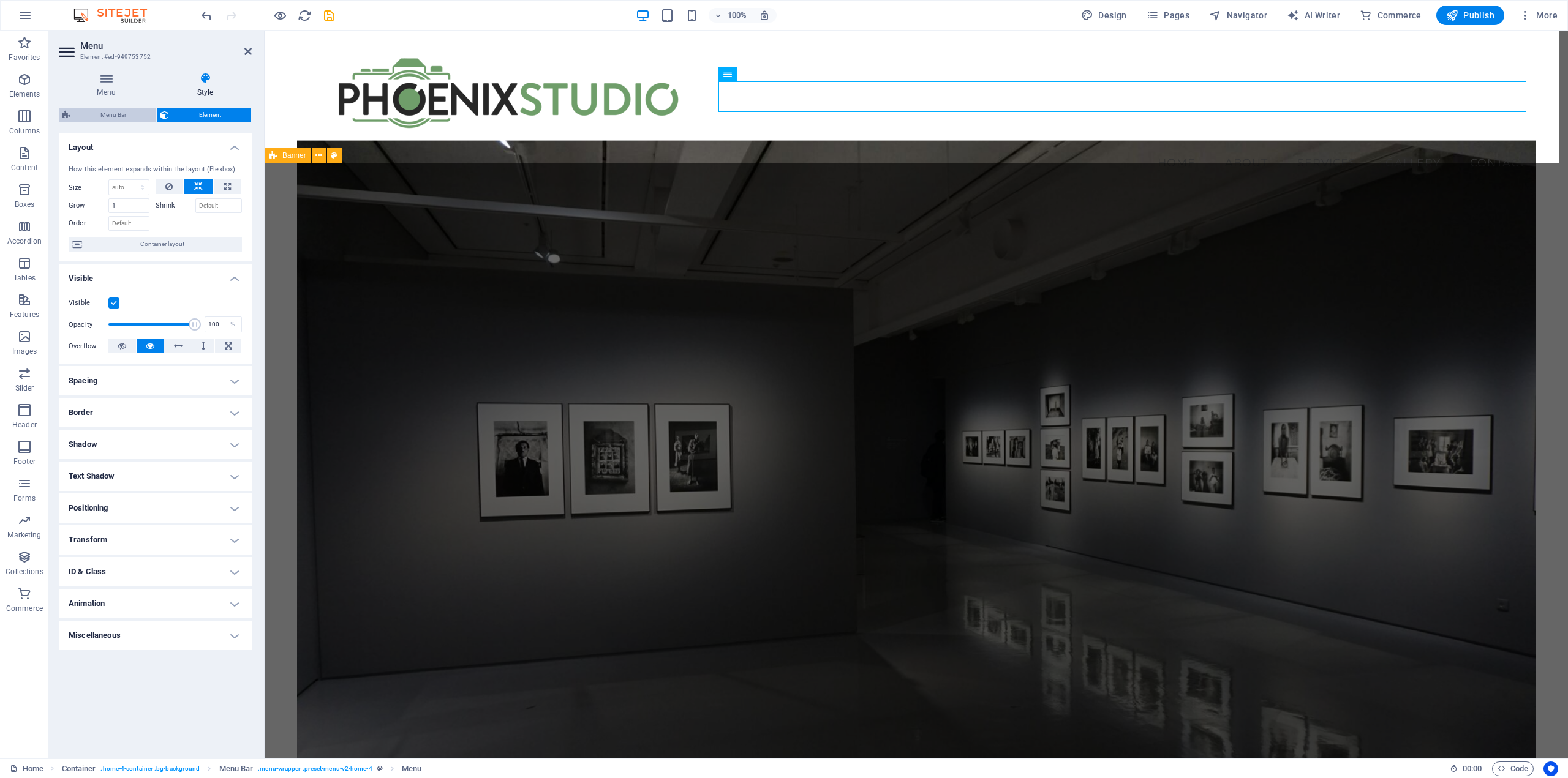
select select "preset-menu-v2-home-4"
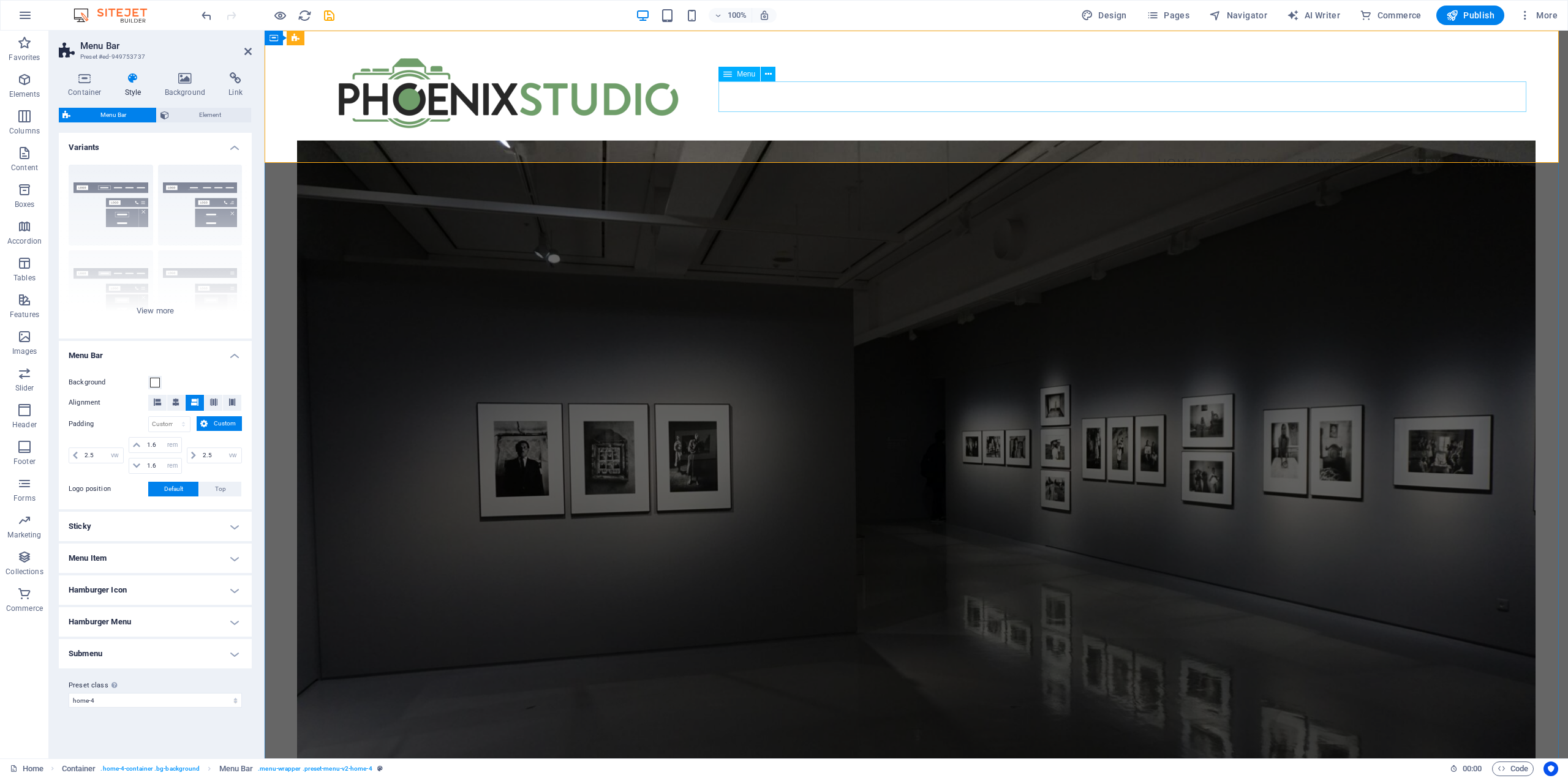
click at [1233, 147] on nav "Home About Services Gallery Contact" at bounding box center [916, 162] width 1239 height 31
click at [290, 74] on h6 "Open preview website" at bounding box center [290, 77] width 82 height 15
click at [274, 41] on h6 "Preview Ctrl+P" at bounding box center [290, 47] width 82 height 15
